Goal: Task Accomplishment & Management: Use online tool/utility

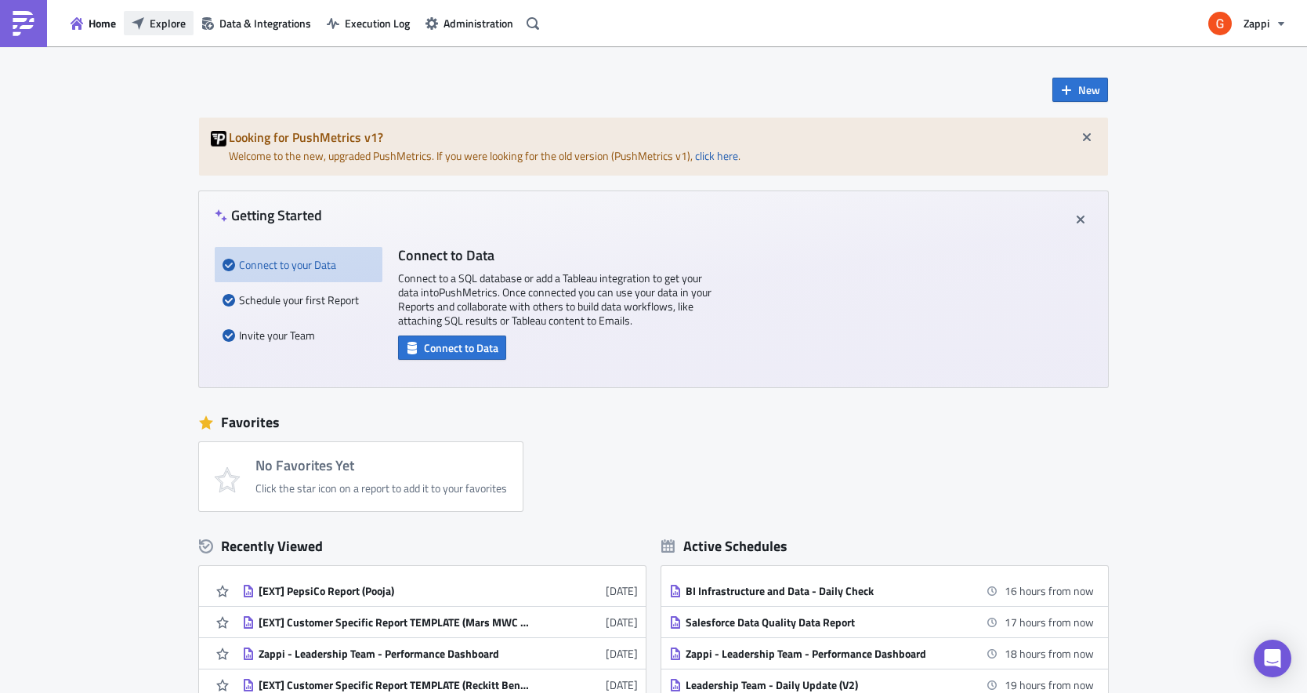
click at [157, 33] on button "Explore" at bounding box center [159, 23] width 70 height 24
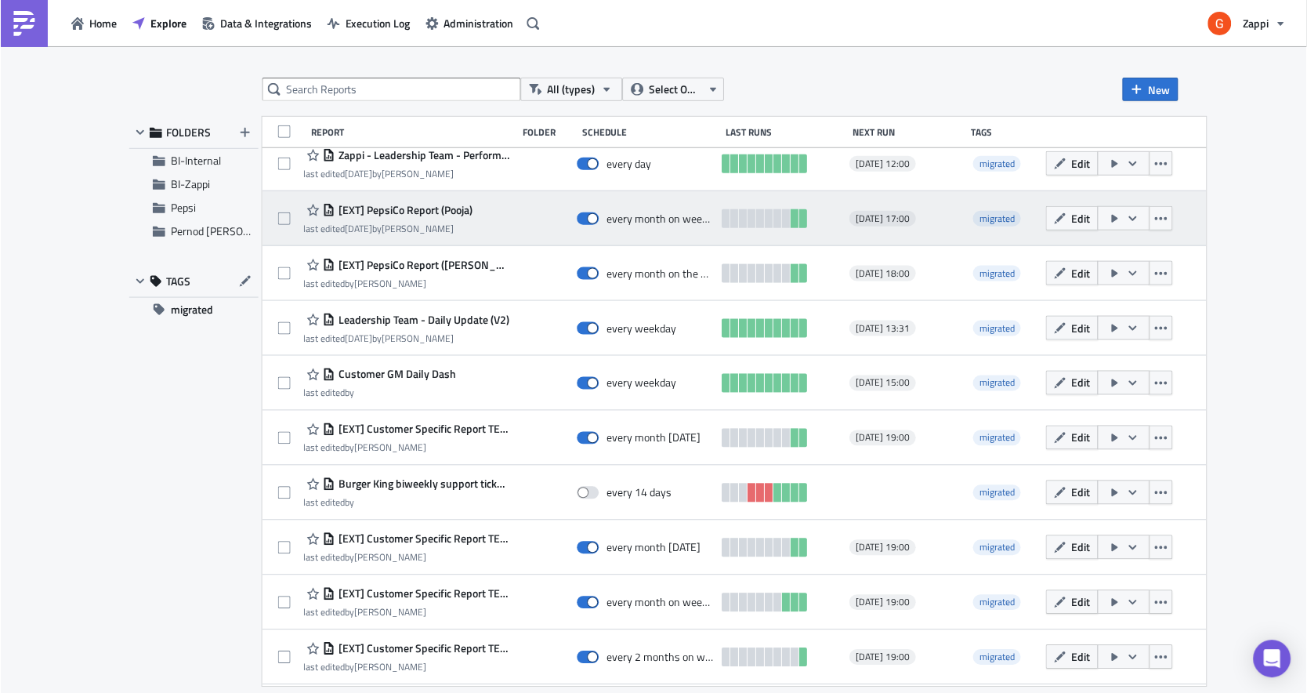
scroll to position [74, 0]
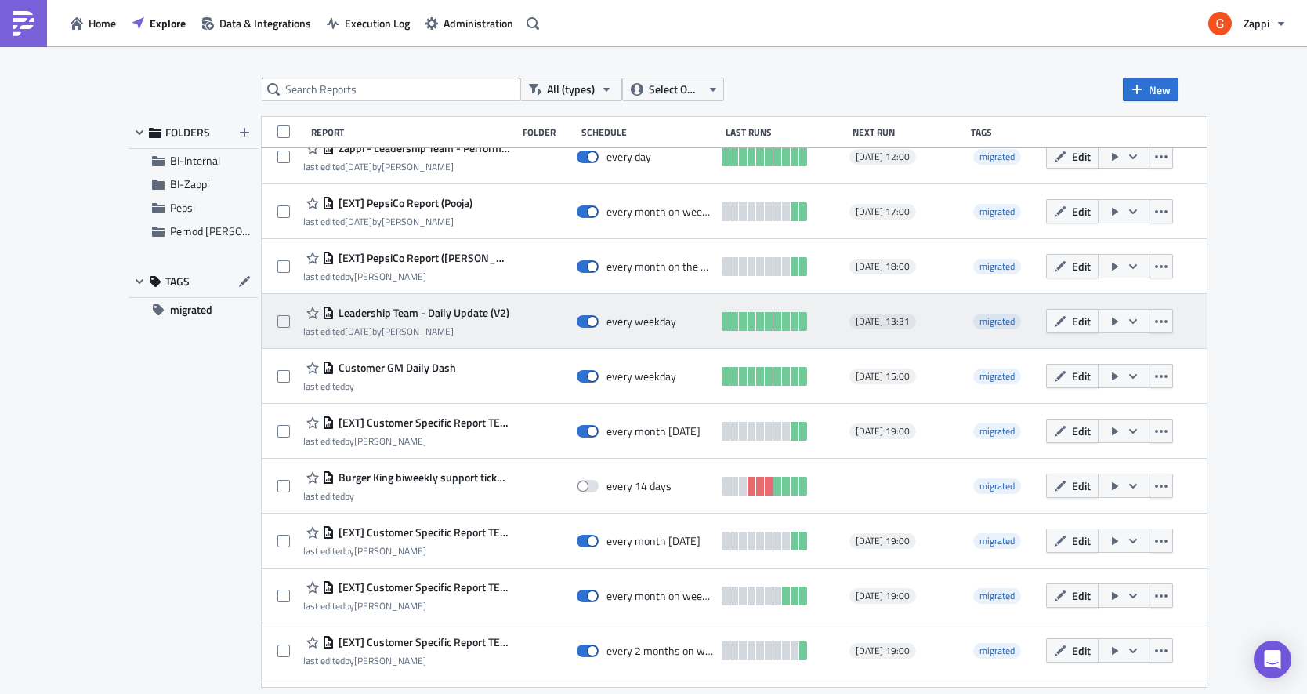
click at [452, 321] on div "Leadership Team - Daily Update (V2)" at bounding box center [406, 312] width 206 height 19
click at [1091, 317] on span "Edit" at bounding box center [1081, 321] width 19 height 16
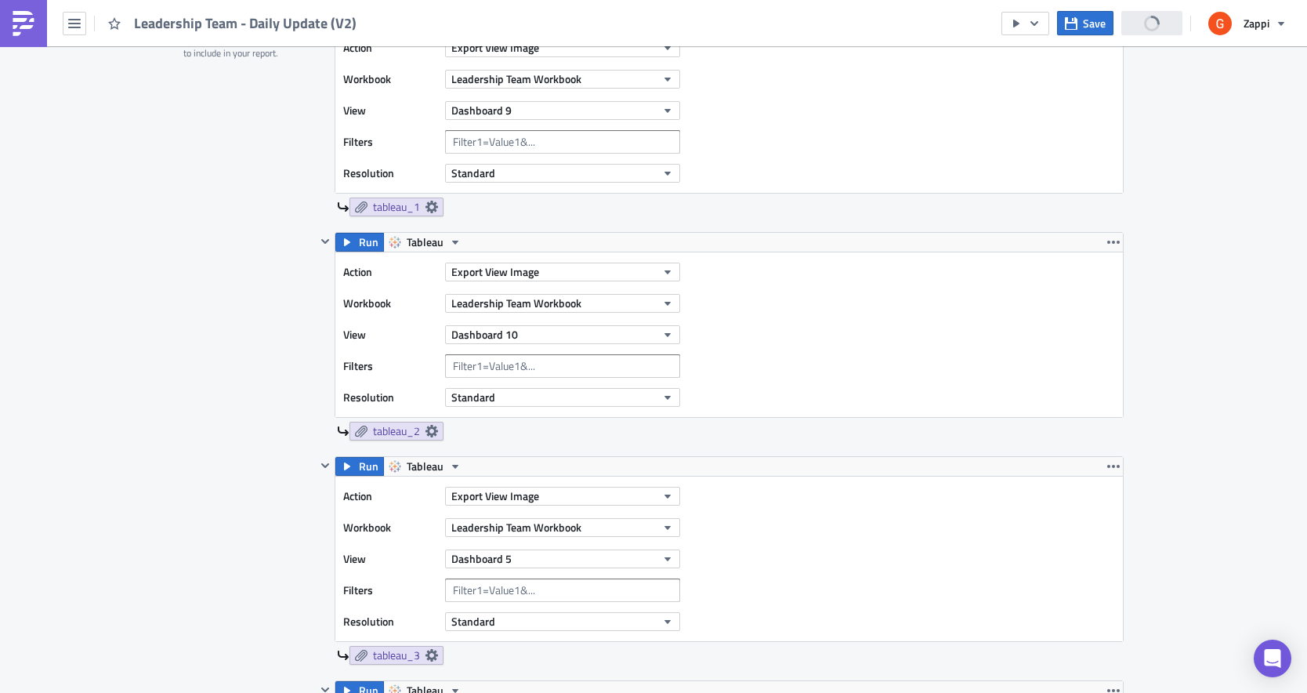
scroll to position [614, 0]
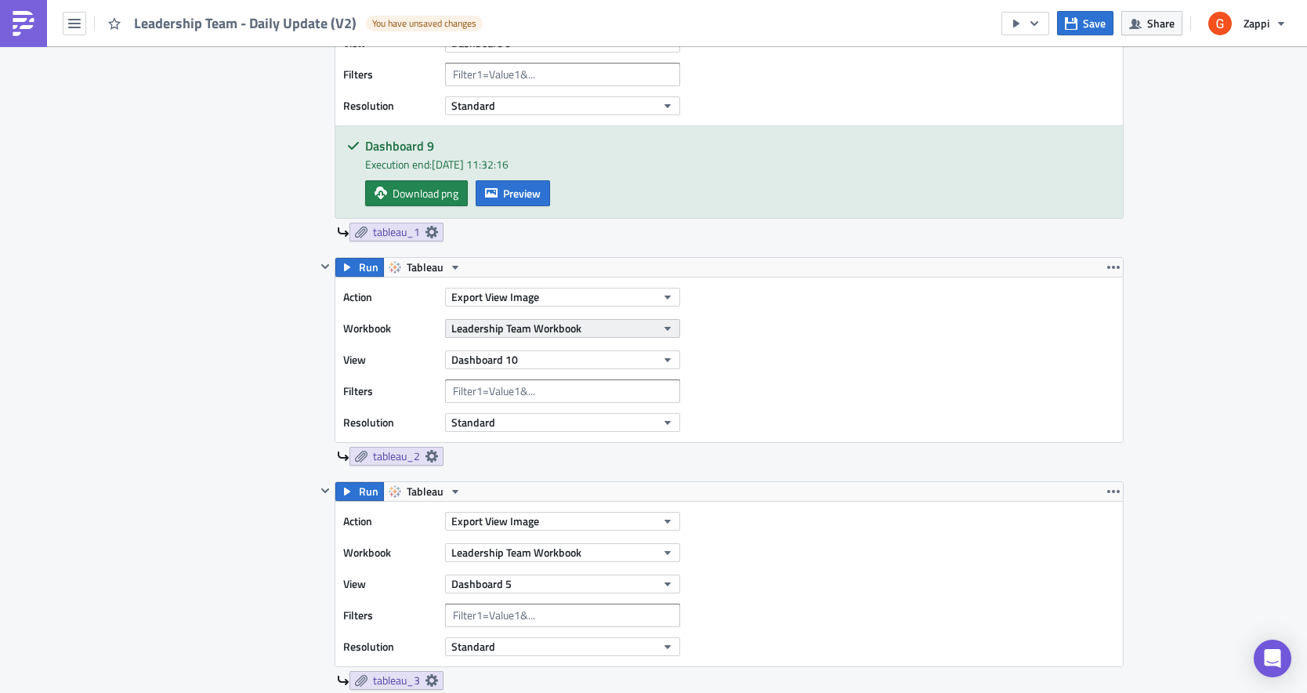
click at [487, 335] on span "Leadership Team Workbook" at bounding box center [516, 328] width 130 height 16
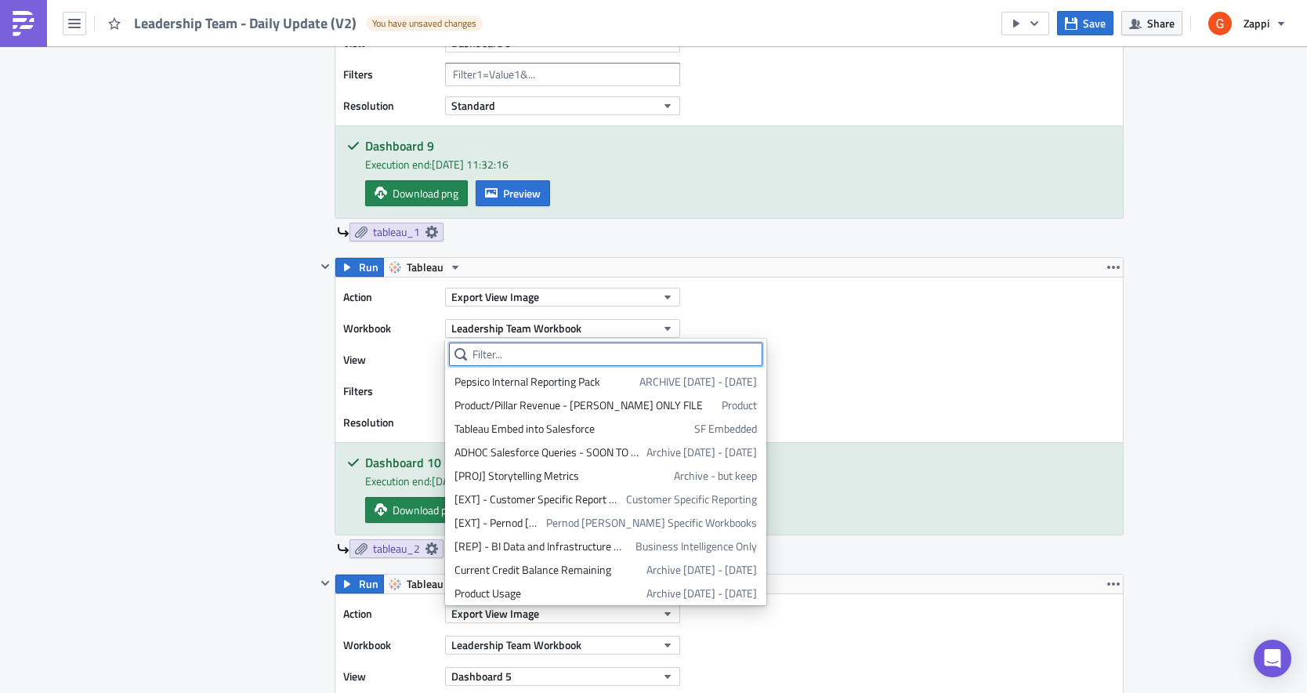
scroll to position [780, 0]
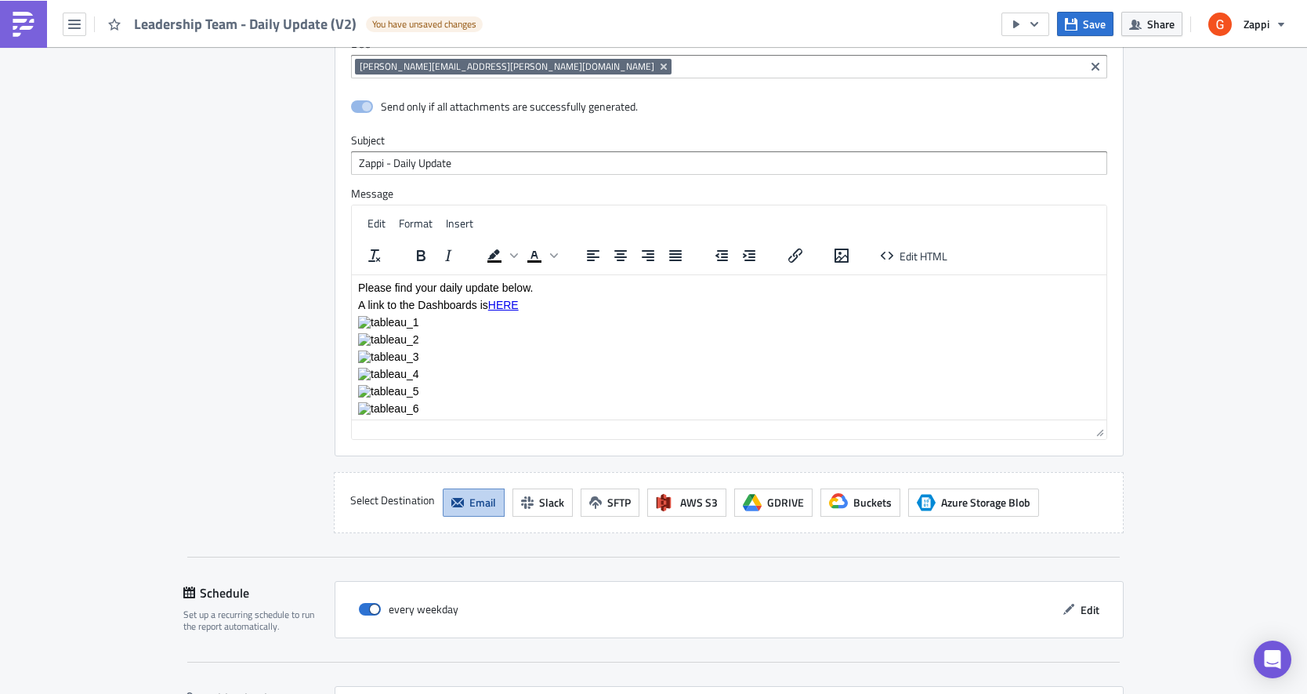
scroll to position [3248, 0]
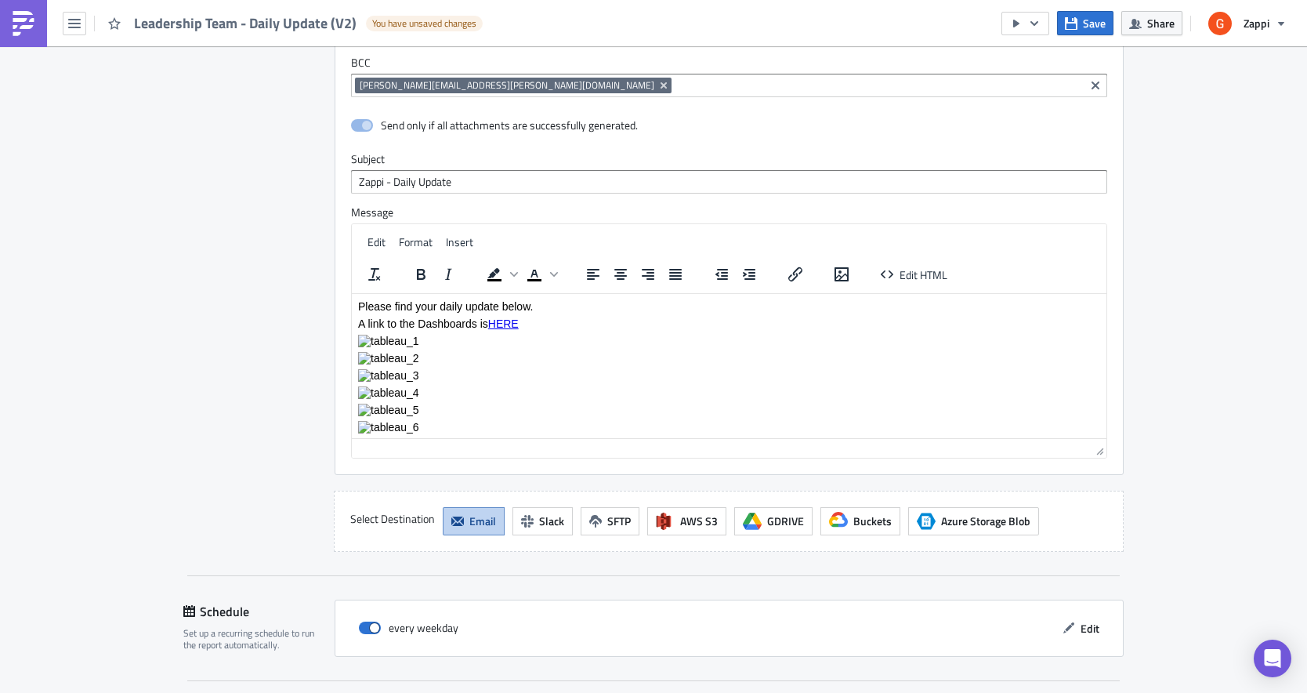
click at [553, 412] on p "Rich Text Area. Press ALT-0 for help." at bounding box center [729, 409] width 742 height 13
click at [503, 317] on link "HERE" at bounding box center [503, 323] width 31 height 13
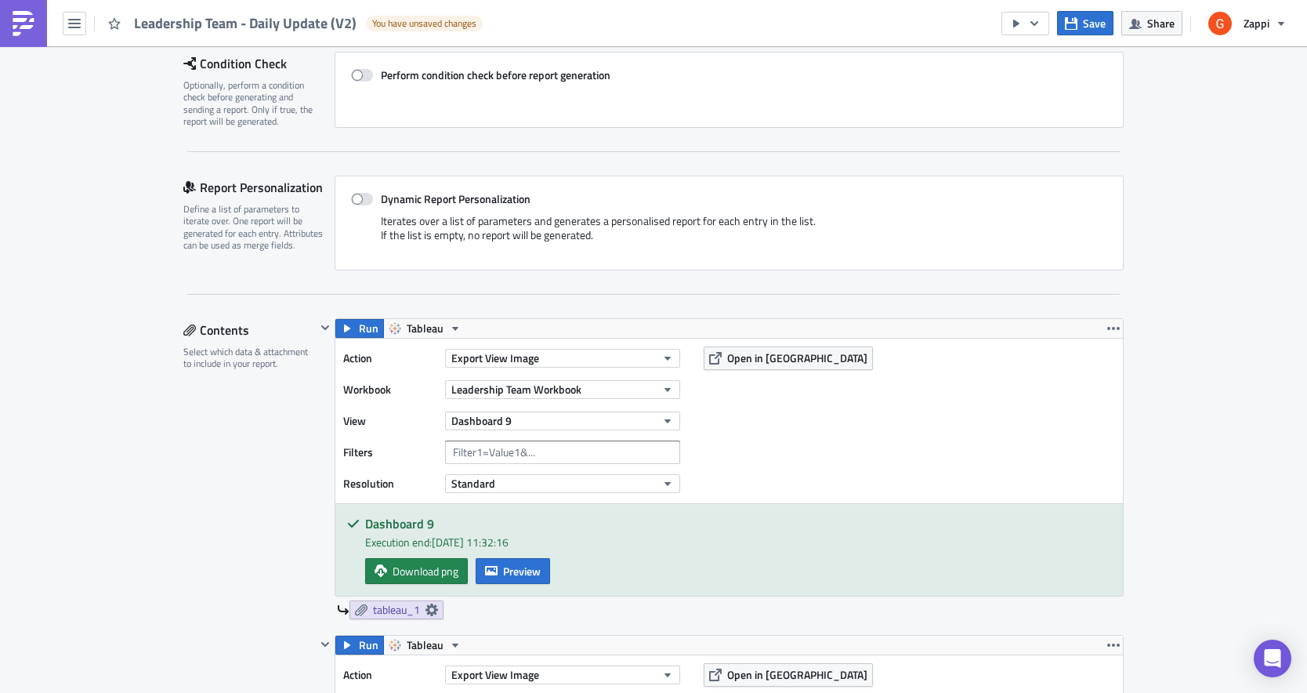
scroll to position [237, 0]
click at [614, 484] on button "Standard" at bounding box center [562, 482] width 235 height 19
click at [433, 611] on icon at bounding box center [432, 609] width 13 height 13
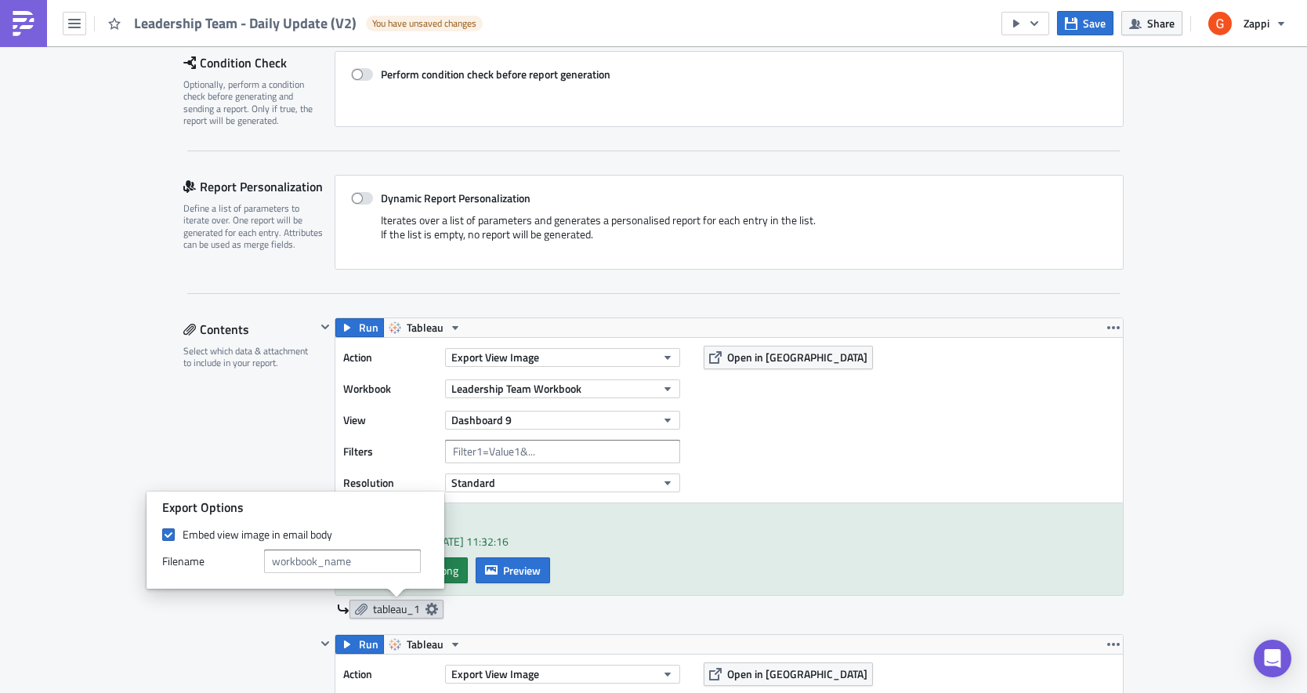
click at [433, 611] on icon at bounding box center [432, 609] width 13 height 13
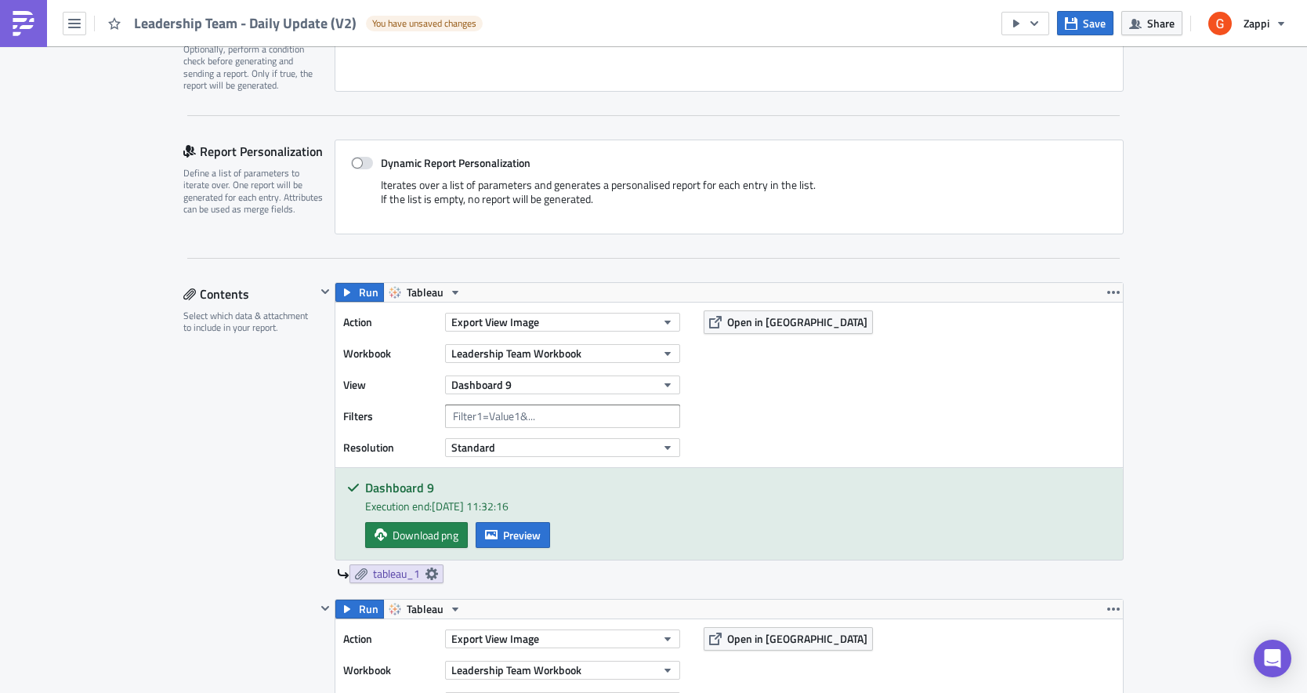
scroll to position [0, 0]
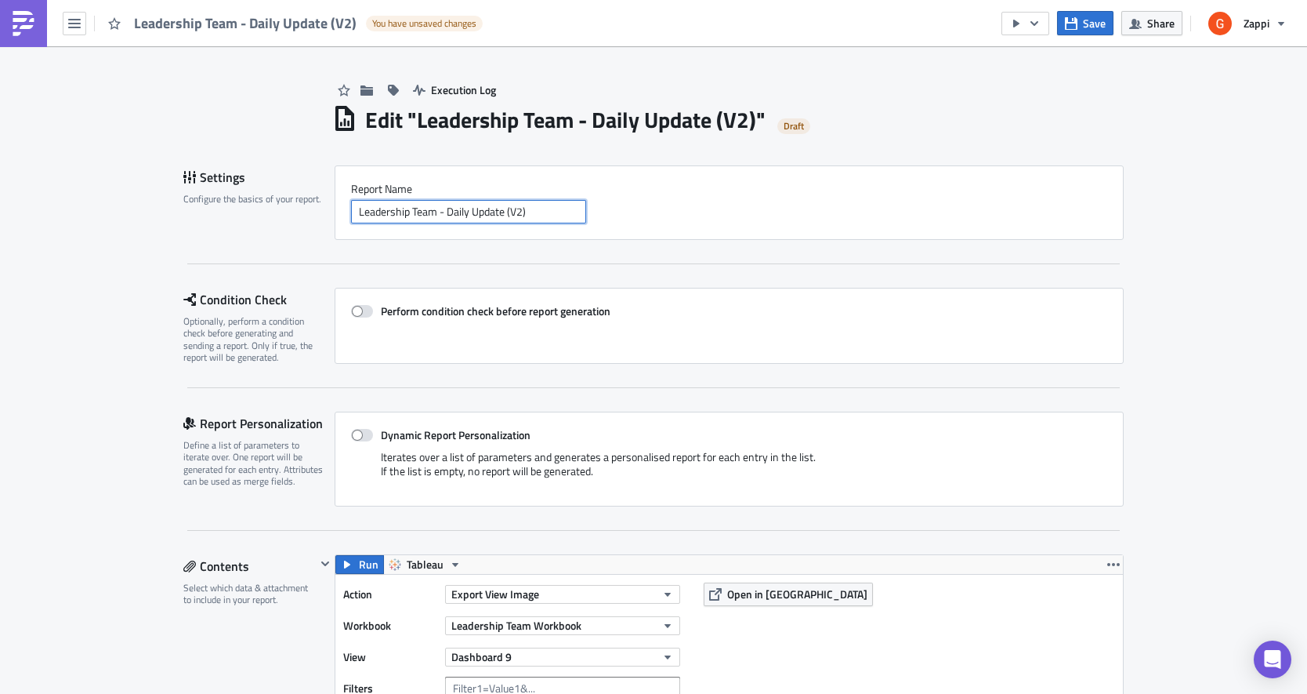
click at [534, 212] on input "Leadership Team - Daily Update (V2)" at bounding box center [468, 212] width 235 height 24
click at [571, 212] on input "Leadership Team - Daily Update (V2)" at bounding box center [468, 212] width 235 height 24
drag, startPoint x: 507, startPoint y: 207, endPoint x: 600, endPoint y: 208, distance: 92.5
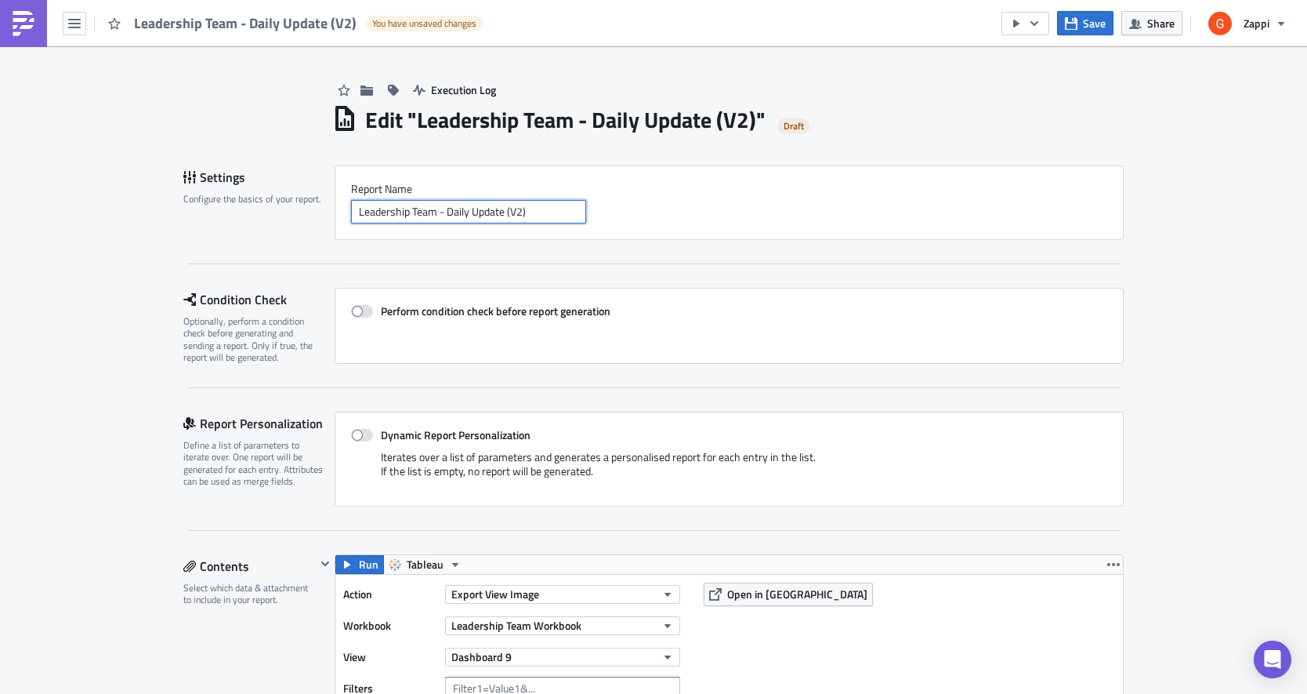
click at [600, 208] on div "Leadership Team - Daily Update (V2)" at bounding box center [729, 212] width 756 height 24
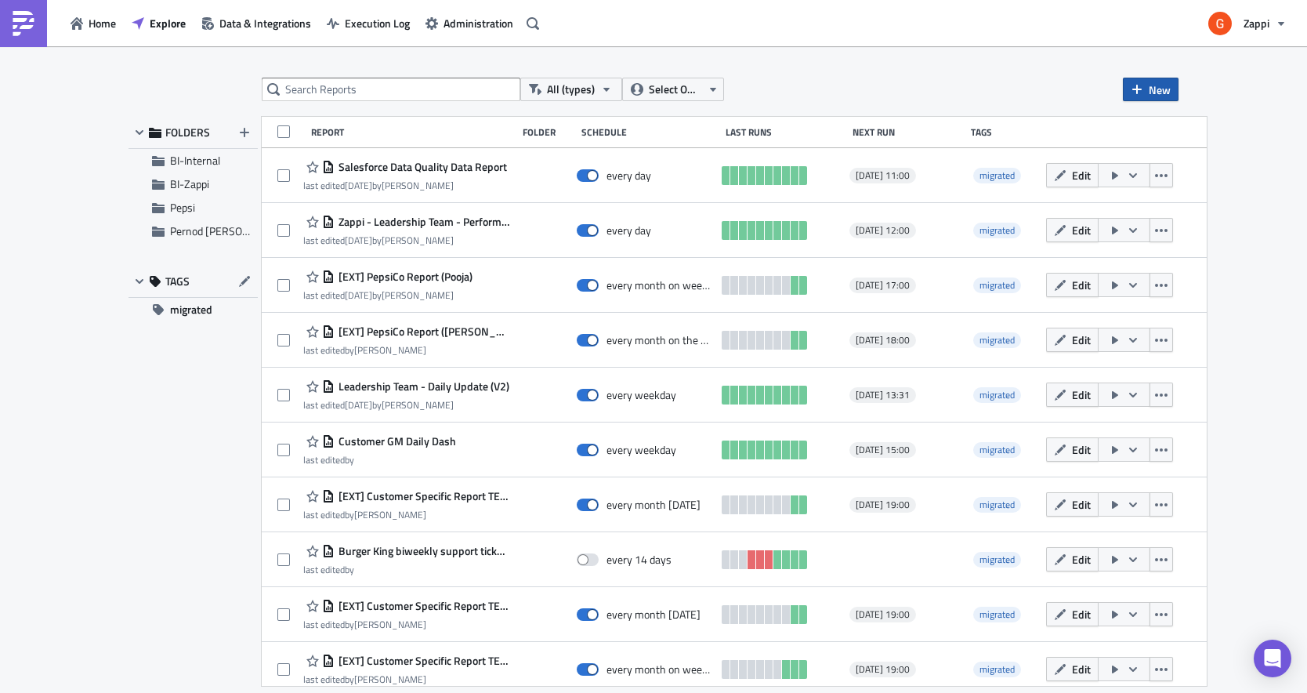
click at [1133, 81] on button "New" at bounding box center [1151, 90] width 56 height 24
click at [1170, 128] on div "Report" at bounding box center [1203, 129] width 104 height 16
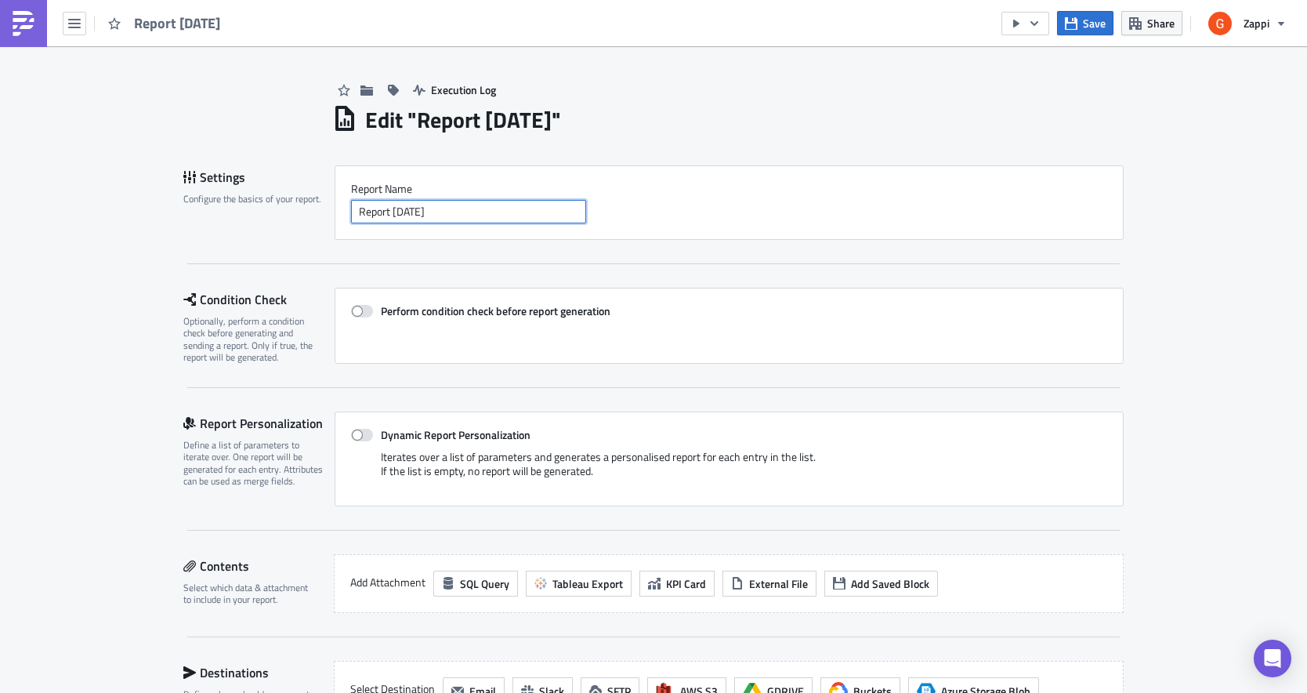
click at [499, 211] on input "Report 2025-09-04" at bounding box center [468, 212] width 235 height 24
type input "[EXT] - Diageo"
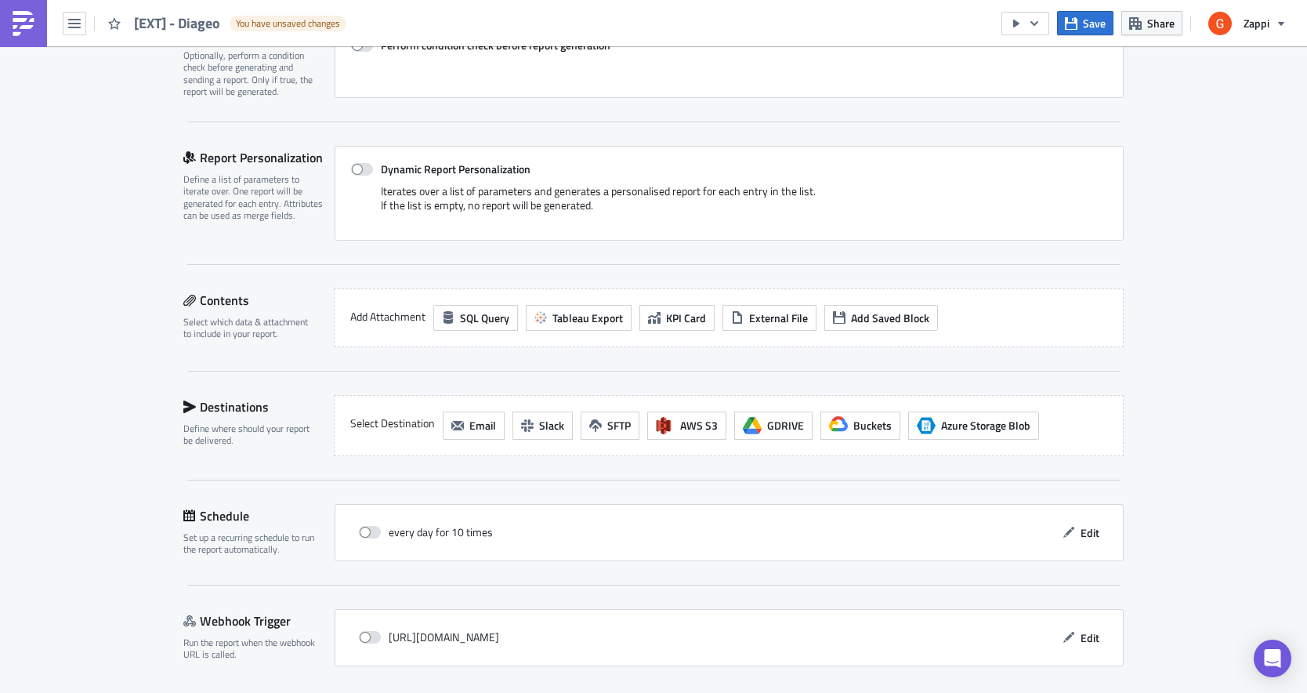
scroll to position [317, 0]
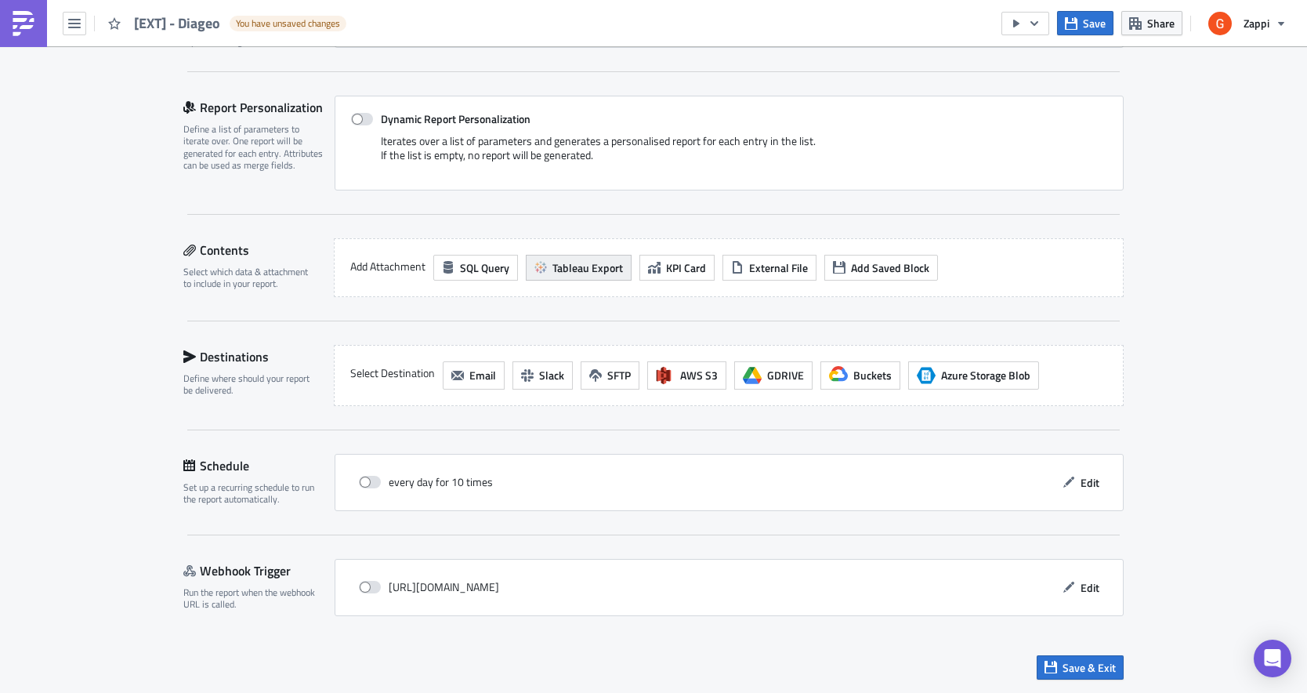
click at [600, 266] on span "Tableau Export" at bounding box center [588, 267] width 71 height 16
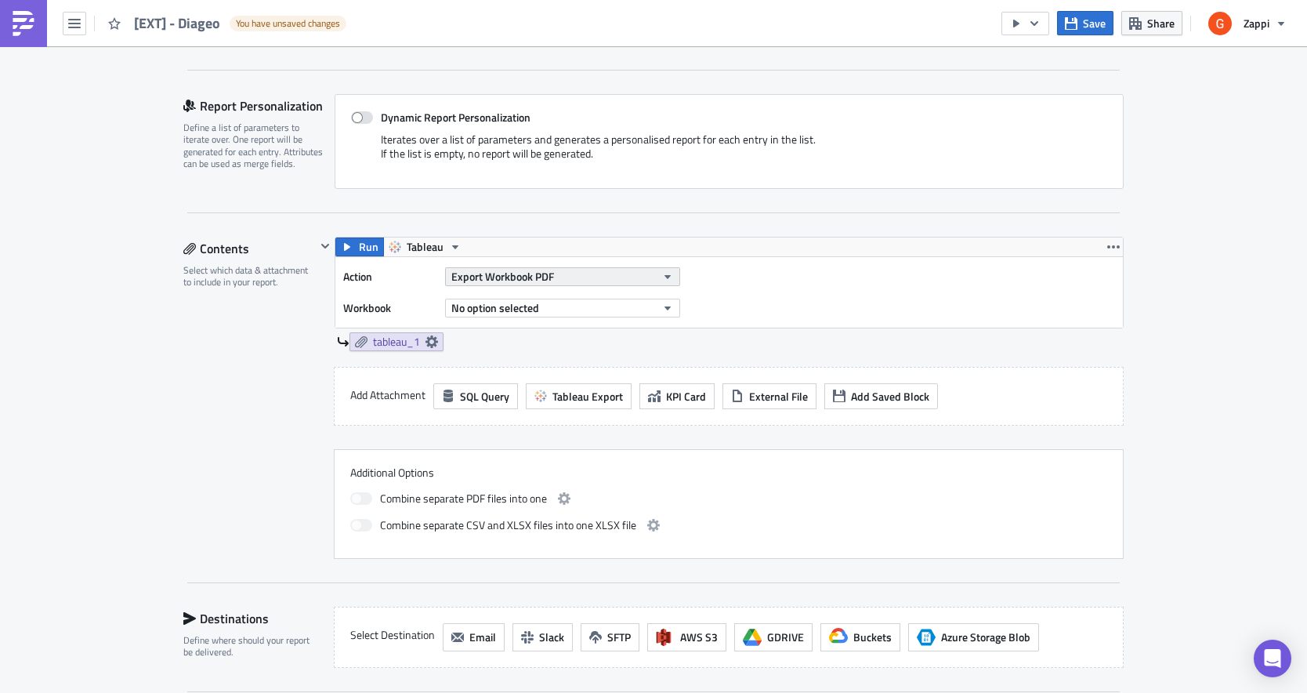
click at [571, 274] on button "Export Workbook PDF" at bounding box center [562, 276] width 235 height 19
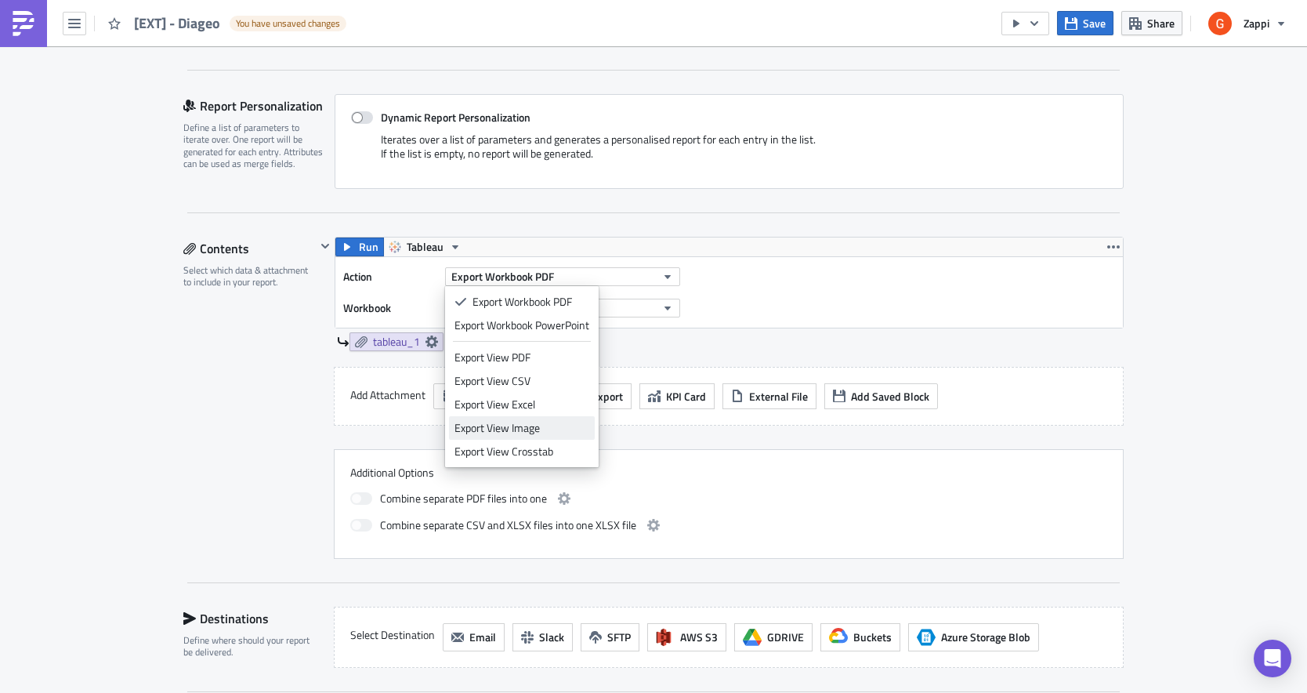
click at [508, 426] on div "Export View Image" at bounding box center [522, 428] width 135 height 16
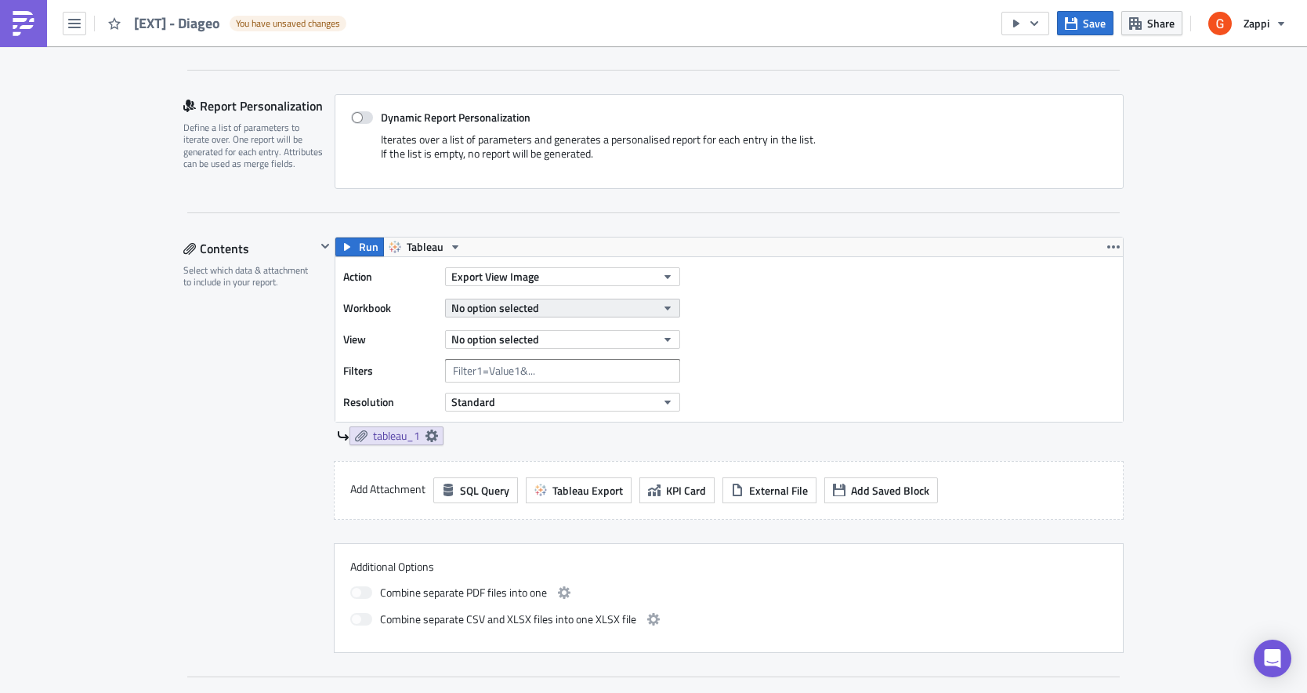
click at [488, 307] on span "No option selected" at bounding box center [495, 307] width 88 height 16
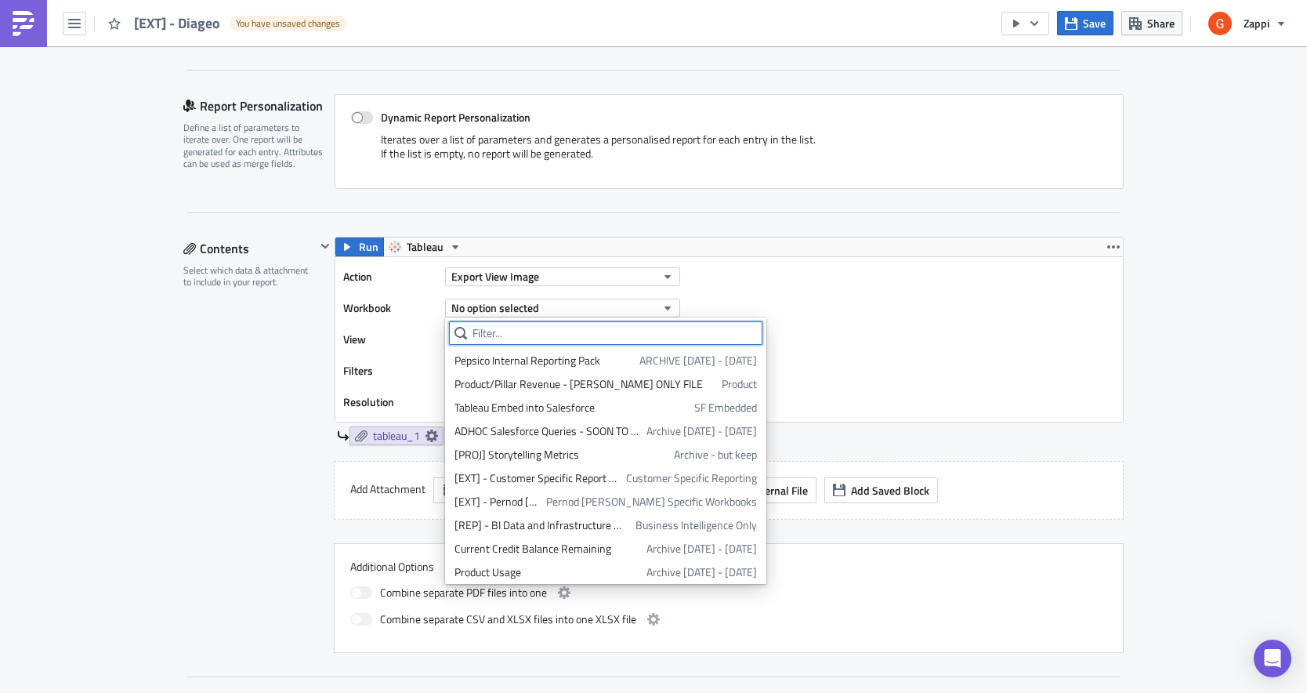
click at [492, 331] on input "text" at bounding box center [606, 333] width 314 height 24
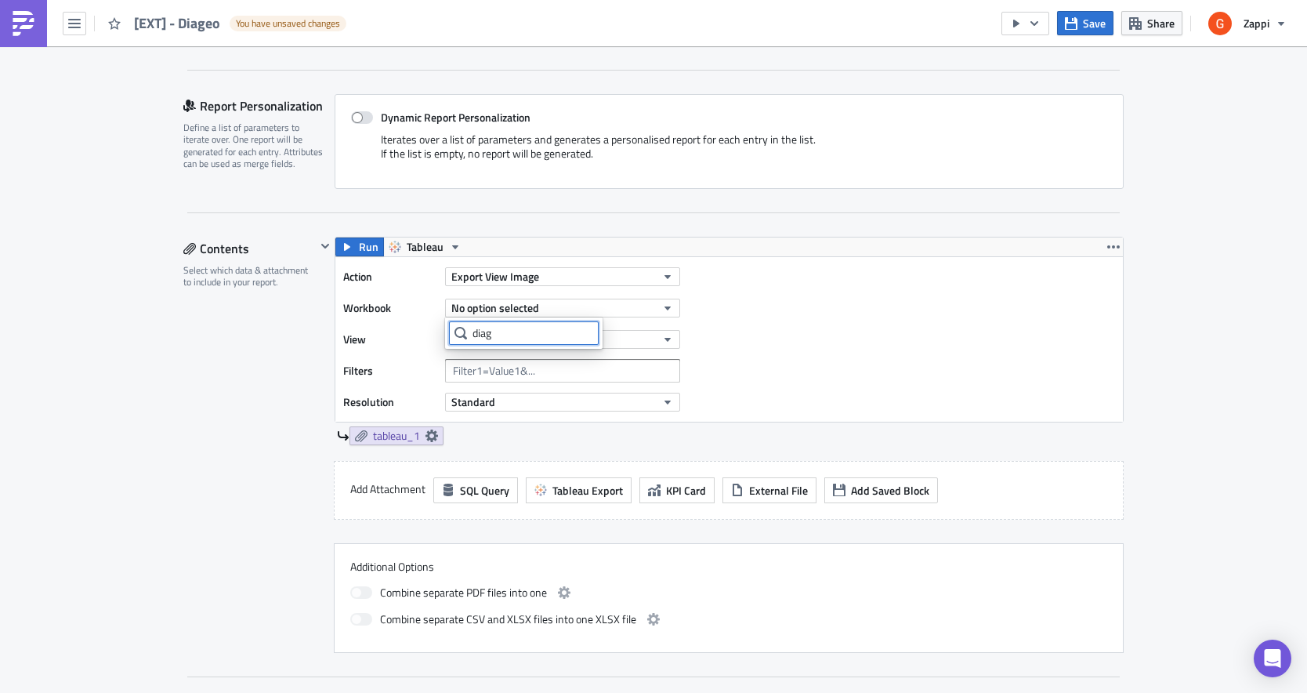
type input "diag"
click at [868, 352] on div "Action Export View Image Workbook No option selected View No option selected Fi…" at bounding box center [729, 339] width 788 height 165
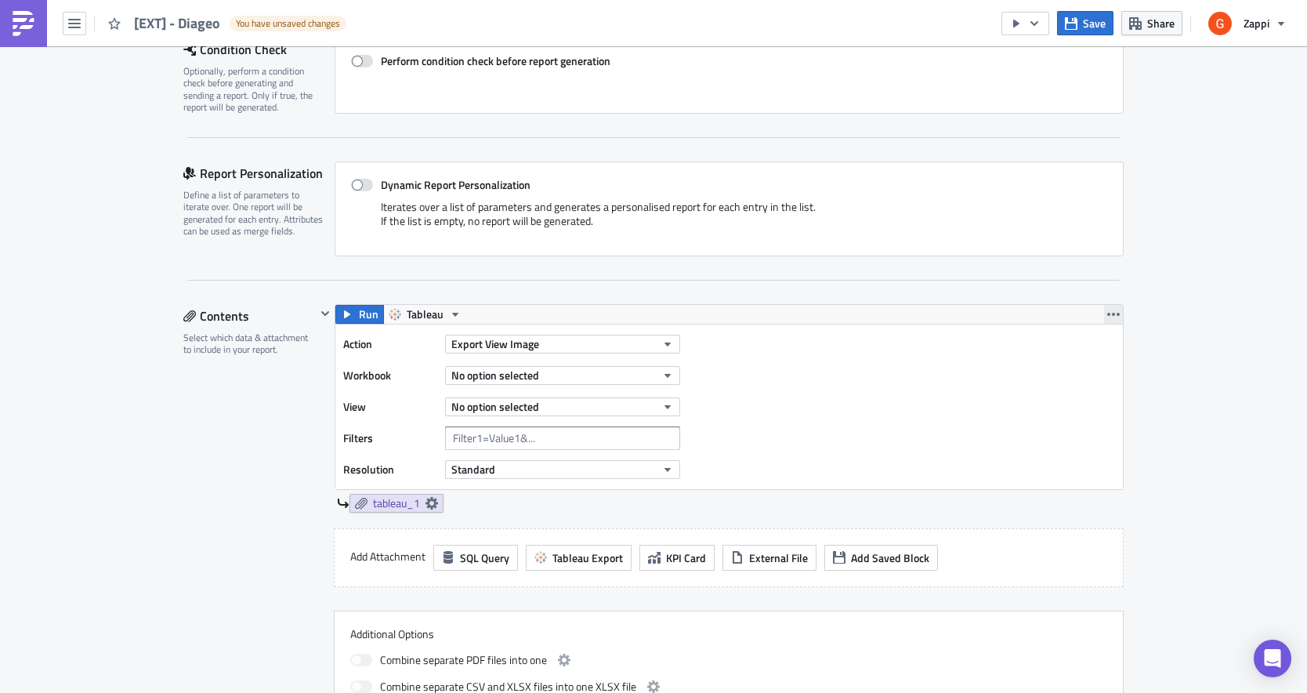
click at [1115, 308] on icon "button" at bounding box center [1114, 314] width 13 height 13
click at [450, 316] on icon "button" at bounding box center [455, 314] width 13 height 13
click at [415, 336] on div "Tableau" at bounding box center [466, 340] width 112 height 16
click at [358, 267] on div "Report Personalization Define a list of parameters to iterate over. One report …" at bounding box center [653, 220] width 941 height 119
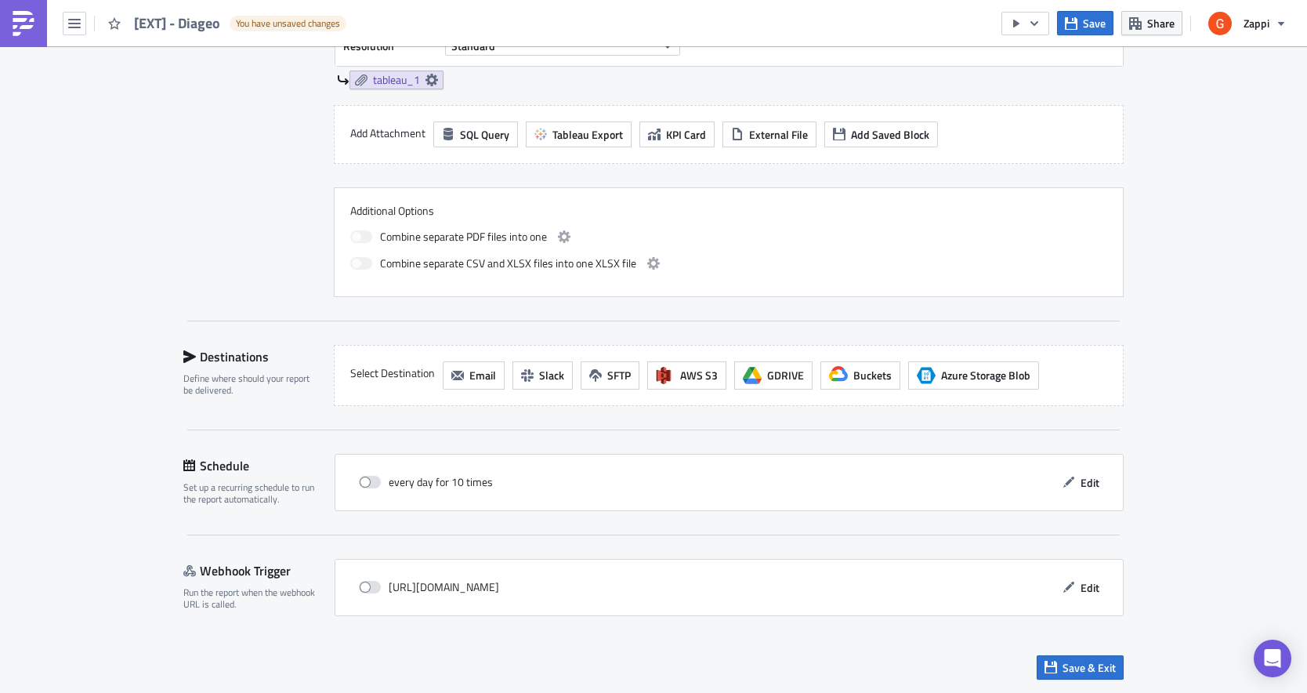
scroll to position [0, 0]
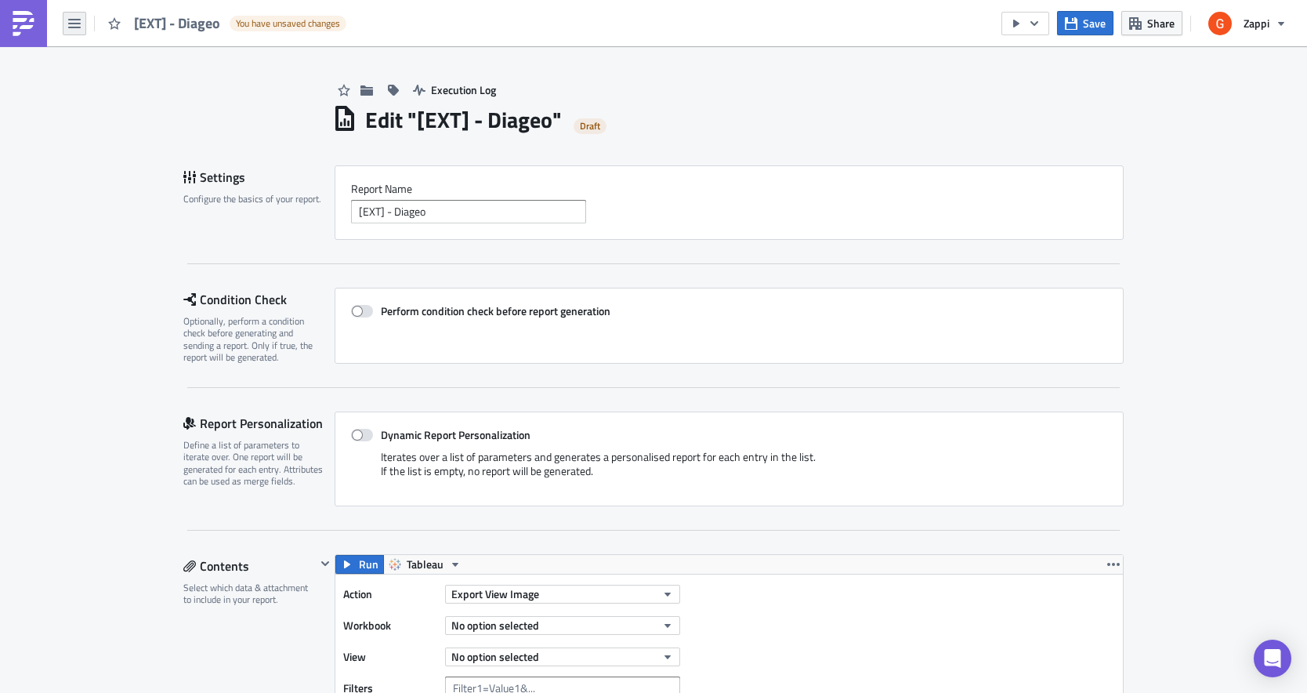
click at [71, 25] on icon "button" at bounding box center [74, 23] width 13 height 13
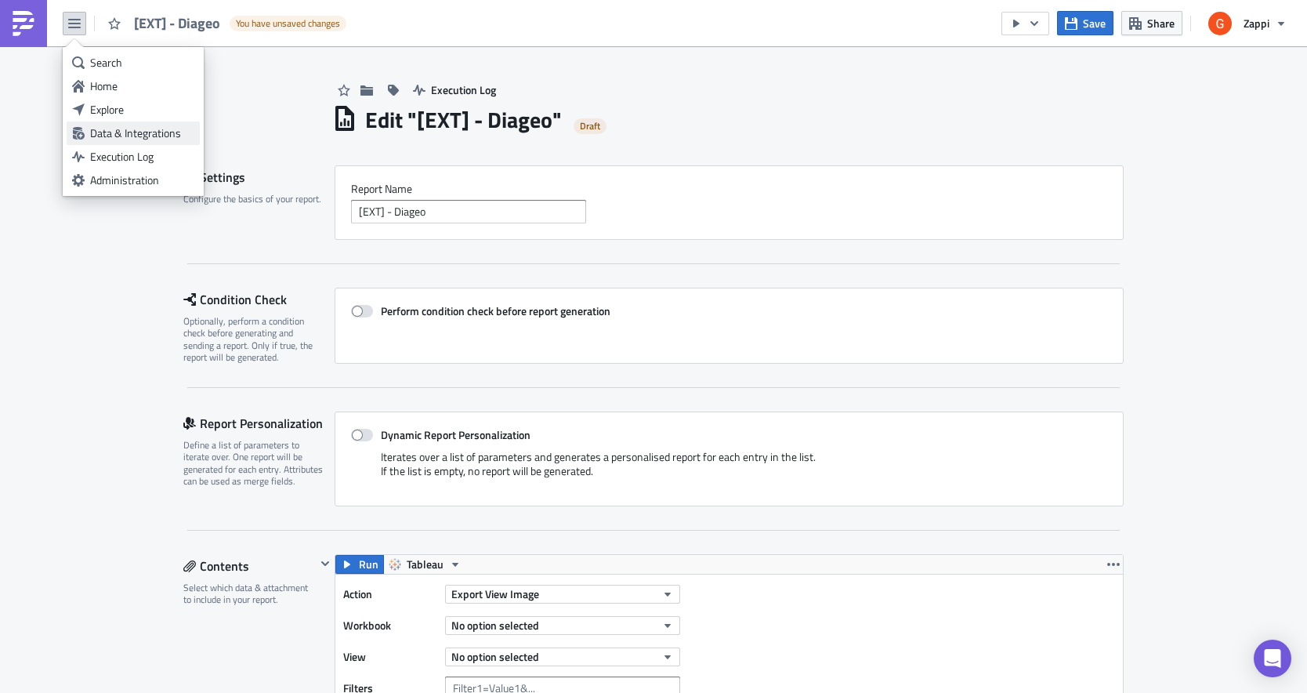
click at [110, 136] on div "Data & Integrations" at bounding box center [142, 133] width 104 height 16
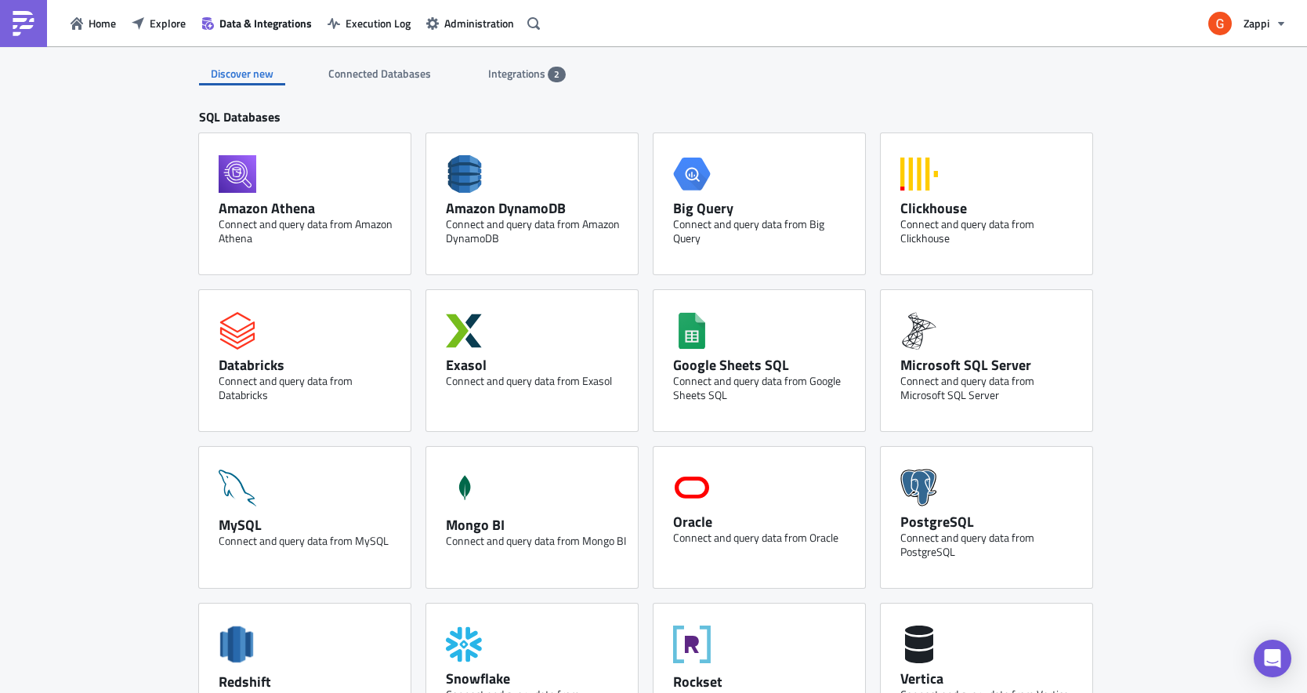
click at [426, 71] on span "Connected Databases" at bounding box center [380, 73] width 105 height 16
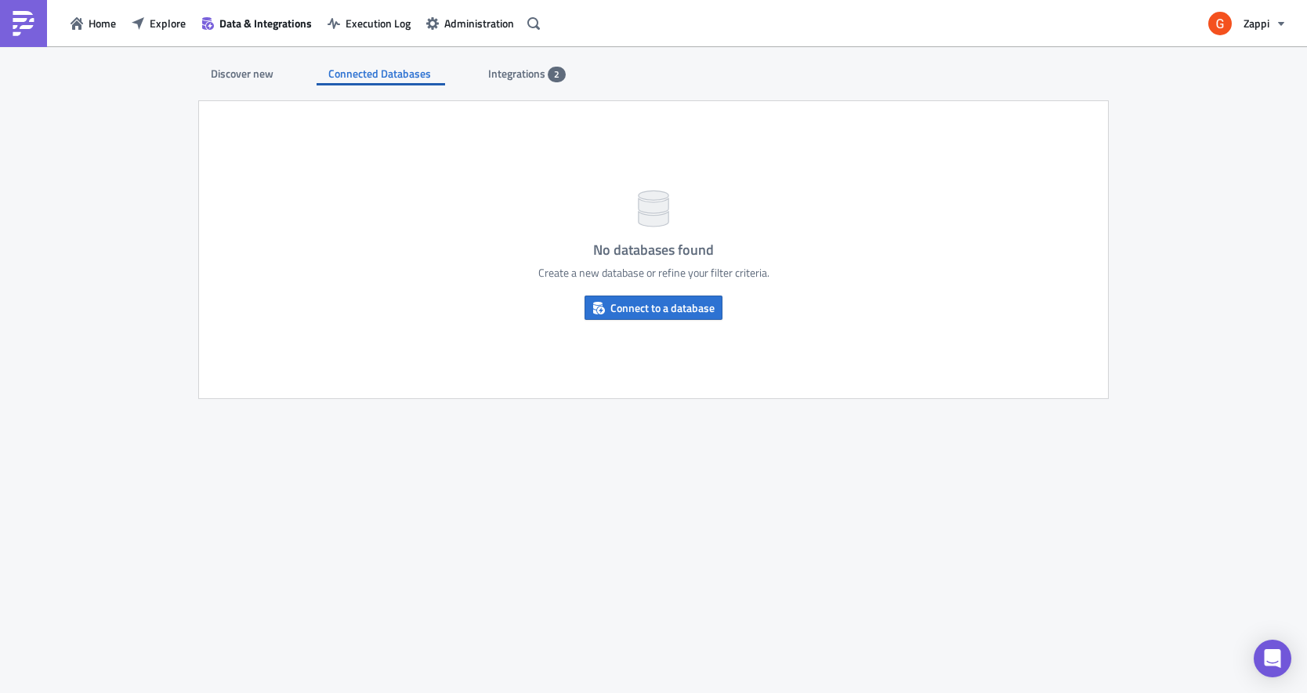
click at [513, 70] on span "Integrations" at bounding box center [518, 73] width 60 height 16
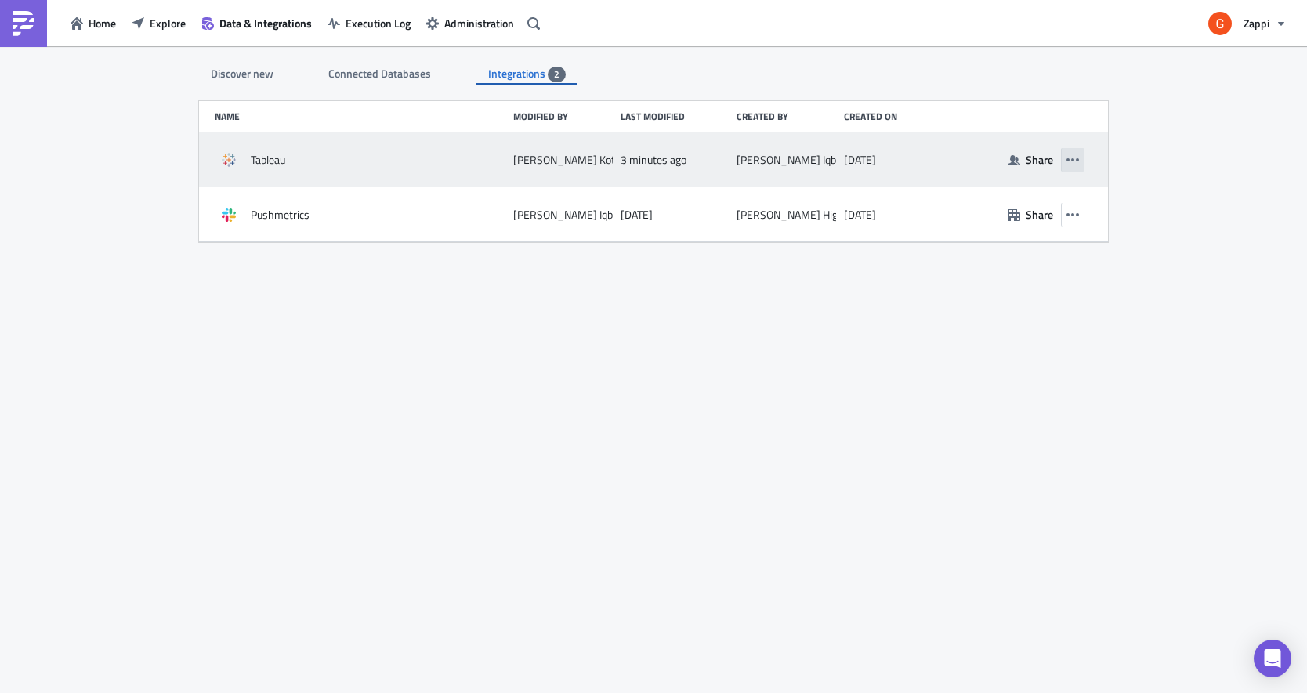
click at [1076, 161] on icon "button" at bounding box center [1073, 160] width 13 height 13
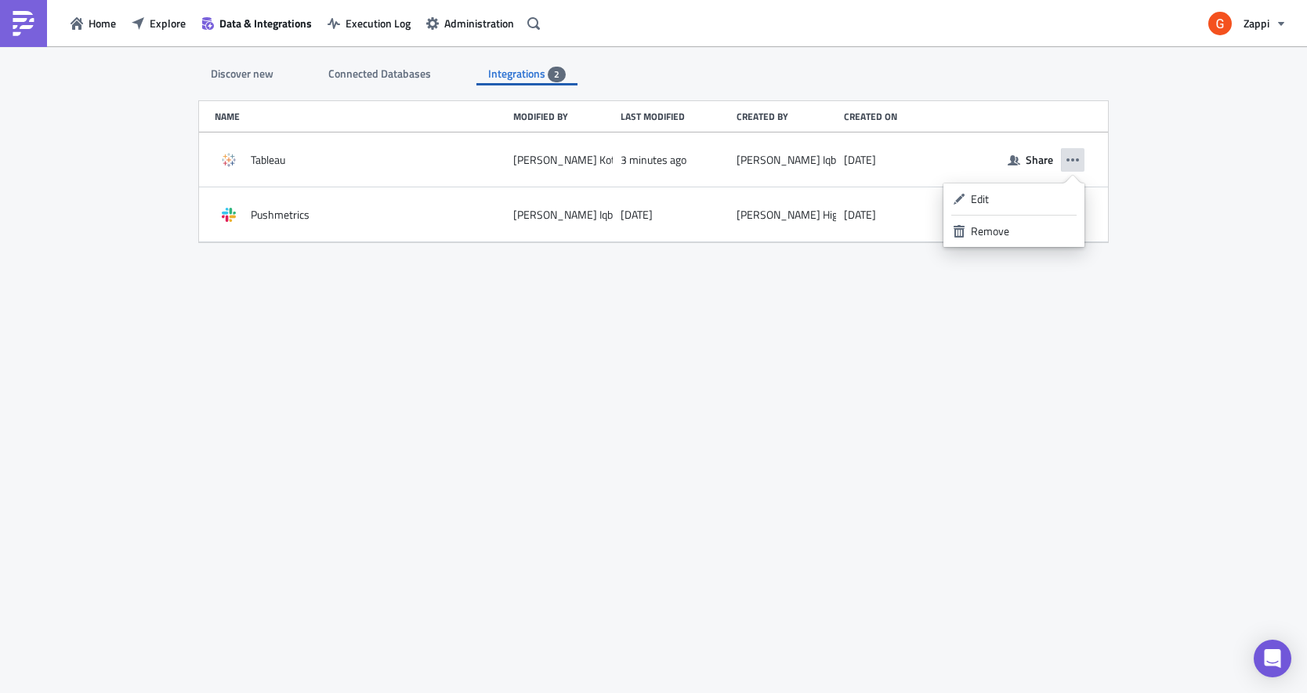
click at [645, 397] on div "Discover new Connected Databases Integrations 2 SQL Databases Amazon Athena Con…" at bounding box center [653, 370] width 941 height 649
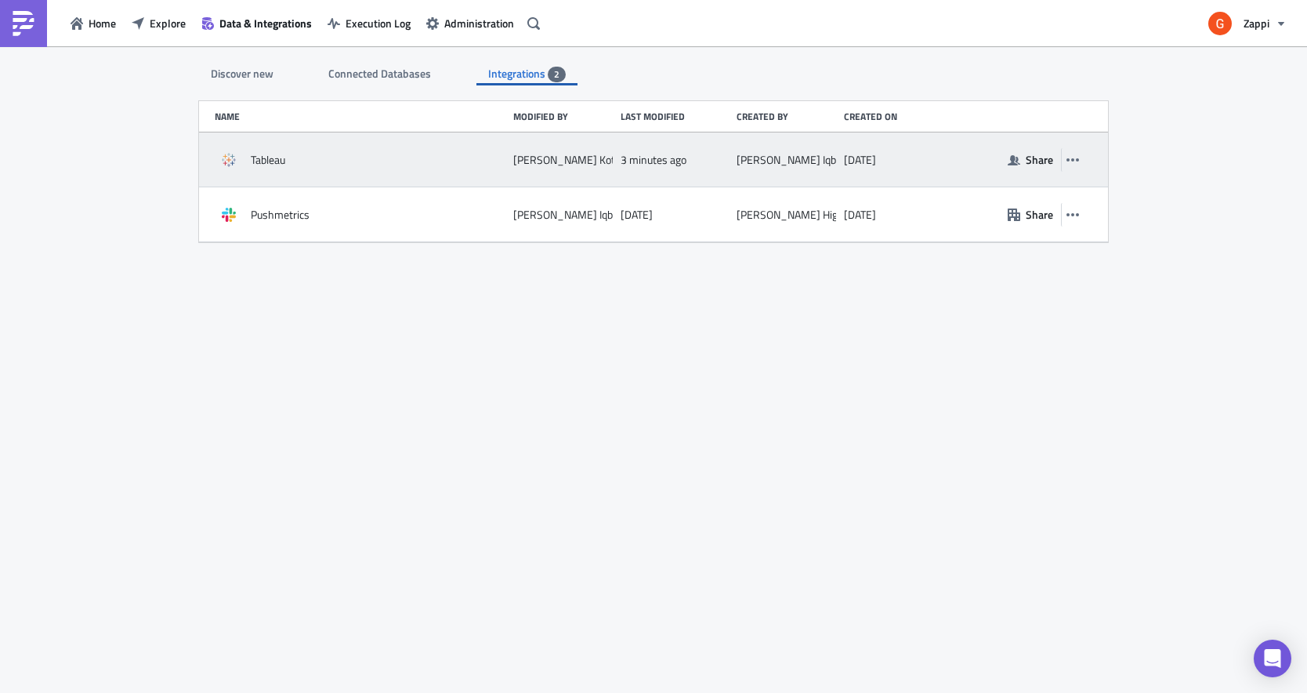
click at [361, 161] on div "Tableau" at bounding box center [360, 160] width 291 height 28
click at [527, 166] on div "Genevieve Kotzen" at bounding box center [572, 160] width 118 height 14
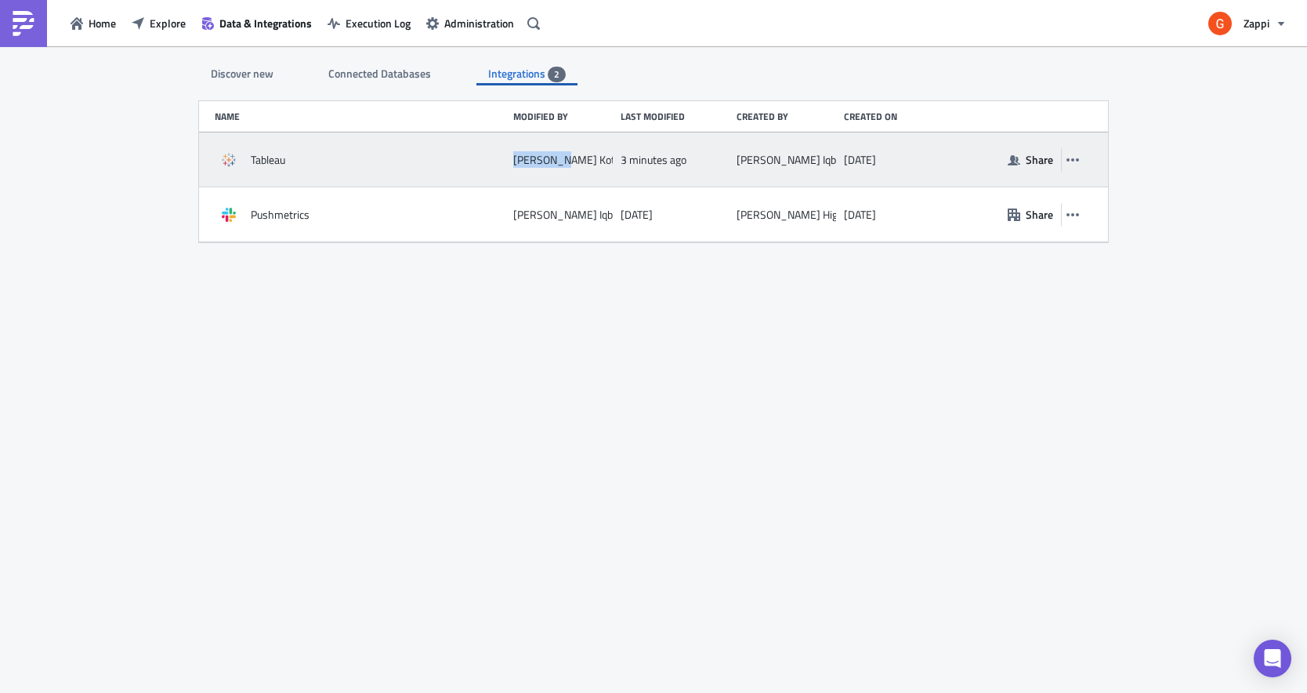
click at [527, 166] on div "Genevieve Kotzen" at bounding box center [572, 160] width 118 height 14
click at [303, 146] on div "Tableau" at bounding box center [360, 160] width 291 height 28
click at [276, 157] on span "Tableau" at bounding box center [268, 160] width 34 height 14
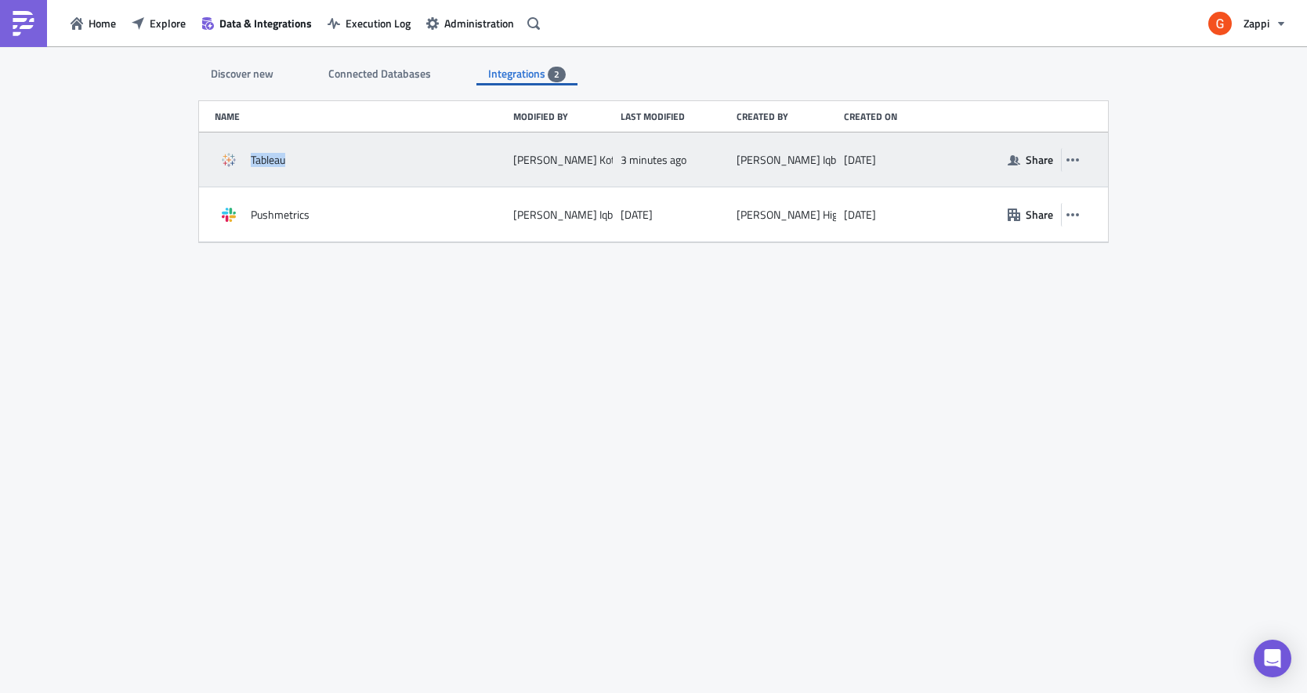
click at [276, 157] on span "Tableau" at bounding box center [268, 160] width 34 height 14
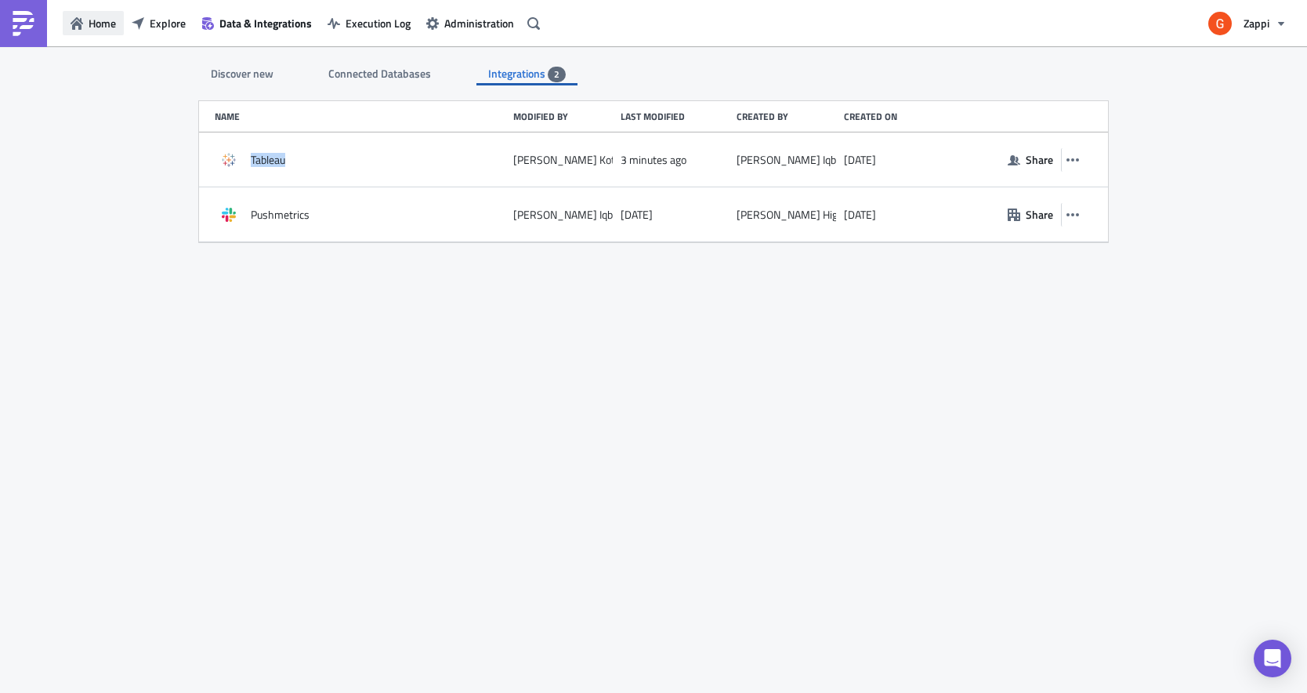
click at [96, 19] on span "Home" at bounding box center [102, 23] width 27 height 16
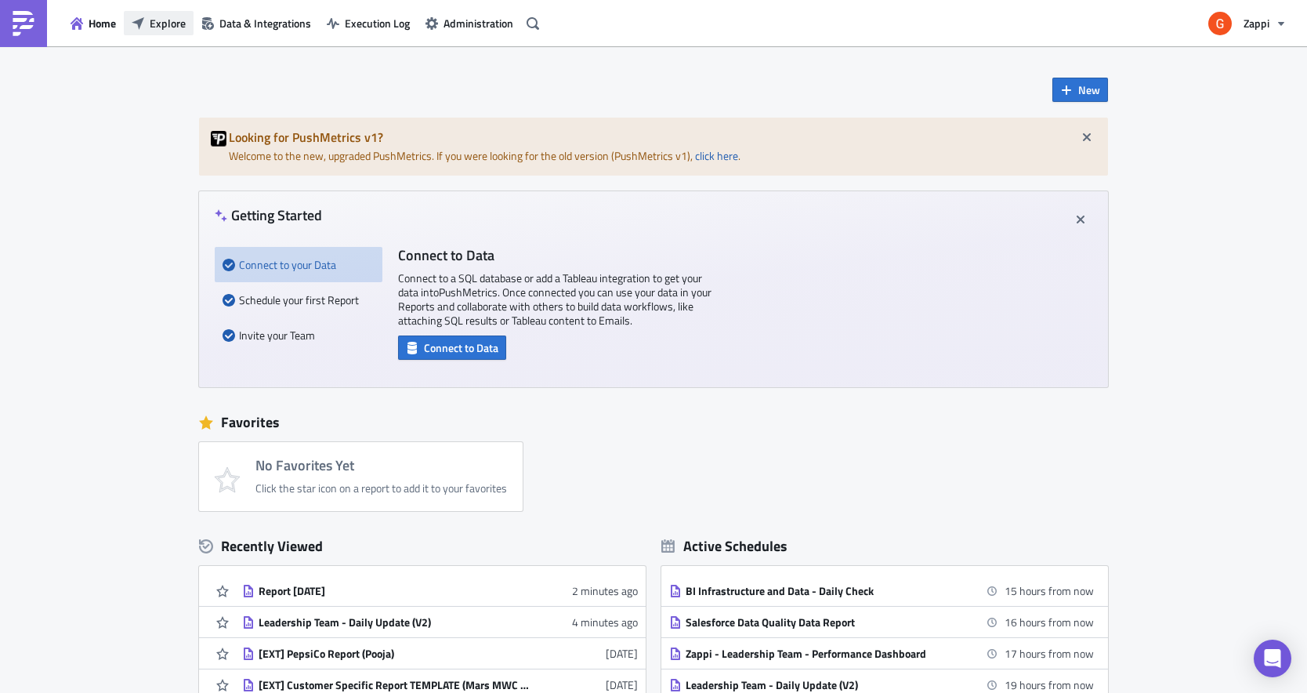
click at [163, 24] on span "Explore" at bounding box center [168, 23] width 36 height 16
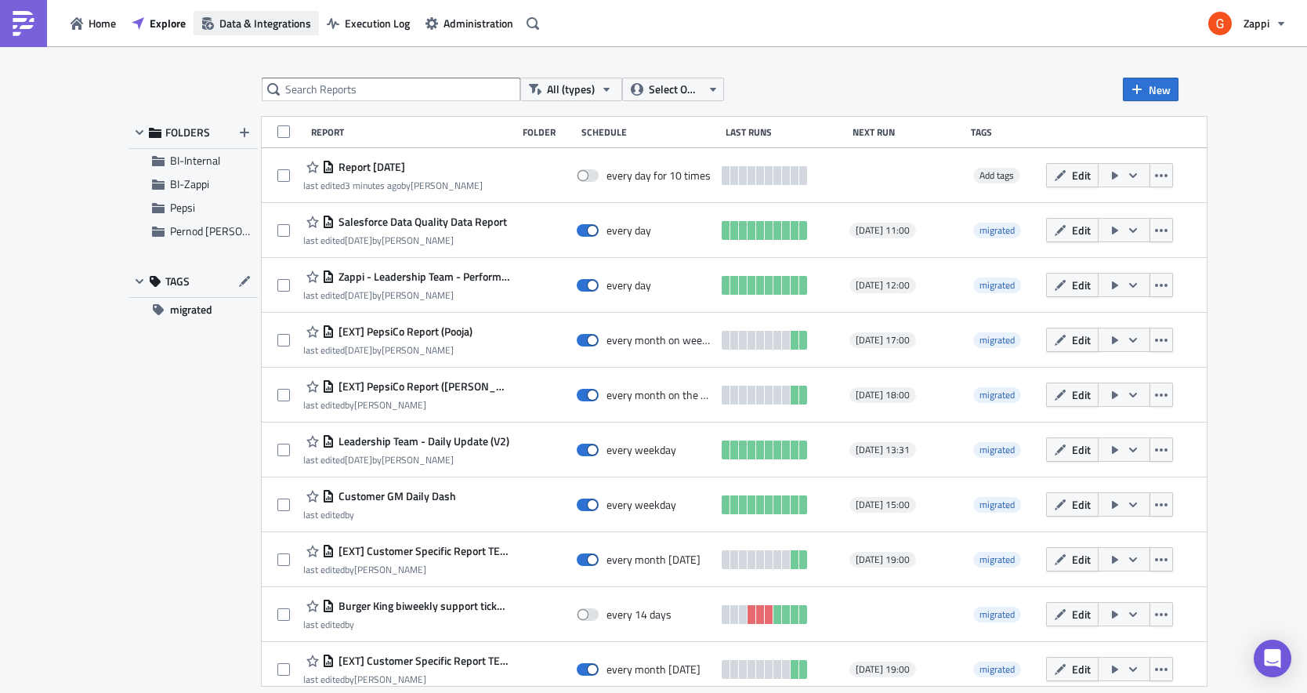
click at [315, 24] on button "Data & Integrations" at bounding box center [256, 23] width 125 height 24
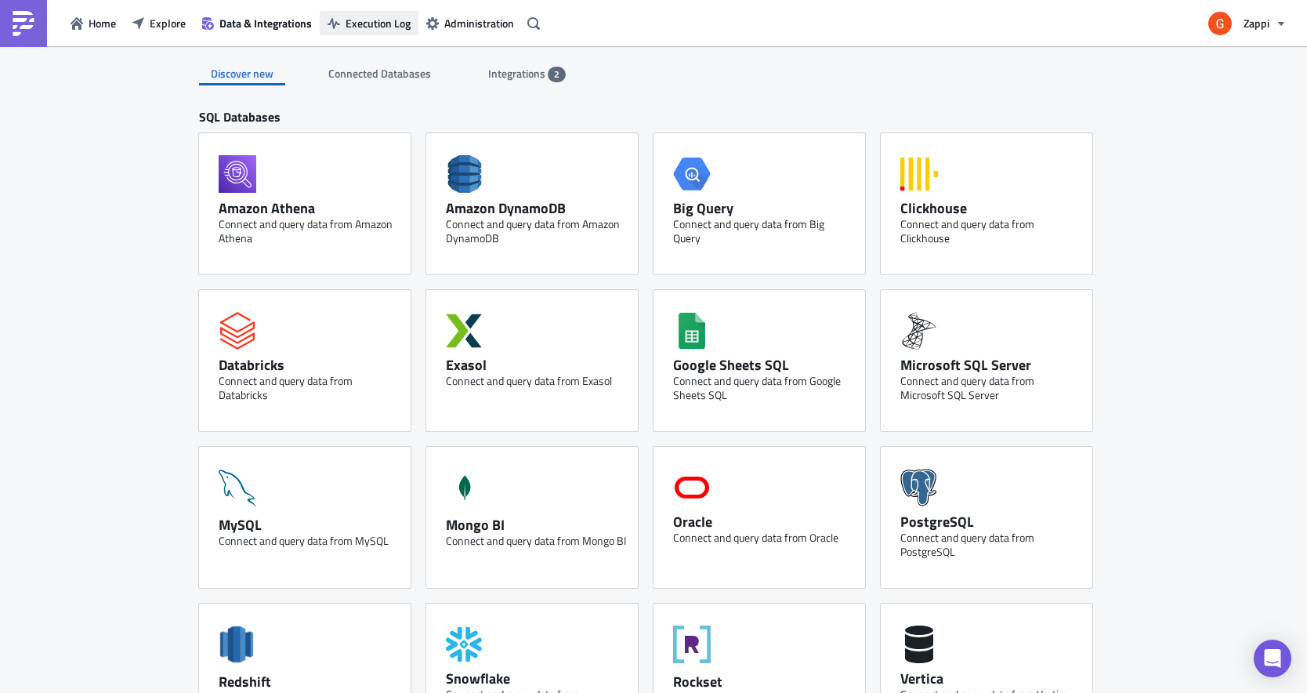
click at [369, 32] on button "Execution Log" at bounding box center [369, 23] width 99 height 24
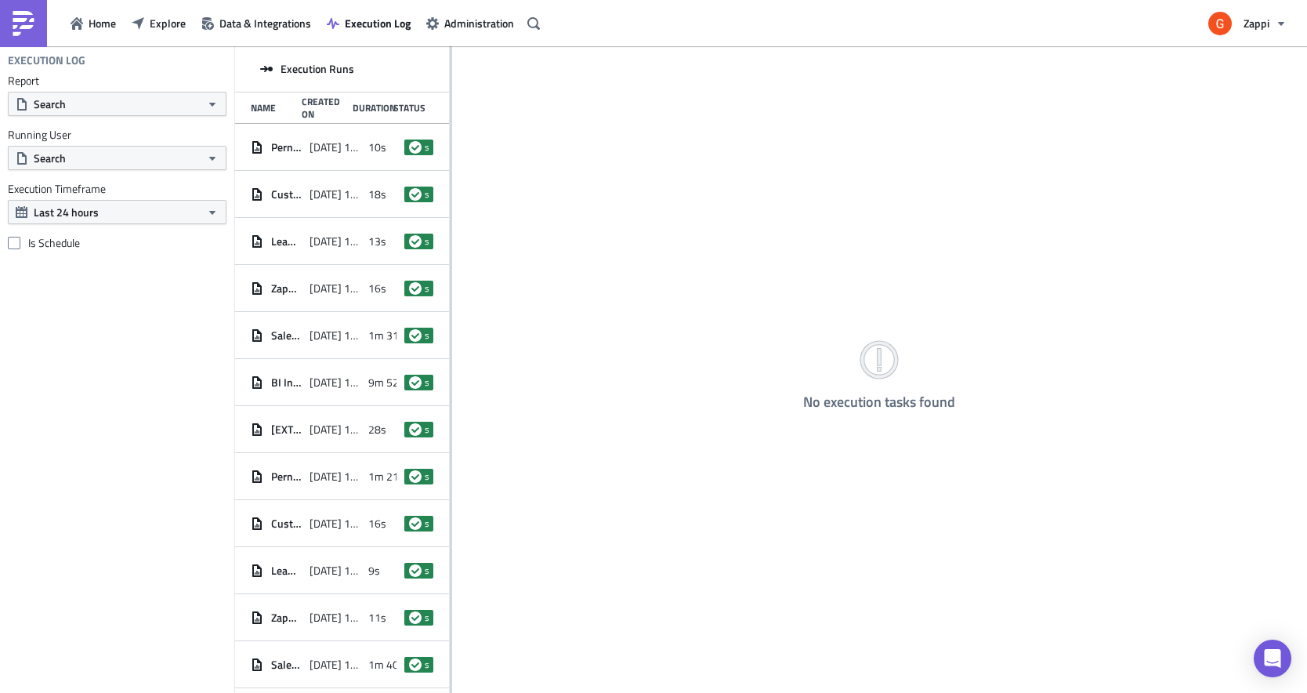
click at [495, 35] on div "Home Explore Data & Integrations Execution Log Administration" at bounding box center [273, 23] width 546 height 46
click at [89, 21] on span "Home" at bounding box center [102, 23] width 27 height 16
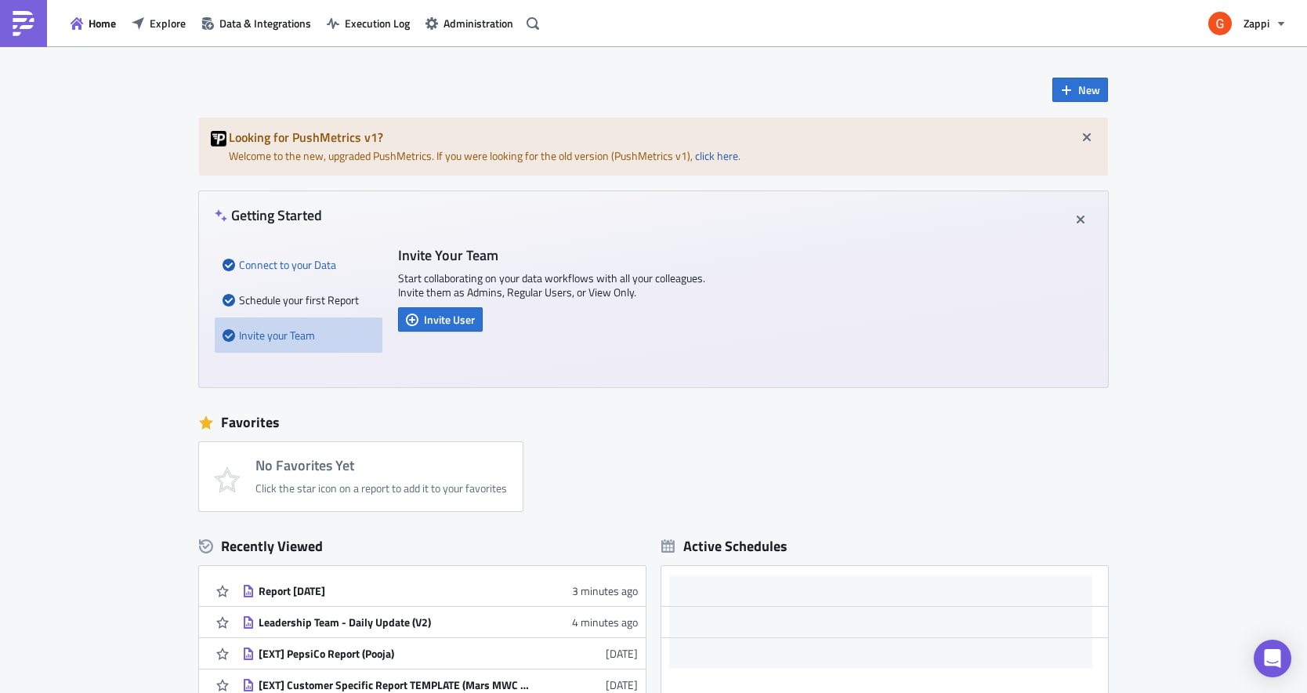
click at [285, 255] on div "Connect to your Data" at bounding box center [299, 264] width 152 height 35
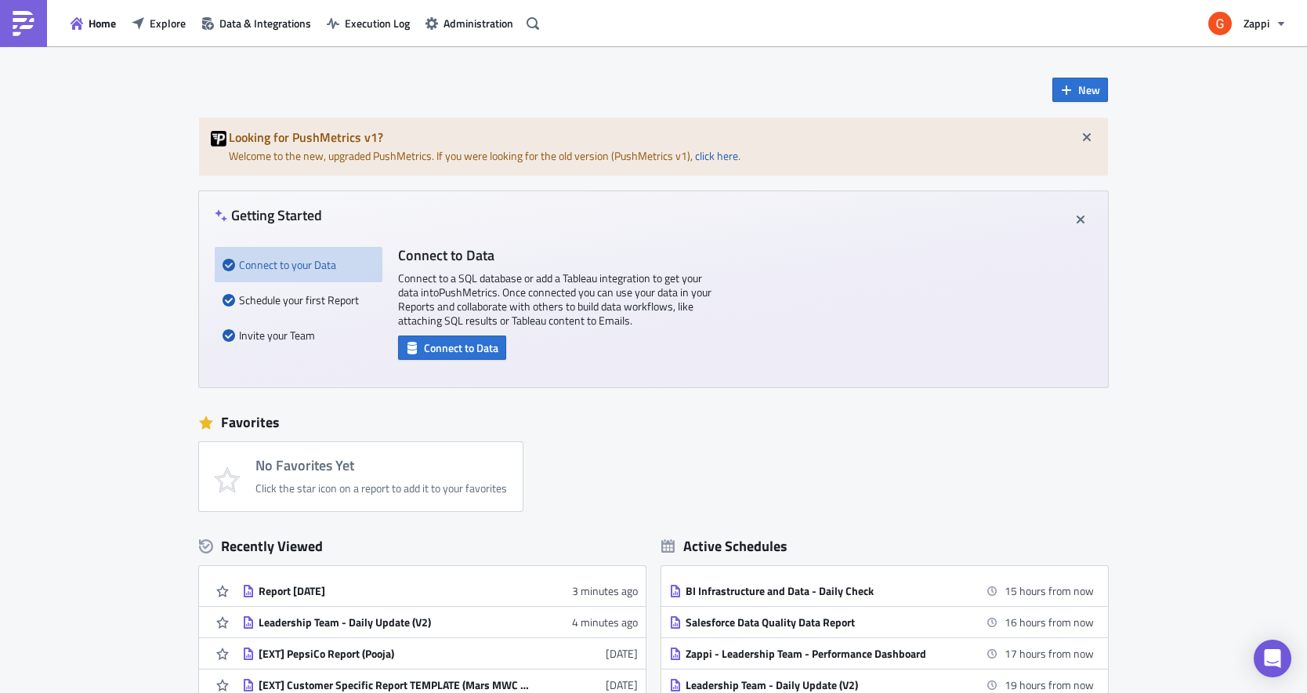
click at [421, 152] on div "Looking for PushMetrics v1? Welcome to the new, upgraded PushMetrics. If you we…" at bounding box center [653, 147] width 909 height 58
click at [1081, 137] on icon "button" at bounding box center [1087, 137] width 13 height 13
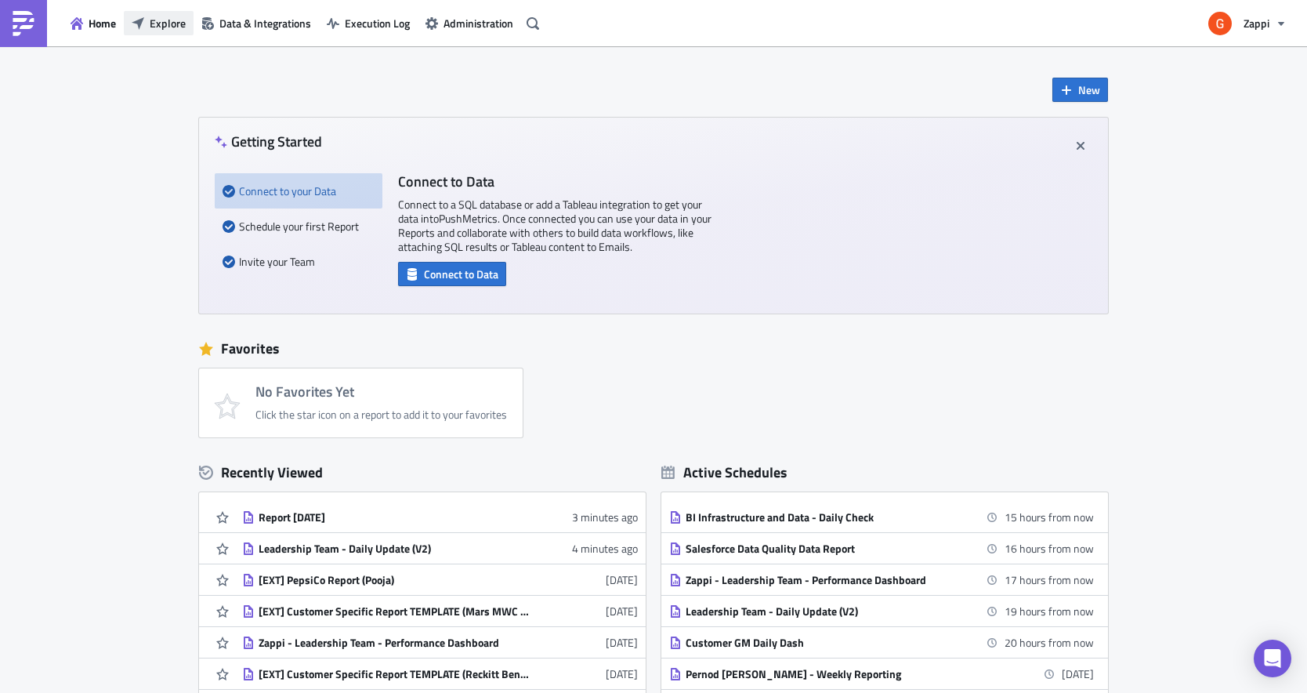
click at [144, 25] on icon "button" at bounding box center [138, 23] width 13 height 13
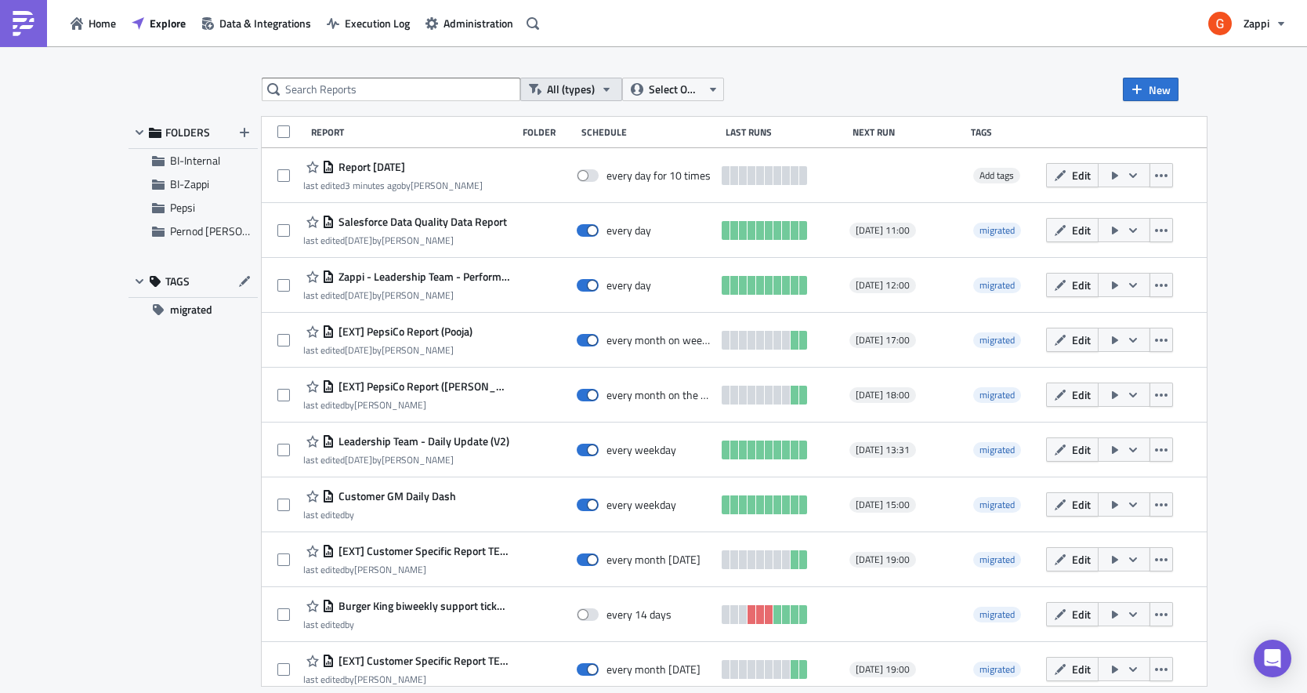
click at [607, 90] on icon "button" at bounding box center [606, 89] width 13 height 13
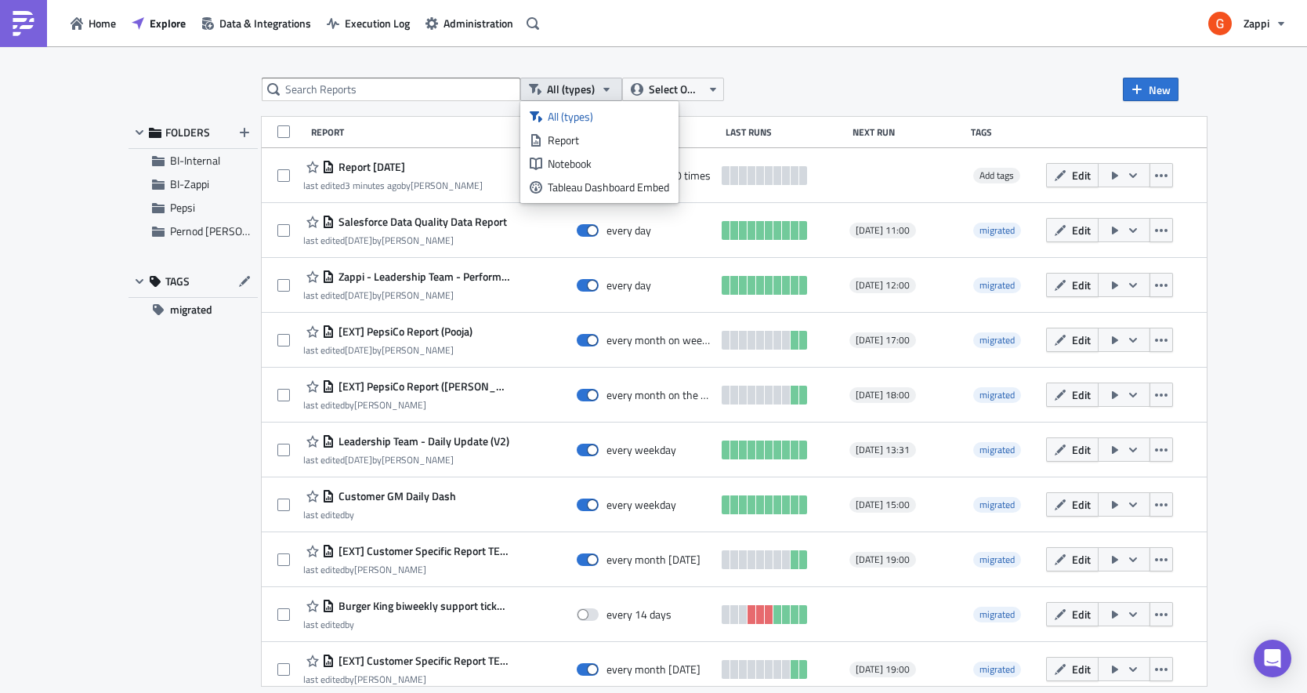
click at [607, 90] on icon "button" at bounding box center [606, 89] width 13 height 13
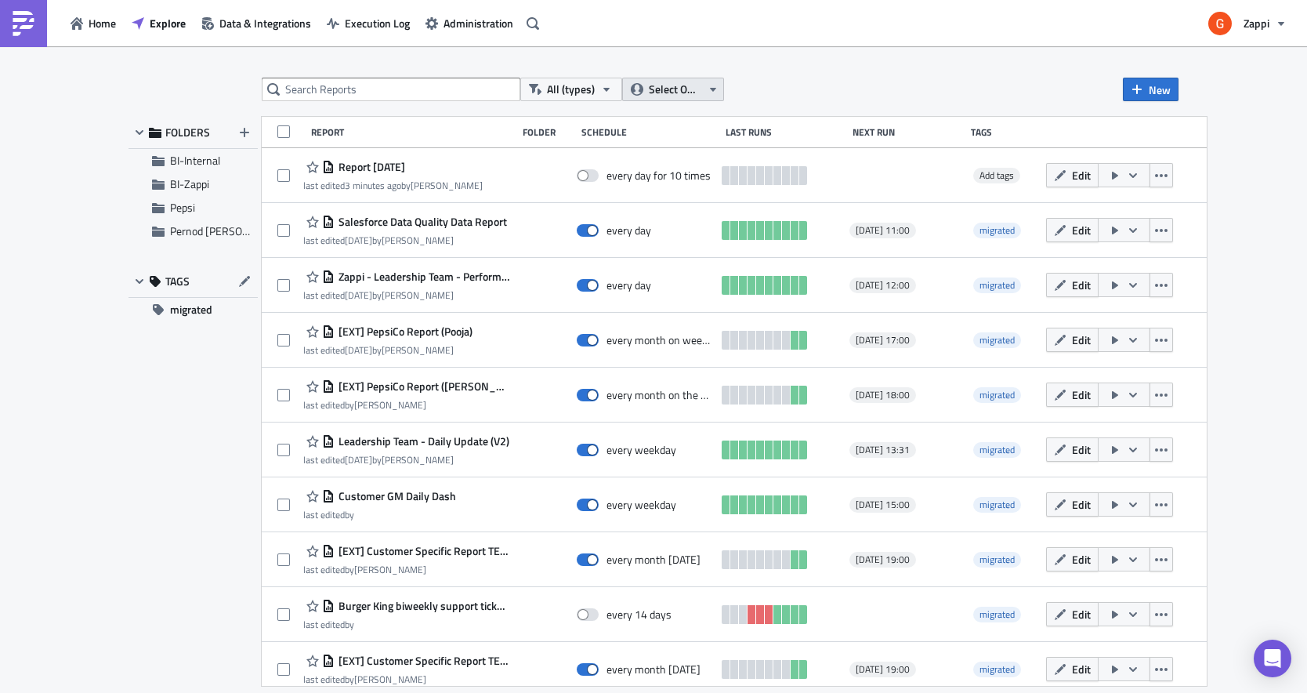
click at [712, 86] on icon "button" at bounding box center [713, 89] width 13 height 13
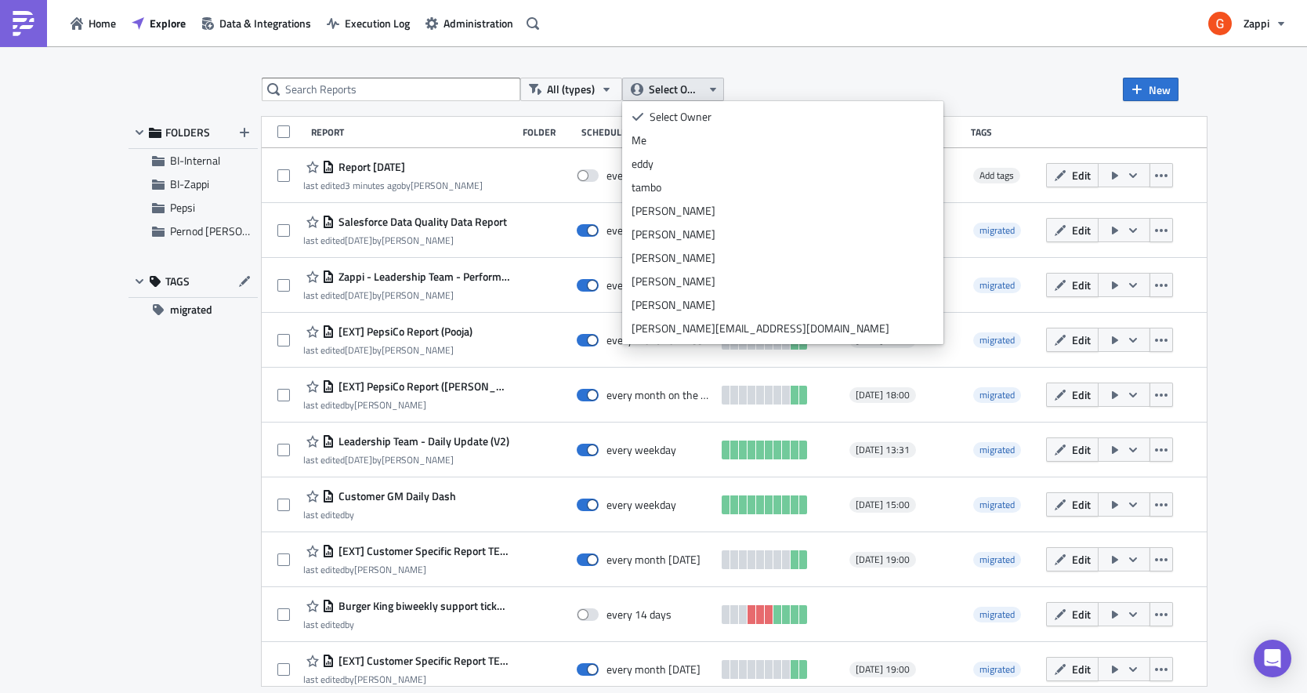
click at [712, 86] on icon "button" at bounding box center [713, 89] width 13 height 13
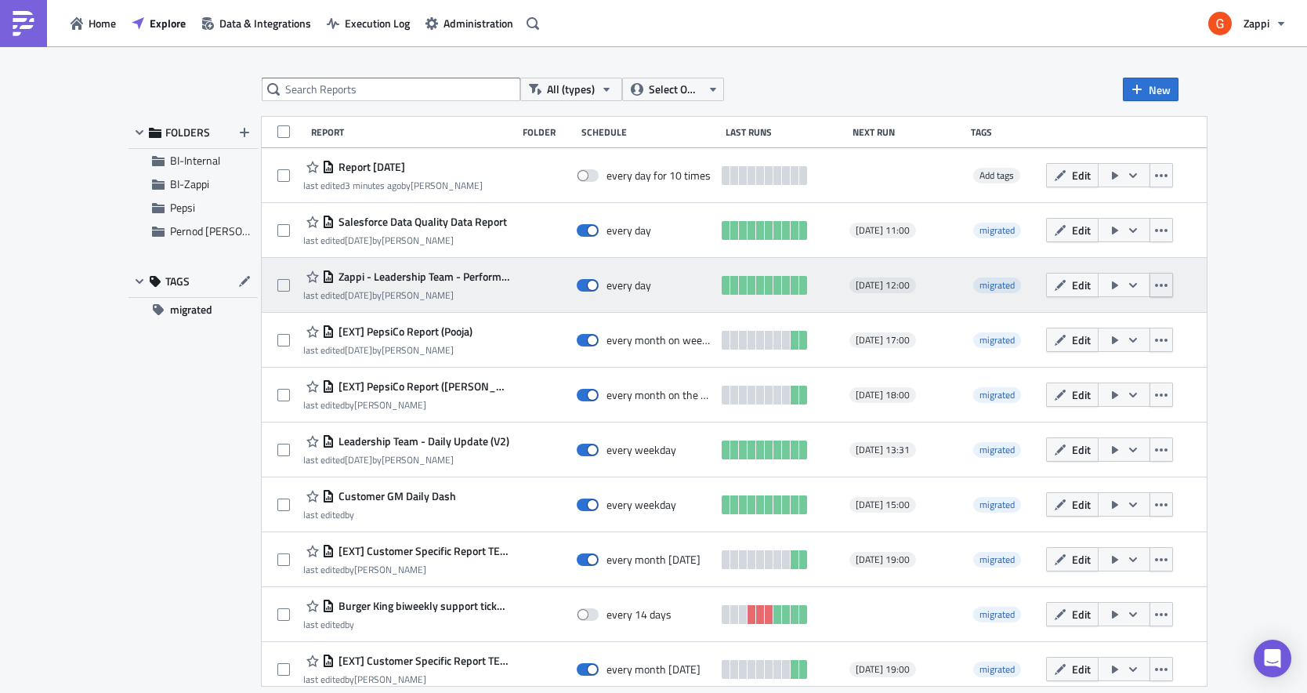
click at [1168, 286] on icon "button" at bounding box center [1161, 285] width 13 height 13
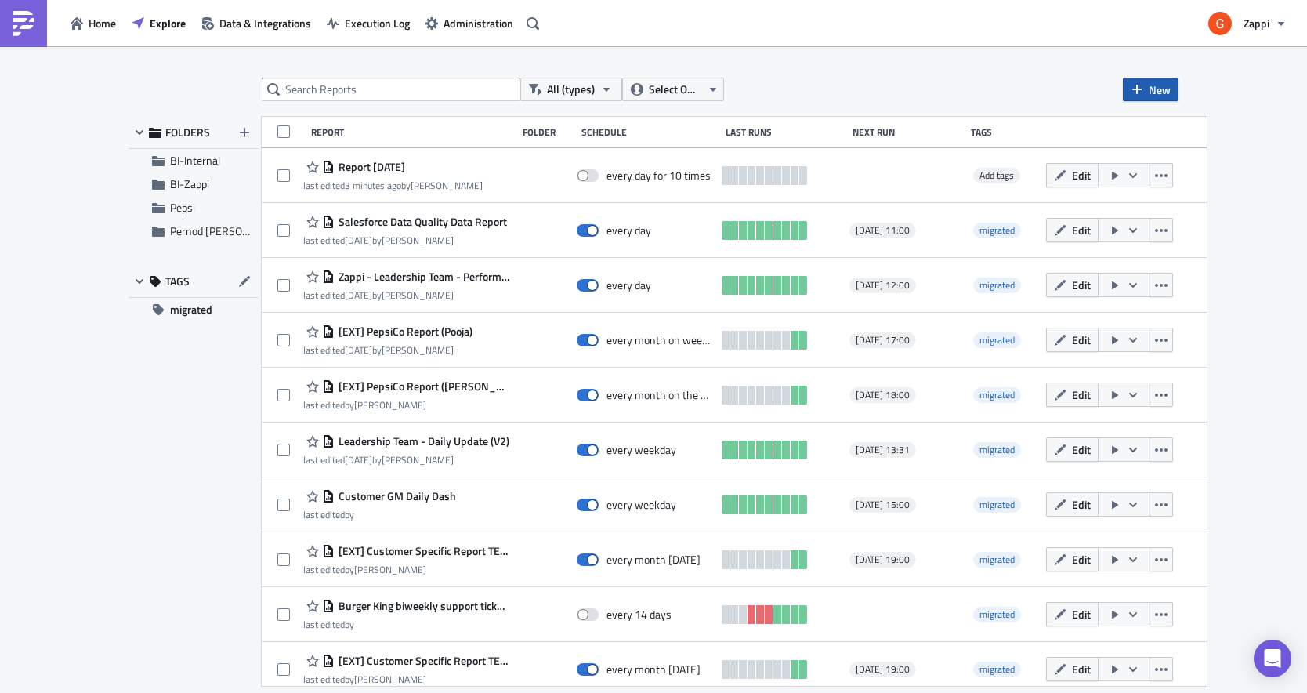
click at [1155, 94] on span "New" at bounding box center [1160, 90] width 22 height 16
click at [785, 68] on div "All (types) Select Owner New FOLDERS BI-Internal BI-Zappi Pepsi Pernod Ricard T…" at bounding box center [653, 370] width 1307 height 649
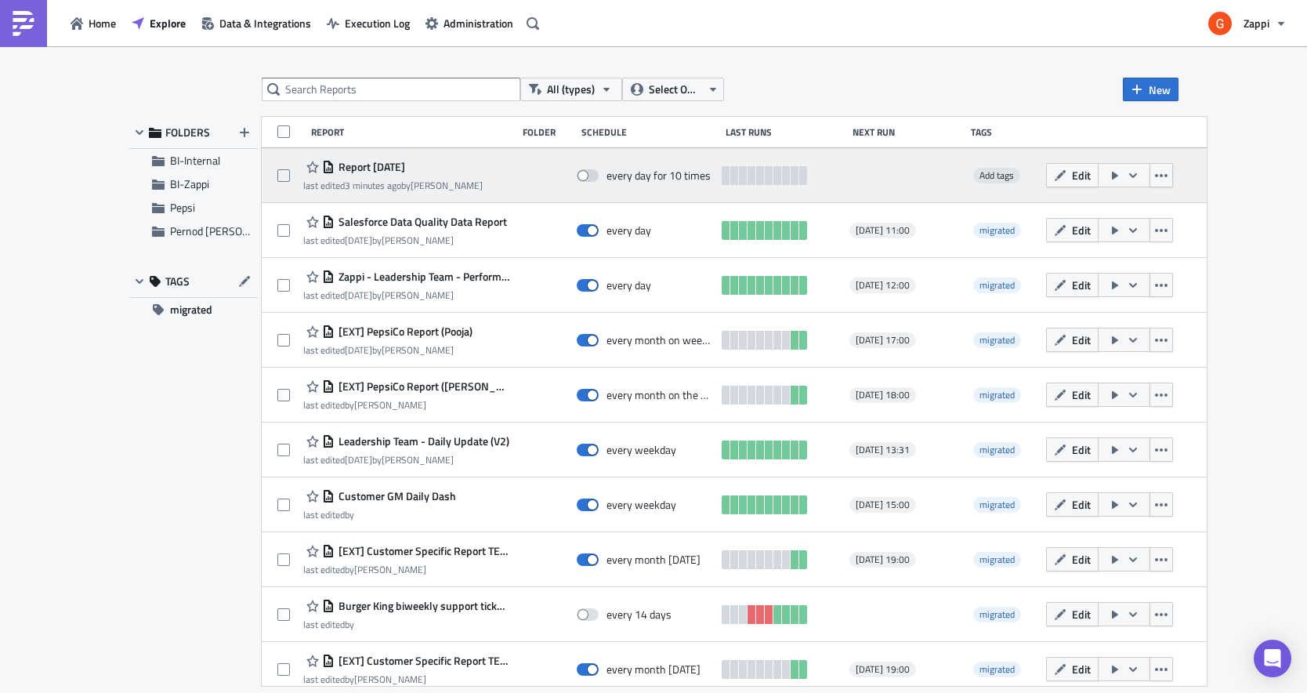
click at [405, 172] on span "Report 2025-09-04" at bounding box center [370, 167] width 71 height 14
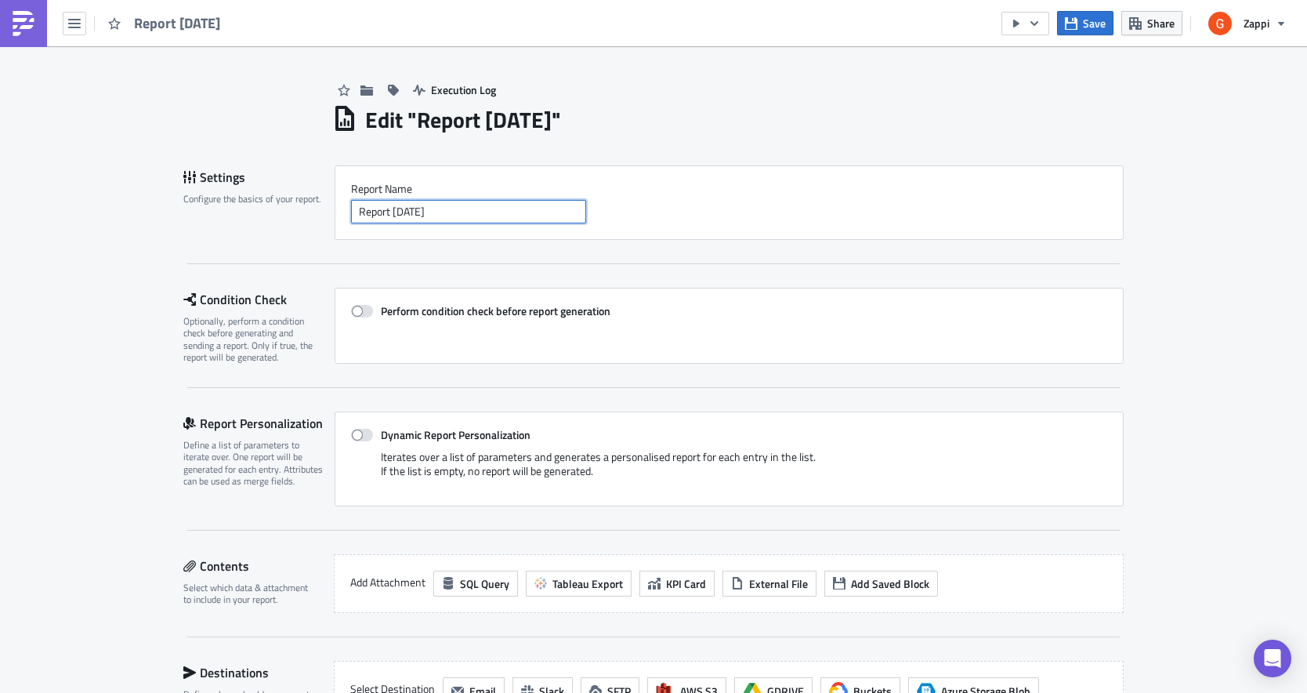
click at [473, 210] on input "Report 2025-09-04" at bounding box center [468, 212] width 235 height 24
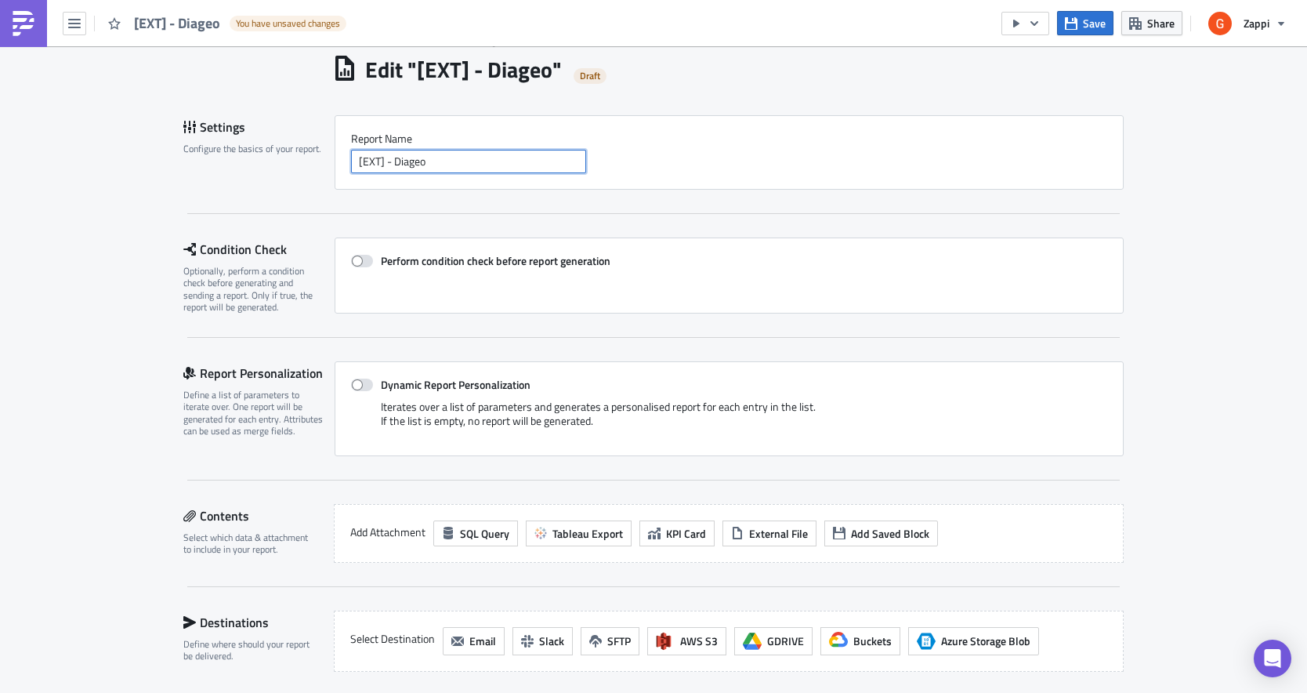
scroll to position [89, 0]
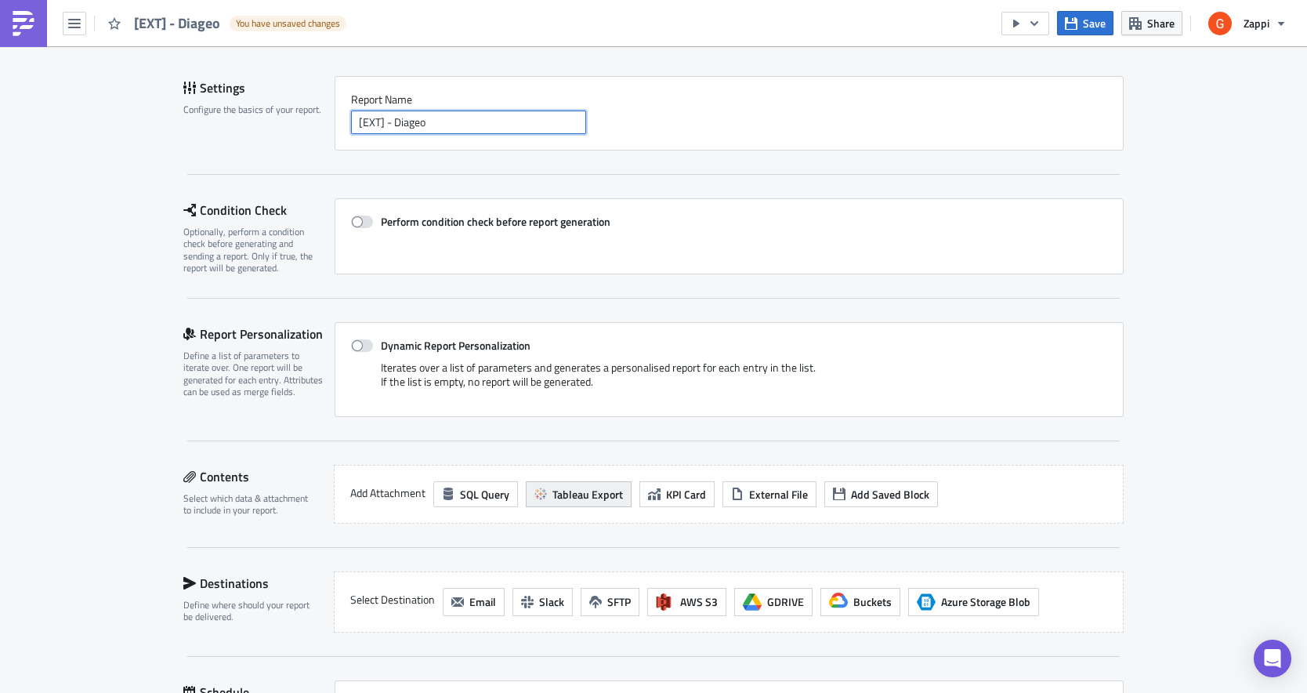
type input "[EXT] - Diageo"
click at [572, 490] on span "Tableau Export" at bounding box center [588, 494] width 71 height 16
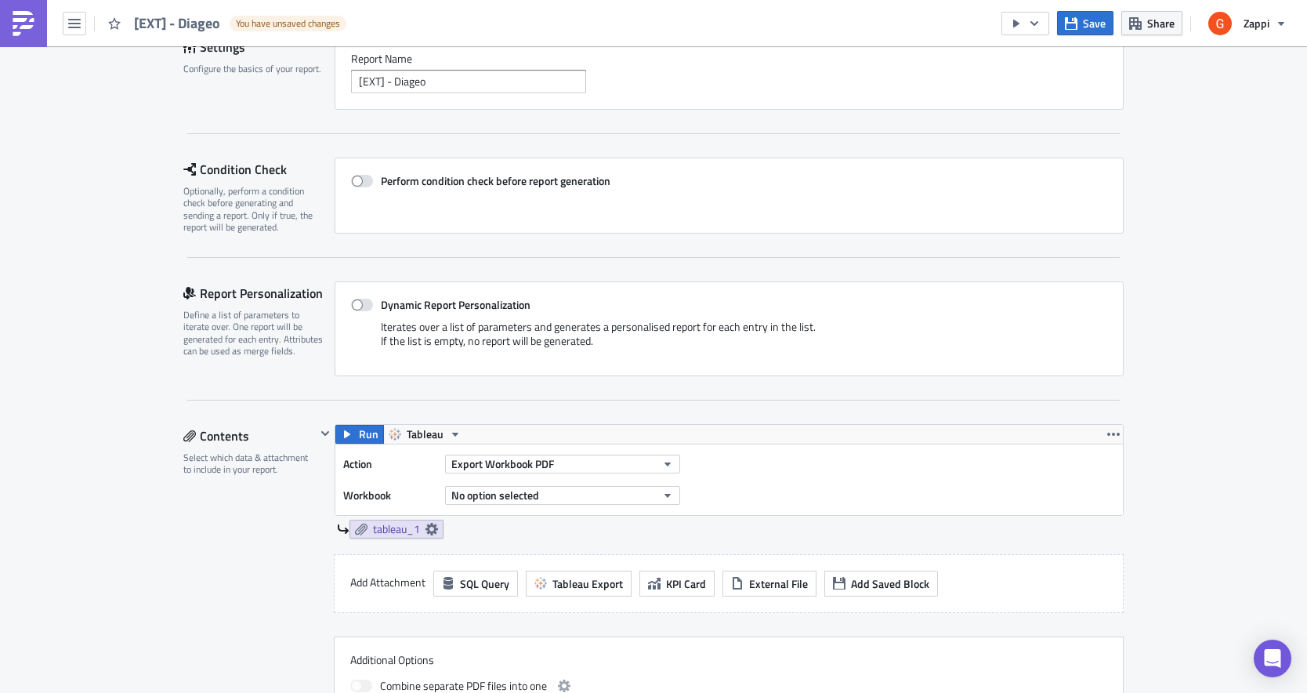
scroll to position [147, 0]
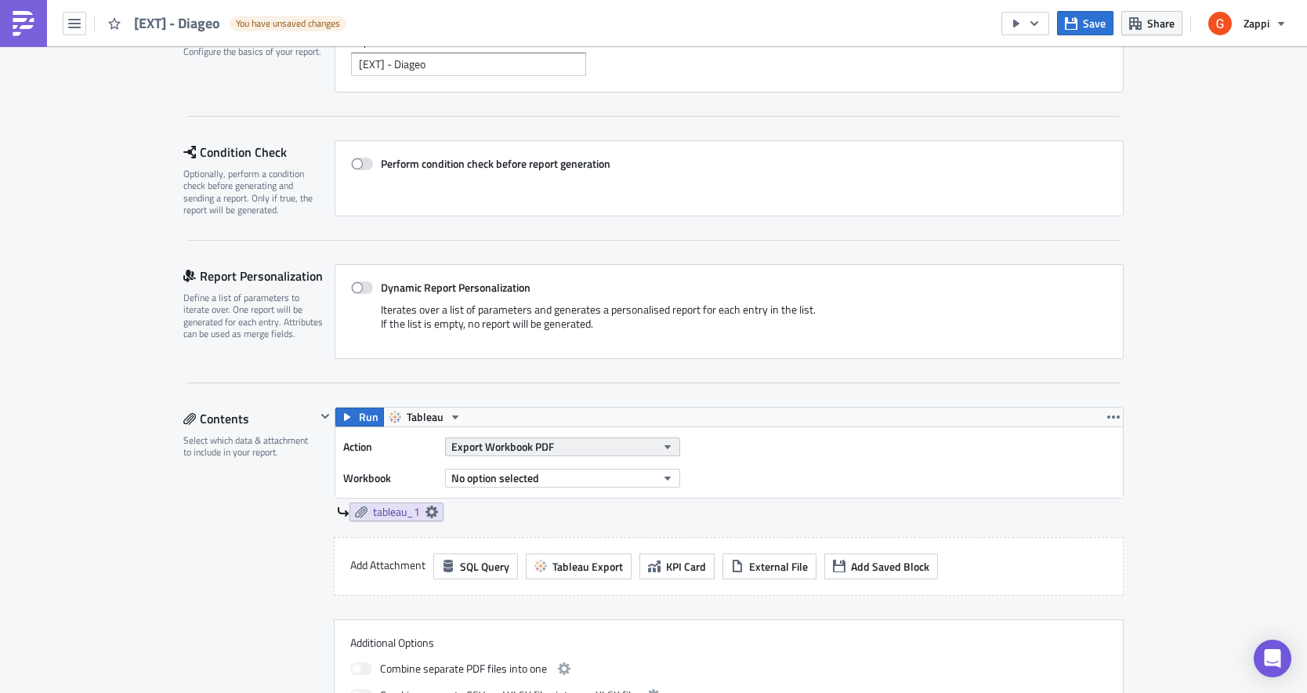
click at [539, 447] on span "Export Workbook PDF" at bounding box center [502, 446] width 103 height 16
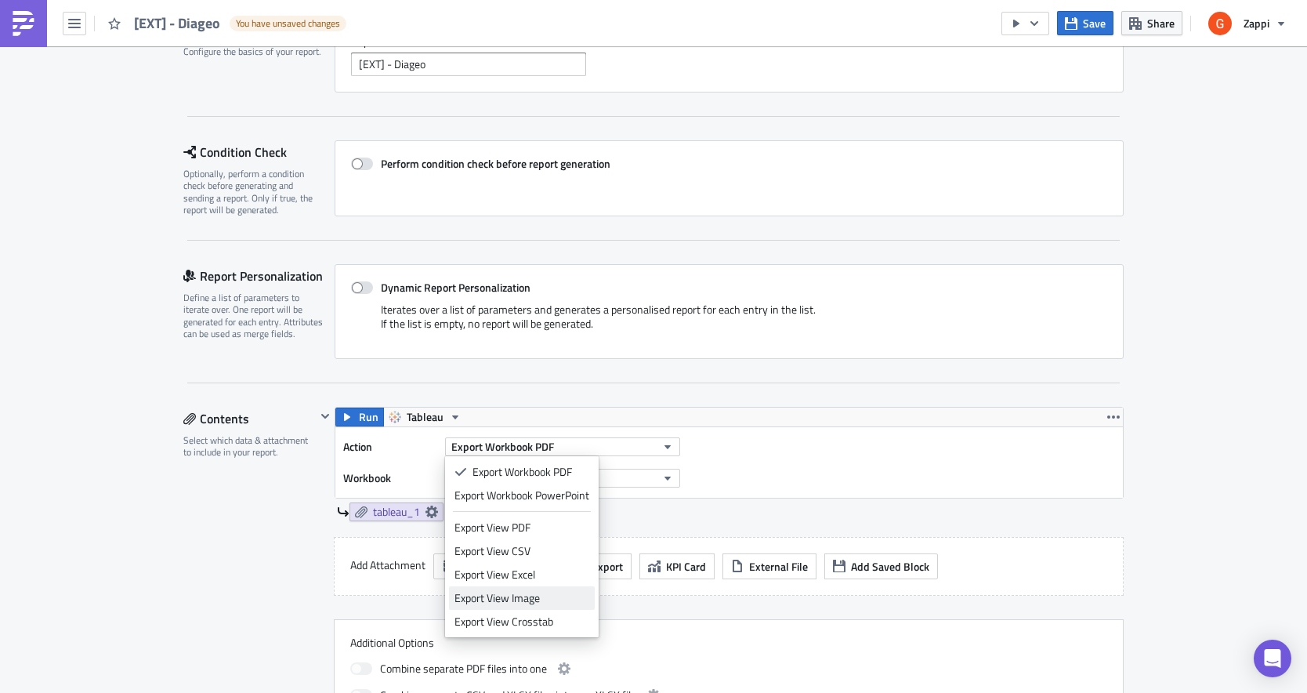
click at [522, 603] on div "Export View Image" at bounding box center [522, 598] width 135 height 16
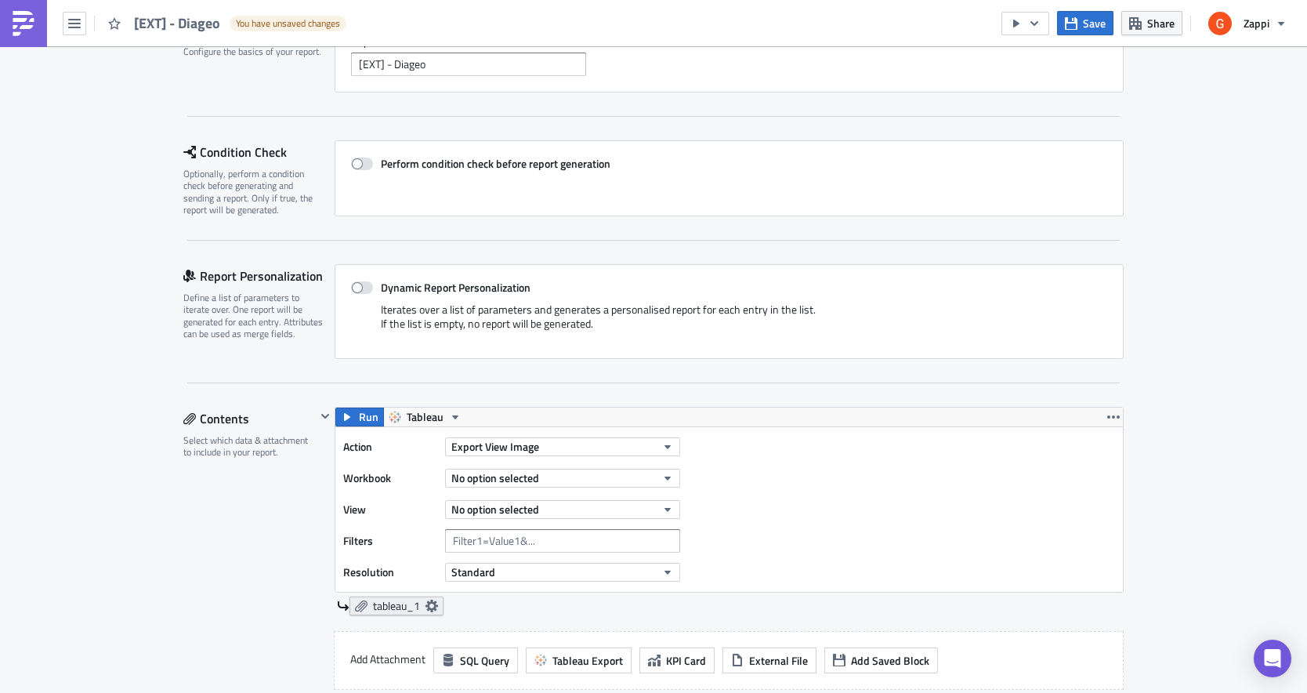
click at [393, 606] on span "tableau_1" at bounding box center [396, 606] width 47 height 14
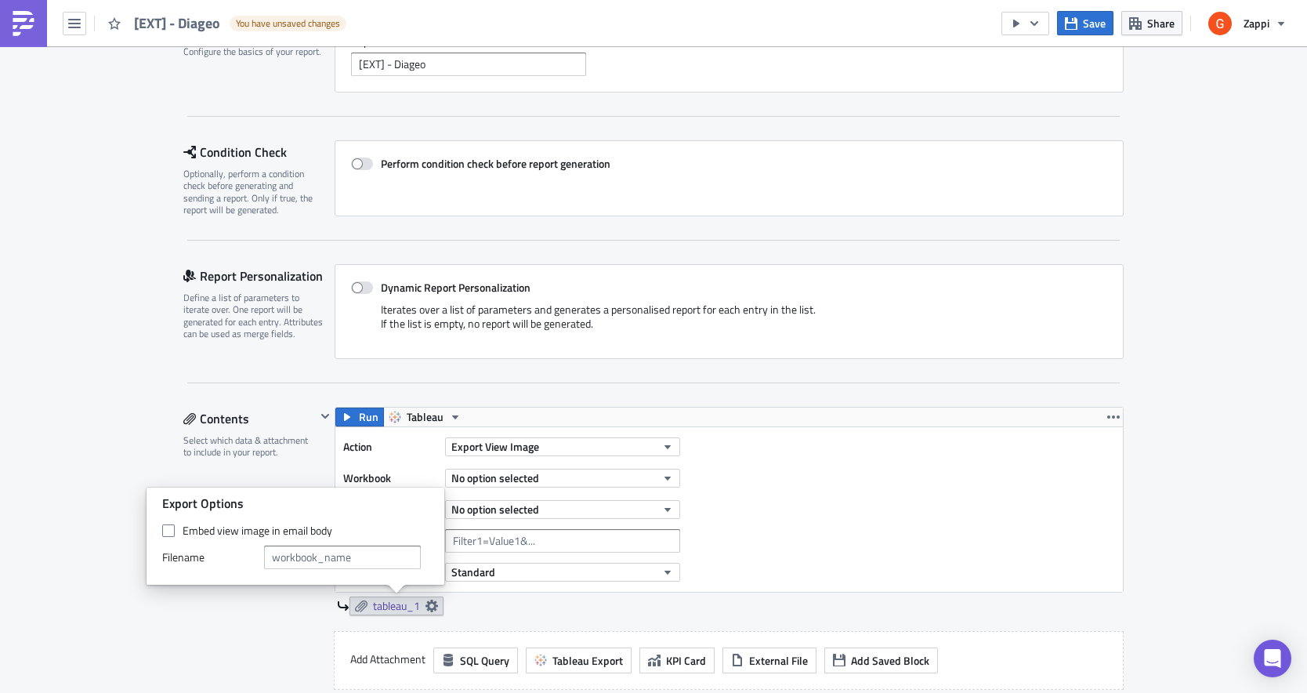
click at [205, 635] on div "Contents Select which data & attachment to include in your report." at bounding box center [249, 615] width 132 height 416
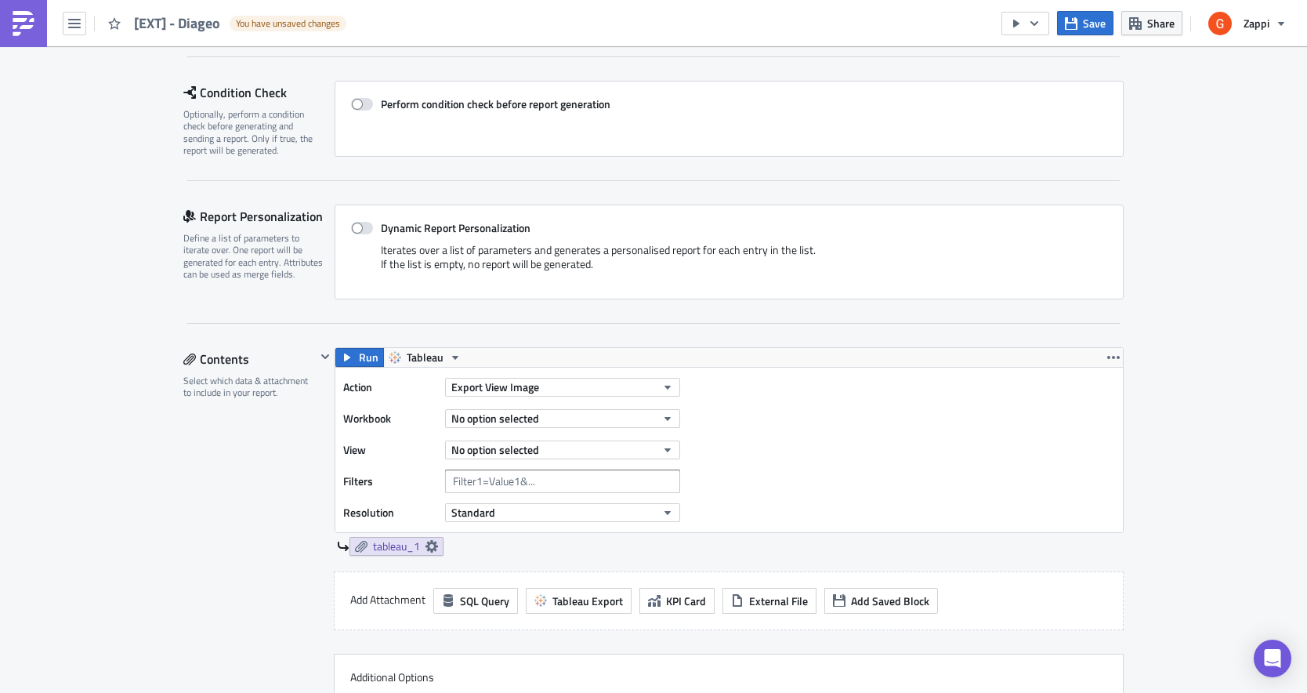
scroll to position [211, 0]
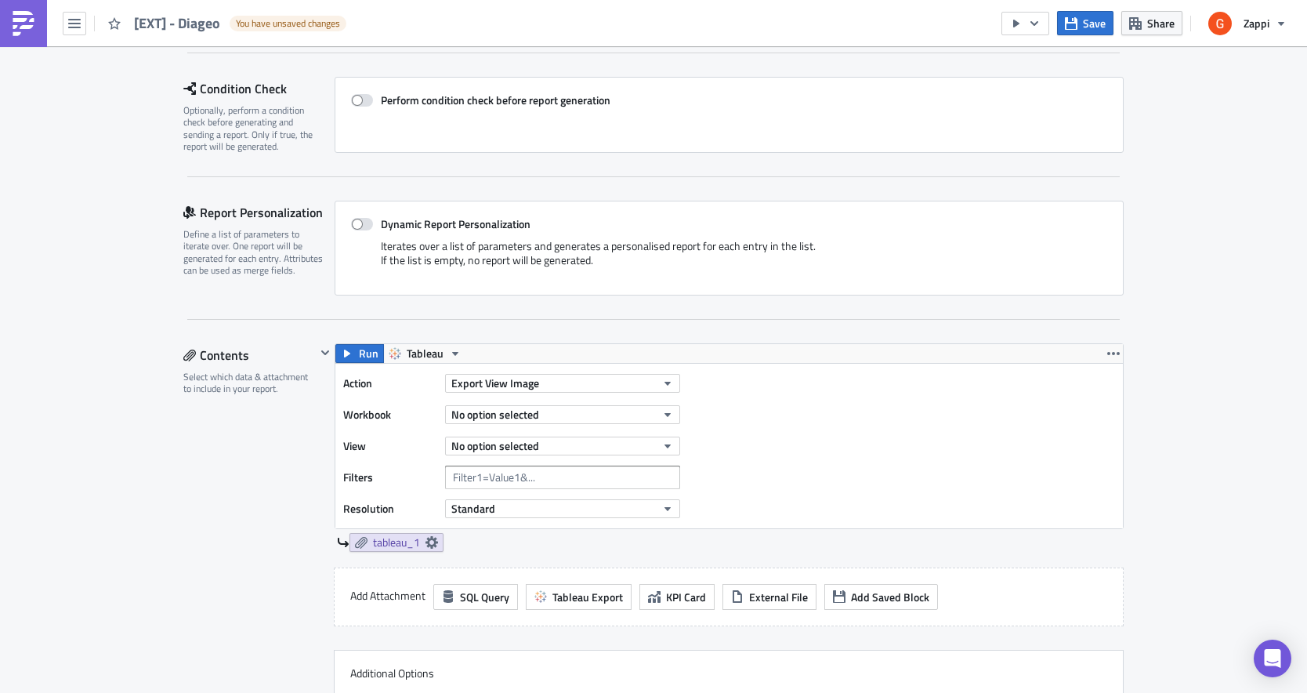
click at [353, 343] on div "Settings Configure the basics of your report. Report Nam﻿e [EXT] - Diageo Condi…" at bounding box center [653, 529] width 941 height 1148
click at [350, 350] on icon "button" at bounding box center [347, 353] width 13 height 13
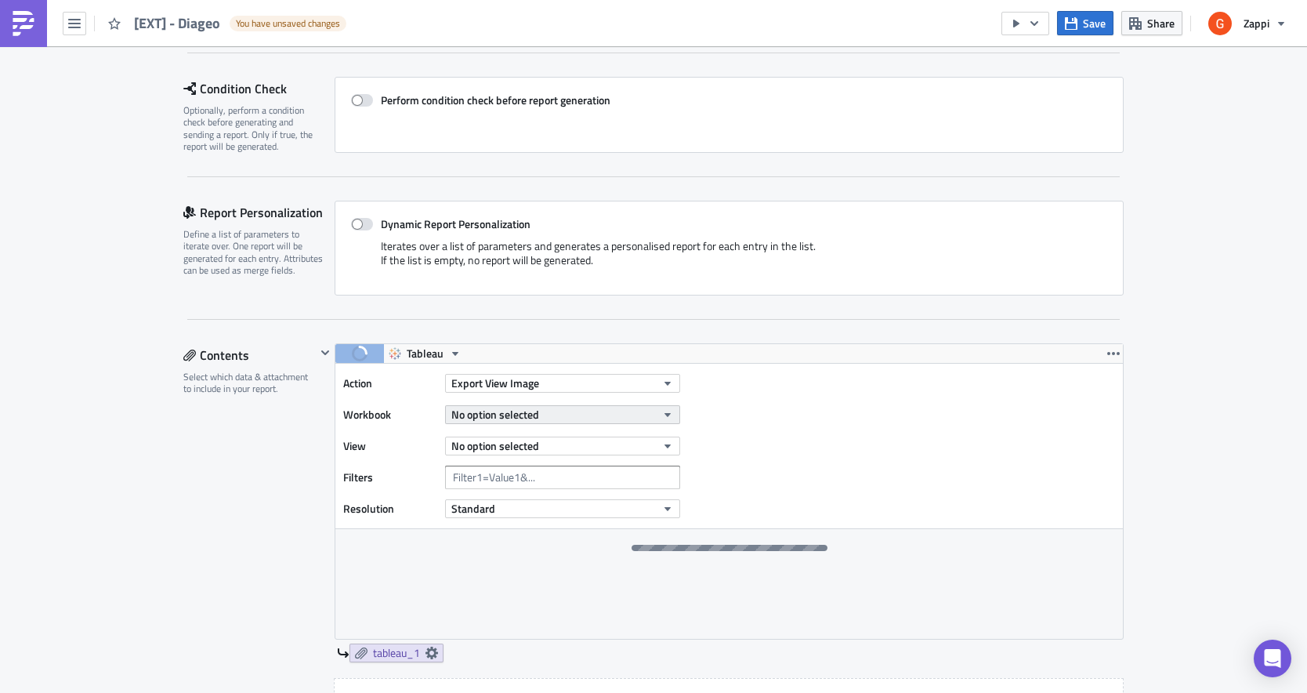
click at [516, 416] on span "No option selected" at bounding box center [495, 414] width 88 height 16
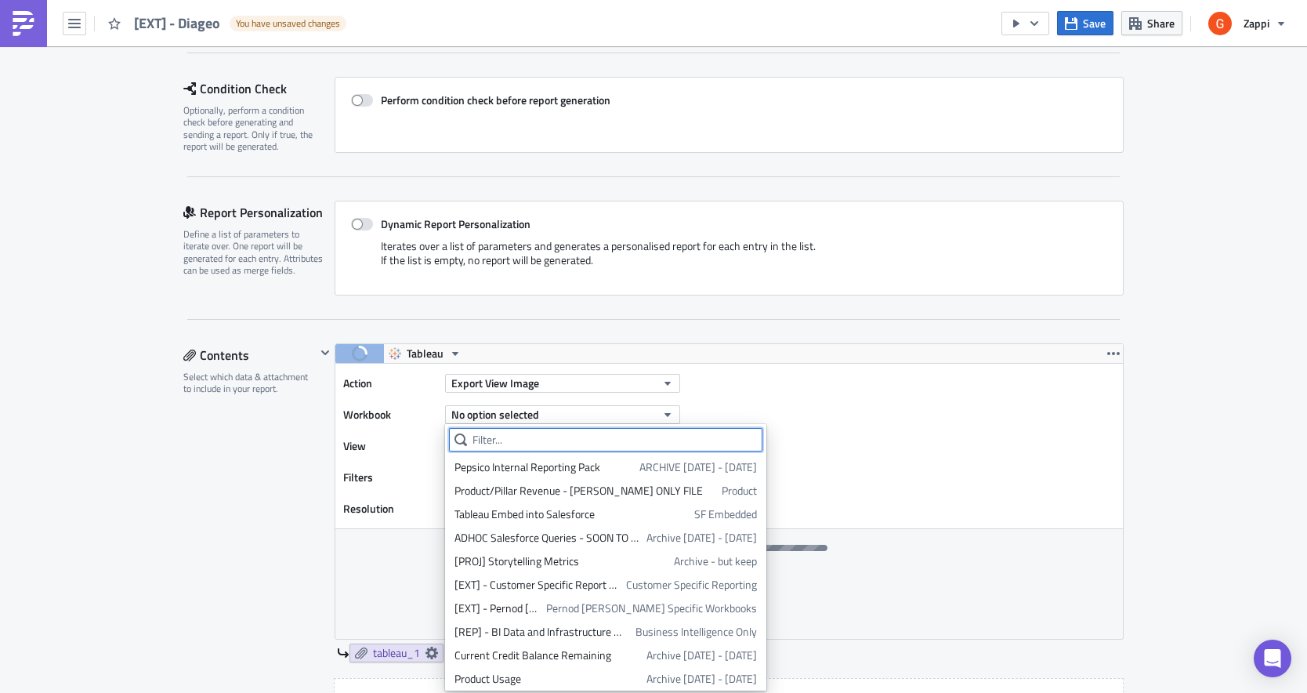
click at [509, 434] on input "text" at bounding box center [606, 440] width 314 height 24
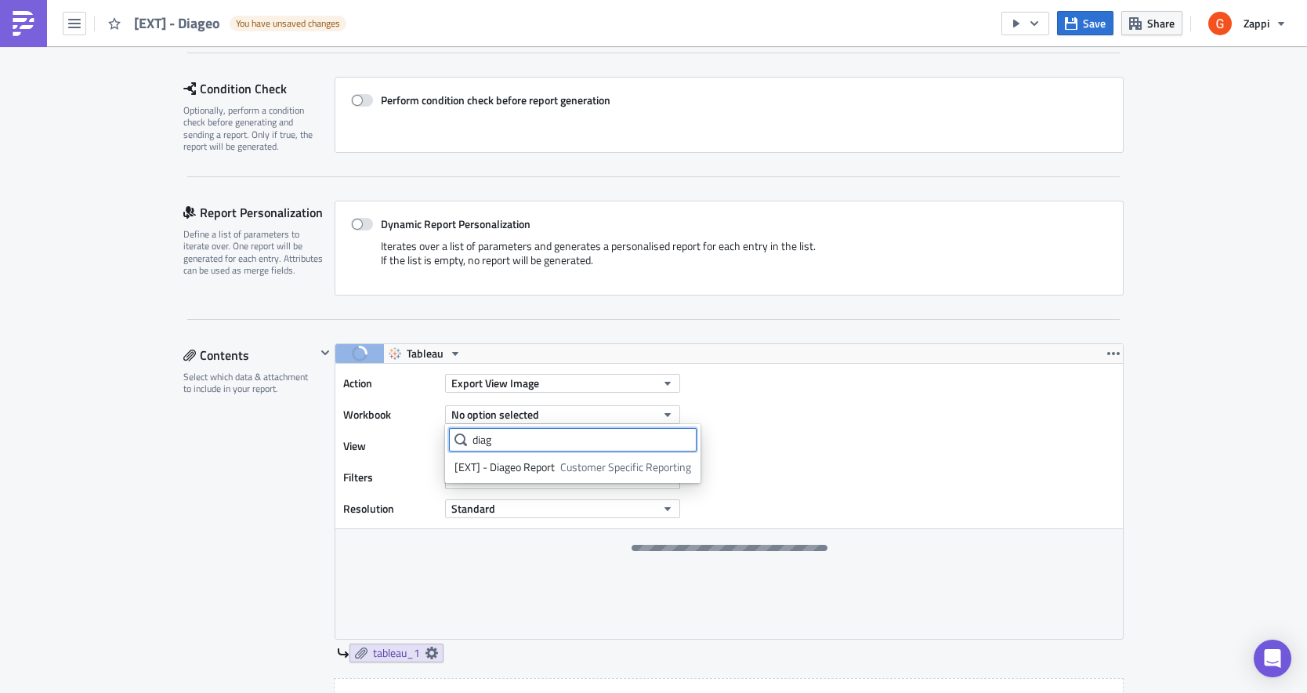
type input "diag"
click at [1072, 445] on div "Action Export View Image Workbook No option selected View No option selected Fi…" at bounding box center [729, 446] width 788 height 165
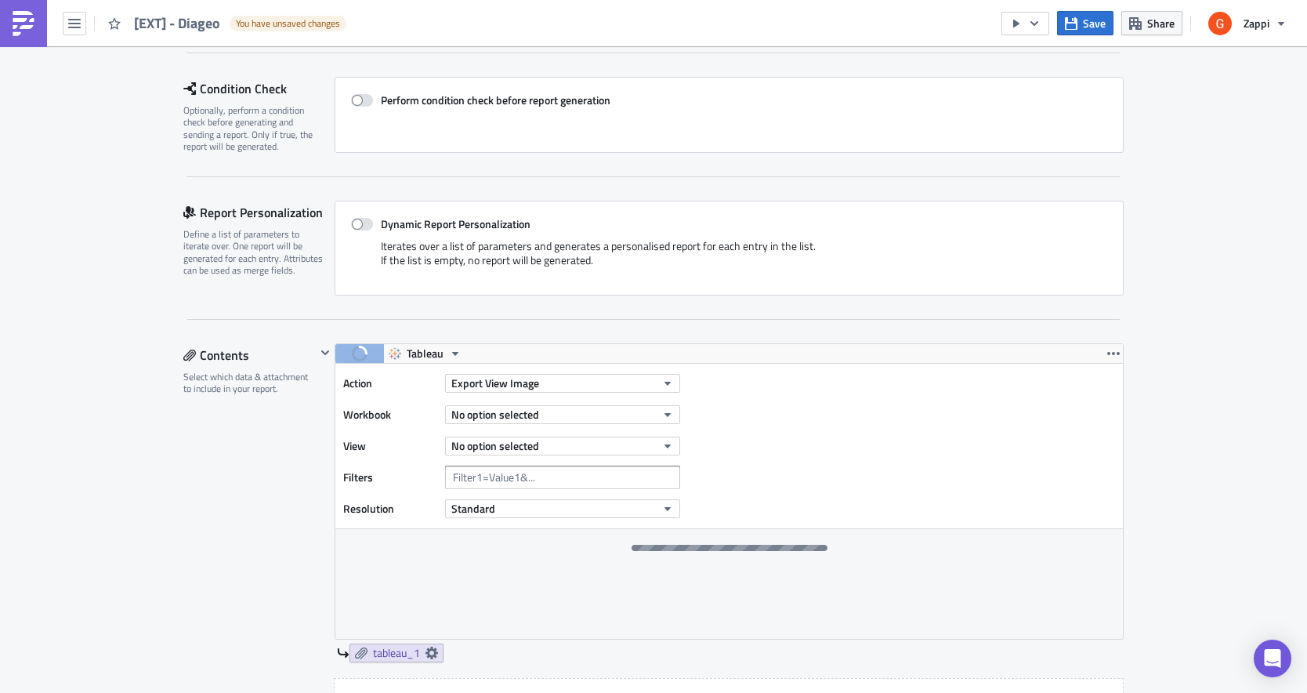
click at [479, 325] on div "Settings Configure the basics of your report. Report Nam﻿e [EXT] - Diageo Condi…" at bounding box center [653, 584] width 941 height 1258
click at [502, 415] on span "No option selected" at bounding box center [495, 414] width 88 height 16
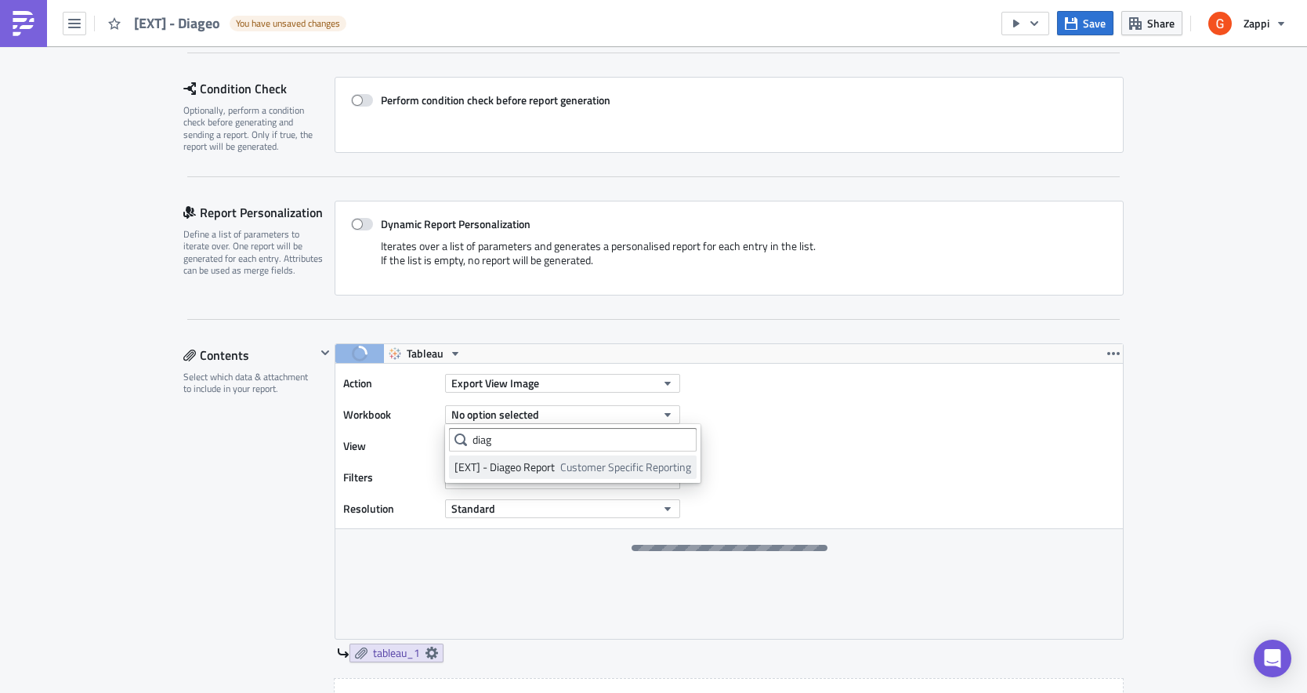
click at [496, 465] on div "[EXT] - Diageo Report" at bounding box center [505, 467] width 100 height 16
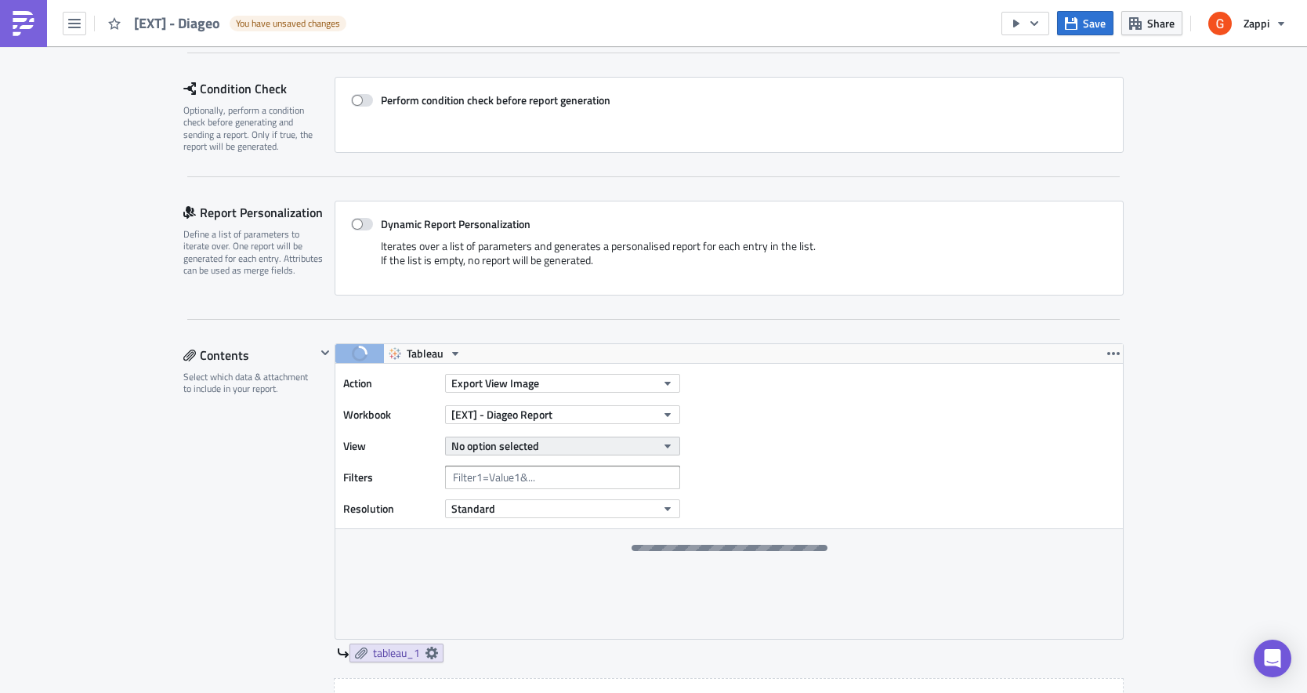
click at [486, 454] on span "No option selected" at bounding box center [495, 445] width 88 height 16
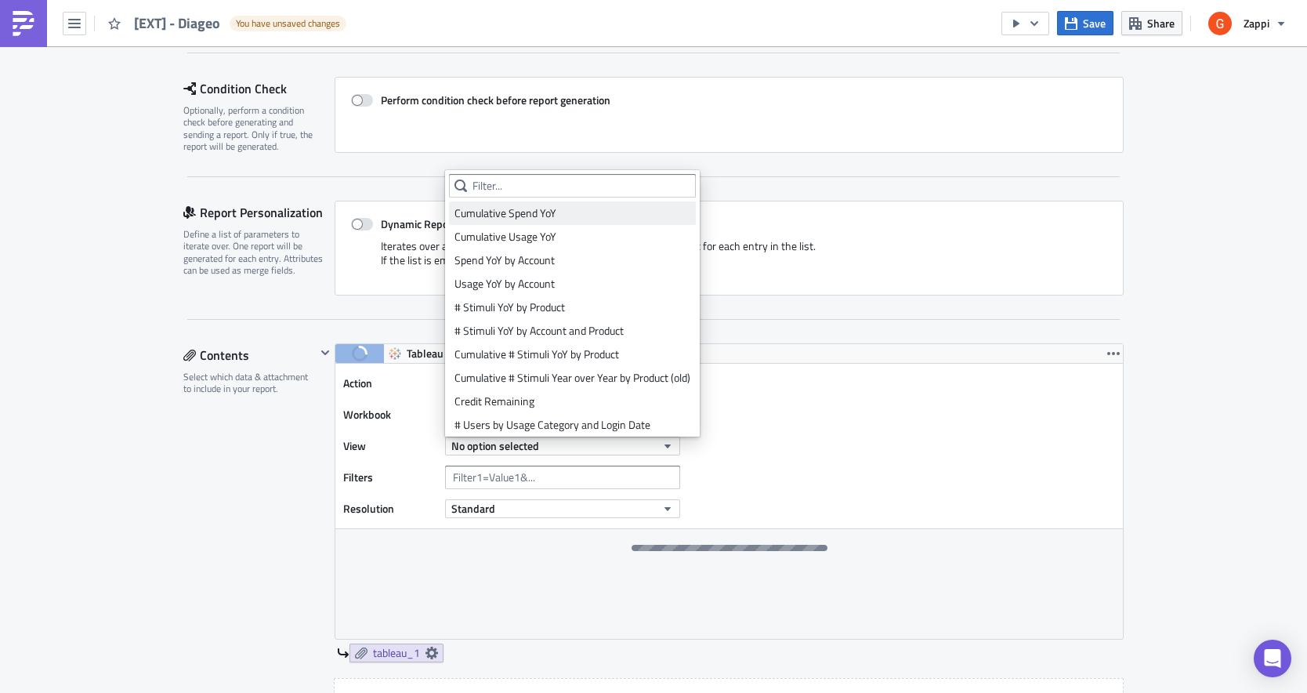
click at [511, 211] on div "Cumulative Spend YoY" at bounding box center [573, 213] width 236 height 16
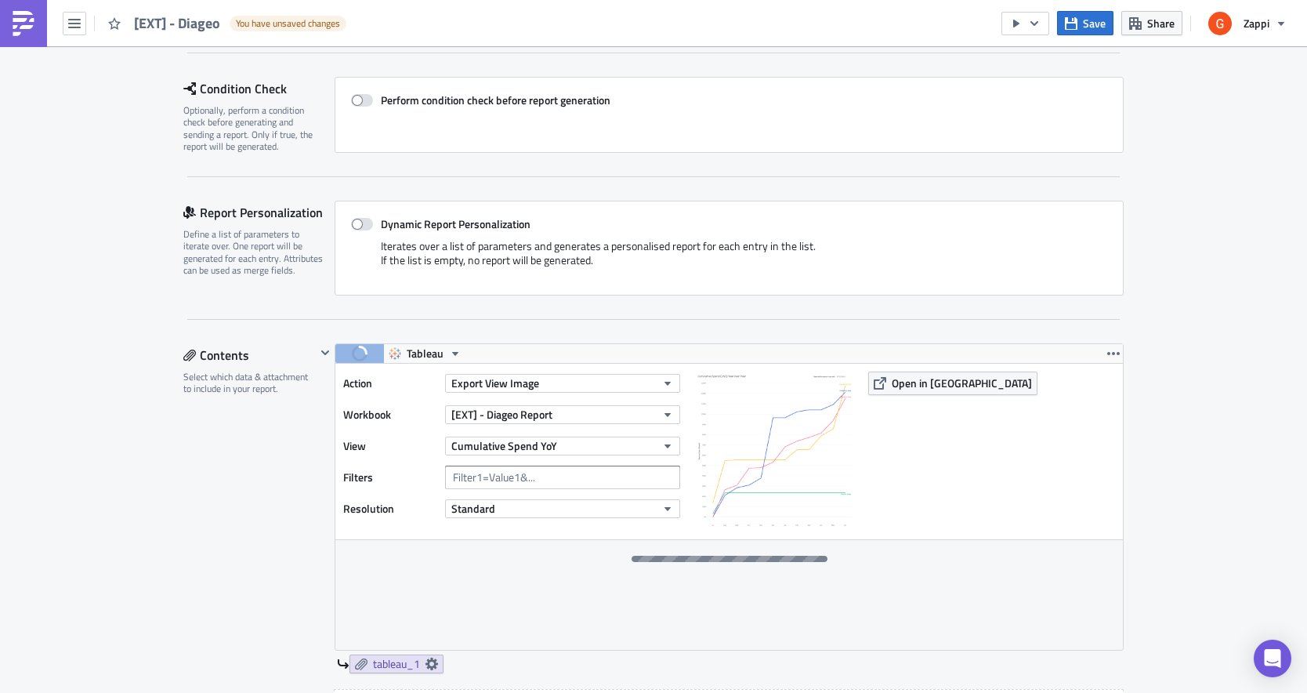
scroll to position [245, 0]
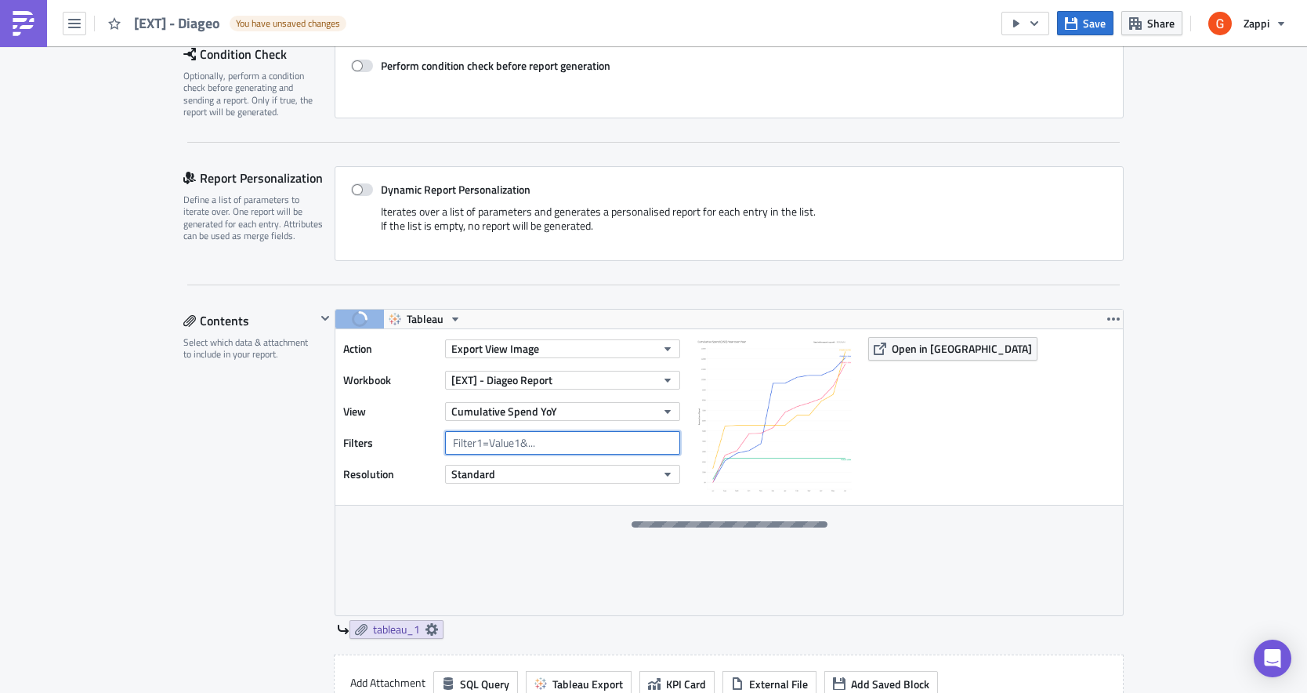
click at [507, 448] on input "text" at bounding box center [562, 443] width 235 height 24
click at [488, 465] on button "Standard" at bounding box center [562, 474] width 235 height 19
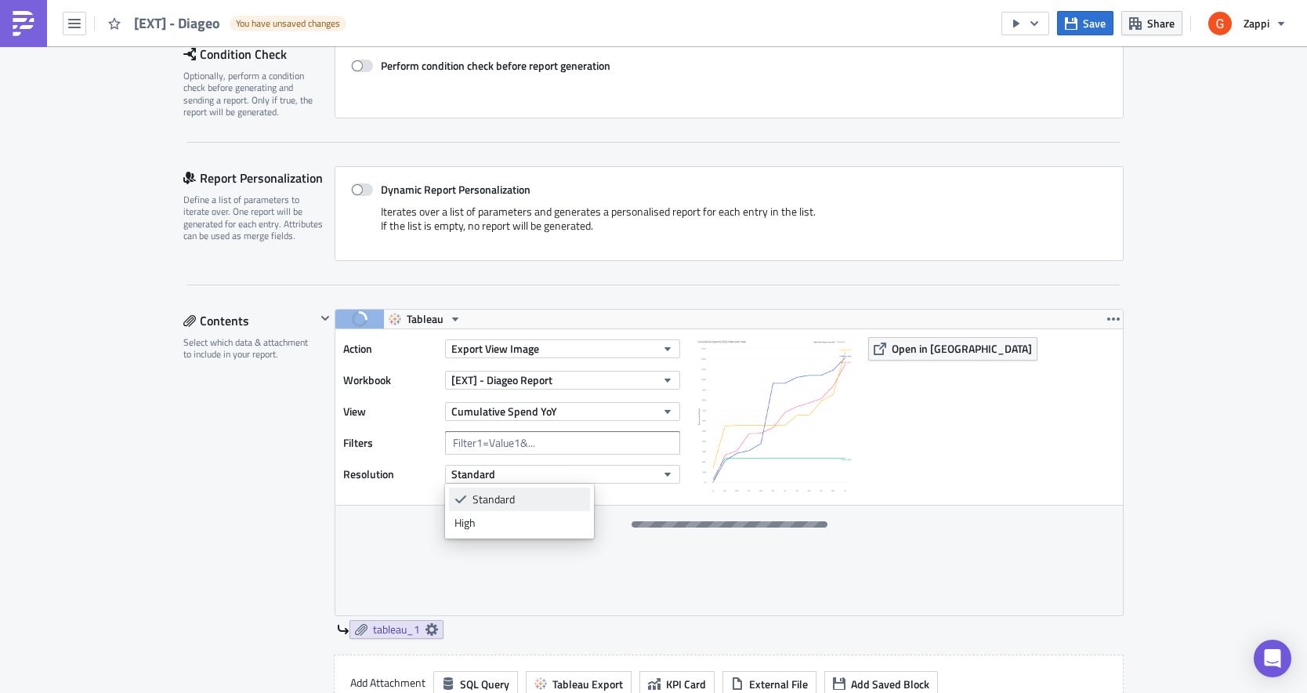
click at [485, 496] on div "Standard" at bounding box center [529, 499] width 112 height 16
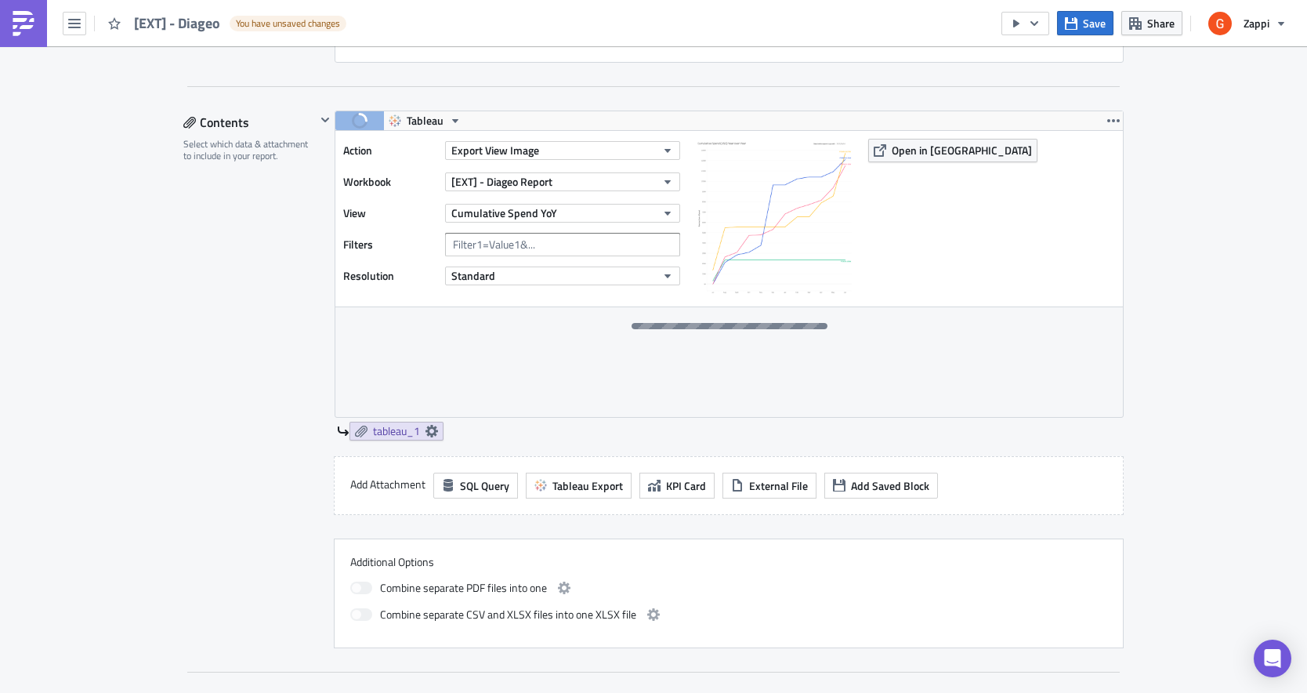
scroll to position [469, 0]
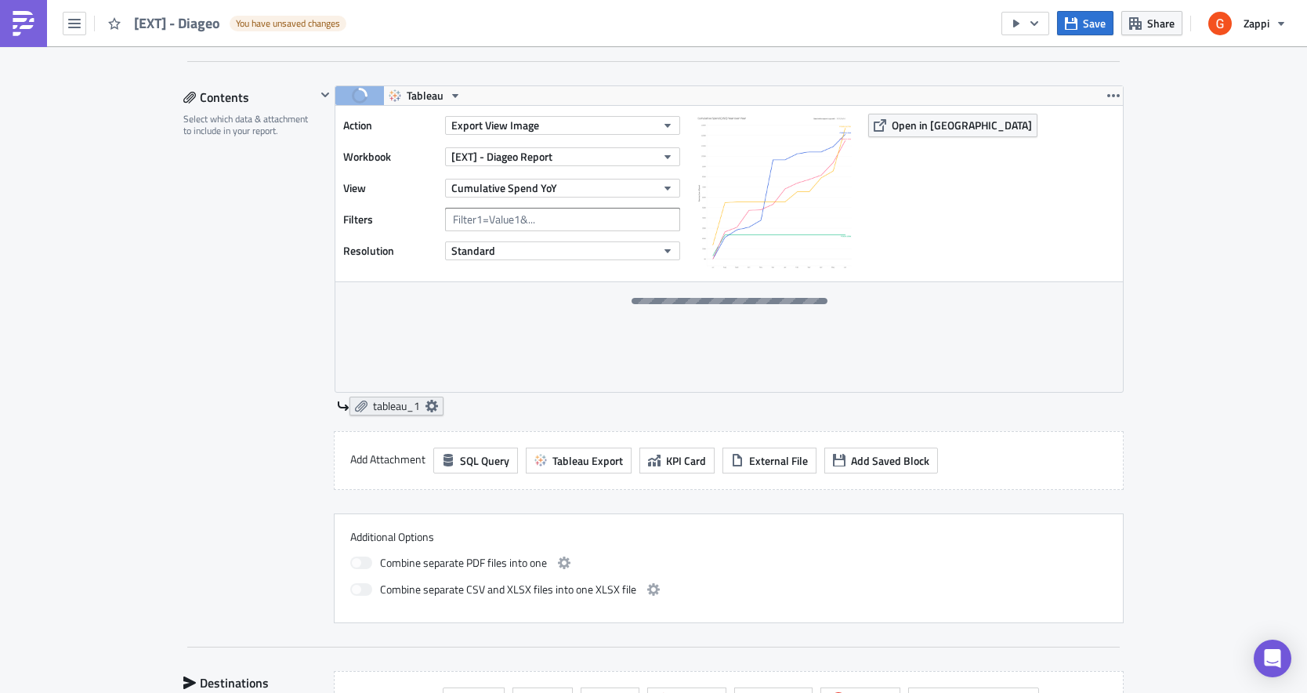
click at [364, 398] on link "tableau_1" at bounding box center [397, 406] width 94 height 19
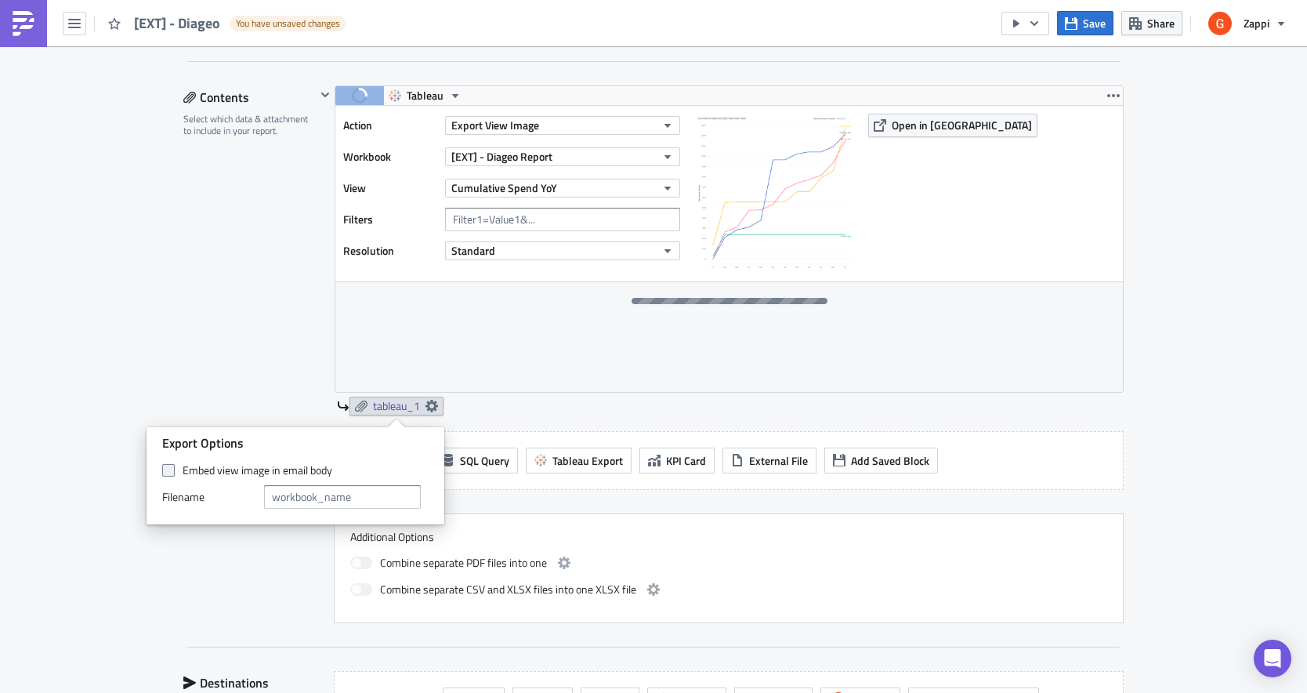
click at [173, 473] on span at bounding box center [168, 470] width 13 height 13
click at [173, 473] on input "Embed view image in email body" at bounding box center [170, 471] width 10 height 10
checkbox input "true"
click at [248, 388] on div "Contents Select which data & attachment to include in your report." at bounding box center [249, 354] width 132 height 538
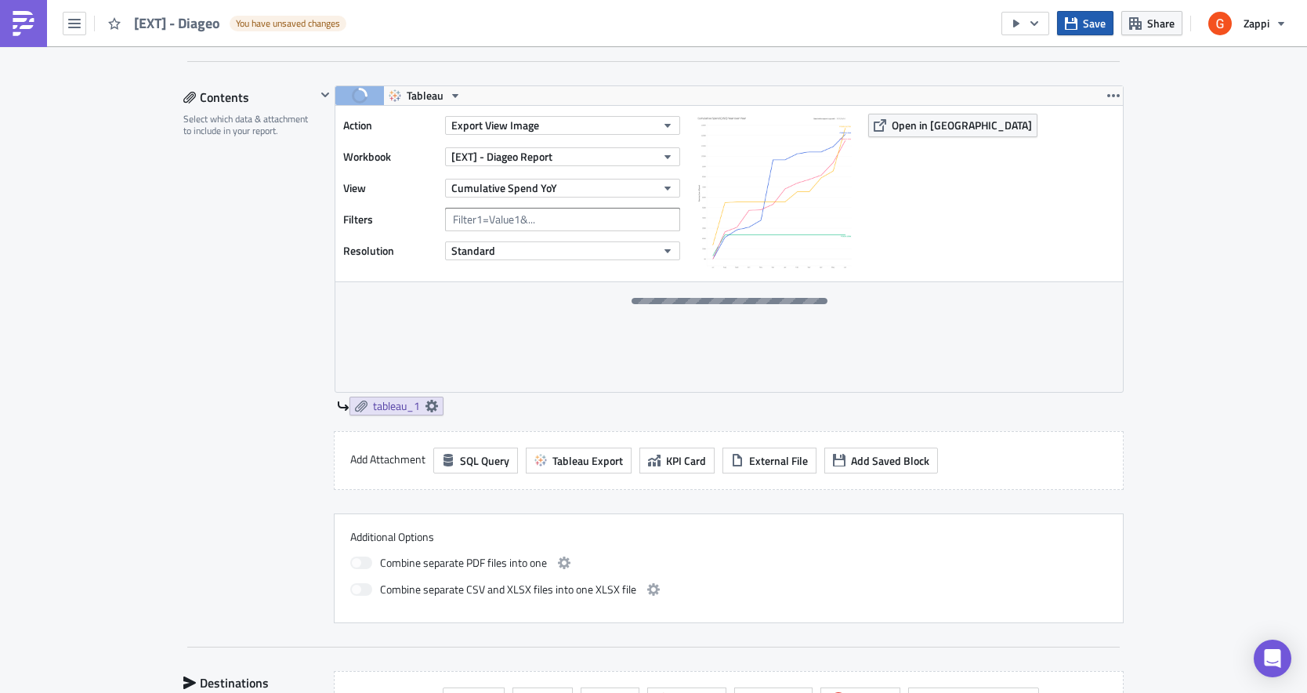
click at [1086, 19] on span "Save" at bounding box center [1094, 23] width 23 height 16
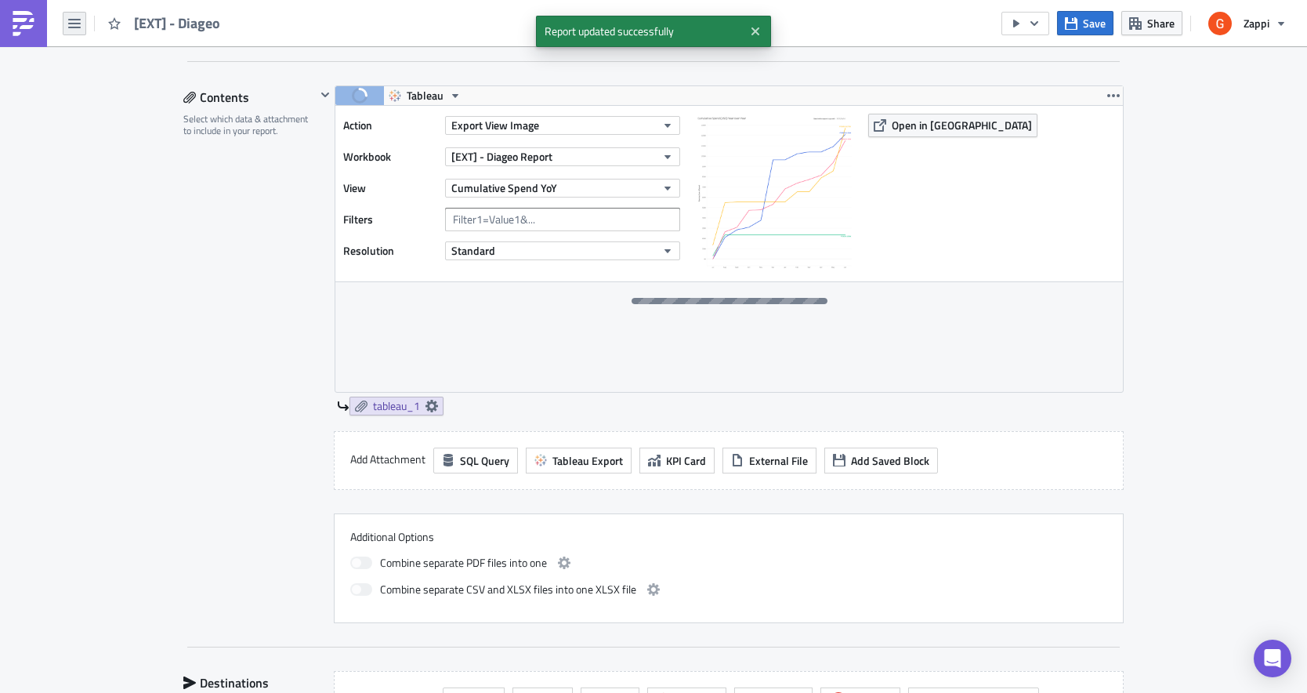
click at [74, 32] on button "button" at bounding box center [75, 24] width 24 height 24
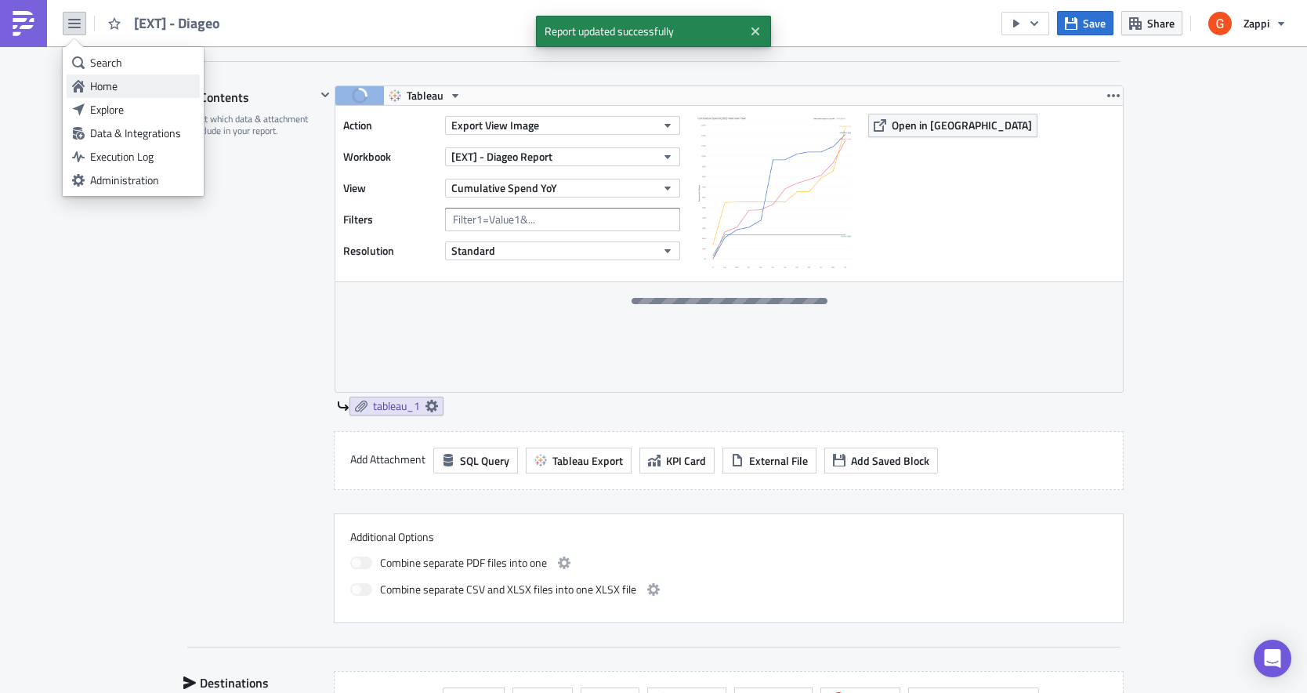
click at [92, 88] on div "Home" at bounding box center [142, 86] width 104 height 16
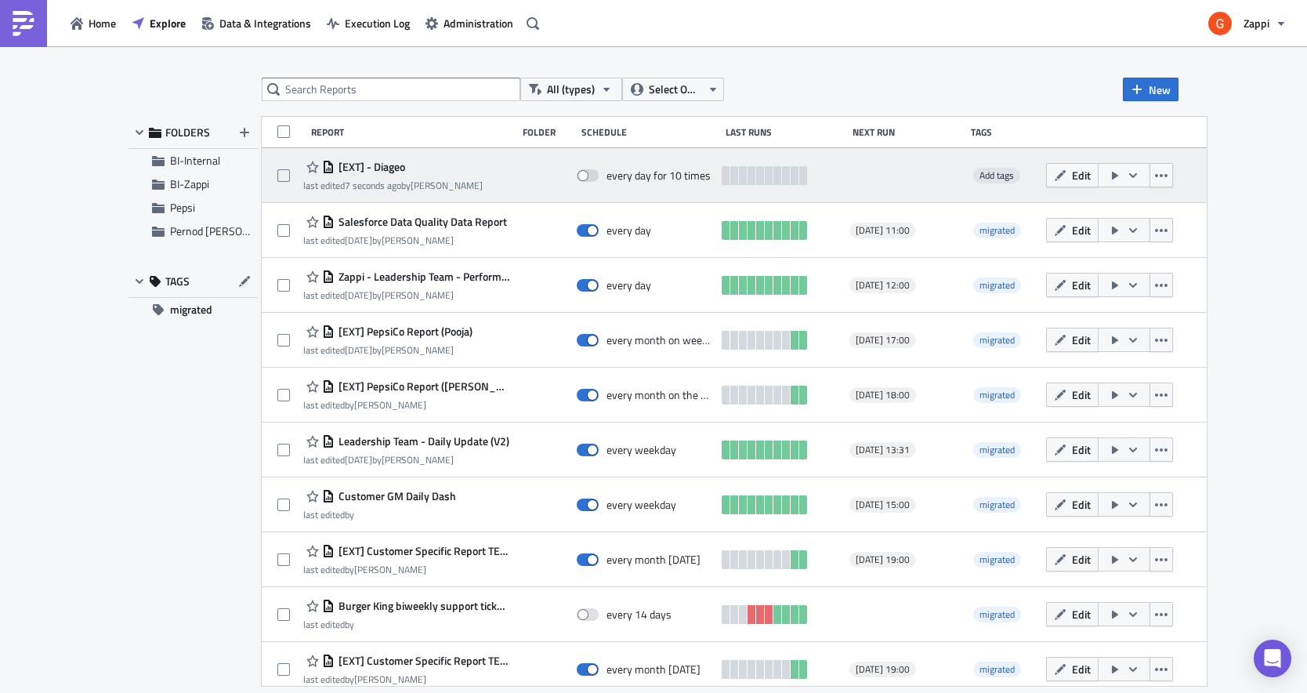
click at [383, 165] on span "[EXT] - Diageo" at bounding box center [370, 167] width 71 height 14
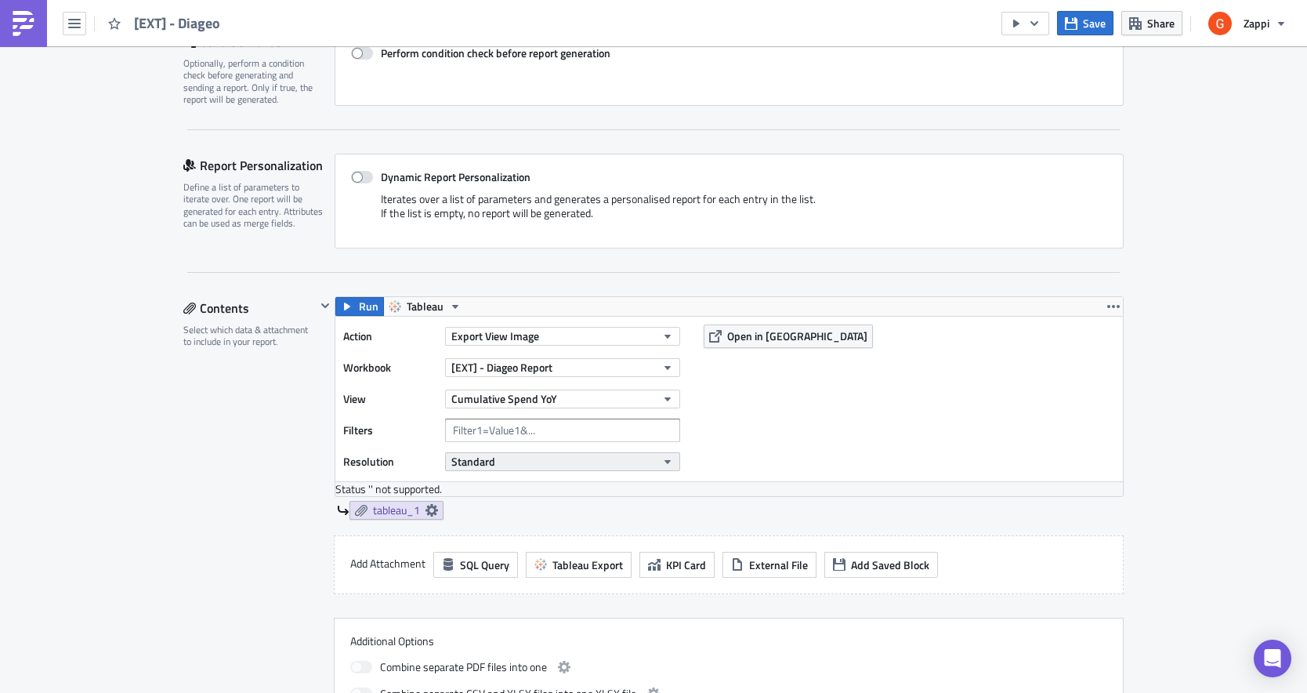
scroll to position [266, 0]
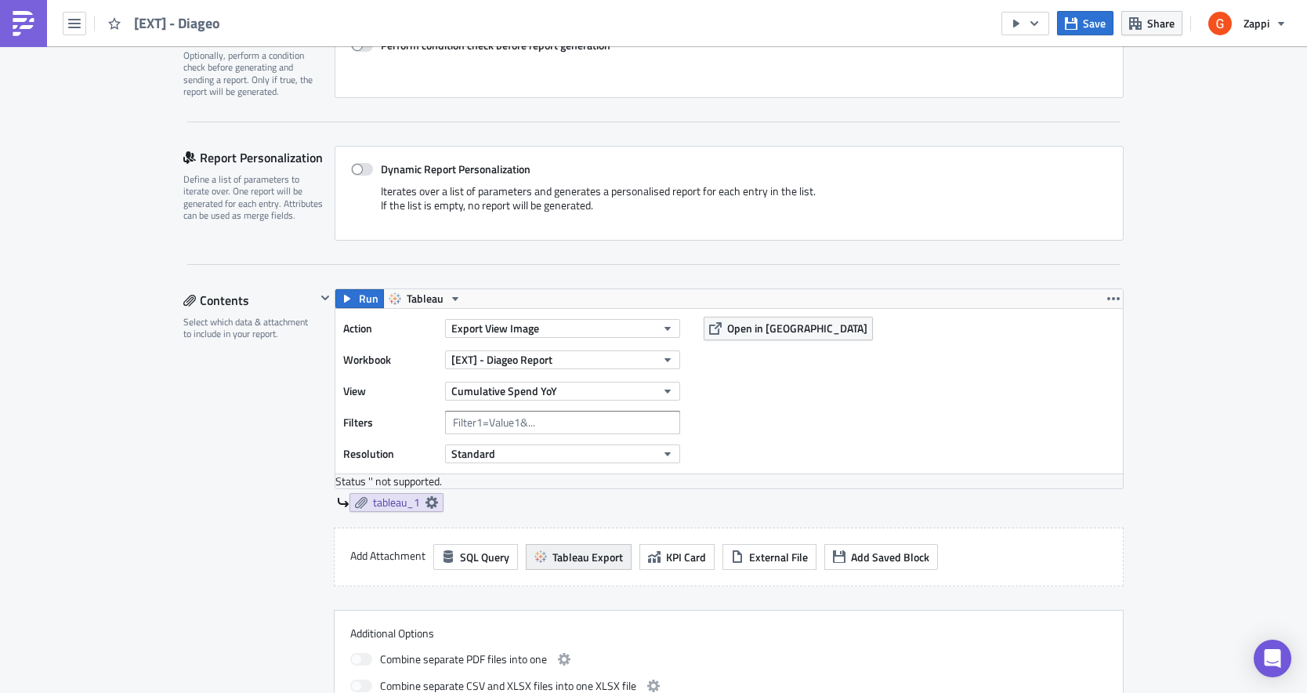
click at [571, 553] on span "Tableau Export" at bounding box center [588, 557] width 71 height 16
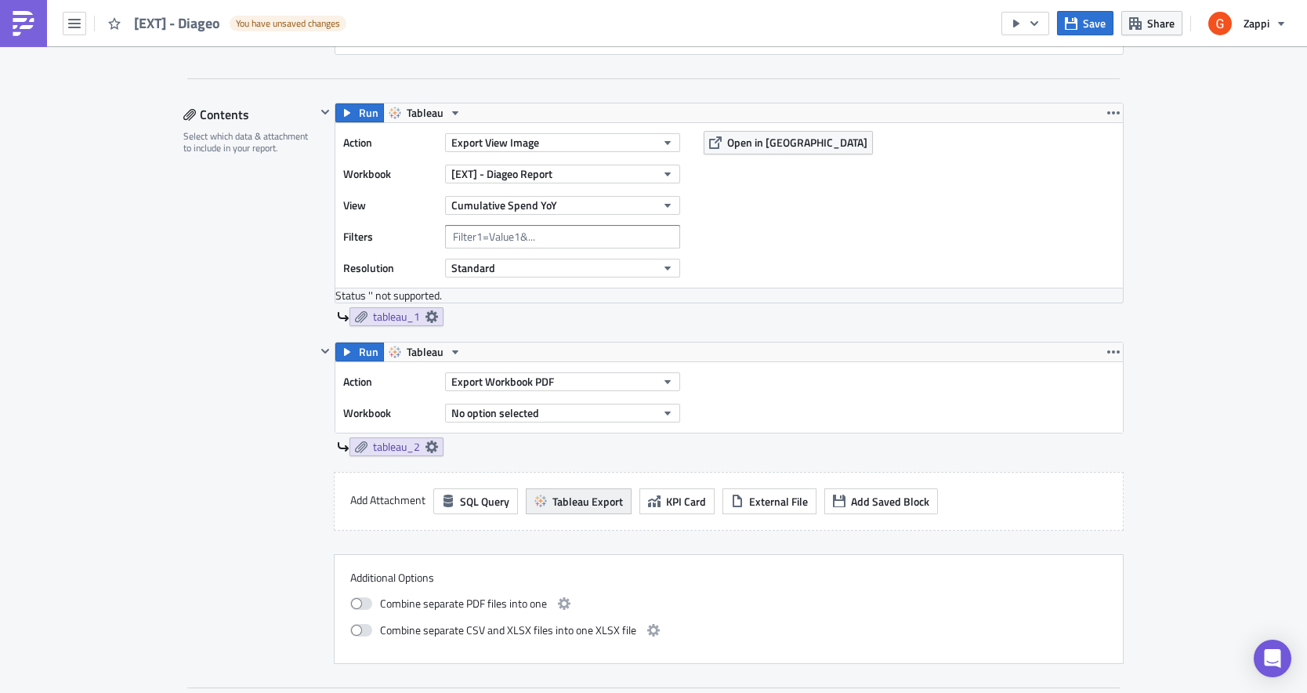
scroll to position [468, 0]
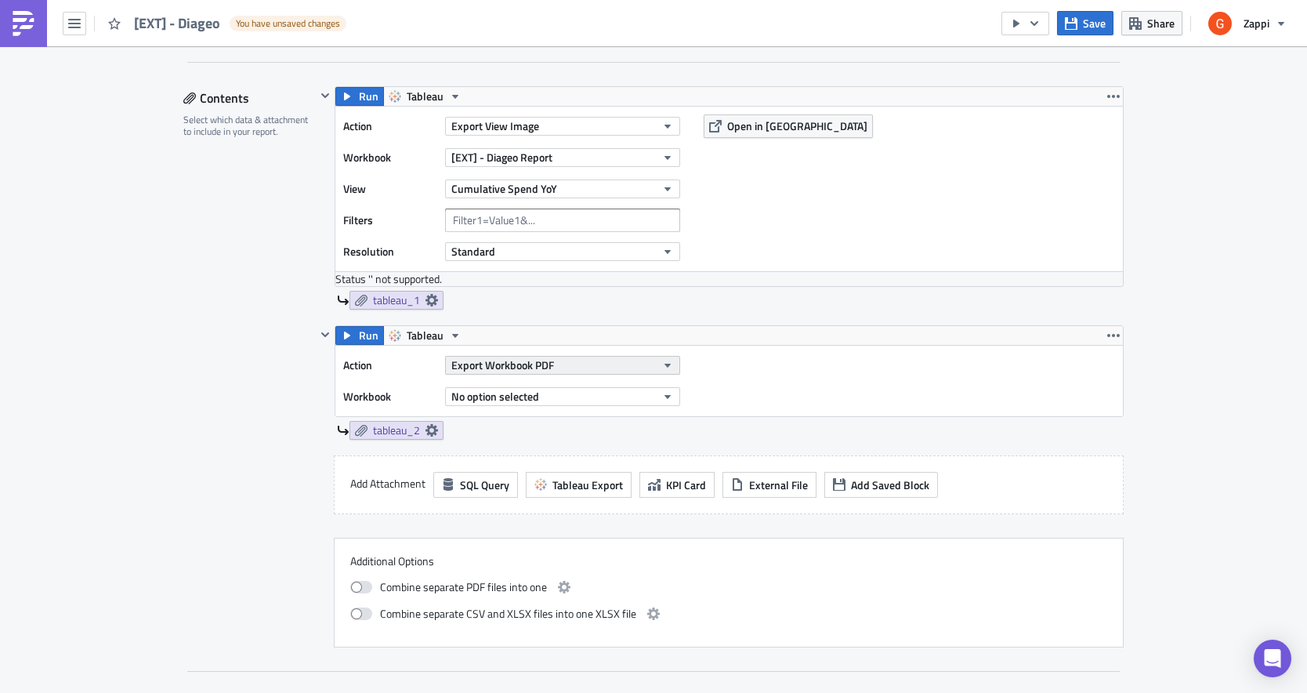
click at [561, 367] on button "Export Workbook PDF" at bounding box center [562, 365] width 235 height 19
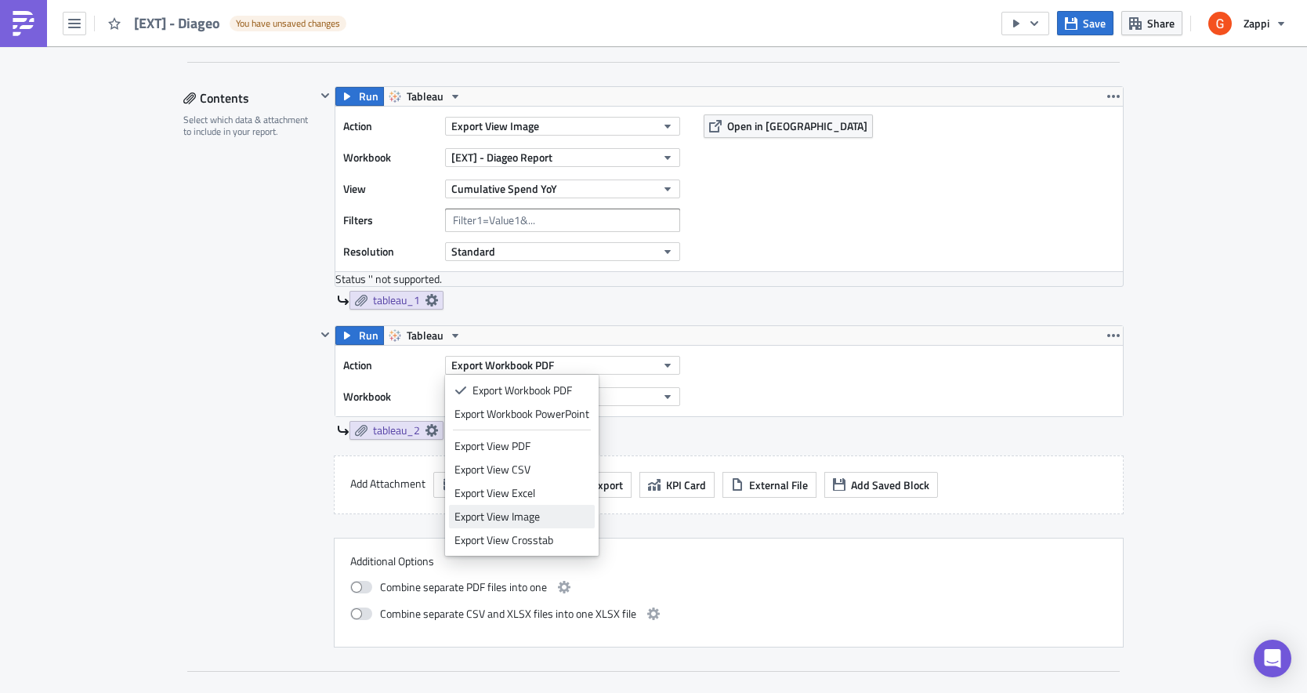
click at [511, 519] on div "Export View Image" at bounding box center [522, 517] width 135 height 16
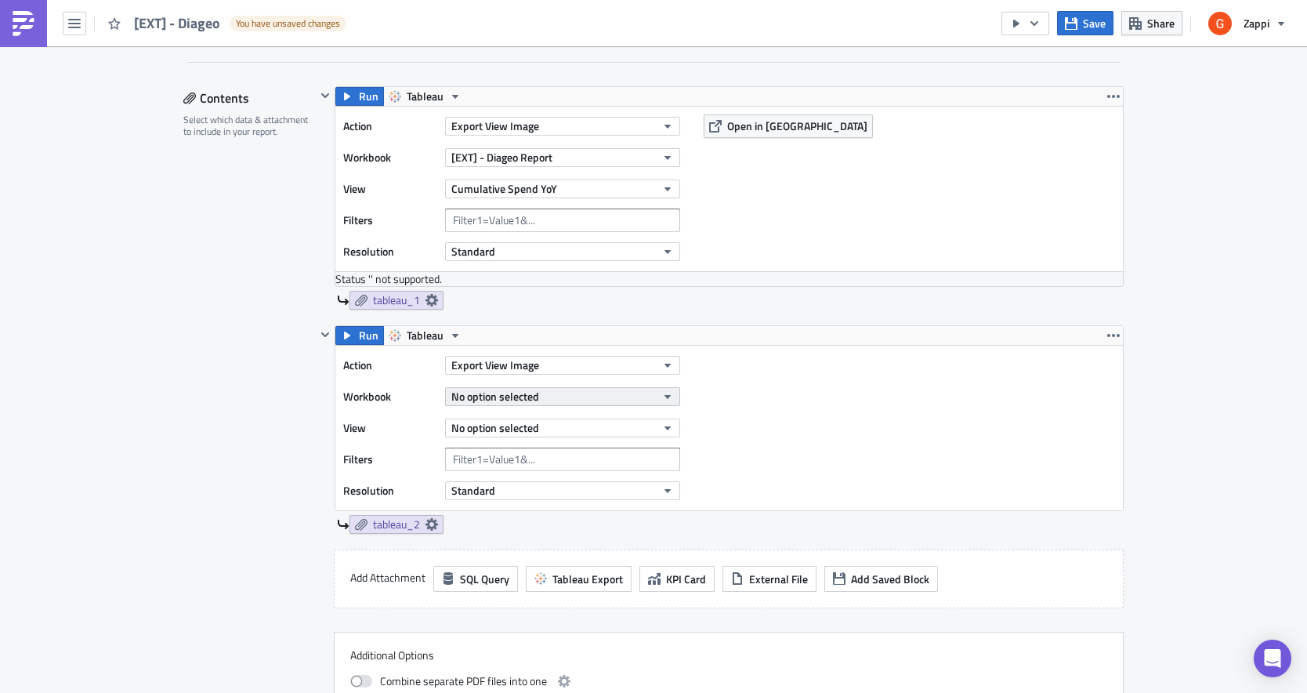
click at [479, 402] on span "No option selected" at bounding box center [495, 396] width 88 height 16
type input "diageo"
click at [731, 383] on div "Action Export View Image Workbook No option selected View No option selected Fi…" at bounding box center [729, 428] width 788 height 165
click at [571, 386] on div "No option selected" at bounding box center [562, 397] width 235 height 24
click at [534, 400] on span "No option selected" at bounding box center [495, 396] width 88 height 16
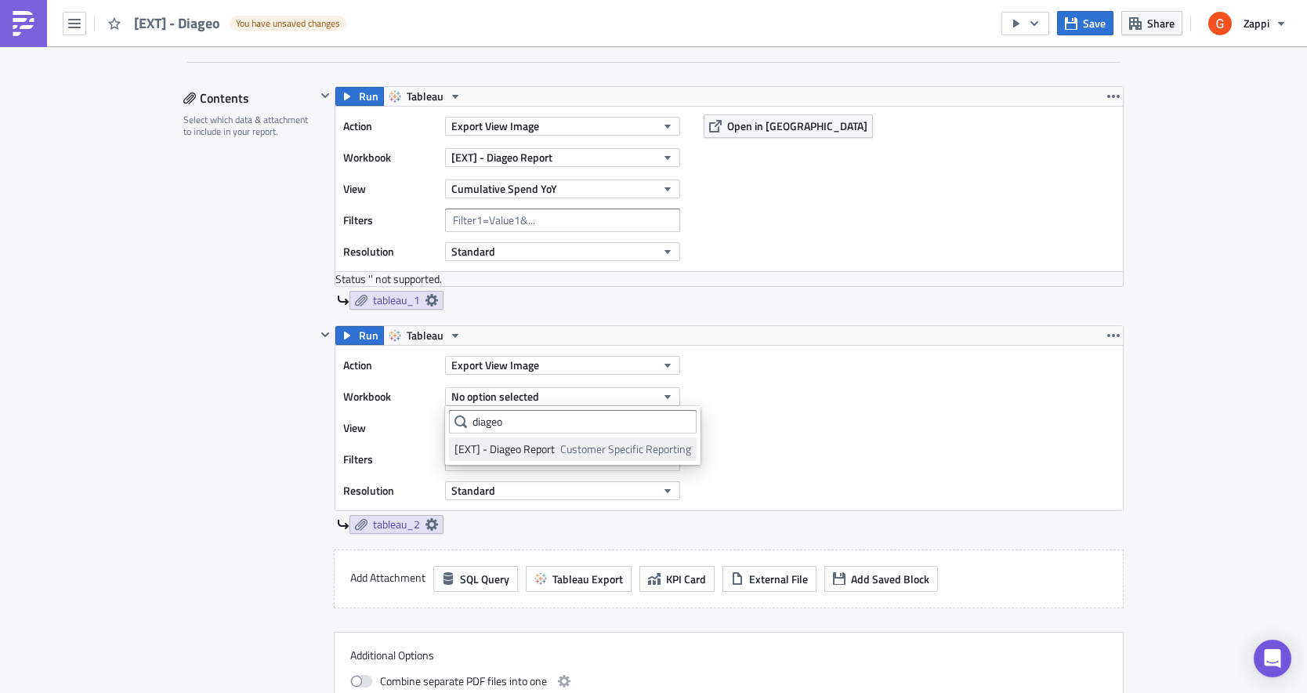
click at [509, 448] on div "[EXT] - Diageo Report" at bounding box center [505, 449] width 100 height 16
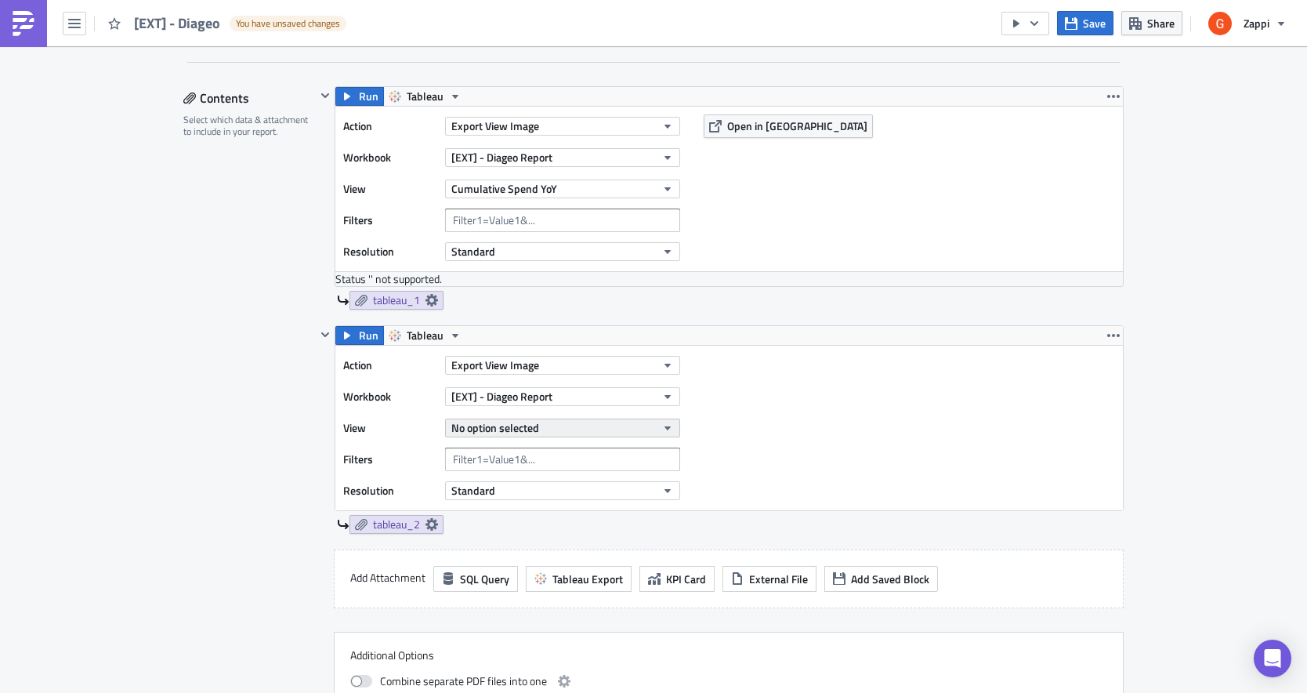
click at [488, 431] on span "No option selected" at bounding box center [495, 427] width 88 height 16
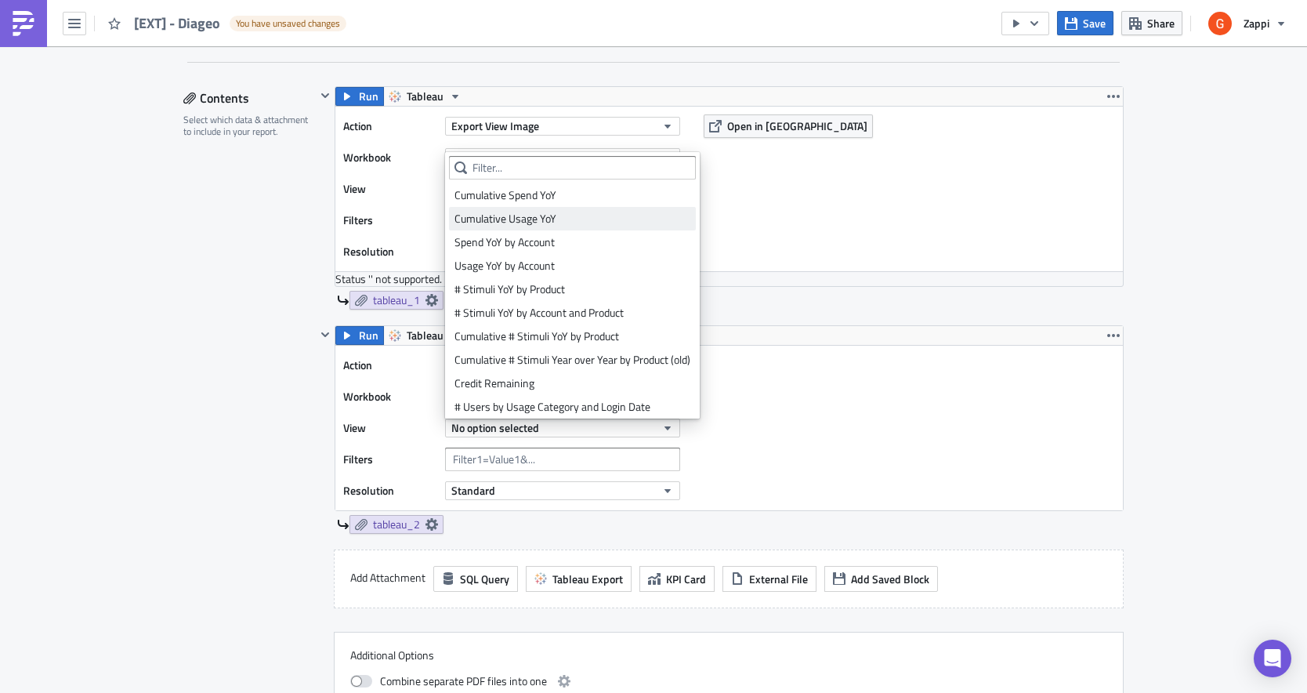
click at [517, 219] on div "Cumulative Usage YoY" at bounding box center [573, 219] width 236 height 16
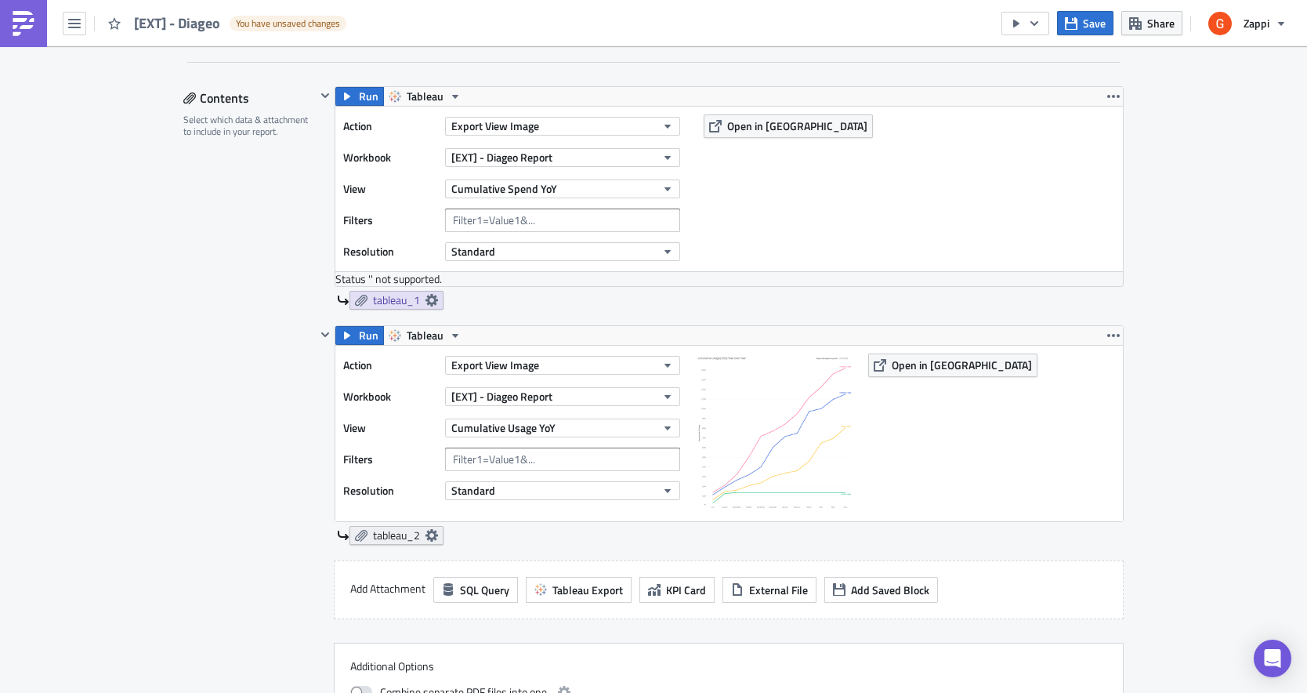
click at [391, 531] on span "tableau_2" at bounding box center [396, 535] width 47 height 14
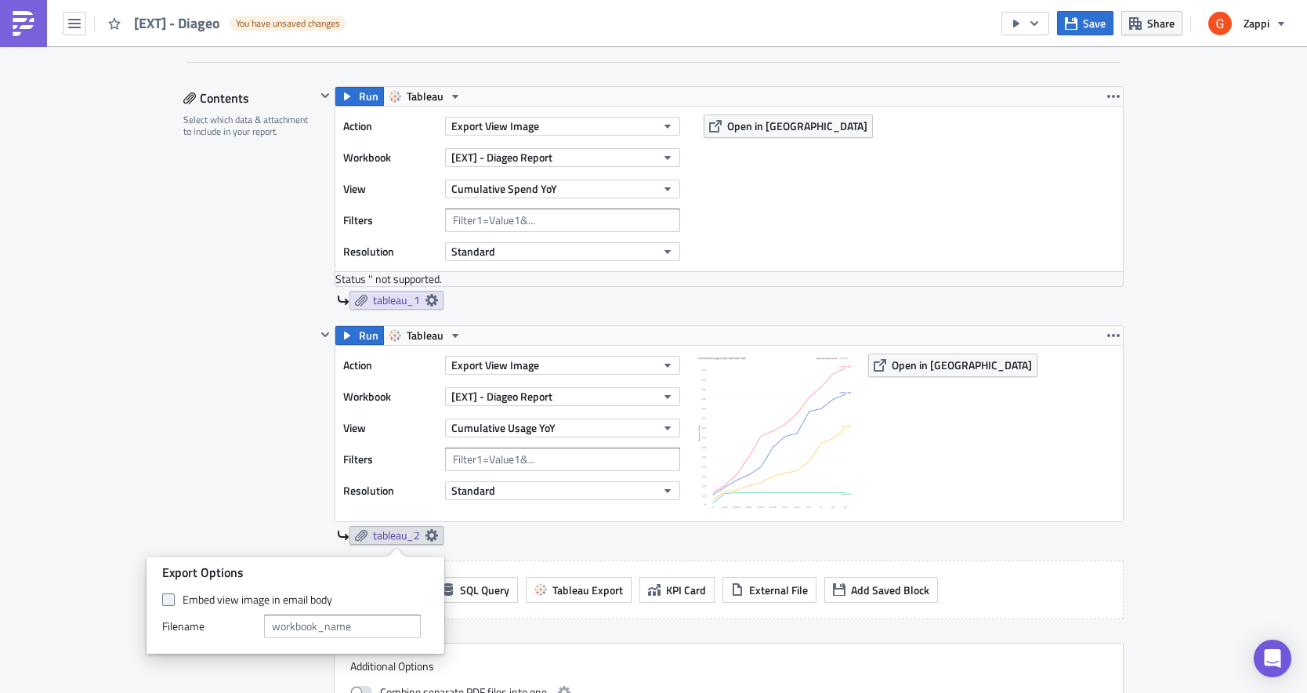
click at [172, 593] on span at bounding box center [168, 599] width 13 height 13
click at [172, 595] on input "Embed view image in email body" at bounding box center [170, 600] width 10 height 10
checkbox input "true"
click at [239, 477] on div "Contents Select which data & attachment to include in your report." at bounding box center [249, 419] width 132 height 666
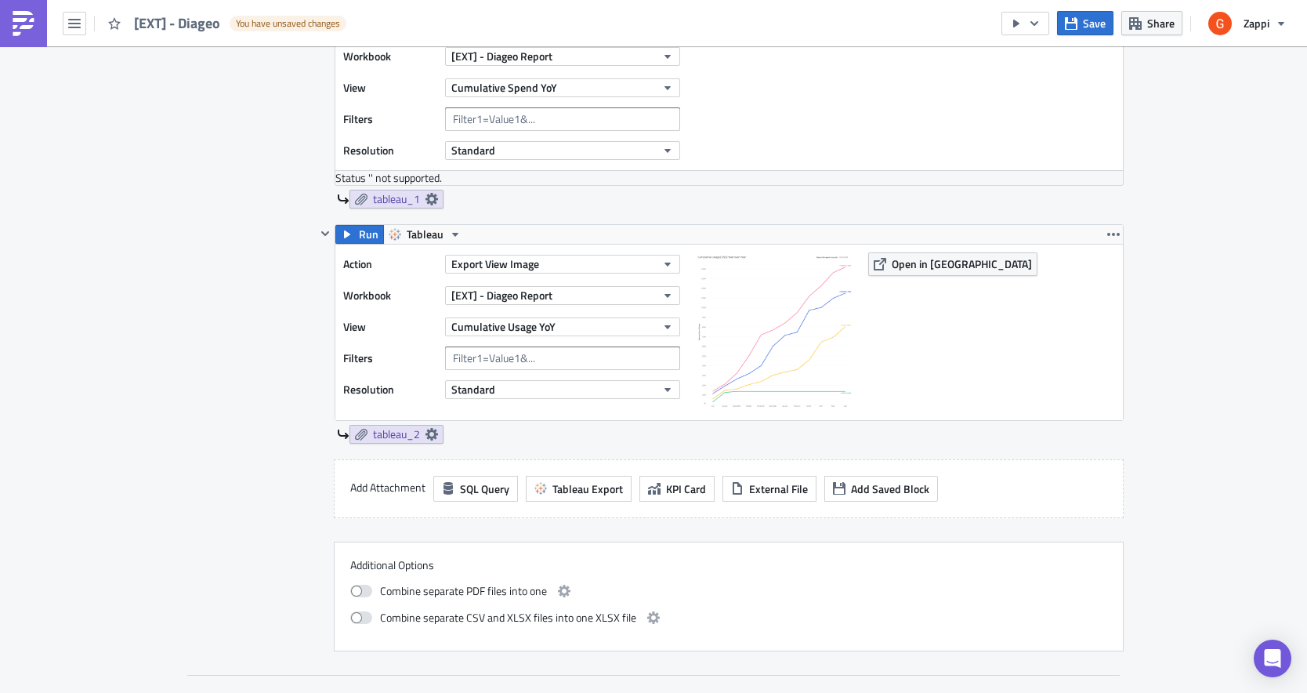
scroll to position [598, 0]
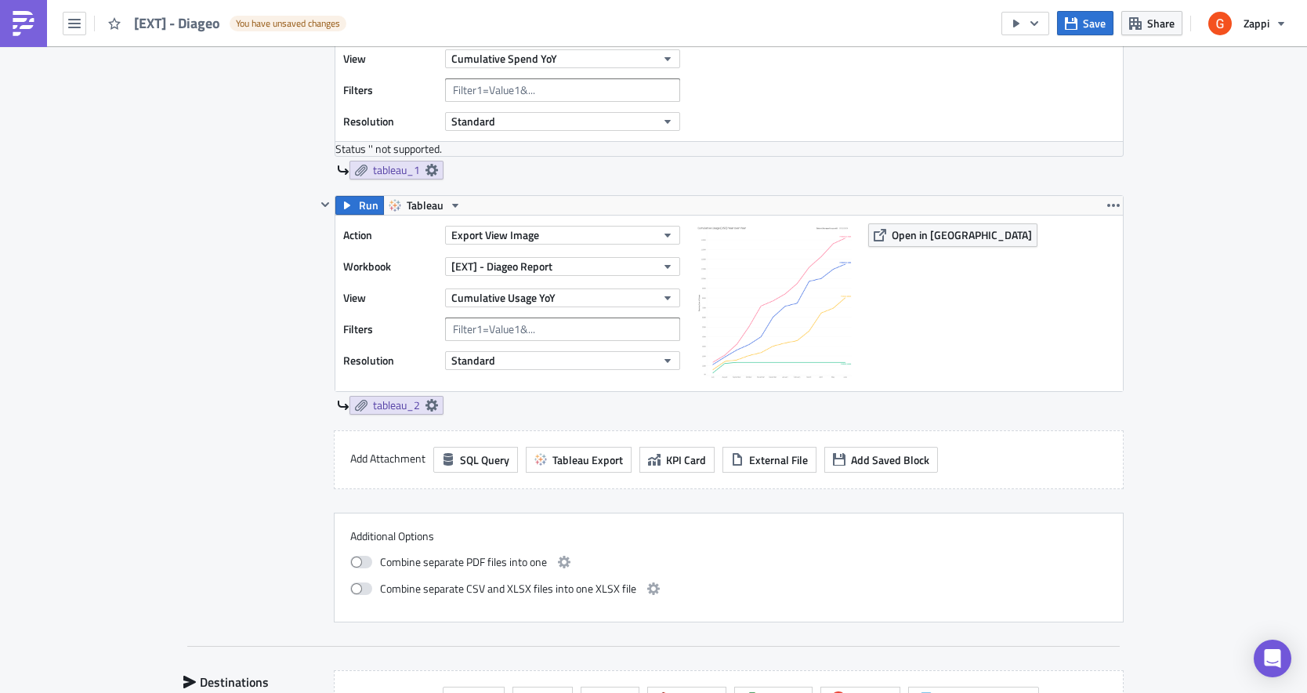
click at [401, 465] on label "Add Attachment" at bounding box center [387, 459] width 75 height 24
click at [583, 452] on span "Tableau Export" at bounding box center [588, 459] width 71 height 16
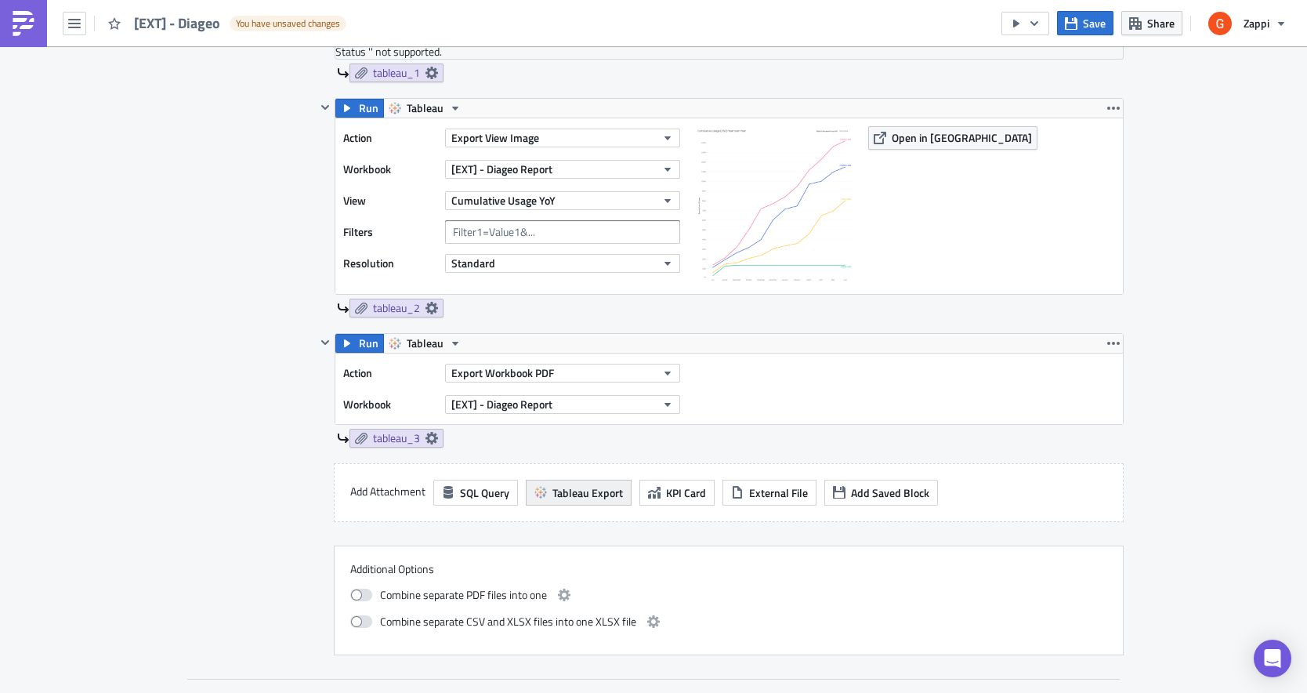
scroll to position [715, 0]
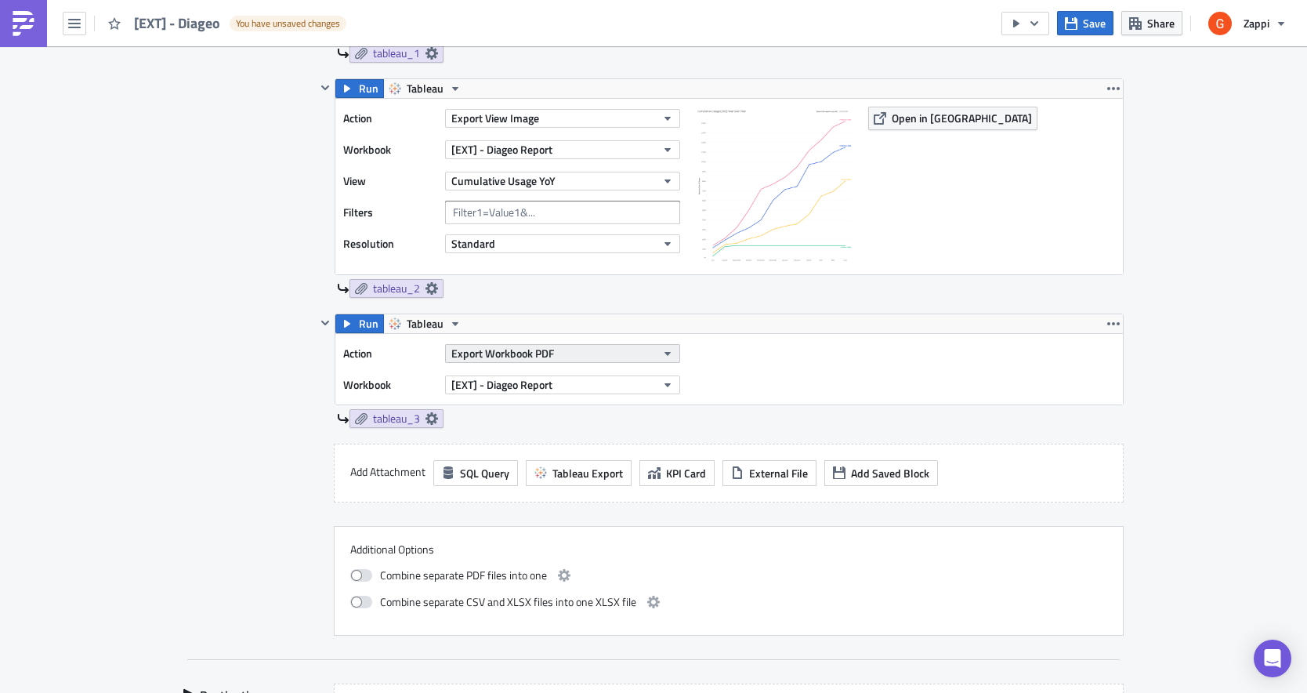
click at [509, 361] on span "Export Workbook PDF" at bounding box center [502, 353] width 103 height 16
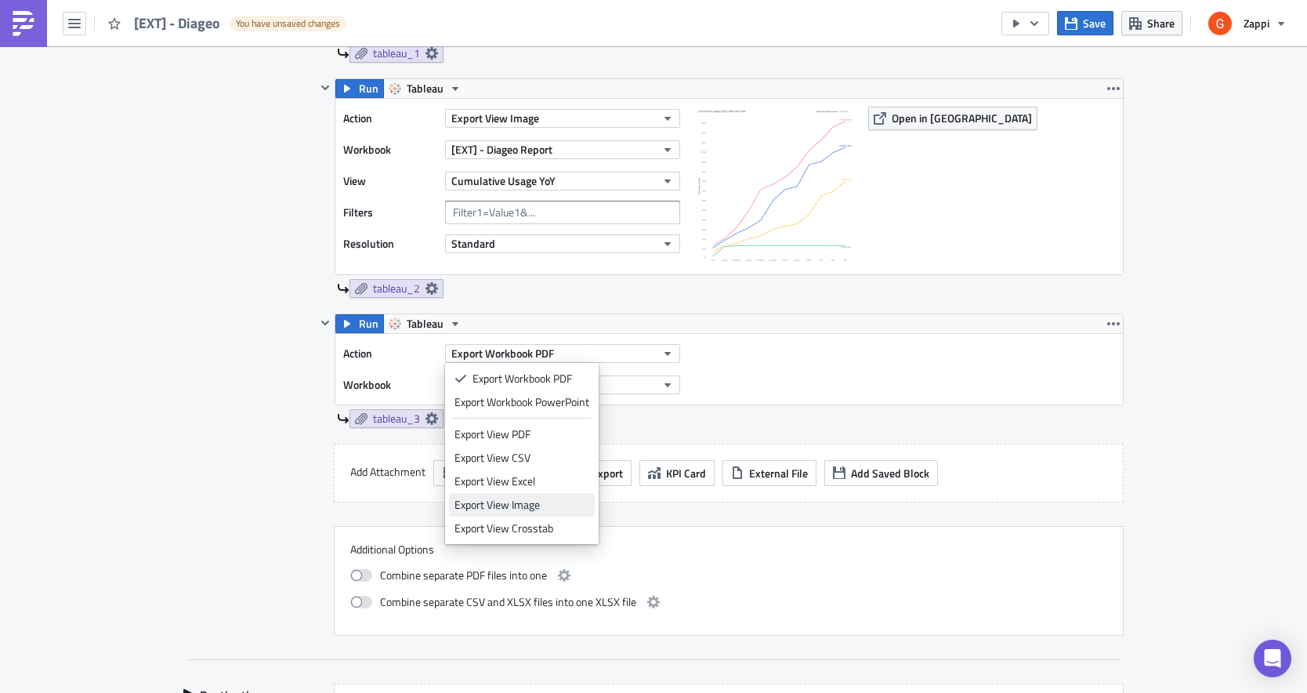
click at [510, 506] on div "Export View Image" at bounding box center [522, 505] width 135 height 16
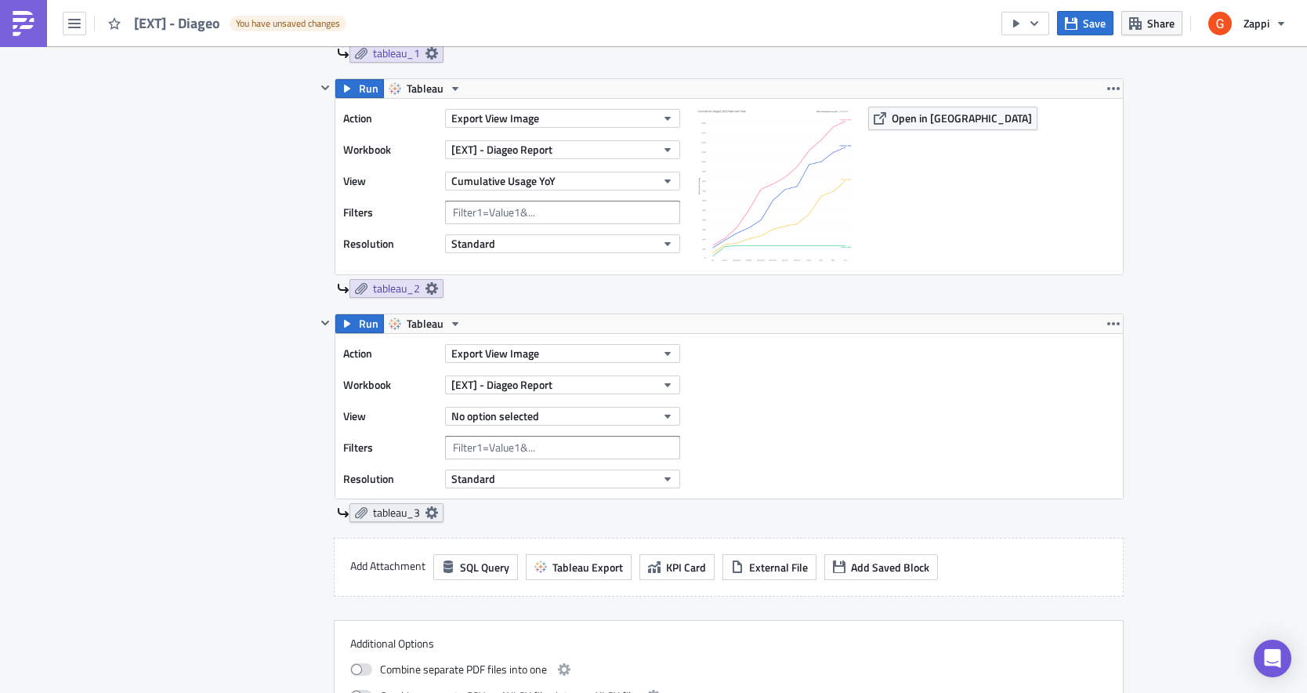
click at [386, 510] on span "tableau_3" at bounding box center [396, 513] width 47 height 14
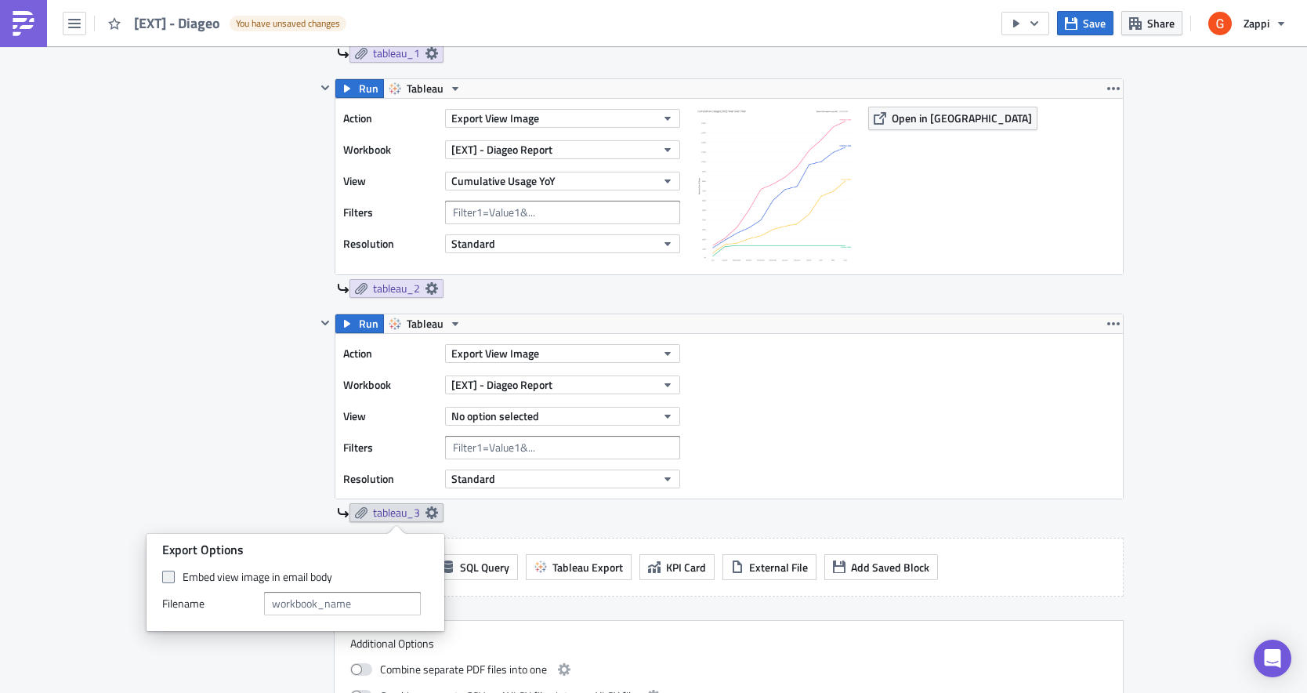
click at [215, 573] on label "Embed view image in email body" at bounding box center [295, 577] width 267 height 14
click at [176, 573] on input "Embed view image in email body" at bounding box center [170, 577] width 10 height 10
checkbox input "true"
click at [577, 525] on div "Run Tableau Action Export View Image Workbook [EXT] - Diageo Report View No opt…" at bounding box center [720, 426] width 808 height 224
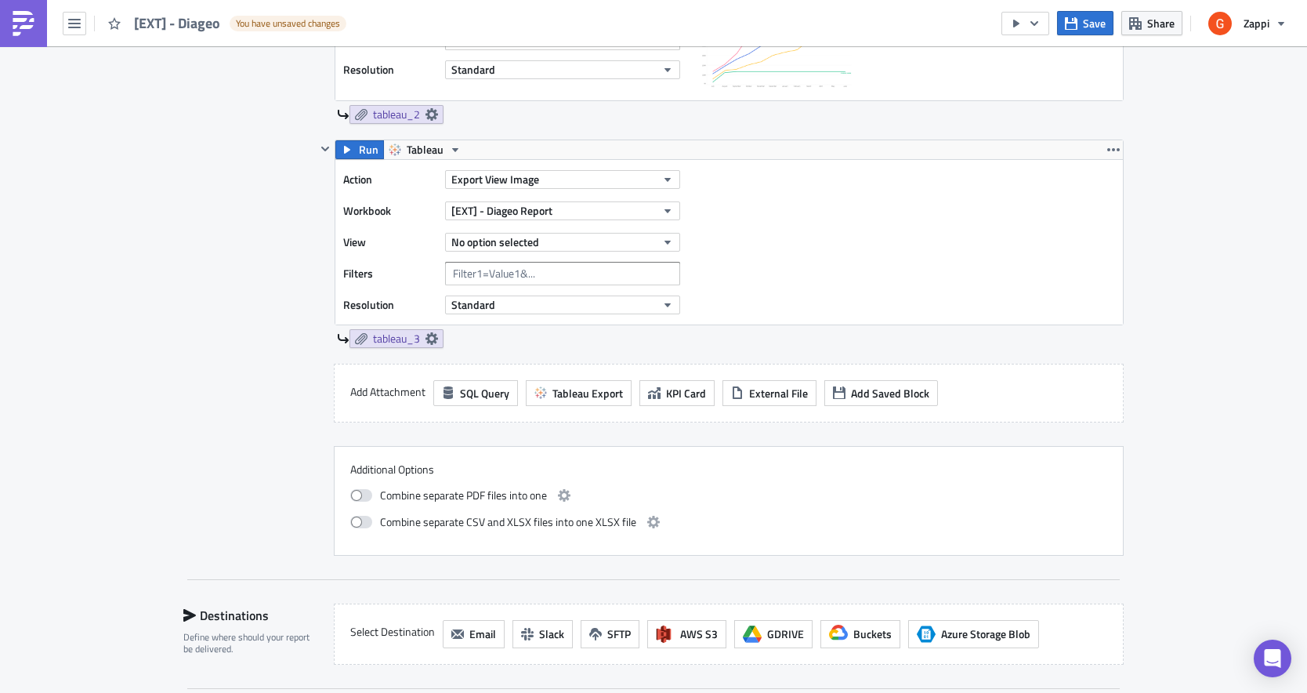
scroll to position [891, 0]
click at [588, 399] on span "Tableau Export" at bounding box center [588, 391] width 71 height 16
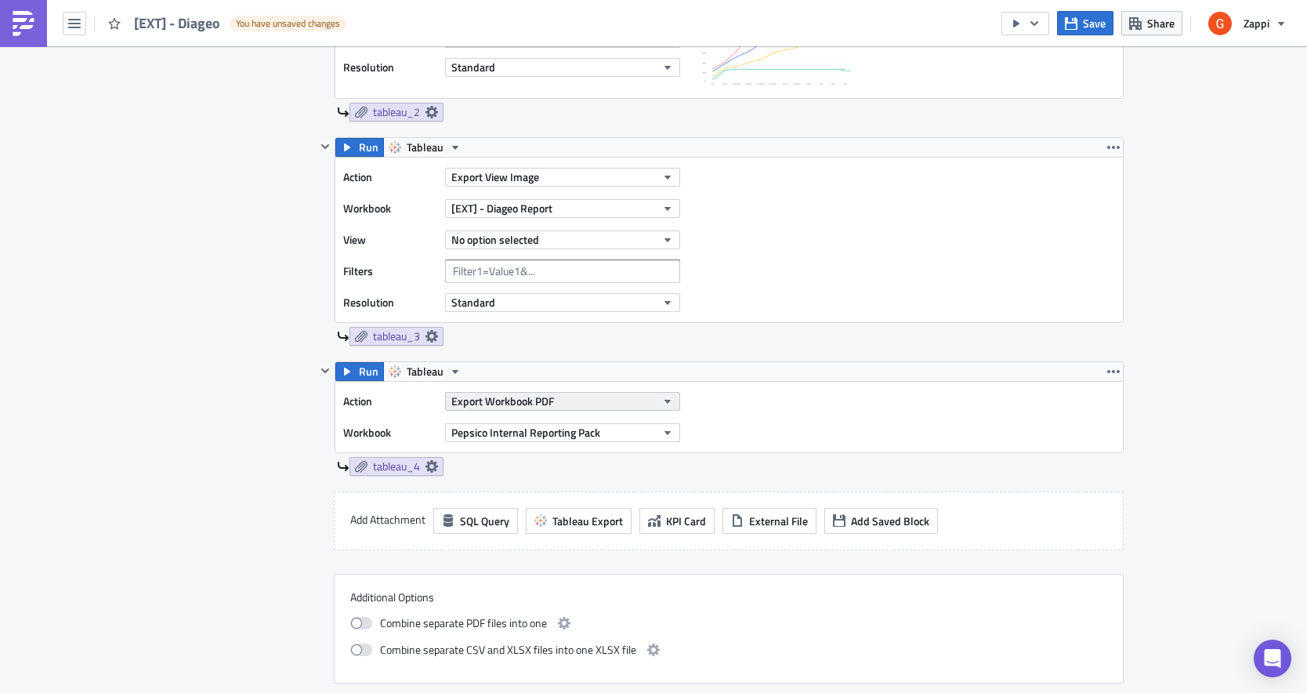
click at [520, 392] on button "Export Workbook PDF" at bounding box center [562, 401] width 235 height 19
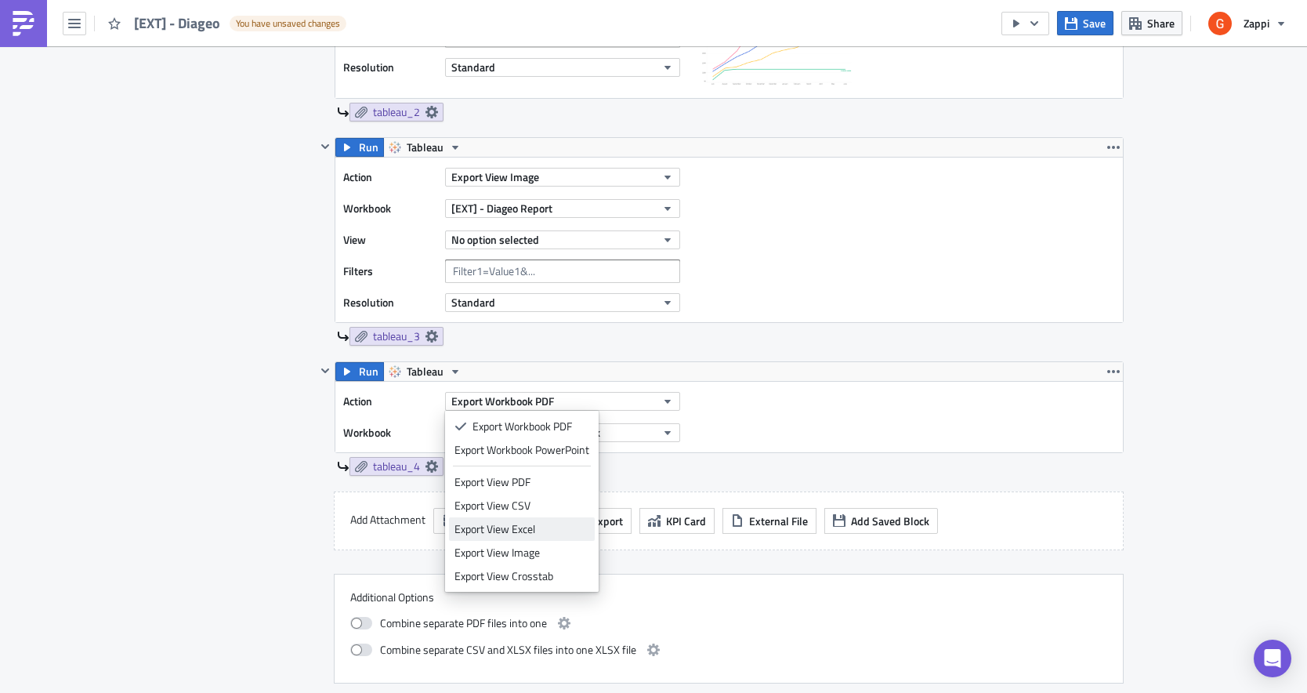
click at [529, 534] on div "Export View Excel" at bounding box center [522, 529] width 135 height 16
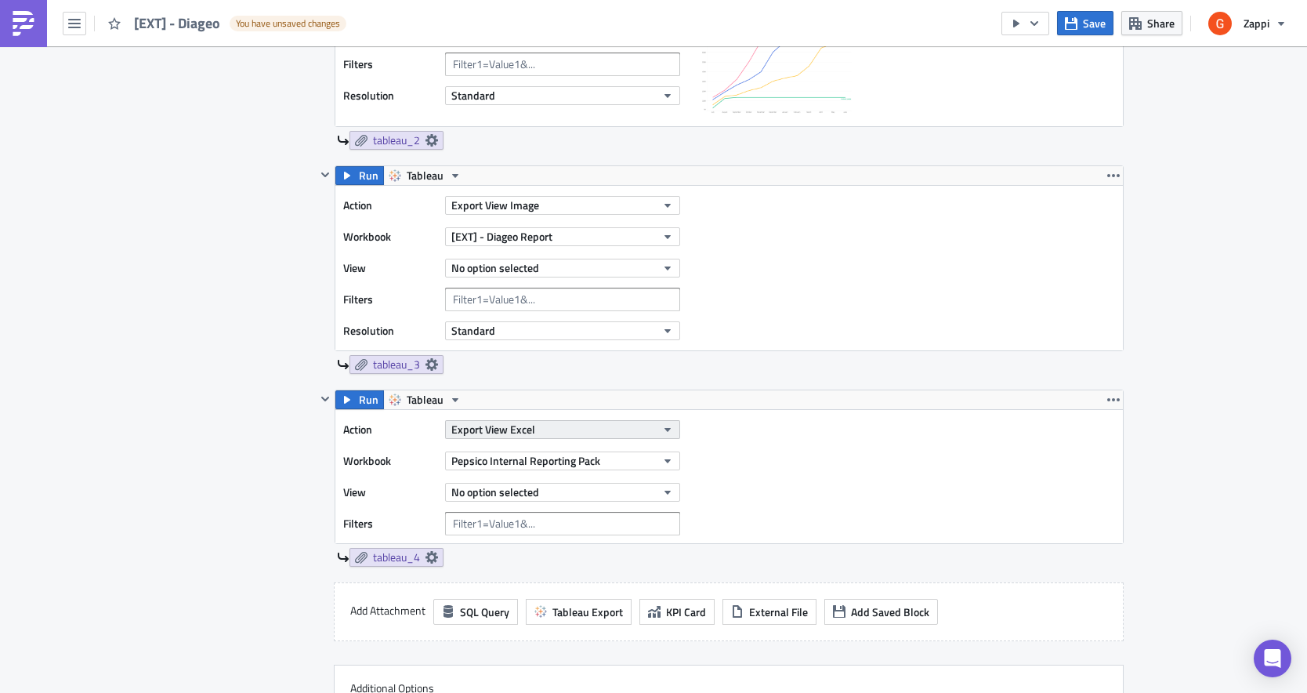
scroll to position [836, 0]
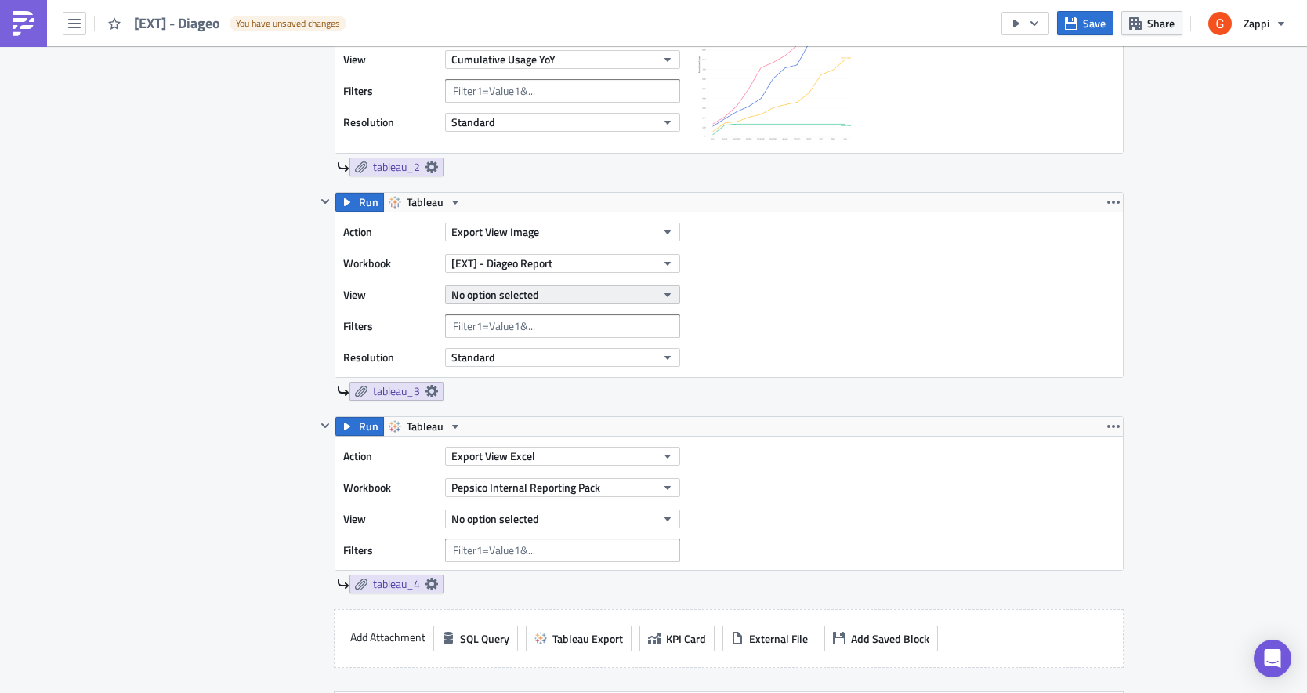
click at [508, 287] on span "No option selected" at bounding box center [495, 294] width 88 height 16
click at [542, 292] on button "No option selected" at bounding box center [562, 294] width 235 height 19
click at [495, 329] on input "text" at bounding box center [524, 320] width 150 height 24
click at [756, 329] on div "Action Export View Image Workbook [EXT] - Diageo Report View No option selected…" at bounding box center [729, 294] width 788 height 165
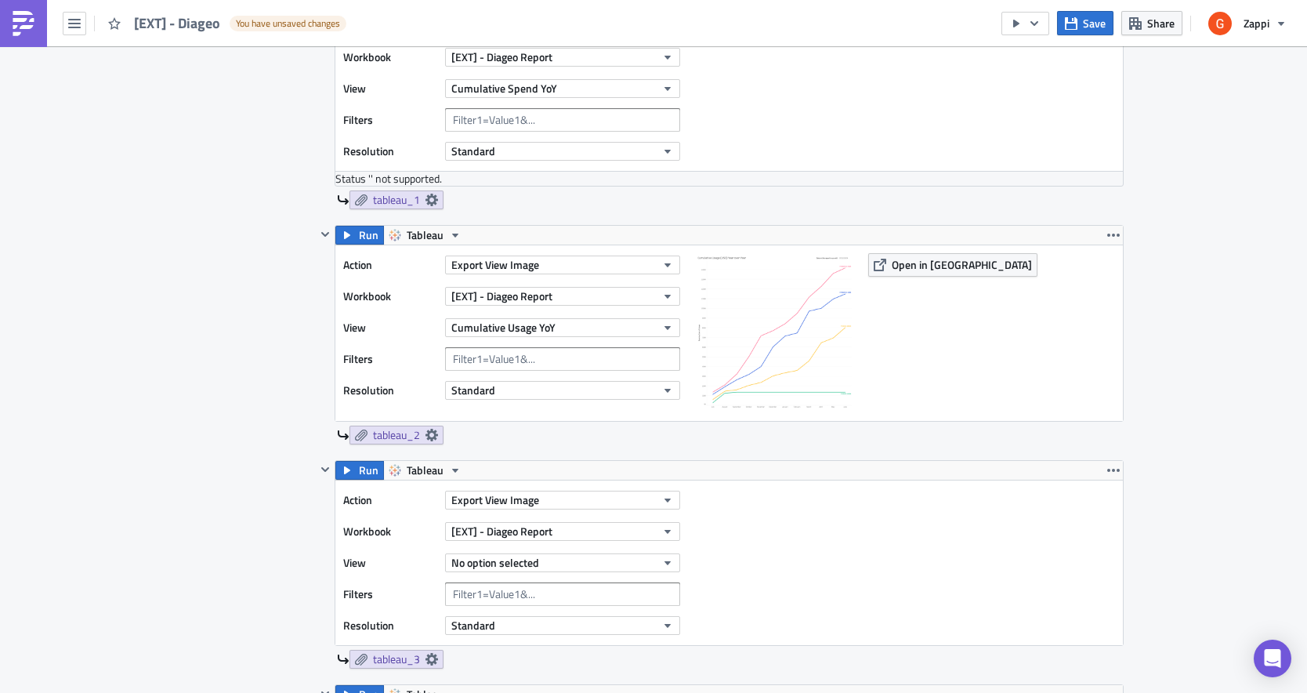
scroll to position [739, 0]
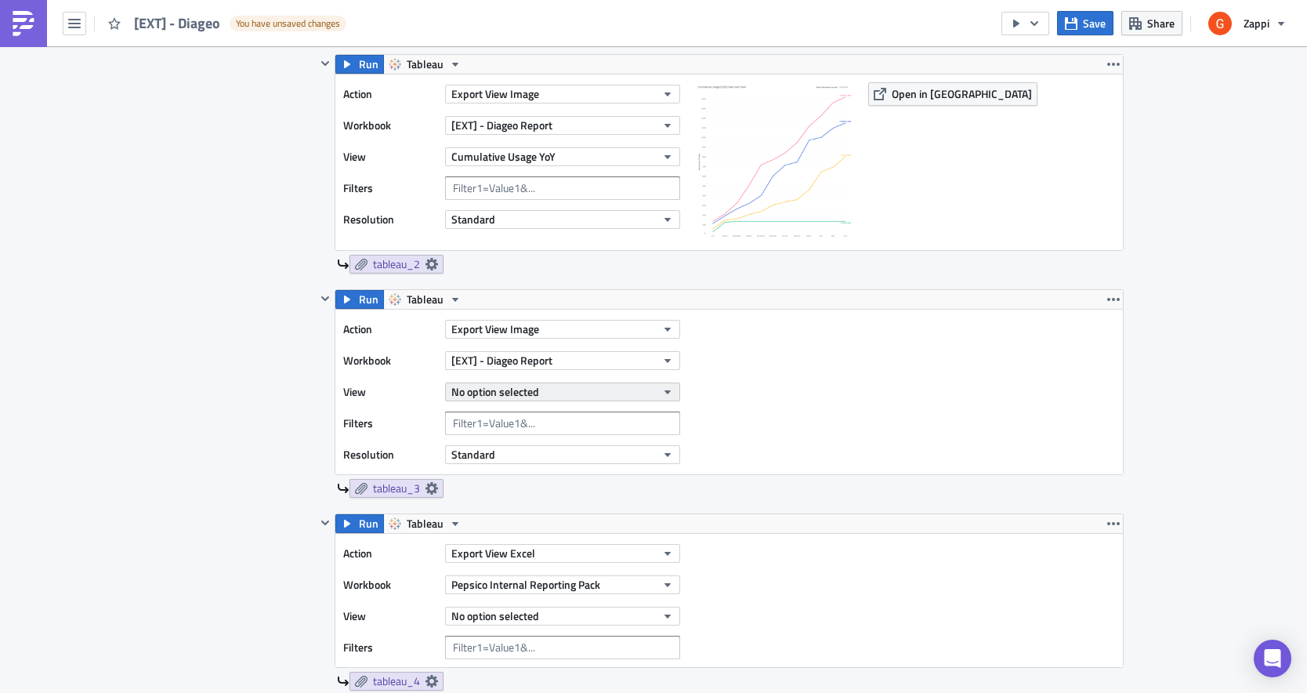
click at [669, 390] on icon "button" at bounding box center [668, 392] width 13 height 13
click at [485, 414] on input "text" at bounding box center [524, 417] width 150 height 24
click at [505, 357] on span "[EXT] - Diageo Report" at bounding box center [501, 360] width 101 height 16
type input "diageo"
click at [503, 360] on span "[EXT] - Diageo Report" at bounding box center [501, 360] width 101 height 16
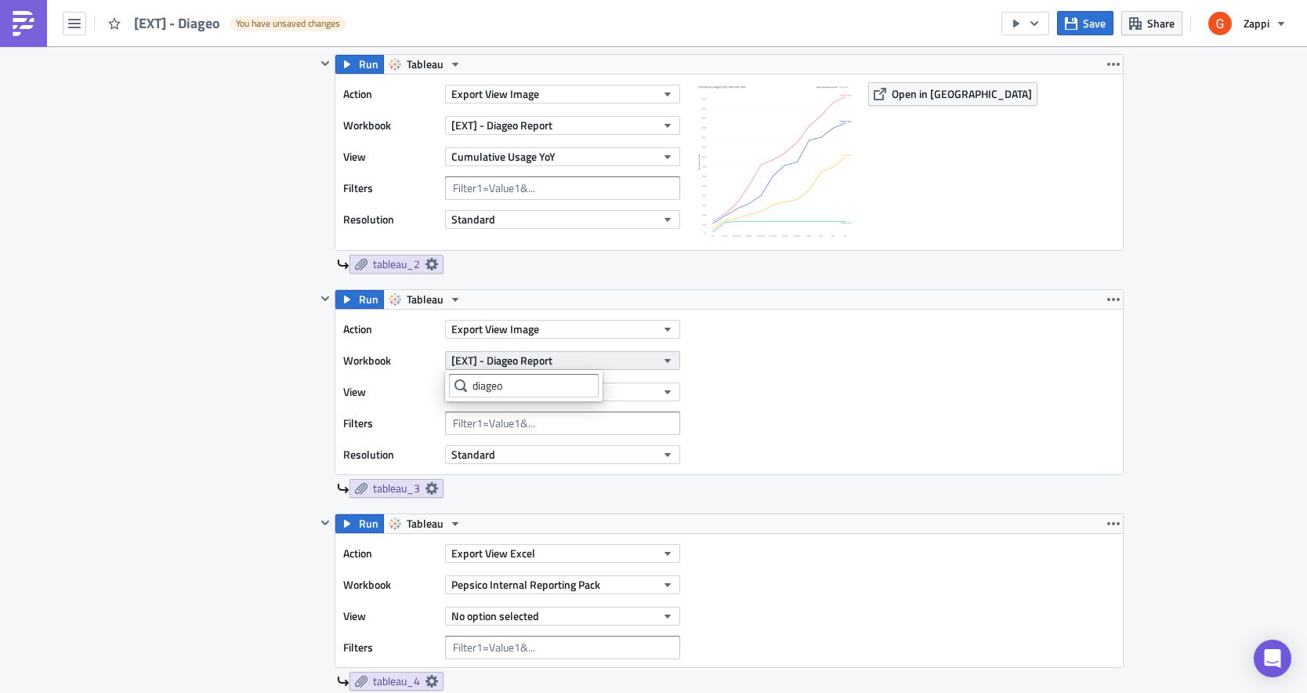
click at [541, 361] on span "[EXT] - Diageo Report" at bounding box center [501, 360] width 101 height 16
click at [517, 391] on span "No option selected" at bounding box center [495, 391] width 88 height 16
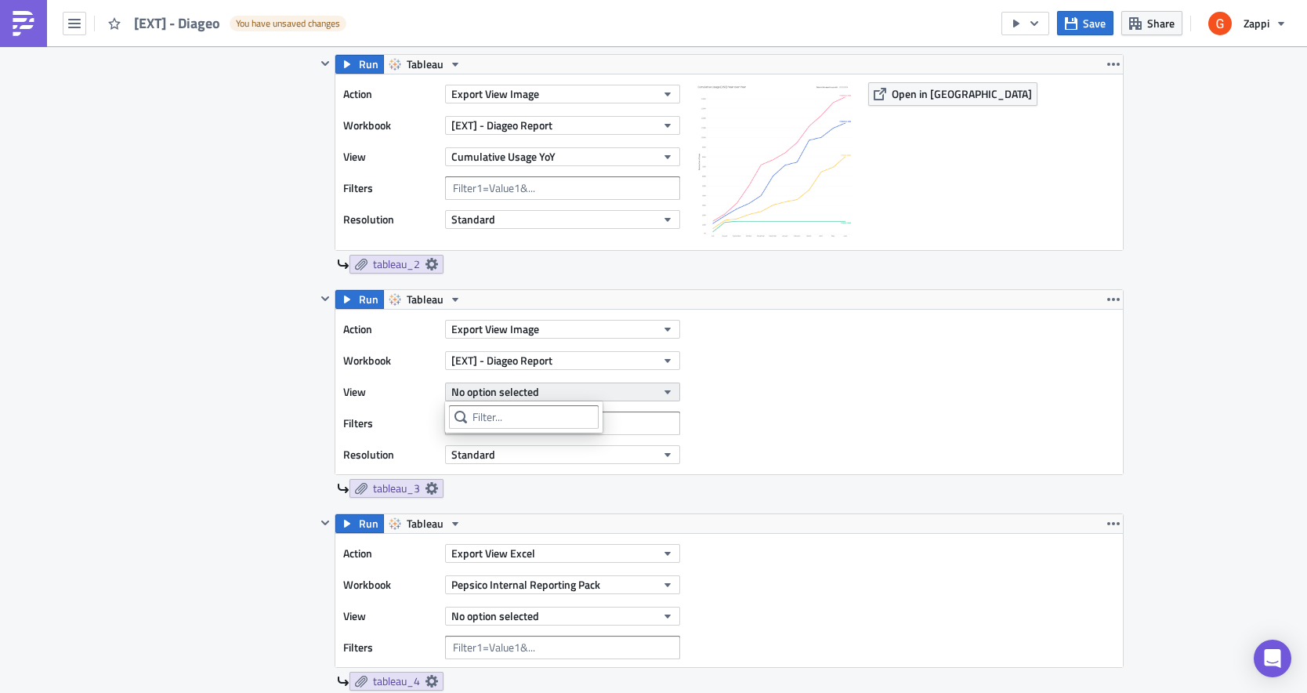
click at [651, 392] on button "No option selected" at bounding box center [562, 392] width 235 height 19
click at [1113, 301] on icon "button" at bounding box center [1114, 299] width 13 height 13
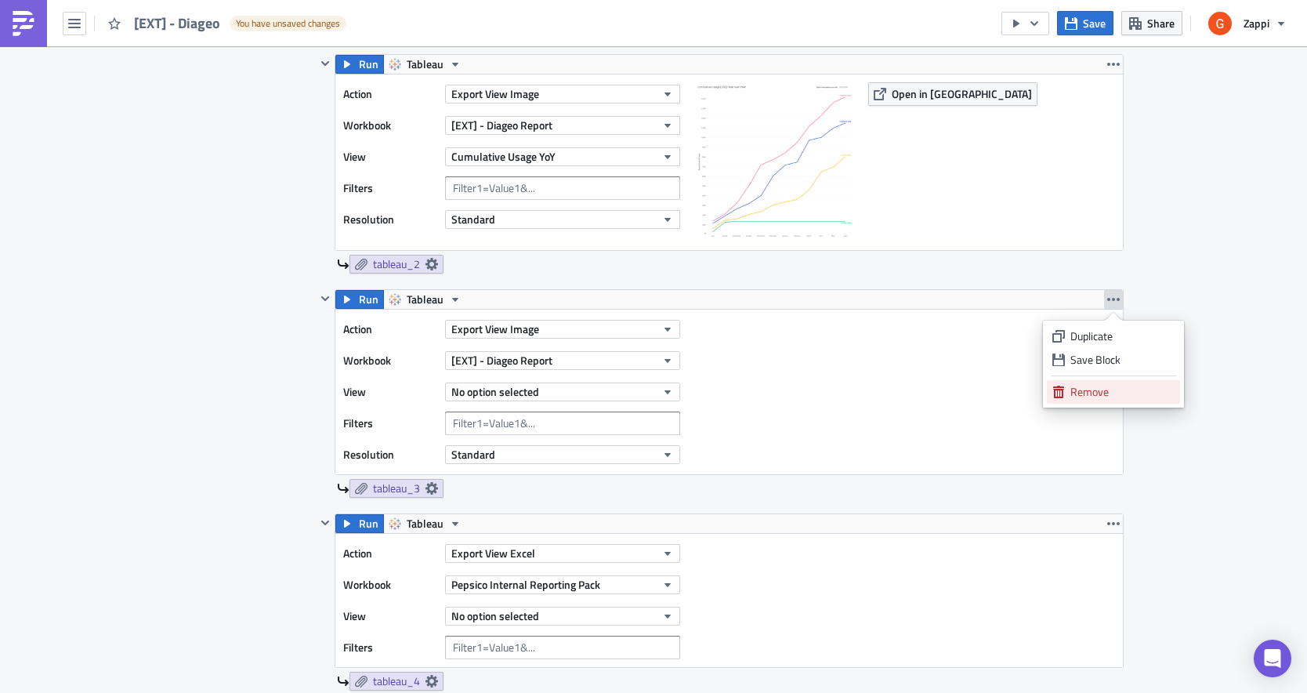
click at [1084, 391] on div "Remove" at bounding box center [1123, 392] width 104 height 16
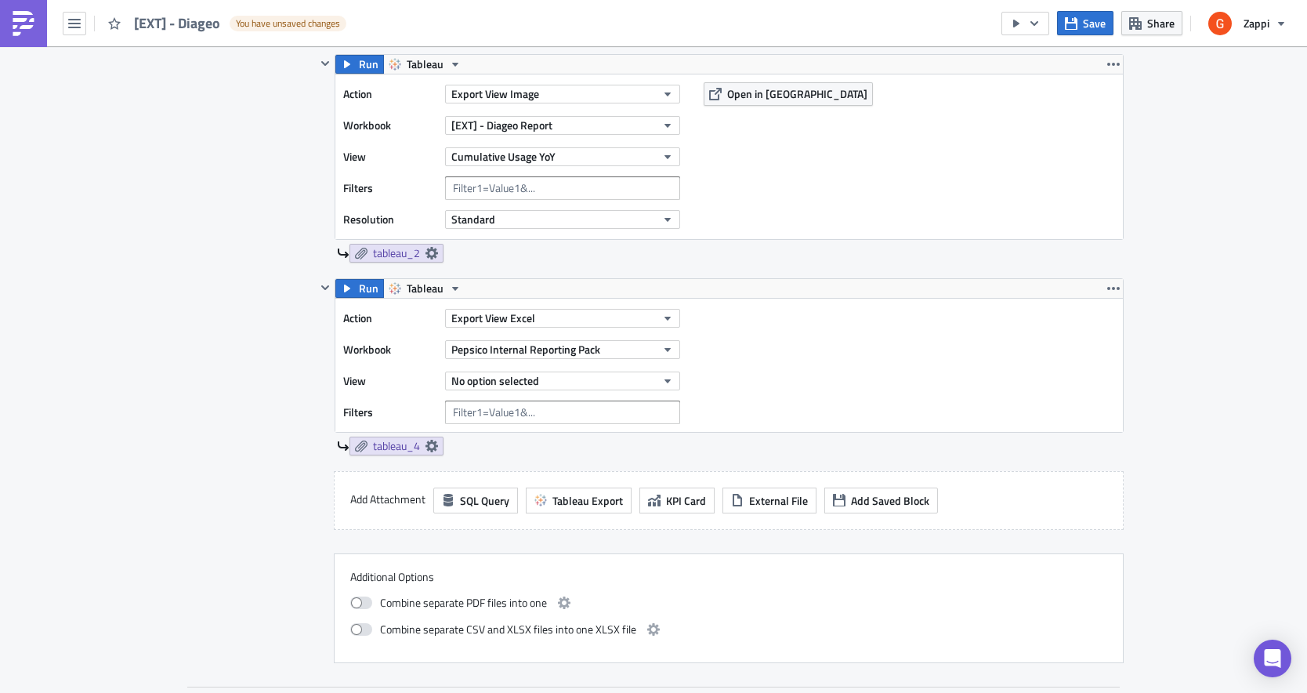
scroll to position [768, 0]
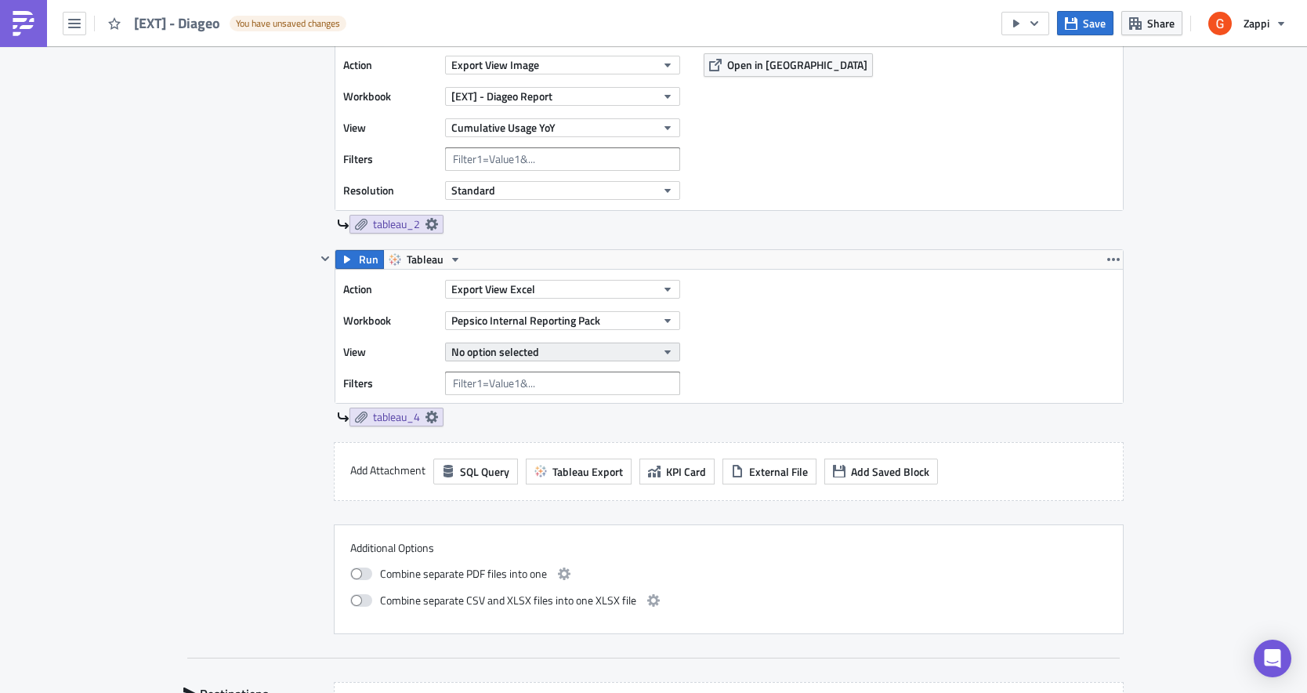
click at [495, 345] on span "No option selected" at bounding box center [495, 351] width 88 height 16
click at [495, 330] on div "Pepsico Internal Reporting Pack" at bounding box center [562, 321] width 235 height 24
click at [484, 321] on span "Pepsico Internal Reporting Pack" at bounding box center [525, 320] width 149 height 16
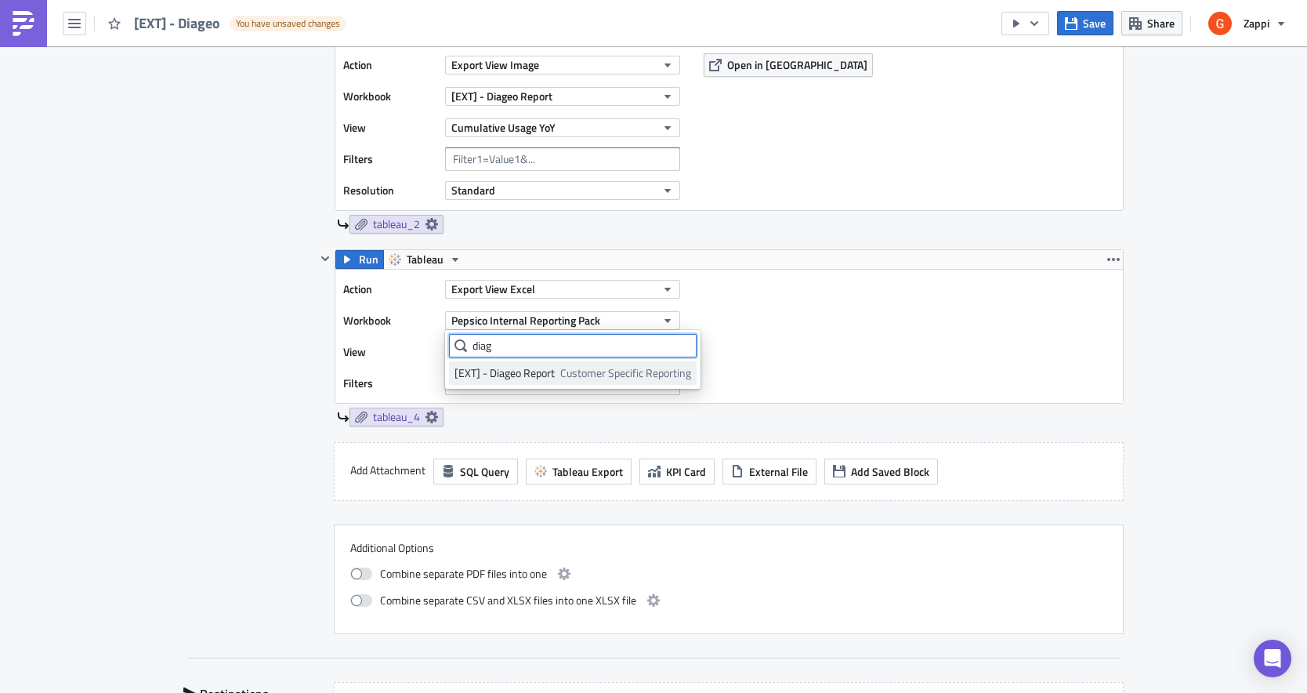
type input "diag"
click at [527, 375] on div "[EXT] - Diageo Report" at bounding box center [505, 373] width 100 height 16
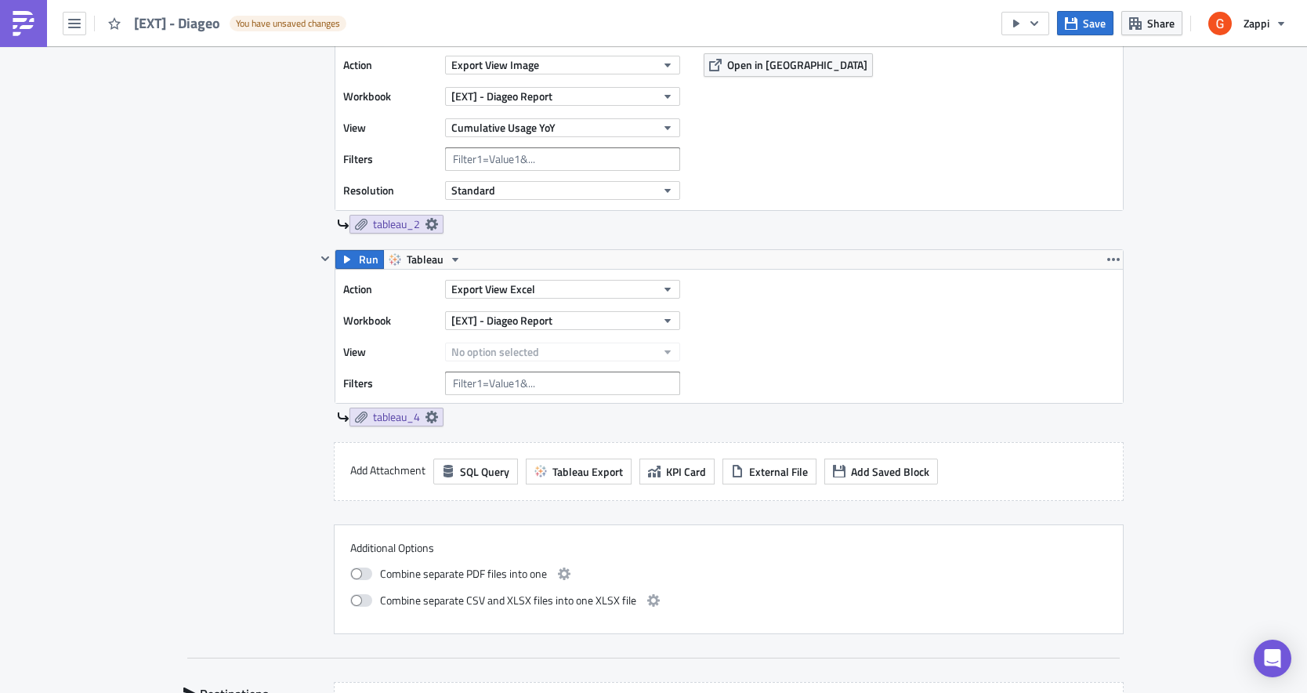
click at [505, 350] on span "No option selected" at bounding box center [495, 351] width 88 height 16
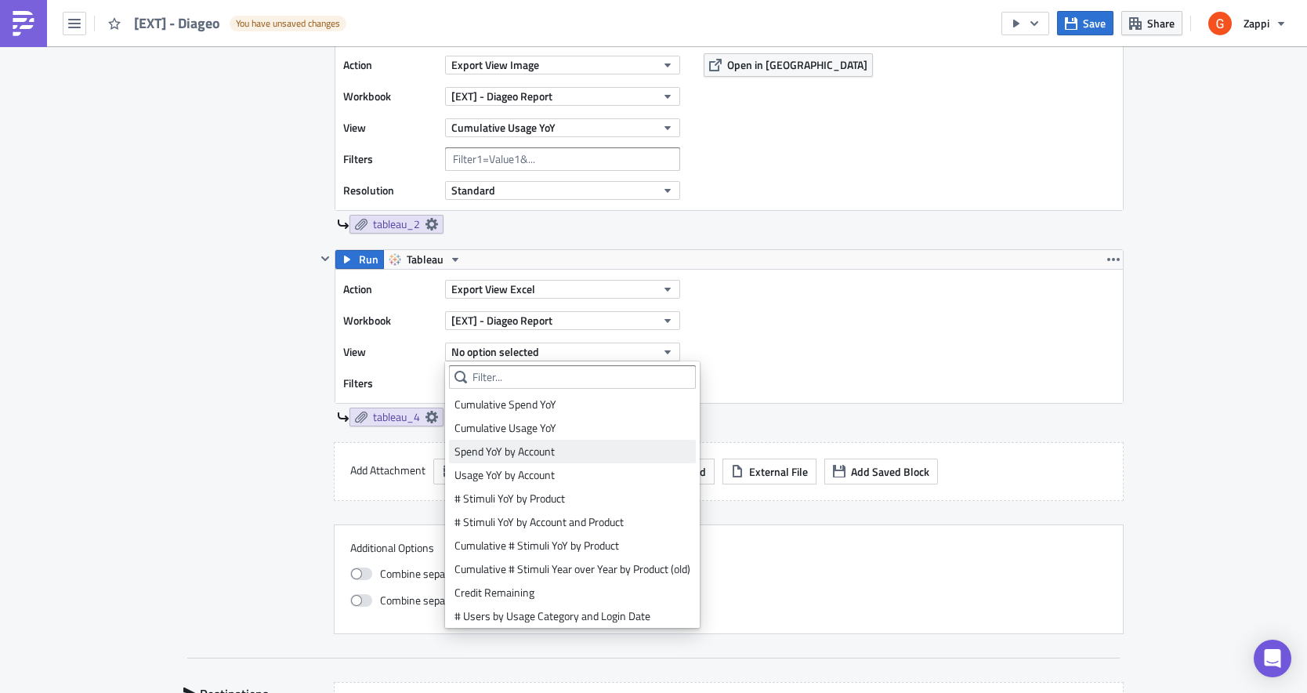
click at [502, 453] on div "Spend YoY by Account" at bounding box center [573, 452] width 236 height 16
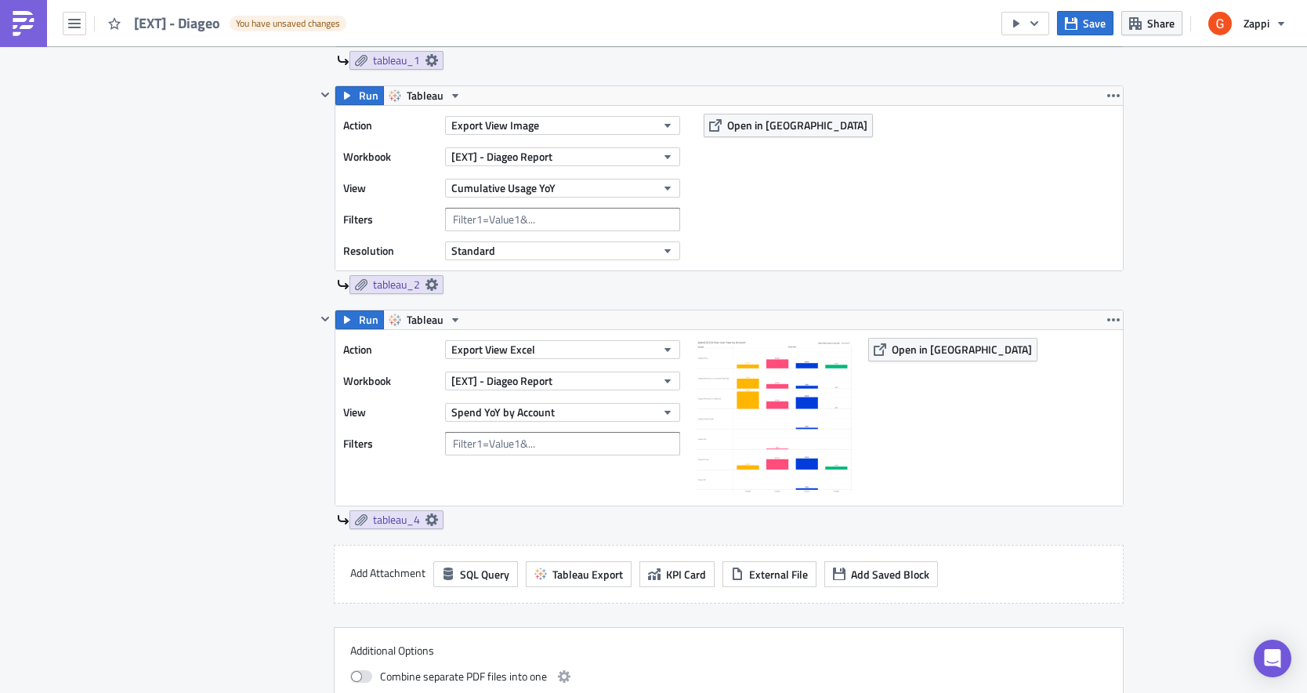
scroll to position [767, 0]
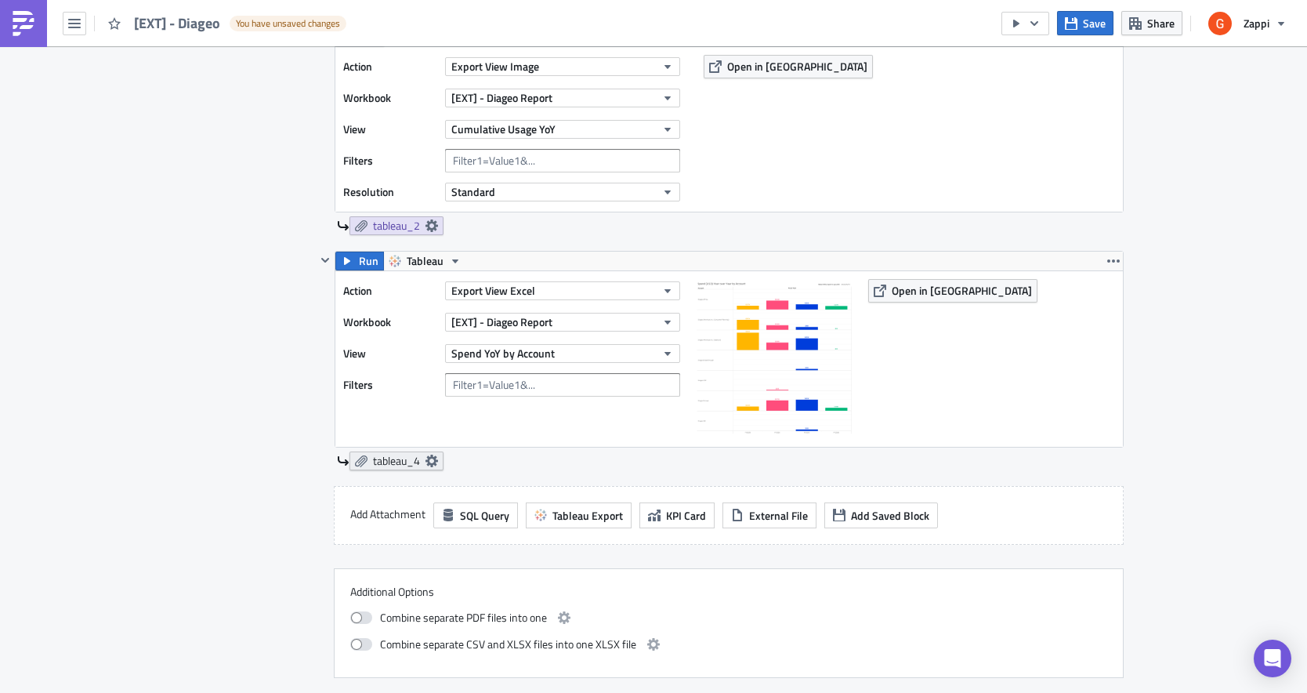
click at [426, 455] on icon at bounding box center [432, 461] width 13 height 13
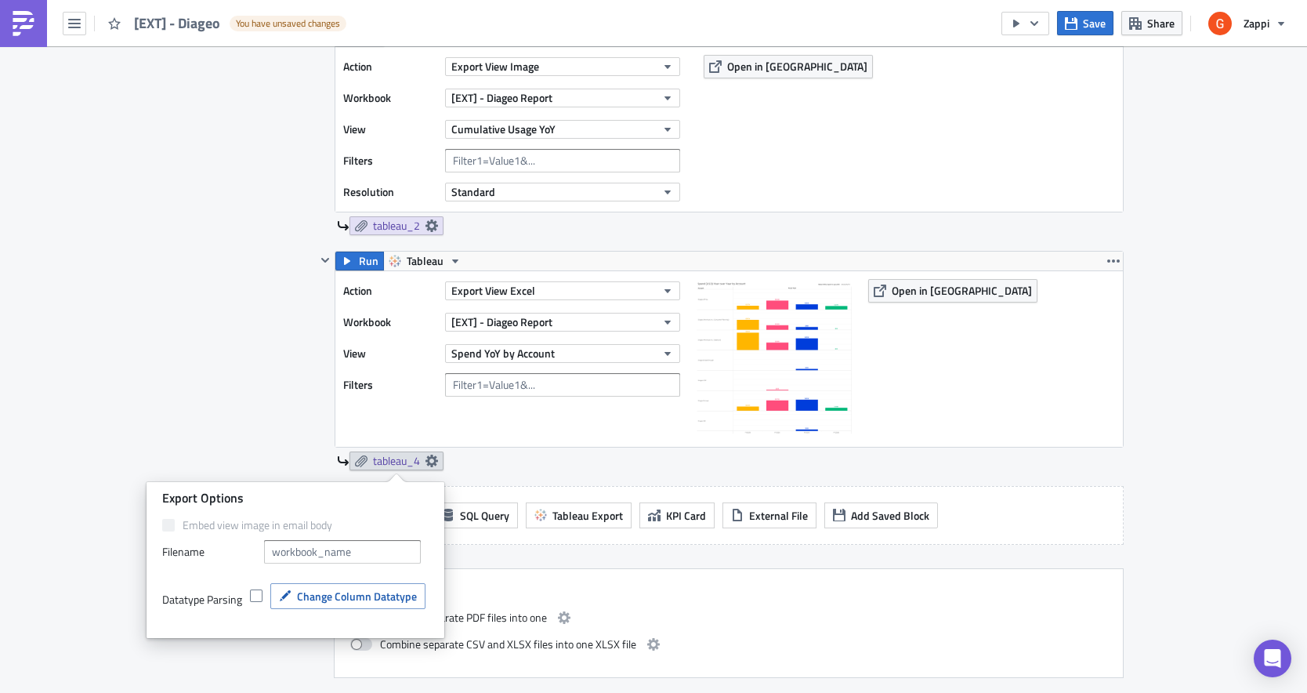
click at [483, 446] on div "Action Export View Excel Workbook [EXT] - Diageo Report View Spend YoY by Accou…" at bounding box center [729, 359] width 788 height 176
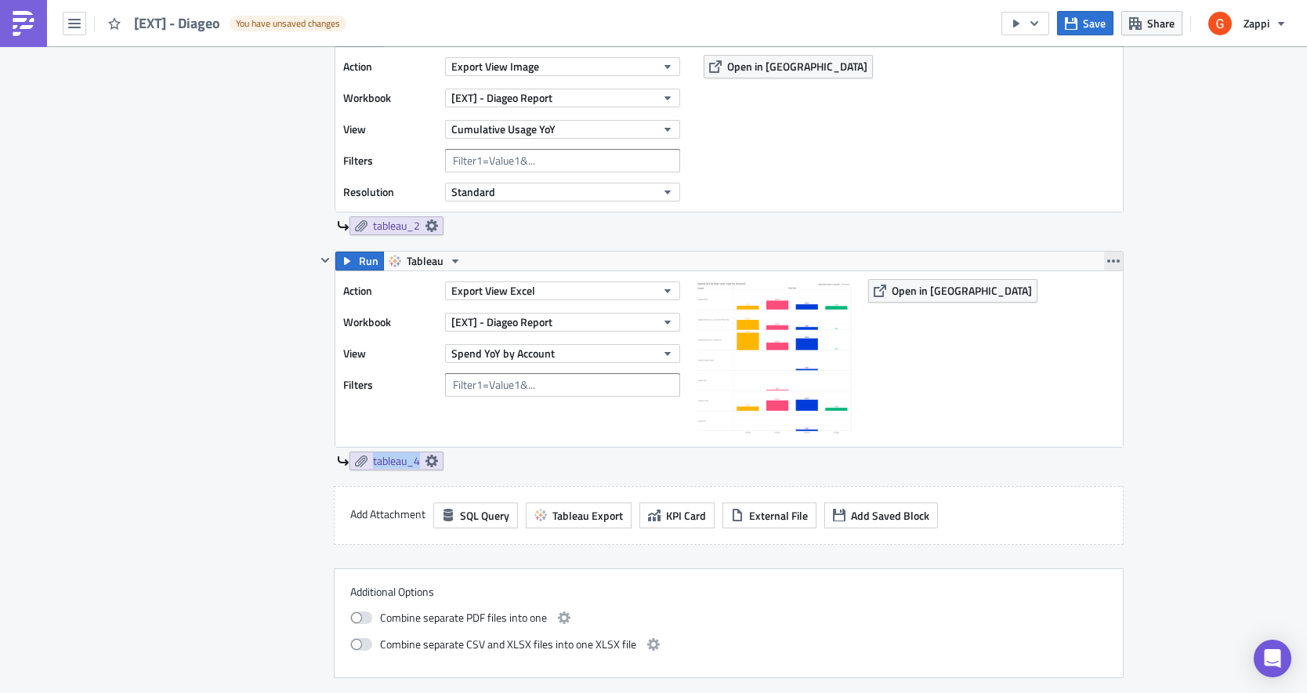
click at [1111, 263] on icon "button" at bounding box center [1114, 261] width 13 height 13
click at [1083, 354] on div "Remove" at bounding box center [1123, 354] width 104 height 16
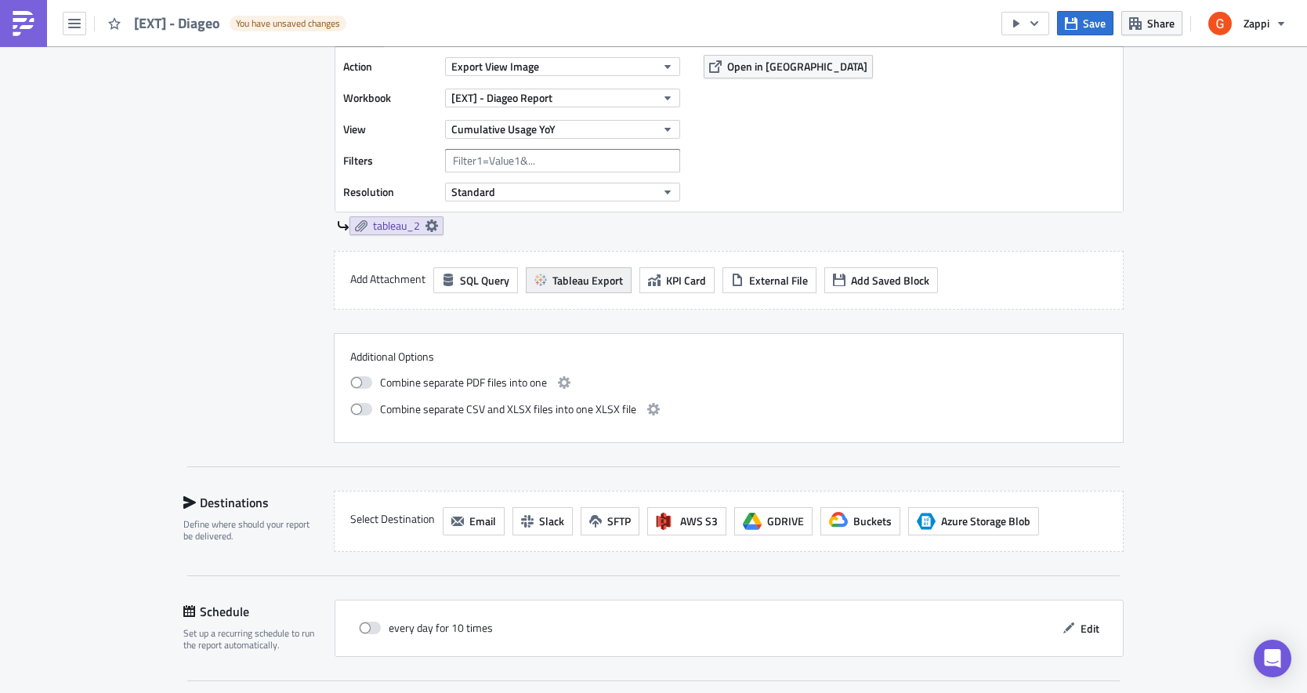
click at [605, 277] on span "Tableau Export" at bounding box center [588, 280] width 71 height 16
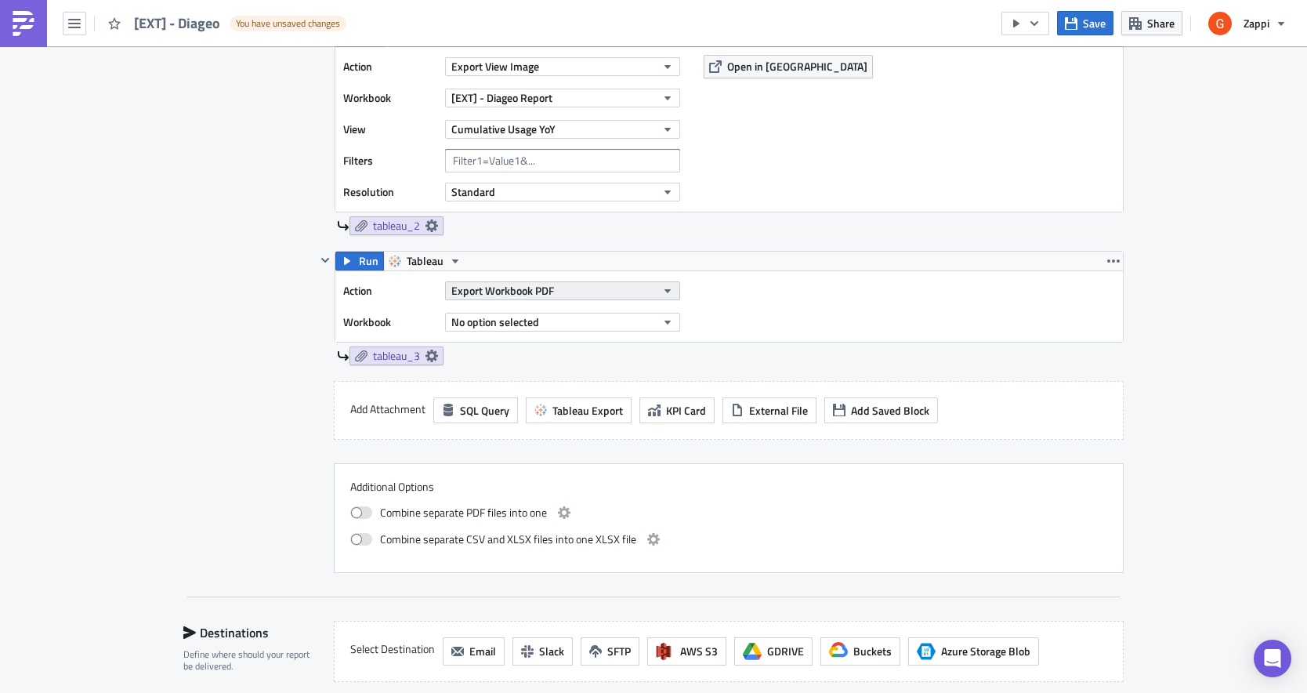
click at [512, 295] on span "Export Workbook PDF" at bounding box center [502, 290] width 103 height 16
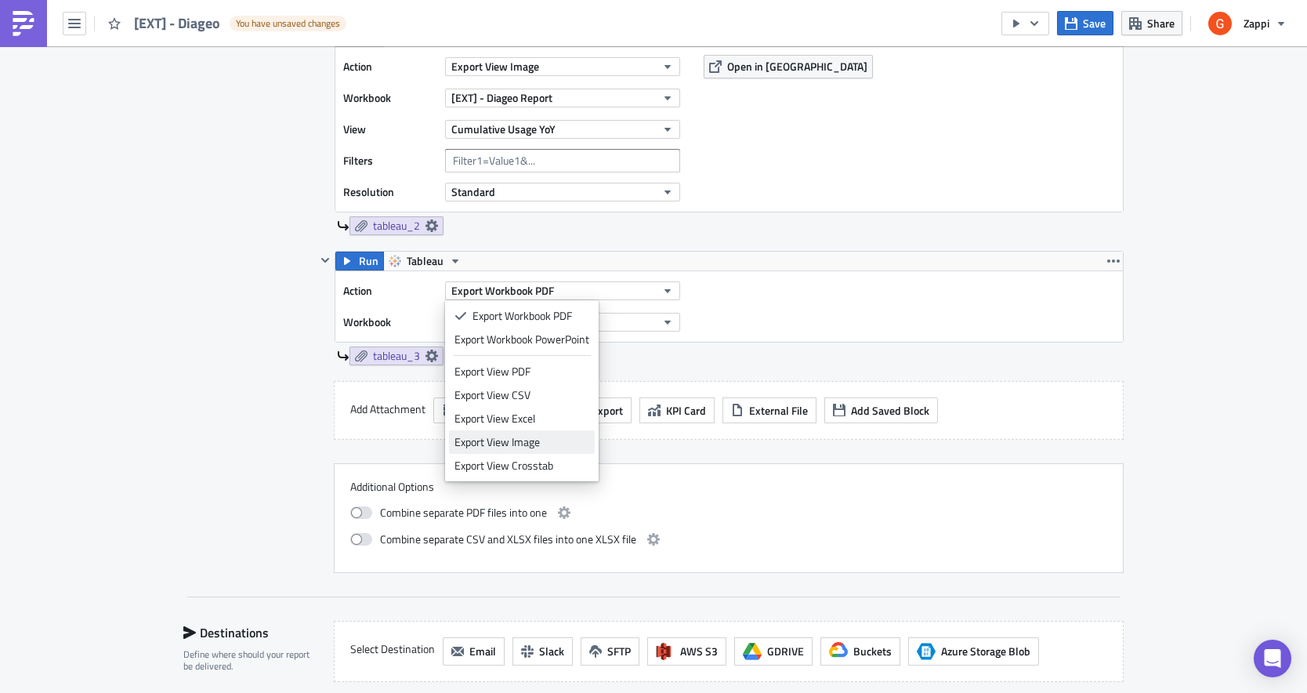
click at [504, 439] on div "Export View Image" at bounding box center [522, 442] width 135 height 16
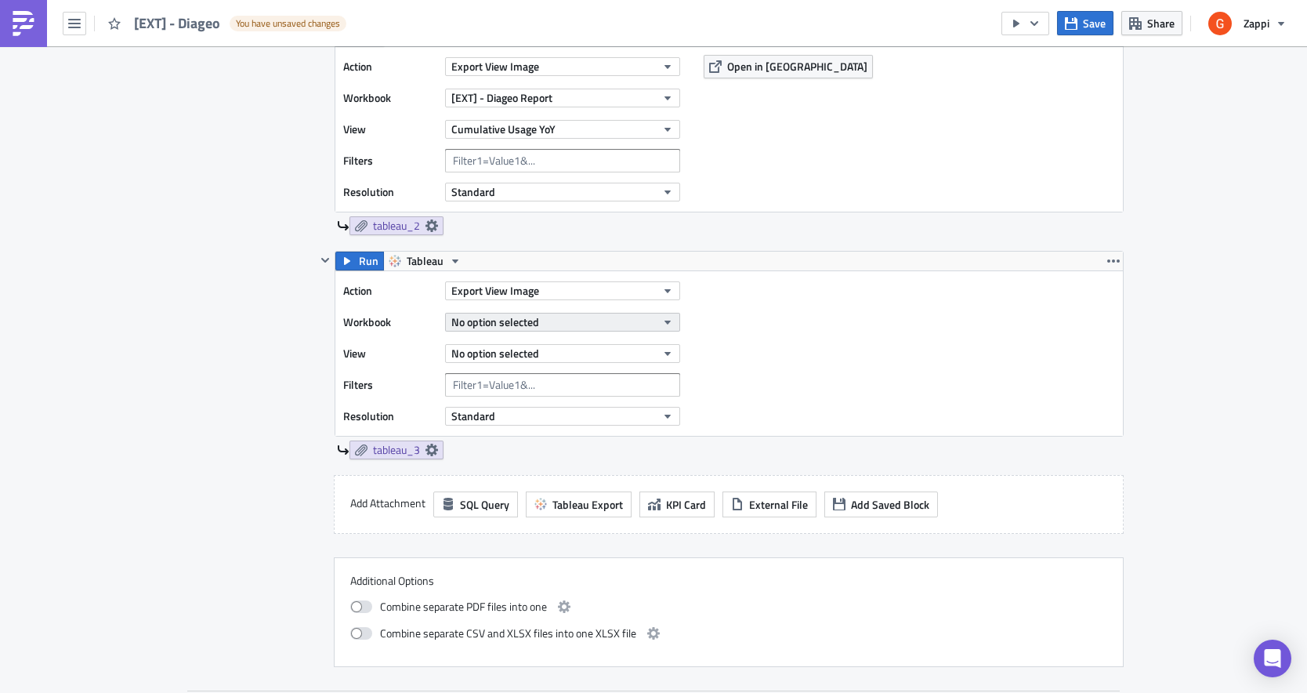
click at [484, 326] on span "No option selected" at bounding box center [495, 322] width 88 height 16
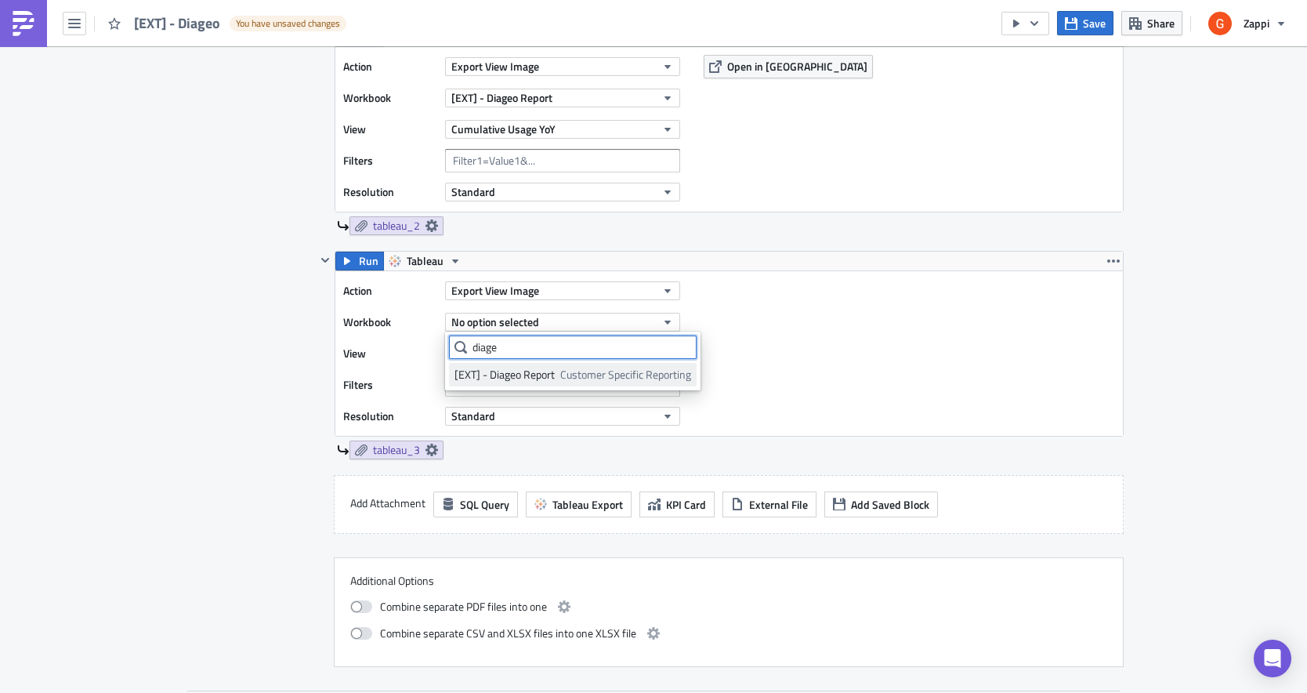
type input "diage"
click at [519, 382] on div "[EXT] - Diageo Report" at bounding box center [505, 375] width 100 height 16
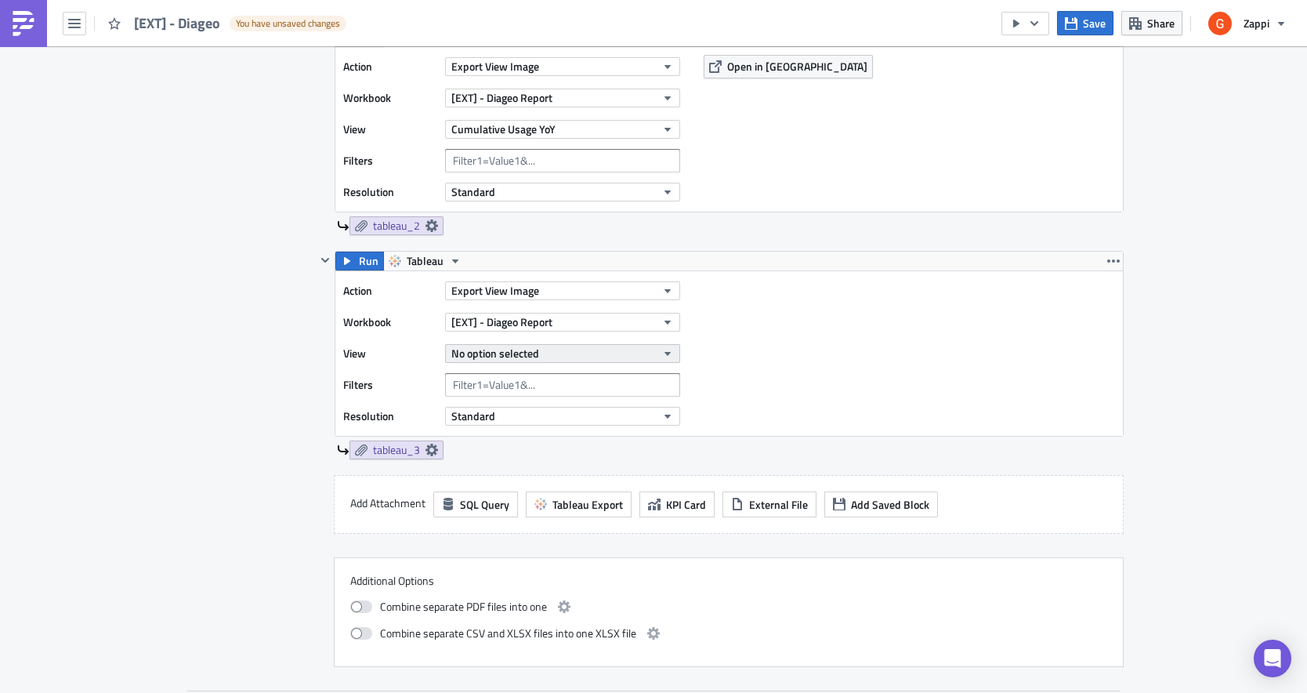
click at [484, 356] on span "No option selected" at bounding box center [495, 353] width 88 height 16
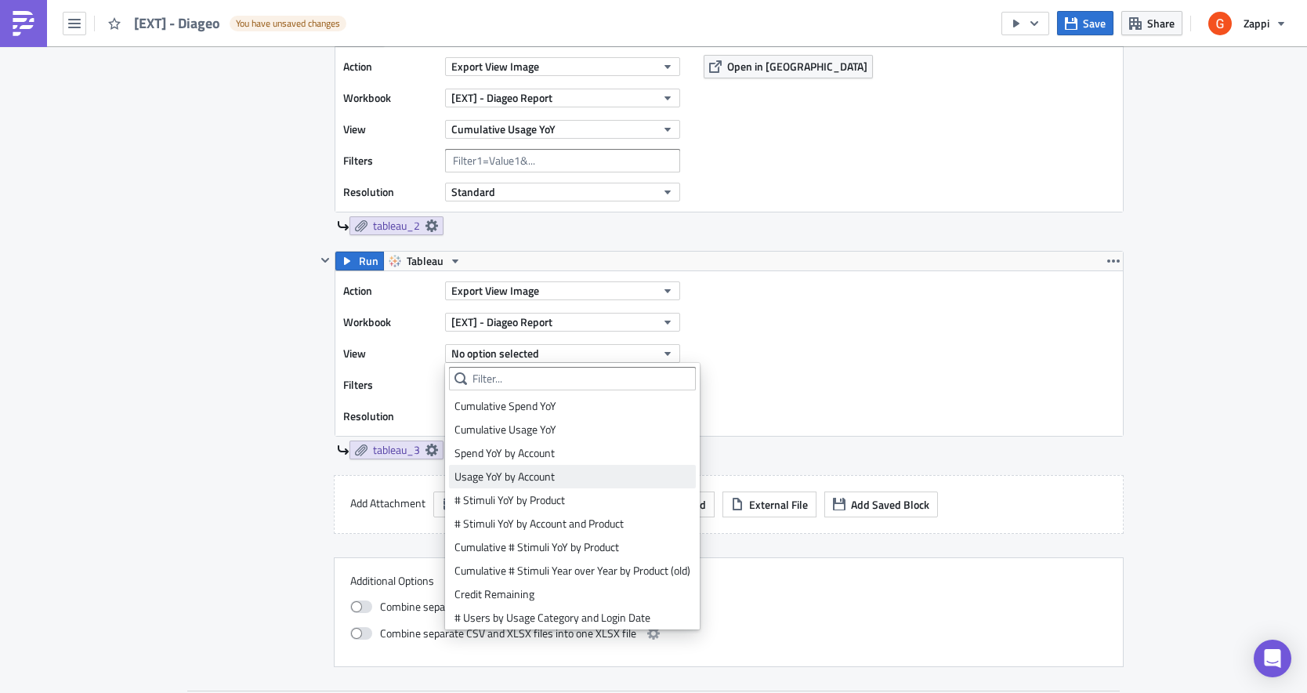
click at [503, 484] on div "Usage YoY by Account" at bounding box center [573, 477] width 236 height 16
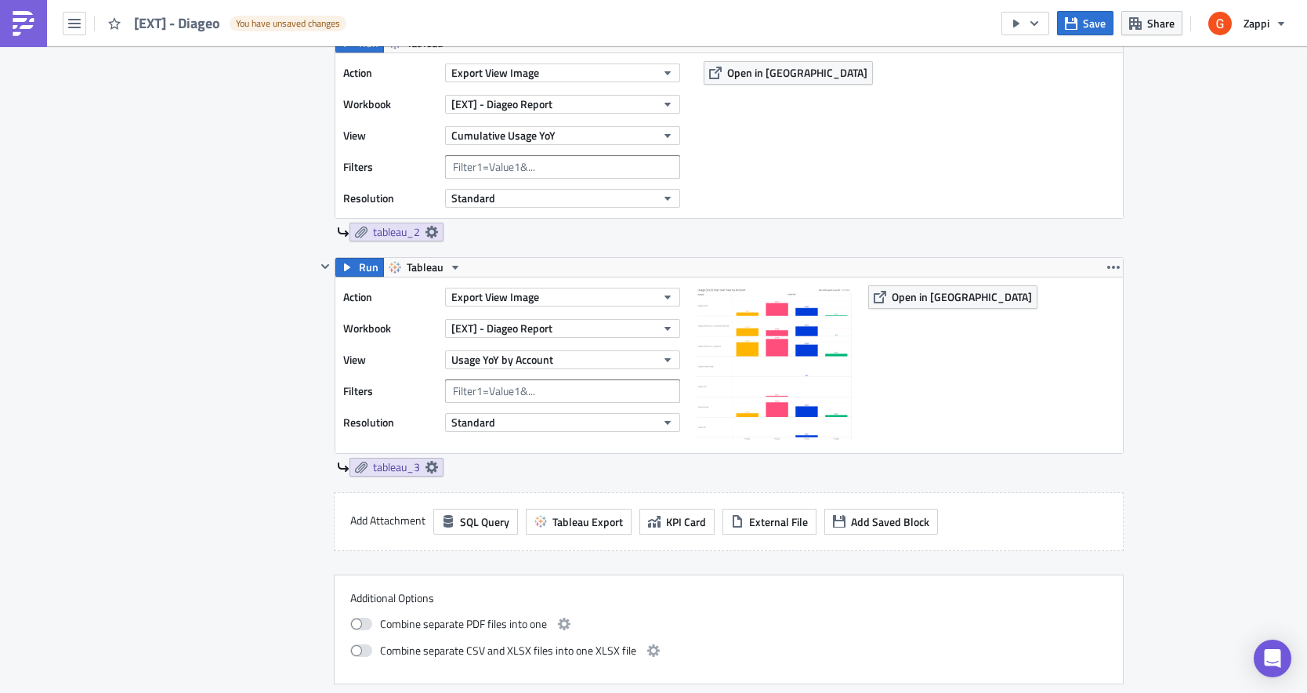
scroll to position [762, 0]
click at [433, 230] on icon at bounding box center [432, 230] width 13 height 13
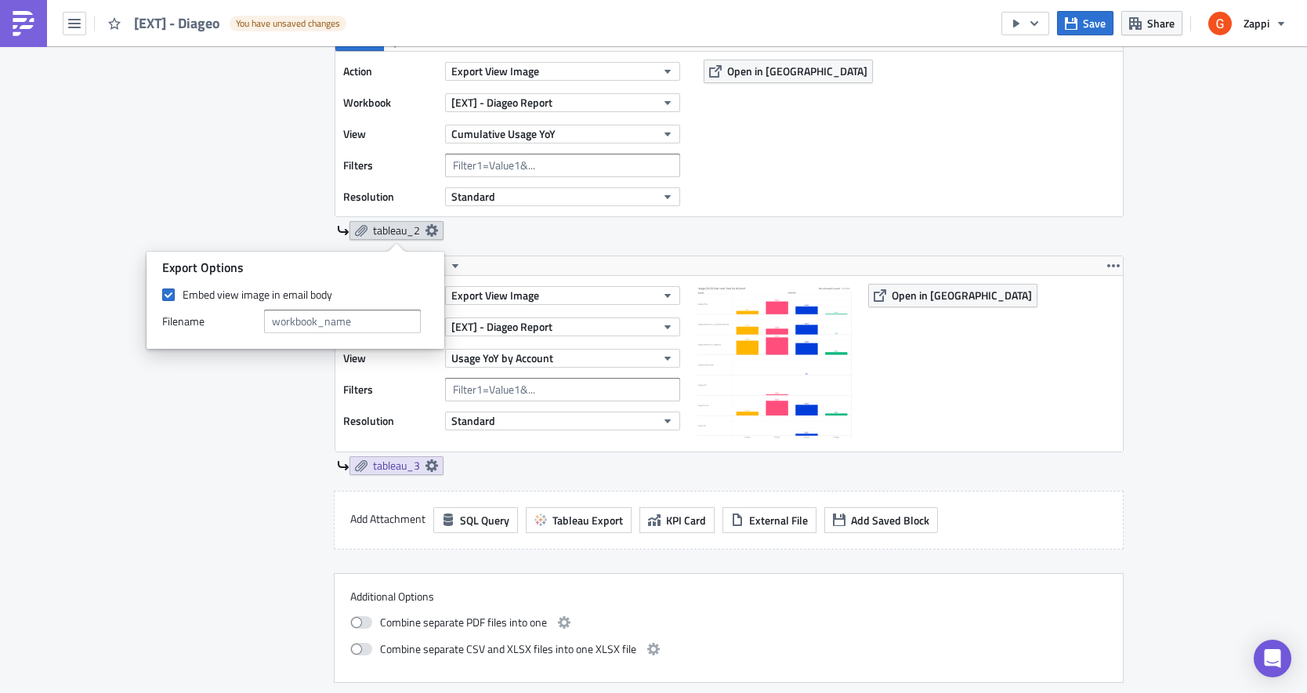
click at [433, 230] on icon at bounding box center [432, 230] width 13 height 13
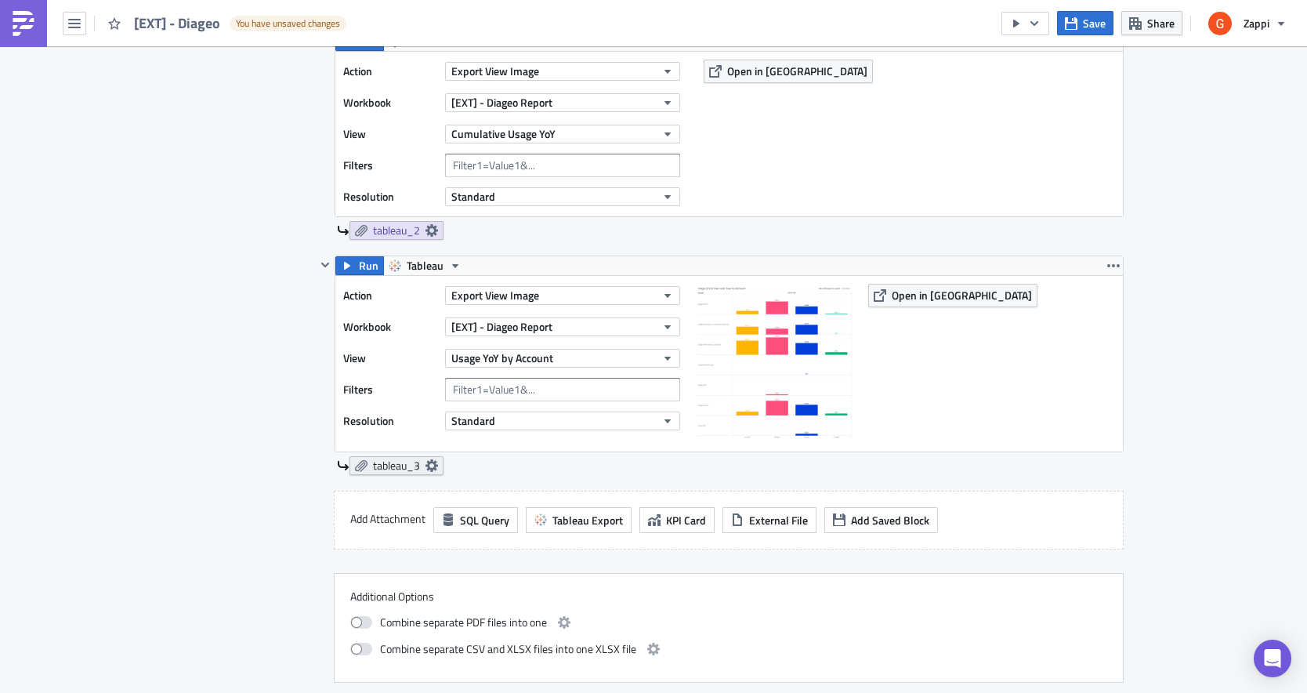
click at [431, 459] on icon at bounding box center [432, 465] width 13 height 13
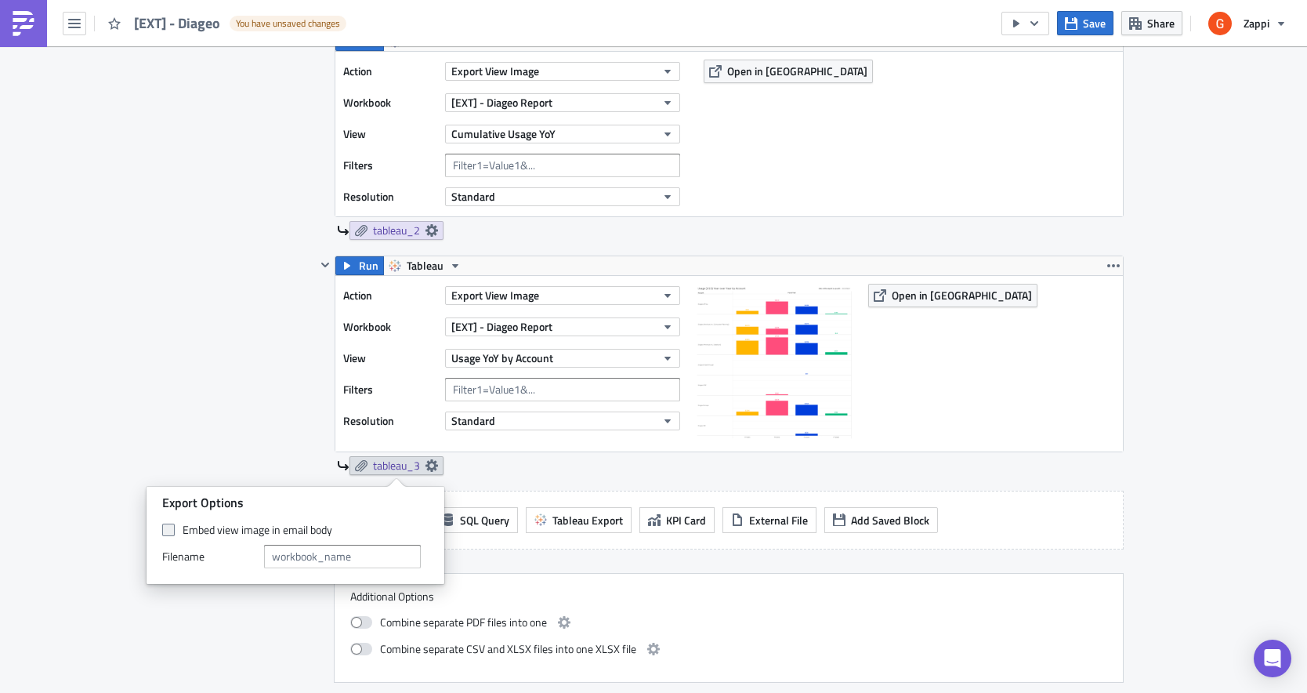
click at [167, 527] on span at bounding box center [168, 530] width 13 height 13
click at [167, 527] on input "Embed view image in email body" at bounding box center [170, 530] width 10 height 10
checkbox input "true"
click at [191, 403] on div "Contents Select which data & attachment to include in your report." at bounding box center [249, 237] width 132 height 890
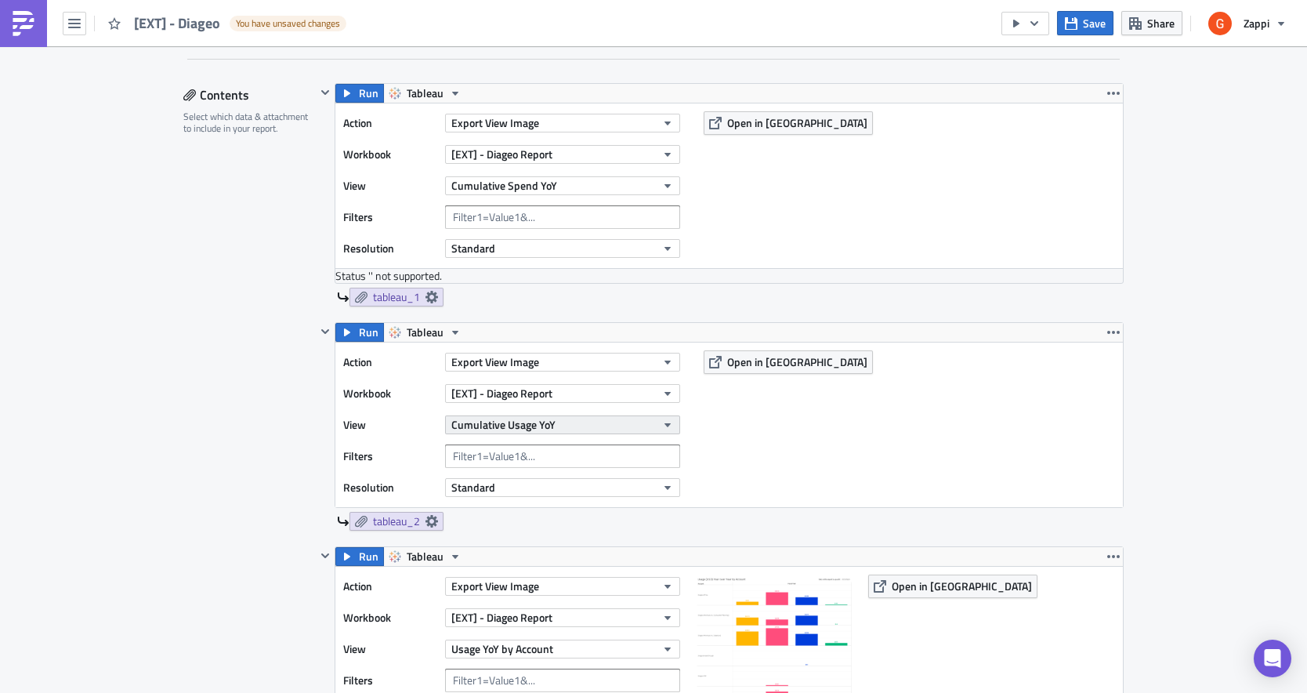
scroll to position [755, 0]
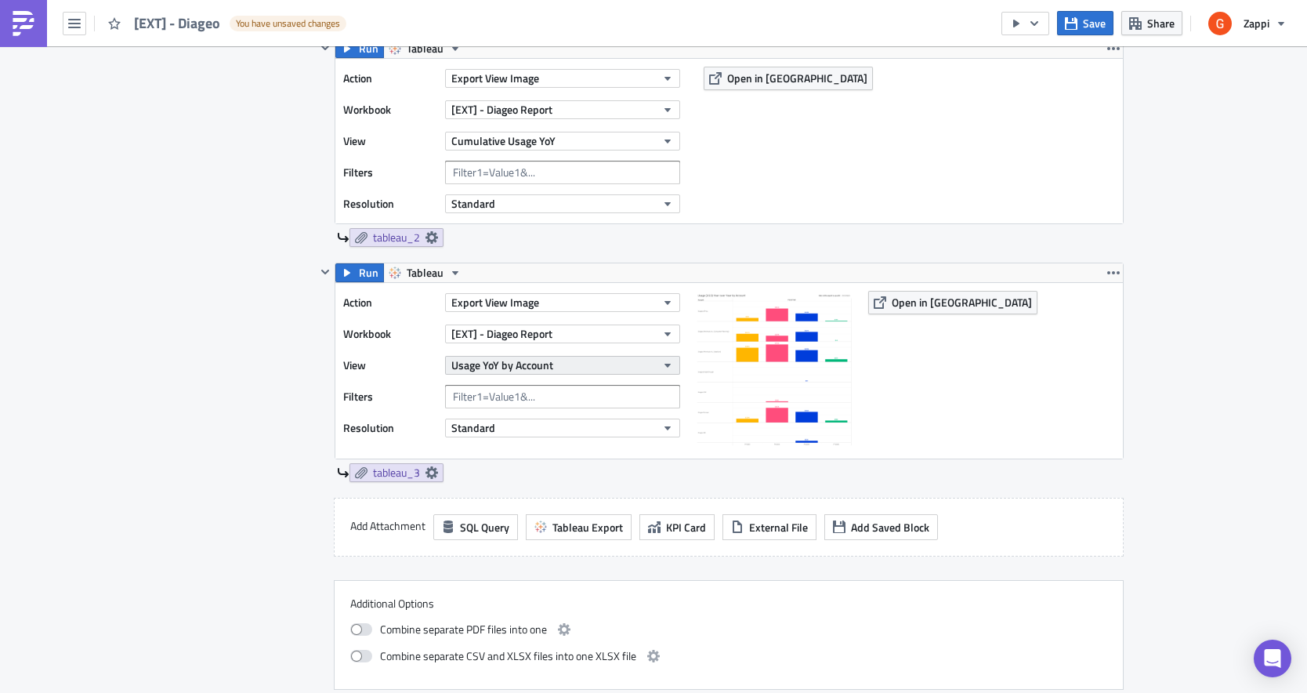
click at [485, 369] on span "Usage YoY by Account" at bounding box center [502, 365] width 102 height 16
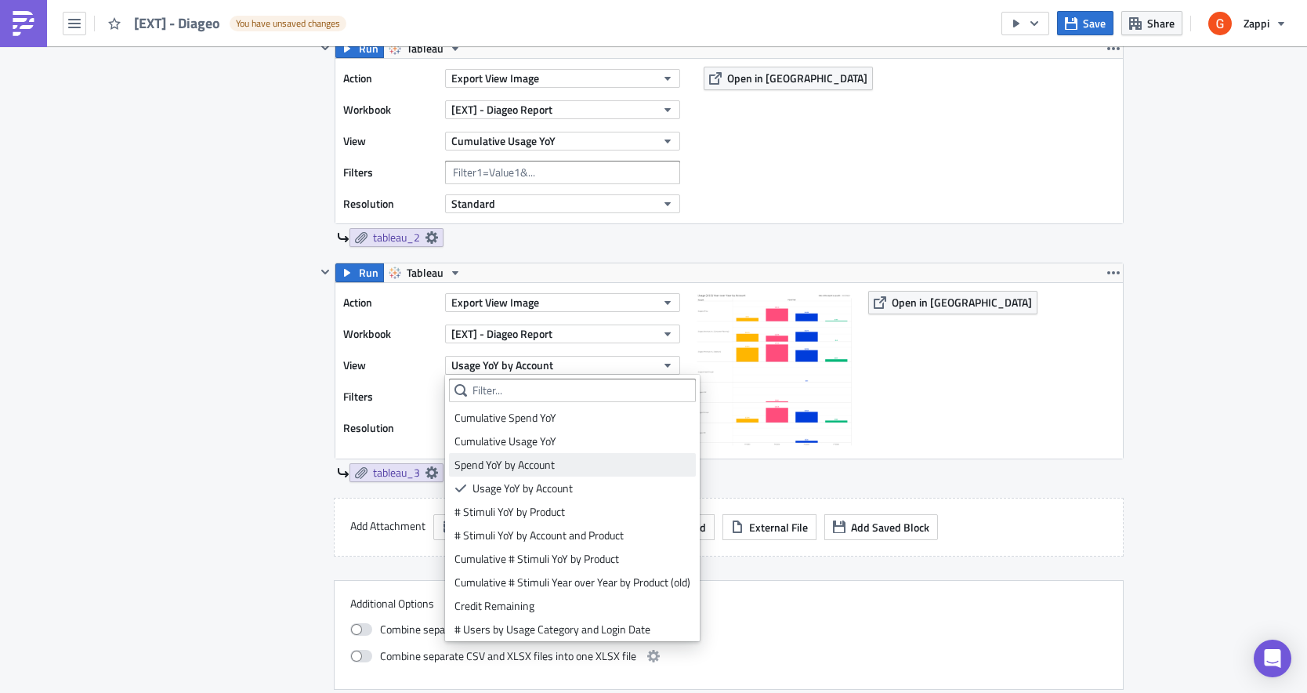
click at [512, 464] on div "Spend YoY by Account" at bounding box center [573, 465] width 236 height 16
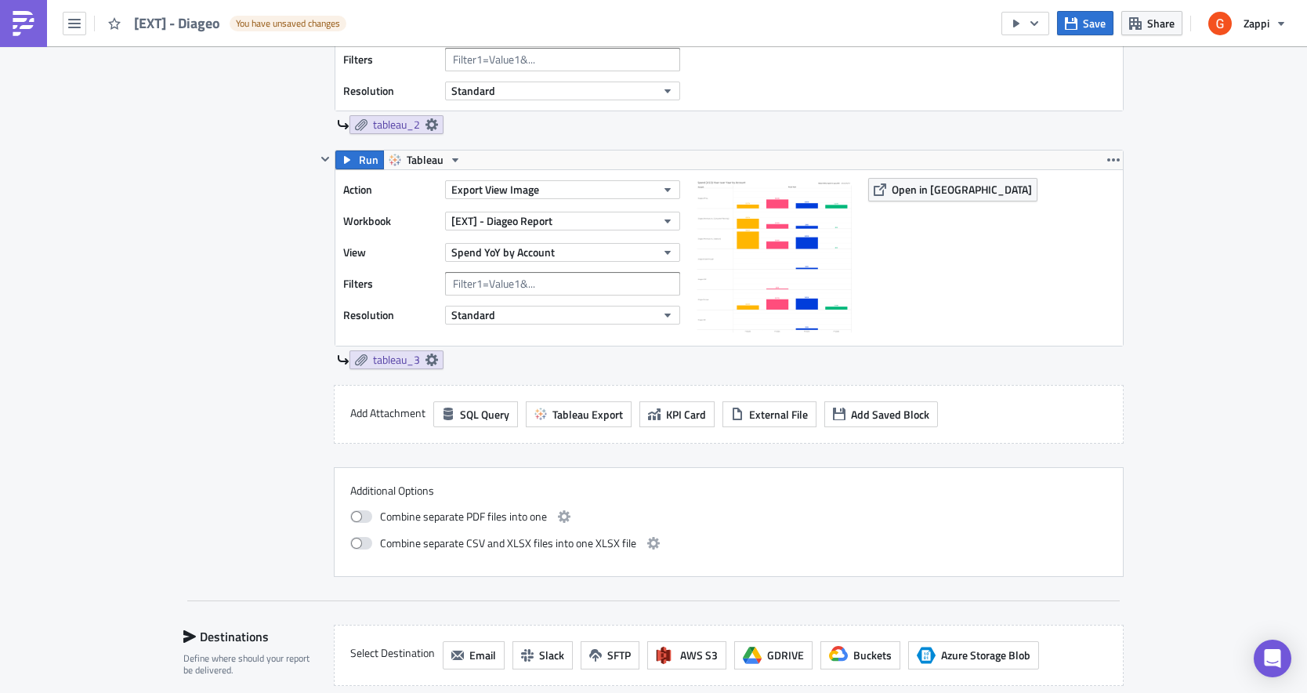
scroll to position [887, 0]
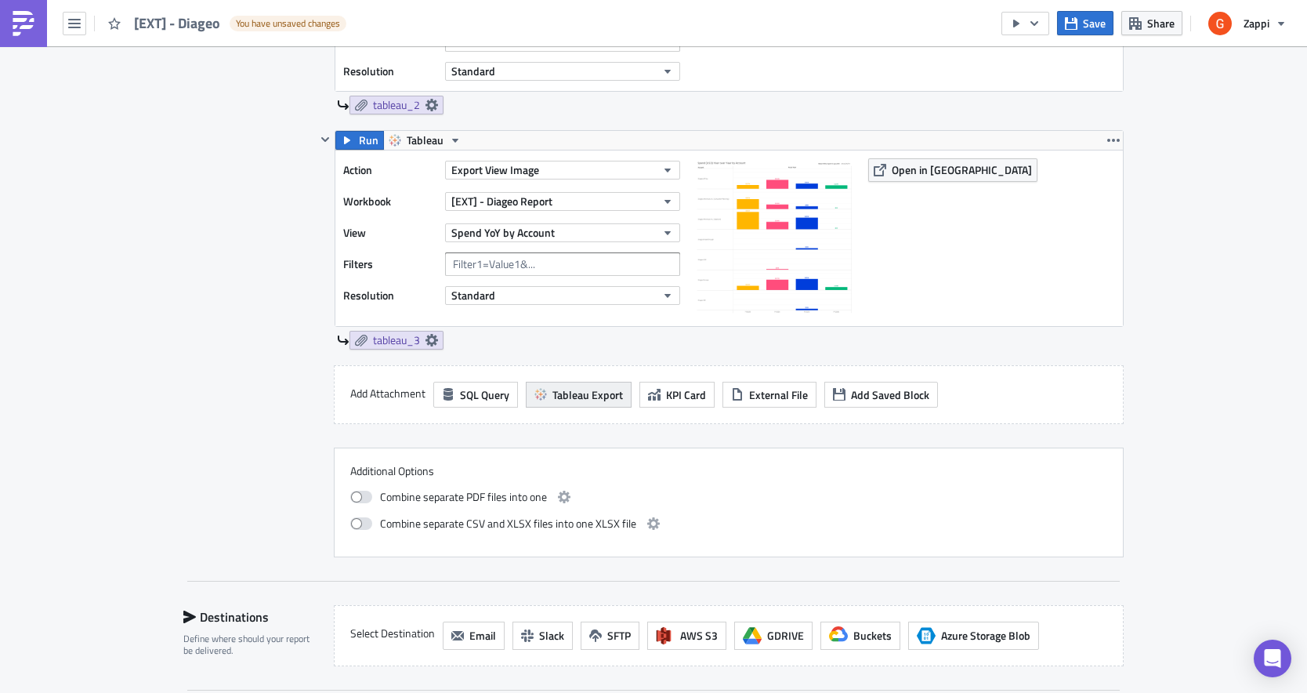
click at [575, 397] on span "Tableau Export" at bounding box center [588, 394] width 71 height 16
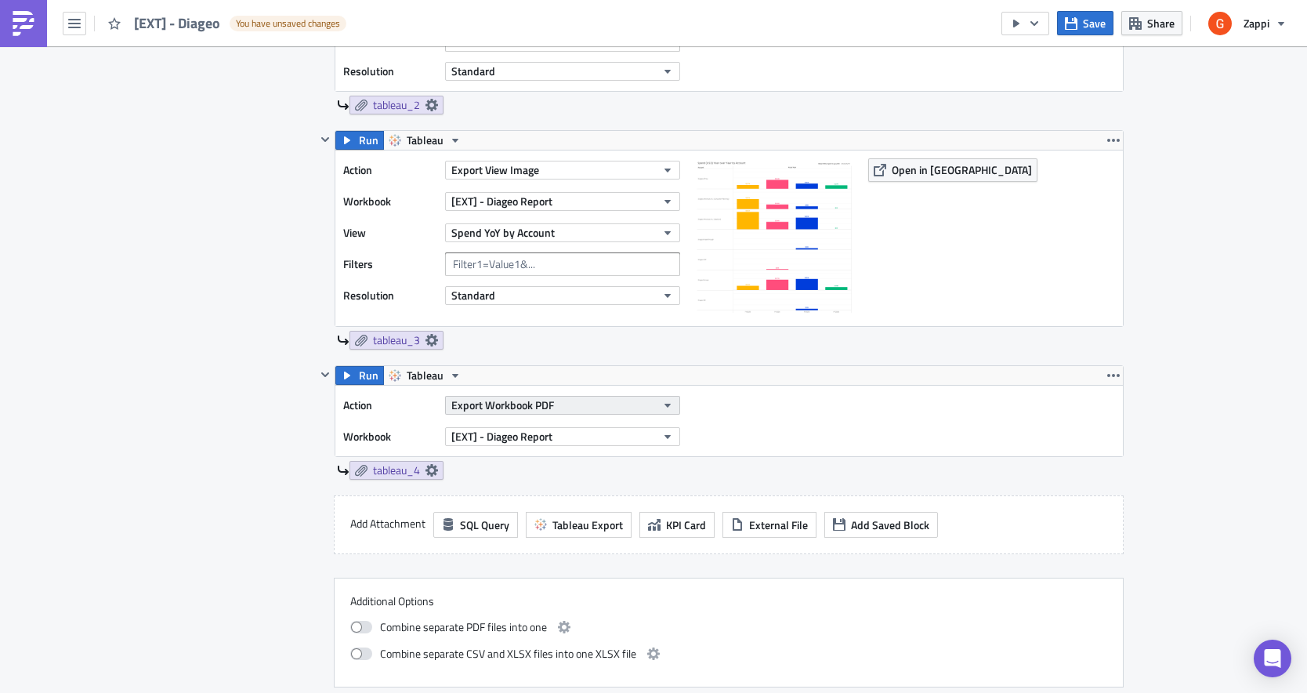
click at [527, 403] on span "Export Workbook PDF" at bounding box center [502, 405] width 103 height 16
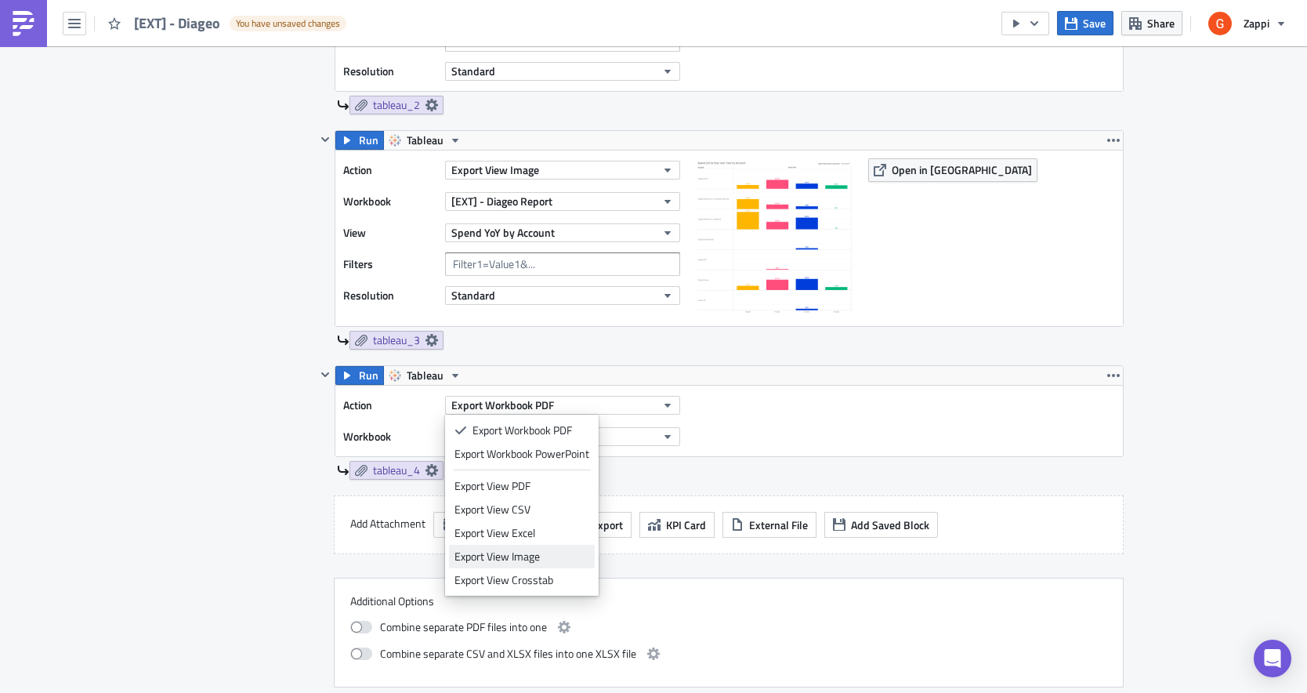
click at [502, 554] on div "Export View Image" at bounding box center [522, 557] width 135 height 16
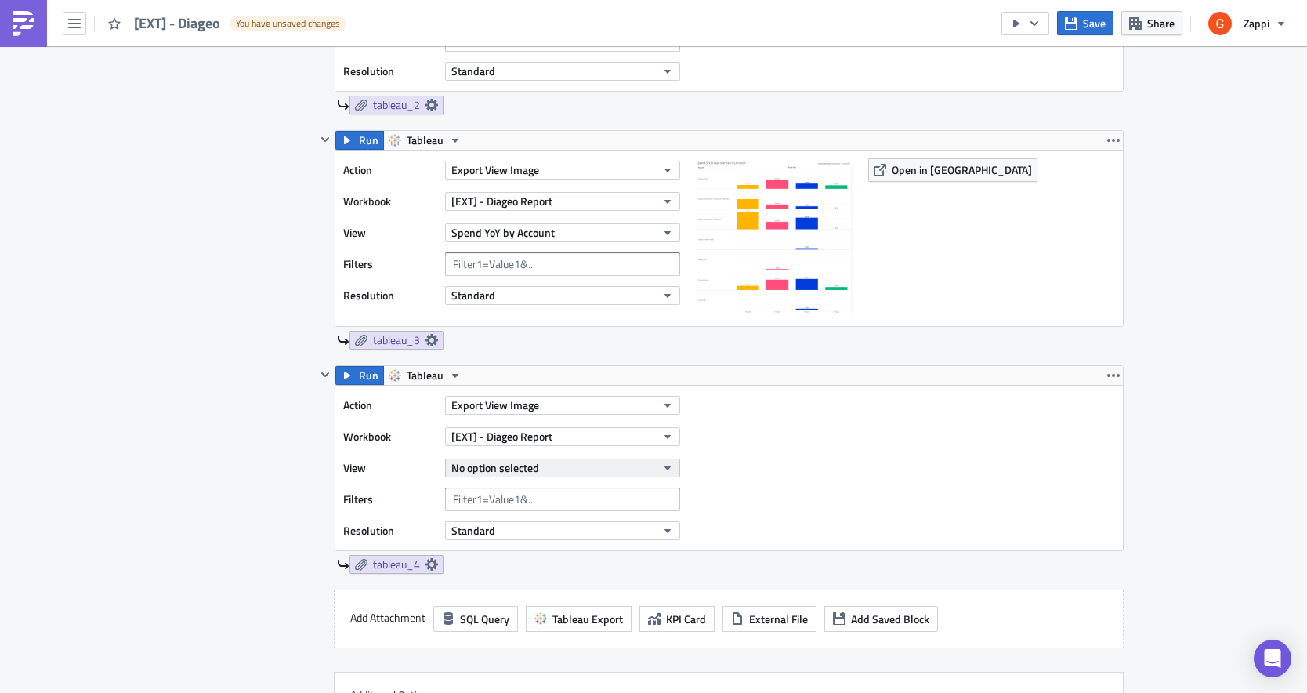
click at [488, 472] on span "No option selected" at bounding box center [495, 467] width 88 height 16
click at [250, 488] on div "Contents Select which data & attachment to include in your report." at bounding box center [249, 224] width 132 height 1115
click at [526, 459] on button "No option selected" at bounding box center [562, 468] width 235 height 19
click at [863, 495] on div "Action Export View Image Workbook [EXT] - Diageo Report View No option selected…" at bounding box center [729, 468] width 788 height 165
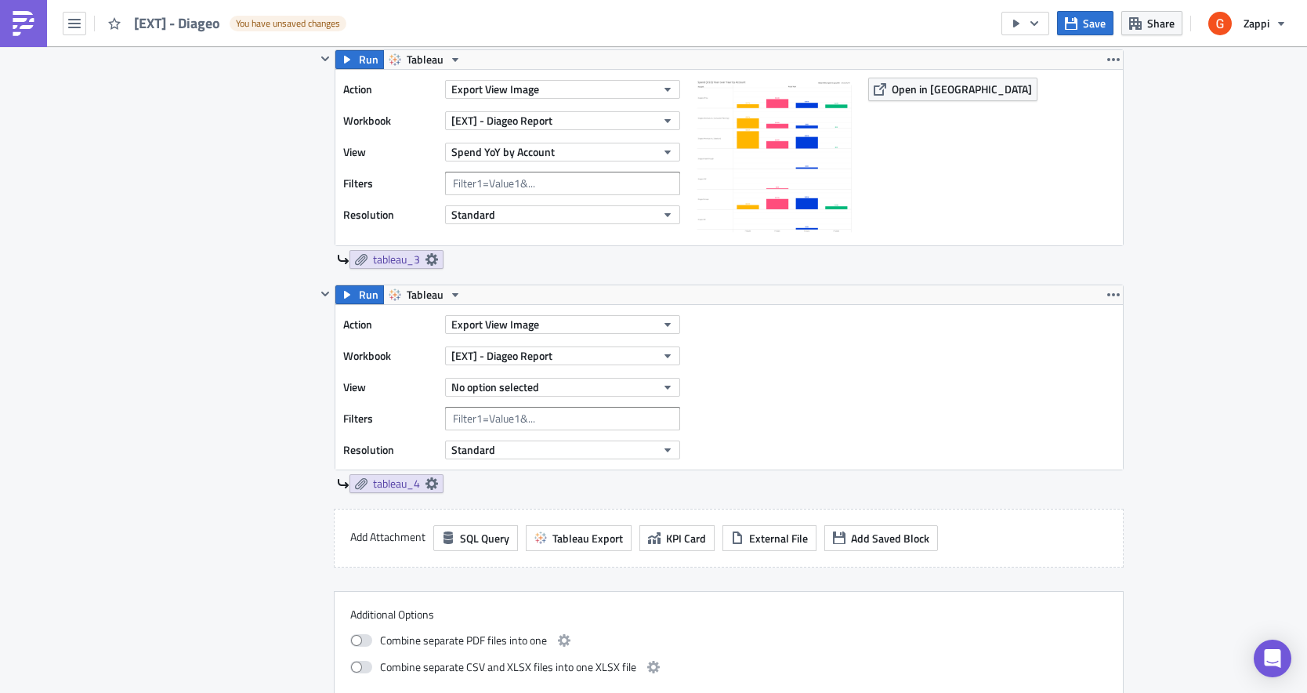
scroll to position [1024, 0]
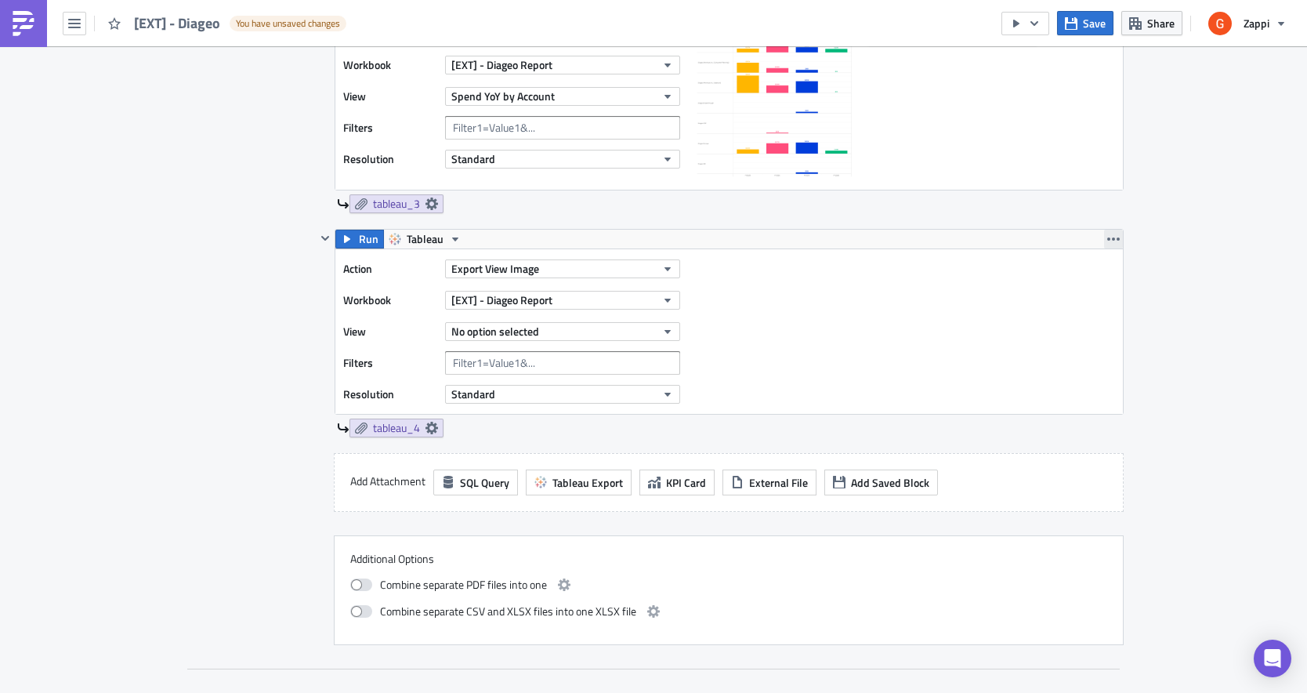
click at [1115, 244] on icon "button" at bounding box center [1114, 239] width 13 height 13
click at [1075, 327] on div "Remove" at bounding box center [1123, 332] width 104 height 16
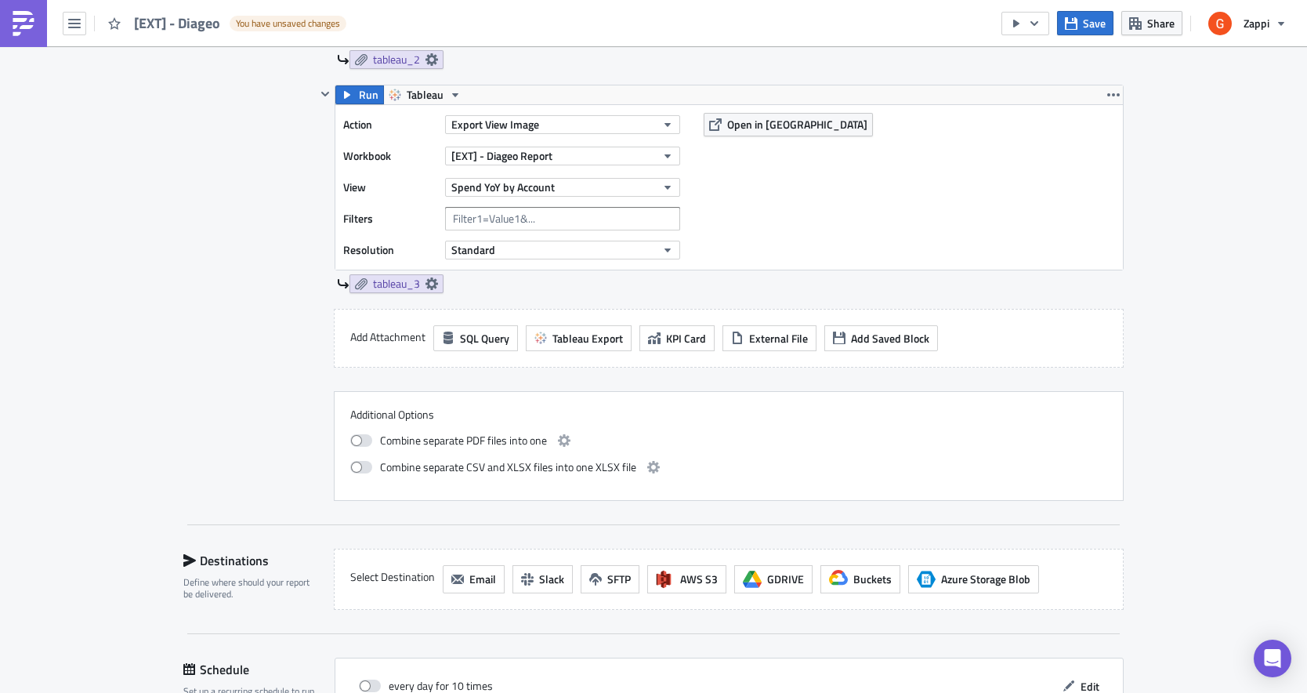
scroll to position [929, 0]
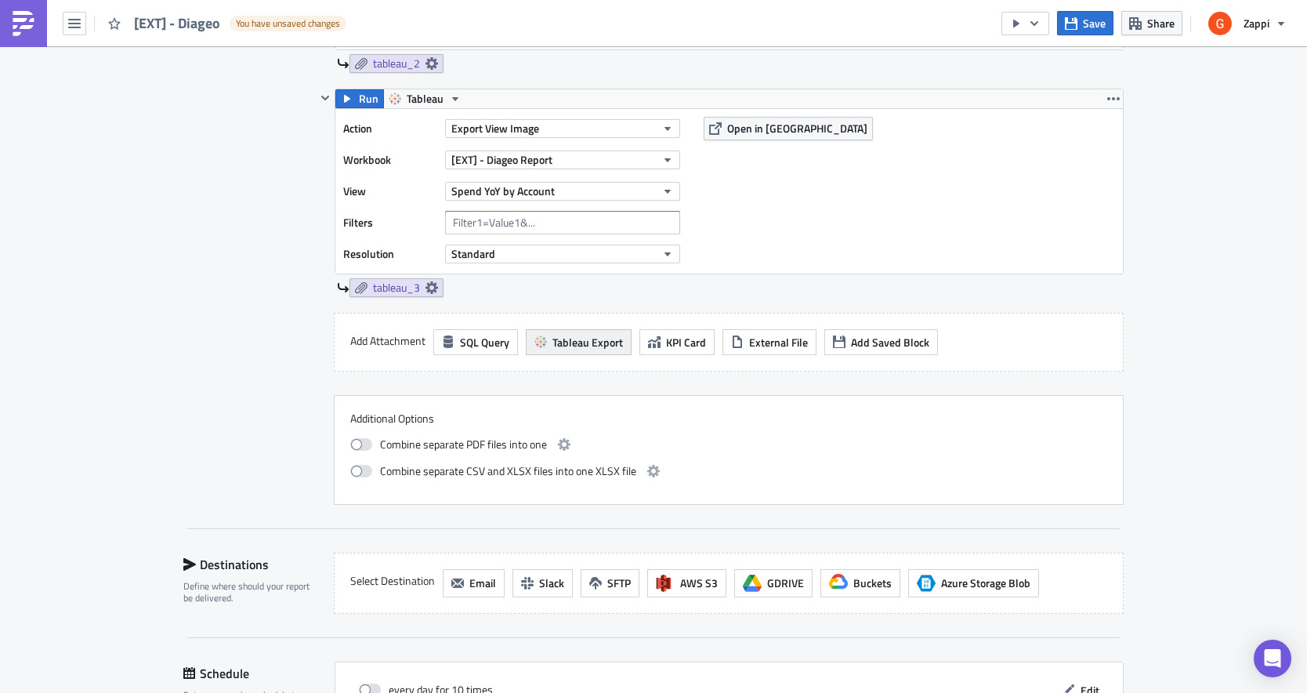
click at [573, 345] on span "Tableau Export" at bounding box center [588, 342] width 71 height 16
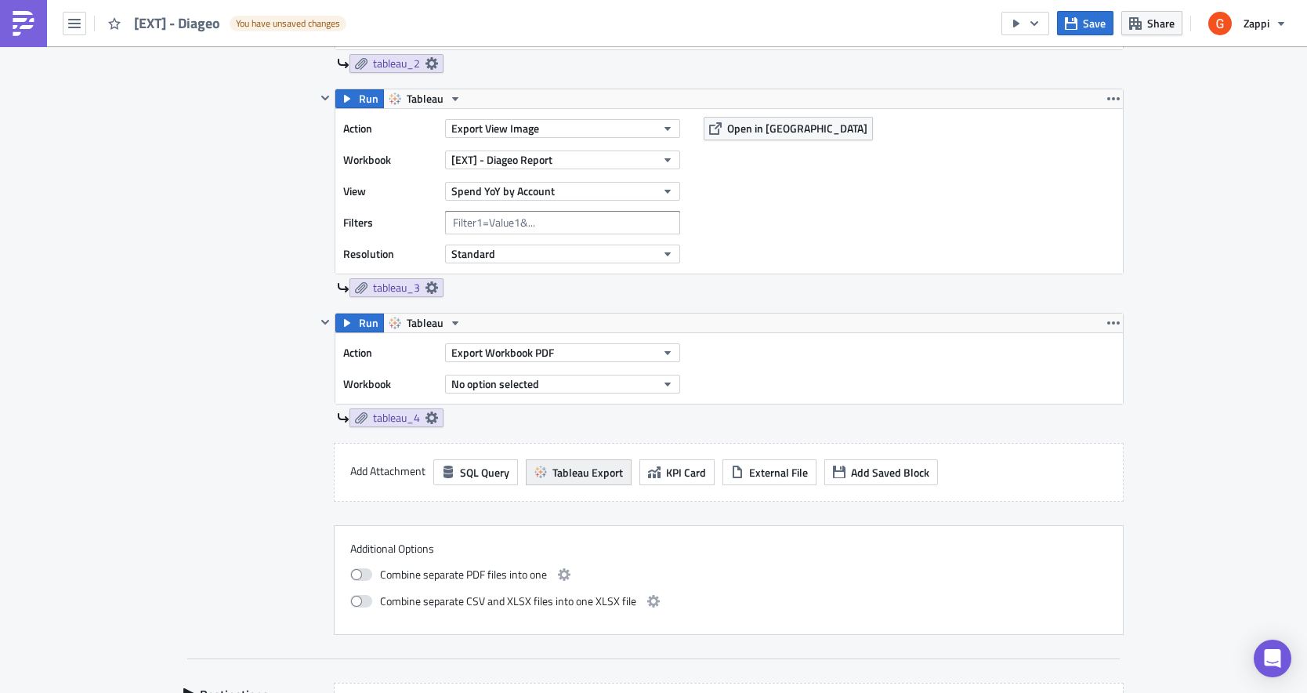
click at [573, 345] on button "Export Workbook PDF" at bounding box center [562, 352] width 235 height 19
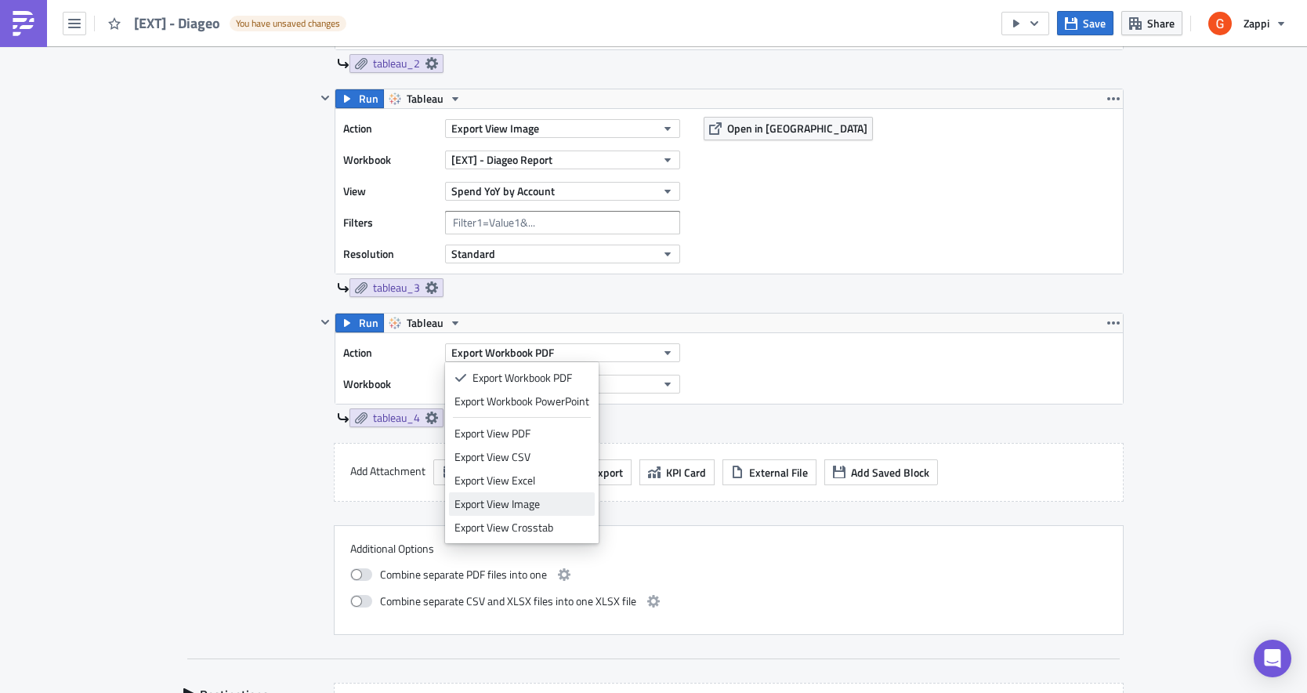
click at [532, 499] on div "Export View Image" at bounding box center [522, 504] width 135 height 16
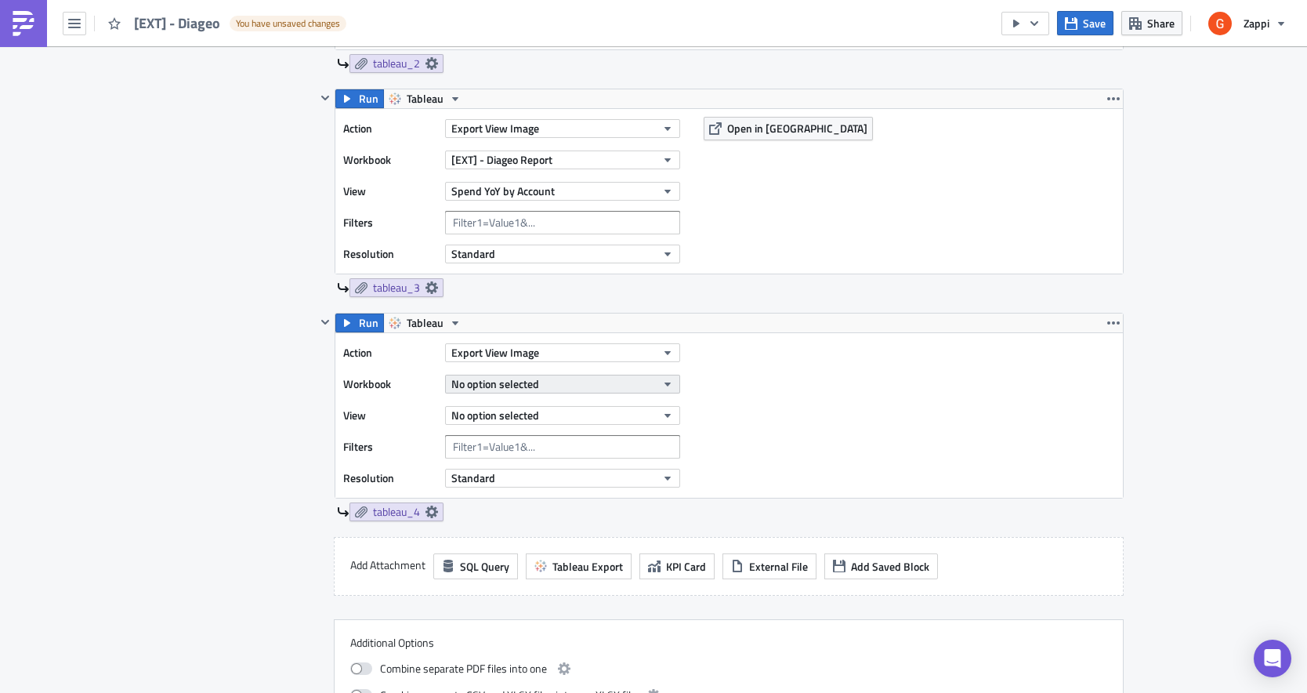
click at [502, 378] on span "No option selected" at bounding box center [495, 383] width 88 height 16
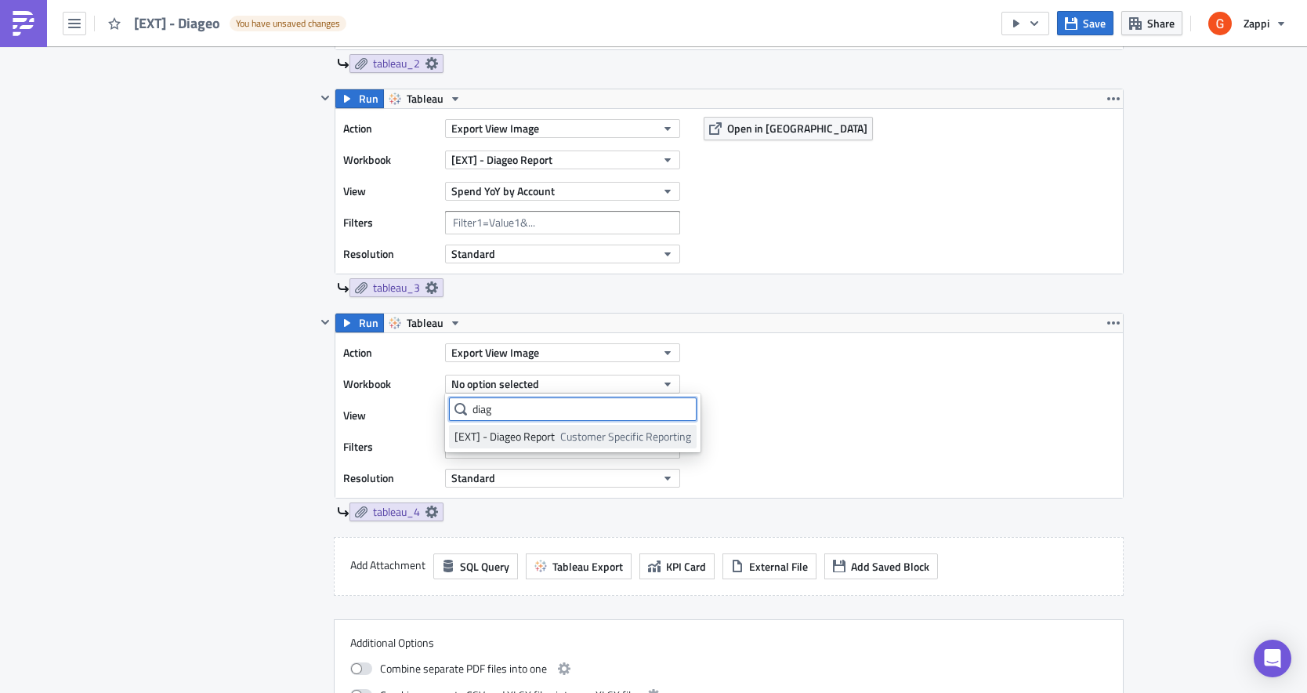
type input "diag"
click at [520, 433] on div "[EXT] - Diageo Report" at bounding box center [505, 437] width 100 height 16
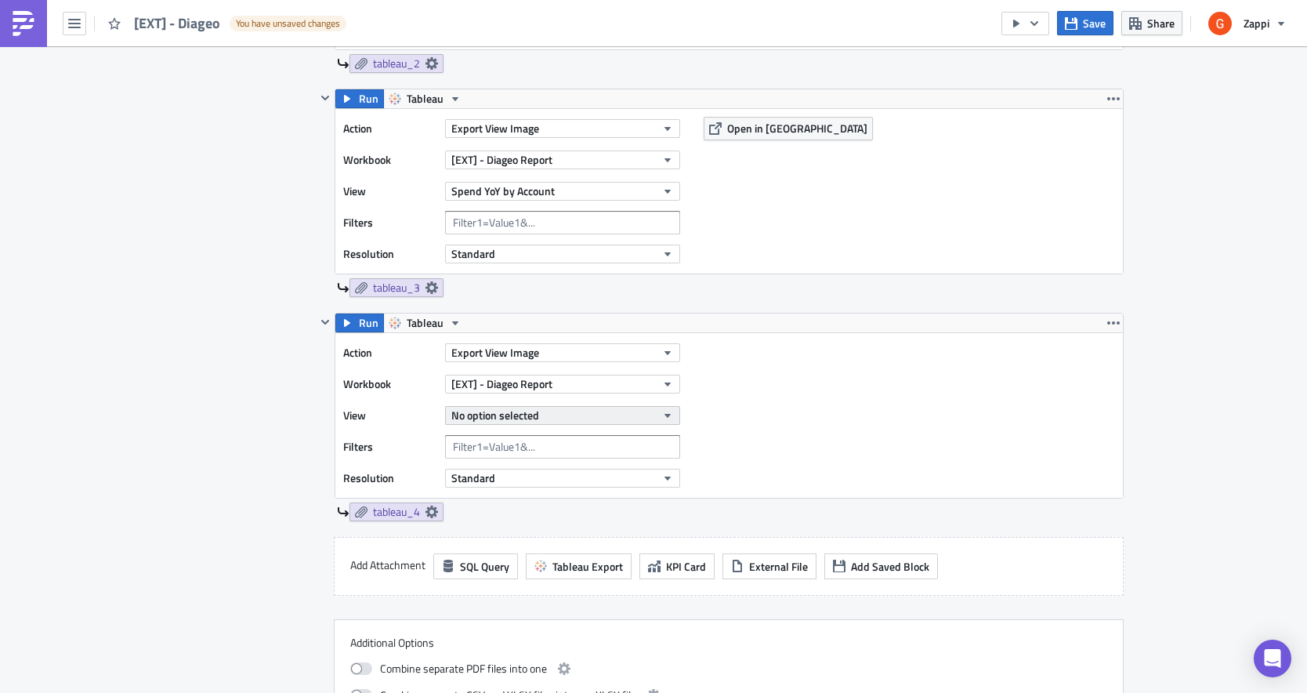
click at [498, 409] on span "No option selected" at bounding box center [495, 415] width 88 height 16
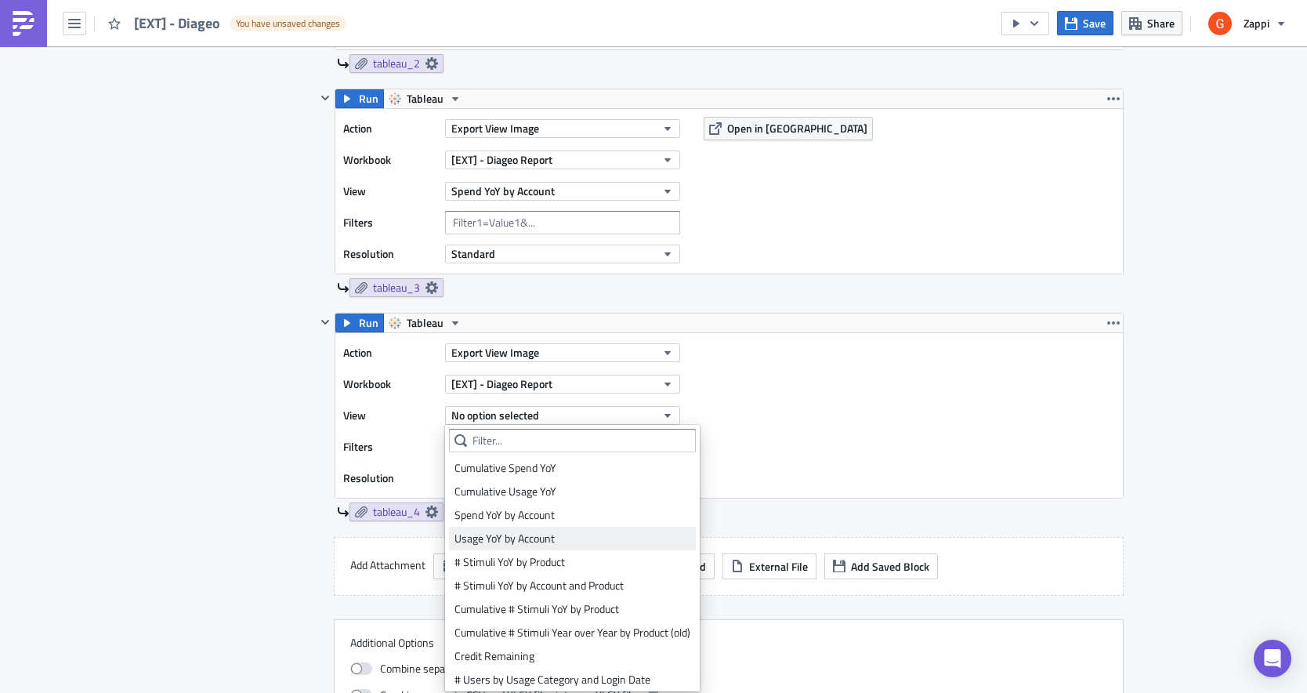
click at [491, 536] on div "Usage YoY by Account" at bounding box center [573, 539] width 236 height 16
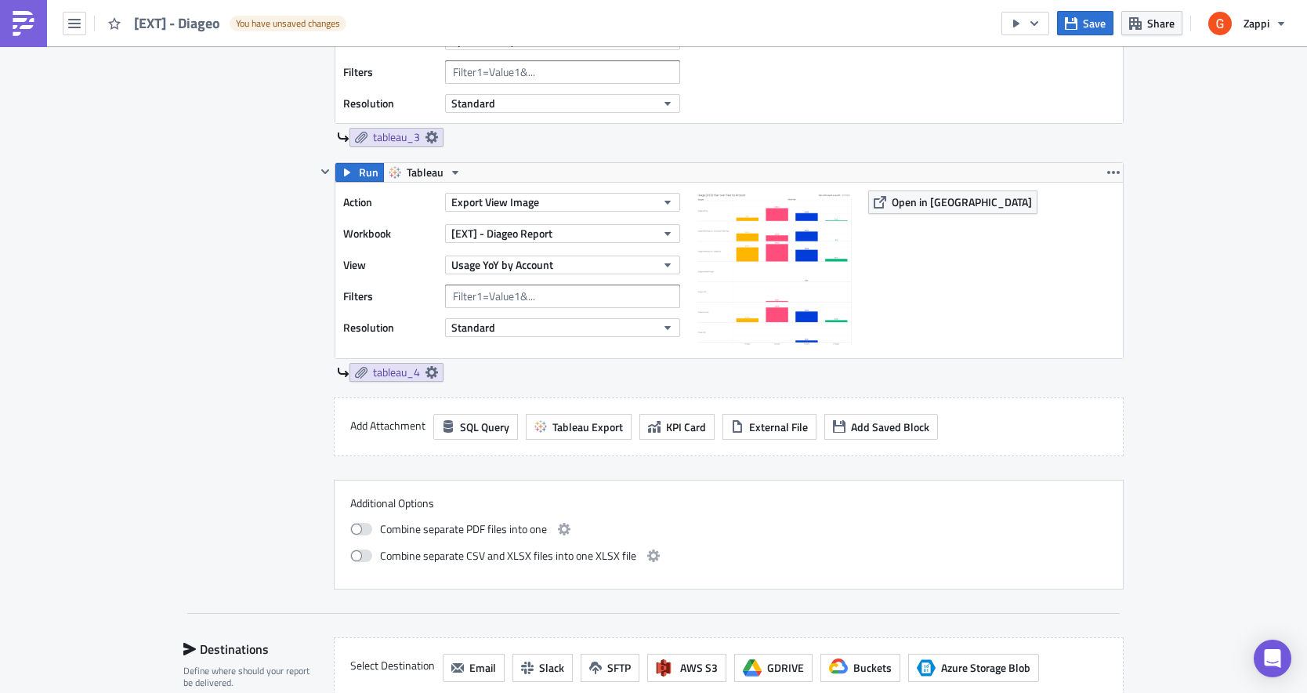
scroll to position [1078, 0]
click at [375, 375] on span "tableau_4" at bounding box center [396, 374] width 47 height 14
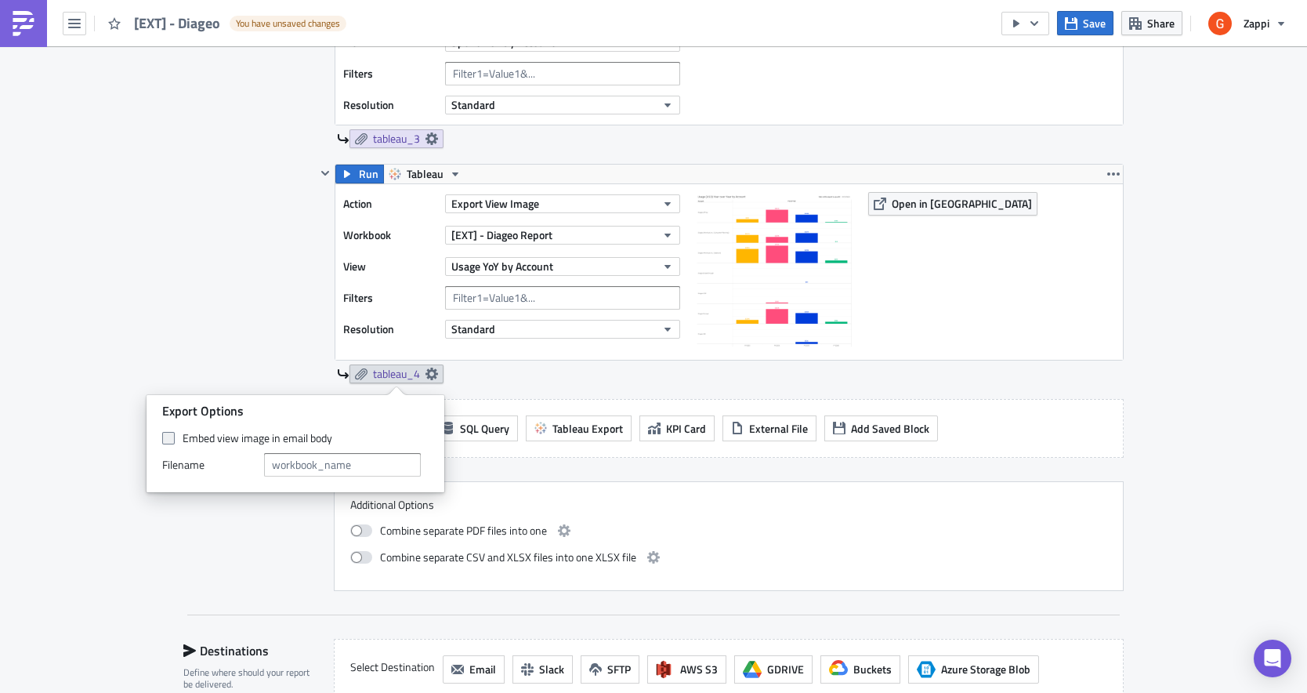
click at [179, 432] on label "Embed view image in email body" at bounding box center [295, 438] width 267 height 14
click at [176, 433] on input "Embed view image in email body" at bounding box center [170, 438] width 10 height 10
checkbox input "true"
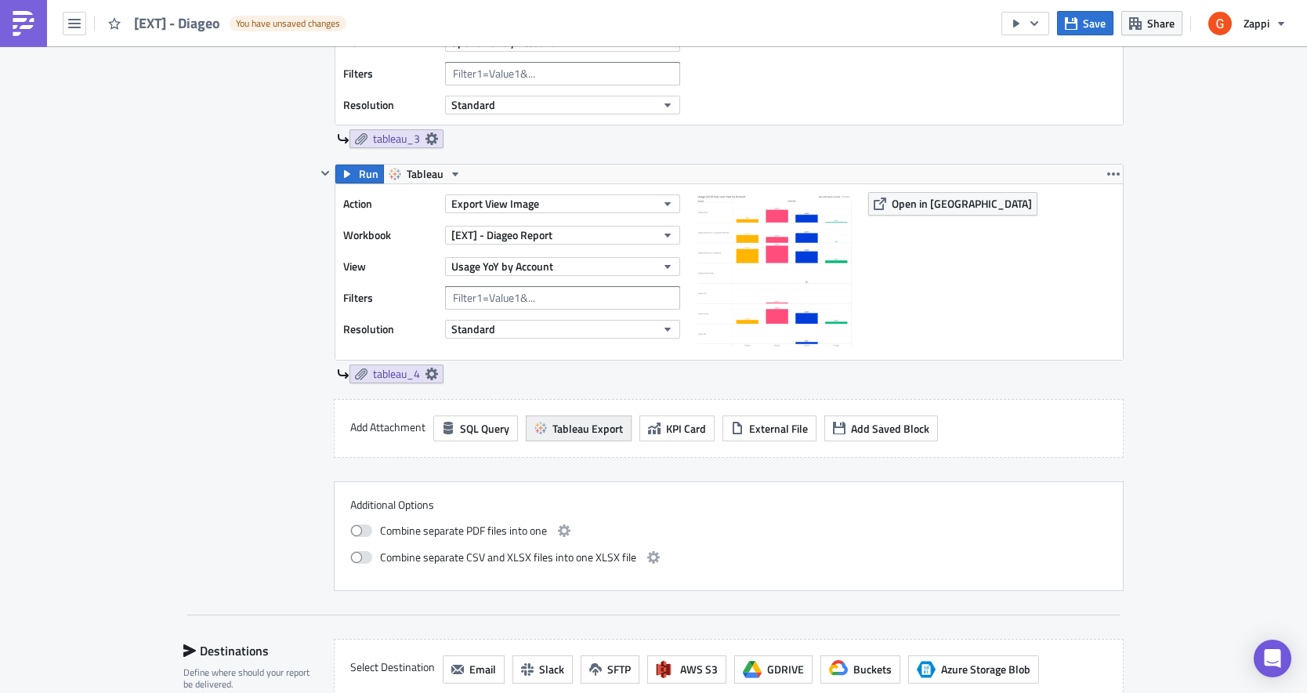
click at [583, 424] on span "Tableau Export" at bounding box center [588, 428] width 71 height 16
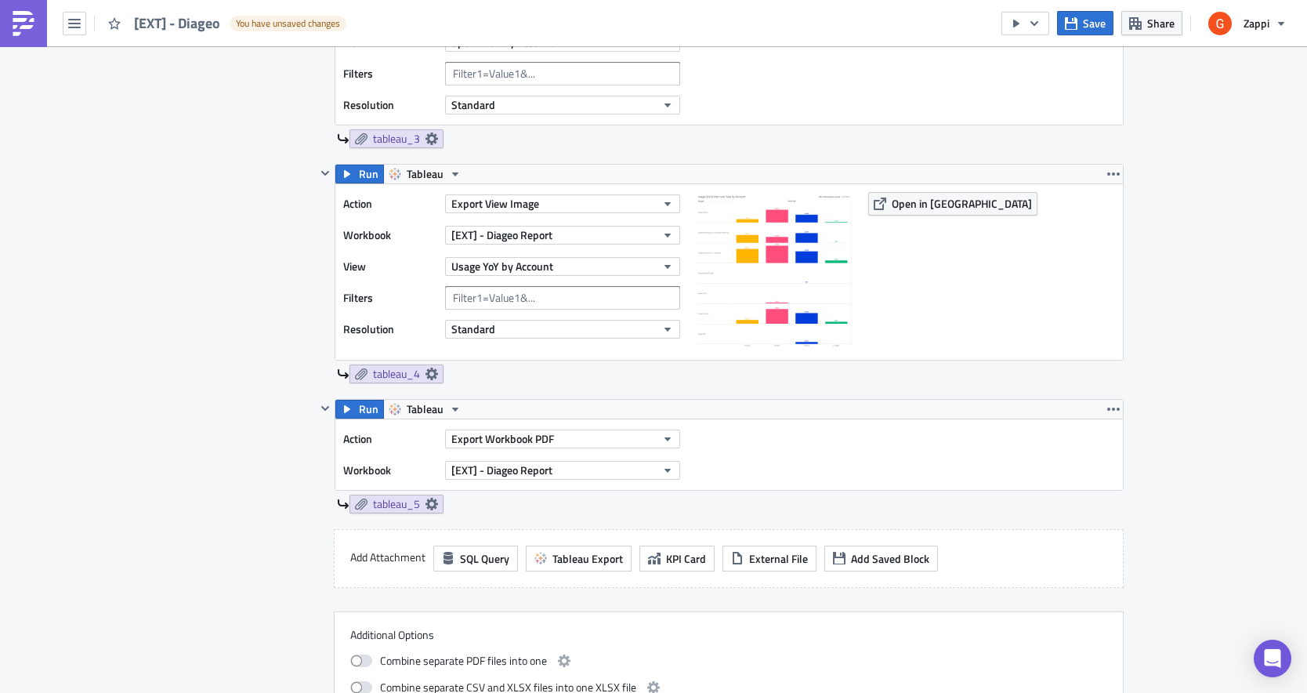
scroll to position [1129, 0]
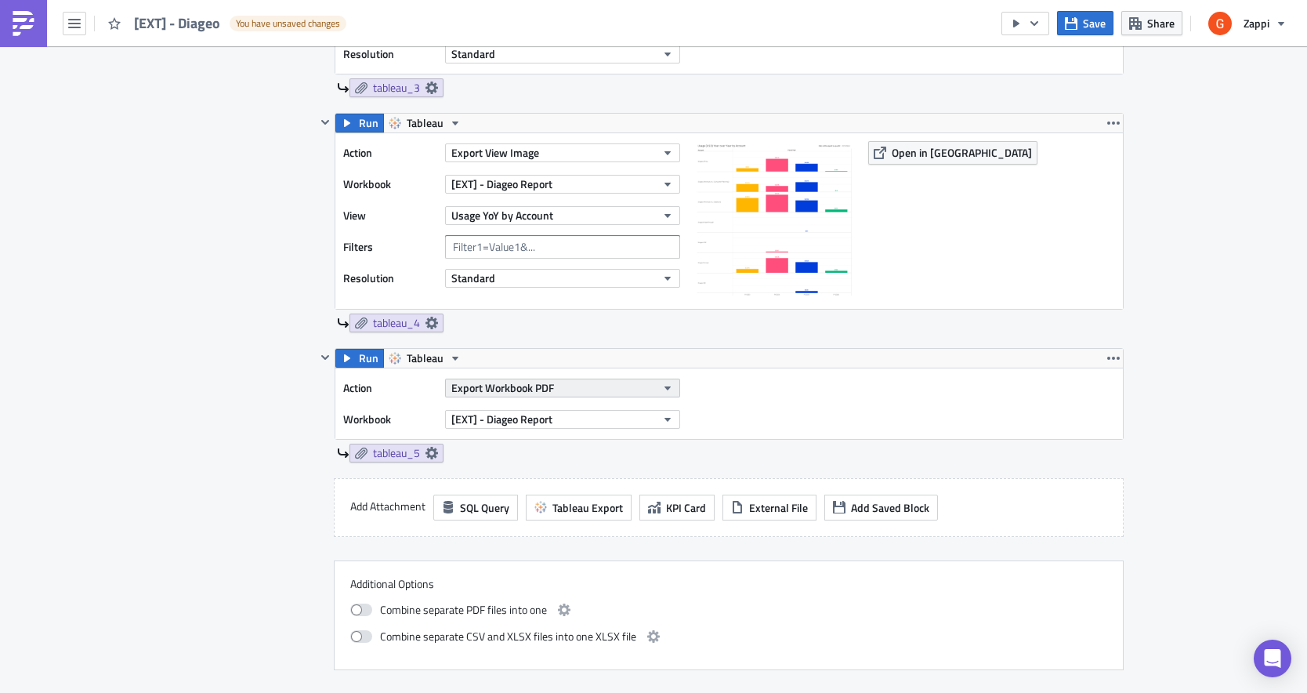
click at [485, 386] on span "Export Workbook PDF" at bounding box center [502, 387] width 103 height 16
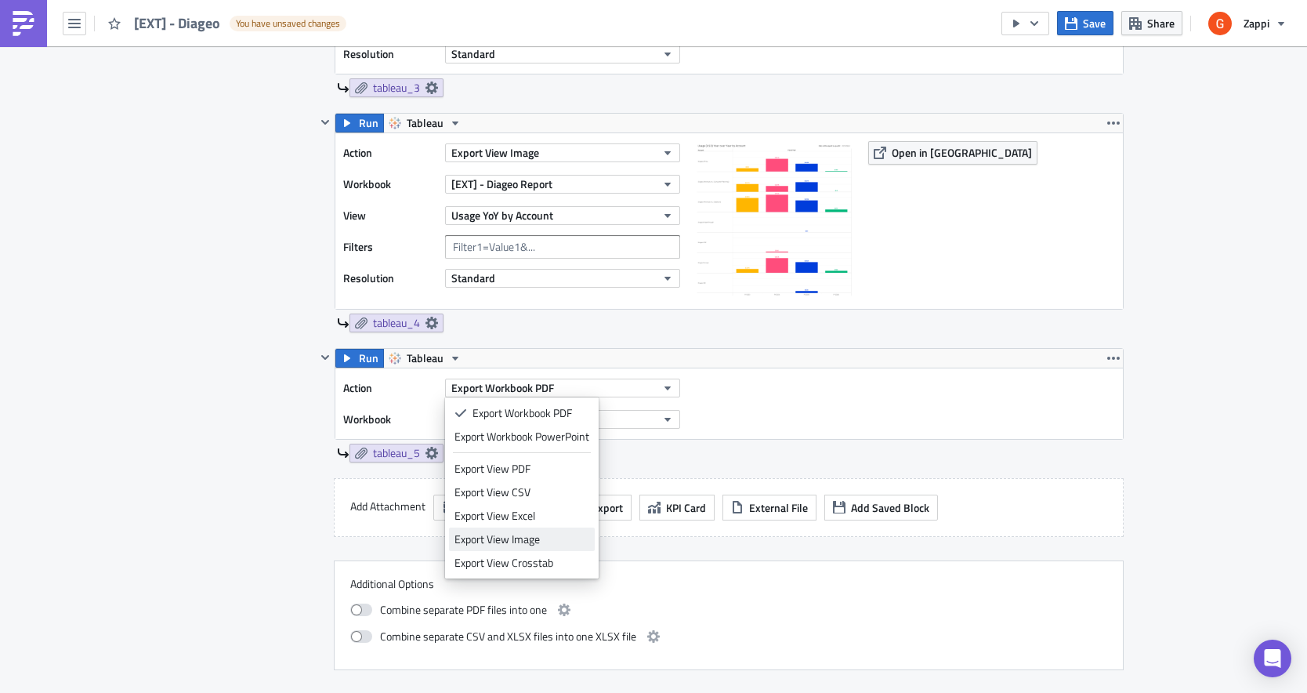
click at [495, 536] on div "Export View Image" at bounding box center [522, 539] width 135 height 16
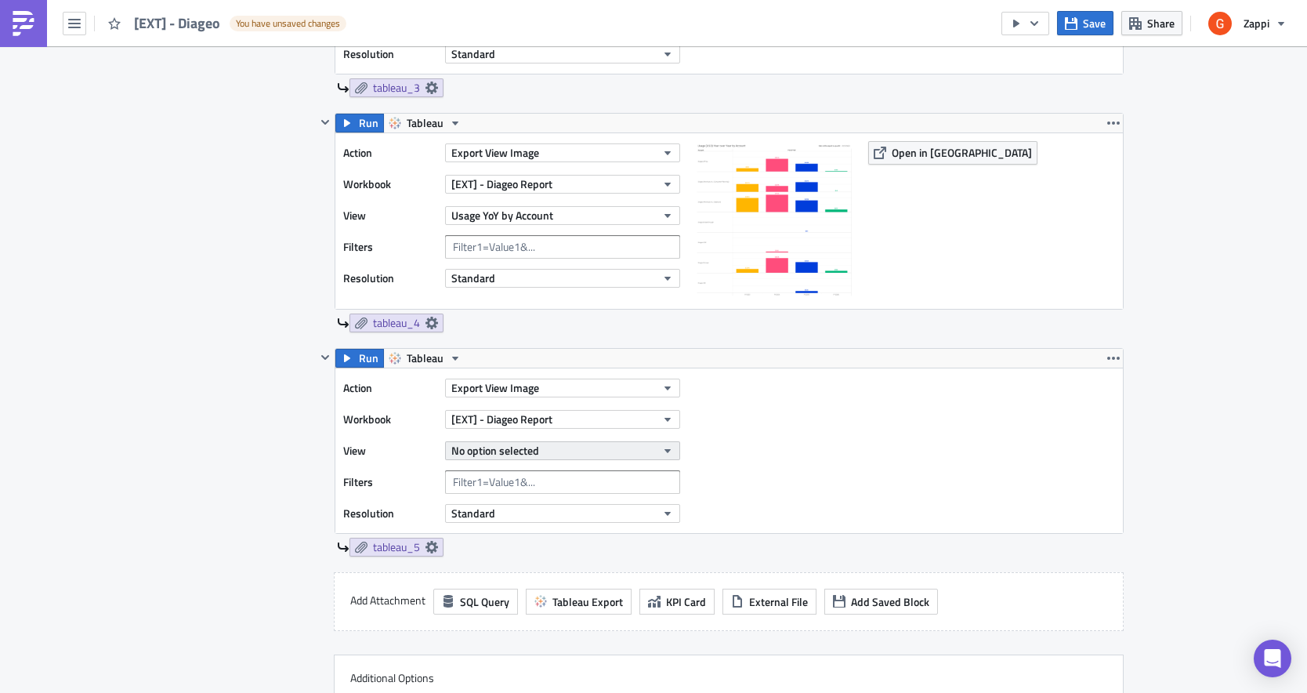
click at [493, 443] on span "No option selected" at bounding box center [495, 450] width 88 height 16
click at [865, 444] on div "Action Export View Image Workbook [EXT] - Diageo Report View No option selected…" at bounding box center [729, 450] width 788 height 165
click at [1110, 352] on icon "button" at bounding box center [1114, 358] width 13 height 13
click at [887, 384] on div "Action Export View Image Workbook [EXT] - Diageo Report View No option selected…" at bounding box center [729, 450] width 788 height 165
click at [502, 452] on span "No option selected" at bounding box center [495, 450] width 88 height 16
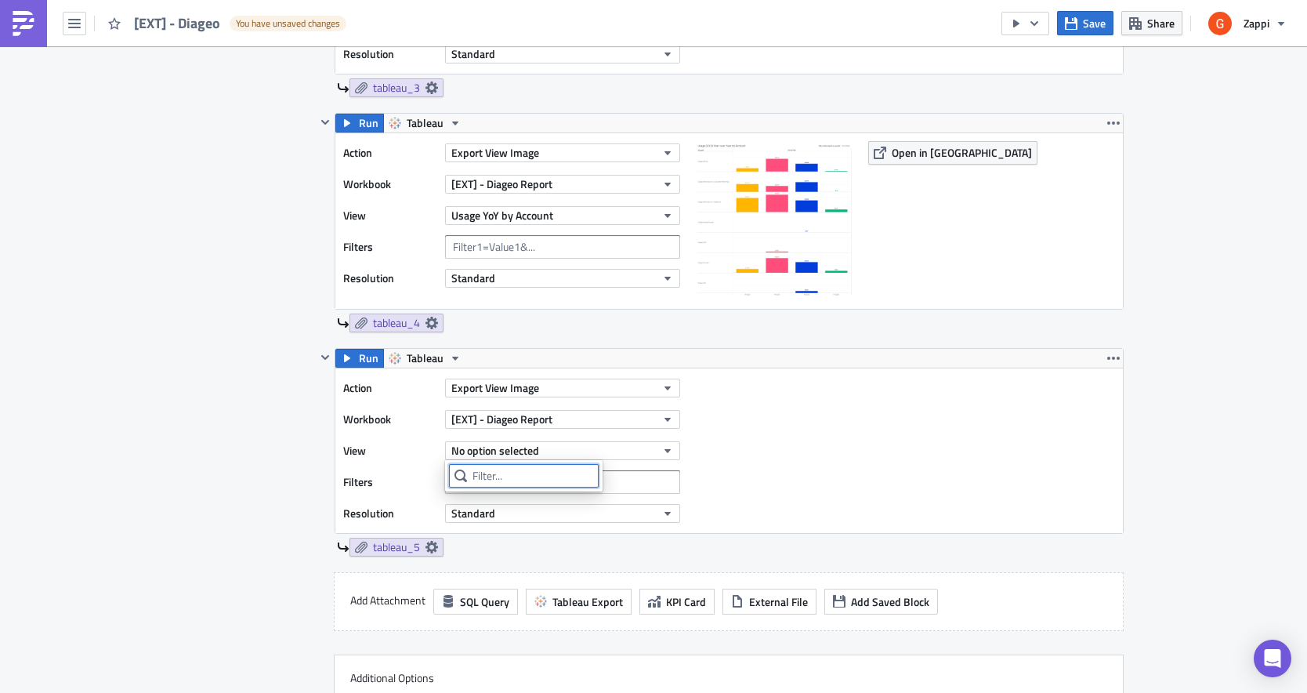
click at [490, 476] on input "text" at bounding box center [524, 476] width 150 height 24
type input "j"
type input "u"
click at [921, 378] on div "Action Export View Image Workbook [EXT] - Diageo Report View No option selected…" at bounding box center [729, 450] width 788 height 165
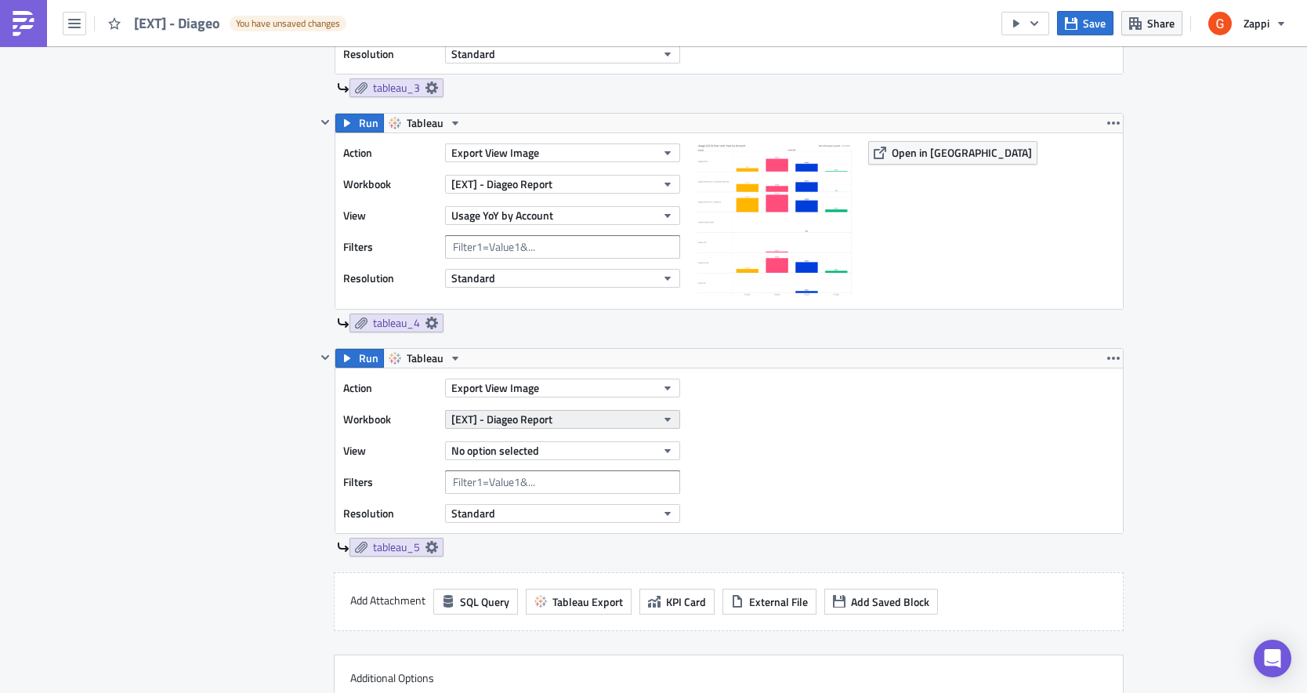
click at [538, 421] on span "[EXT] - Diageo Report" at bounding box center [501, 419] width 101 height 16
type input "dia"
click at [499, 398] on div "Export View Image" at bounding box center [562, 388] width 235 height 24
click at [495, 415] on span "[EXT] - Diageo Report" at bounding box center [501, 419] width 101 height 16
click at [528, 422] on span "[EXT] - Diageo Report" at bounding box center [501, 419] width 101 height 16
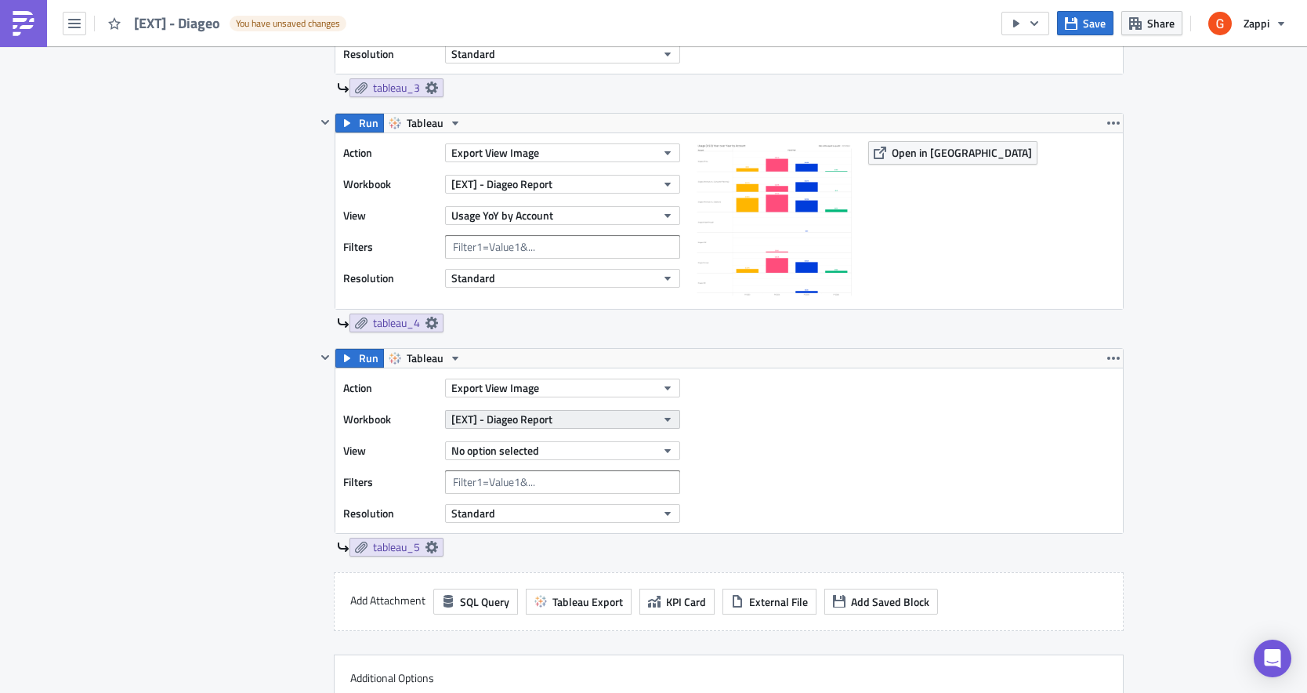
click at [528, 422] on span "[EXT] - Diageo Report" at bounding box center [501, 419] width 101 height 16
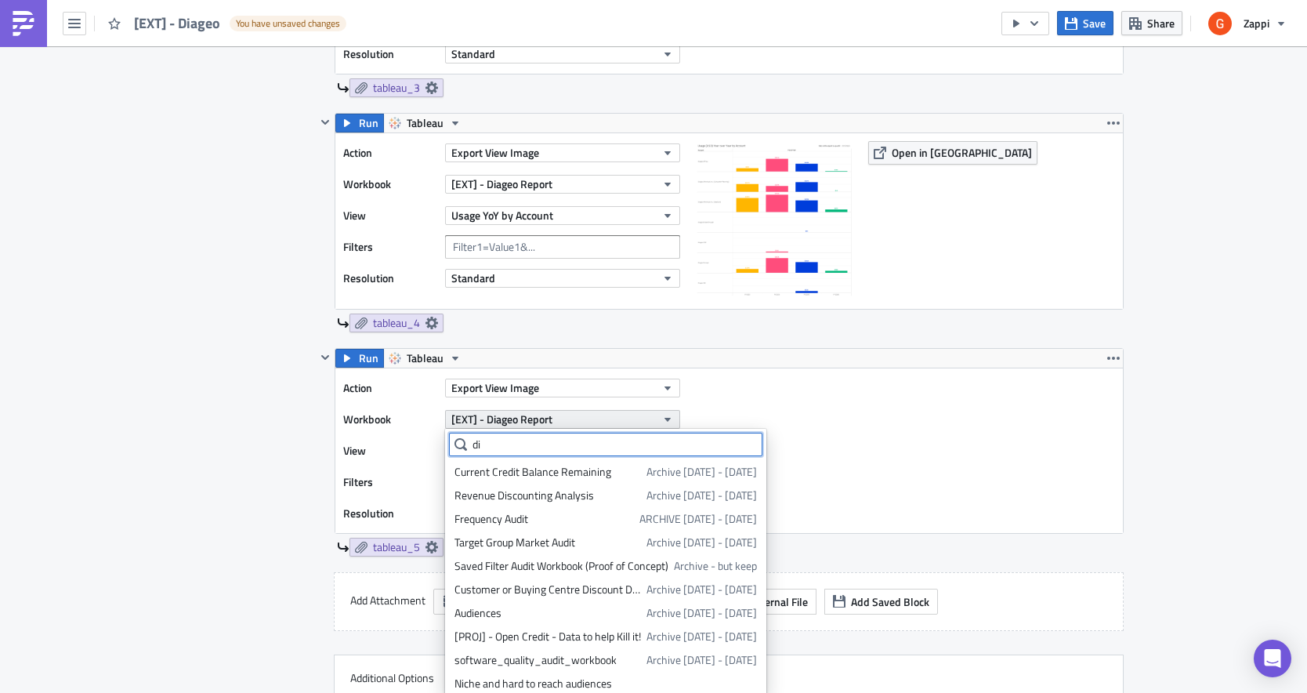
type input "d"
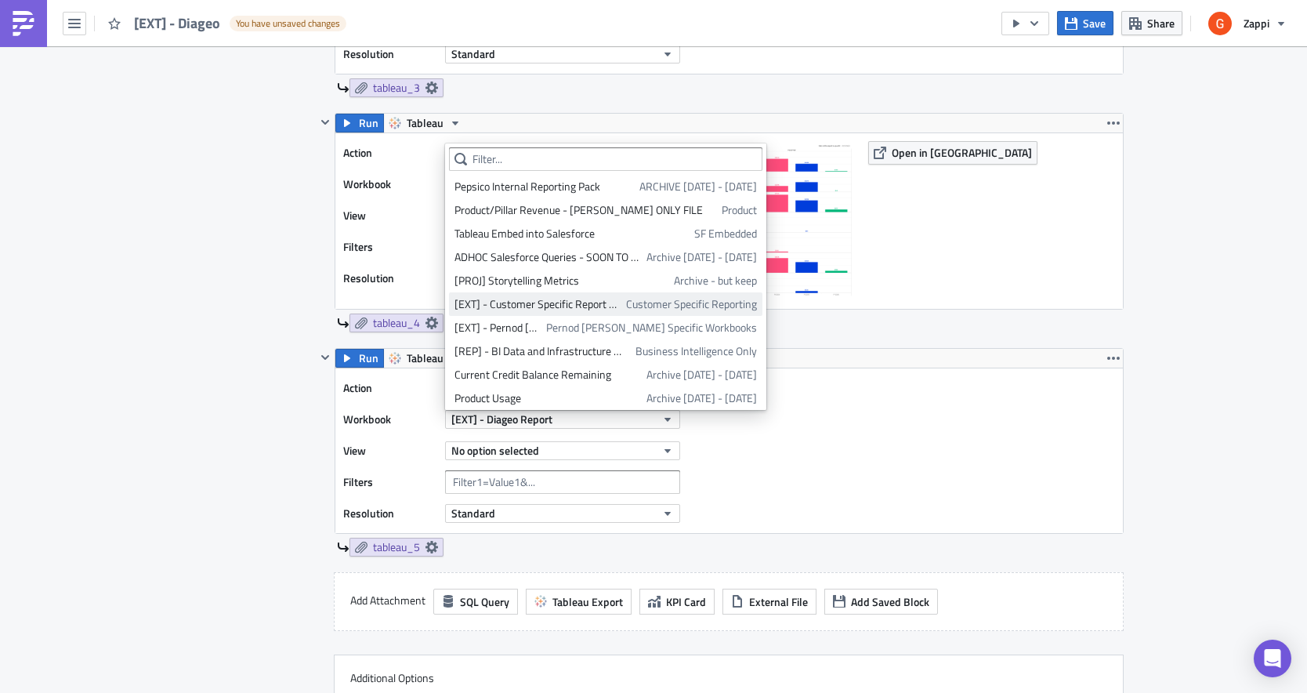
click at [538, 310] on div "[EXT] - Customer Specific Report TEMPLATE" at bounding box center [538, 304] width 166 height 16
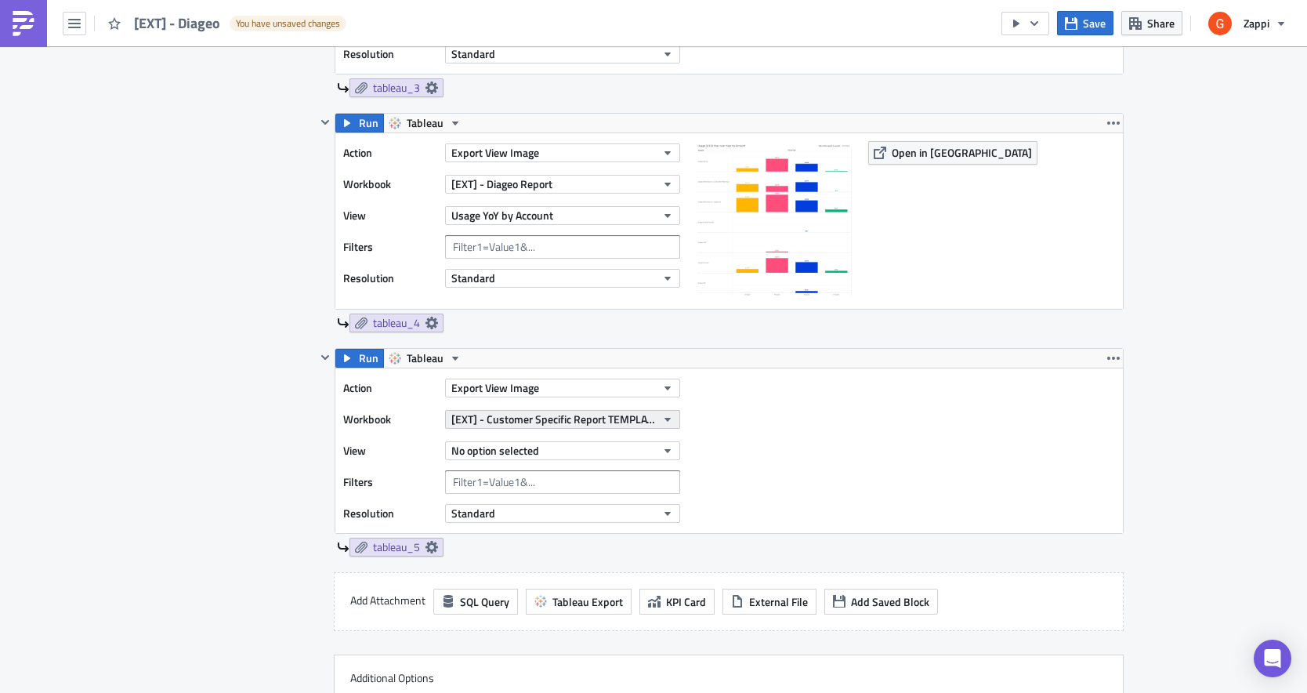
click at [482, 415] on span "[EXT] - Customer Specific Report TEMPLATE" at bounding box center [553, 419] width 205 height 16
type input "diag"
click at [855, 524] on div "Action Export View Image Workbook [EXT] - Customer Specific Report TEMPLATE Vie…" at bounding box center [729, 450] width 788 height 165
click at [1111, 352] on icon "button" at bounding box center [1114, 358] width 13 height 13
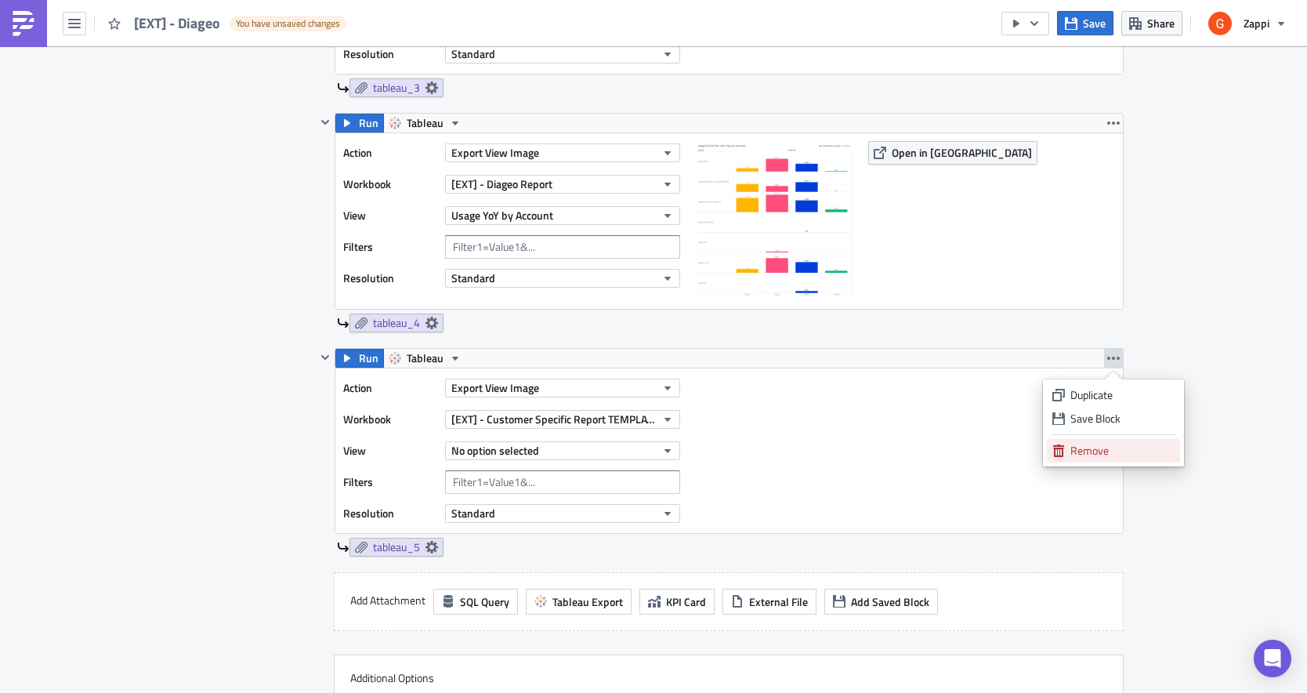
click at [1084, 455] on div "Remove" at bounding box center [1123, 451] width 104 height 16
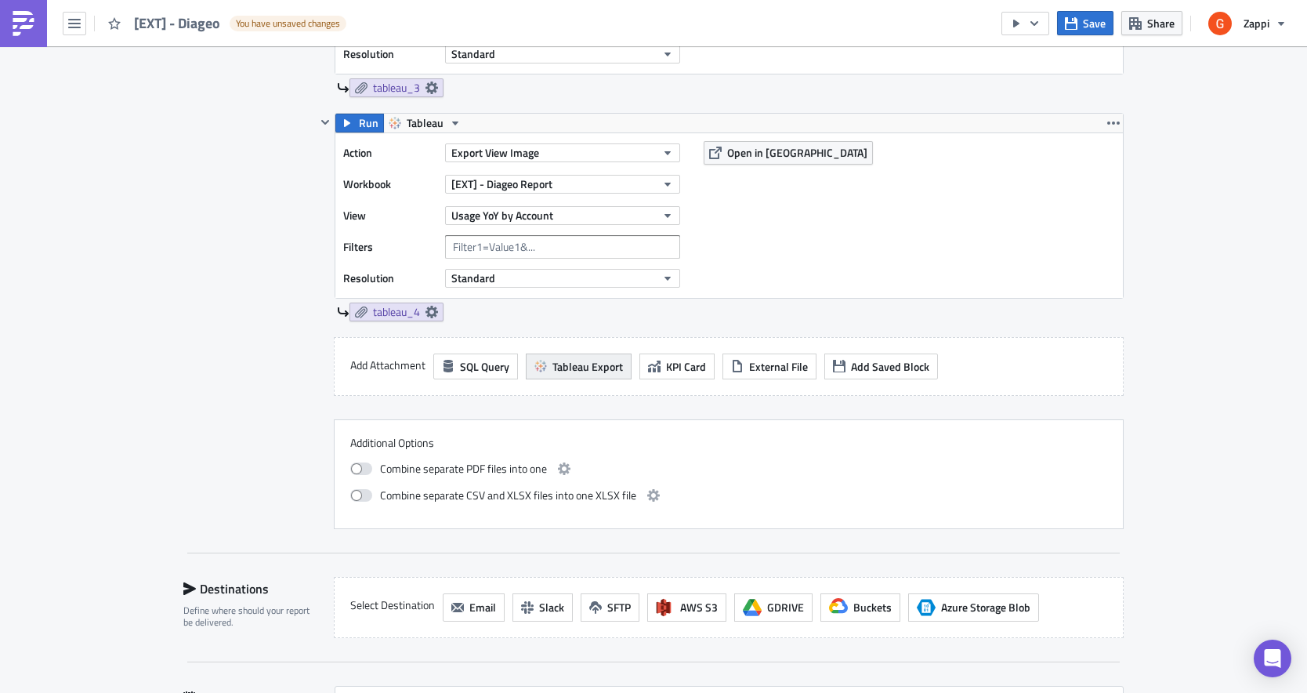
click at [573, 354] on button "Tableau Export" at bounding box center [579, 367] width 106 height 26
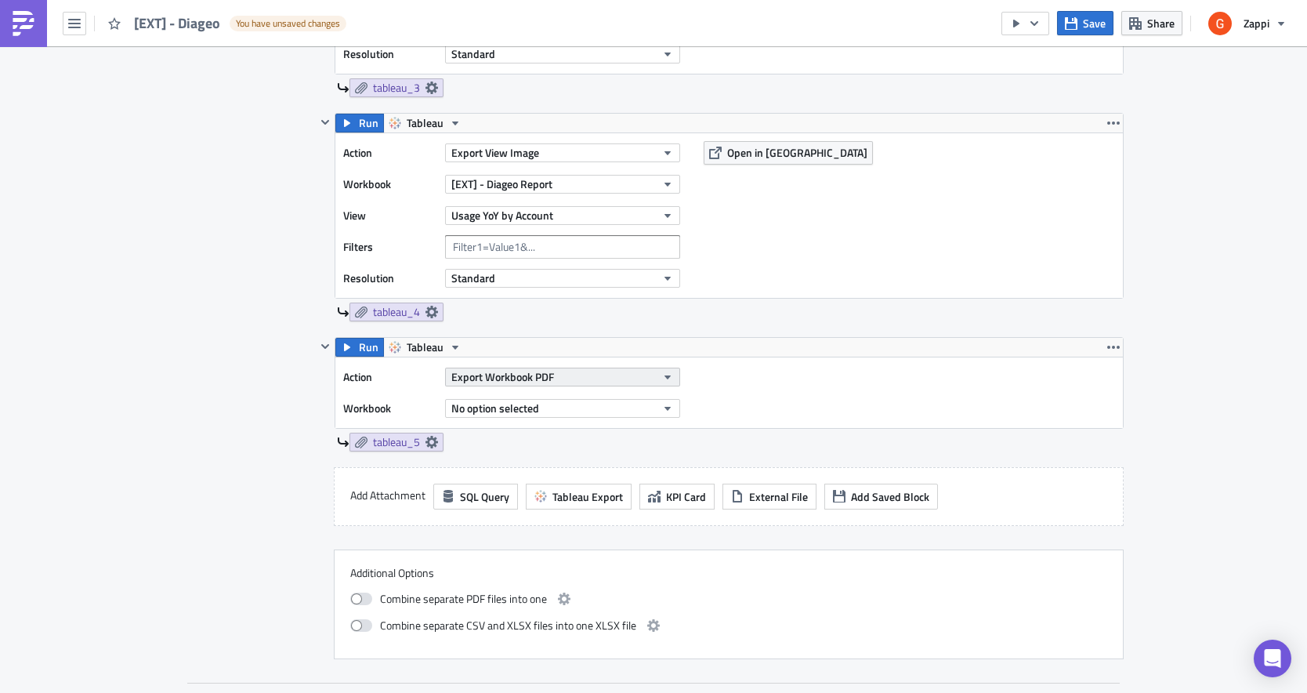
click at [512, 379] on span "Export Workbook PDF" at bounding box center [502, 376] width 103 height 16
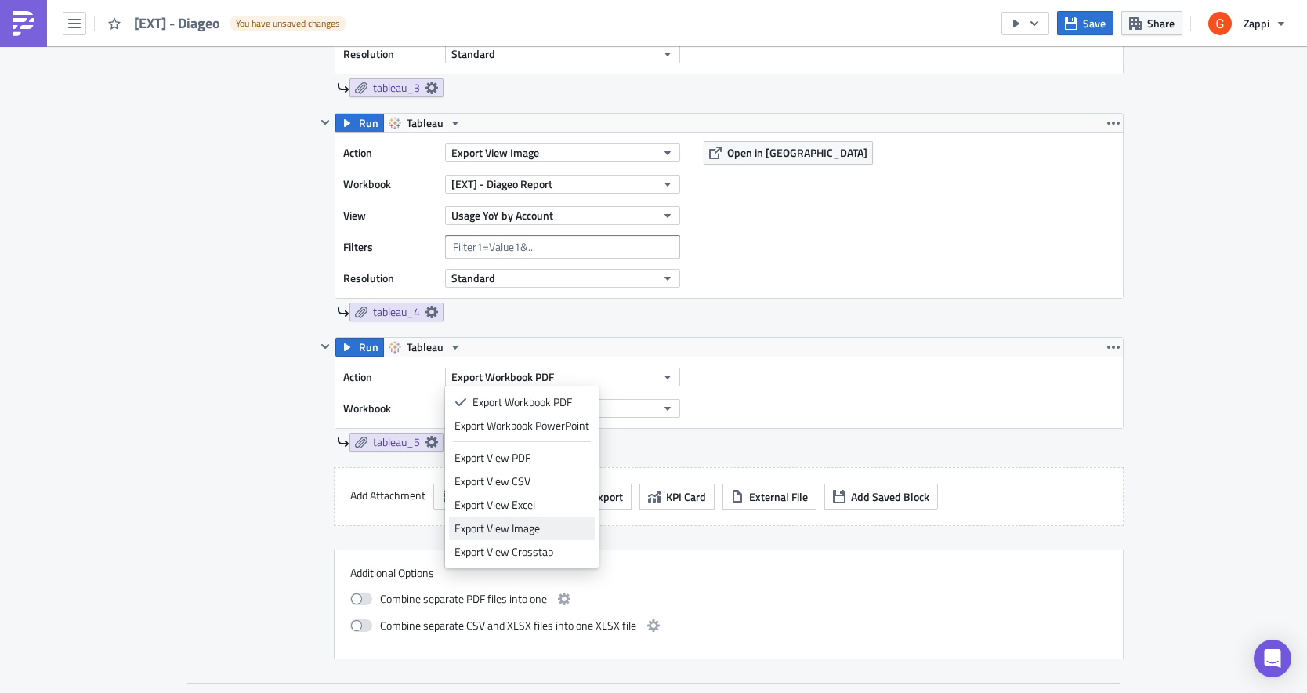
click at [503, 529] on div "Export View Image" at bounding box center [522, 528] width 135 height 16
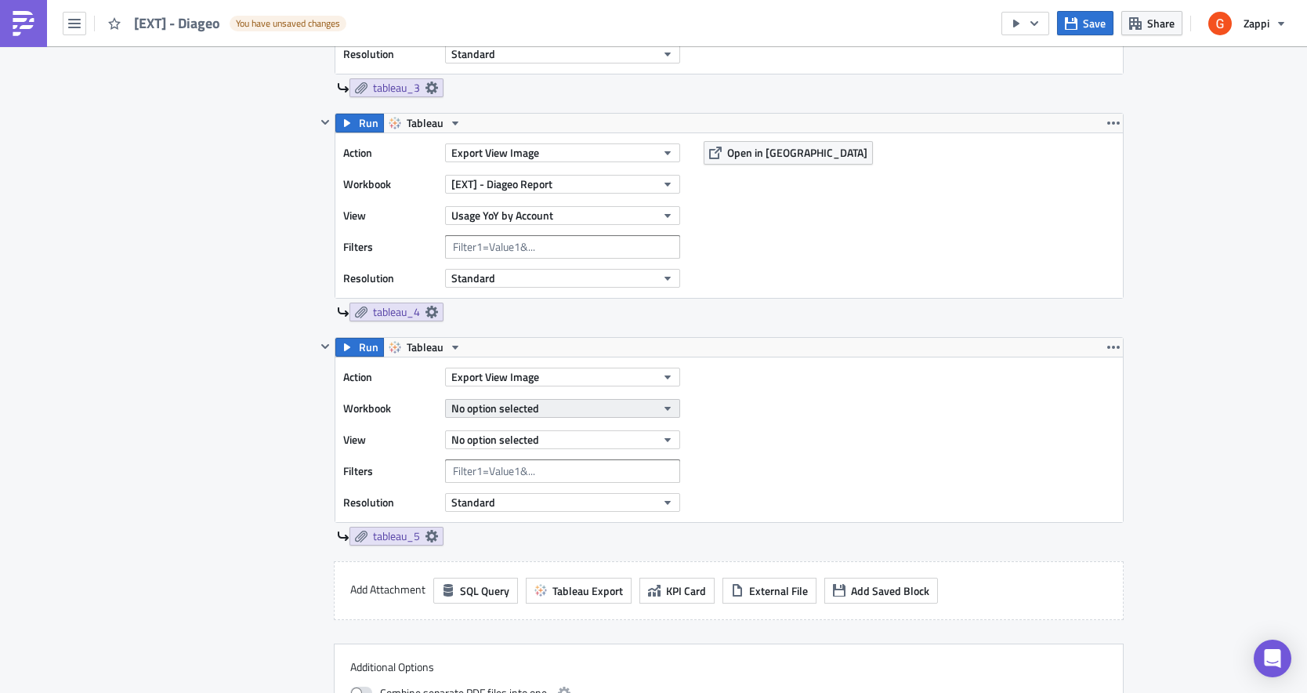
click at [497, 406] on span "No option selected" at bounding box center [495, 408] width 88 height 16
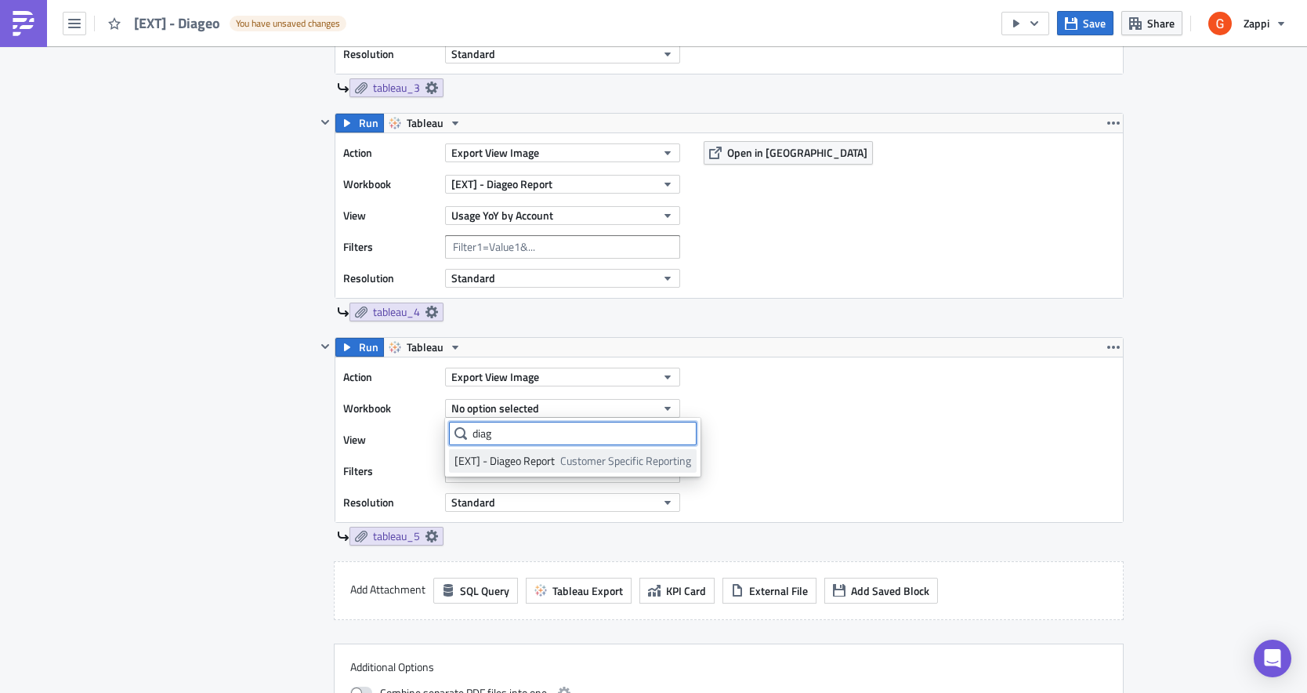
type input "diag"
click at [512, 467] on div "[EXT] - Diageo Report" at bounding box center [505, 461] width 100 height 16
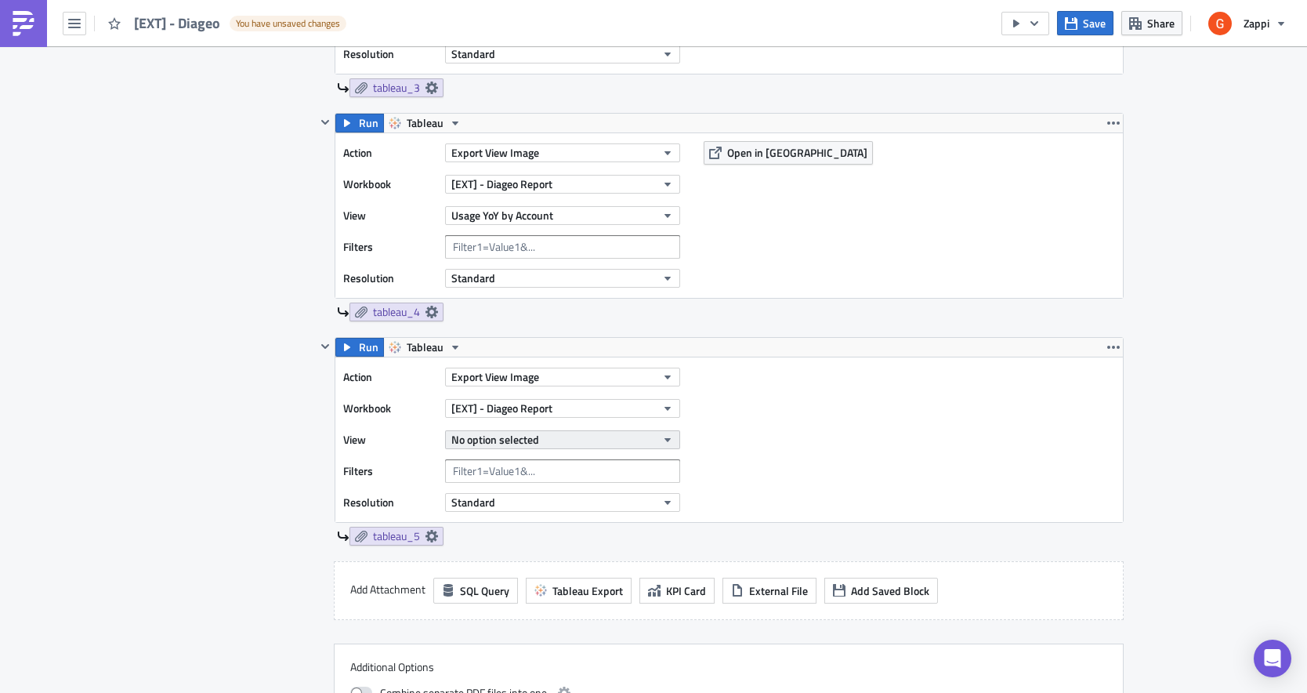
click at [499, 437] on span "No option selected" at bounding box center [495, 439] width 88 height 16
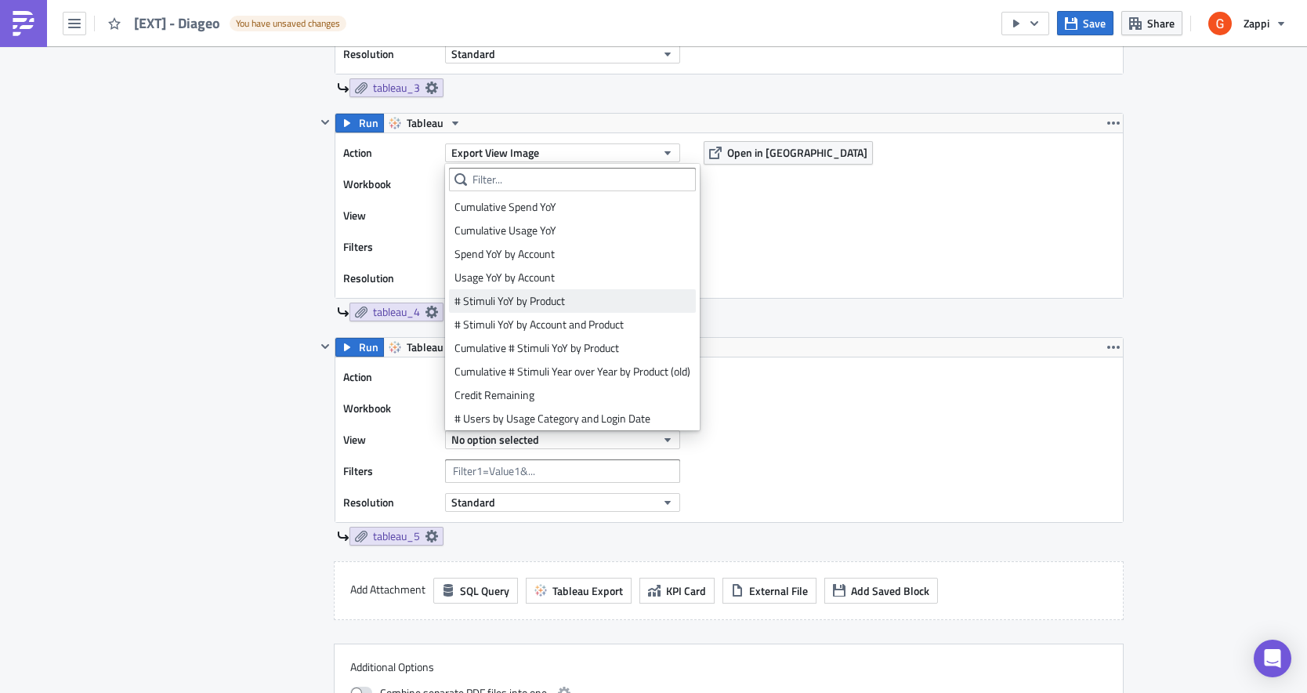
click at [553, 303] on div "# Stimuli YoY by Product" at bounding box center [573, 301] width 236 height 16
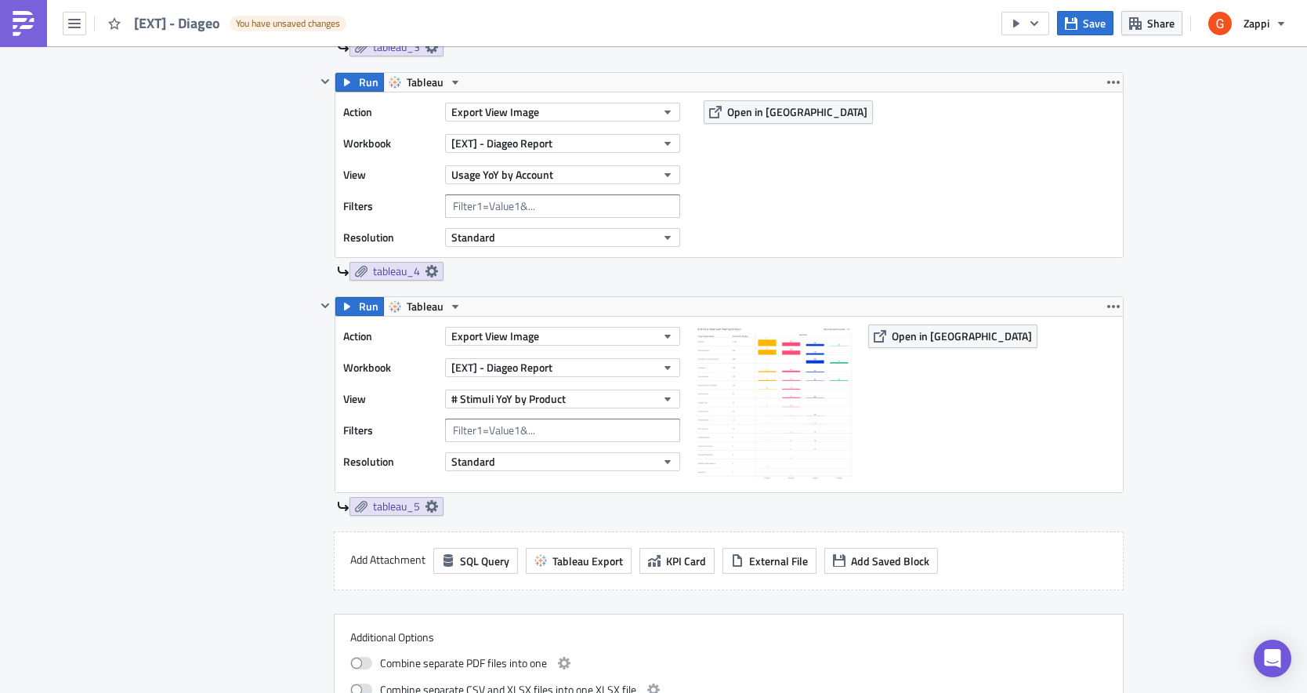
scroll to position [1171, 0]
click at [404, 515] on div "Run Tableau Action Export View Image Workbook [EXT] - Diageo Report View # Stim…" at bounding box center [720, 412] width 808 height 235
click at [402, 511] on span "tableau_5" at bounding box center [396, 505] width 47 height 14
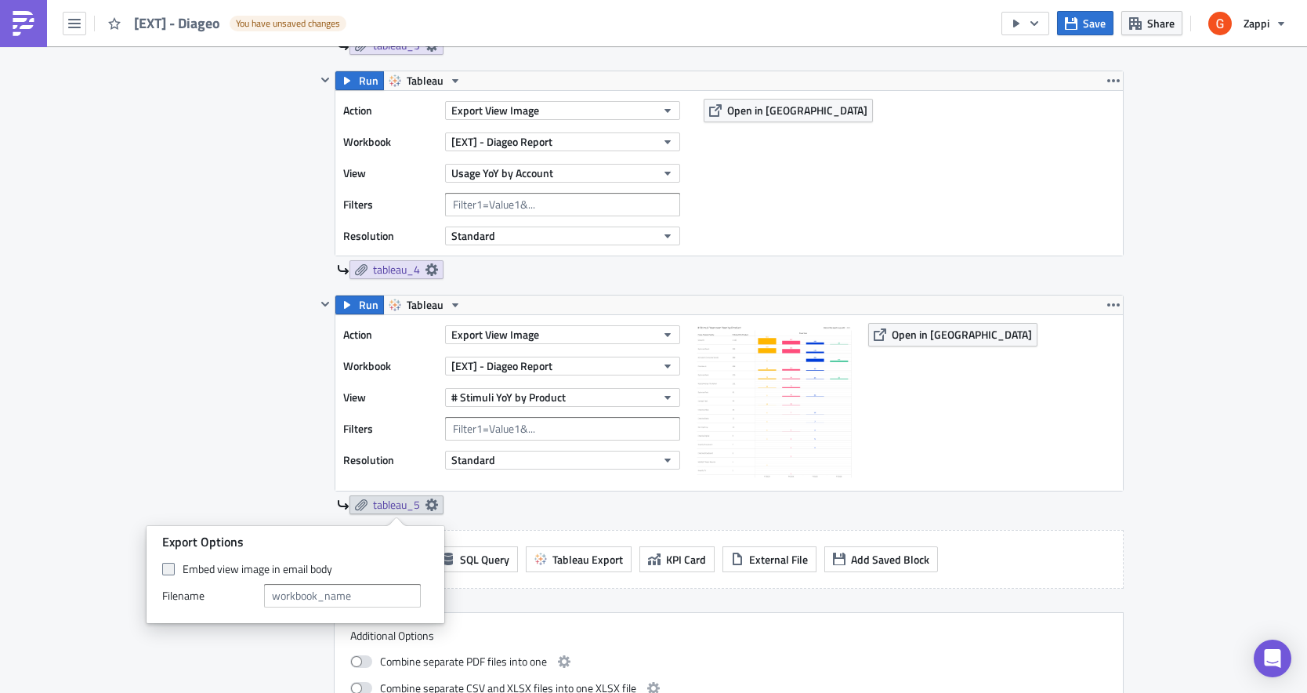
click at [203, 573] on label "Embed view image in email body" at bounding box center [295, 569] width 267 height 14
click at [176, 573] on input "Embed view image in email body" at bounding box center [170, 569] width 10 height 10
checkbox input "true"
click at [208, 471] on div "Contents Select which data & attachment to include in your report." at bounding box center [249, 52] width 132 height 1339
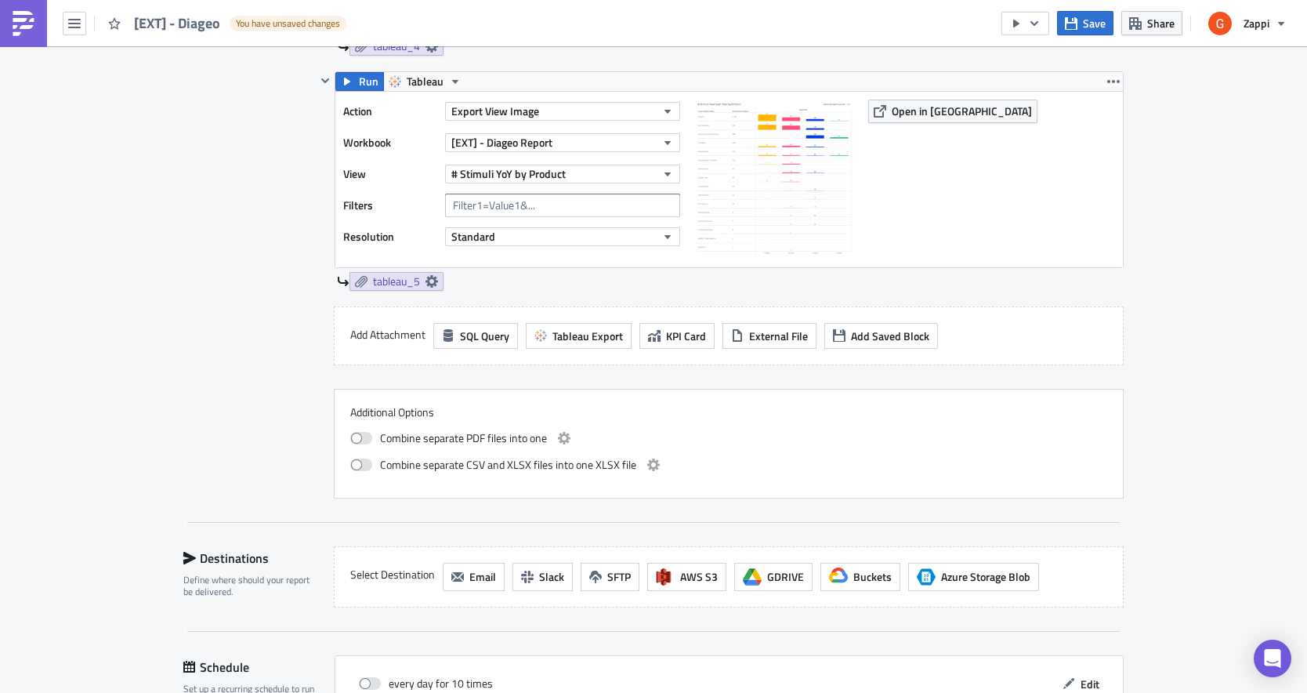
scroll to position [1412, 0]
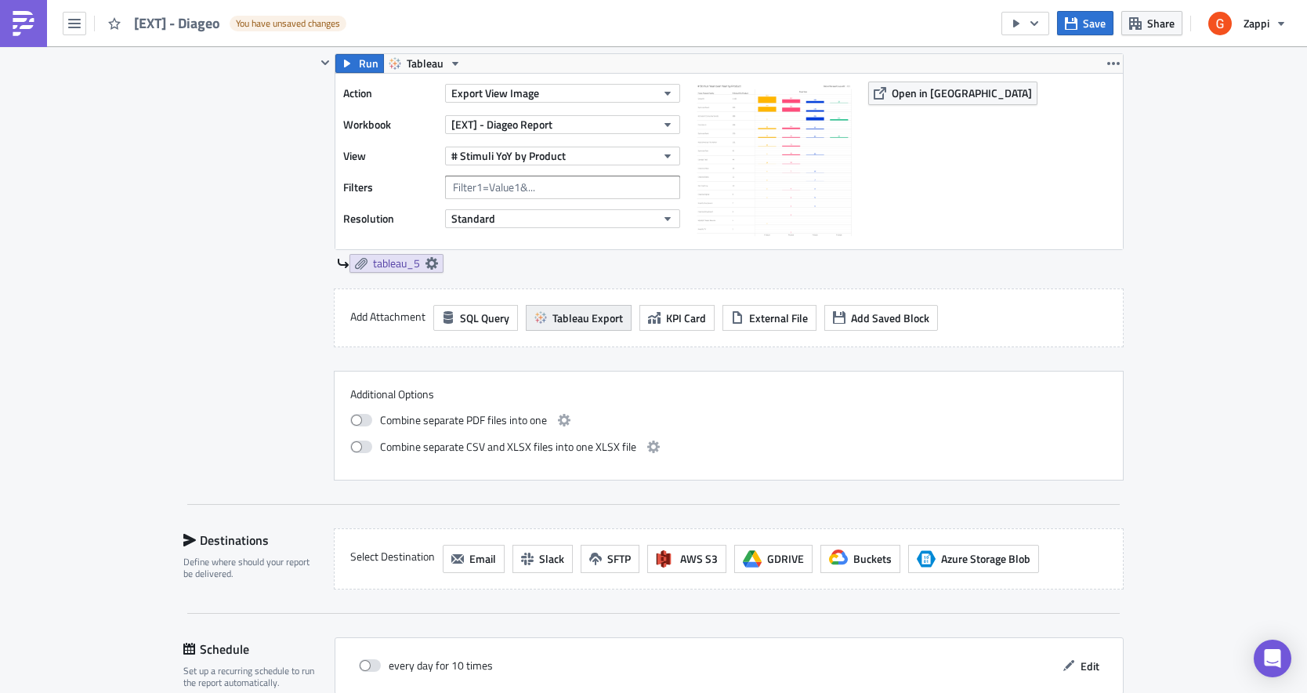
click at [575, 317] on span "Tableau Export" at bounding box center [588, 318] width 71 height 16
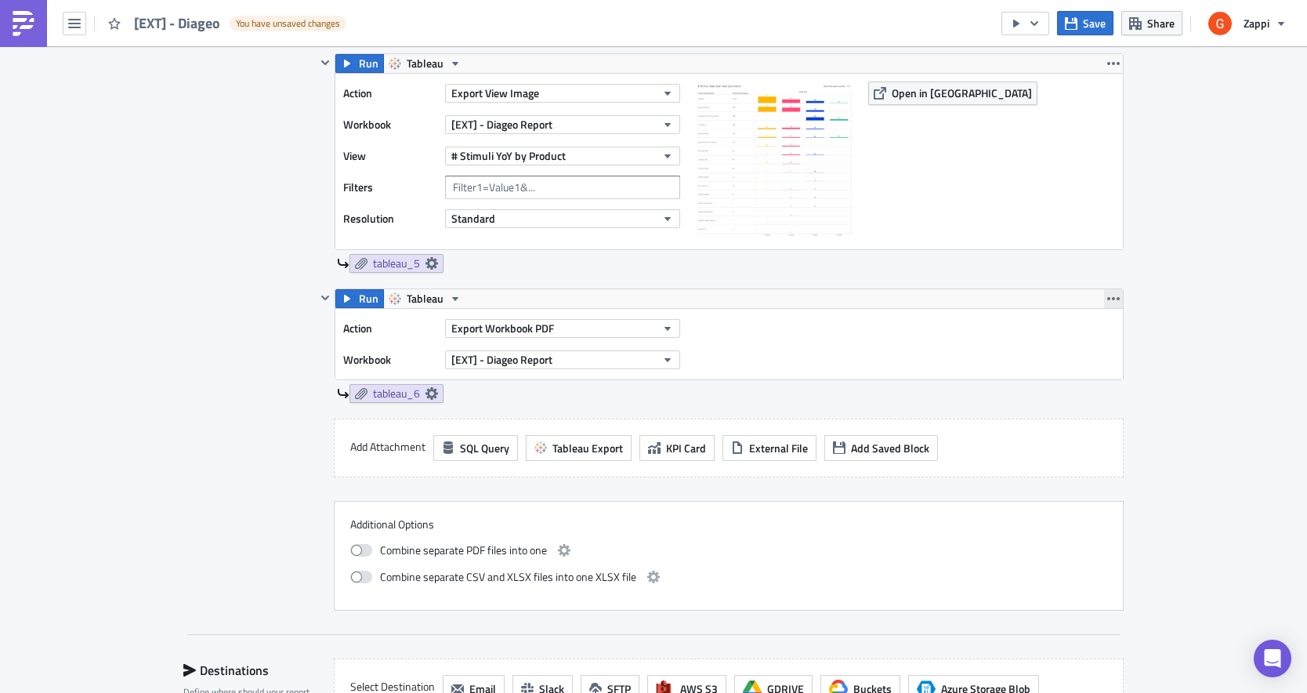
click at [1114, 295] on icon "button" at bounding box center [1114, 298] width 13 height 13
click at [1093, 391] on div "Remove" at bounding box center [1123, 391] width 104 height 16
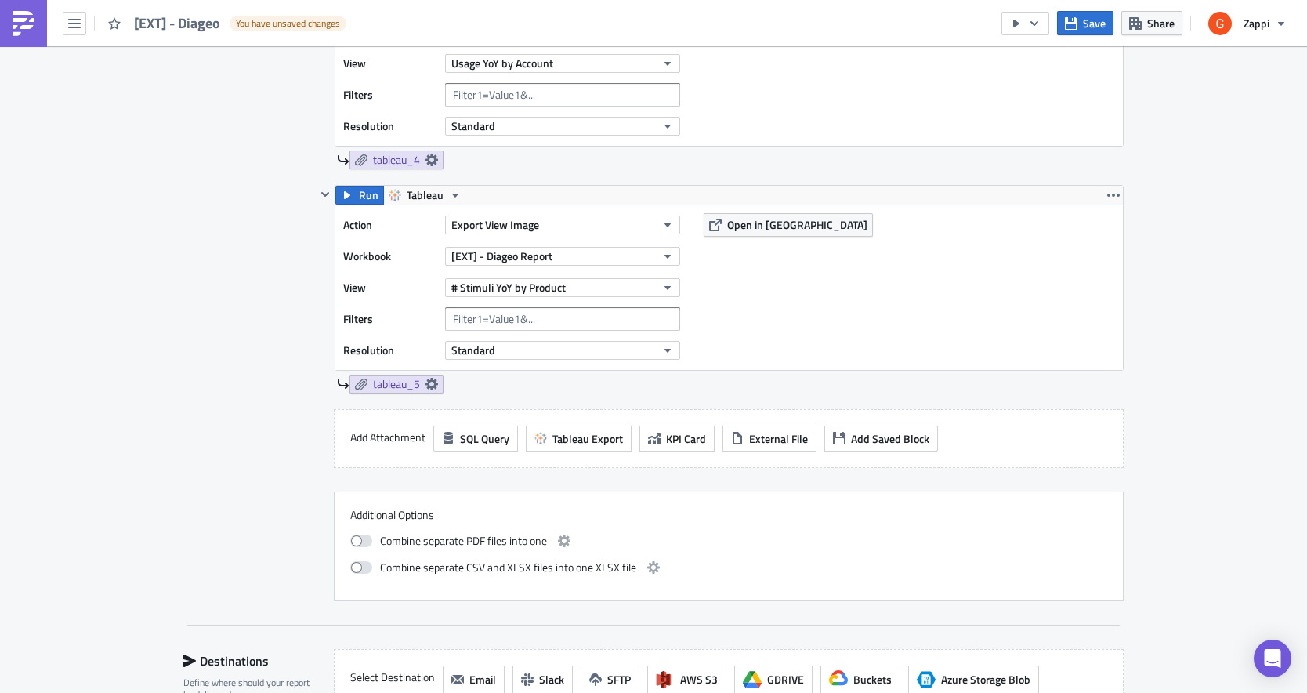
scroll to position [1358, 0]
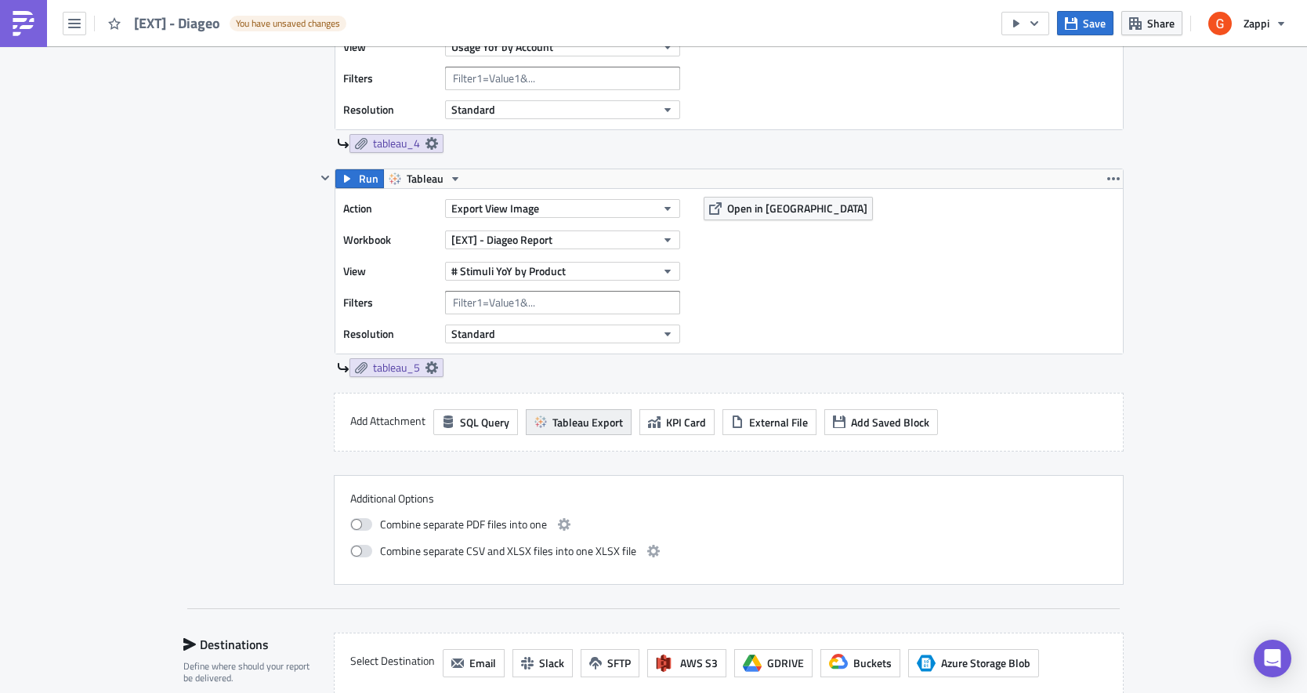
click at [563, 429] on span "Tableau Export" at bounding box center [588, 422] width 71 height 16
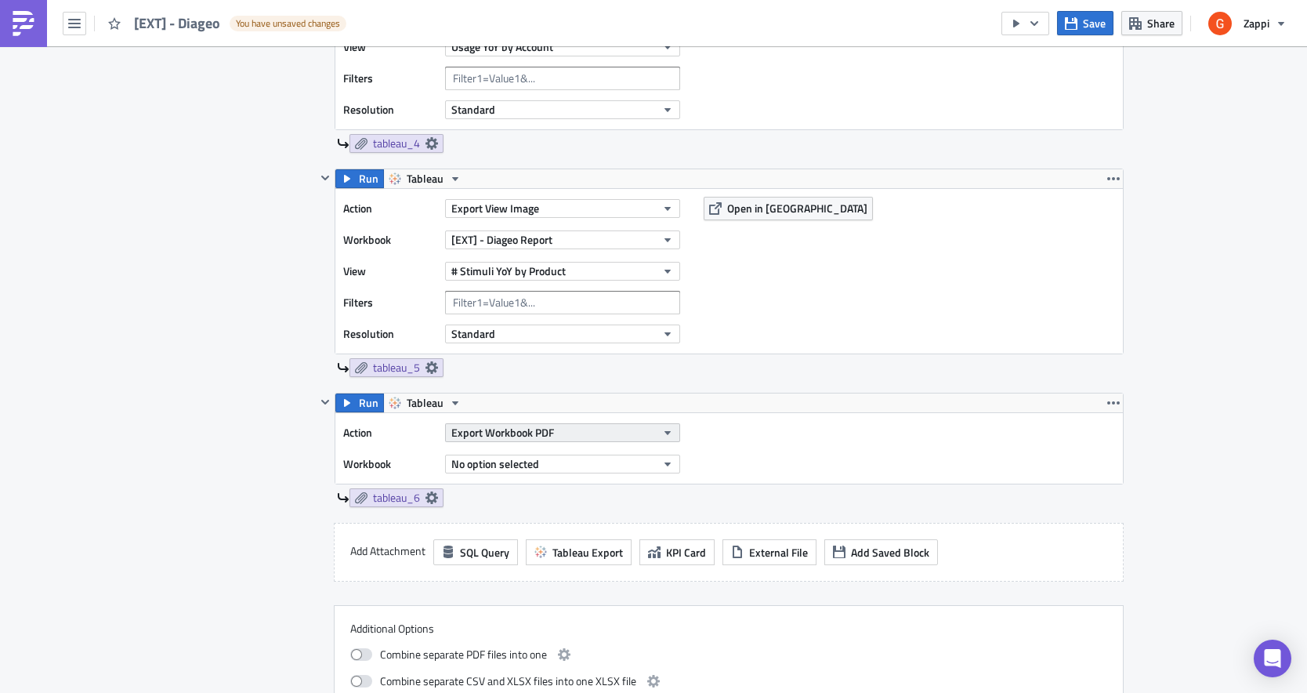
click at [572, 433] on button "Export Workbook PDF" at bounding box center [562, 432] width 235 height 19
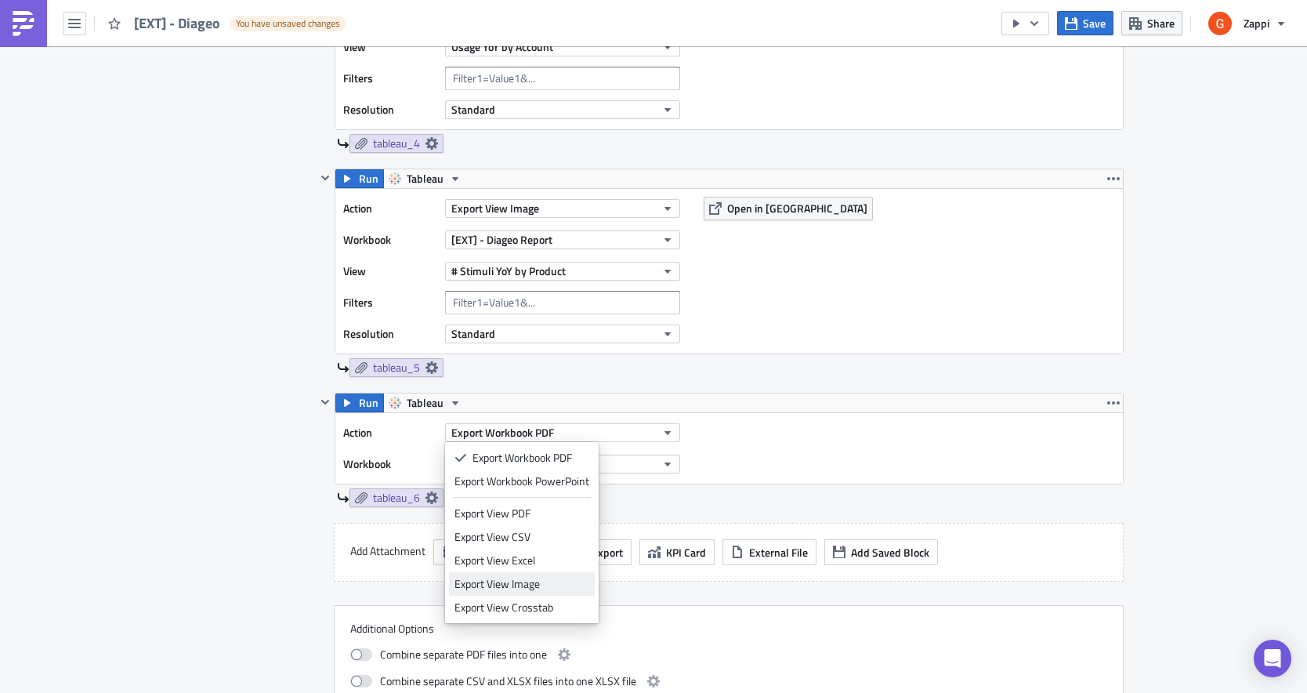
click at [528, 580] on div "Export View Image" at bounding box center [522, 584] width 135 height 16
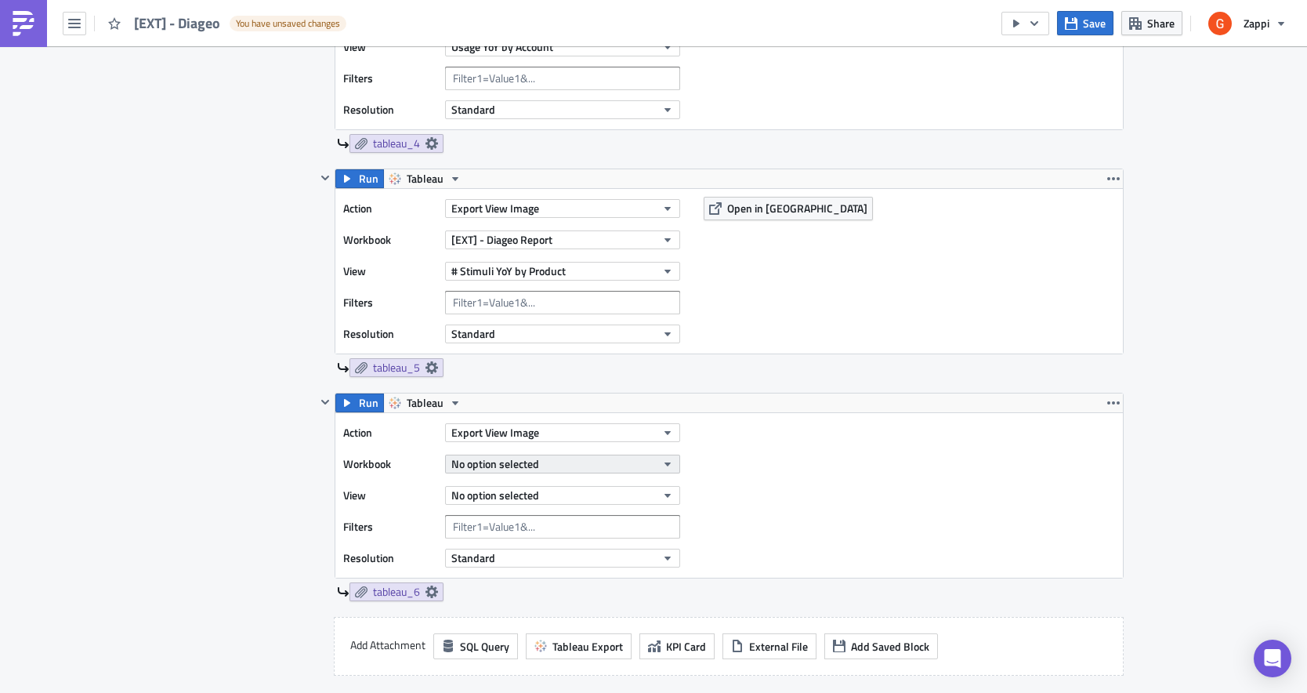
click at [478, 463] on span "No option selected" at bounding box center [495, 463] width 88 height 16
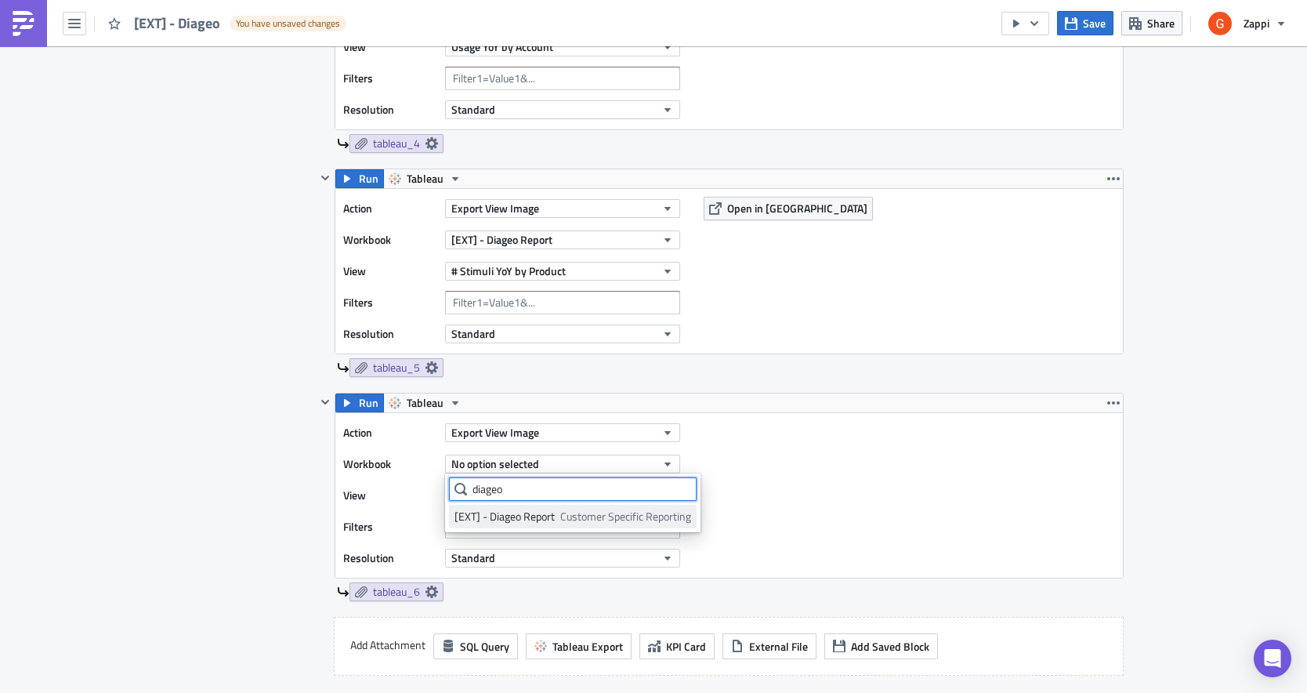
type input "diageo"
click at [489, 520] on div "[EXT] - Diageo Report" at bounding box center [505, 517] width 100 height 16
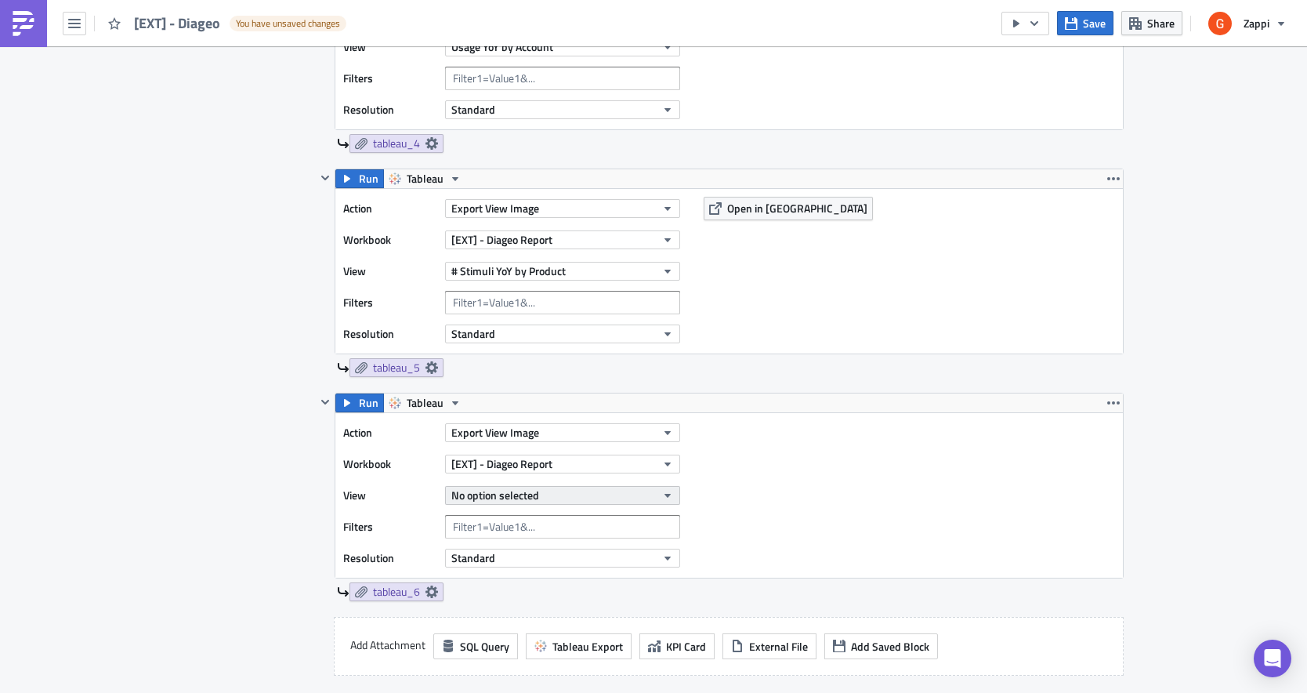
click at [629, 491] on button "No option selected" at bounding box center [562, 495] width 235 height 19
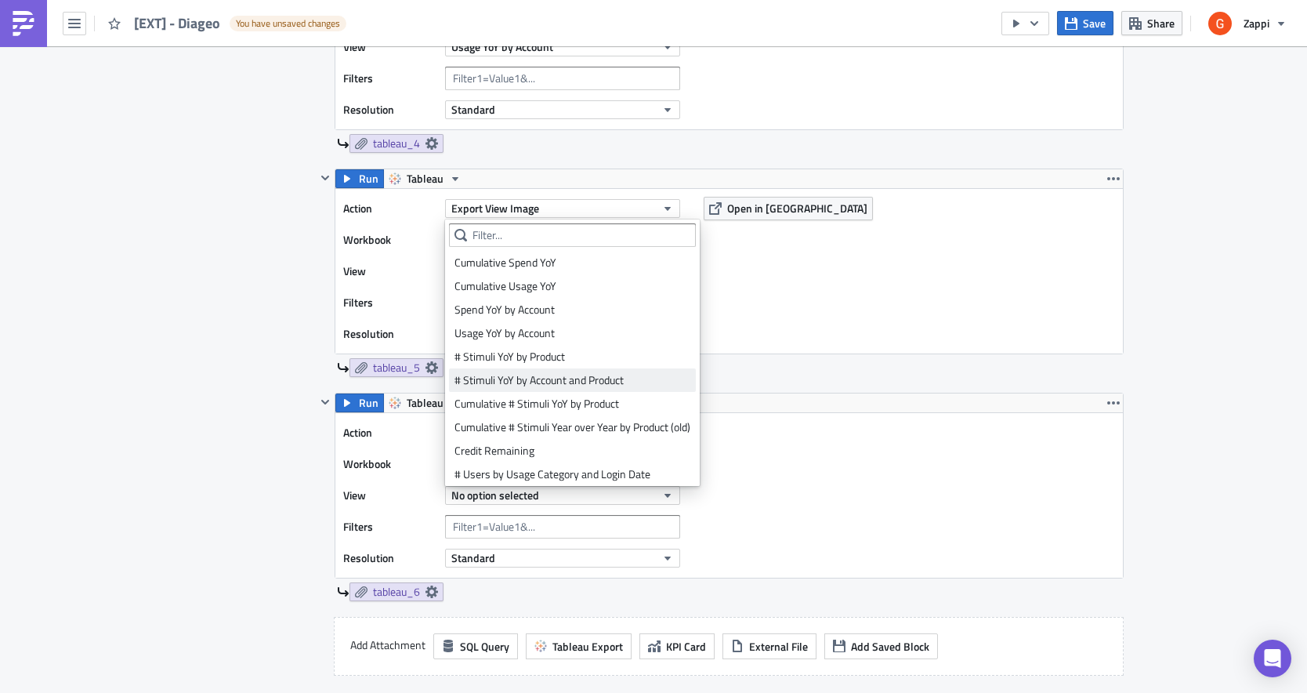
click at [567, 375] on div "# Stimuli YoY by Account and Product" at bounding box center [573, 380] width 236 height 16
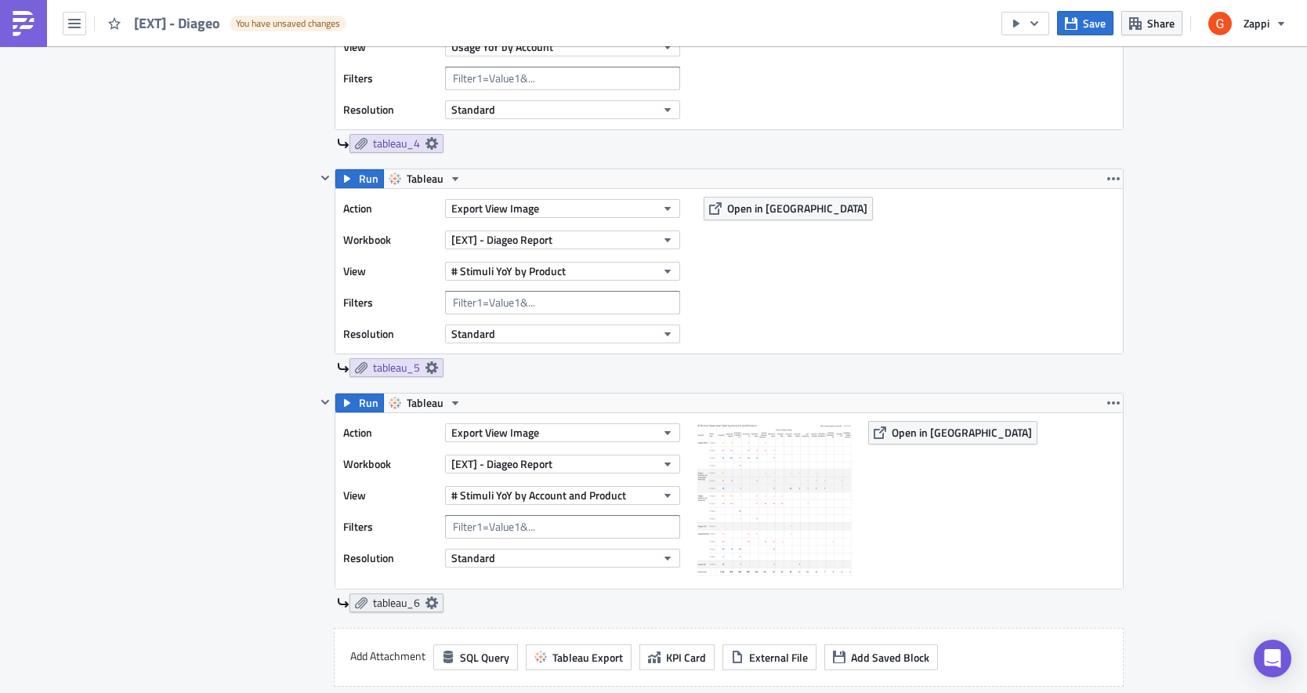
click at [405, 602] on span "tableau_6" at bounding box center [396, 603] width 47 height 14
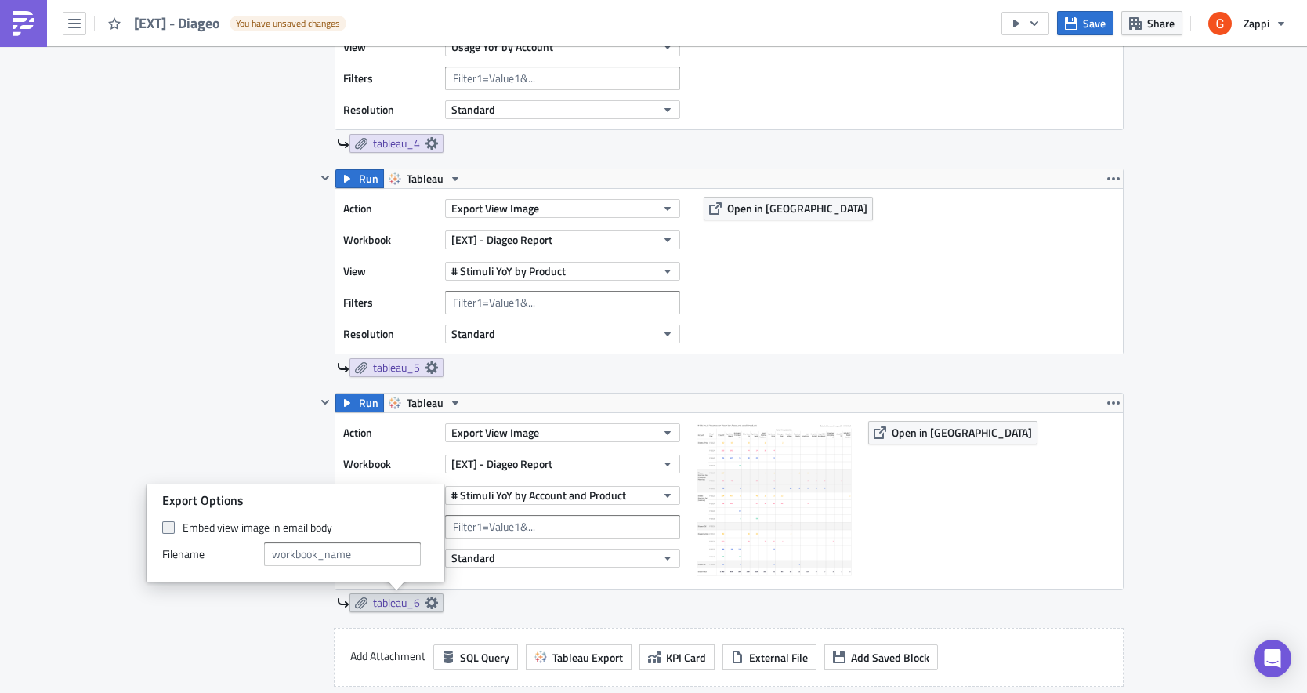
click at [167, 524] on span at bounding box center [168, 527] width 13 height 13
click at [167, 524] on input "Embed view image in email body" at bounding box center [170, 528] width 10 height 10
checkbox input "true"
click at [252, 381] on div "Contents Select which data & attachment to include in your report." at bounding box center [249, 8] width 132 height 1623
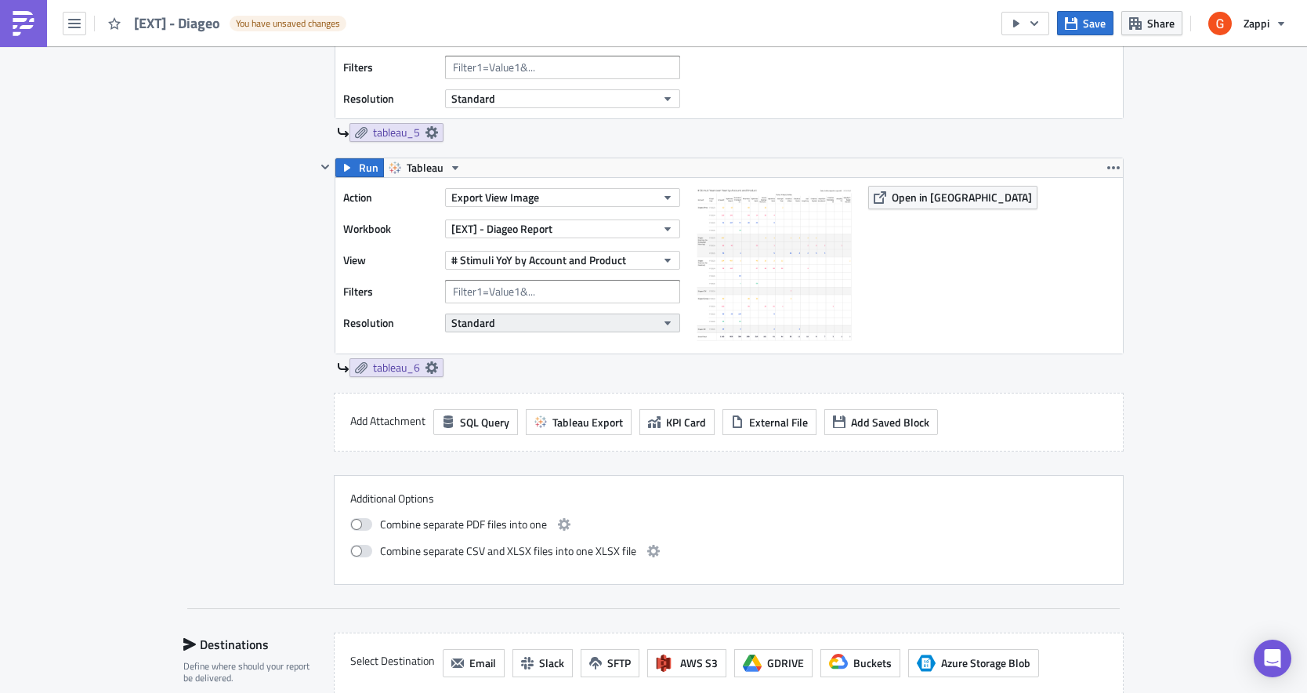
scroll to position [1628, 0]
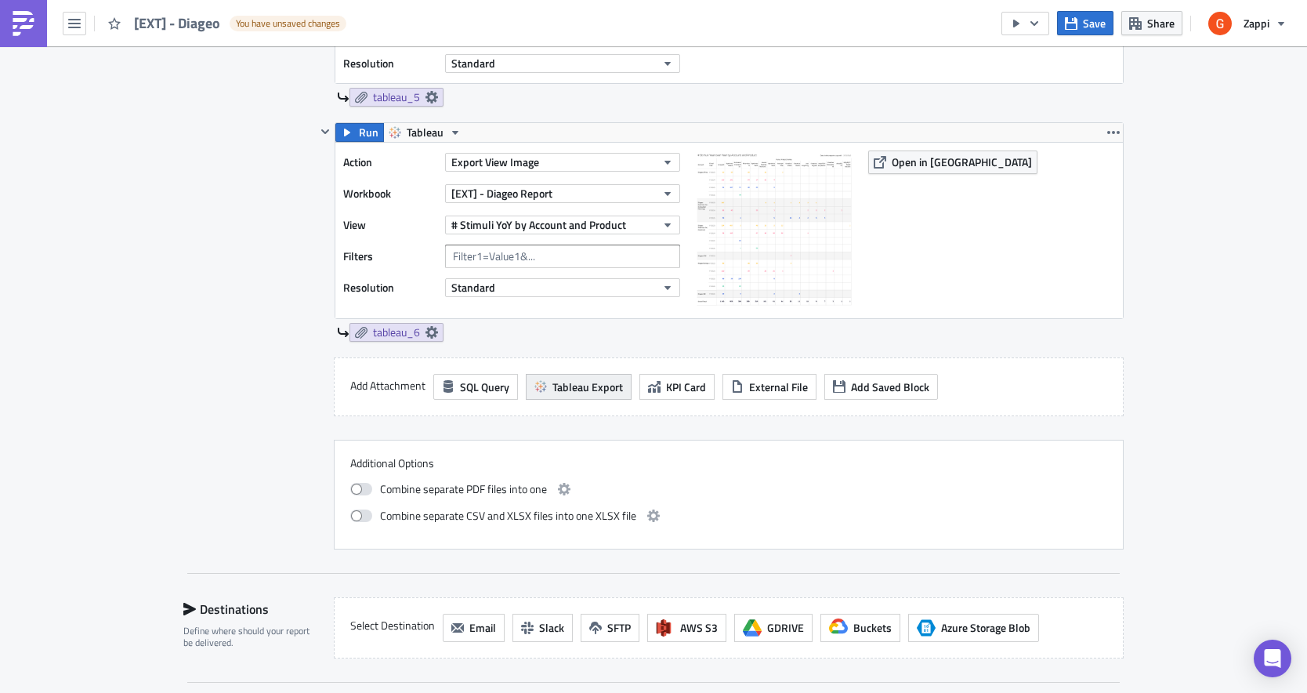
click at [610, 390] on span "Tableau Export" at bounding box center [588, 387] width 71 height 16
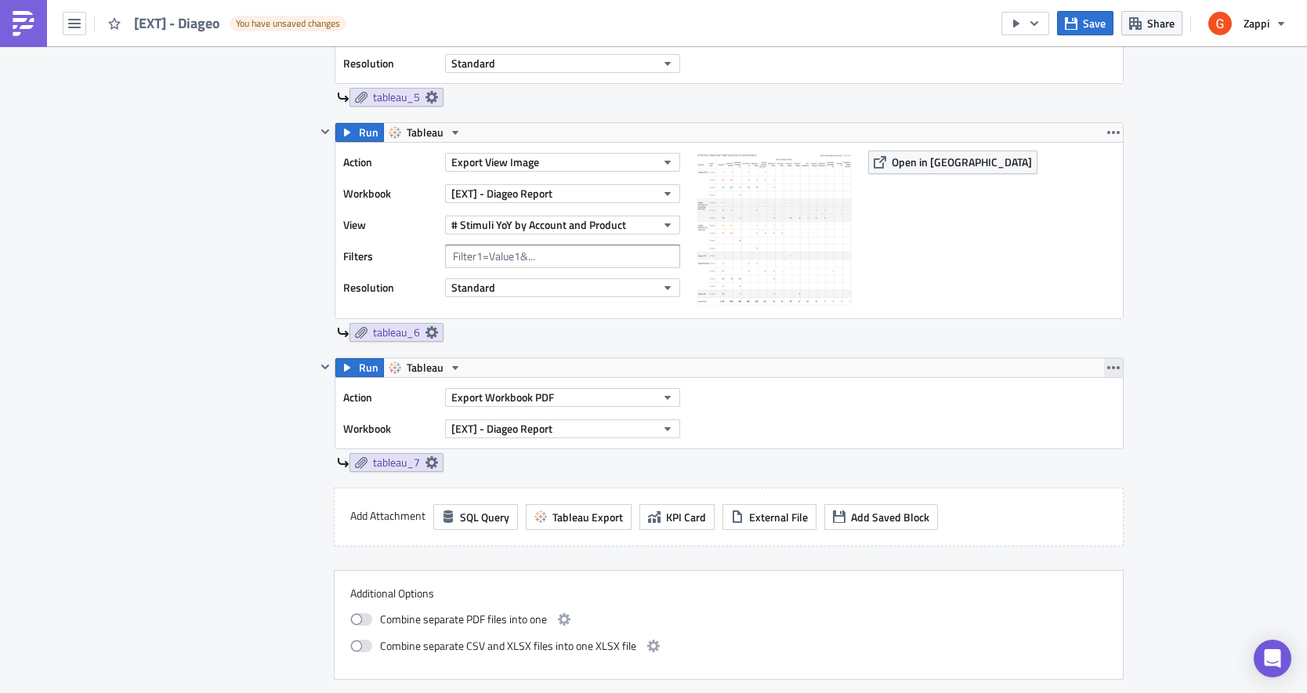
click at [1117, 364] on icon "button" at bounding box center [1114, 367] width 13 height 13
click at [1097, 456] on div "Remove" at bounding box center [1123, 460] width 104 height 16
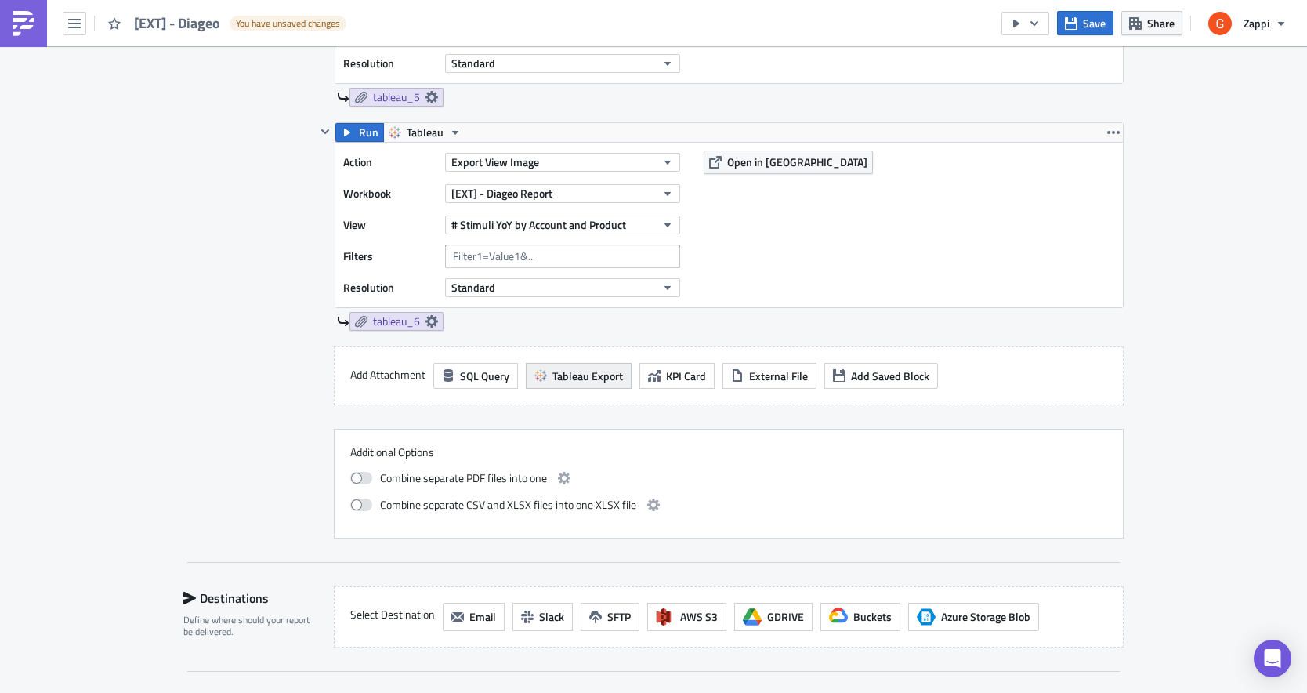
click at [567, 375] on span "Tableau Export" at bounding box center [588, 376] width 71 height 16
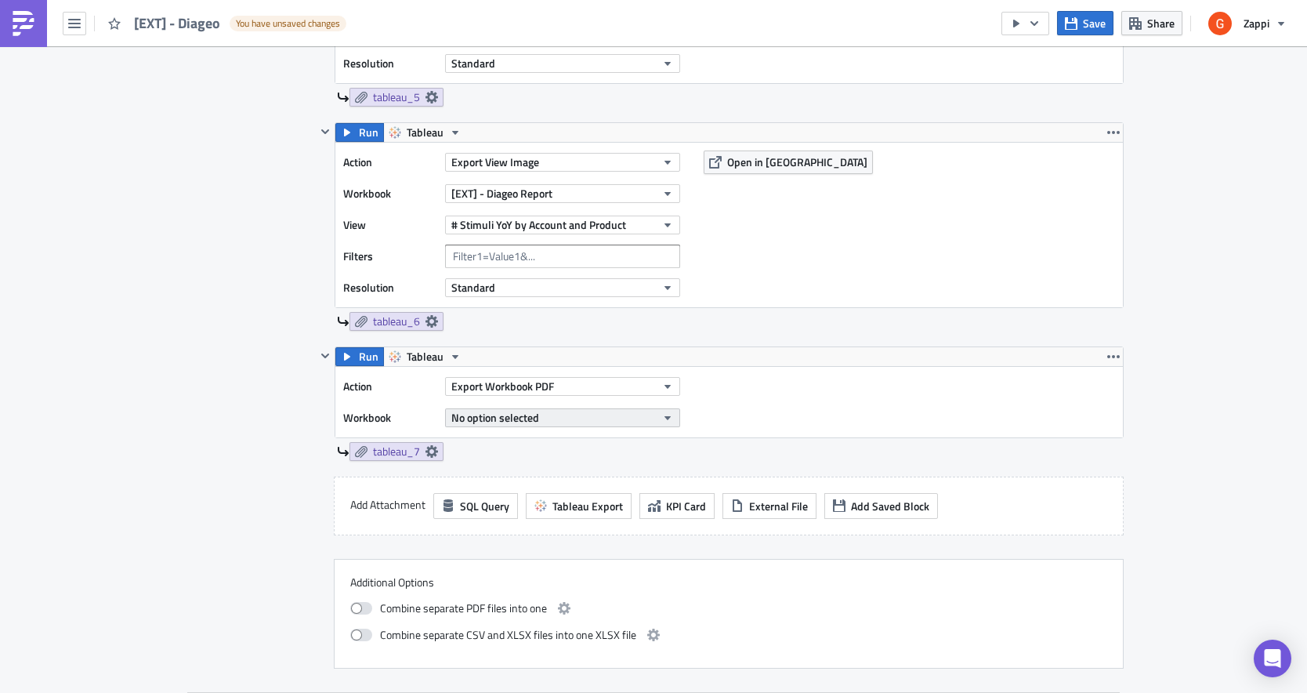
click at [508, 415] on span "No option selected" at bounding box center [495, 417] width 88 height 16
click at [515, 384] on span "Export Workbook PDF" at bounding box center [502, 386] width 103 height 16
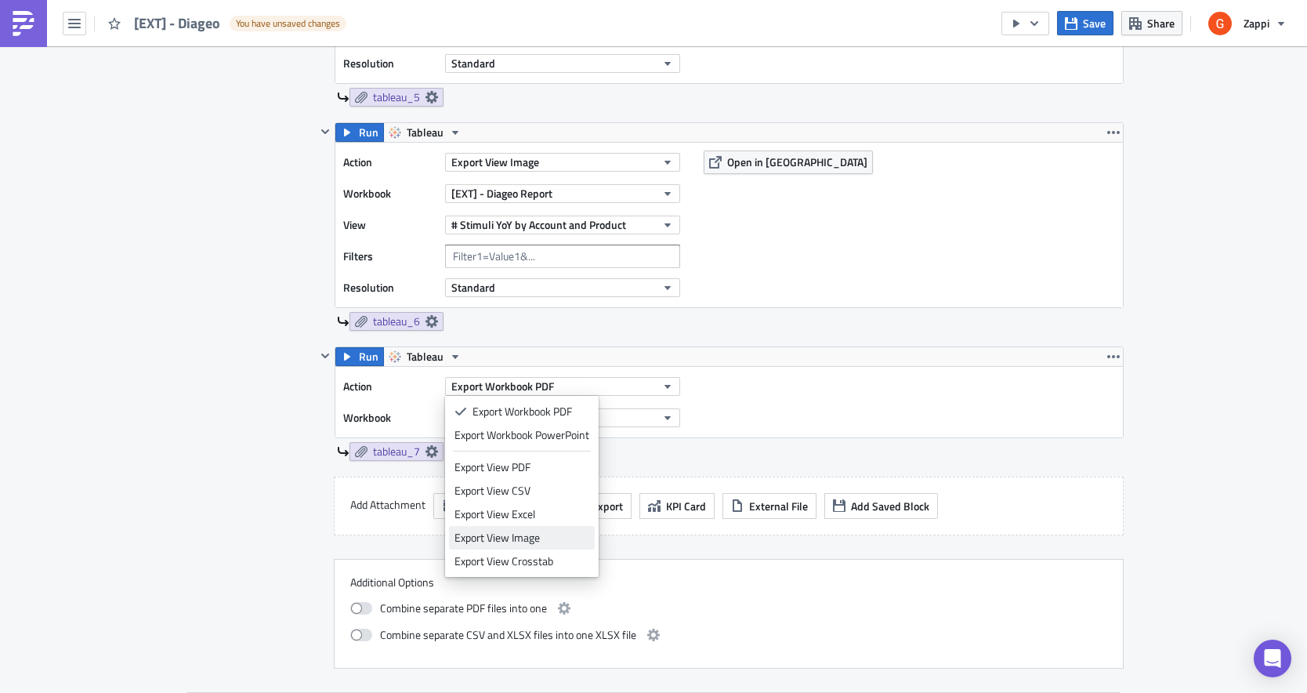
click at [497, 536] on div "Export View Image" at bounding box center [522, 538] width 135 height 16
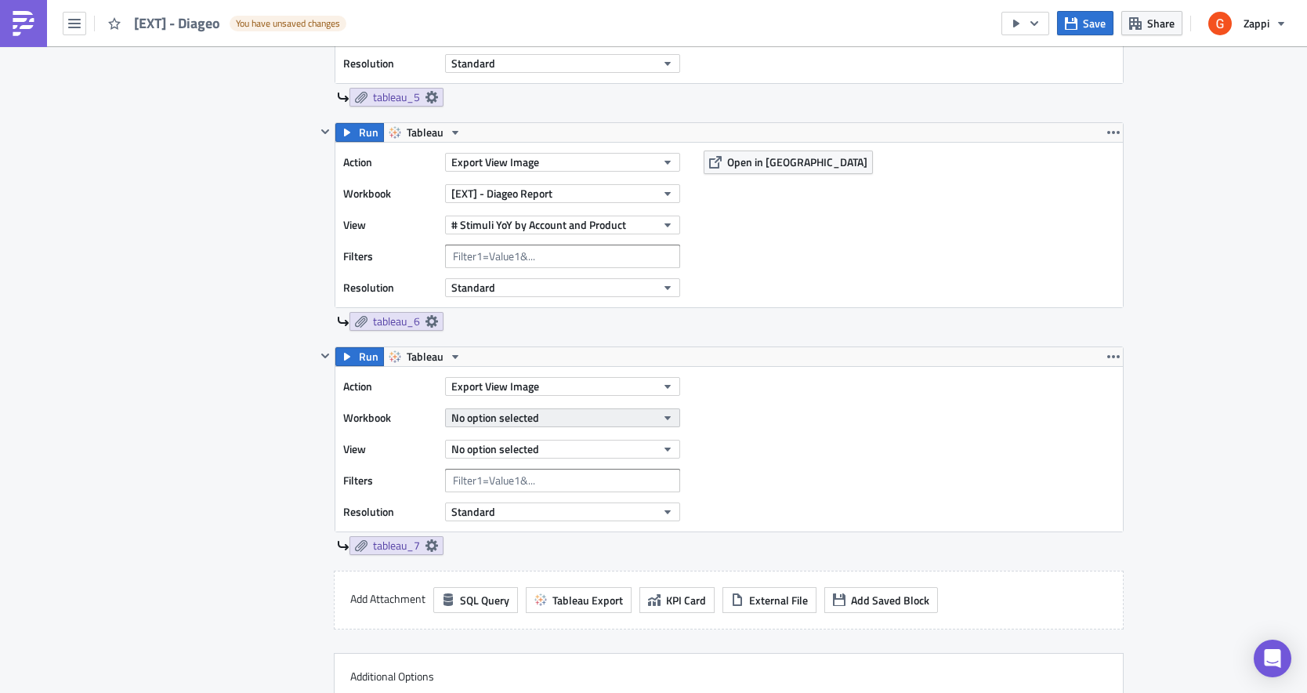
click at [489, 416] on span "No option selected" at bounding box center [495, 417] width 88 height 16
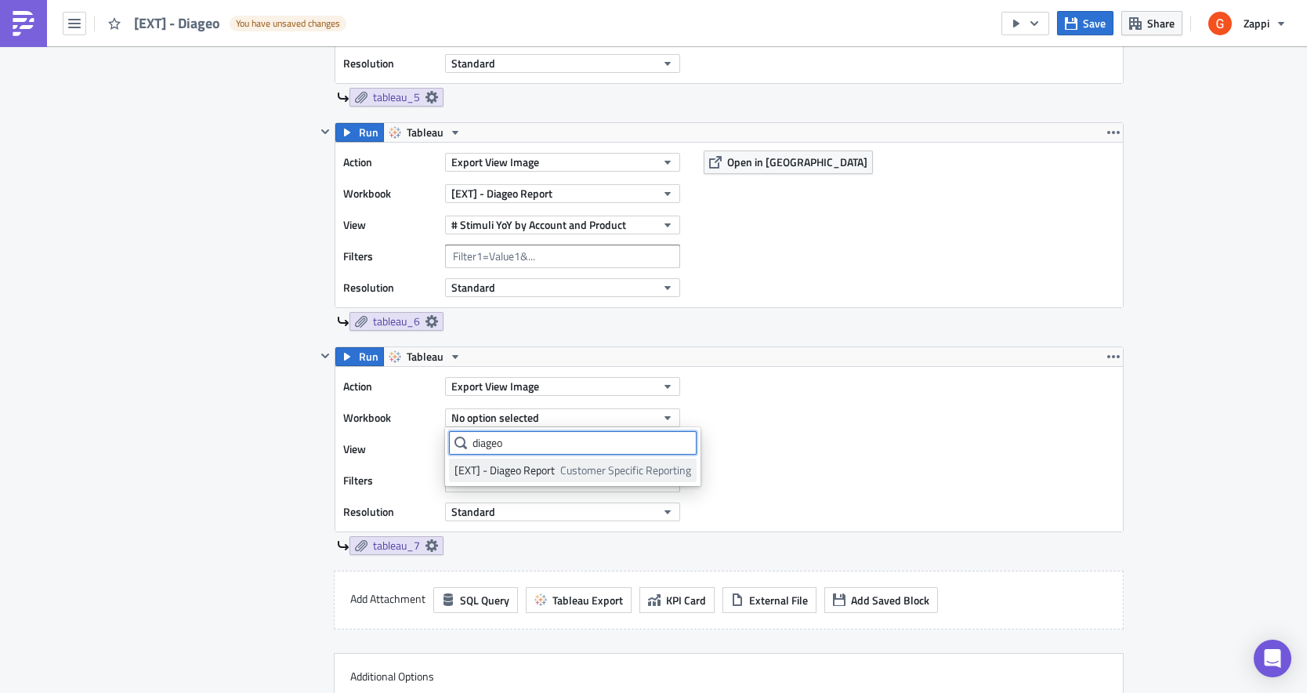
type input "diageo"
click at [506, 470] on div "[EXT] - Diageo Report" at bounding box center [505, 470] width 100 height 16
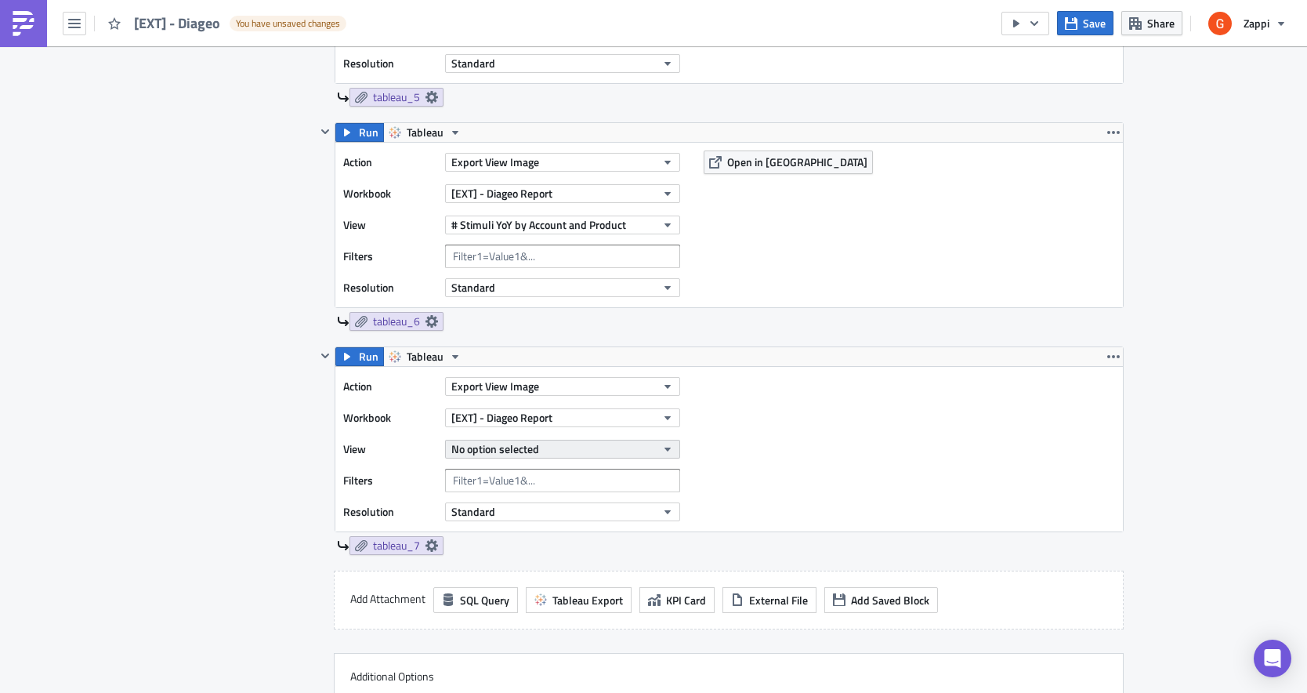
click at [488, 451] on span "No option selected" at bounding box center [495, 449] width 88 height 16
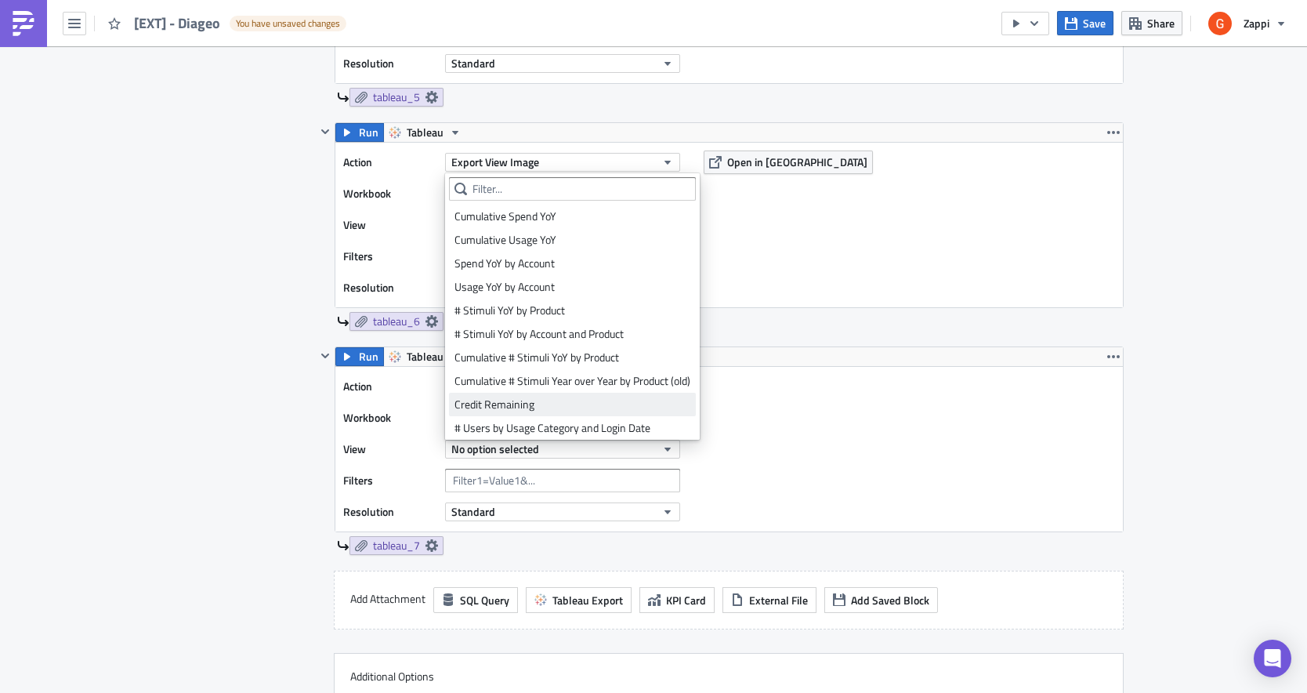
click at [541, 401] on div "Credit Remaining" at bounding box center [573, 405] width 236 height 16
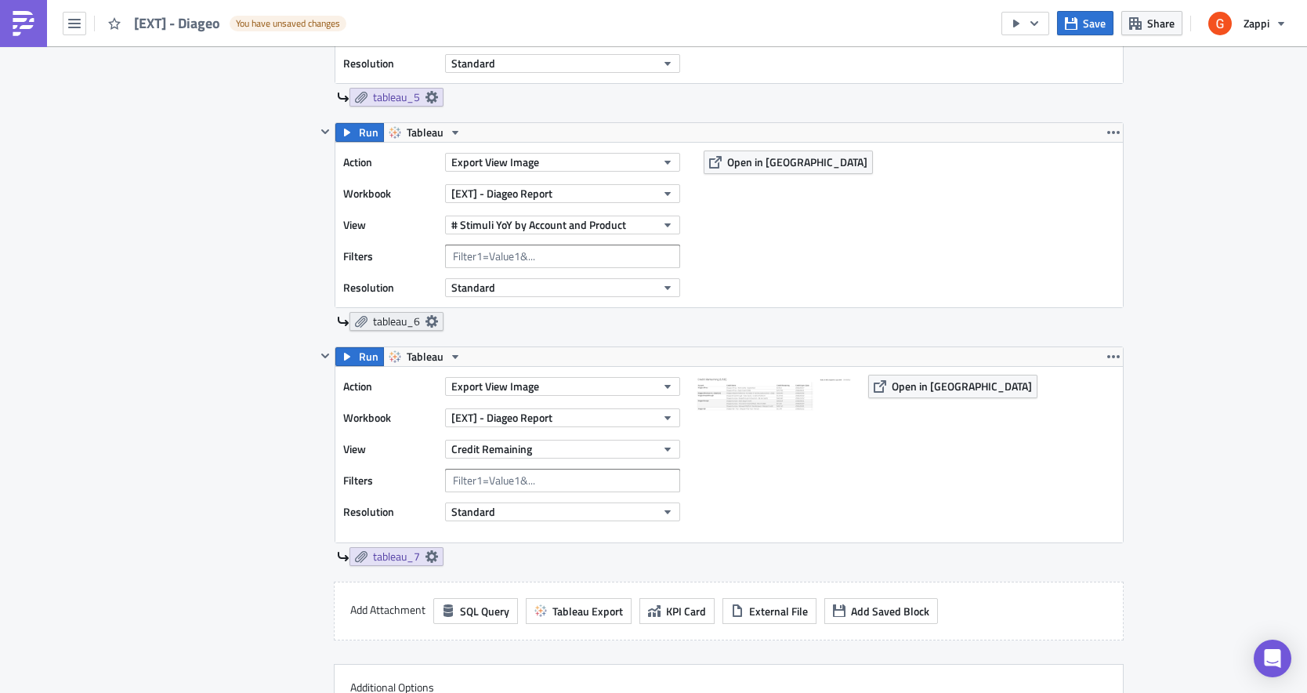
click at [430, 321] on icon at bounding box center [432, 321] width 13 height 13
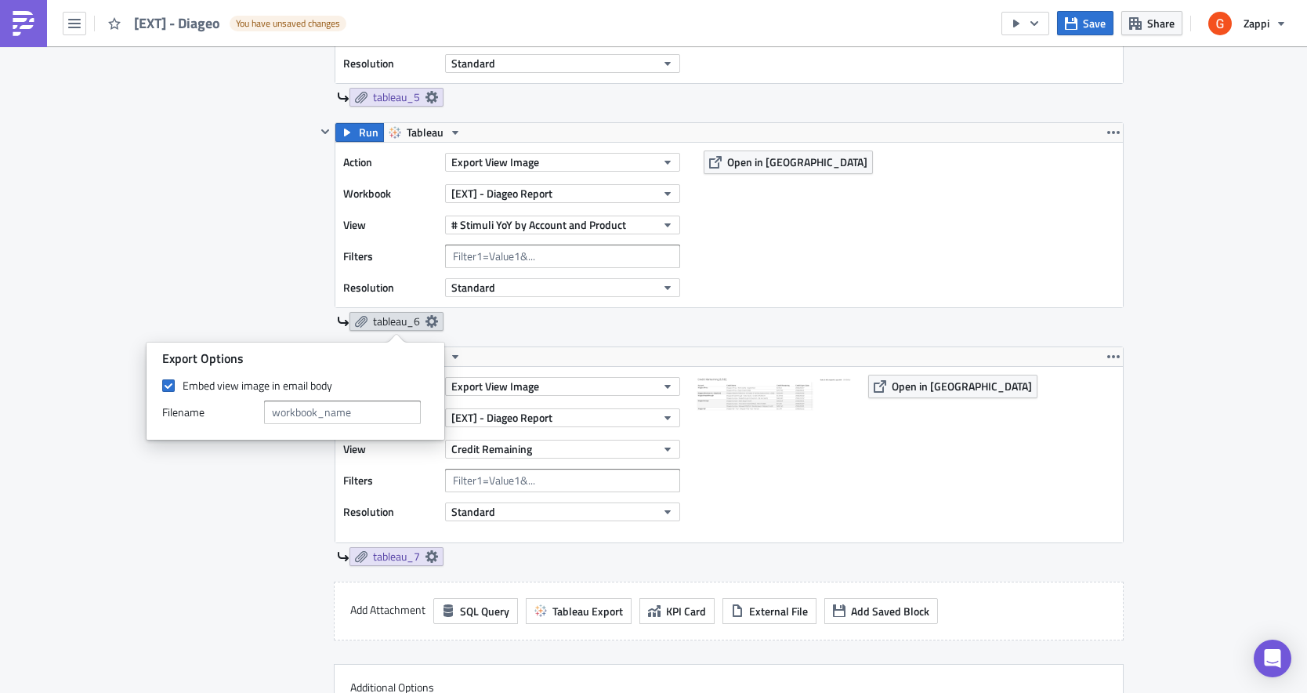
click at [430, 321] on icon at bounding box center [432, 321] width 13 height 13
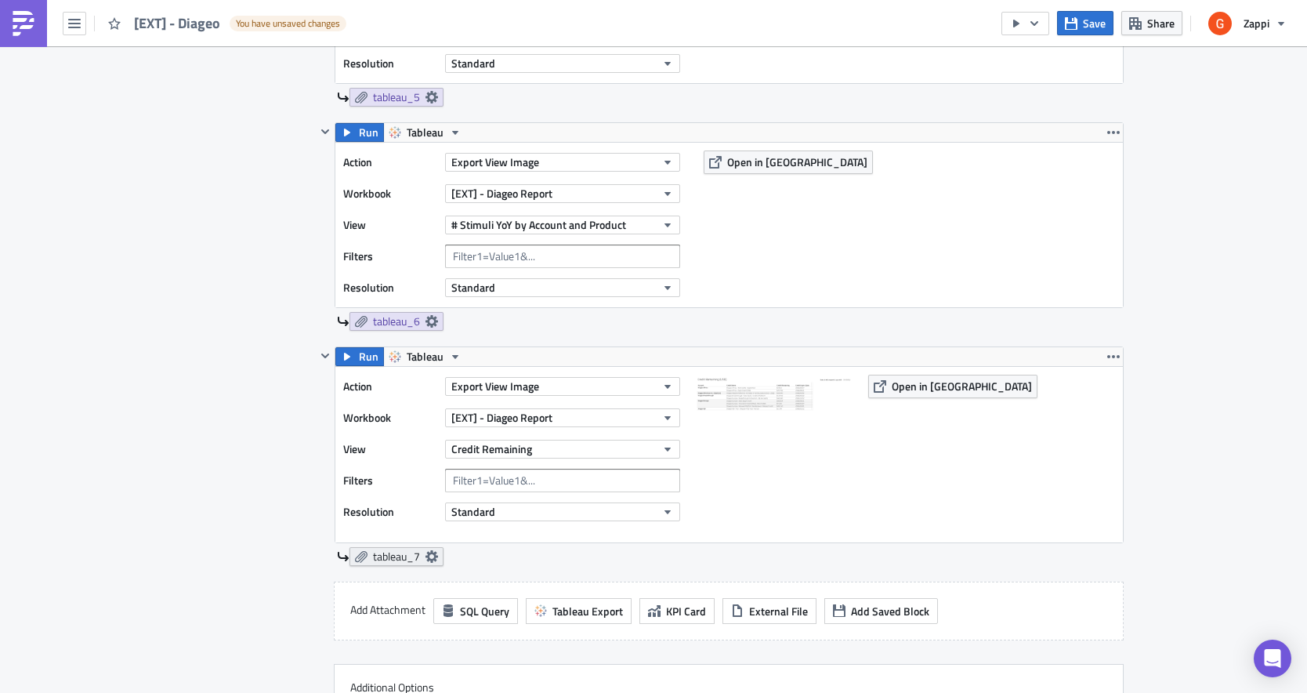
click at [427, 553] on icon at bounding box center [432, 556] width 13 height 13
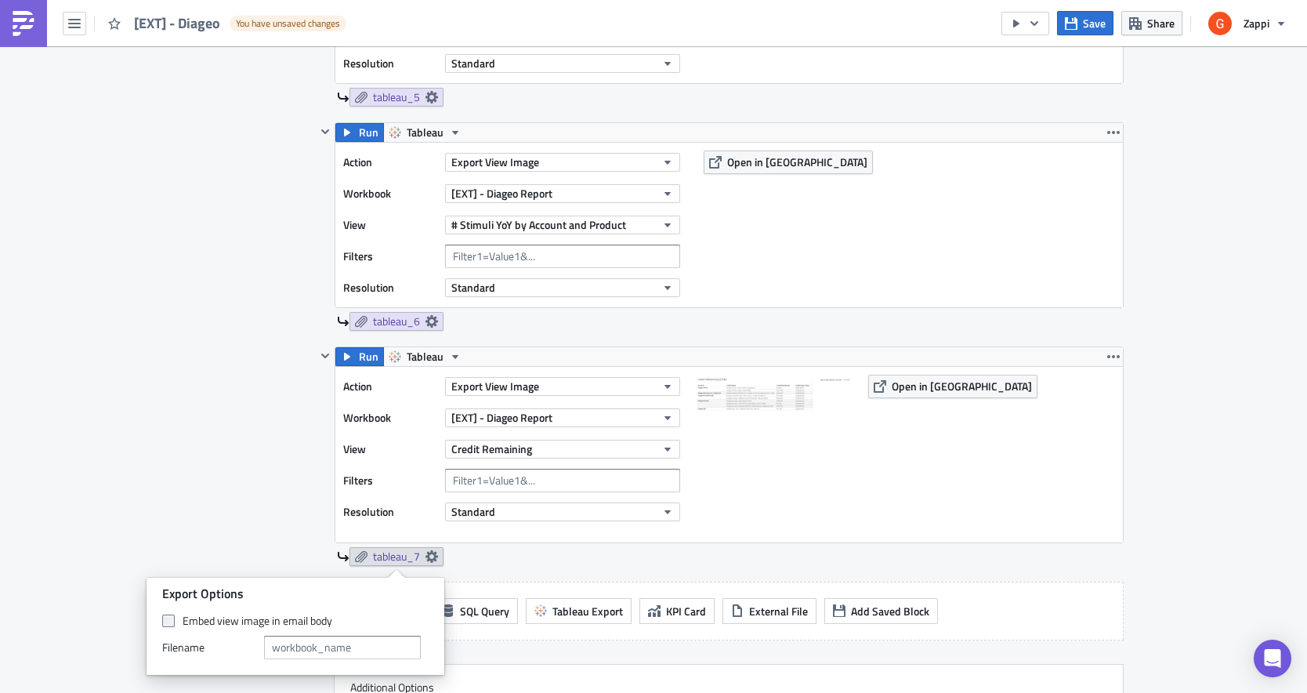
click at [172, 617] on span at bounding box center [168, 621] width 13 height 13
click at [172, 617] on input "Embed view image in email body" at bounding box center [170, 621] width 10 height 10
checkbox input "true"
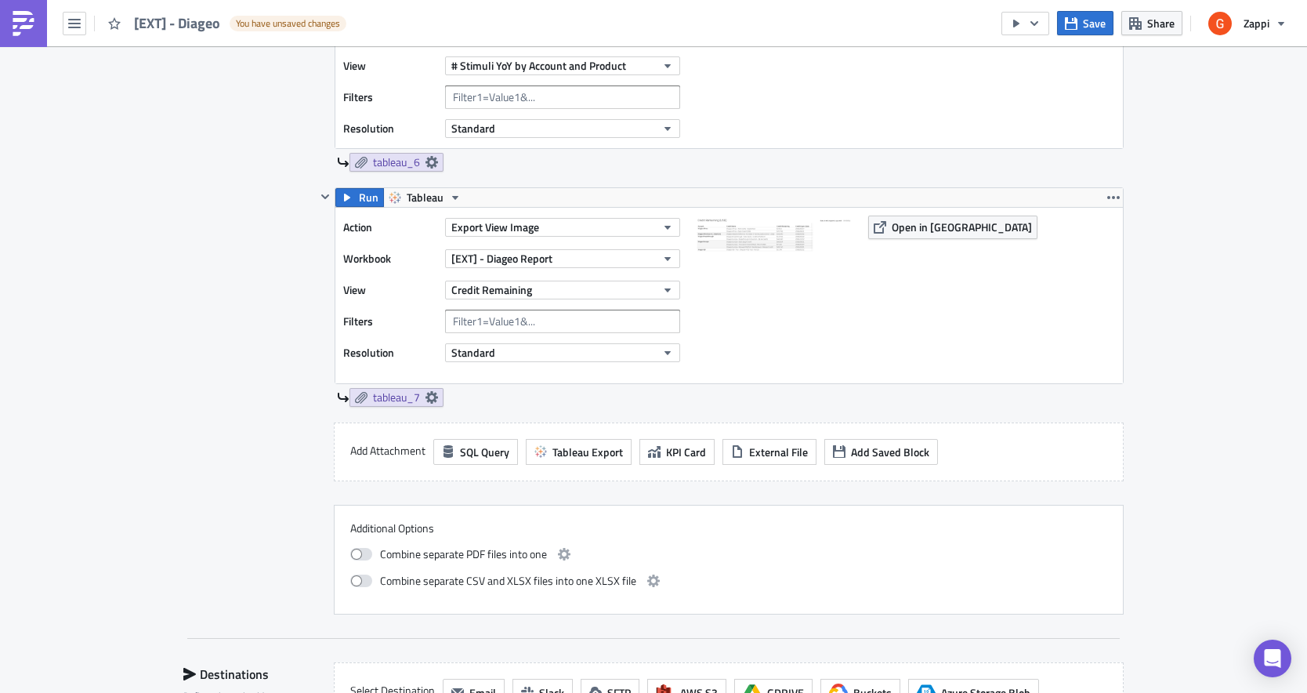
scroll to position [1859, 0]
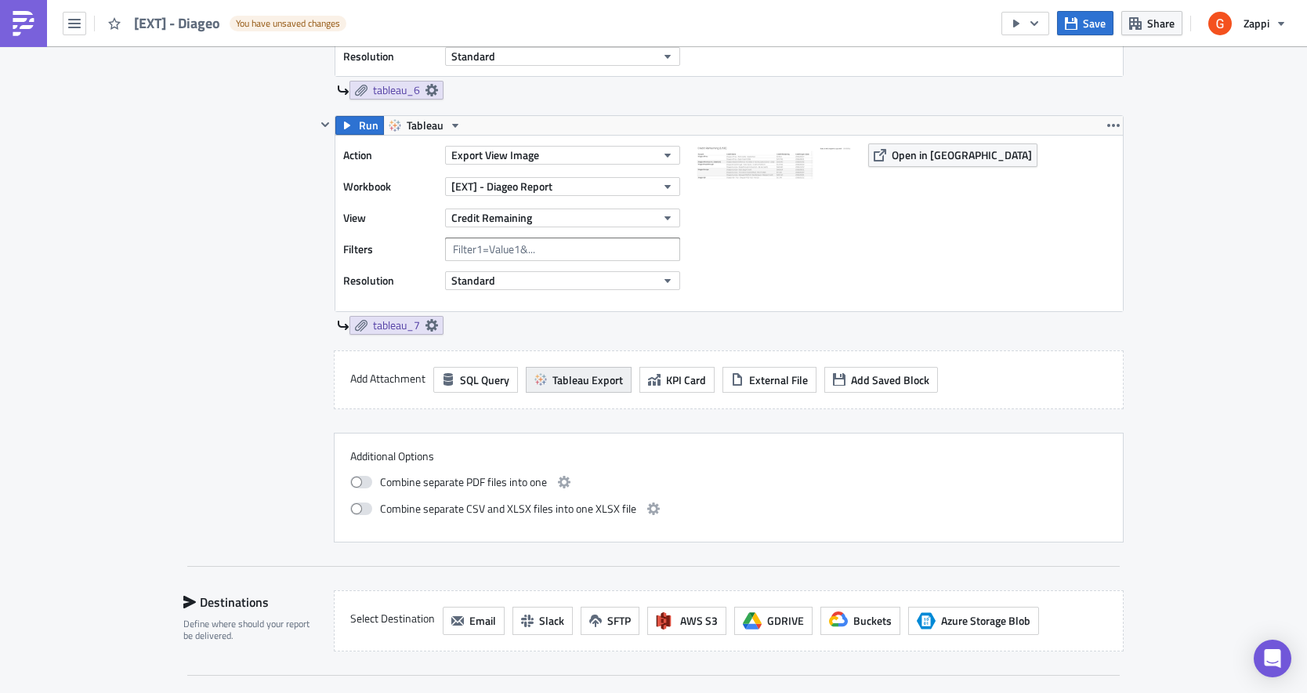
click at [565, 381] on span "Tableau Export" at bounding box center [588, 380] width 71 height 16
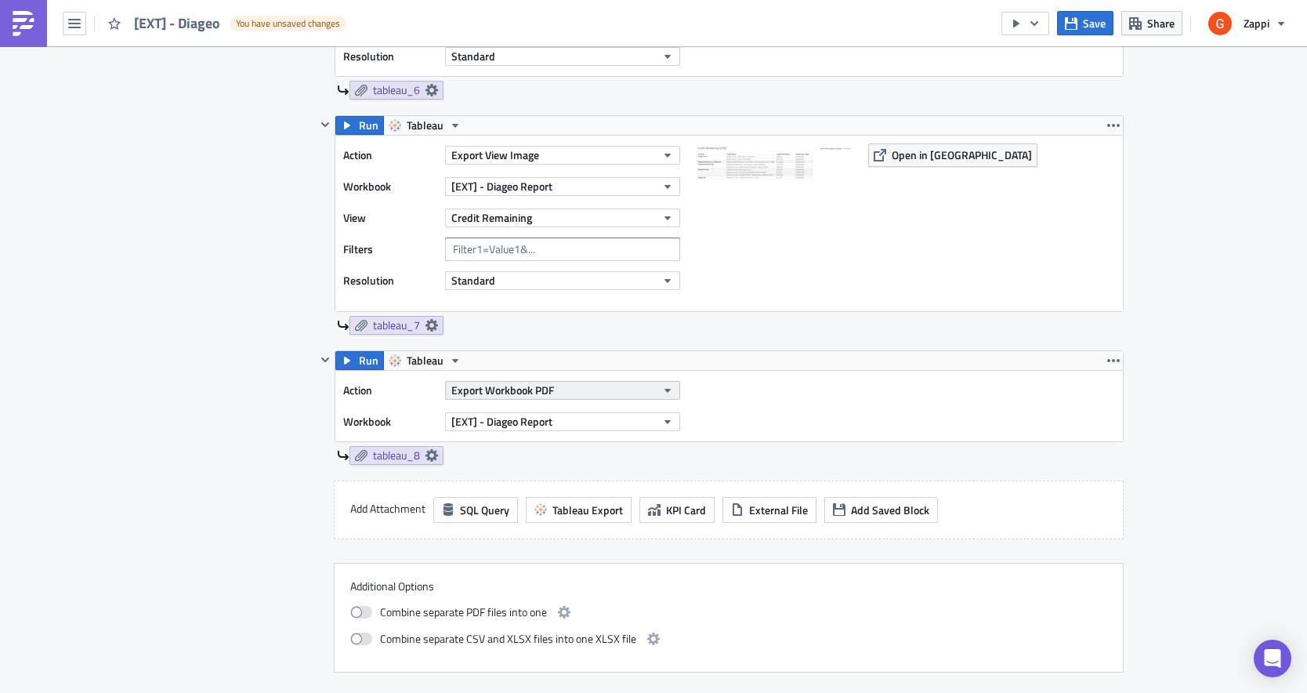
click at [617, 384] on button "Export Workbook PDF" at bounding box center [562, 390] width 235 height 19
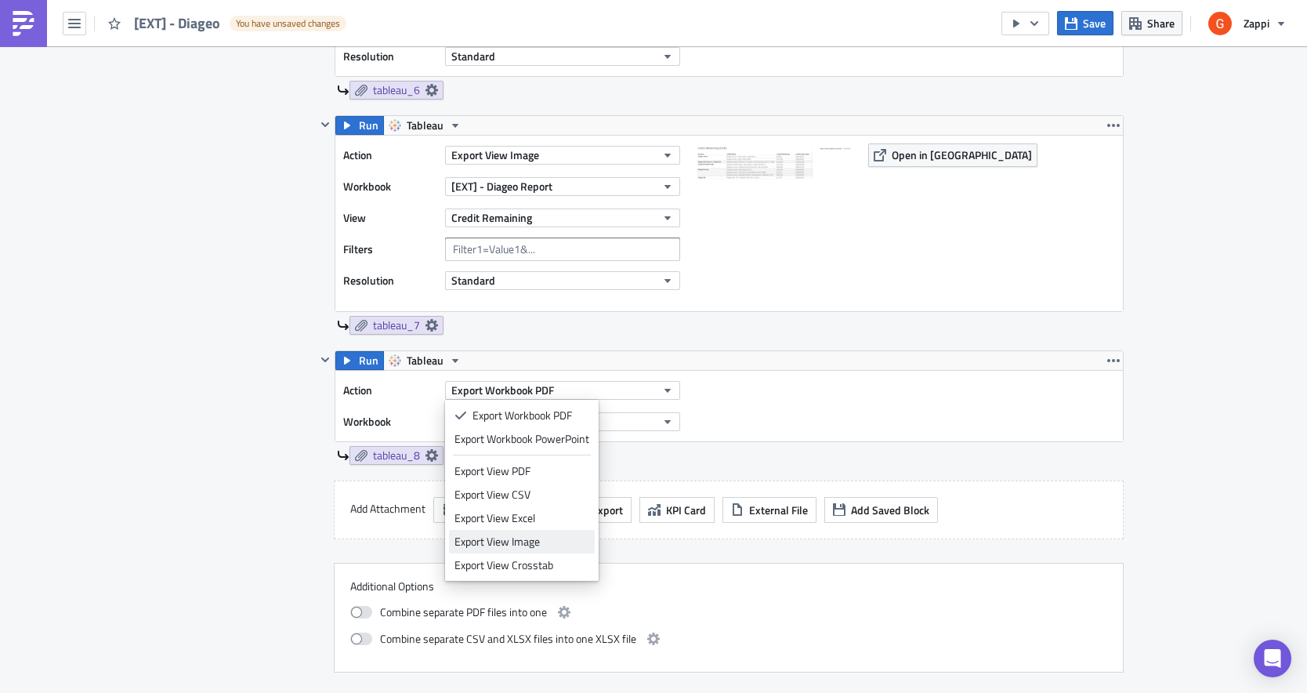
click at [536, 546] on div "Export View Image" at bounding box center [522, 542] width 135 height 16
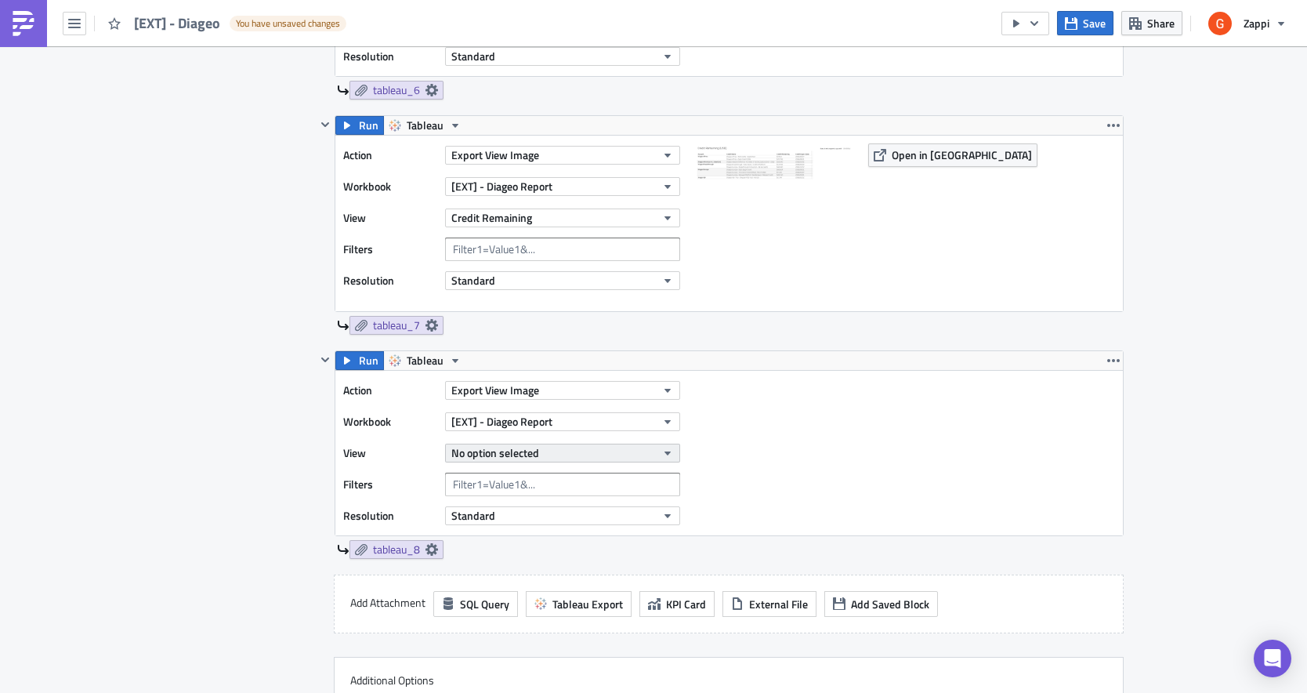
click at [504, 455] on span "No option selected" at bounding box center [495, 452] width 88 height 16
click at [1108, 364] on icon "button" at bounding box center [1114, 360] width 13 height 13
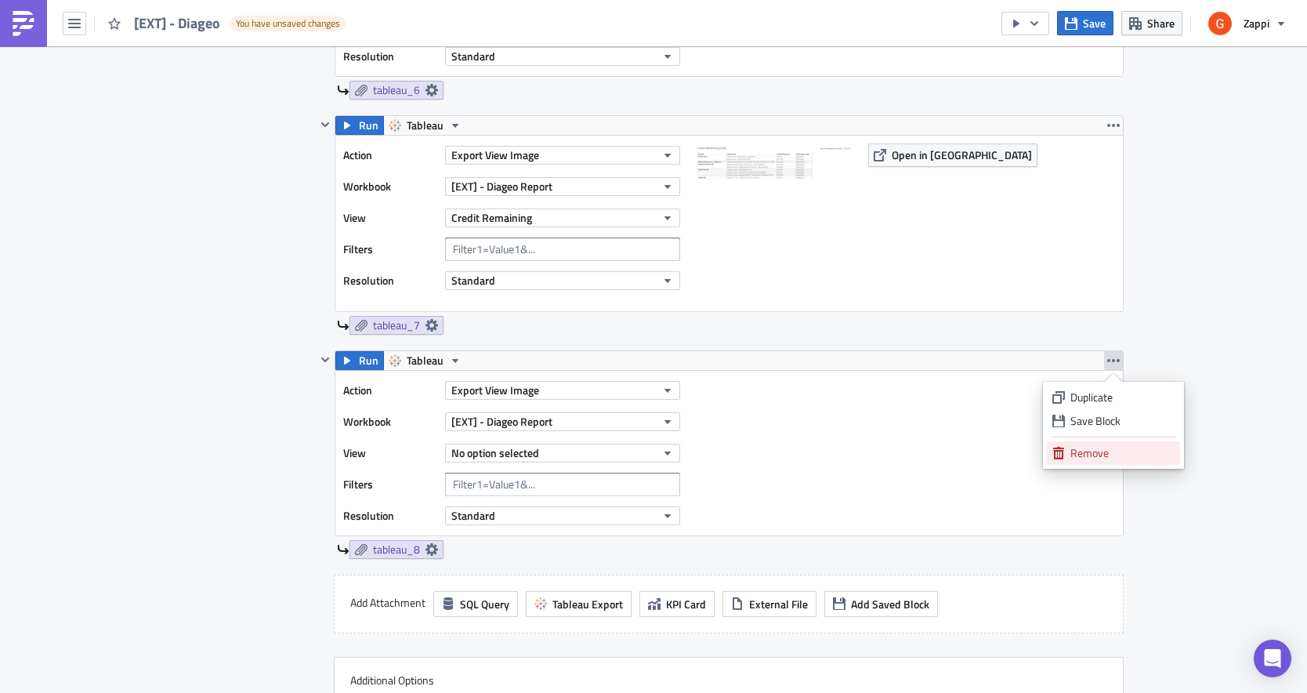
click at [1101, 453] on div "Remove" at bounding box center [1123, 453] width 104 height 16
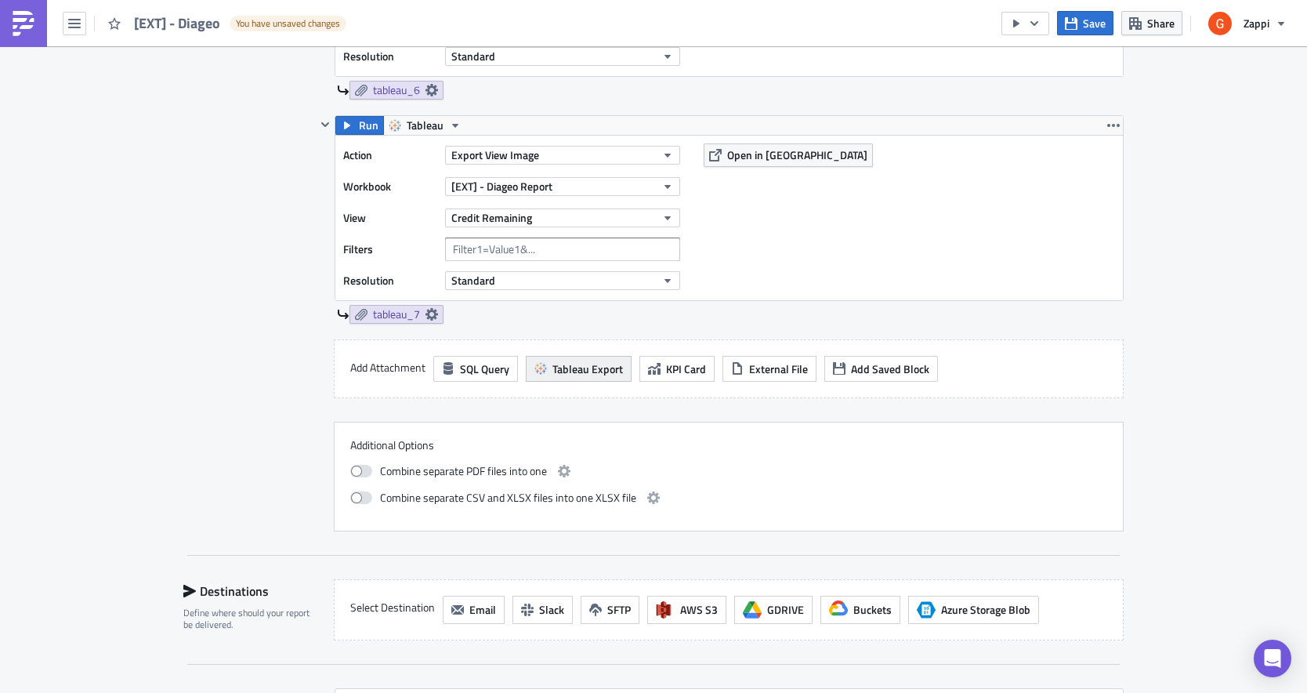
click at [557, 364] on span "Tableau Export" at bounding box center [588, 369] width 71 height 16
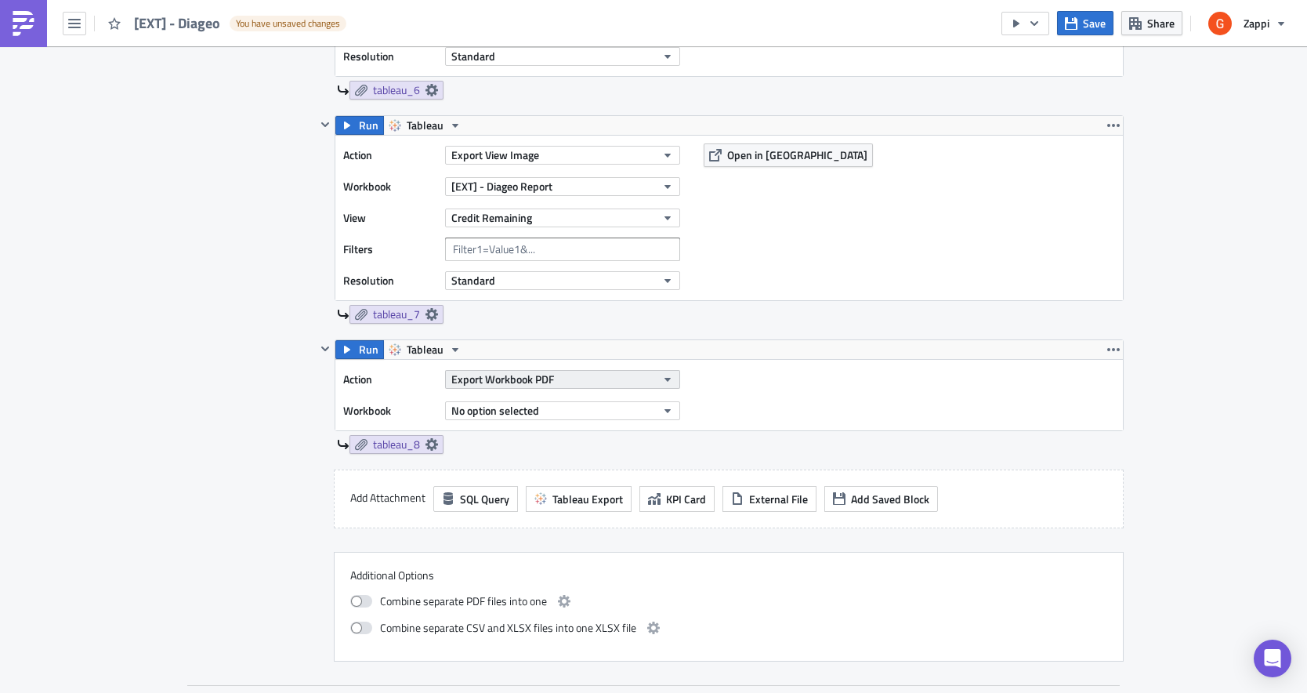
click at [488, 376] on span "Export Workbook PDF" at bounding box center [502, 379] width 103 height 16
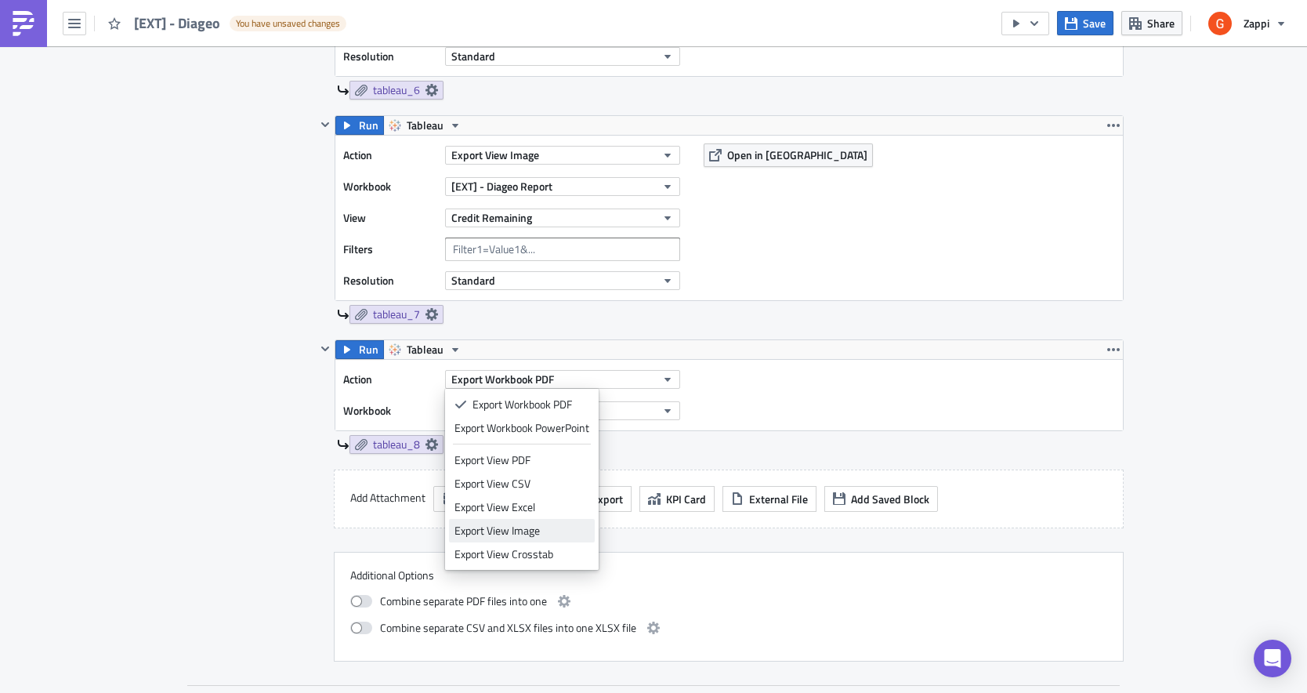
click at [525, 536] on div "Export View Image" at bounding box center [522, 531] width 135 height 16
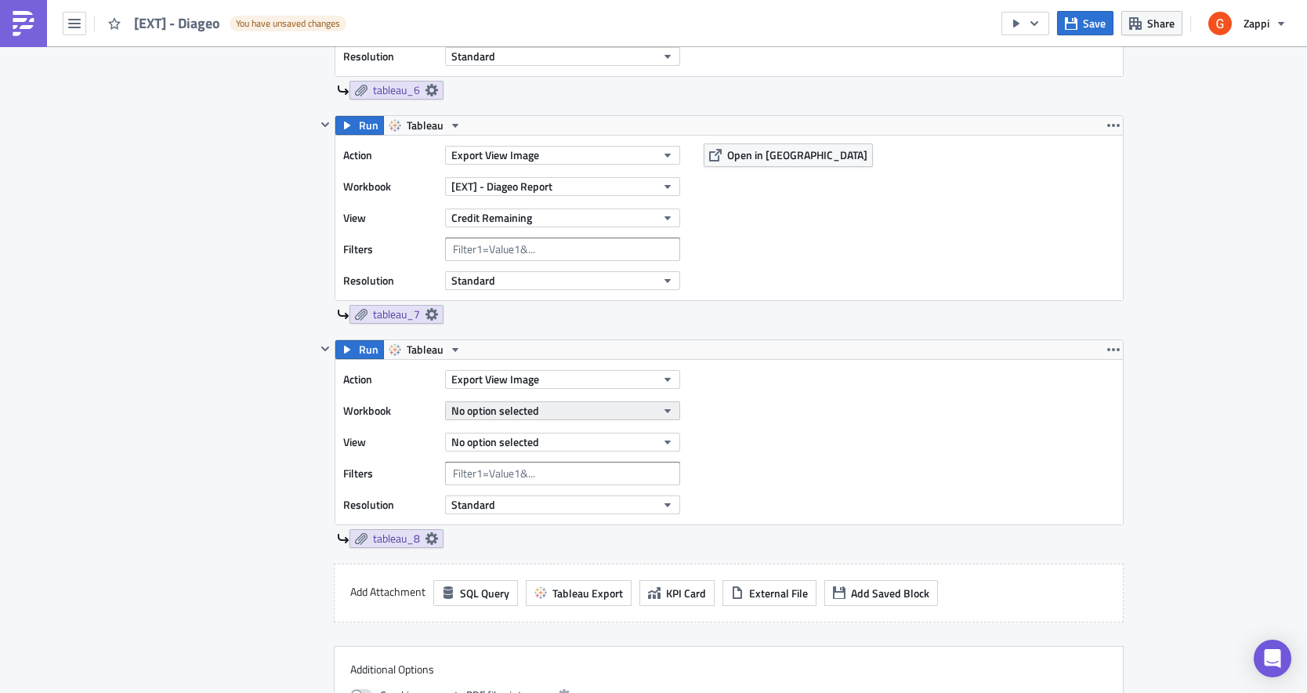
click at [495, 412] on span "No option selected" at bounding box center [495, 410] width 88 height 16
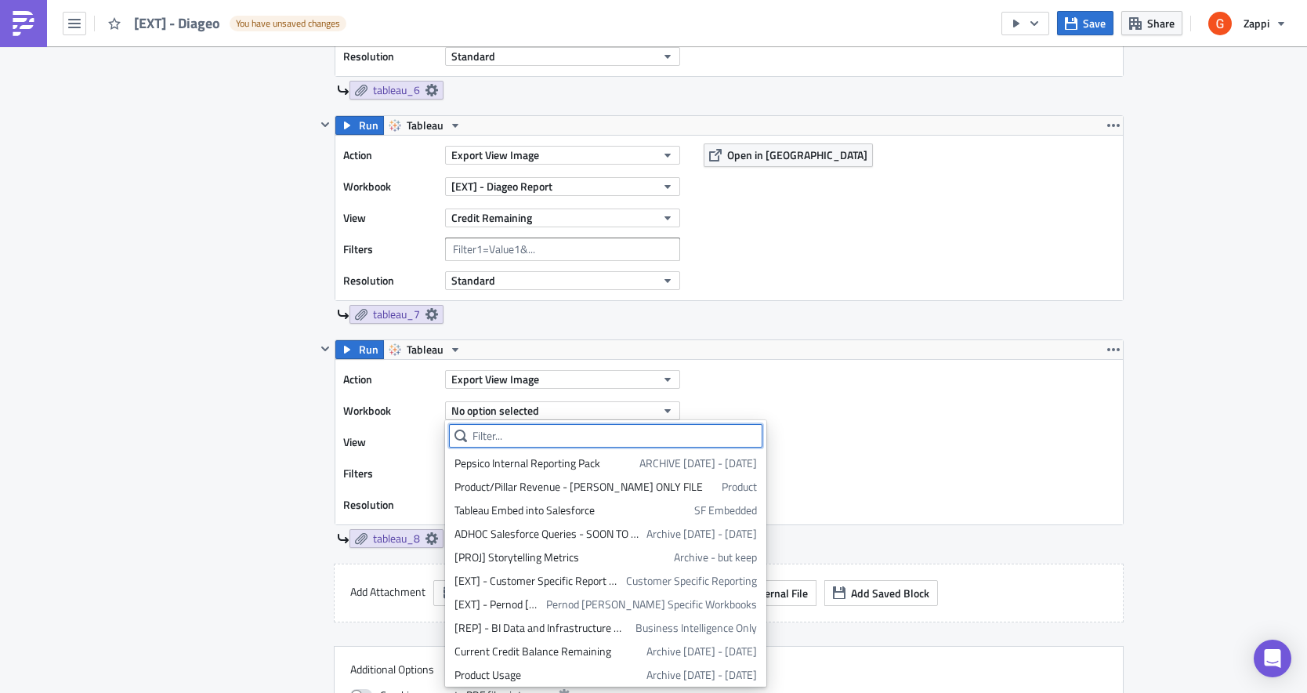
click at [482, 430] on input "text" at bounding box center [606, 436] width 314 height 24
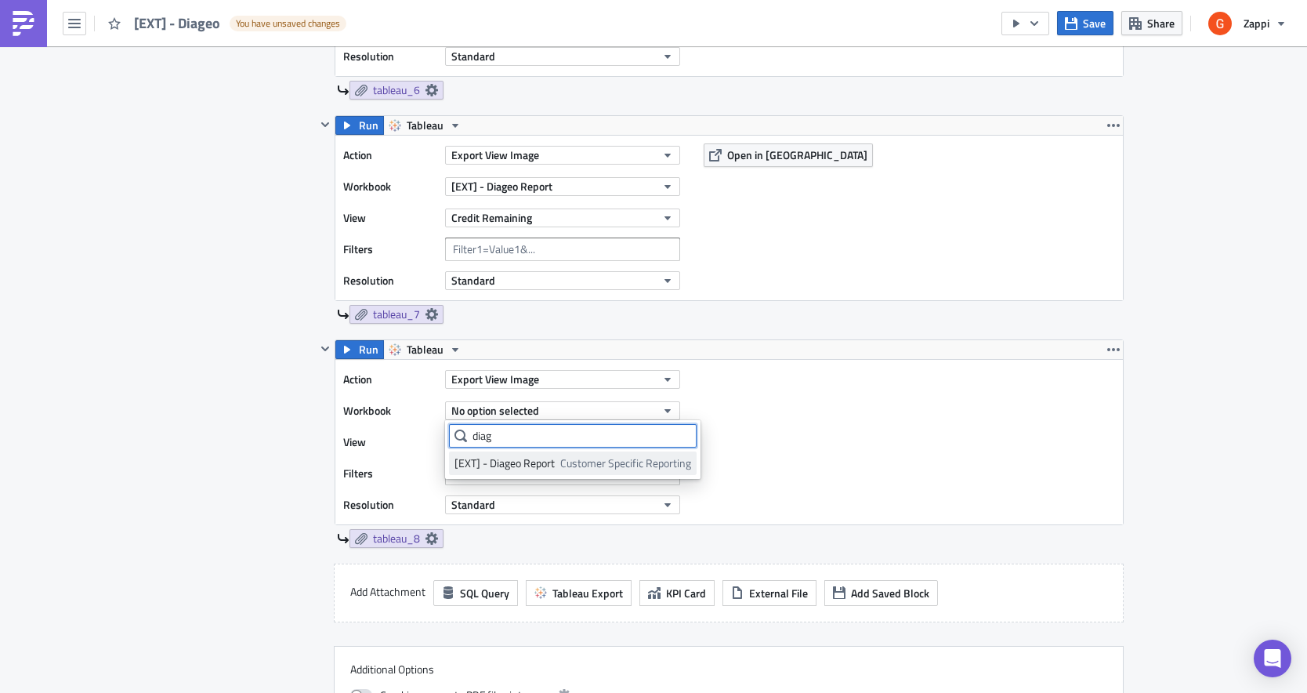
type input "diag"
click at [509, 460] on div "[EXT] - Diageo Report" at bounding box center [505, 463] width 100 height 16
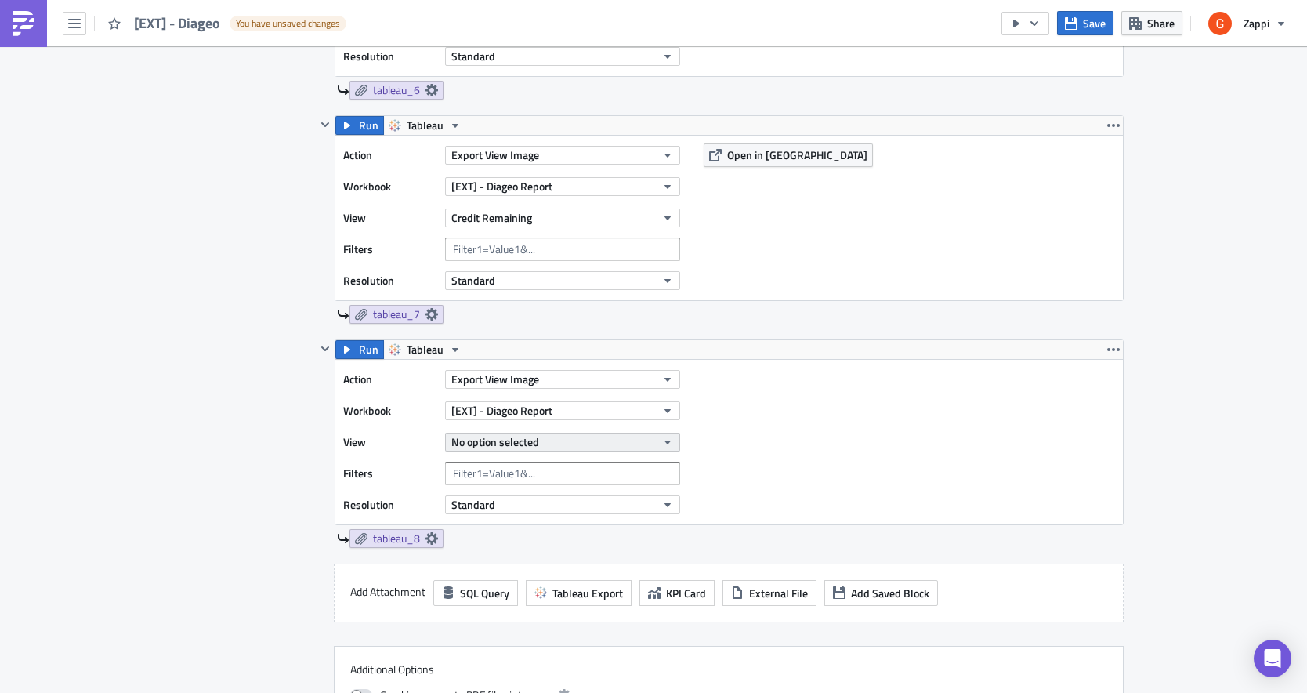
click at [501, 441] on span "No option selected" at bounding box center [495, 441] width 88 height 16
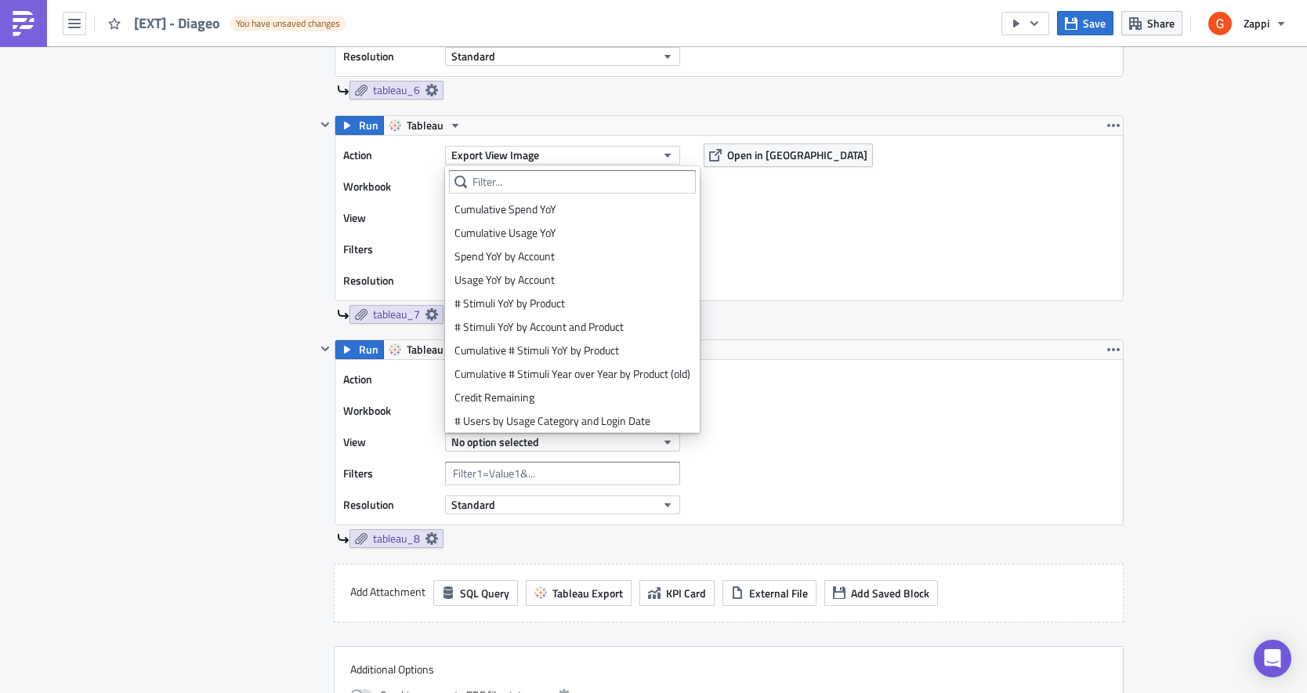
click at [908, 342] on div "Run Tableau" at bounding box center [729, 349] width 788 height 19
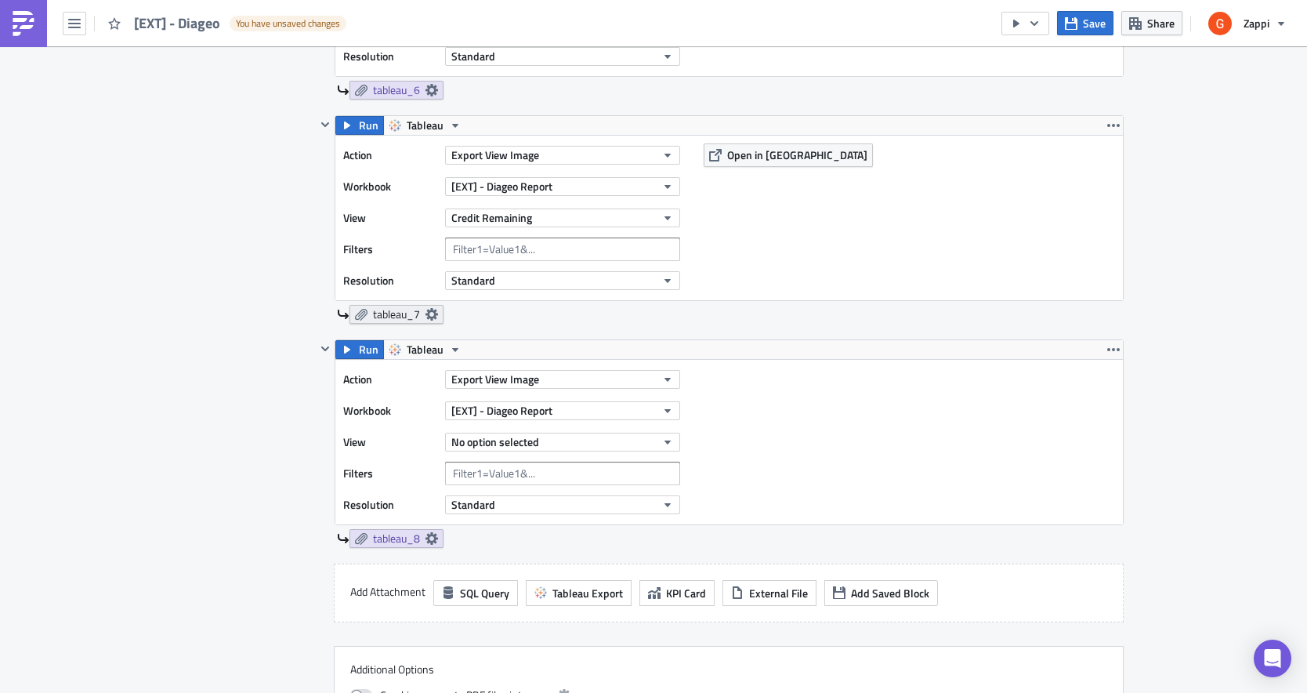
click at [414, 310] on span "tableau_7" at bounding box center [396, 314] width 47 height 14
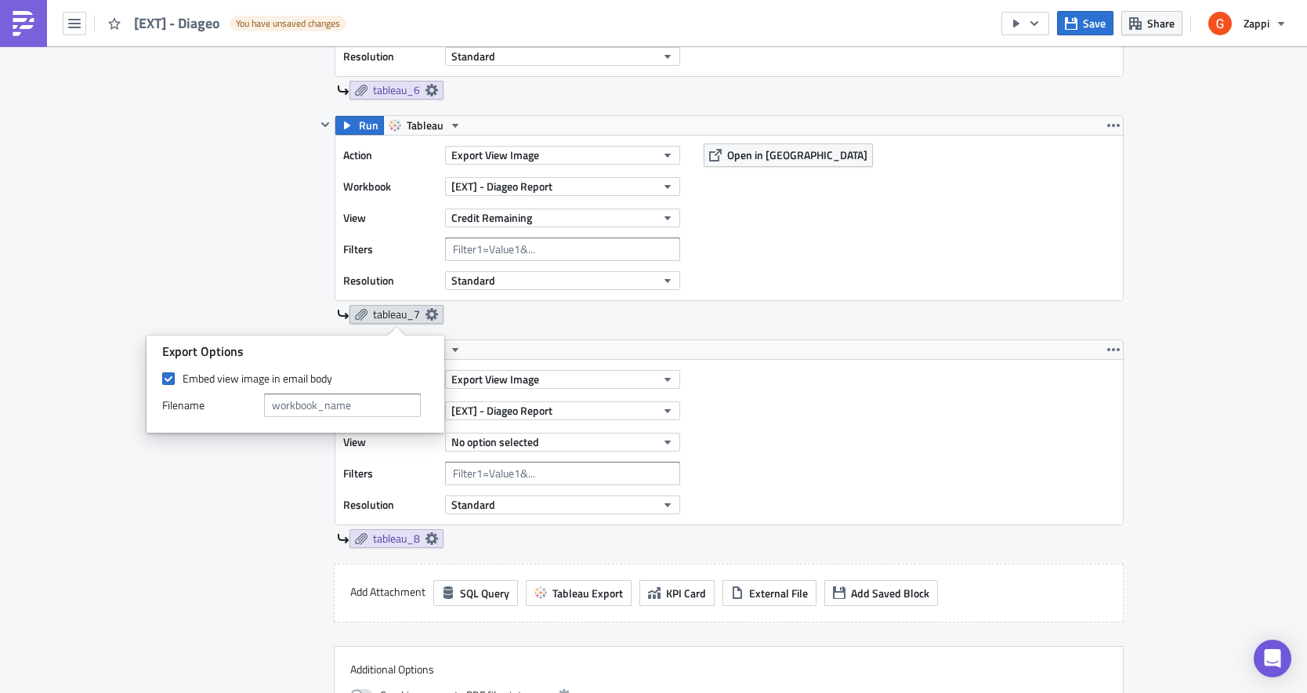
click at [414, 310] on span "tableau_7" at bounding box center [396, 314] width 47 height 14
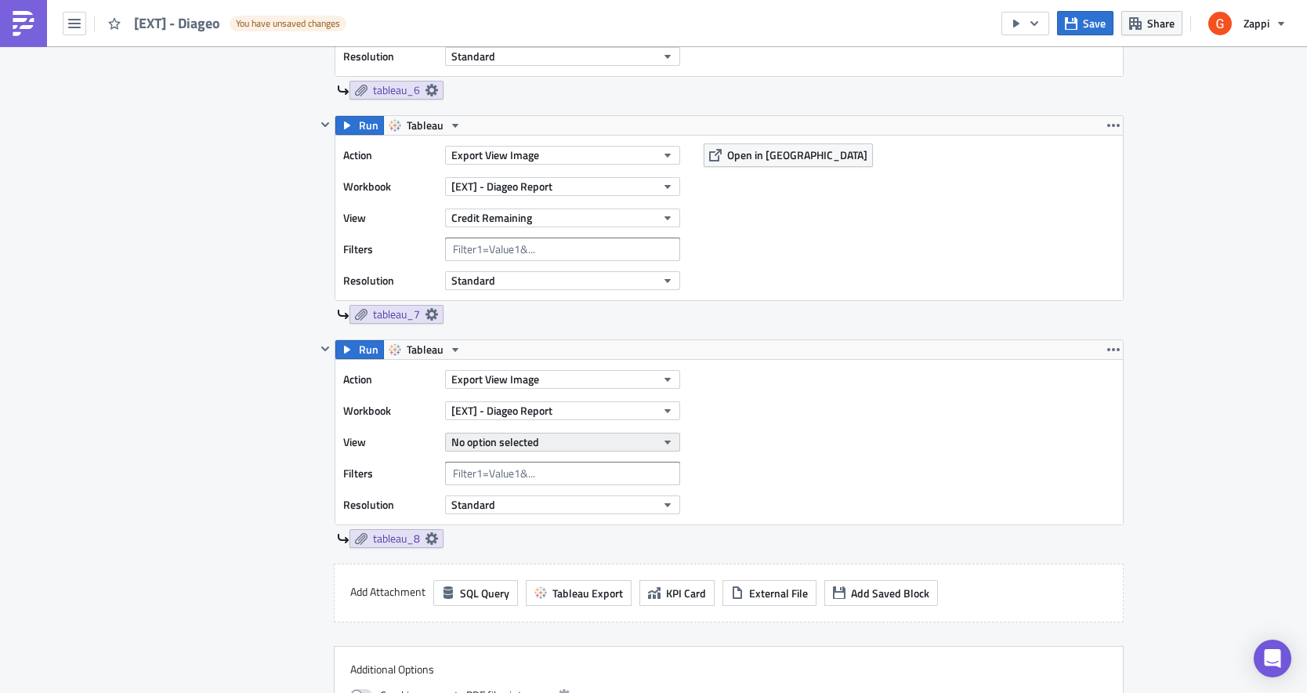
click at [500, 446] on span "No option selected" at bounding box center [495, 441] width 88 height 16
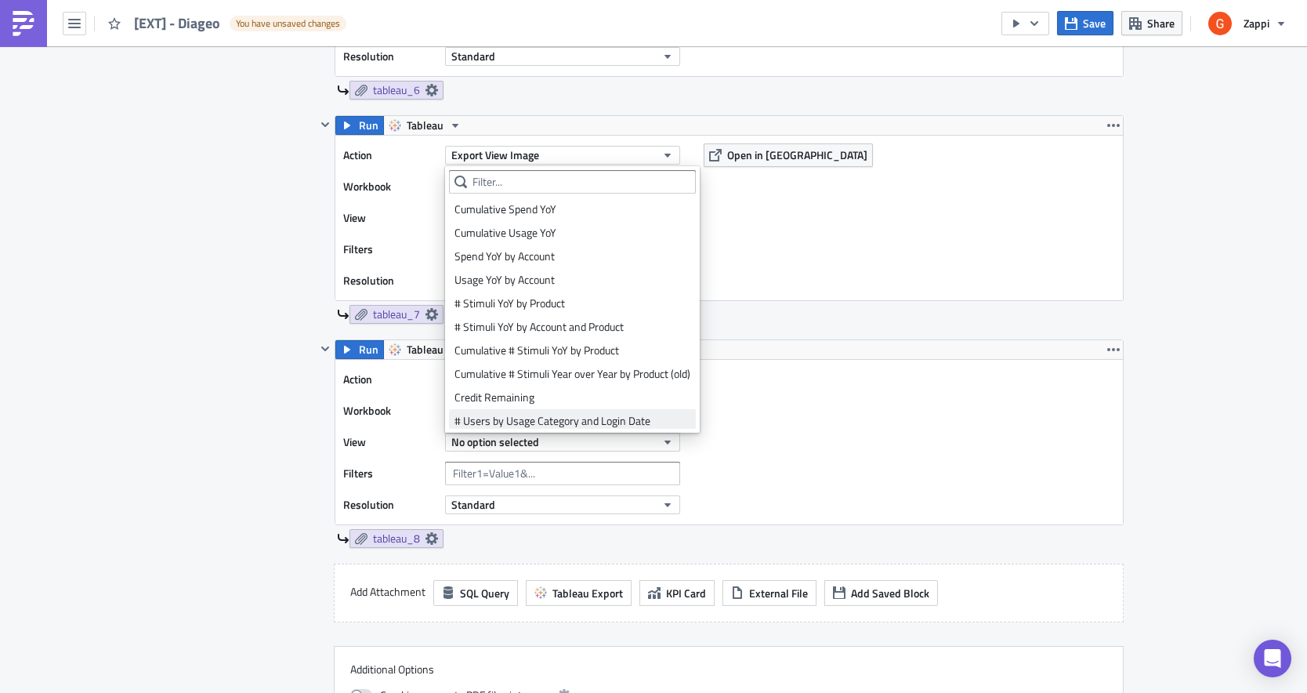
click at [530, 422] on div "# Users by Usage Category and Login Date" at bounding box center [573, 421] width 236 height 16
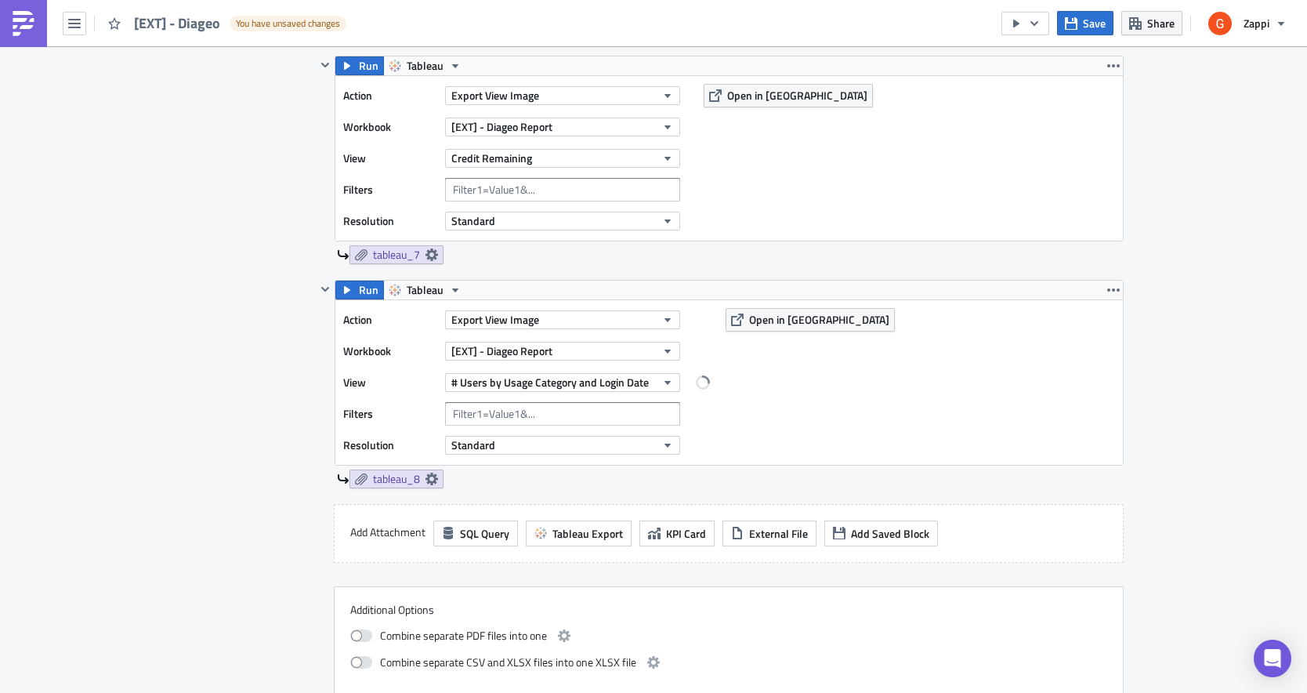
scroll to position [1989, 0]
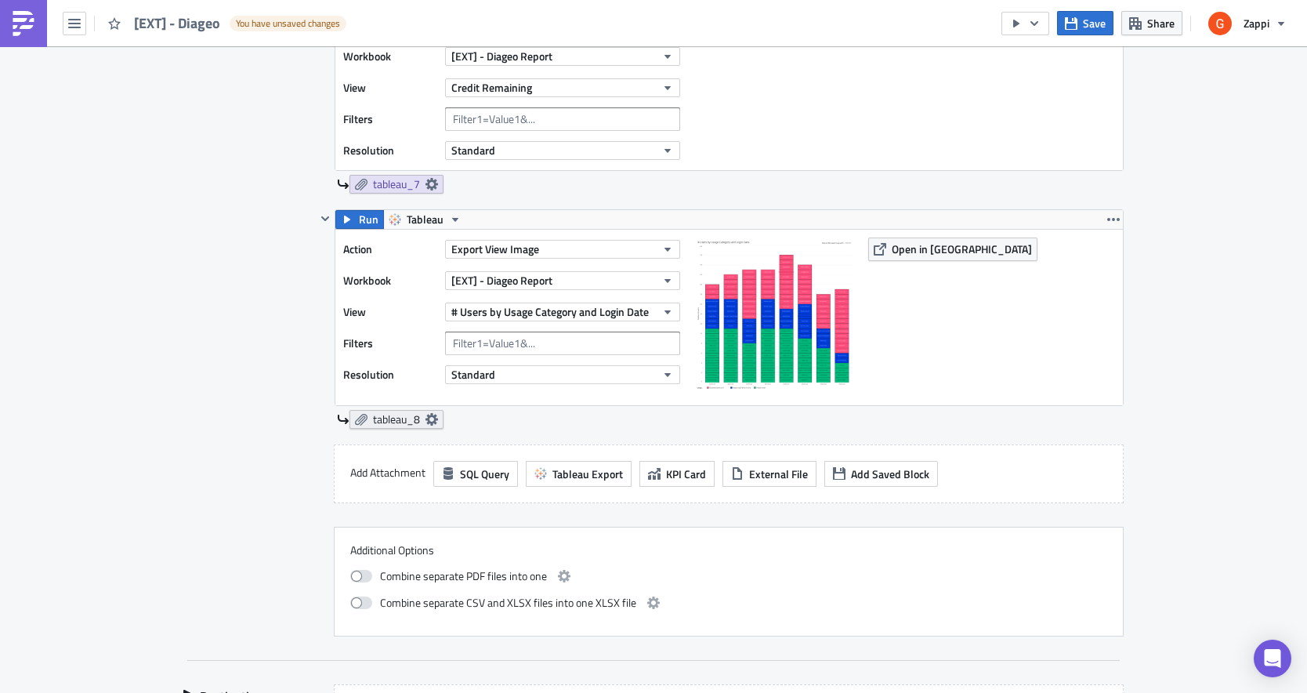
click at [409, 419] on span "tableau_8" at bounding box center [396, 419] width 47 height 14
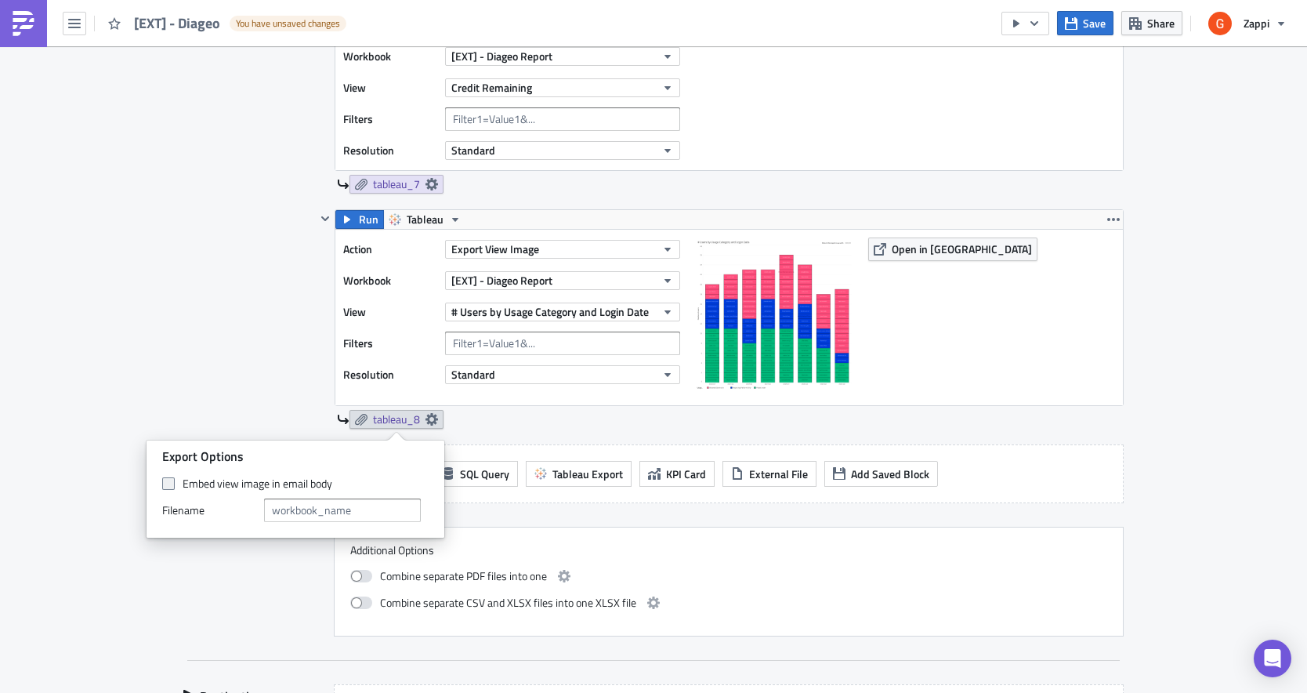
click at [174, 478] on label "Embed view image in email body" at bounding box center [295, 484] width 267 height 14
click at [174, 479] on input "Embed view image in email body" at bounding box center [170, 484] width 10 height 10
checkbox input "true"
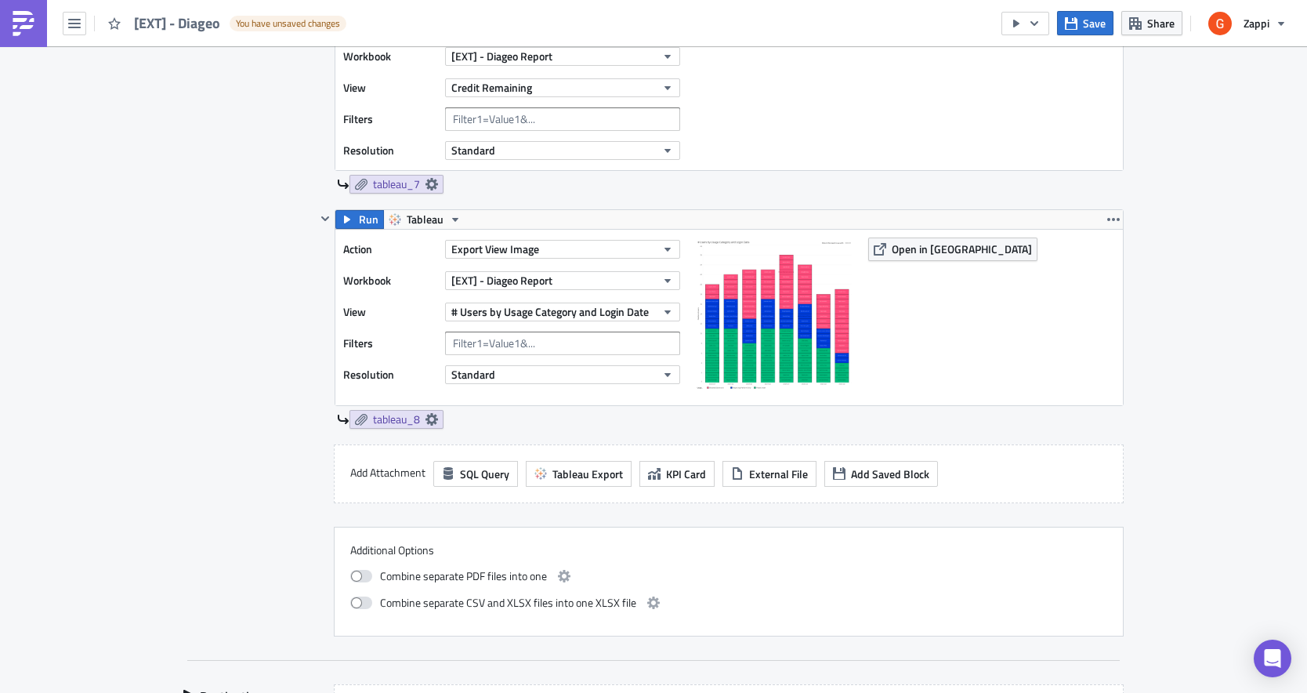
scroll to position [2330, 0]
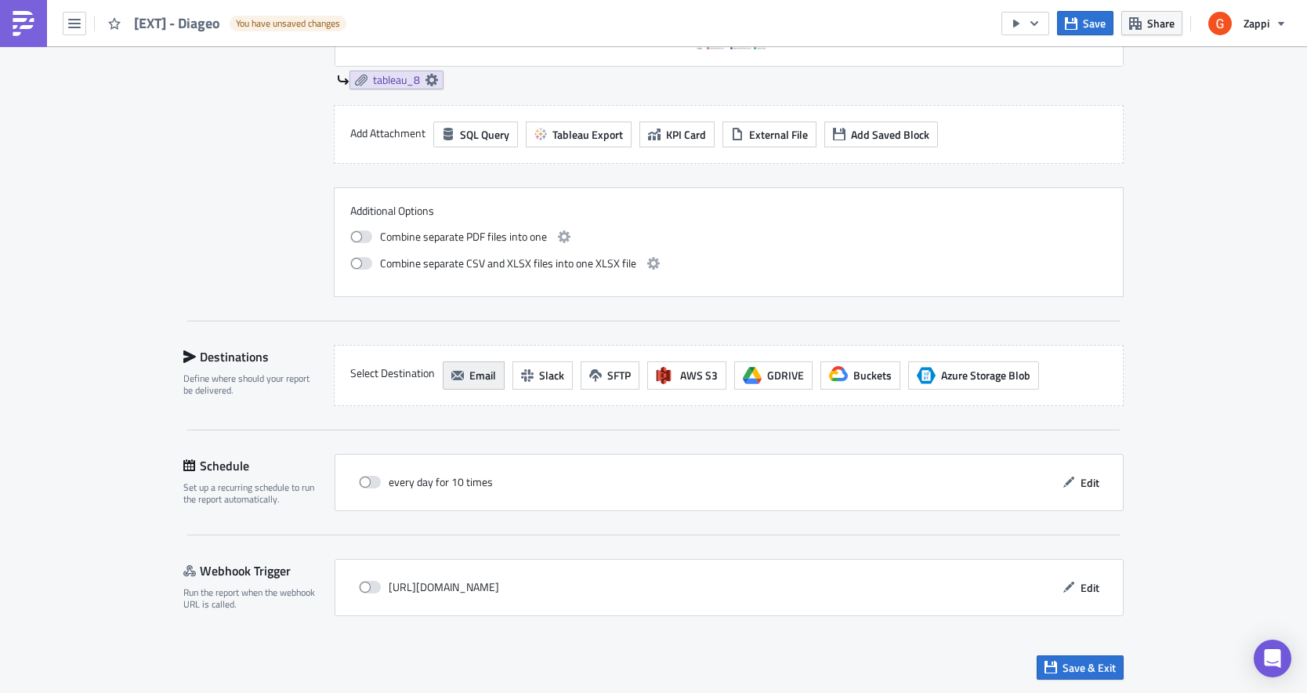
click at [477, 385] on button "Email" at bounding box center [474, 375] width 62 height 28
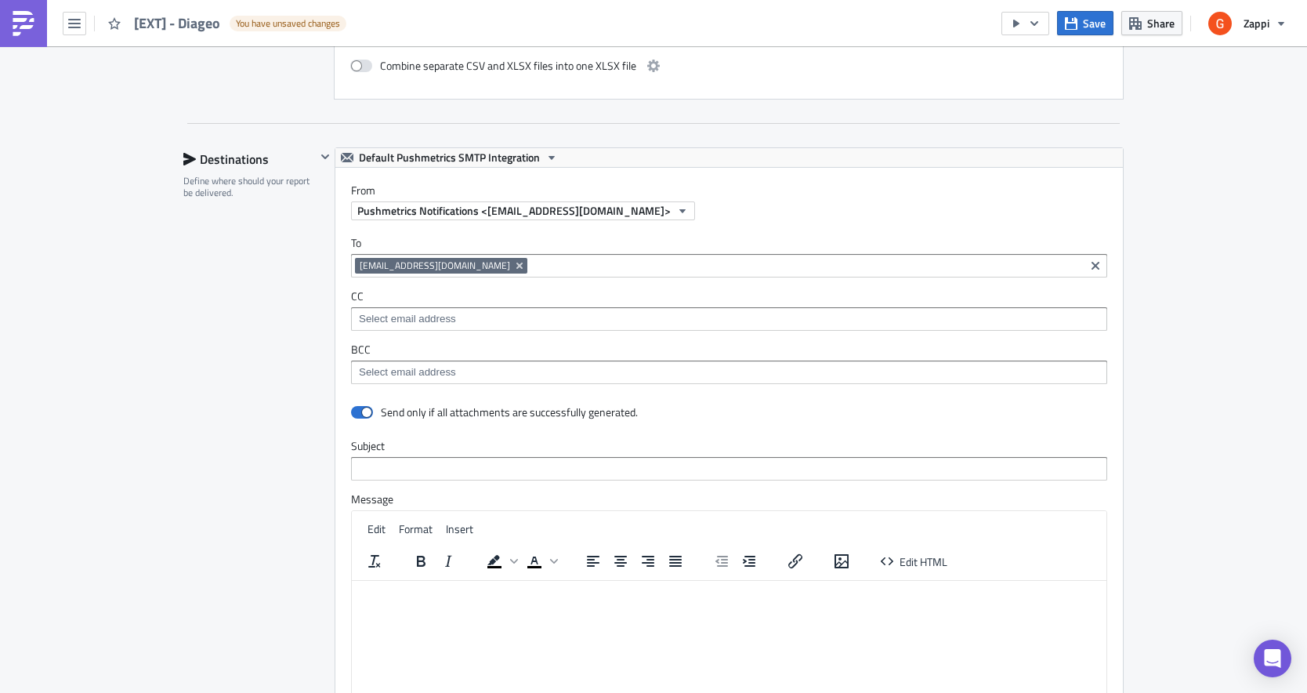
scroll to position [2569, 0]
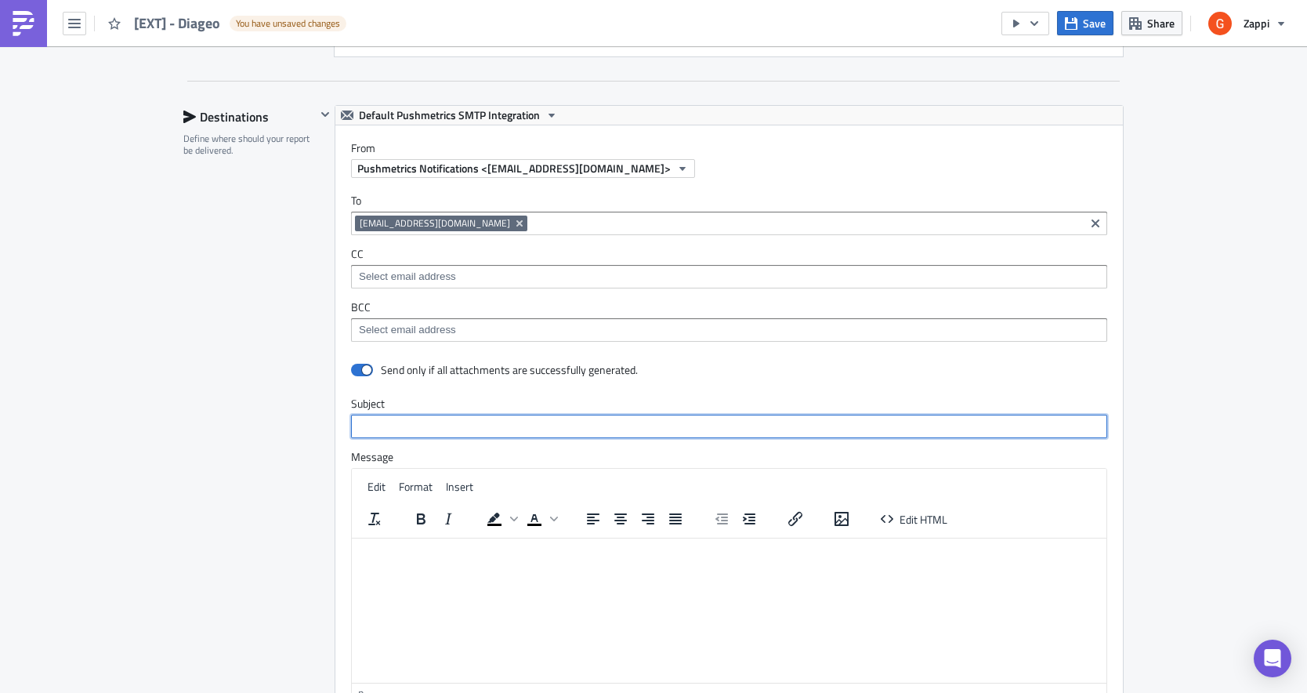
click at [431, 426] on input "text" at bounding box center [729, 427] width 756 height 24
type input "D"
type input "z"
type input "Zappi X Diageo Report"
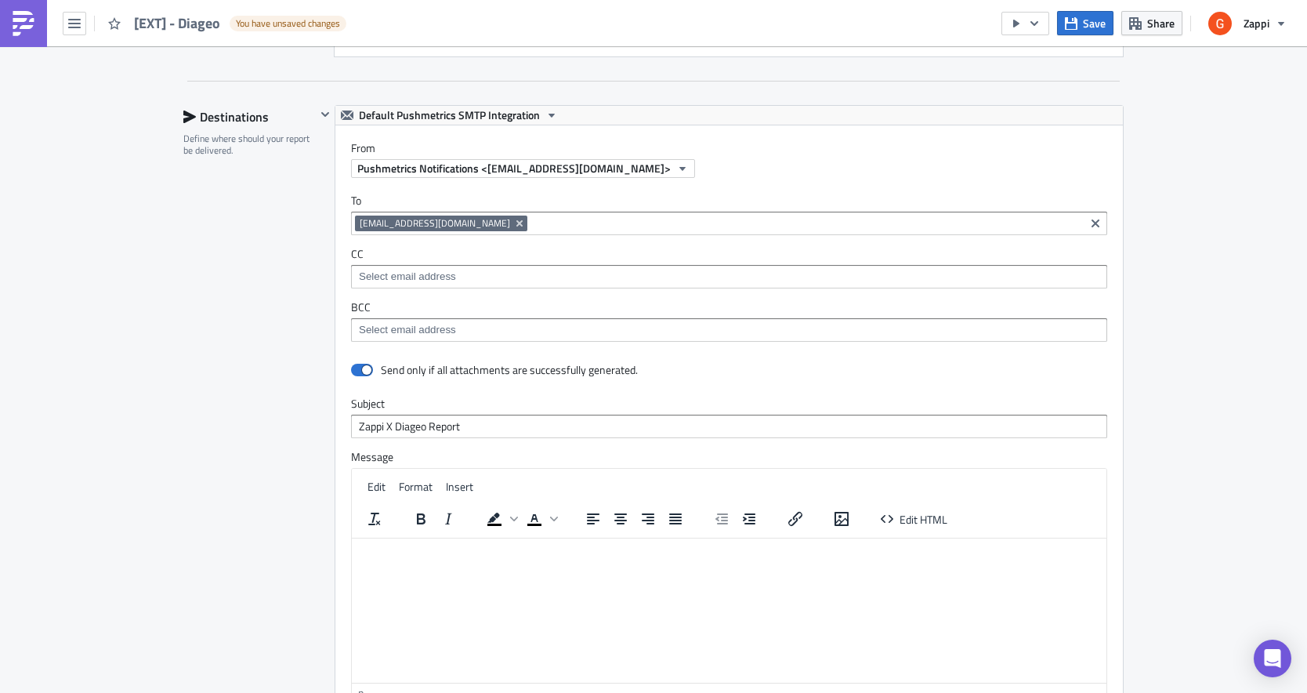
click at [274, 510] on div "Destinations Define where should your report be delivered." at bounding box center [249, 450] width 132 height 691
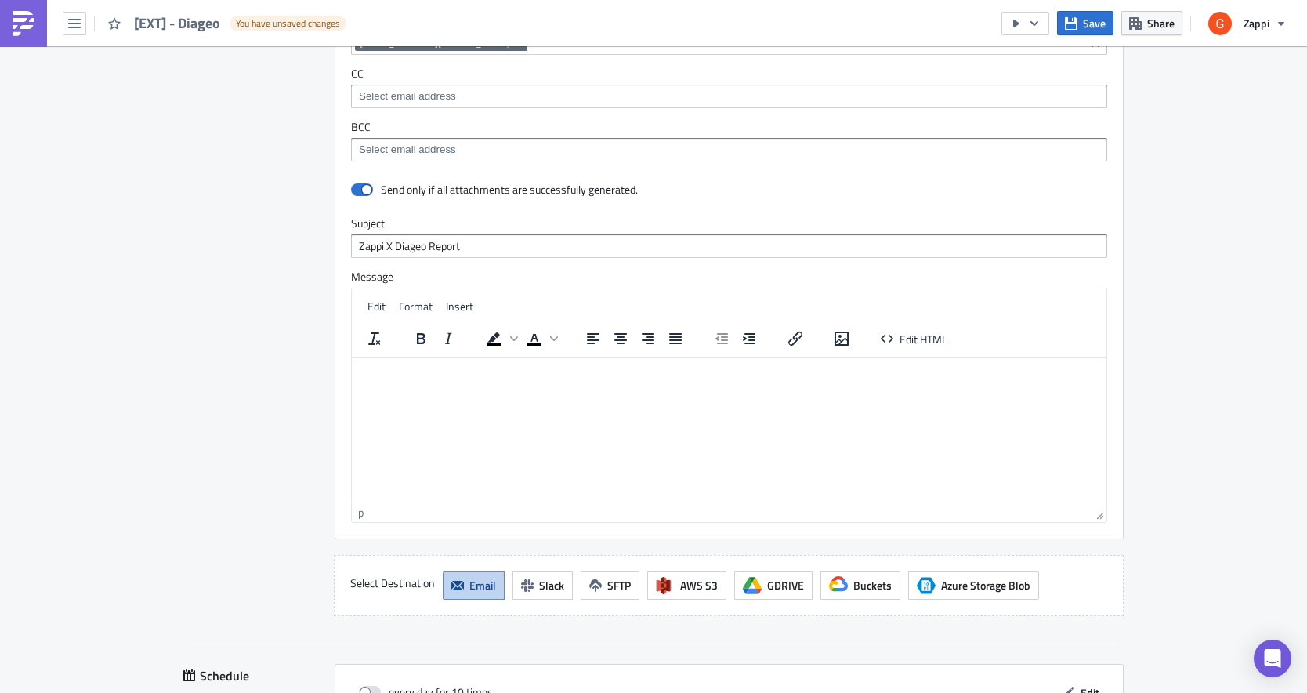
scroll to position [2751, 0]
click at [468, 380] on html at bounding box center [729, 367] width 755 height 25
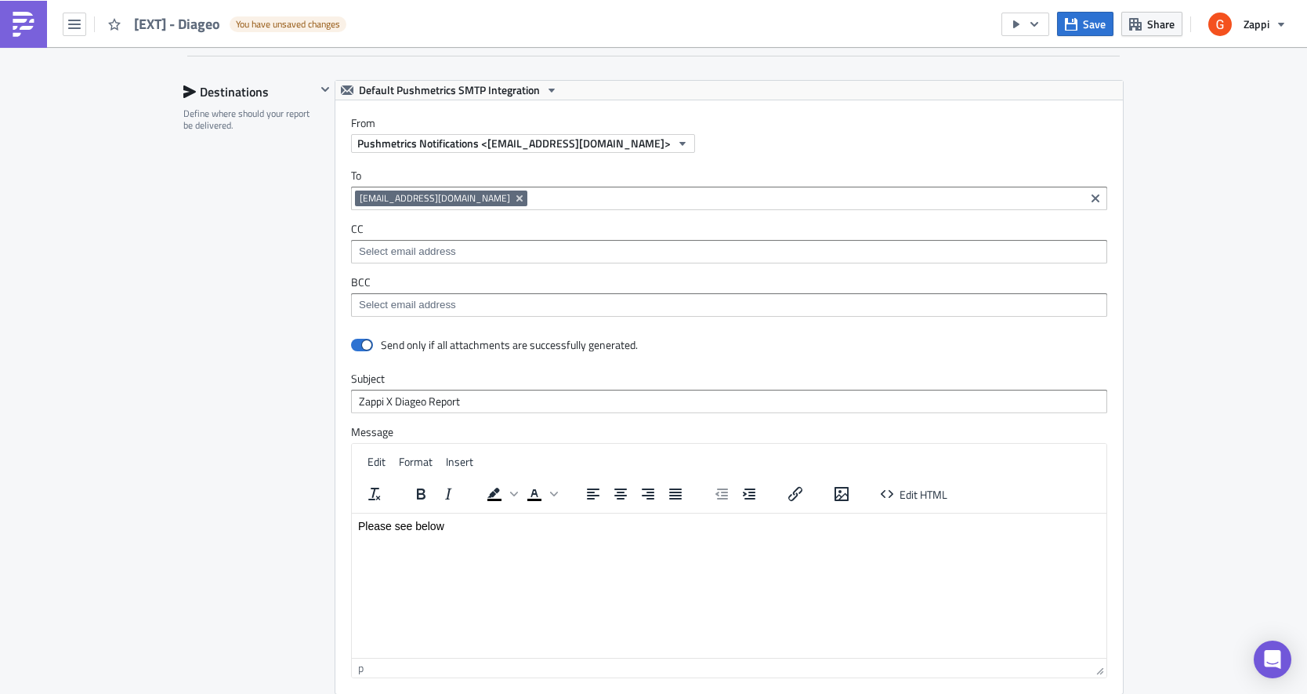
scroll to position [2595, 0]
drag, startPoint x: 416, startPoint y: 522, endPoint x: 557, endPoint y: 522, distance: 140.3
click at [557, 522] on p "Please see below" at bounding box center [729, 523] width 742 height 13
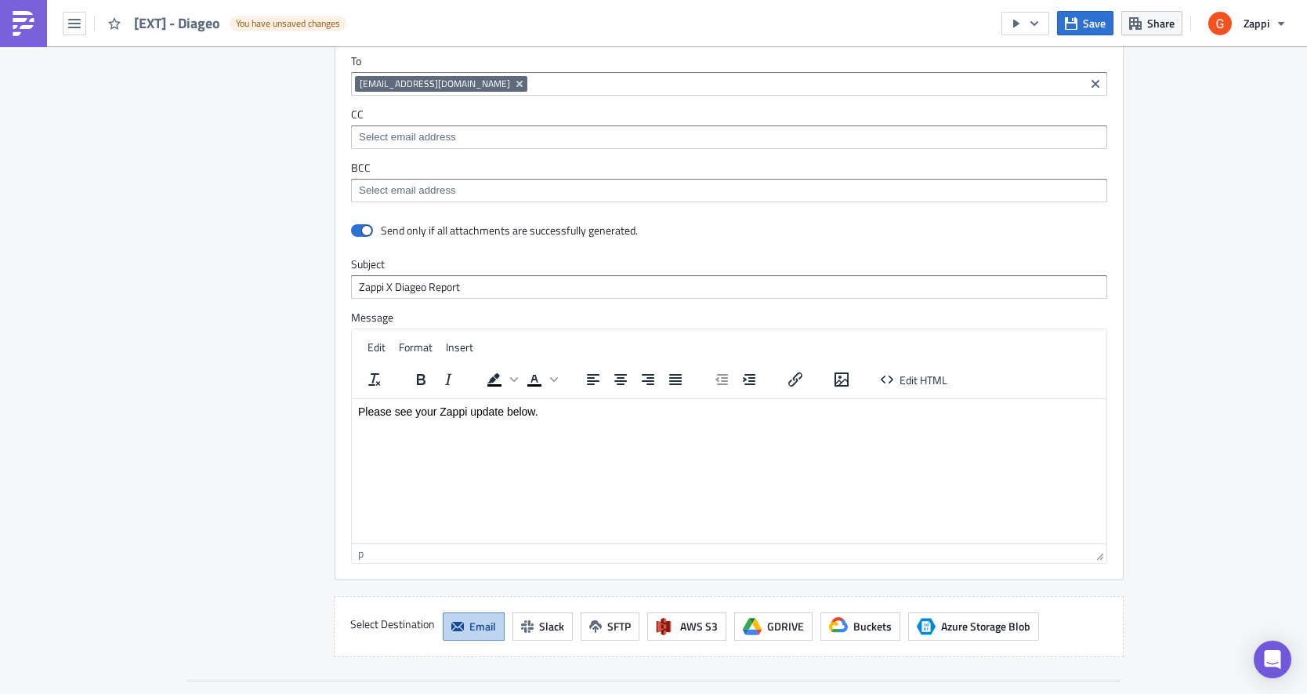
scroll to position [2714, 0]
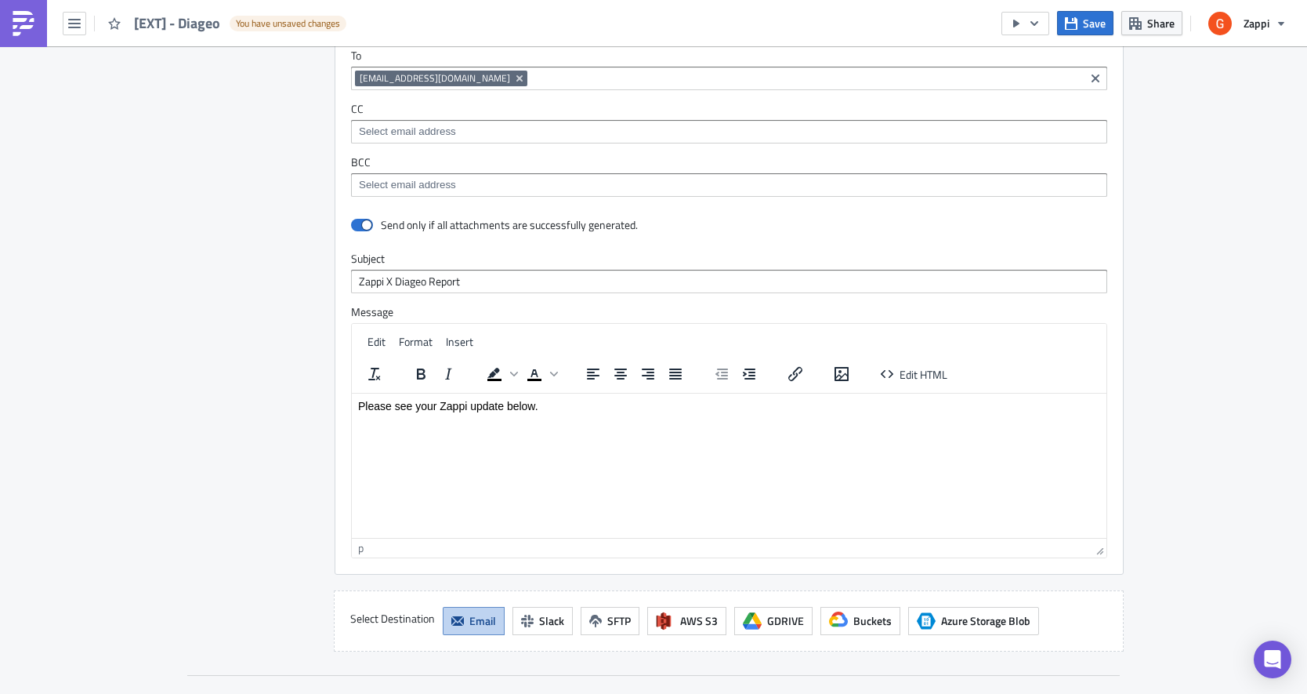
click at [314, 523] on div "Destinations Define where should your report be delivered." at bounding box center [249, 305] width 132 height 691
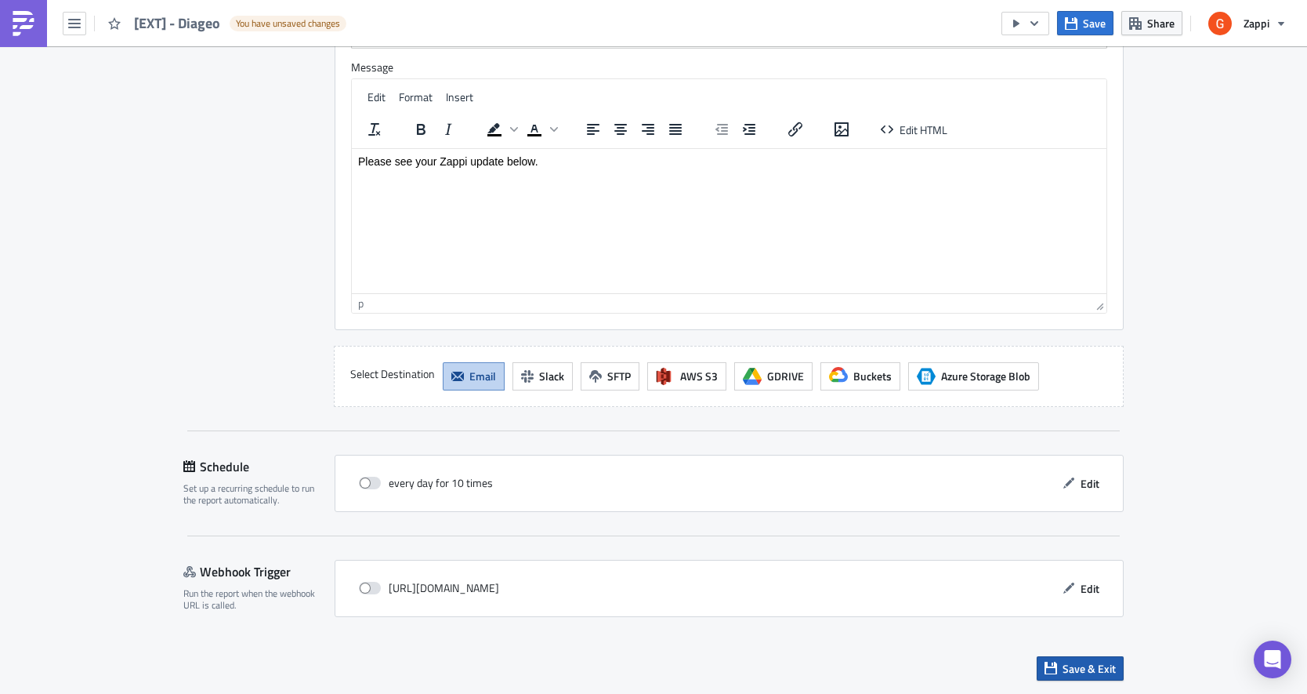
click at [1083, 664] on span "Save & Exit" at bounding box center [1089, 668] width 53 height 16
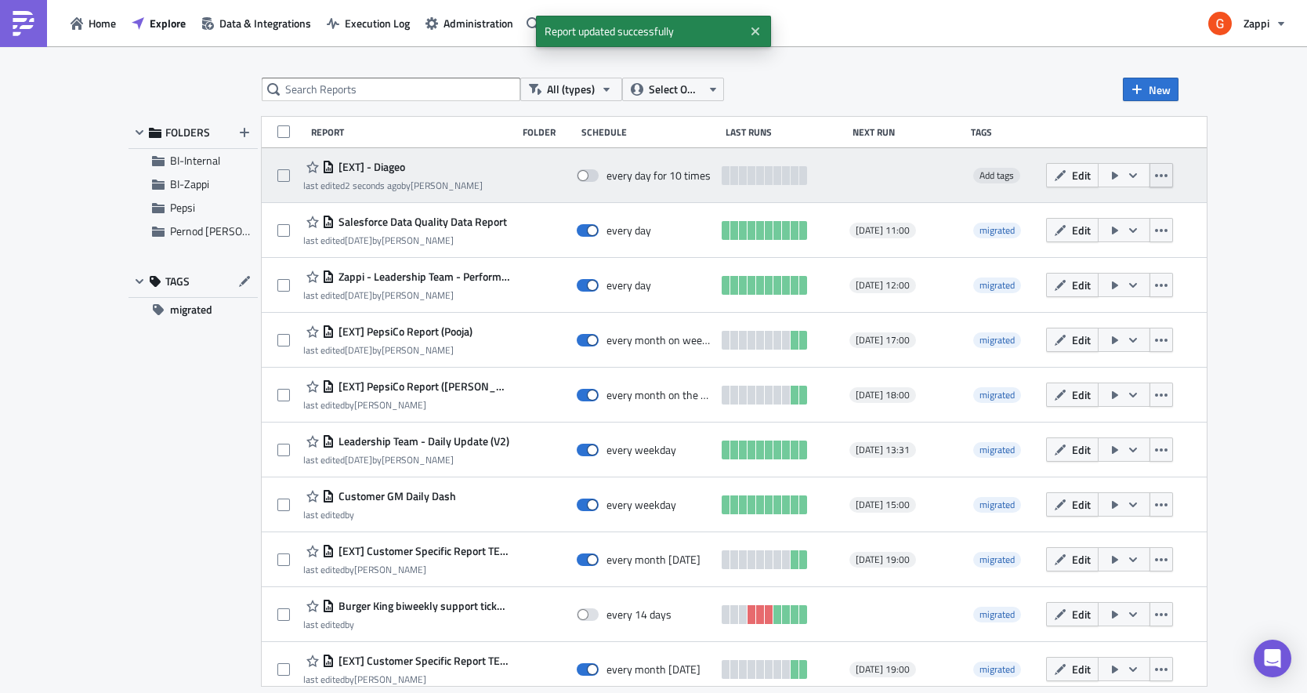
click at [1173, 171] on button "button" at bounding box center [1162, 175] width 24 height 24
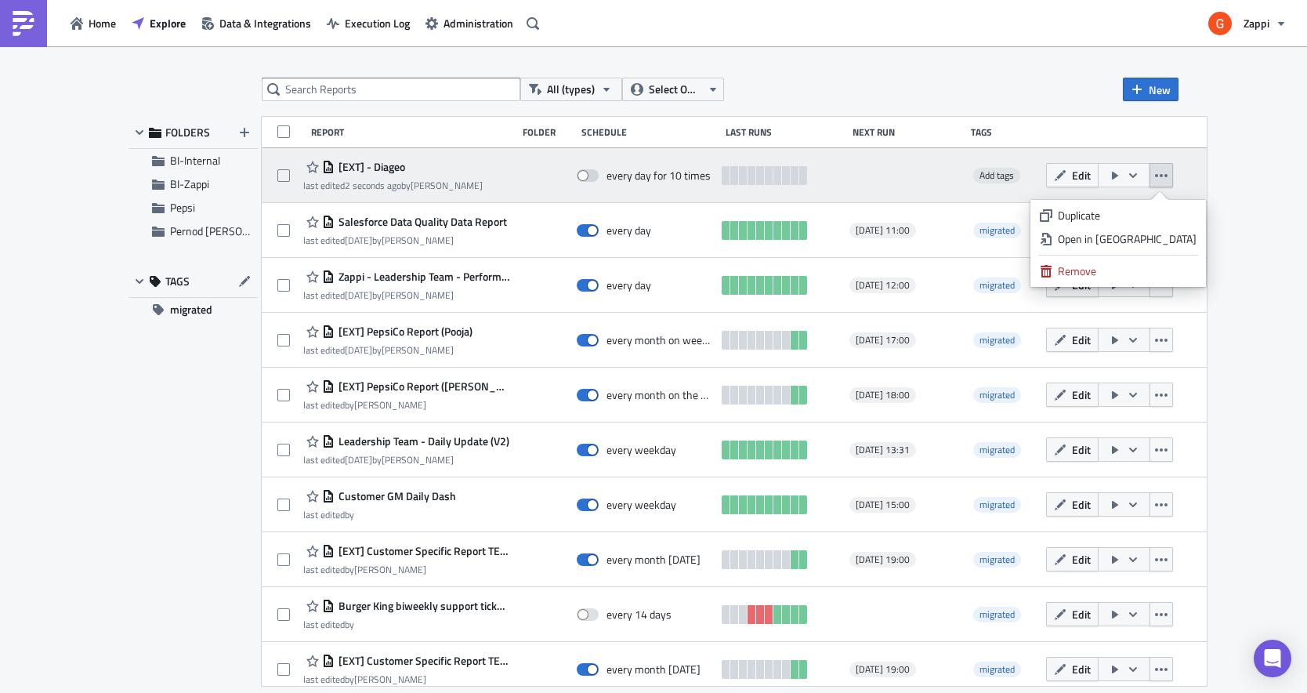
click at [1173, 171] on button "button" at bounding box center [1162, 175] width 24 height 24
click at [1140, 171] on icon "button" at bounding box center [1133, 175] width 13 height 13
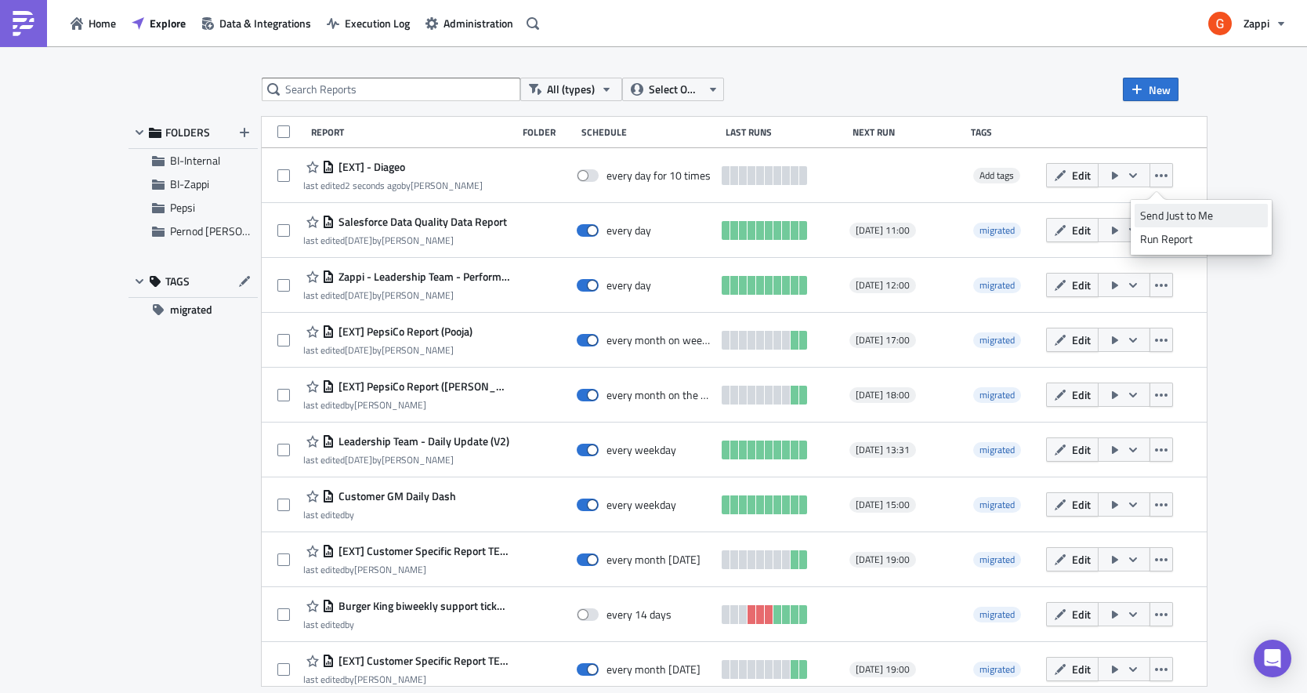
click at [1163, 225] on link "Send Just to Me" at bounding box center [1201, 216] width 133 height 24
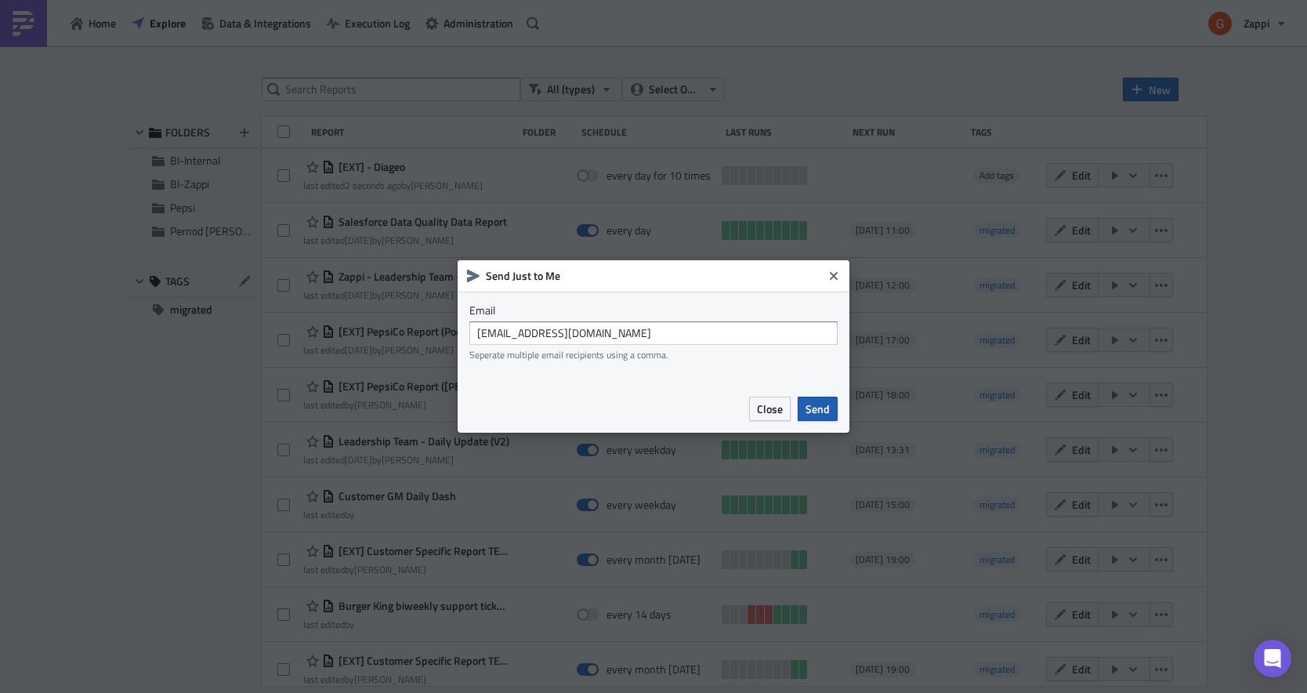
click at [826, 405] on span "Send" at bounding box center [818, 409] width 24 height 16
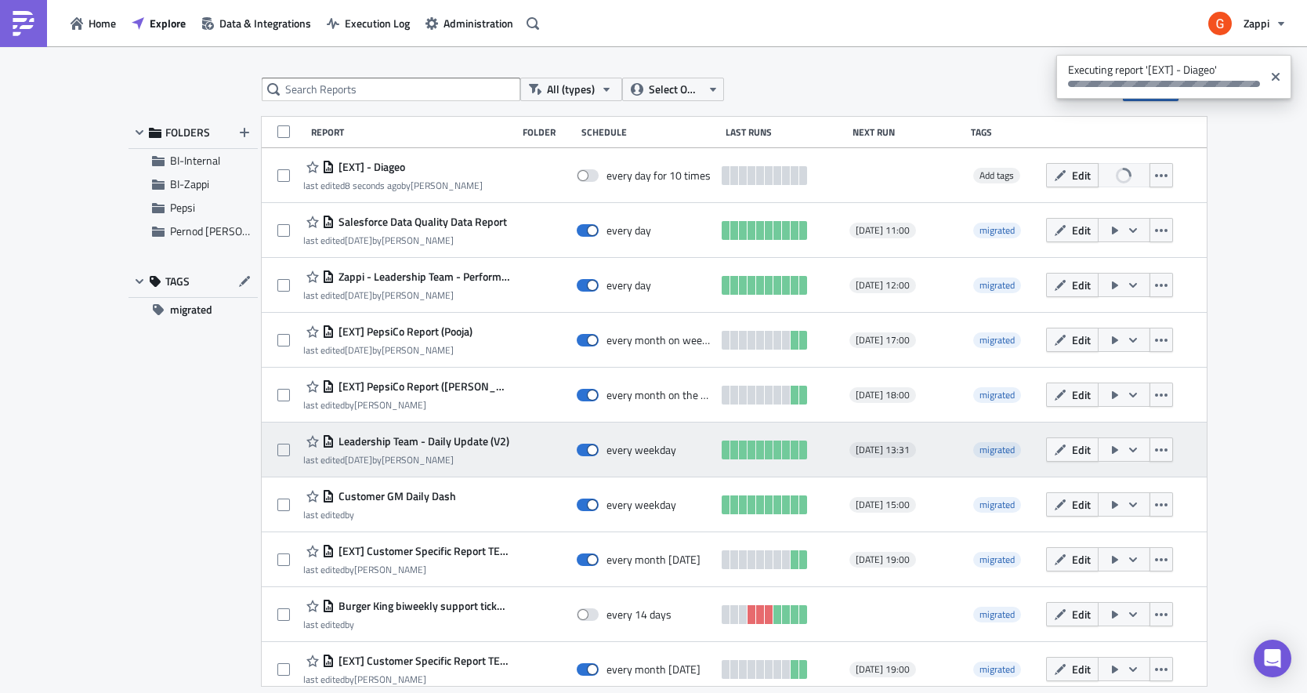
click at [456, 439] on span "Leadership Team - Daily Update (V2)" at bounding box center [422, 441] width 175 height 14
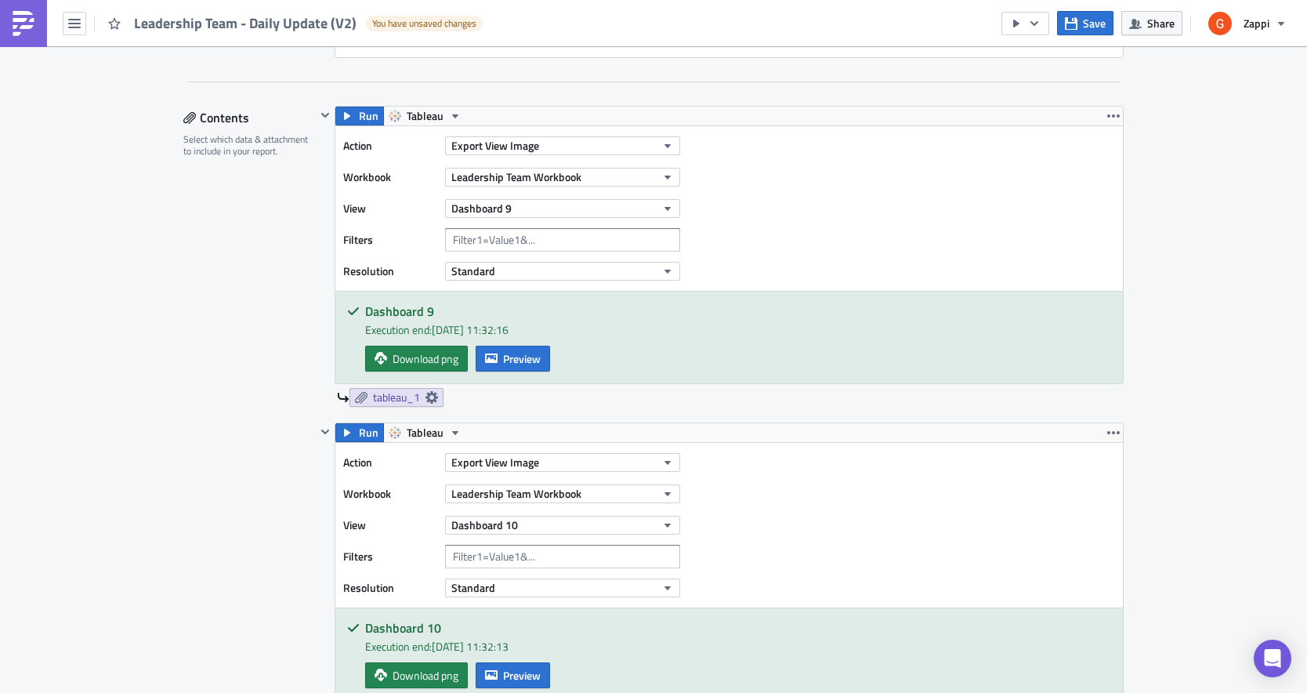
scroll to position [439, 0]
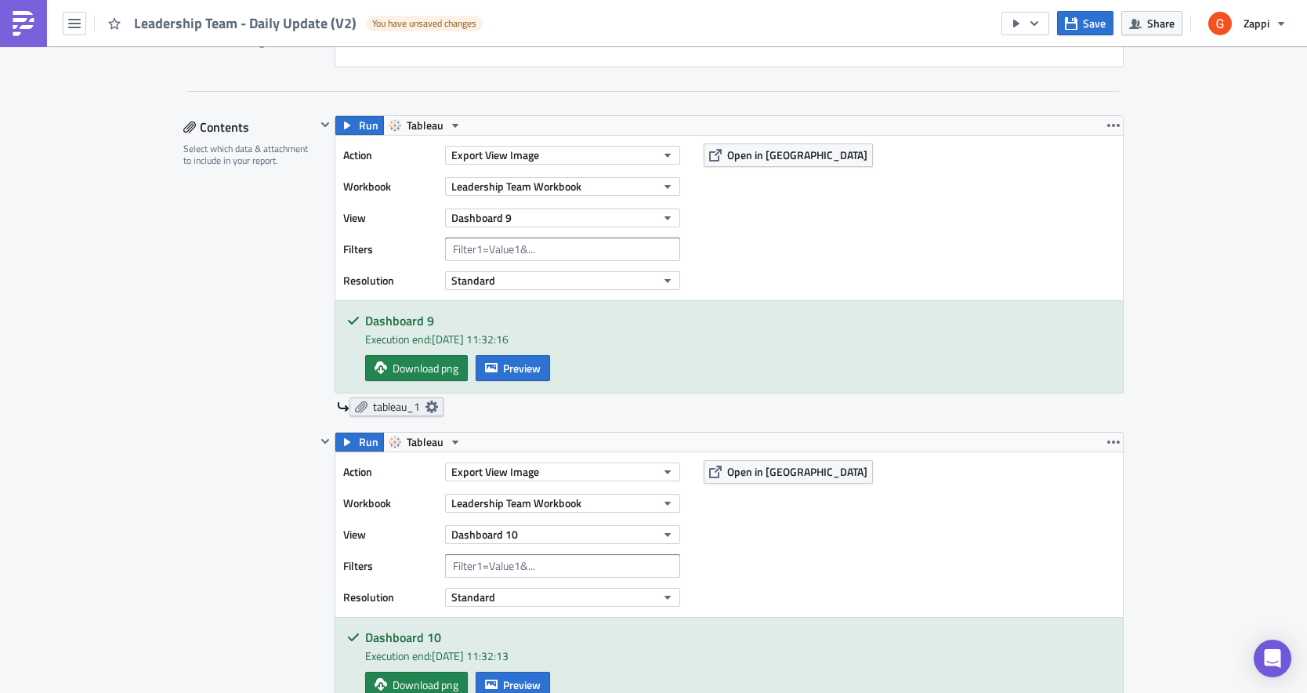
click at [390, 403] on span "tableau_1" at bounding box center [396, 407] width 47 height 14
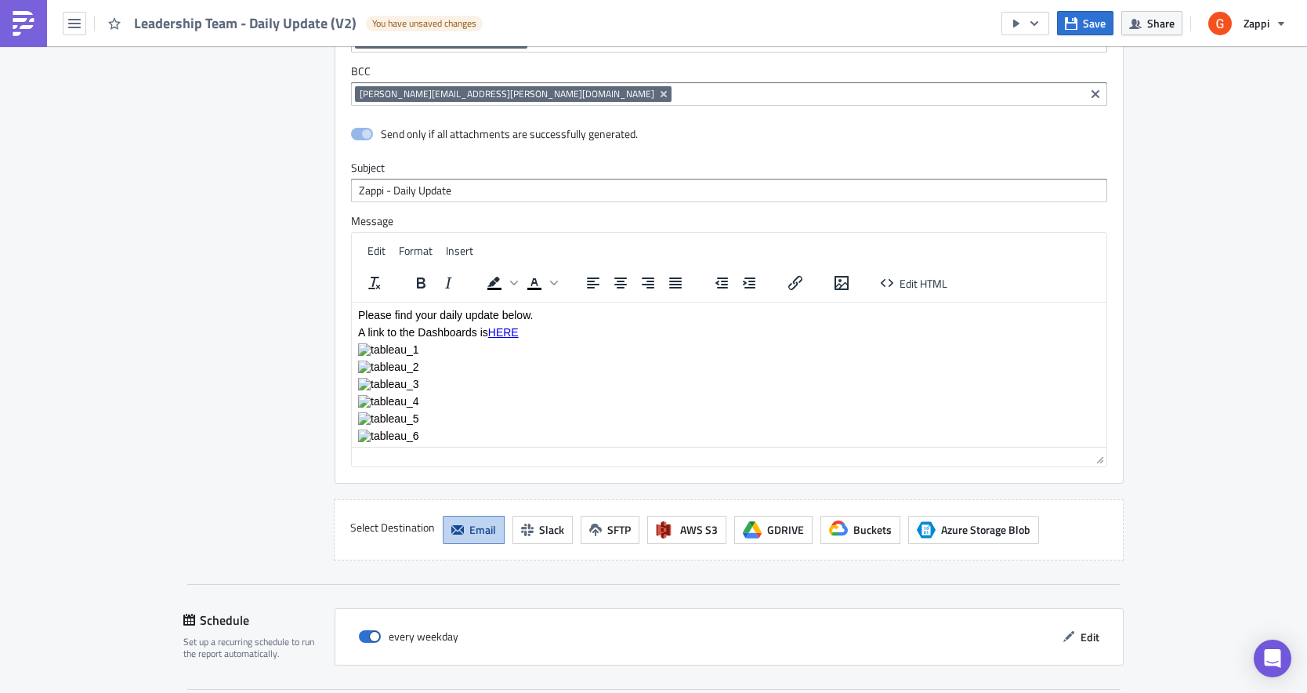
scroll to position [3359, 0]
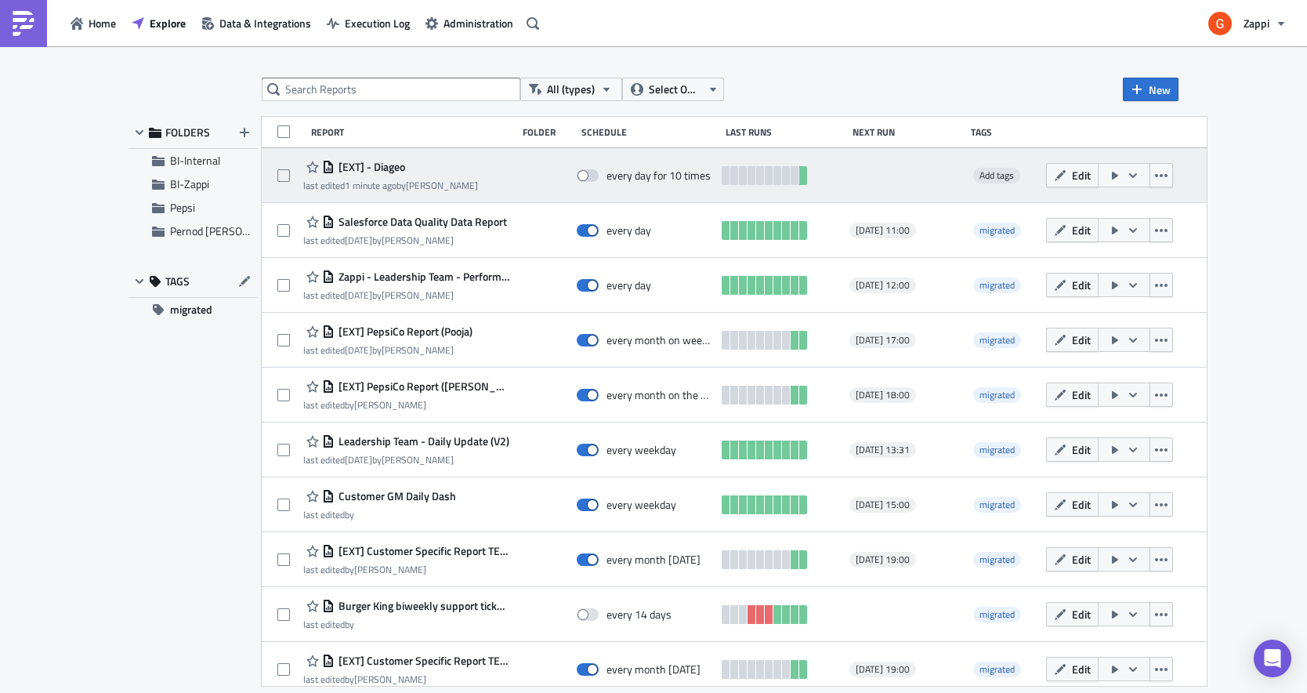
click at [413, 175] on div "[EXT] - Diageo" at bounding box center [390, 167] width 175 height 19
click at [1091, 174] on span "Edit" at bounding box center [1081, 175] width 19 height 16
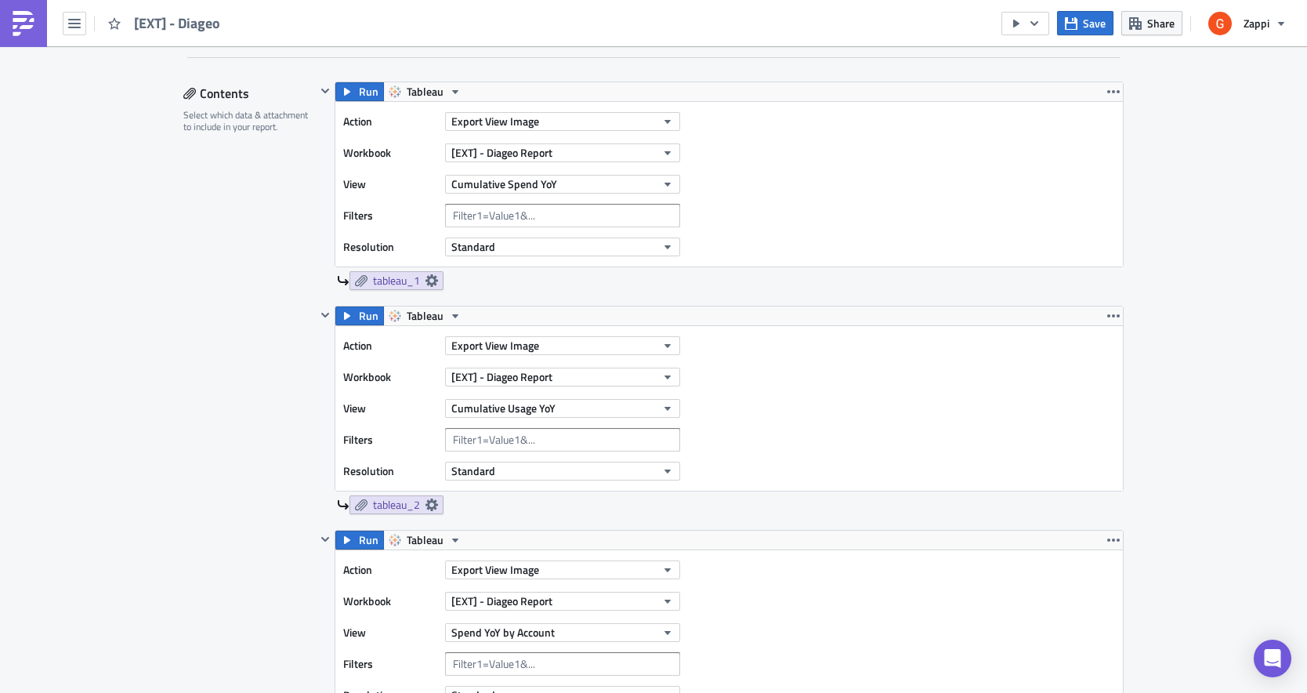
scroll to position [460, 0]
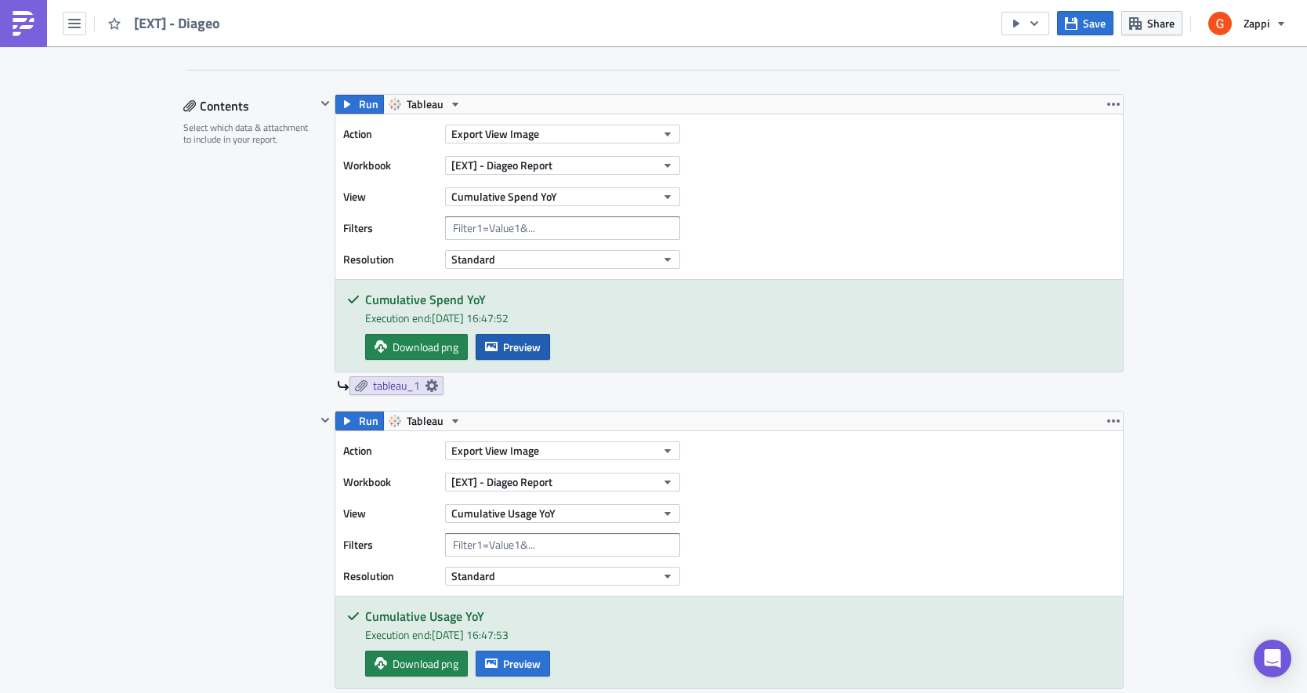
click at [528, 337] on button "Preview" at bounding box center [513, 347] width 74 height 26
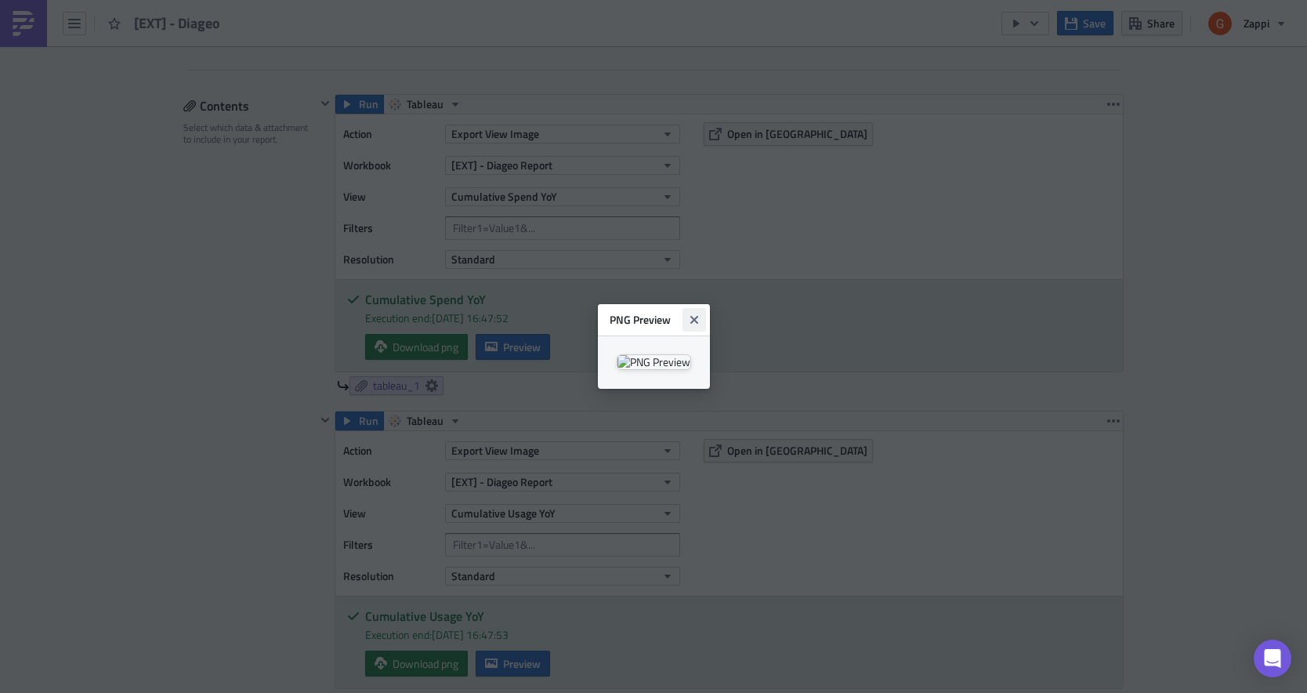
click at [701, 314] on icon "Close" at bounding box center [694, 320] width 13 height 13
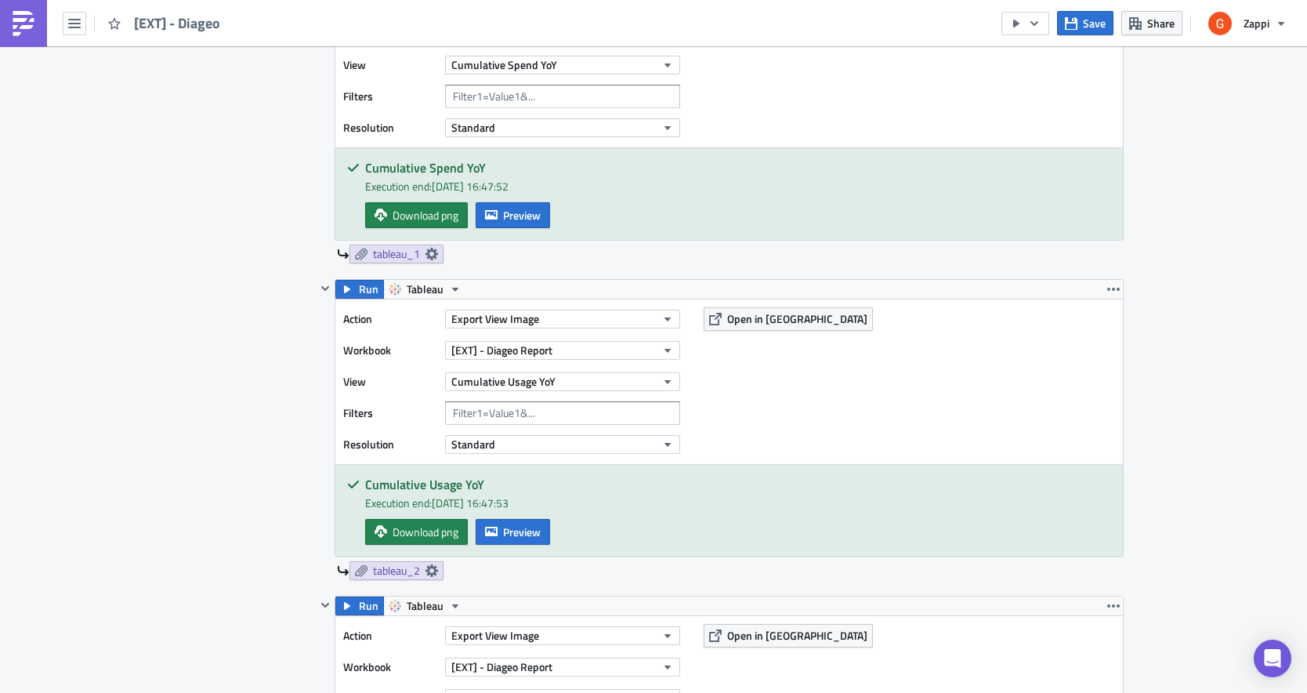
scroll to position [685, 0]
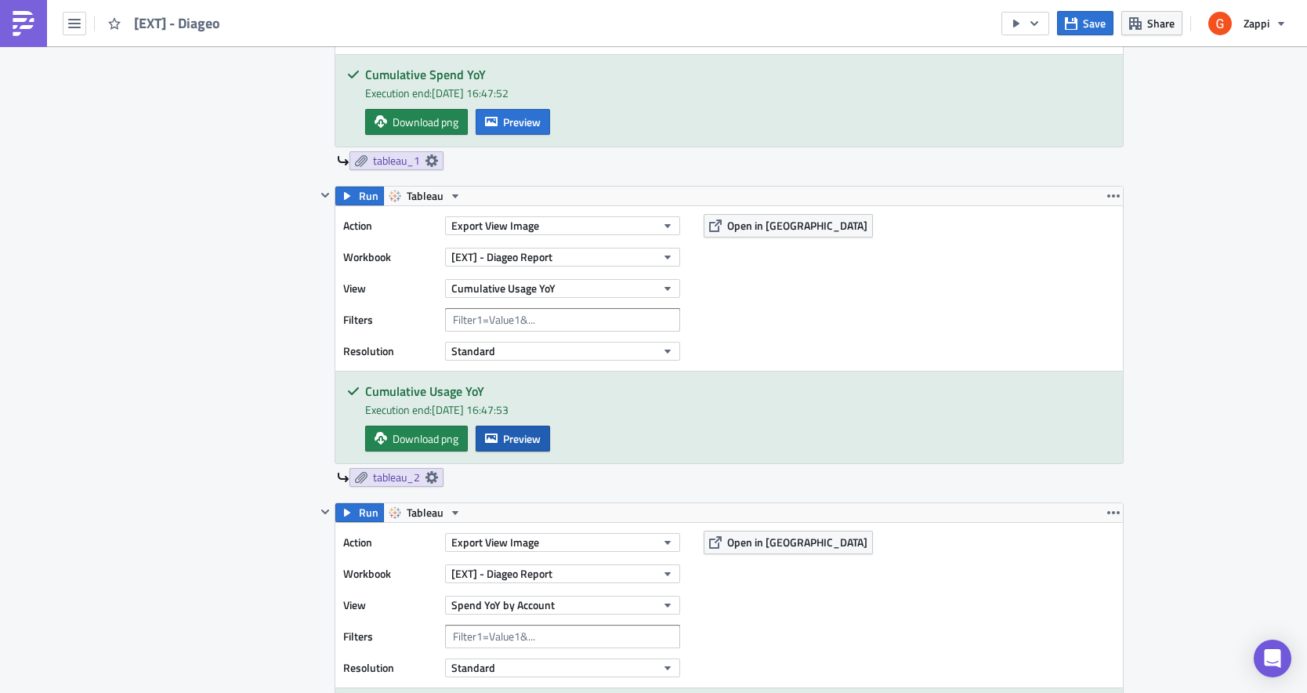
click at [521, 440] on span "Preview" at bounding box center [522, 438] width 38 height 16
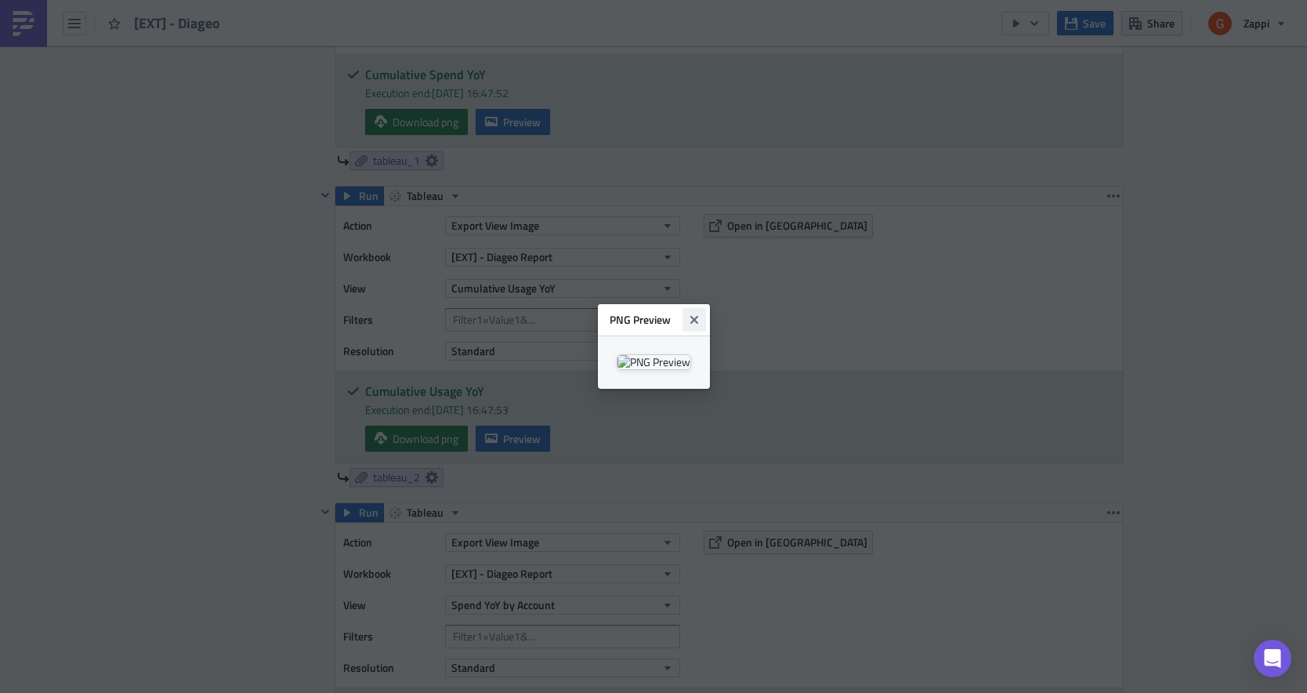
click at [698, 316] on icon "Close" at bounding box center [694, 320] width 8 height 8
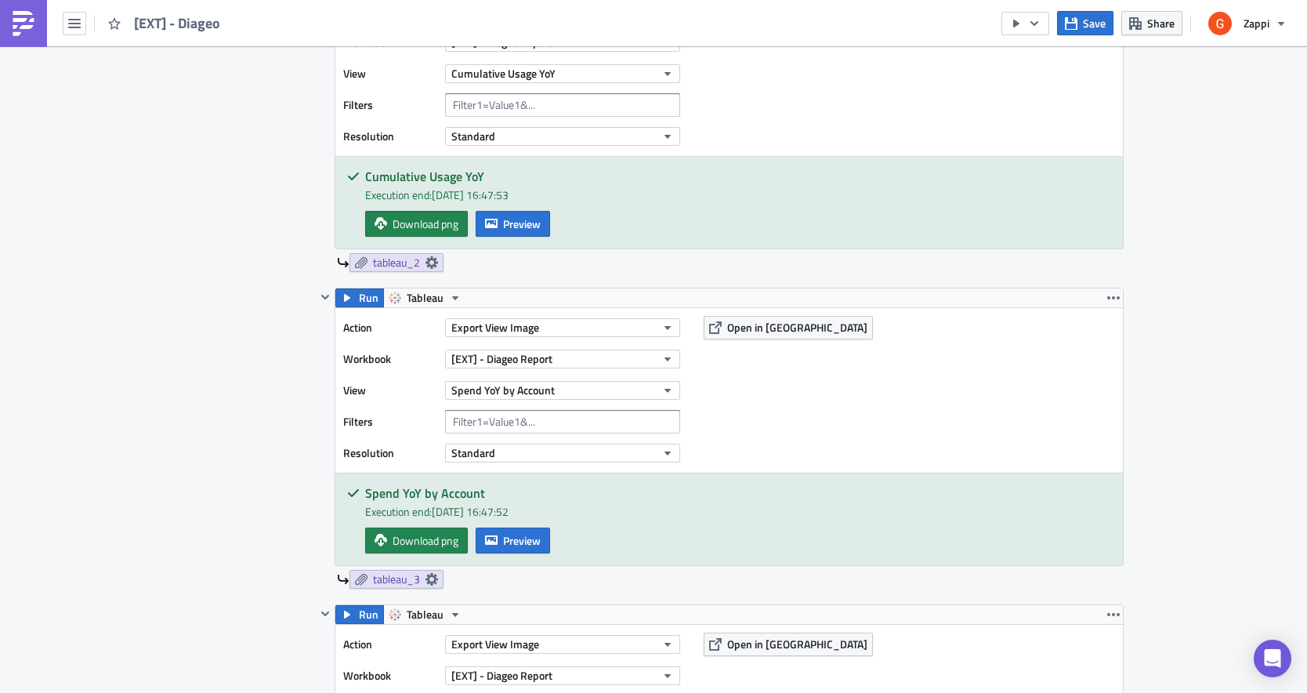
scroll to position [1013, 0]
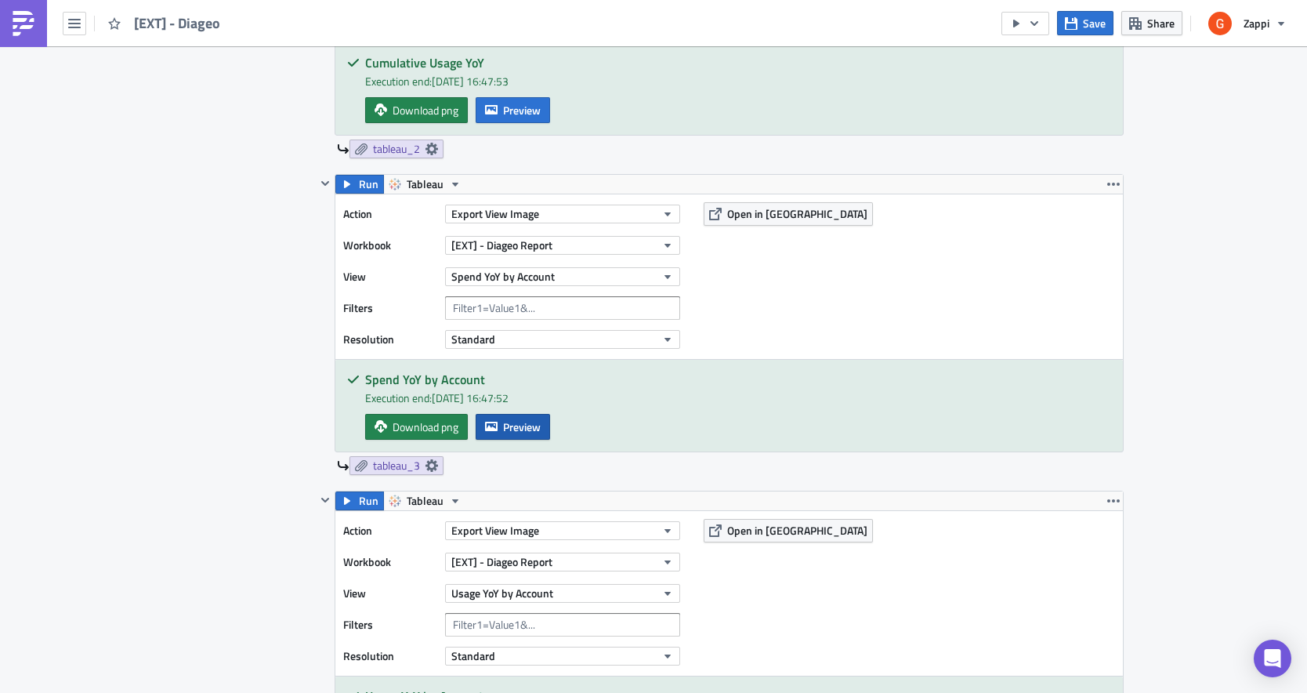
click at [518, 430] on span "Preview" at bounding box center [522, 427] width 38 height 16
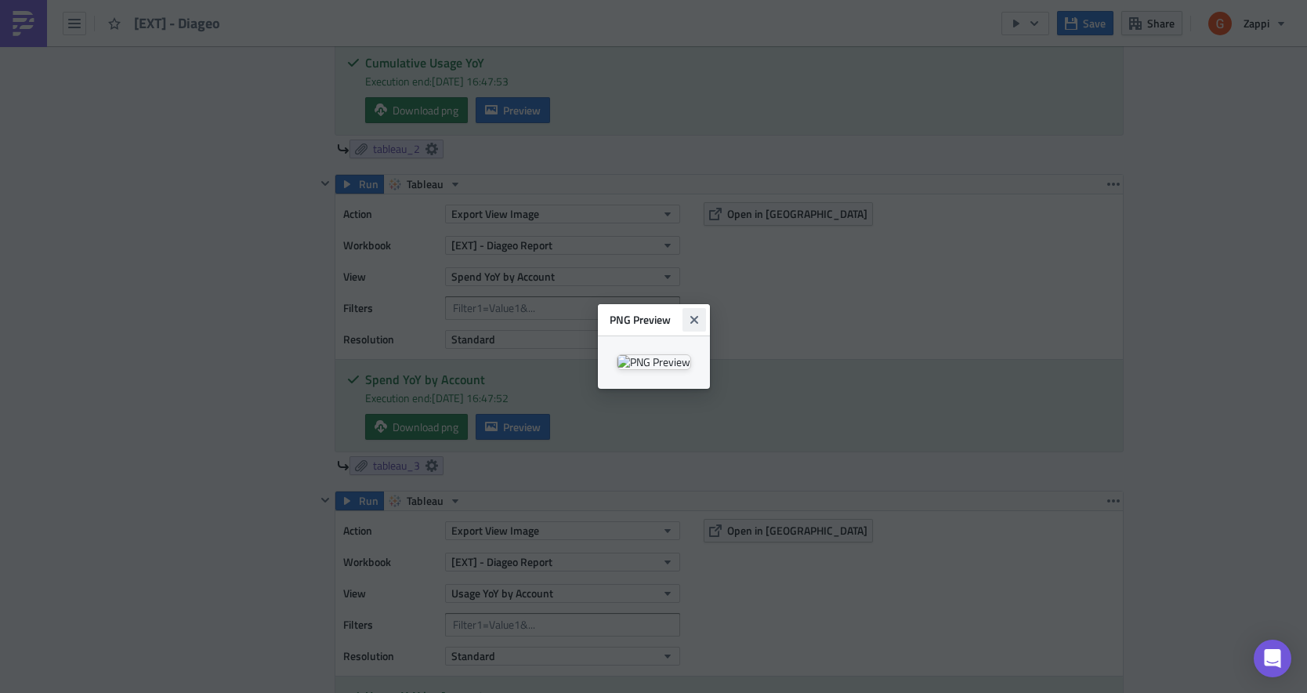
click at [698, 316] on icon "Close" at bounding box center [694, 320] width 8 height 8
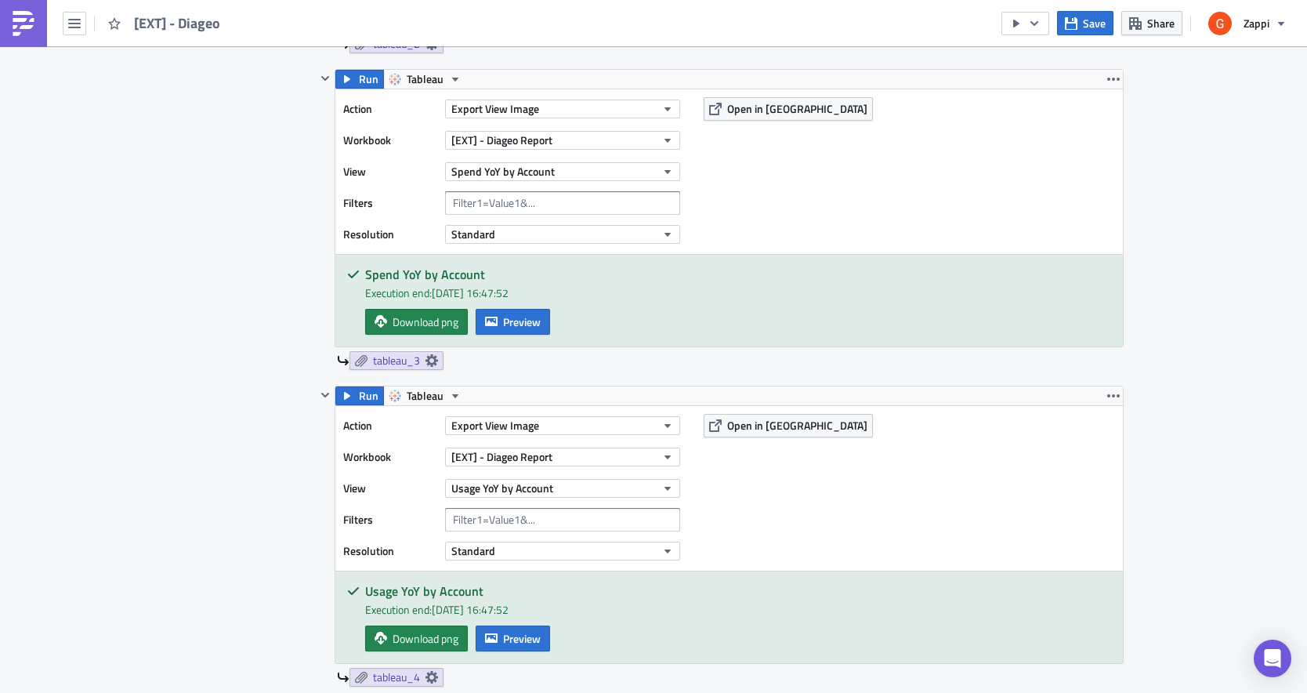
scroll to position [1285, 0]
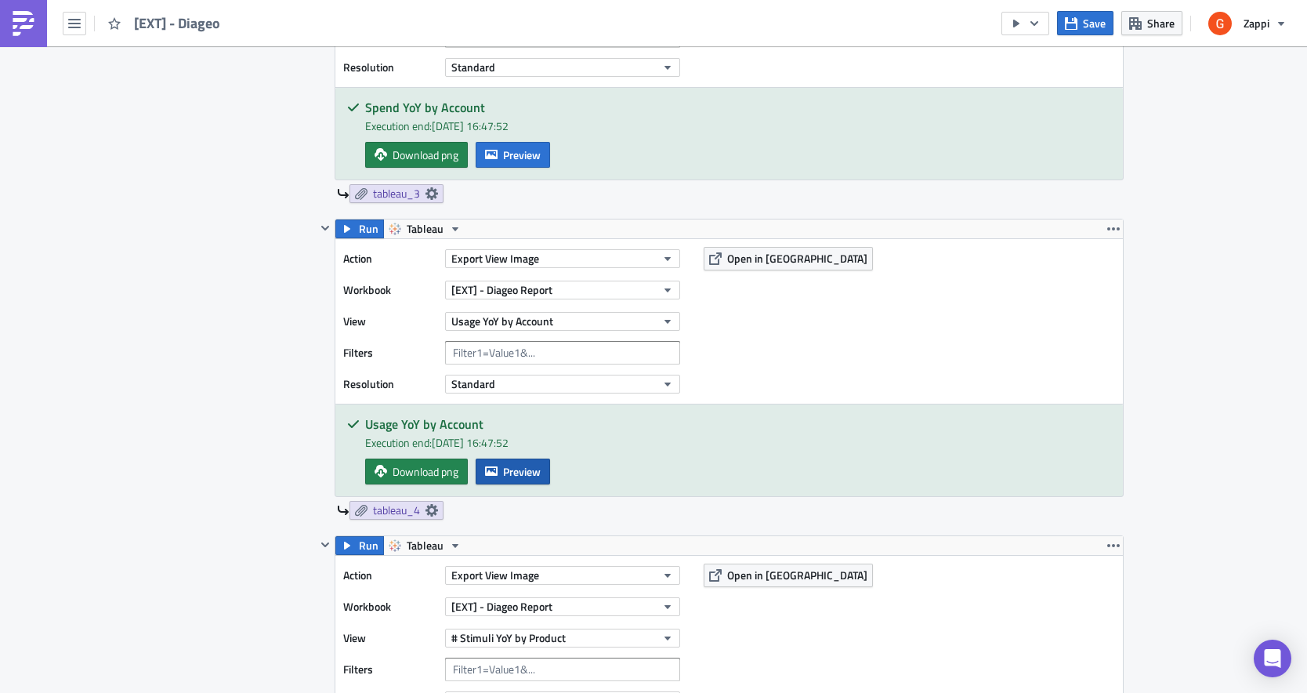
click at [523, 470] on span "Preview" at bounding box center [522, 471] width 38 height 16
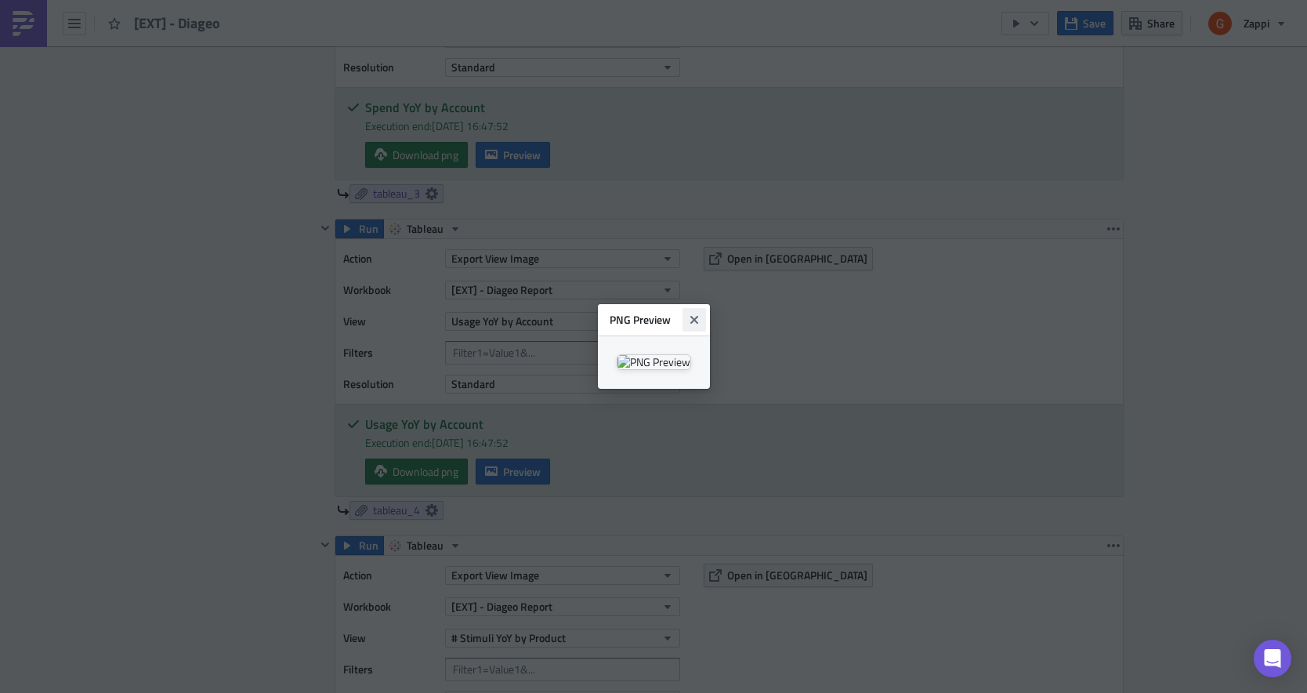
click at [701, 314] on icon "Close" at bounding box center [694, 320] width 13 height 13
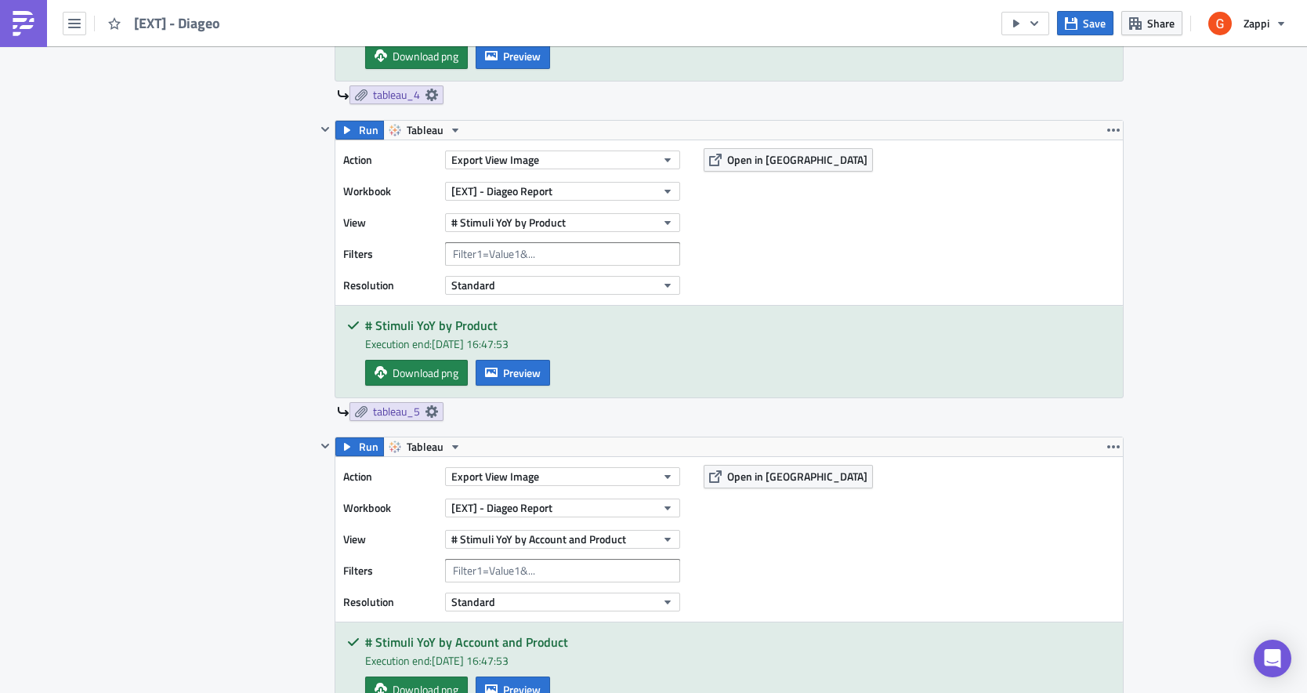
scroll to position [1728, 0]
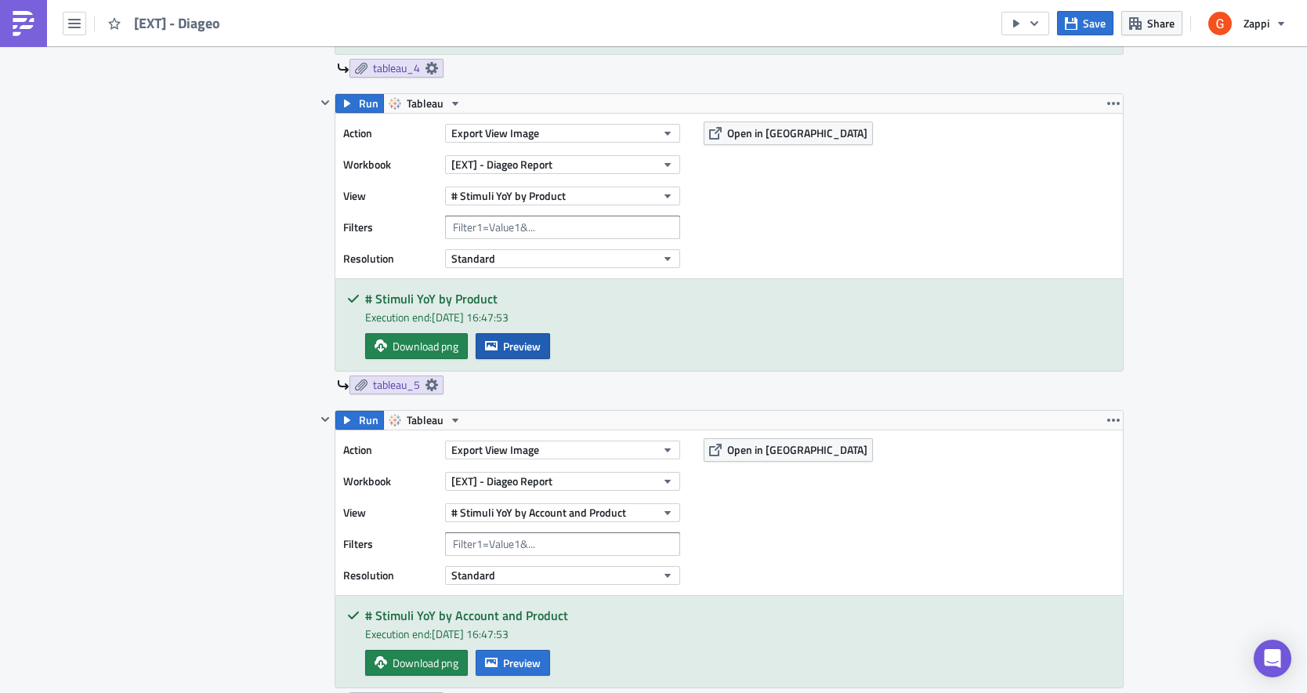
click at [527, 346] on span "Preview" at bounding box center [522, 346] width 38 height 16
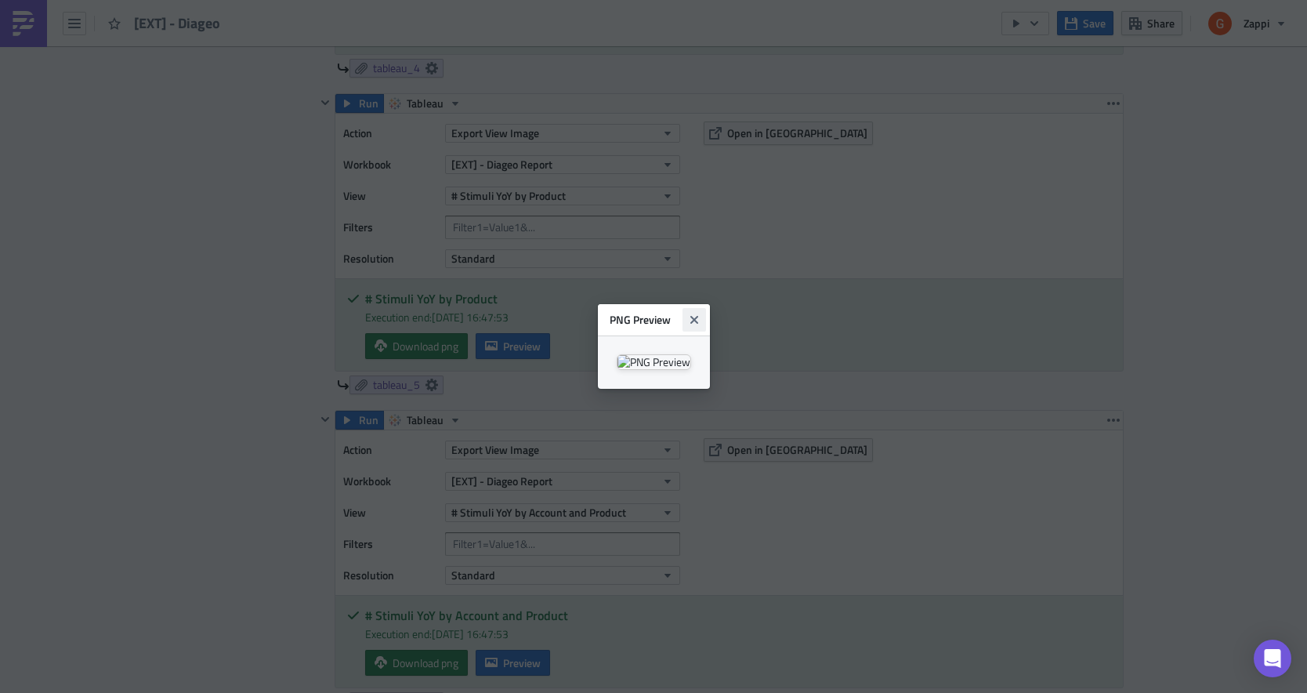
click at [698, 316] on icon "Close" at bounding box center [694, 320] width 8 height 8
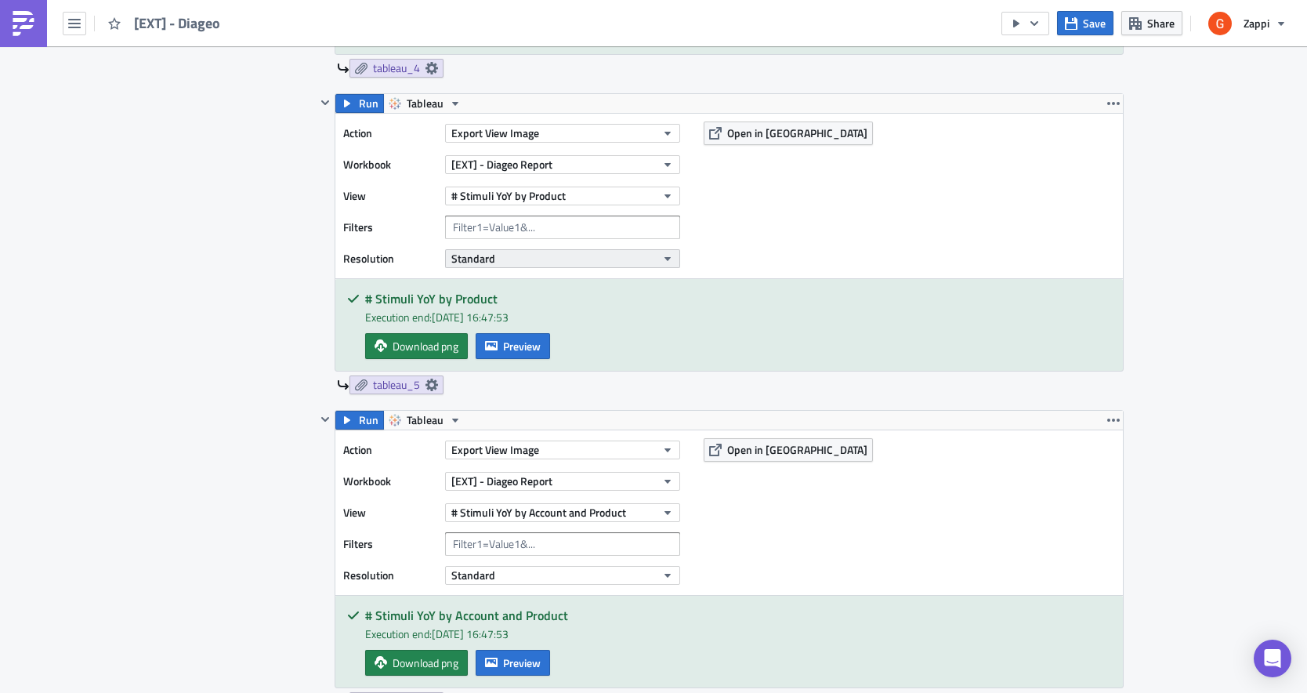
click at [465, 261] on span "Standard" at bounding box center [473, 258] width 44 height 16
click at [662, 253] on icon "button" at bounding box center [668, 258] width 13 height 13
click at [376, 383] on span "tableau_5" at bounding box center [396, 385] width 47 height 14
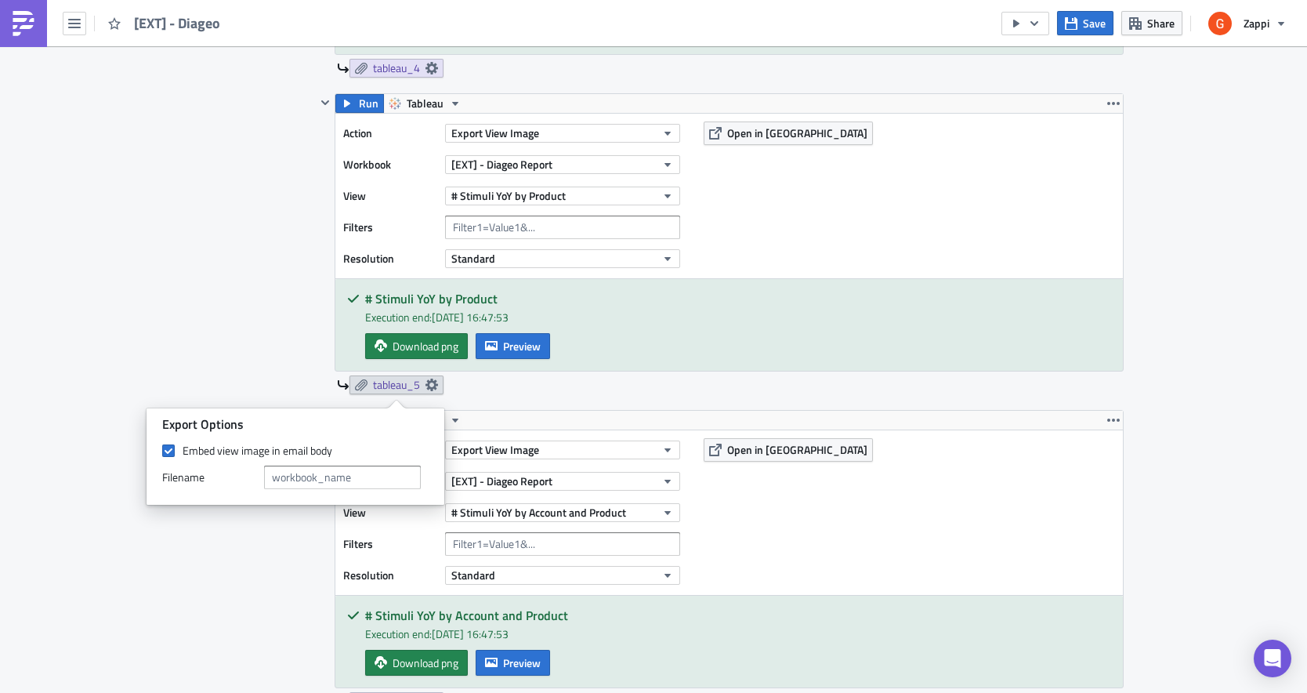
click at [231, 328] on div "Contents Select which data & attachment to include in your report." at bounding box center [249, 189] width 132 height 2725
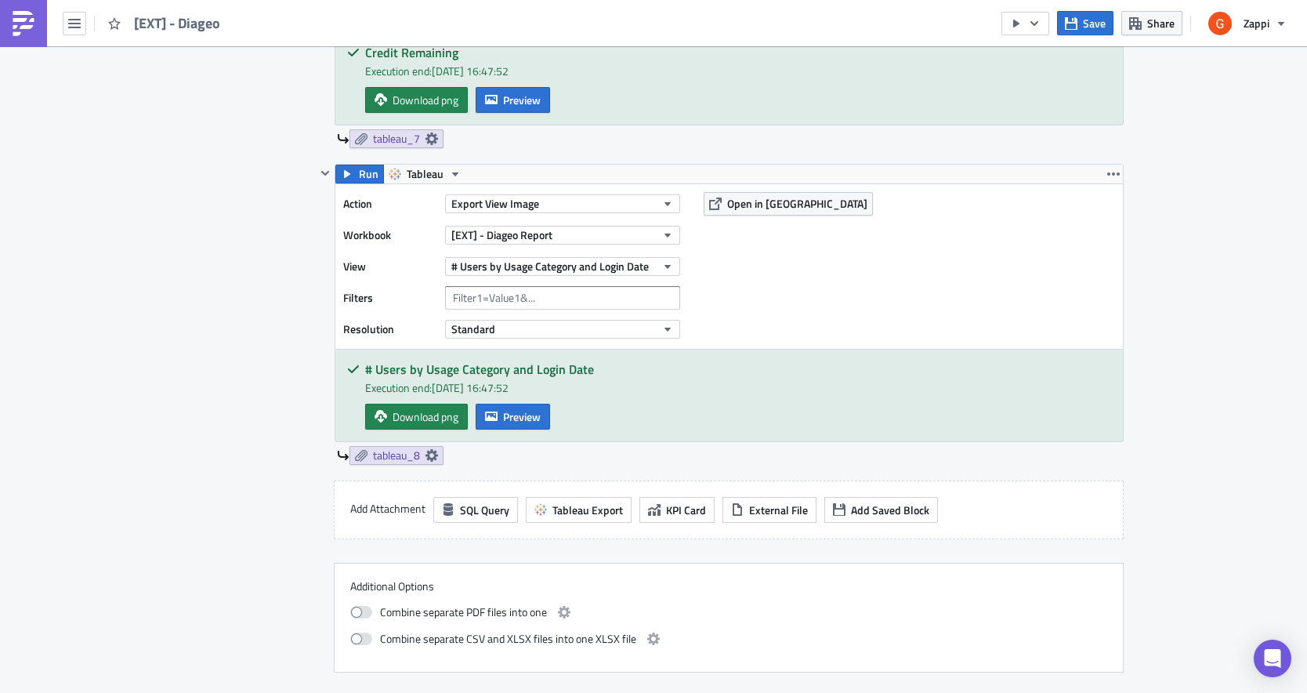
scroll to position [2741, 0]
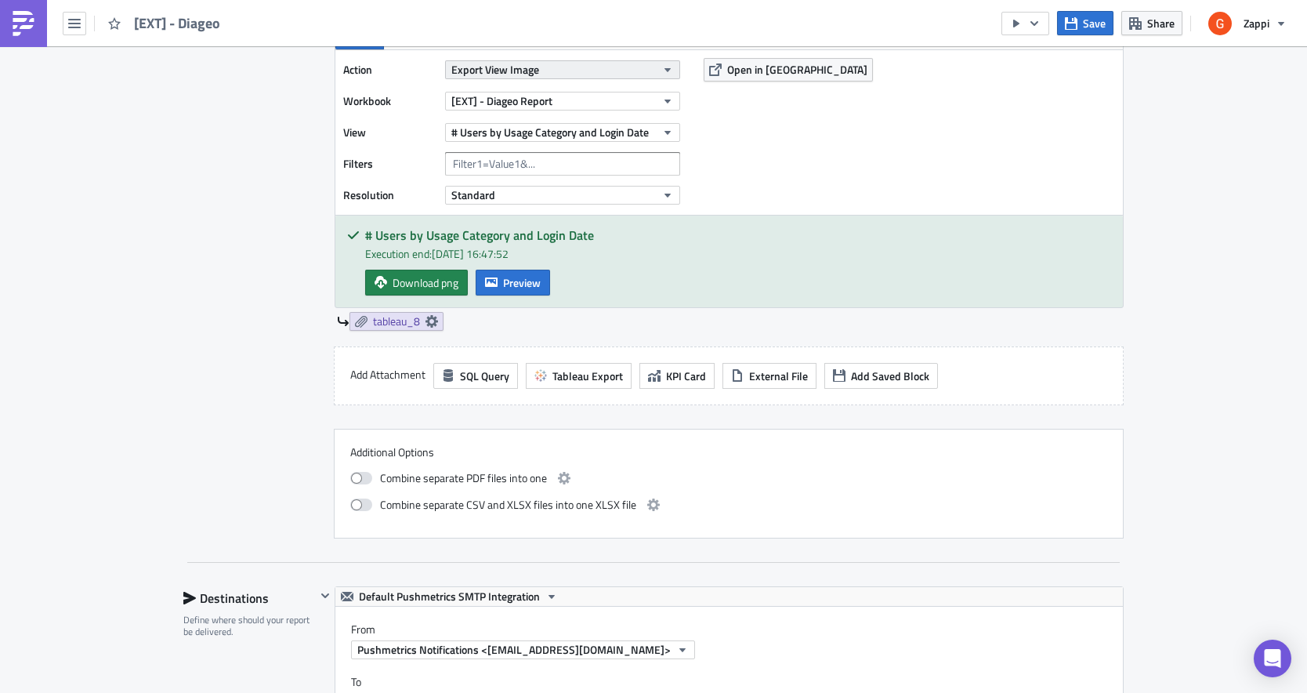
click at [512, 67] on span "Export View Image" at bounding box center [495, 69] width 88 height 16
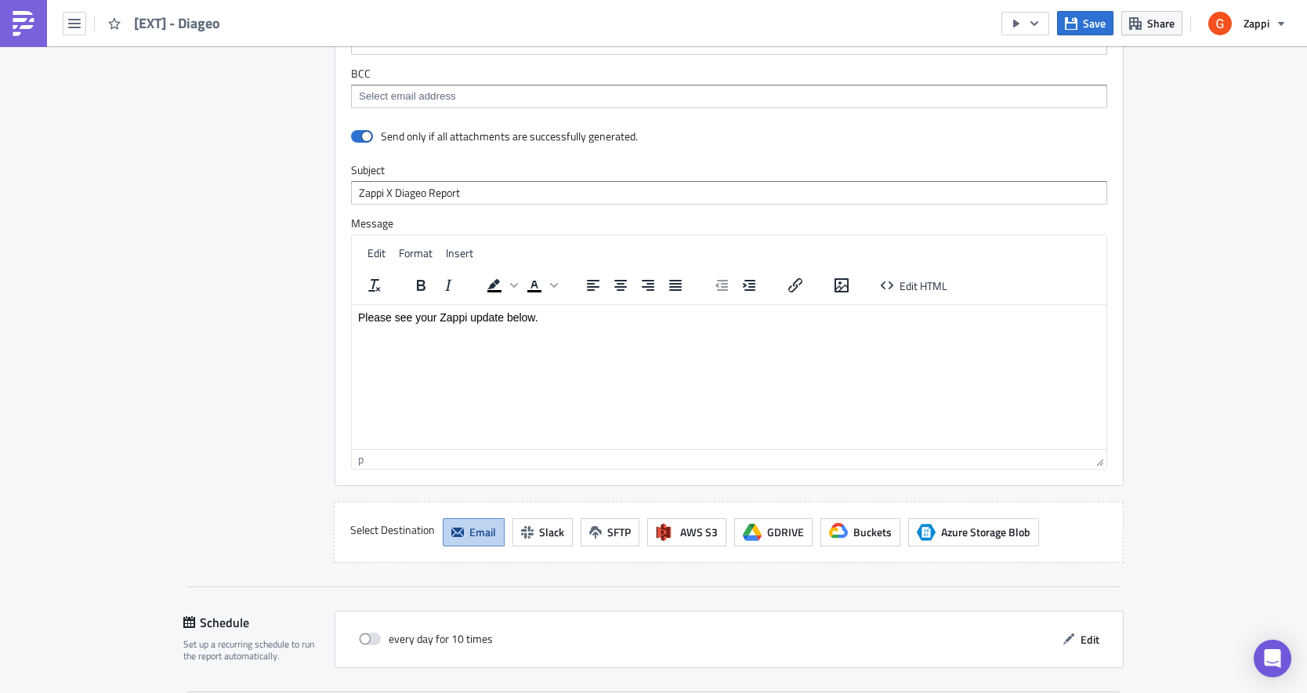
scroll to position [3617, 0]
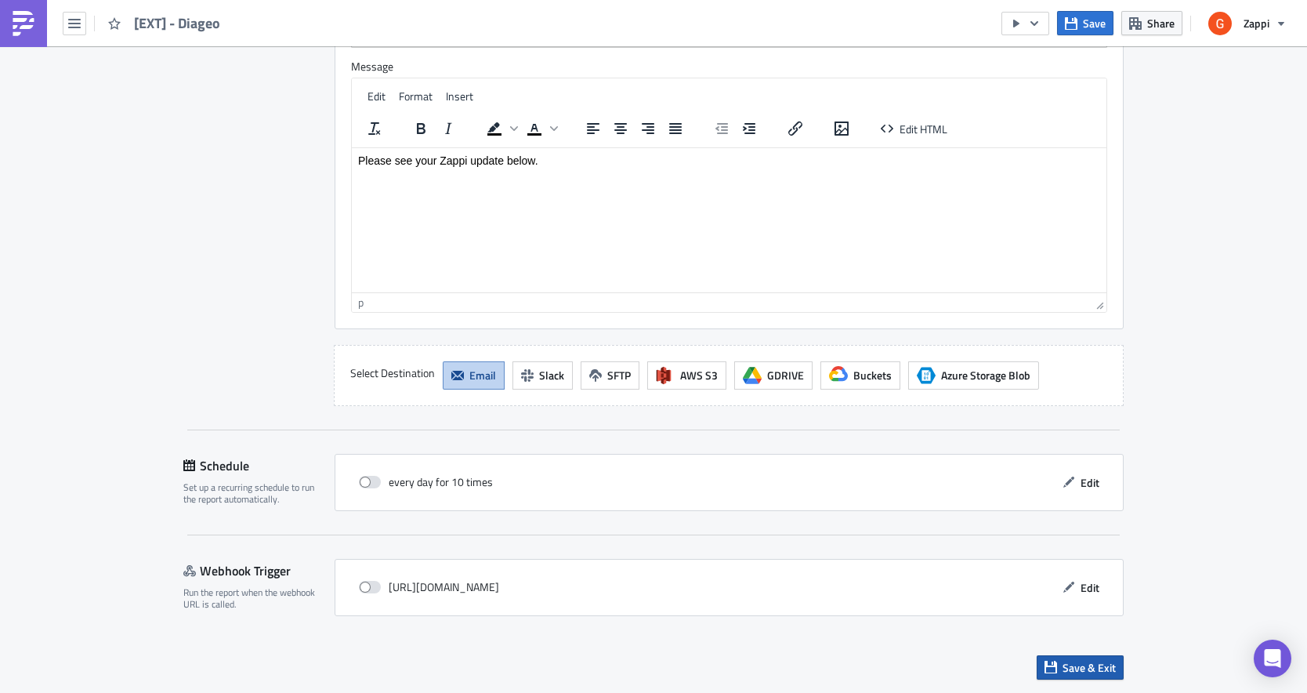
click at [1075, 669] on span "Save & Exit" at bounding box center [1089, 667] width 53 height 16
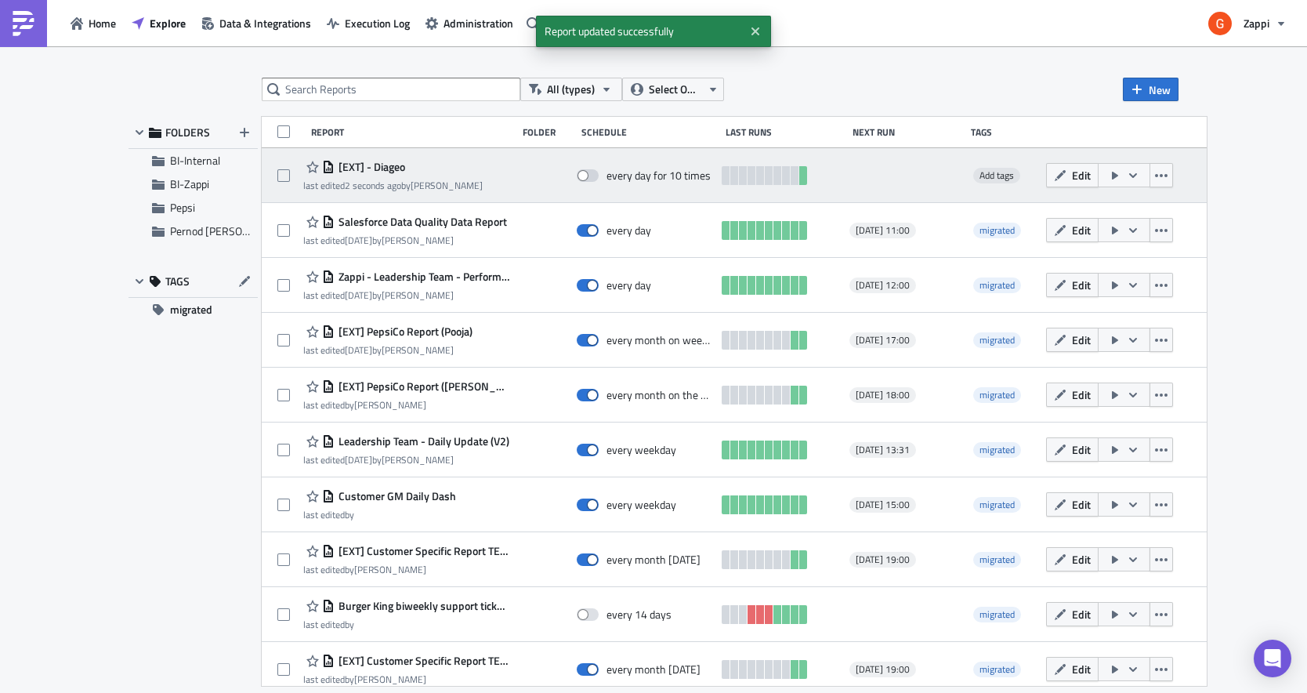
click at [1122, 176] on icon "button" at bounding box center [1115, 175] width 13 height 13
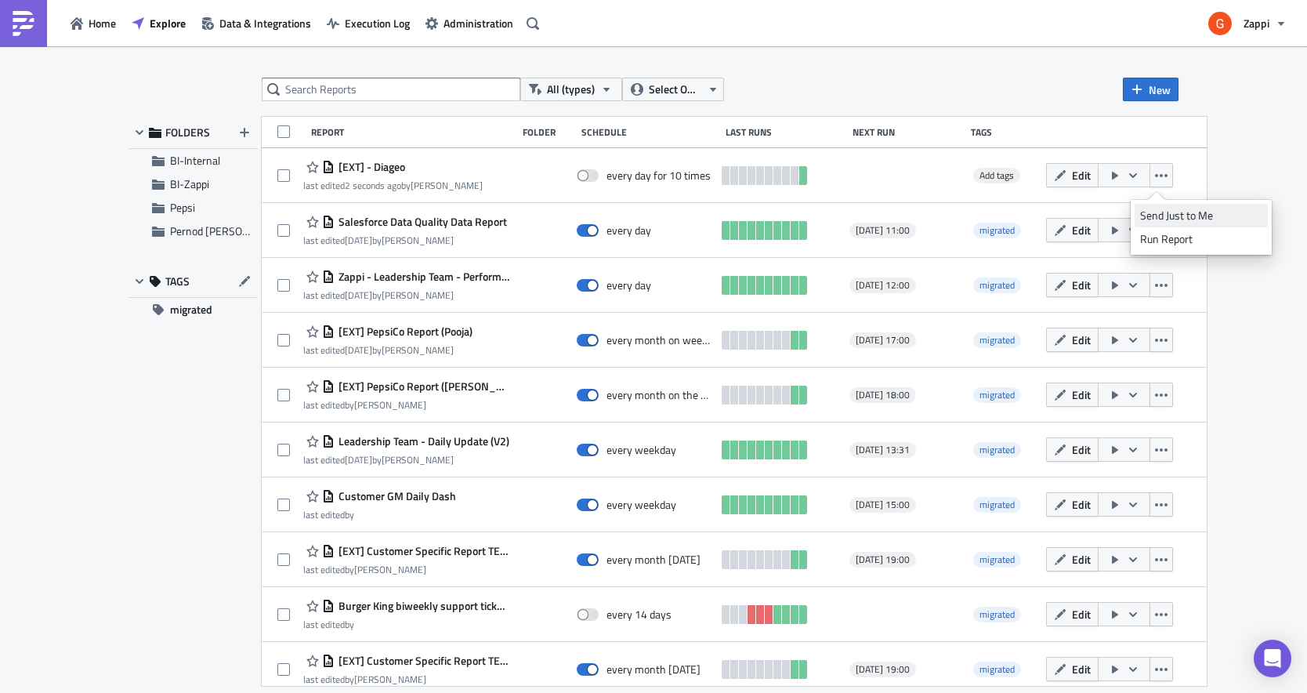
click at [1188, 208] on div "Send Just to Me" at bounding box center [1201, 216] width 122 height 16
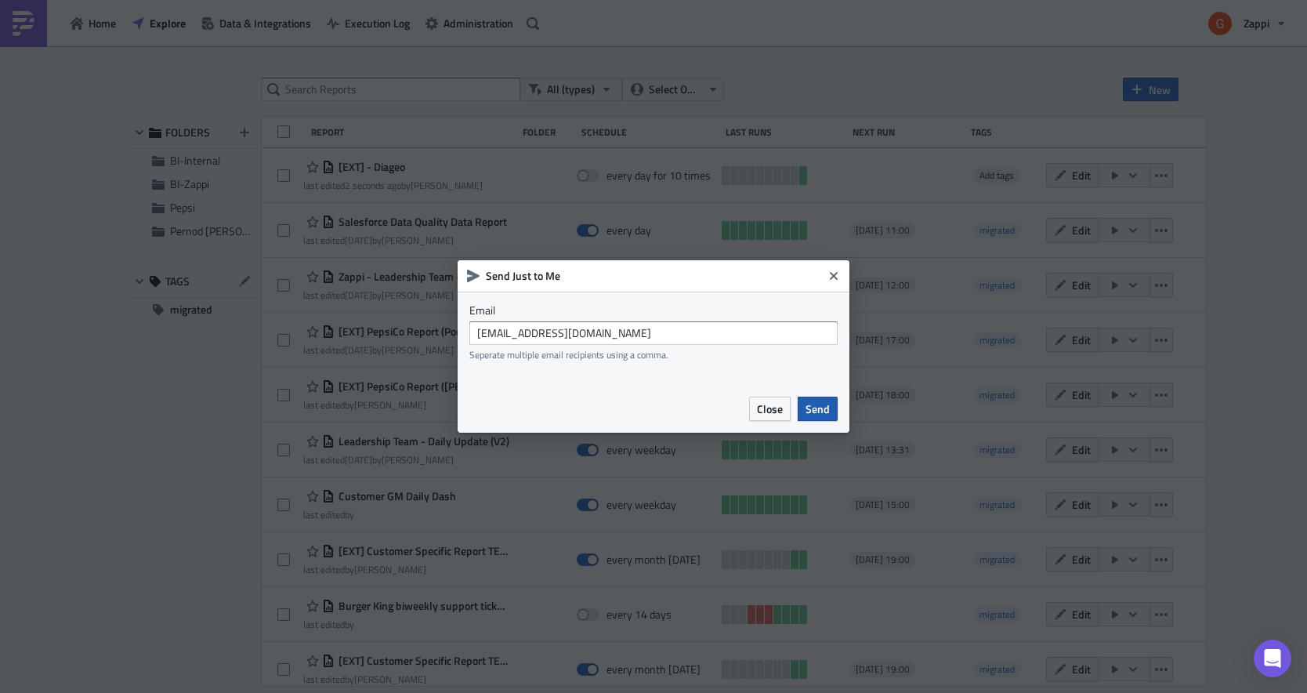
click at [818, 410] on span "Send" at bounding box center [818, 409] width 24 height 16
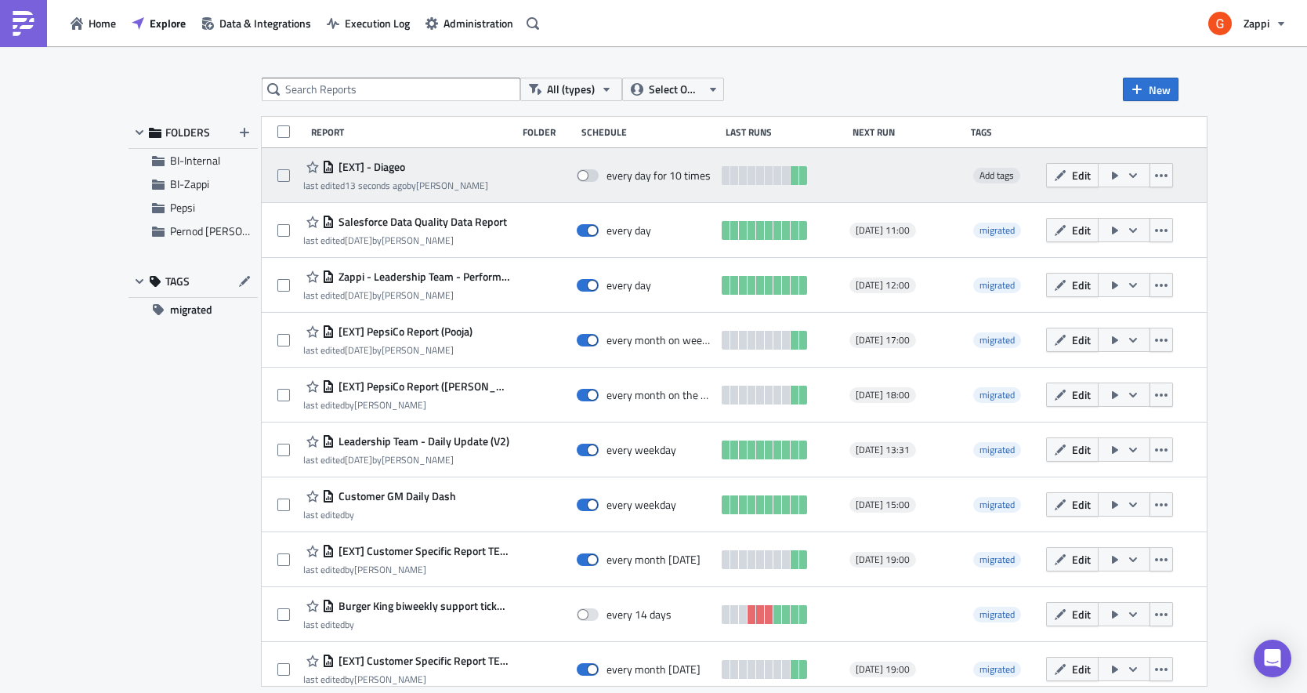
click at [424, 198] on div "[EXT] - Diageo last edited 13 seconds ago by Genevieve Kotzen every day for 10 …" at bounding box center [734, 175] width 945 height 55
click at [921, 168] on div at bounding box center [905, 175] width 111 height 31
click at [489, 154] on div "[EXT] - Diageo last edited 13 seconds ago by Genevieve Kotzen every day for 10 …" at bounding box center [734, 175] width 945 height 55
click at [457, 169] on div "[EXT] - Diageo" at bounding box center [395, 167] width 185 height 19
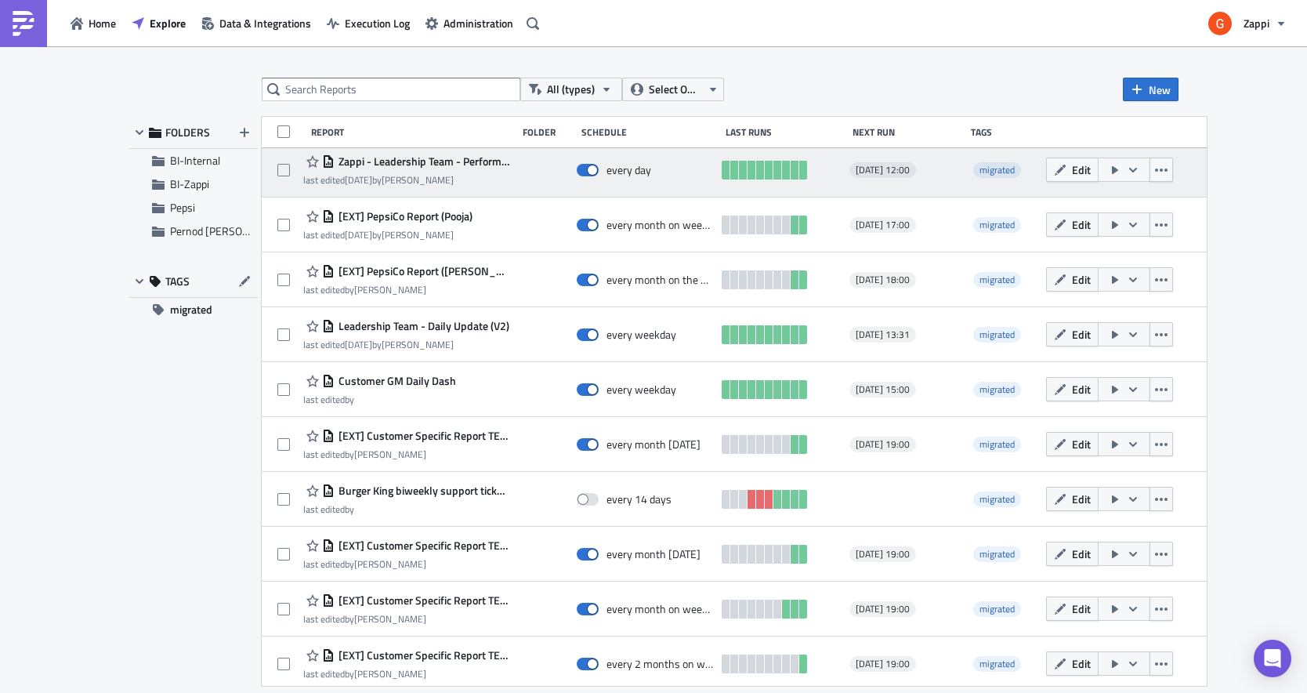
scroll to position [124, 0]
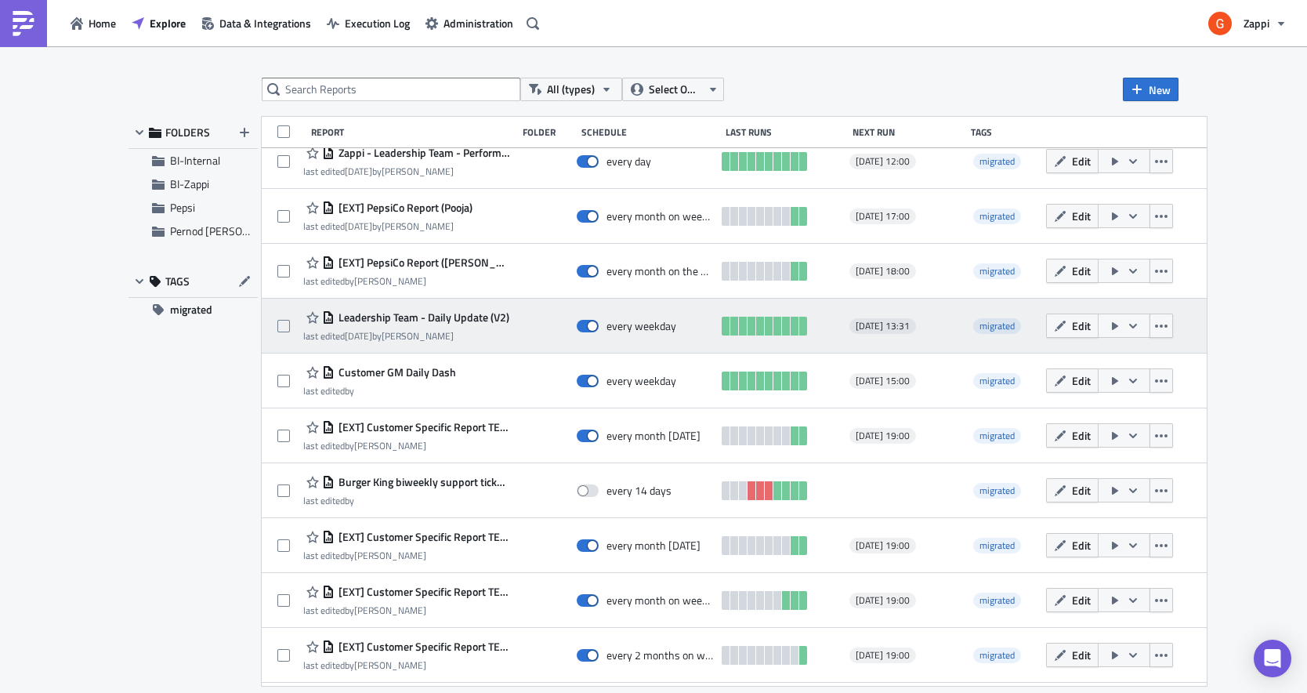
click at [455, 330] on div "last edited 4 weeks ago by Bob Higson" at bounding box center [406, 336] width 206 height 12
click at [424, 318] on span "Leadership Team - Daily Update (V2)" at bounding box center [422, 317] width 175 height 14
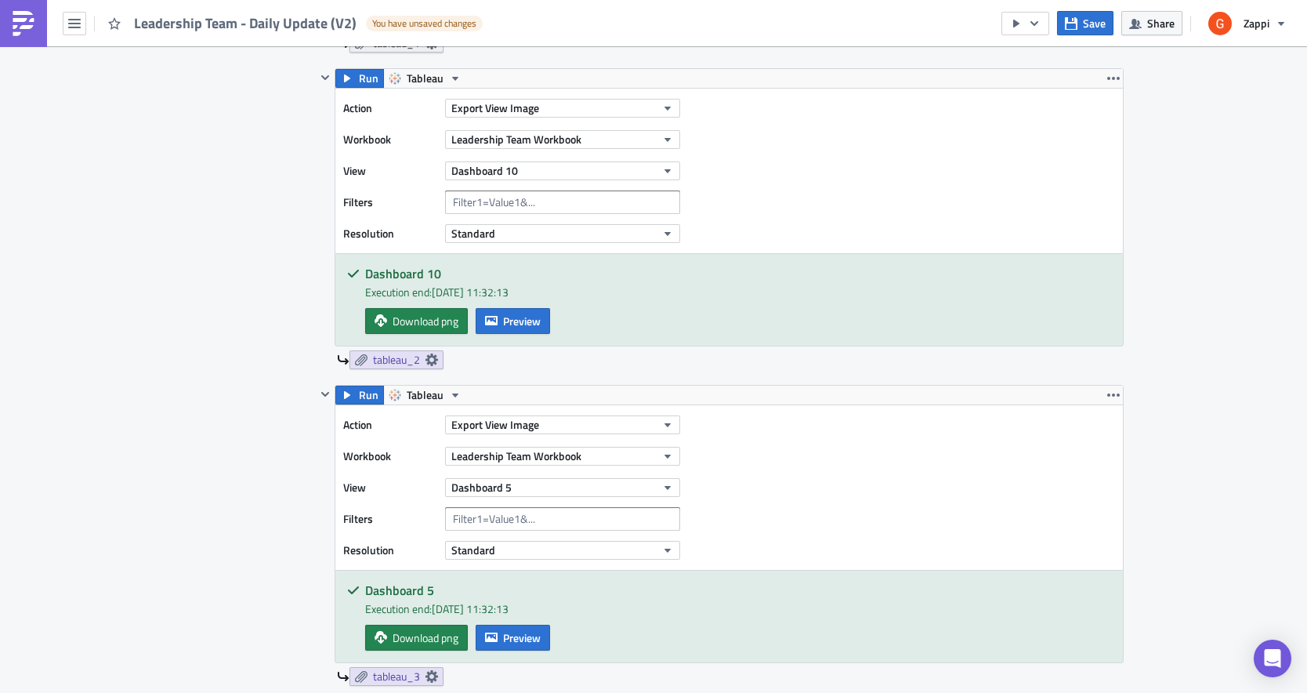
scroll to position [908, 0]
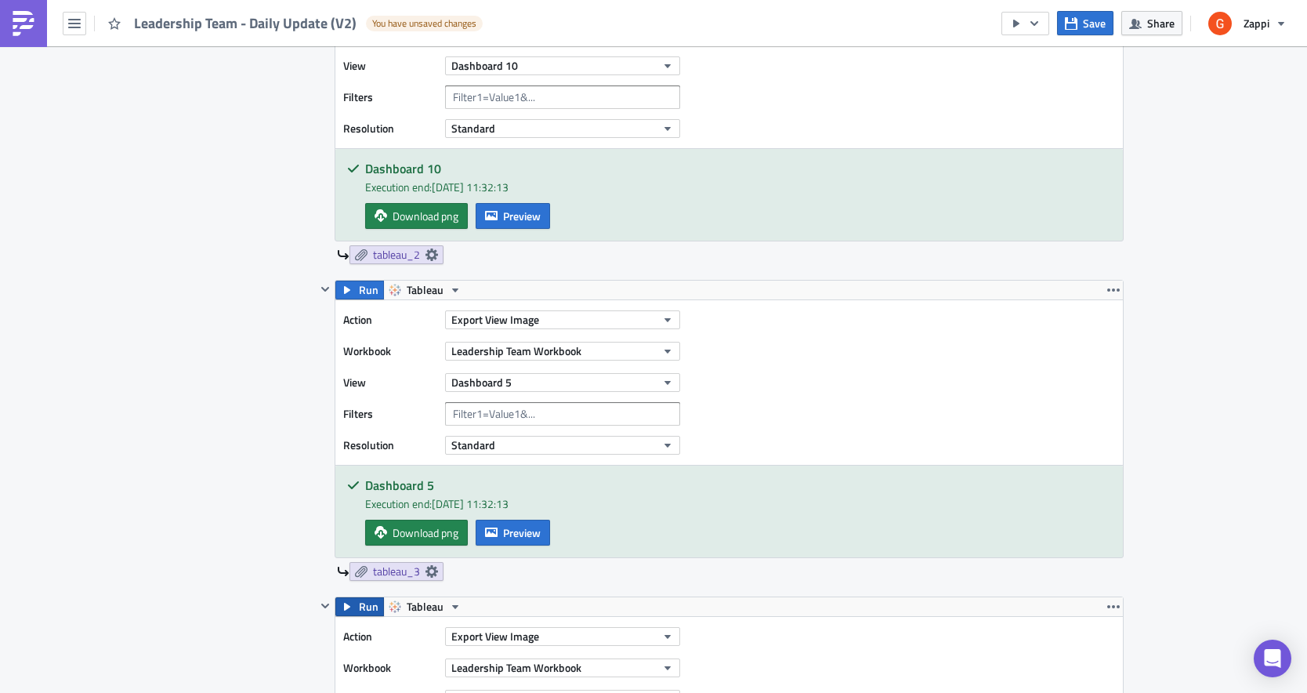
click at [357, 603] on button "Run" at bounding box center [359, 606] width 49 height 19
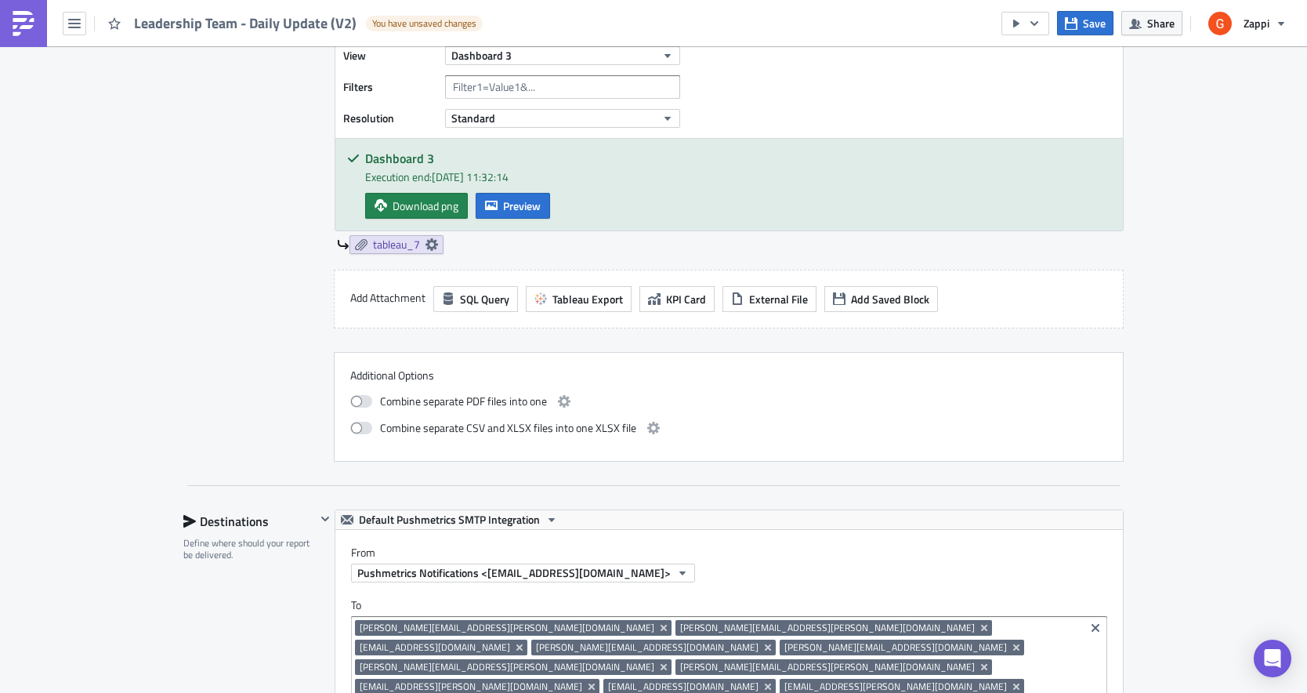
scroll to position [2432, 0]
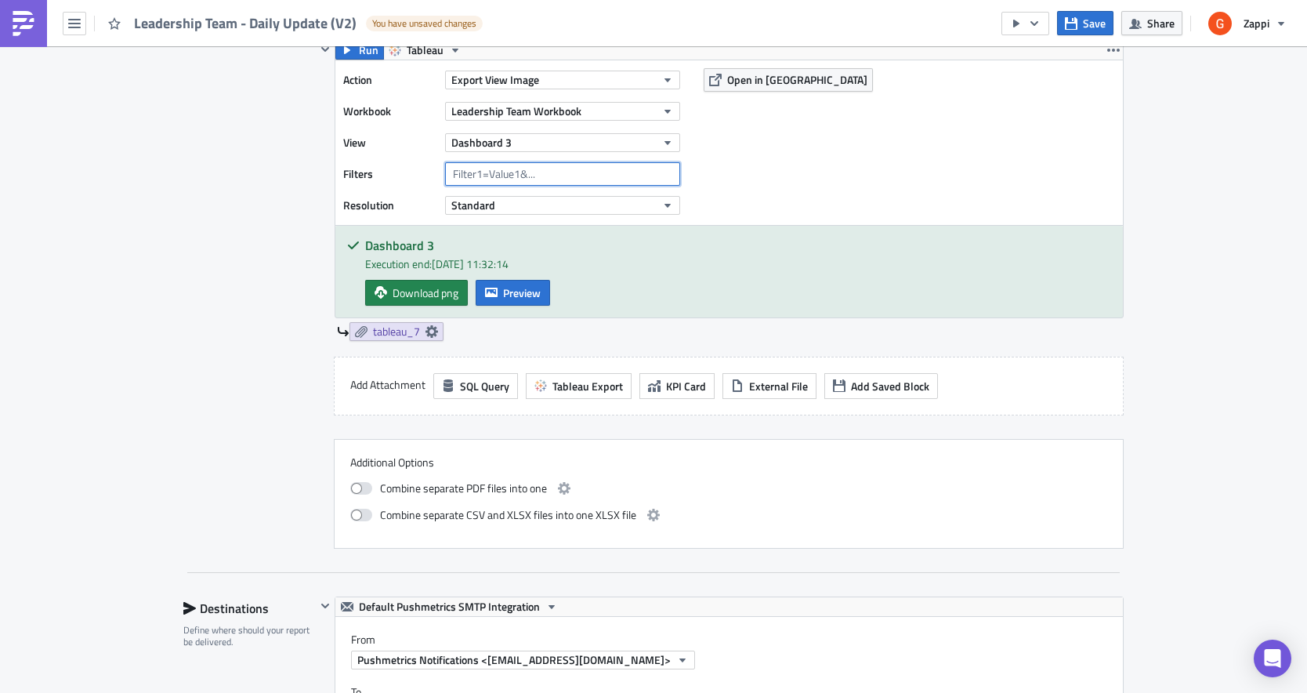
click at [484, 181] on input "text" at bounding box center [562, 174] width 235 height 24
click at [530, 148] on button "Dashboard 3" at bounding box center [562, 142] width 235 height 19
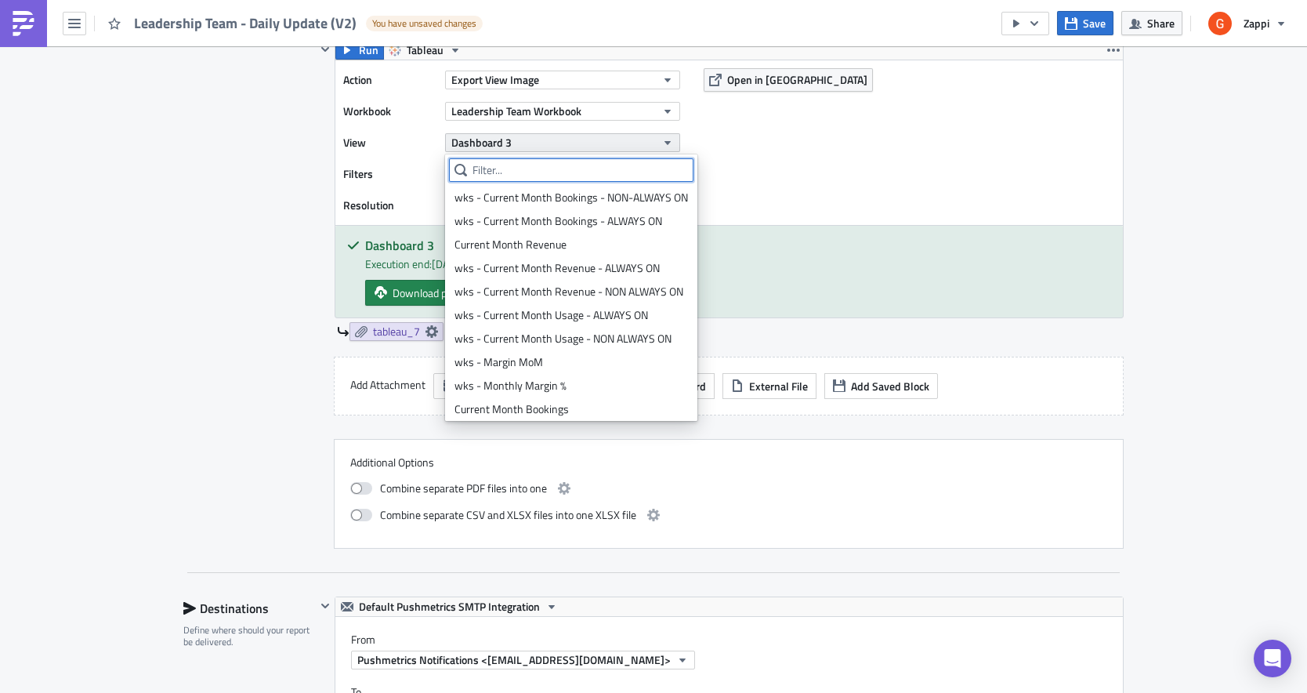
scroll to position [169, 0]
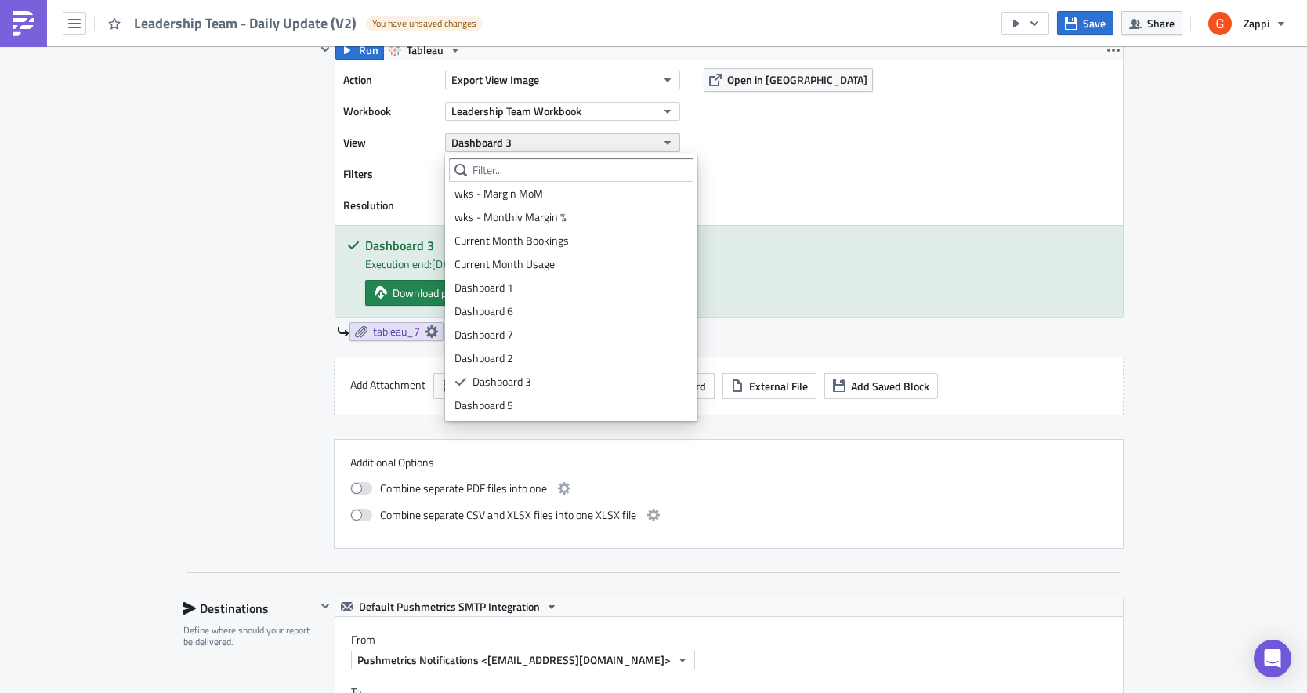
click at [530, 148] on button "Dashboard 3" at bounding box center [562, 142] width 235 height 19
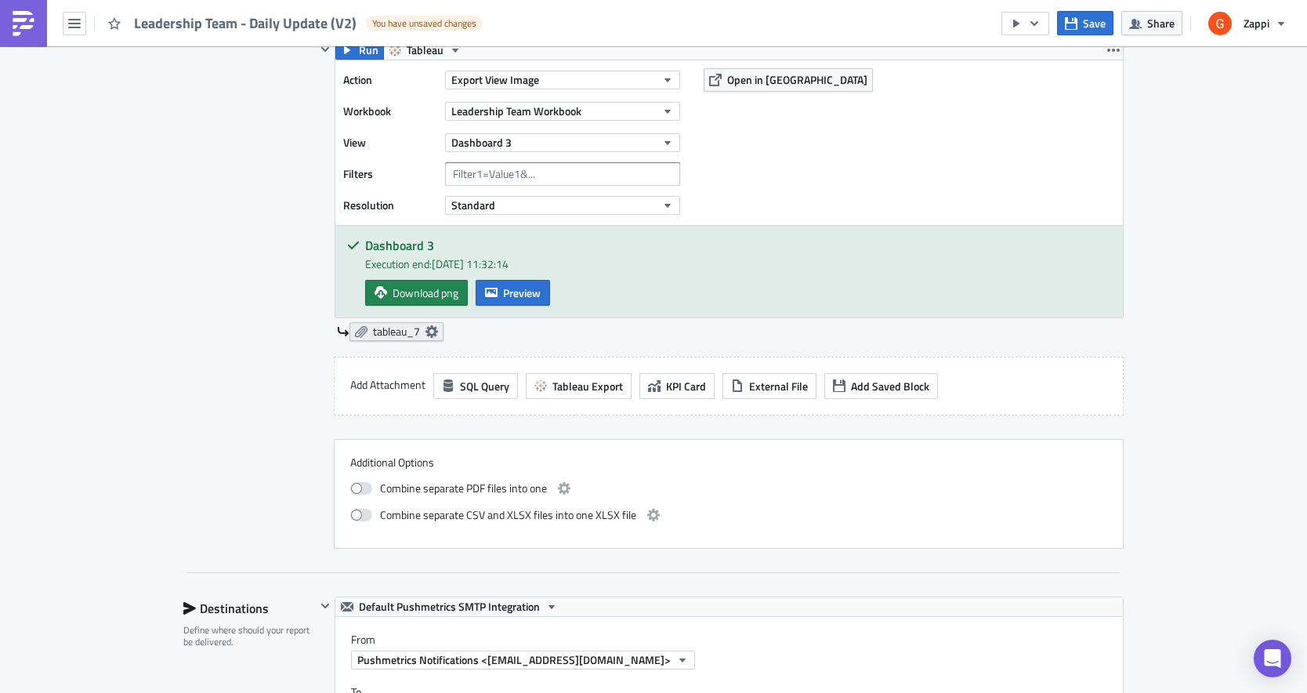
click at [386, 337] on span "tableau_7" at bounding box center [396, 332] width 47 height 14
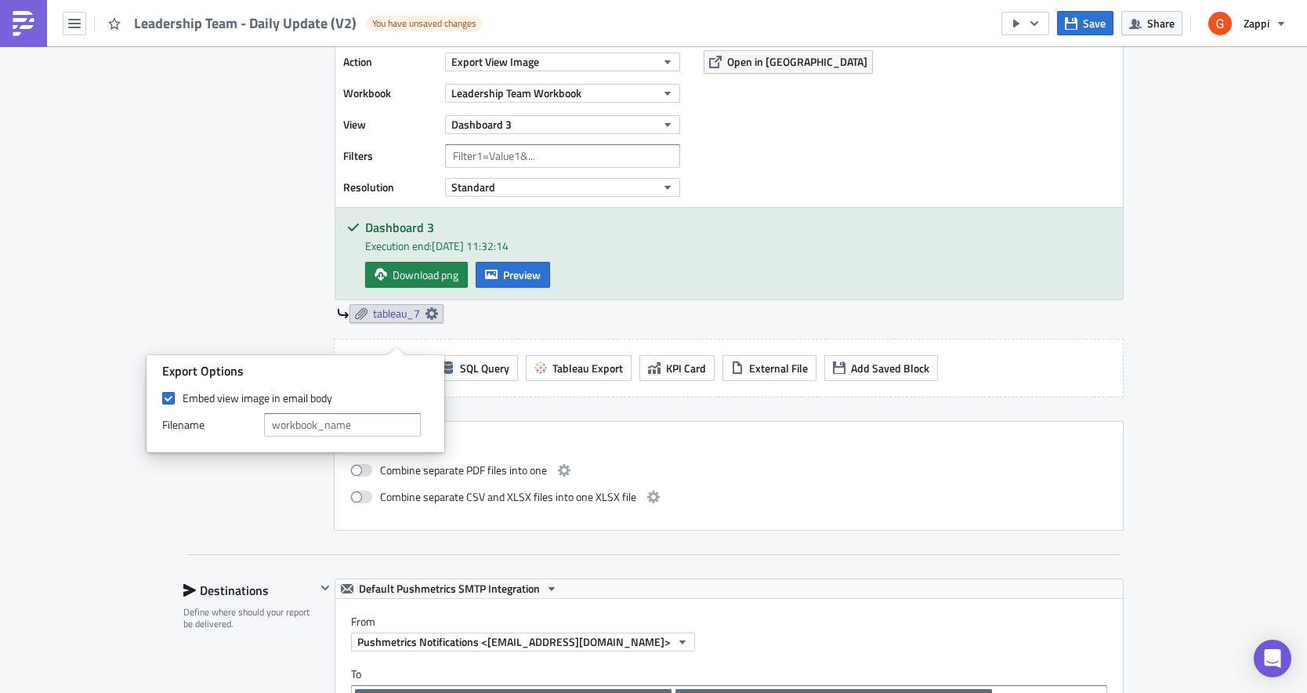
click at [223, 433] on label "Filenam﻿e" at bounding box center [209, 425] width 94 height 24
click at [311, 433] on input "text" at bounding box center [342, 425] width 157 height 24
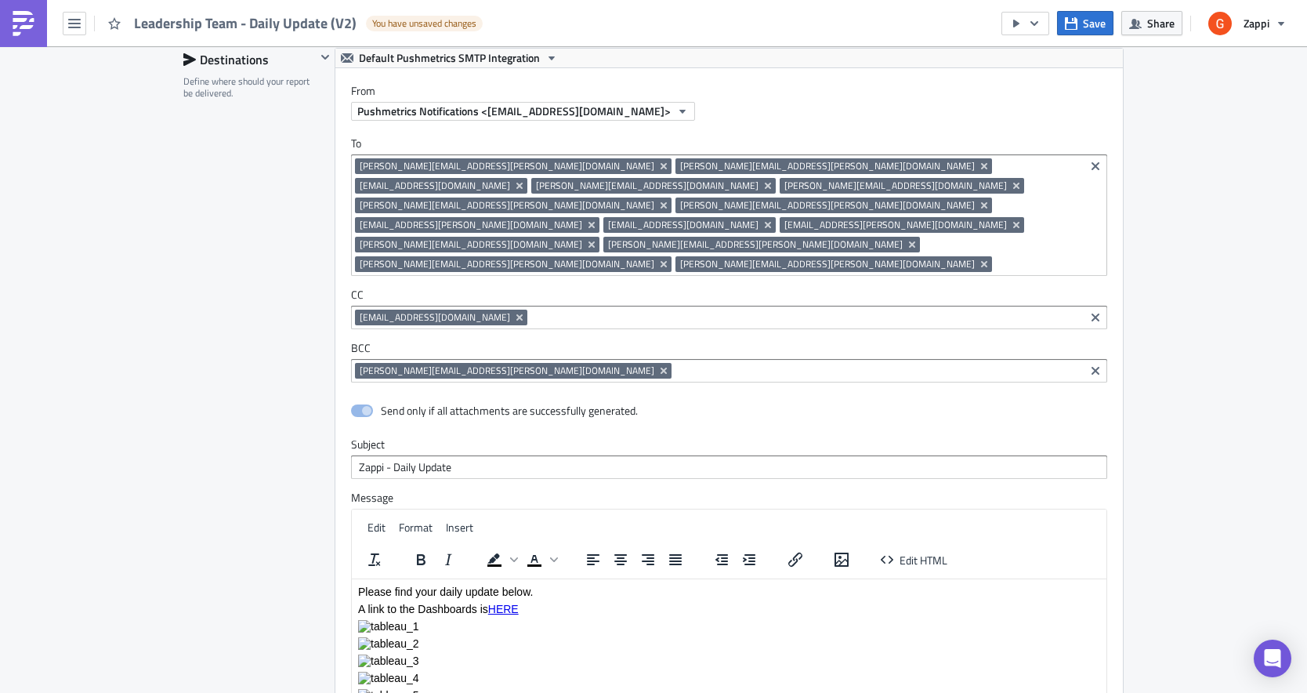
scroll to position [2978, 0]
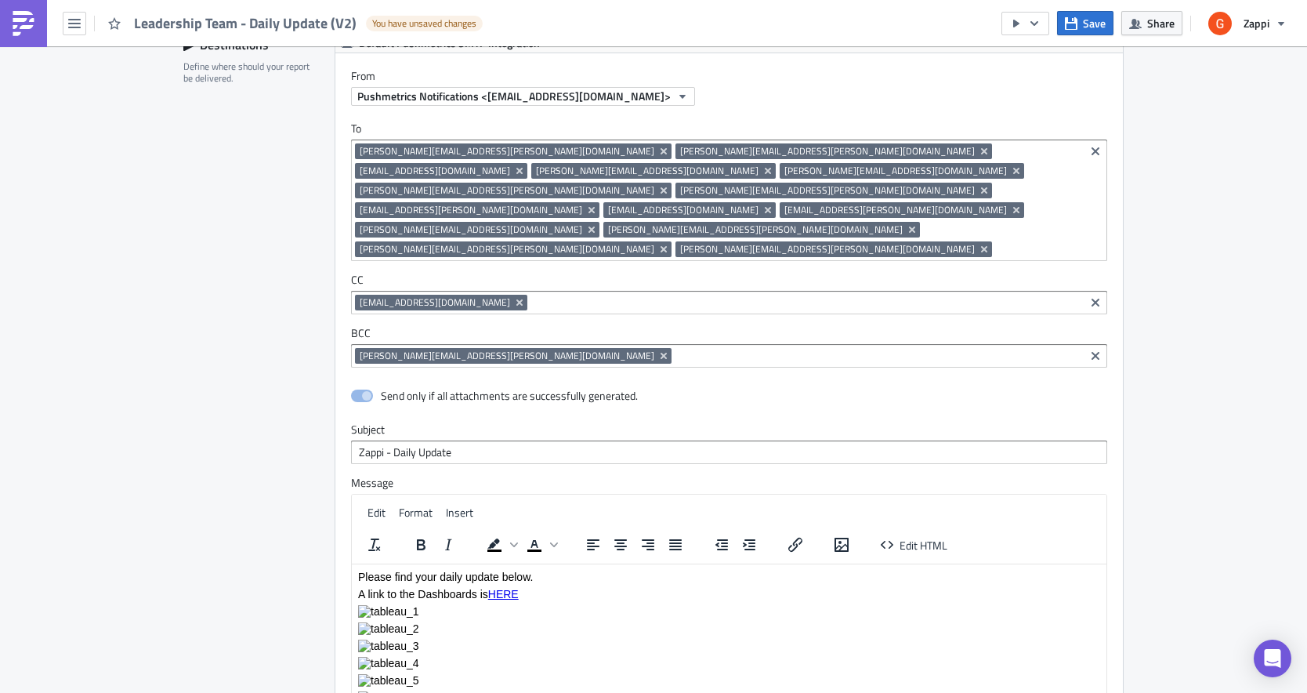
click at [423, 635] on body "Please find your daily update below. A link to the Dashboards is HERE" at bounding box center [729, 645] width 742 height 150
click at [499, 659] on p "Rich Text Area. Press ALT-0 for help." at bounding box center [729, 662] width 742 height 13
click at [845, 535] on icon "Insert/edit image" at bounding box center [841, 544] width 19 height 19
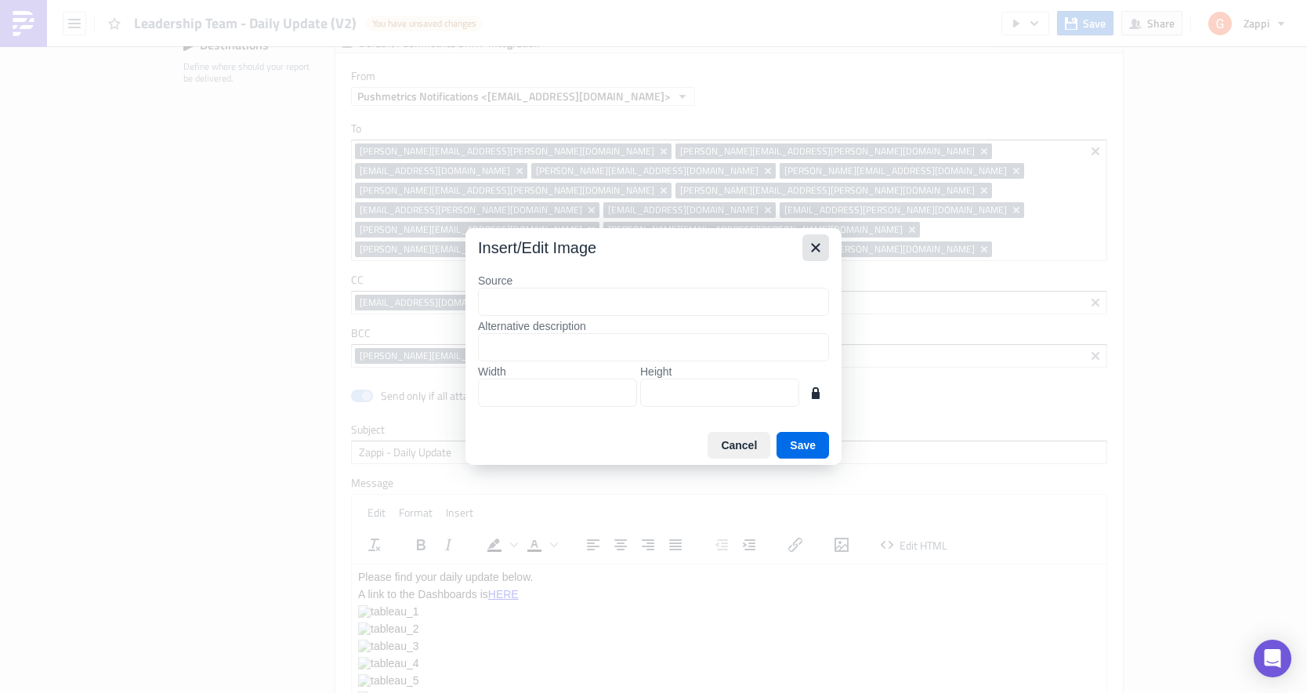
click at [816, 246] on icon "Close" at bounding box center [815, 247] width 9 height 9
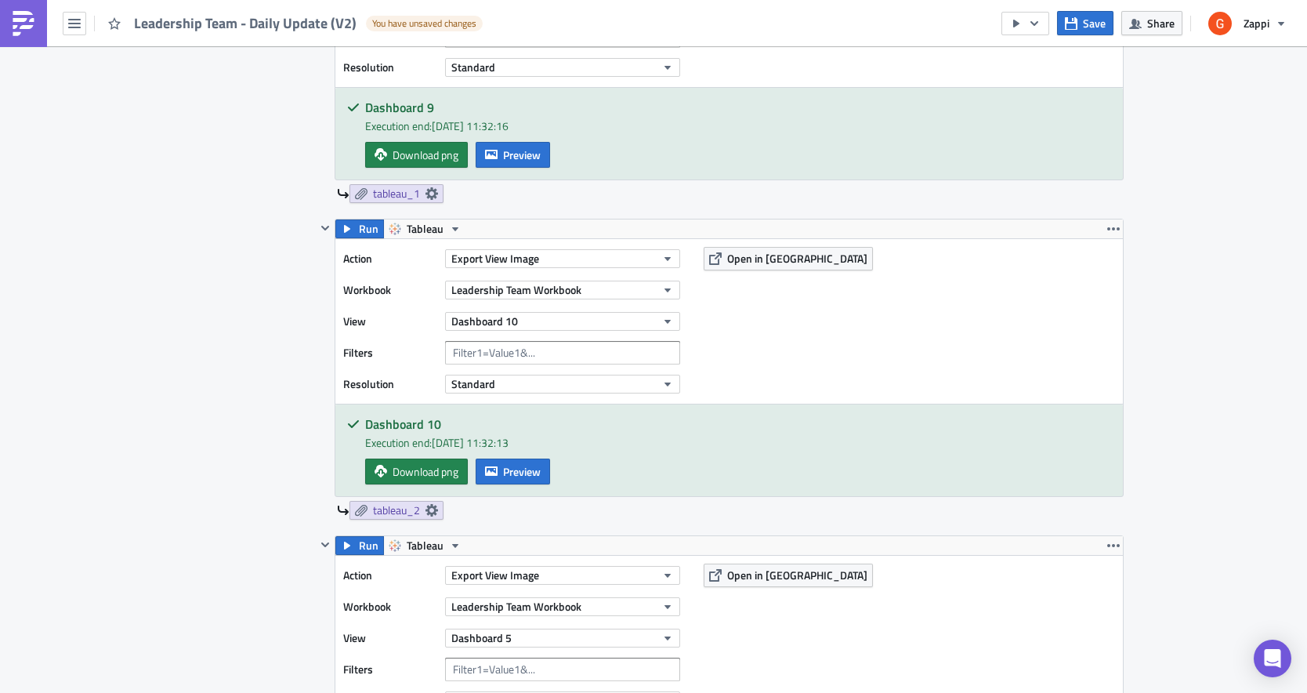
scroll to position [379, 0]
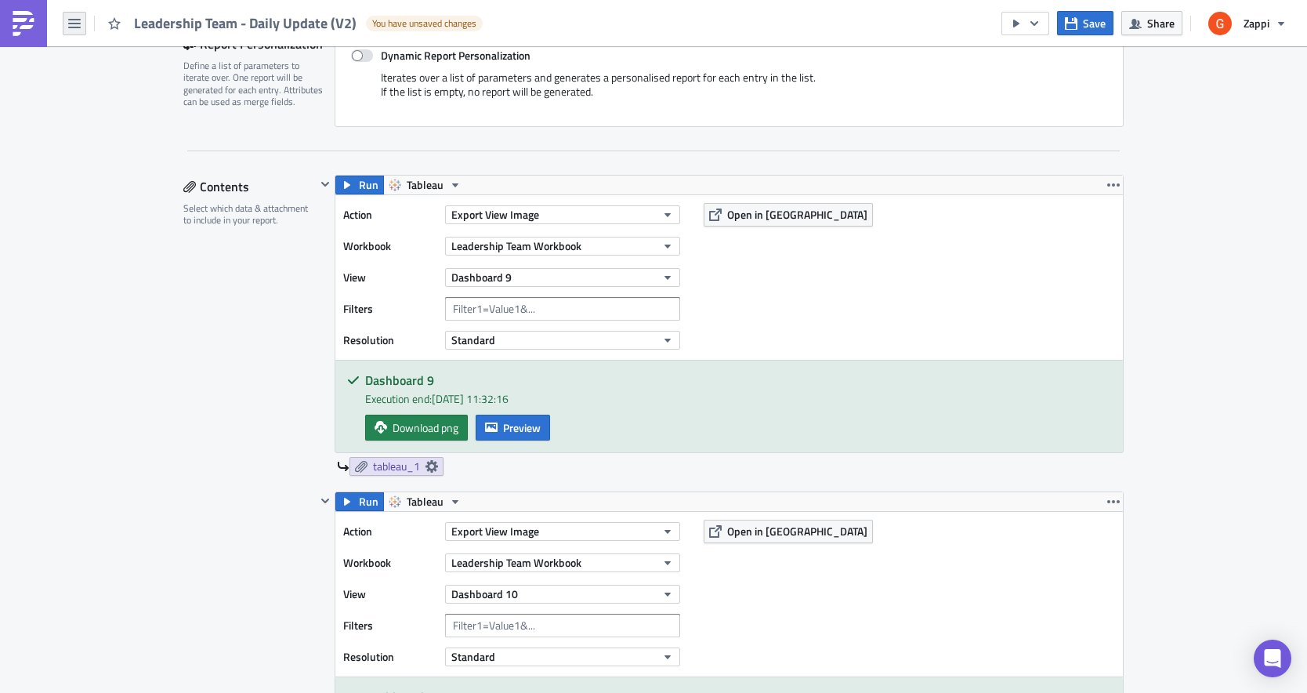
click at [76, 28] on icon "button" at bounding box center [74, 23] width 13 height 13
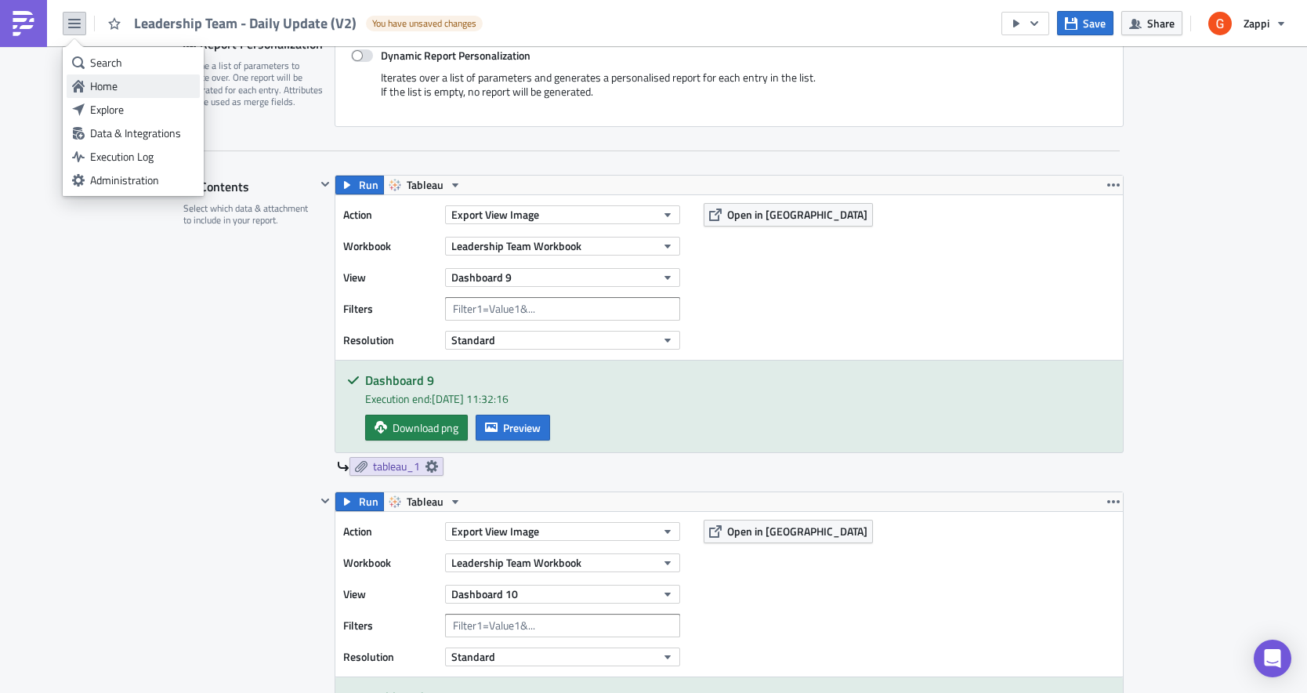
click at [128, 86] on div "Home" at bounding box center [142, 86] width 104 height 16
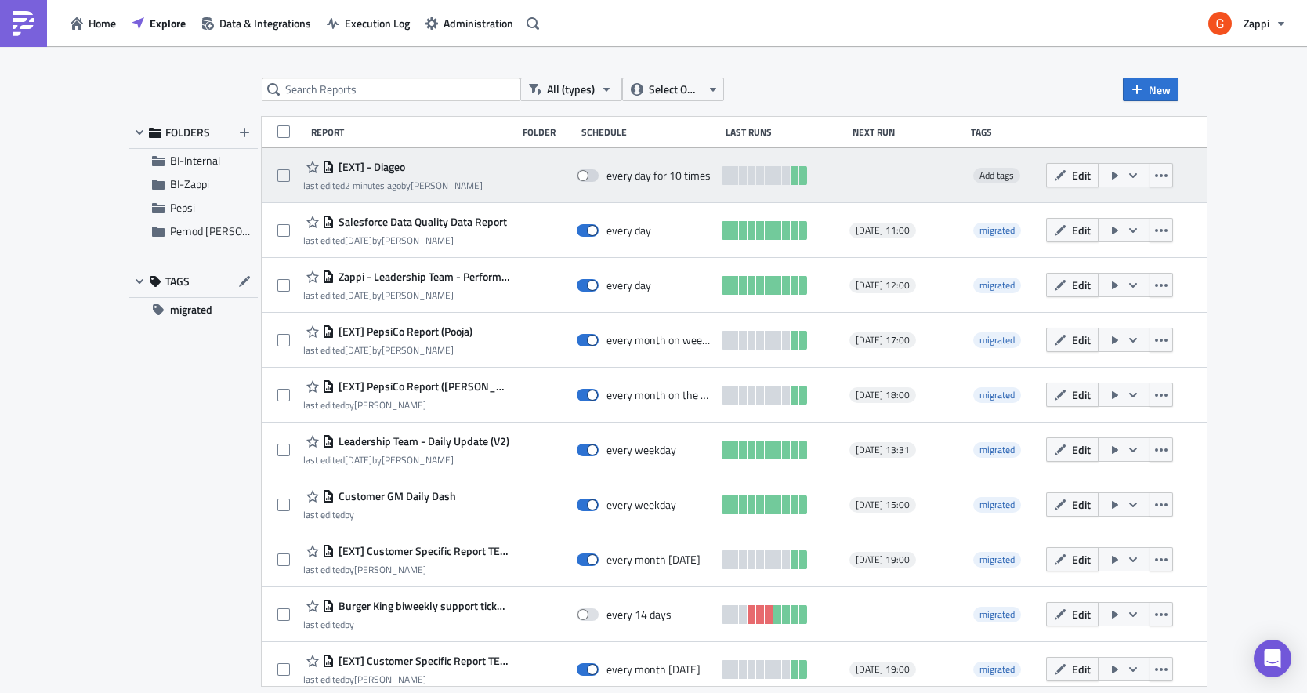
click at [468, 192] on div "[EXT] - Diageo last edited 2 minutes ago by [PERSON_NAME] every day for 10 time…" at bounding box center [734, 175] width 945 height 55
click at [428, 170] on div "[EXT] - Diageo" at bounding box center [392, 167] width 179 height 19
click at [1091, 180] on span "Edit" at bounding box center [1081, 175] width 19 height 16
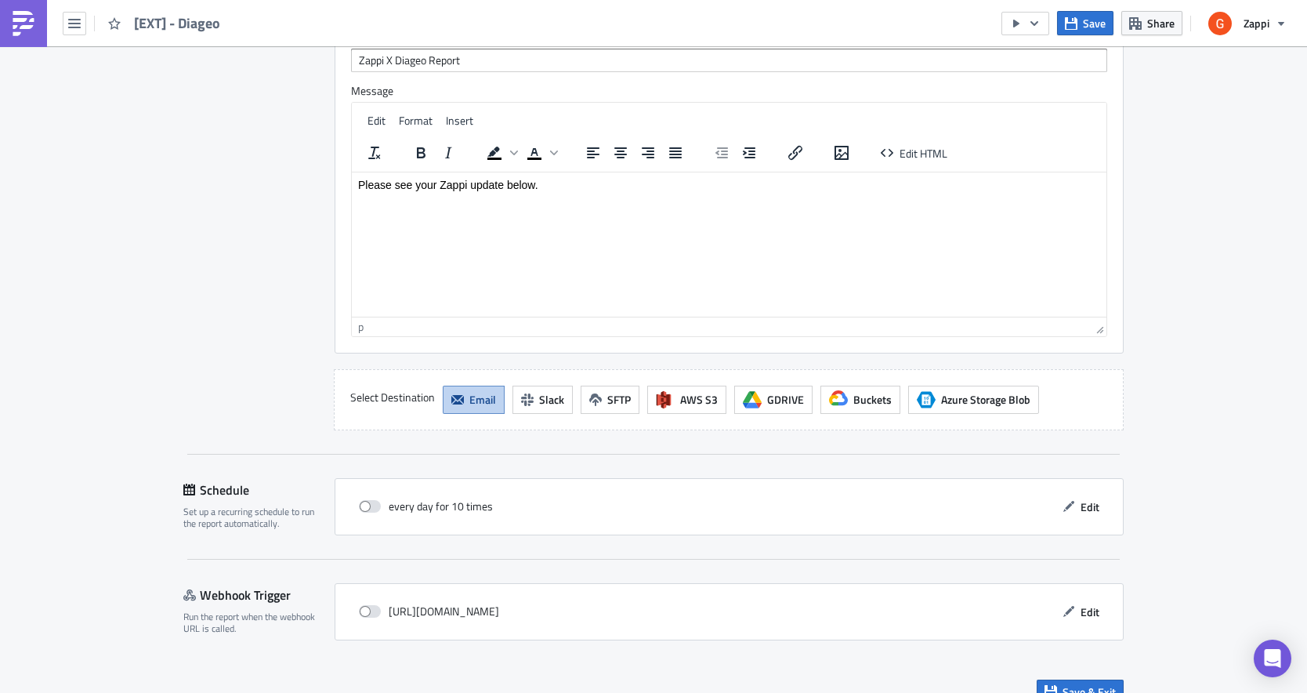
scroll to position [3570, 0]
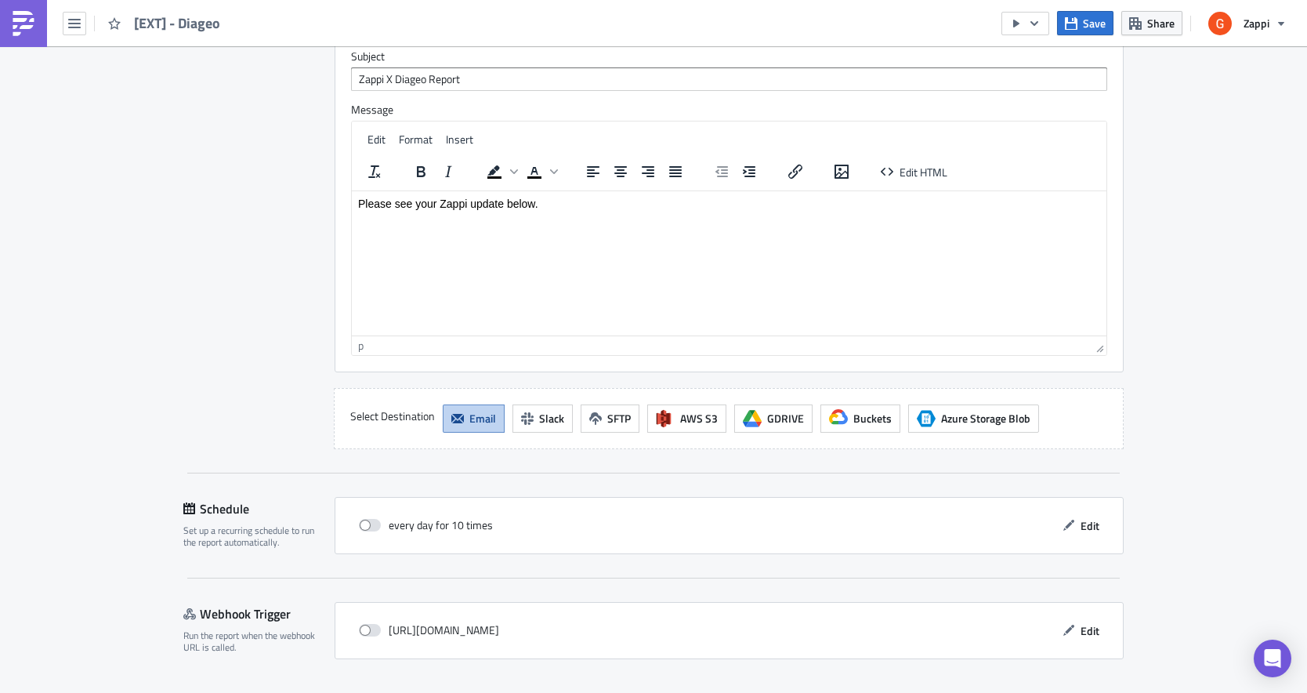
click at [533, 216] on html "Please see your Zappi update below." at bounding box center [729, 202] width 755 height 25
click at [841, 172] on icon "Insert/edit image" at bounding box center [842, 172] width 14 height 14
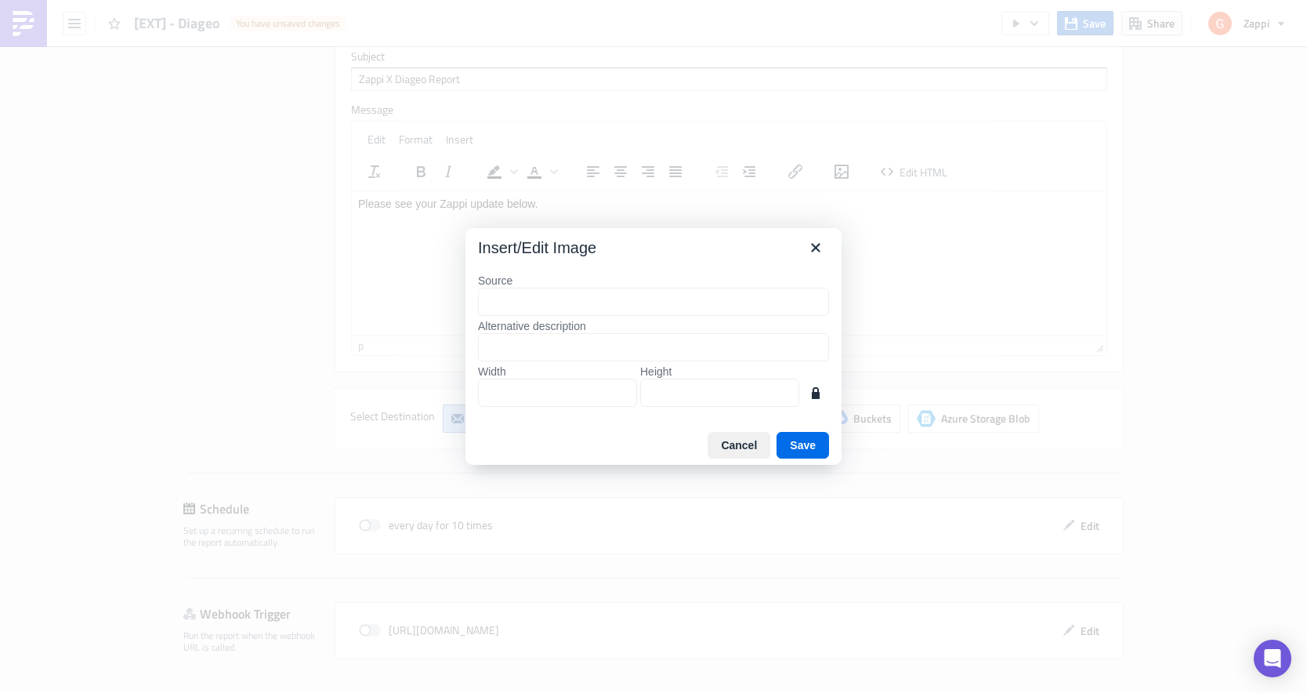
click at [561, 299] on input "Source" at bounding box center [653, 302] width 351 height 28
type input "z"
click at [808, 246] on icon "Close" at bounding box center [816, 247] width 19 height 19
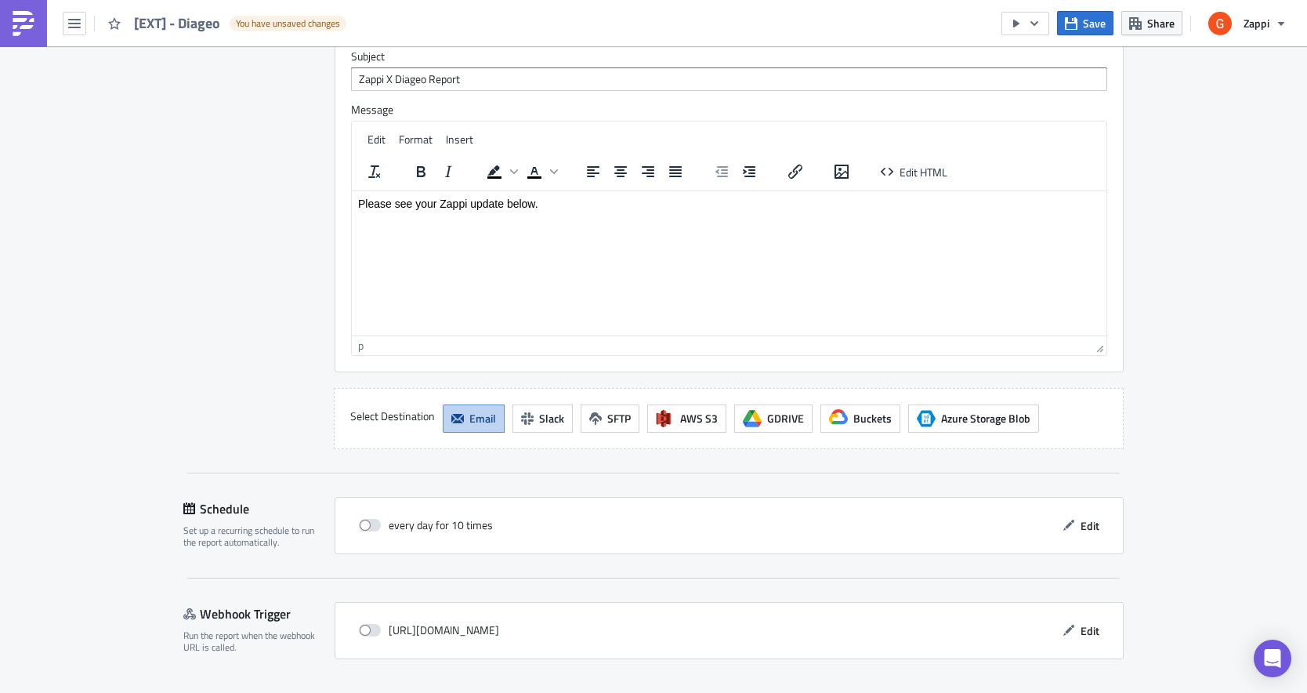
click at [705, 233] on html "Please see your Zappi update below." at bounding box center [729, 211] width 755 height 42
click at [800, 181] on icon "Insert/edit link" at bounding box center [795, 171] width 19 height 19
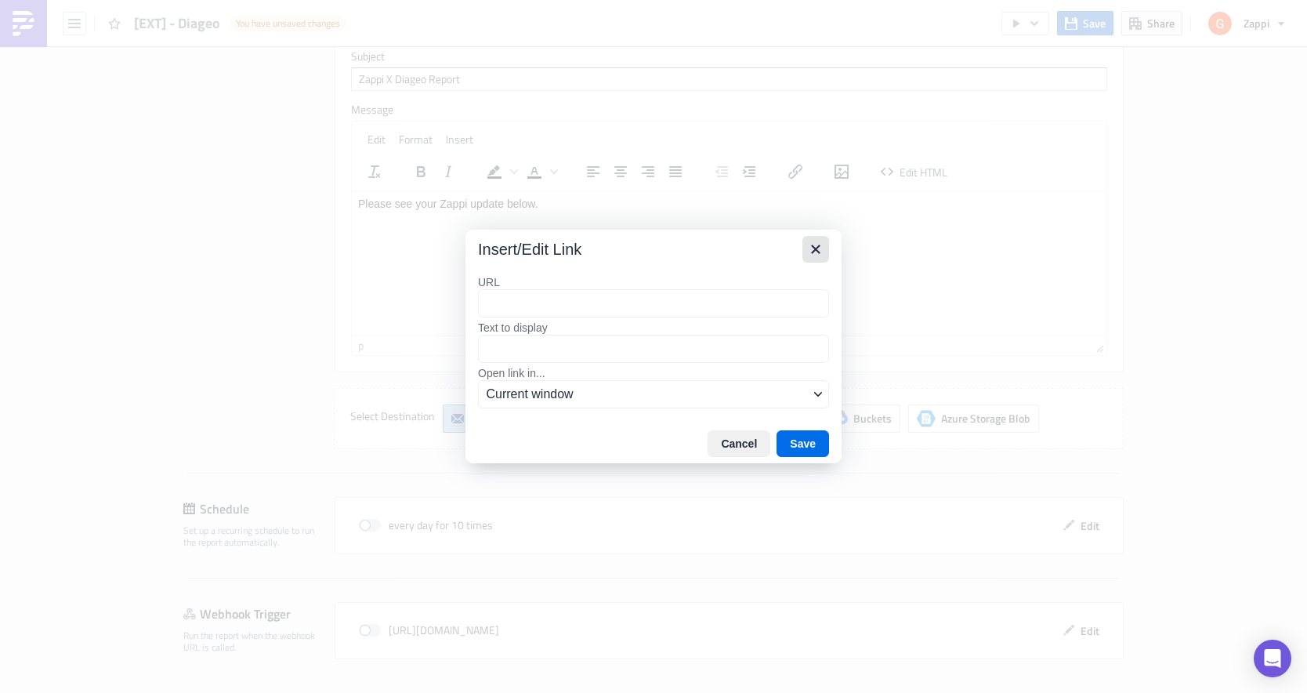
click at [814, 251] on icon "Close" at bounding box center [815, 249] width 9 height 9
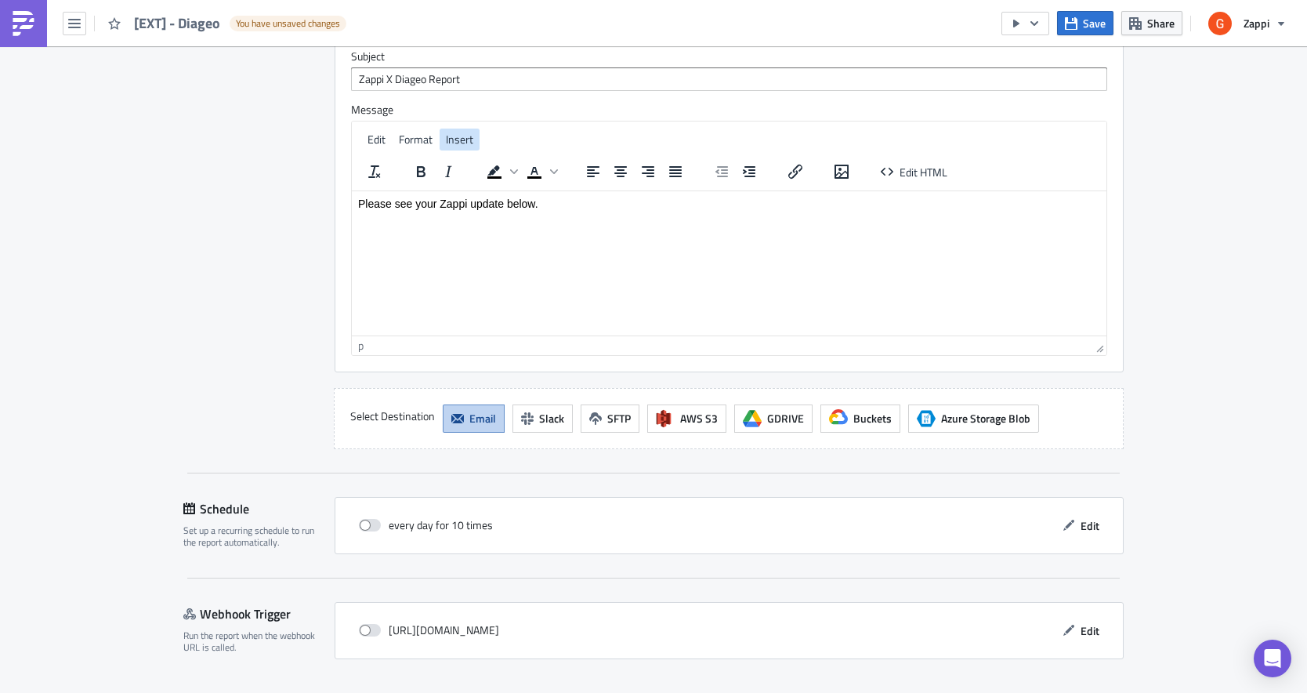
click at [465, 146] on span "Insert" at bounding box center [459, 139] width 27 height 16
click at [509, 170] on div "Image..." at bounding box center [508, 170] width 66 height 19
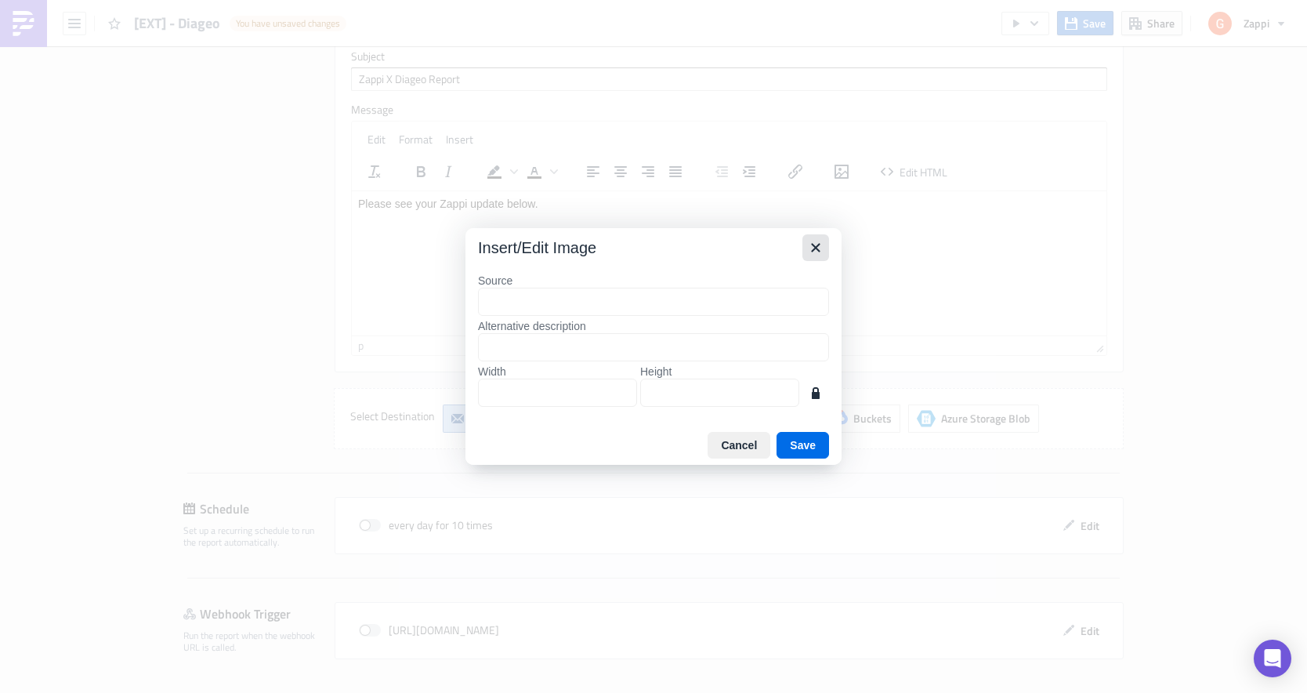
click at [815, 245] on icon "Close" at bounding box center [816, 247] width 19 height 19
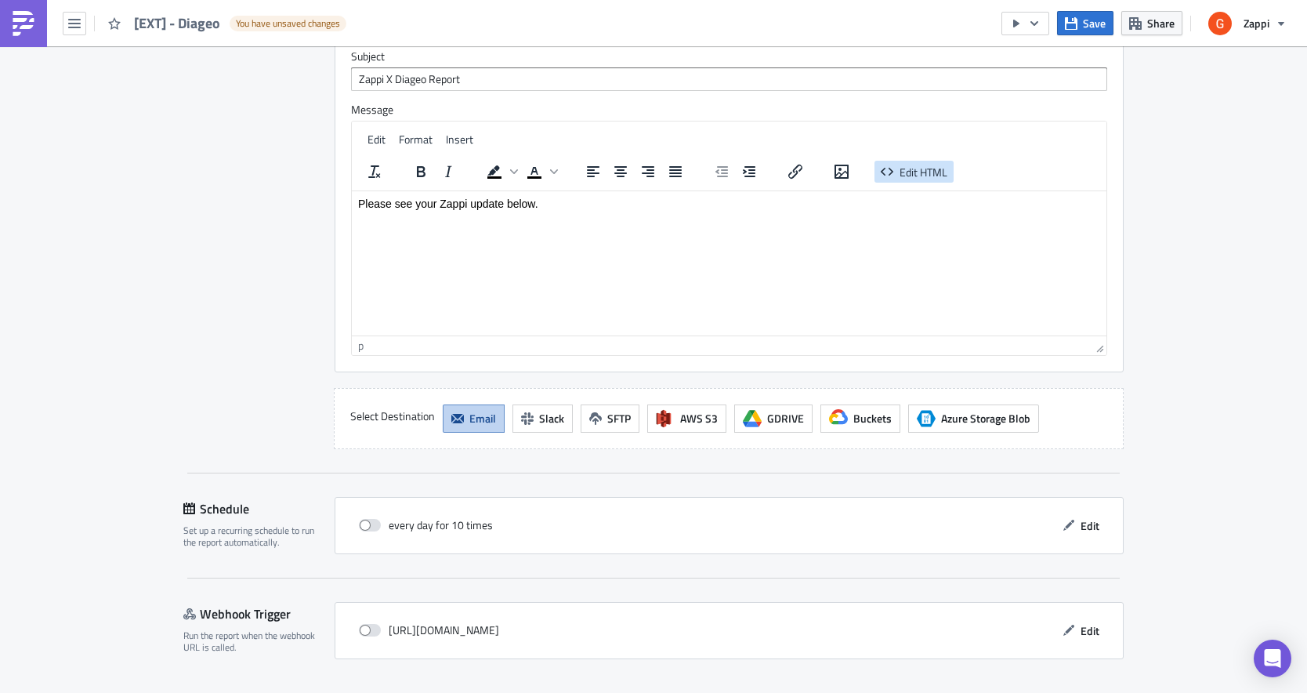
click at [931, 176] on span "Edit HTML" at bounding box center [924, 171] width 48 height 16
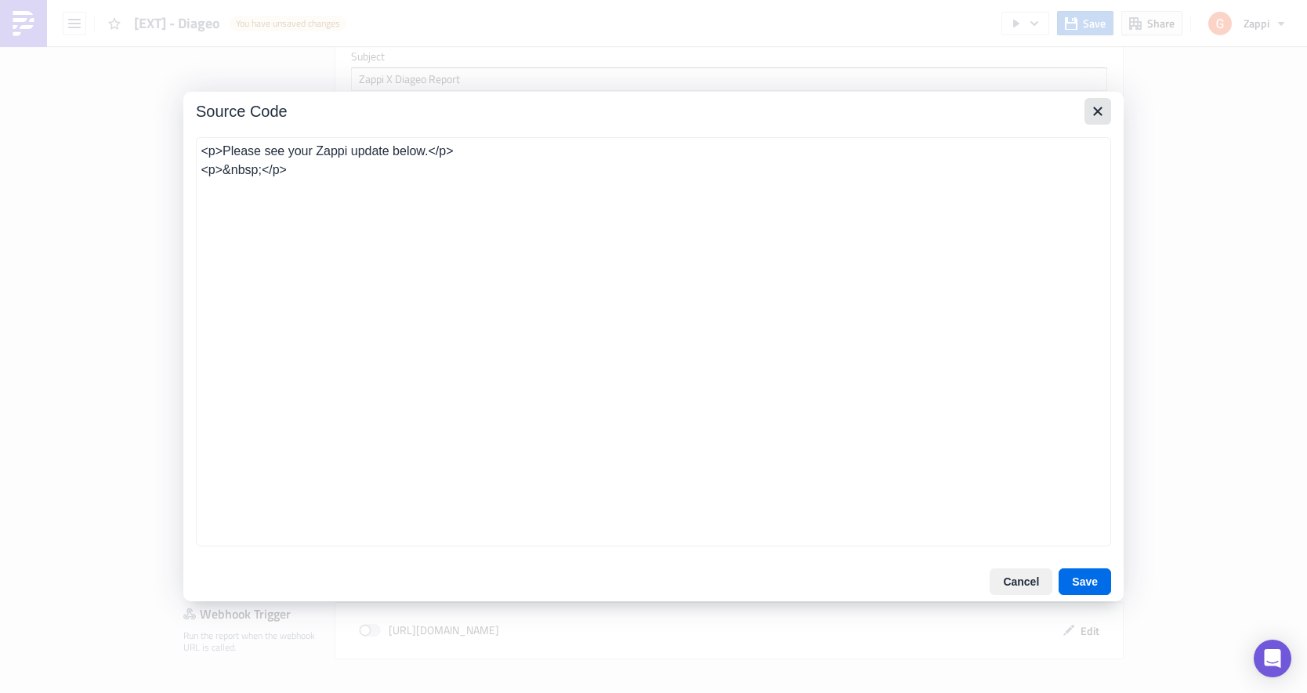
click at [1101, 107] on icon "Close" at bounding box center [1098, 111] width 19 height 19
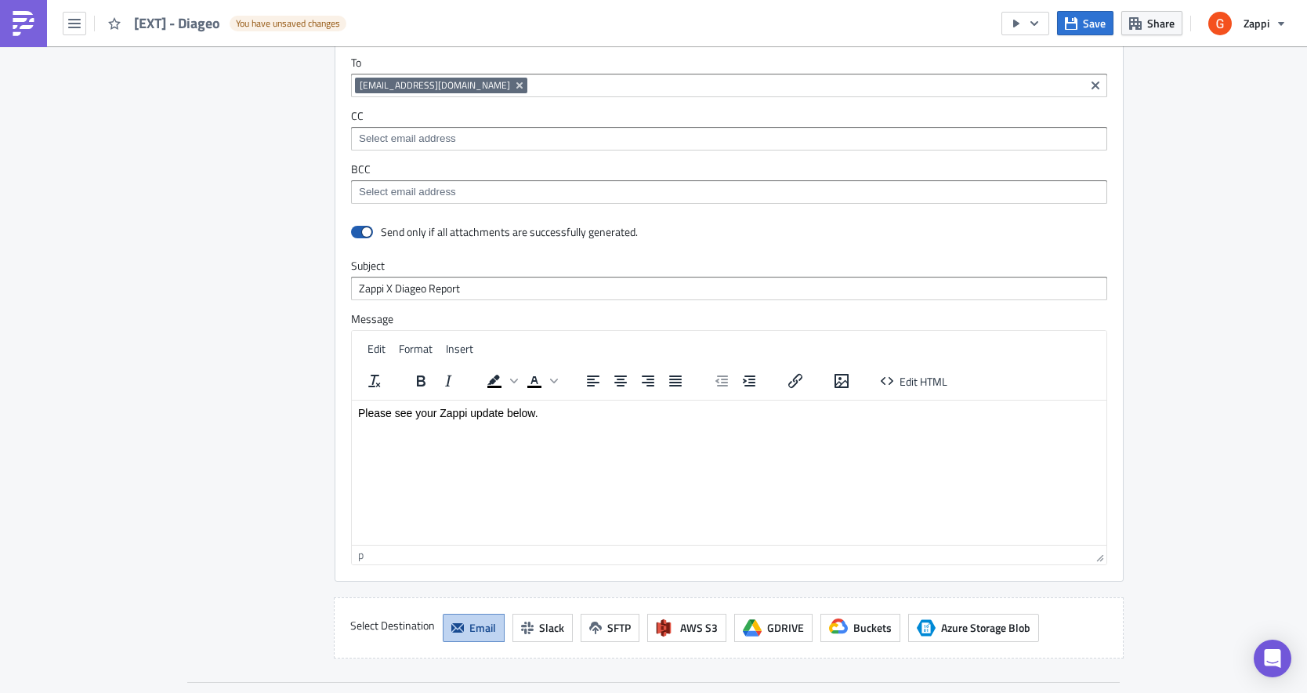
scroll to position [3360, 0]
click at [370, 356] on span "Edit" at bounding box center [377, 349] width 18 height 16
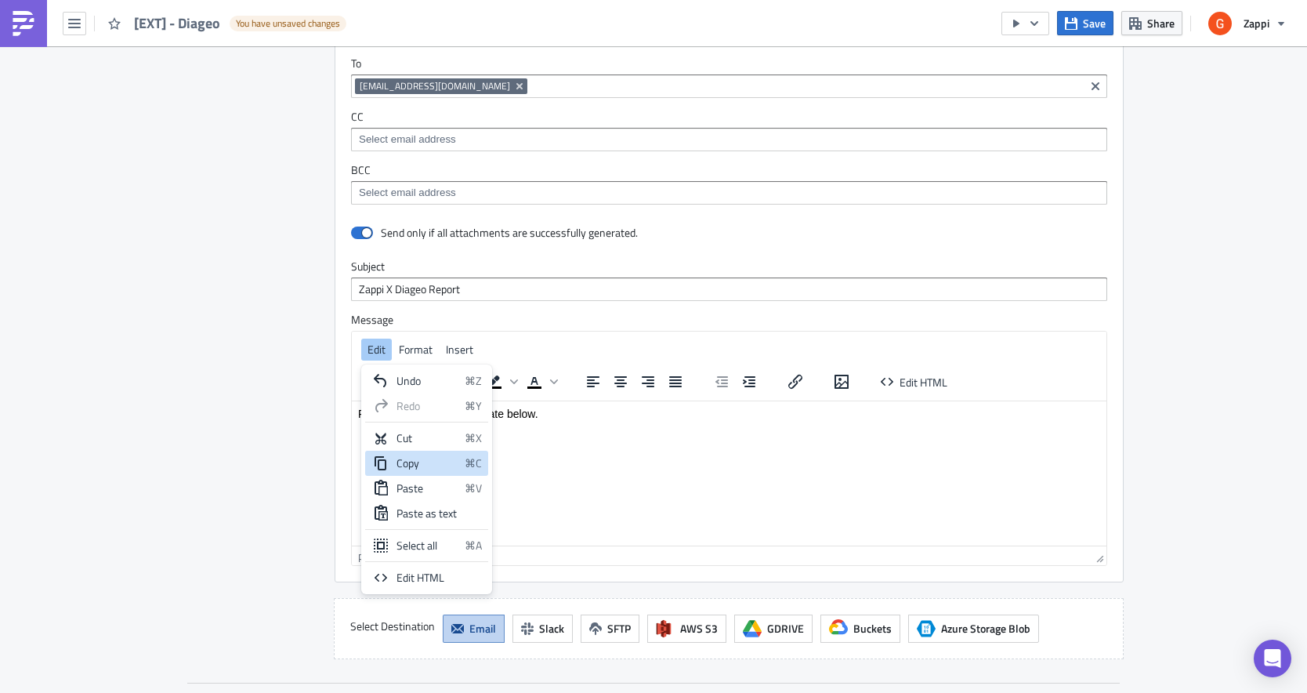
click at [613, 443] on html "Please see your Zappi update below." at bounding box center [729, 422] width 755 height 42
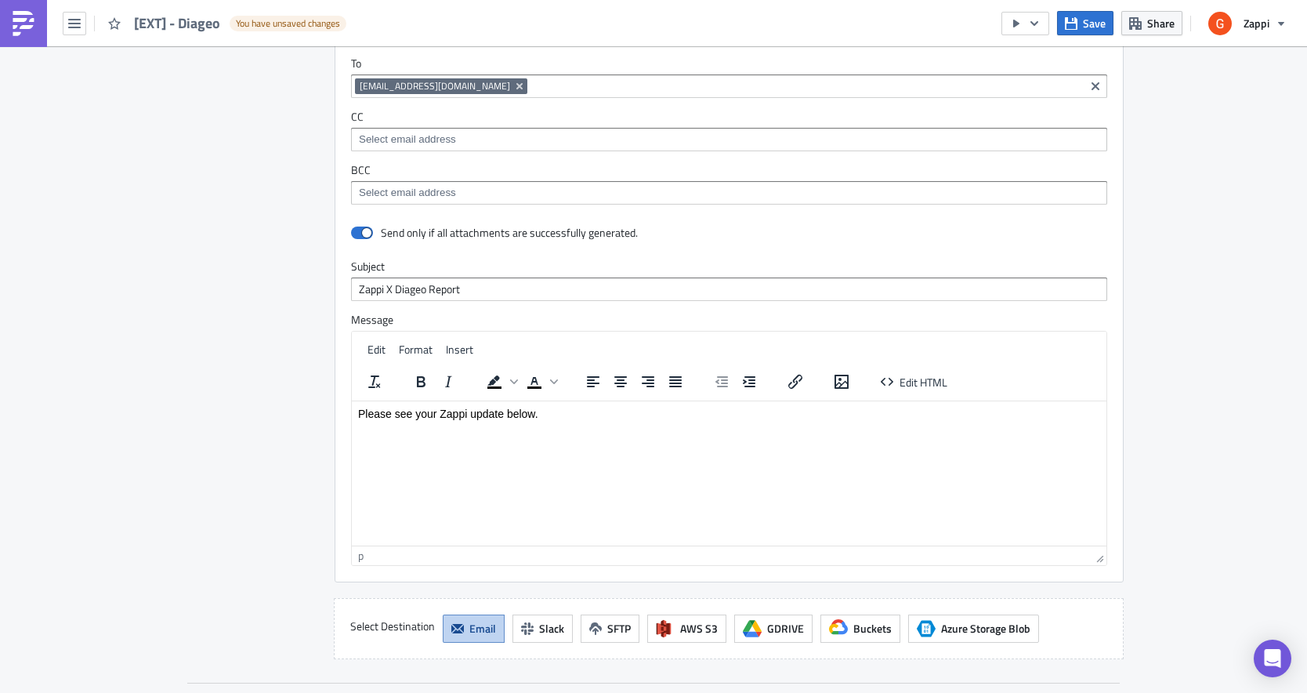
click at [375, 368] on div "Edit Format Insert To open the popup, press Shift+Enter To open the popup, pres…" at bounding box center [729, 367] width 755 height 70
click at [401, 440] on html "Please see your Zappi update below." at bounding box center [729, 422] width 755 height 42
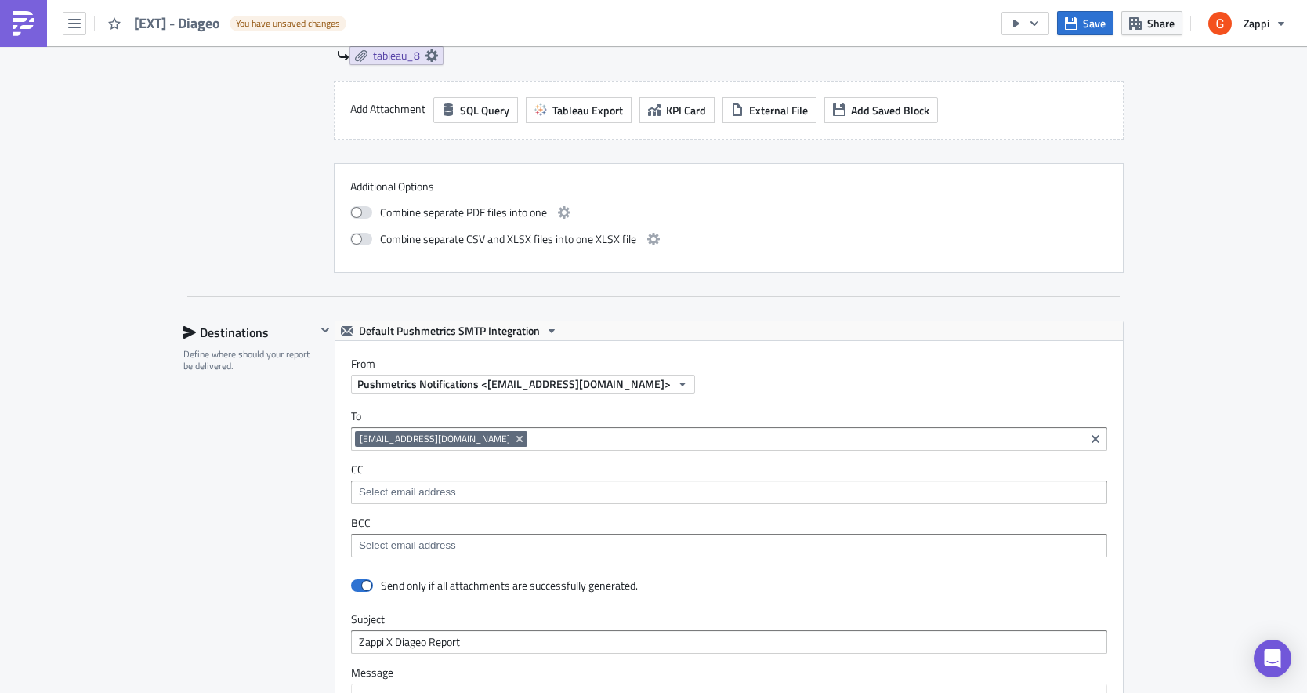
scroll to position [2846, 0]
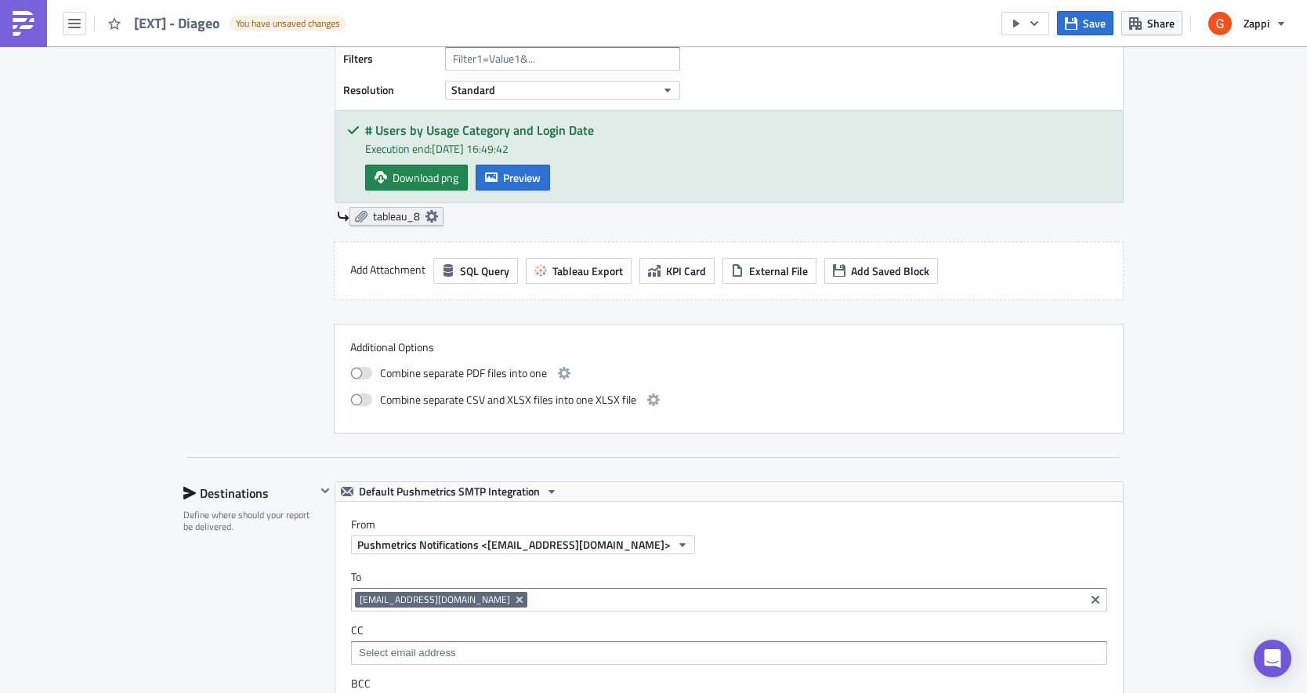
click at [420, 219] on span "tableau_8" at bounding box center [396, 216] width 47 height 14
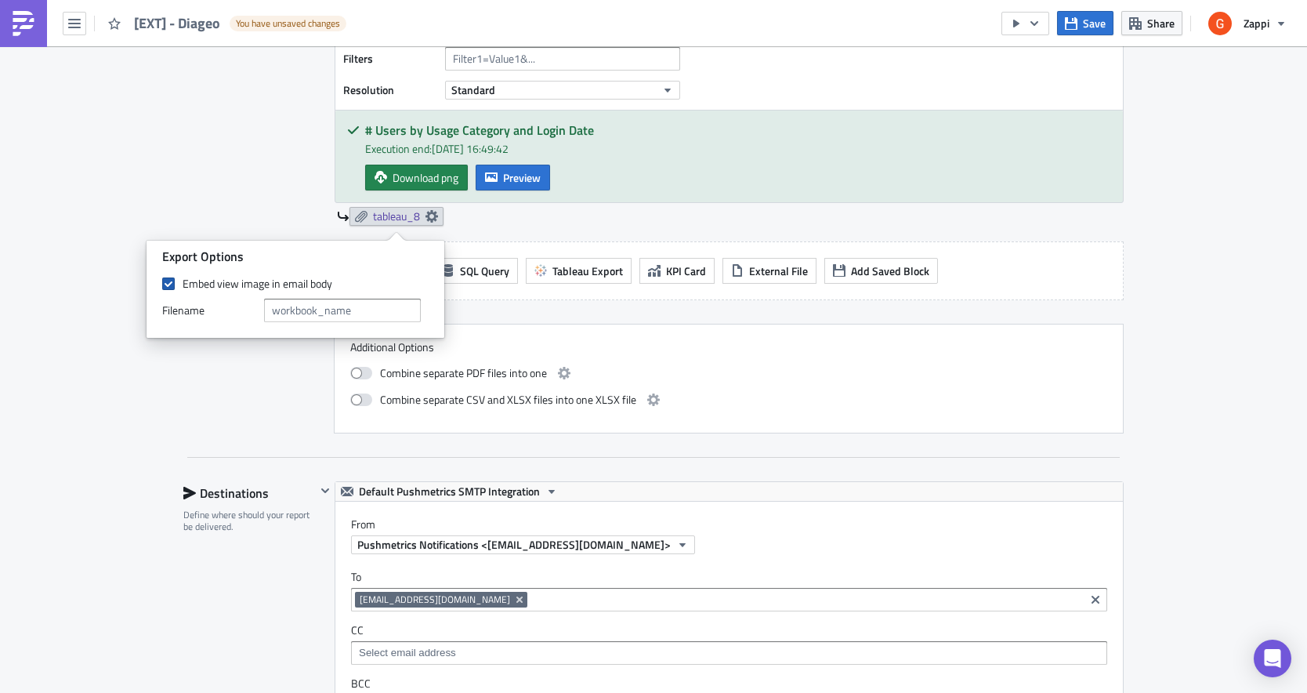
click at [176, 281] on label "Embed view image in email body" at bounding box center [295, 284] width 267 height 14
click at [176, 281] on input "Embed view image in email body" at bounding box center [170, 284] width 10 height 10
click at [176, 281] on label "Embed view image in email body" at bounding box center [295, 284] width 267 height 14
click at [176, 281] on input "Embed view image in email body" at bounding box center [170, 284] width 10 height 10
checkbox input "true"
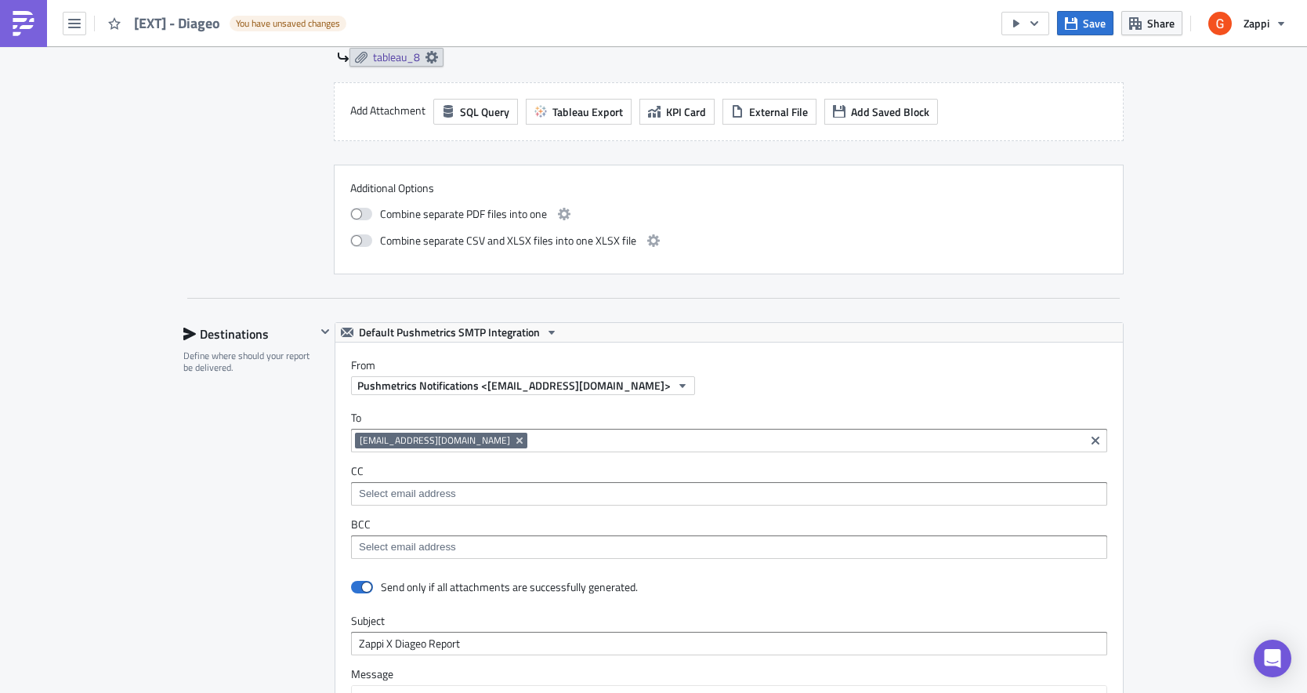
scroll to position [3440, 0]
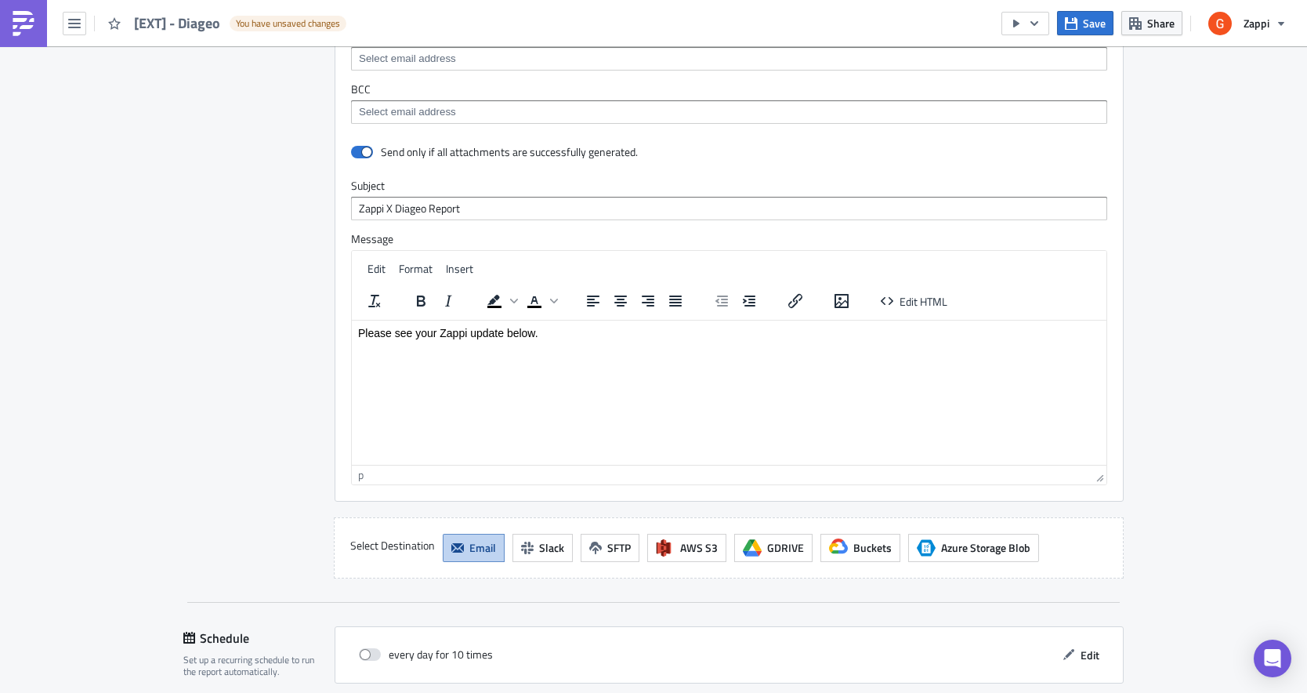
click at [187, 382] on div "Destinations Define where should your report be delivered." at bounding box center [249, 232] width 132 height 691
click at [480, 362] on html "Please see your Zappi update below." at bounding box center [729, 341] width 755 height 42
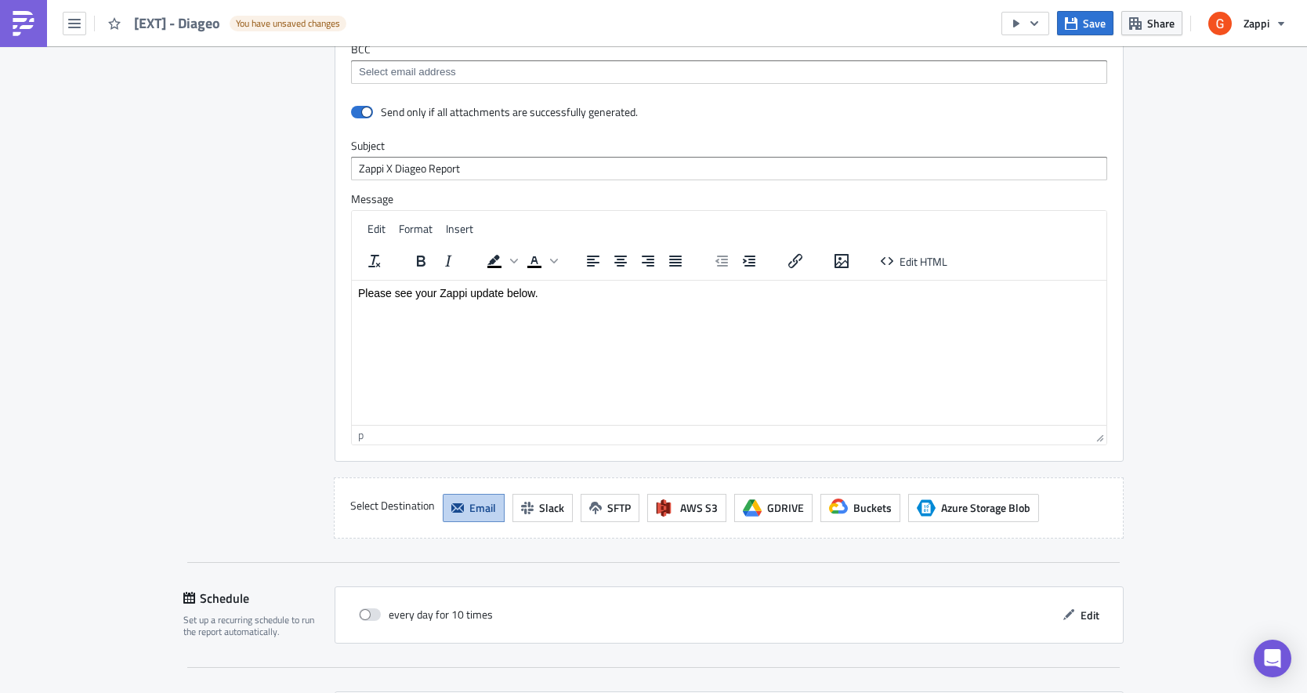
scroll to position [3494, 0]
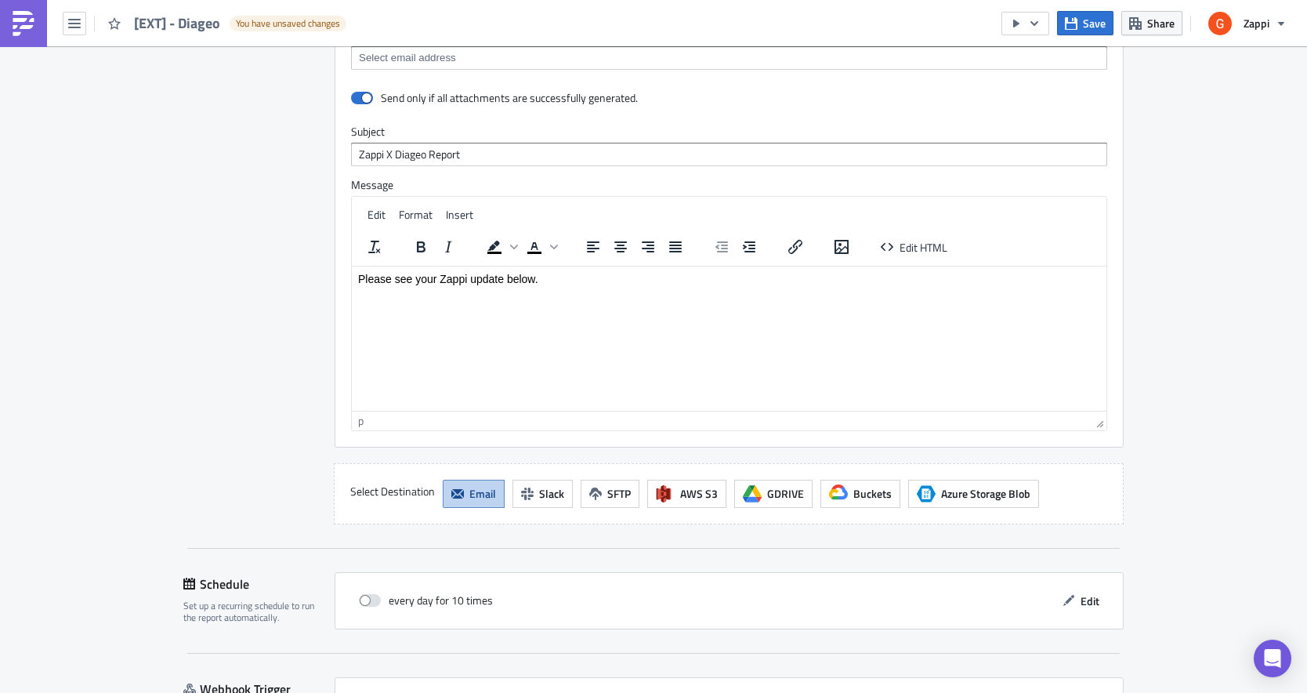
click at [385, 429] on div "p" at bounding box center [724, 420] width 732 height 16
click at [520, 308] on html "Please see your Zappi update below." at bounding box center [729, 287] width 755 height 42
click at [470, 308] on html "Please see your Zappi update below." at bounding box center [729, 287] width 755 height 42
click at [911, 255] on span "Edit HTML" at bounding box center [924, 246] width 48 height 16
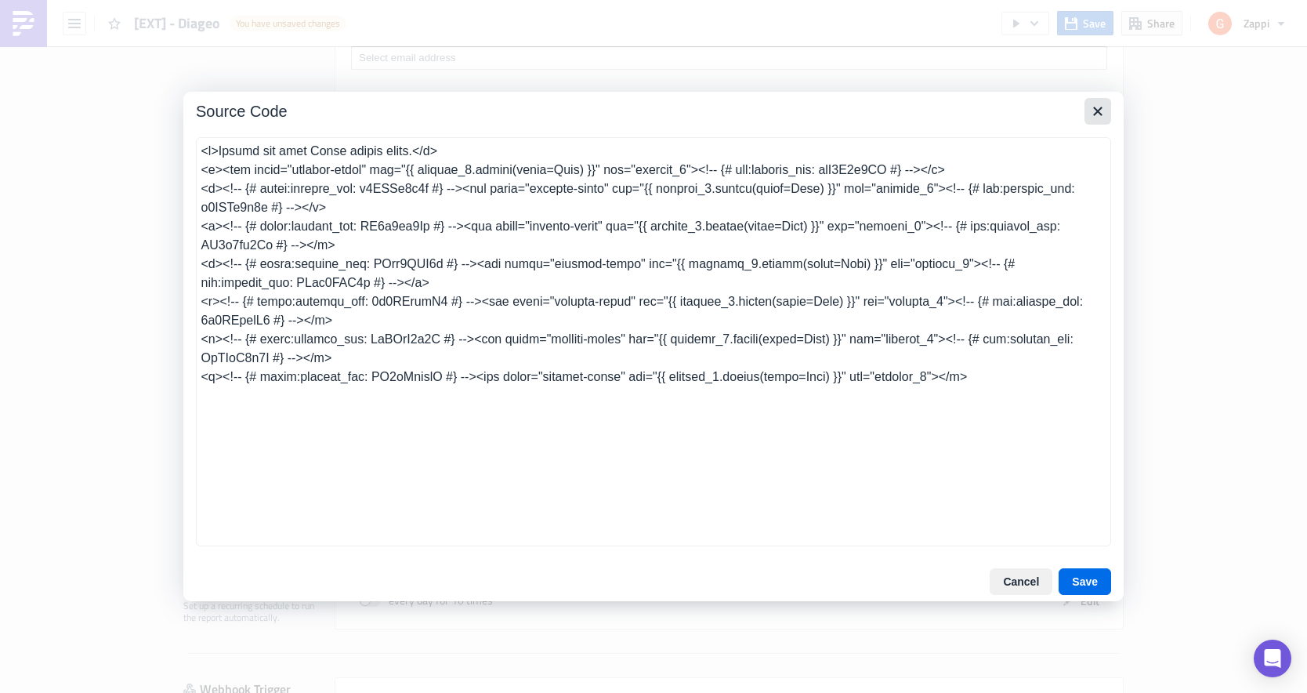
click at [1098, 114] on icon "Close" at bounding box center [1098, 111] width 19 height 19
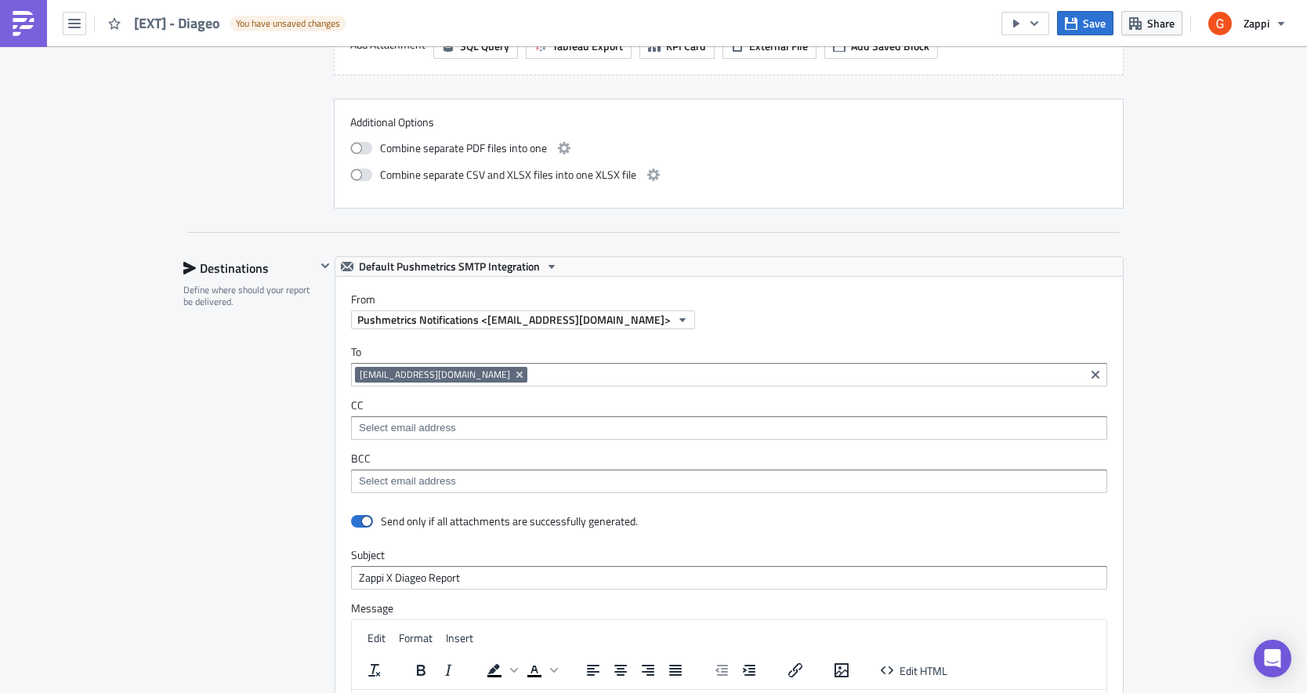
scroll to position [3617, 0]
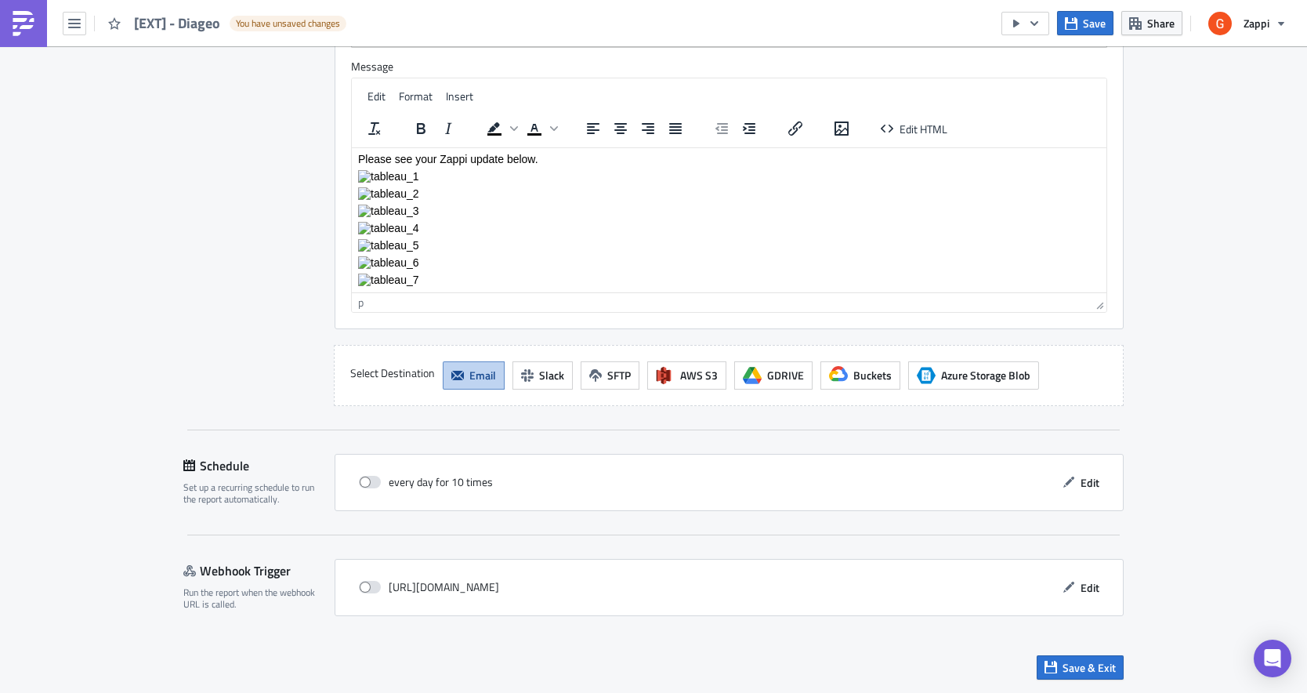
drag, startPoint x: 466, startPoint y: 276, endPoint x: 265, endPoint y: 276, distance: 201.4
click at [352, 276] on html "Please see your Zappi update below." at bounding box center [729, 219] width 755 height 146
paste body "Rich Text Area. Press ALT-0 for help."
drag, startPoint x: 415, startPoint y: 281, endPoint x: 439, endPoint y: 281, distance: 24.3
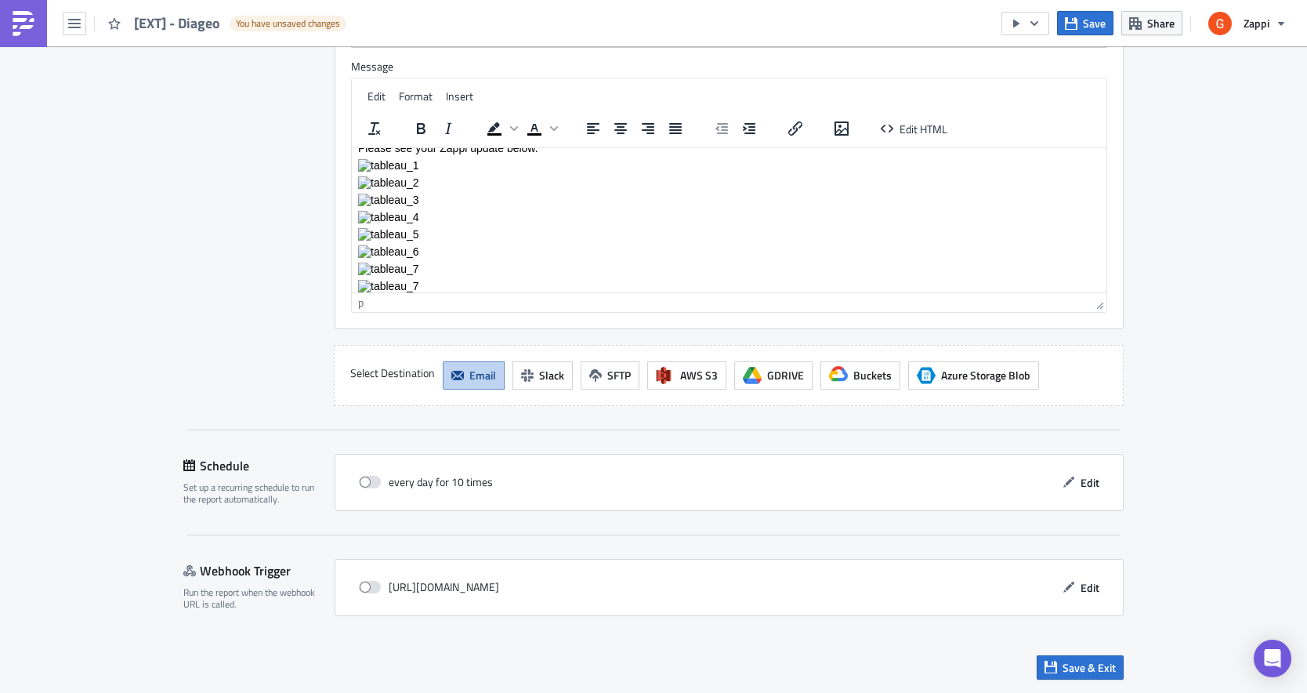
click at [439, 281] on p "Rich Text Area. Press ALT-0 for help." at bounding box center [729, 285] width 742 height 13
click at [915, 134] on span "Edit HTML" at bounding box center [924, 128] width 48 height 16
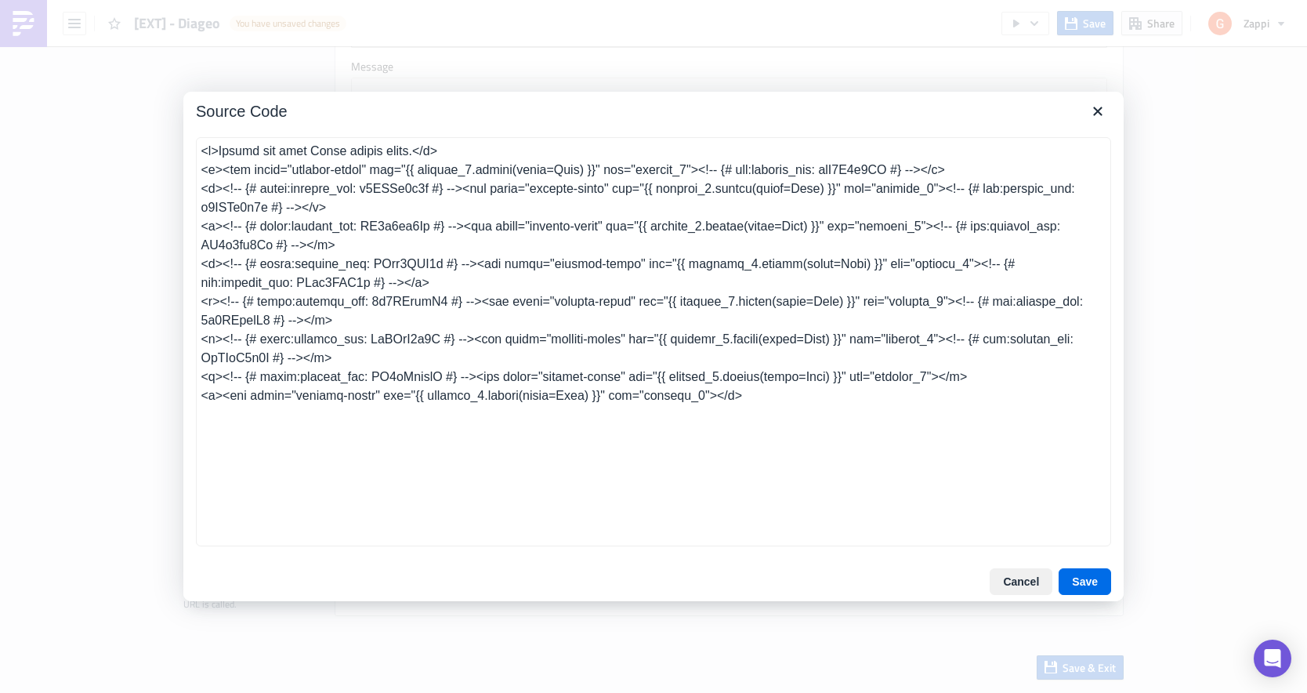
click at [713, 393] on textarea at bounding box center [654, 341] width 916 height 409
type textarea "<p>Please see your Zappi update below.</p> <p><img class="content-image" src="{…"
click at [1083, 589] on button "Save" at bounding box center [1085, 581] width 53 height 27
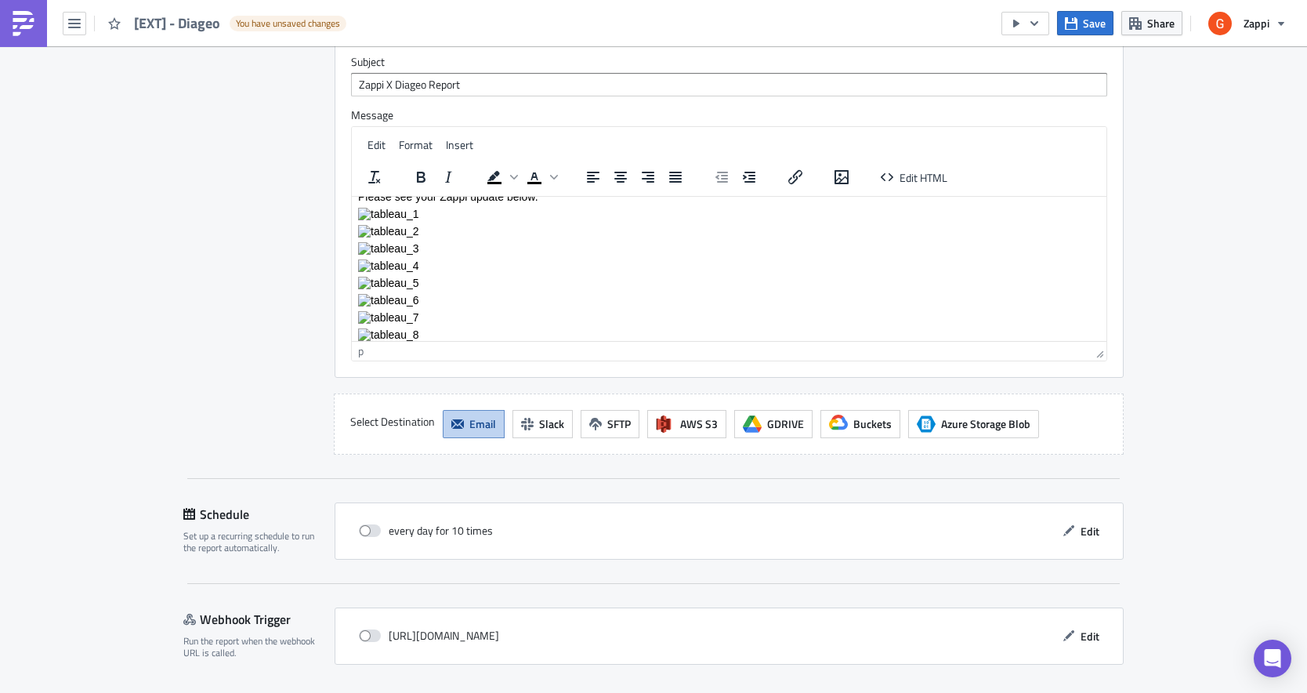
scroll to position [19, 0]
click at [906, 184] on span "Edit HTML" at bounding box center [924, 177] width 48 height 16
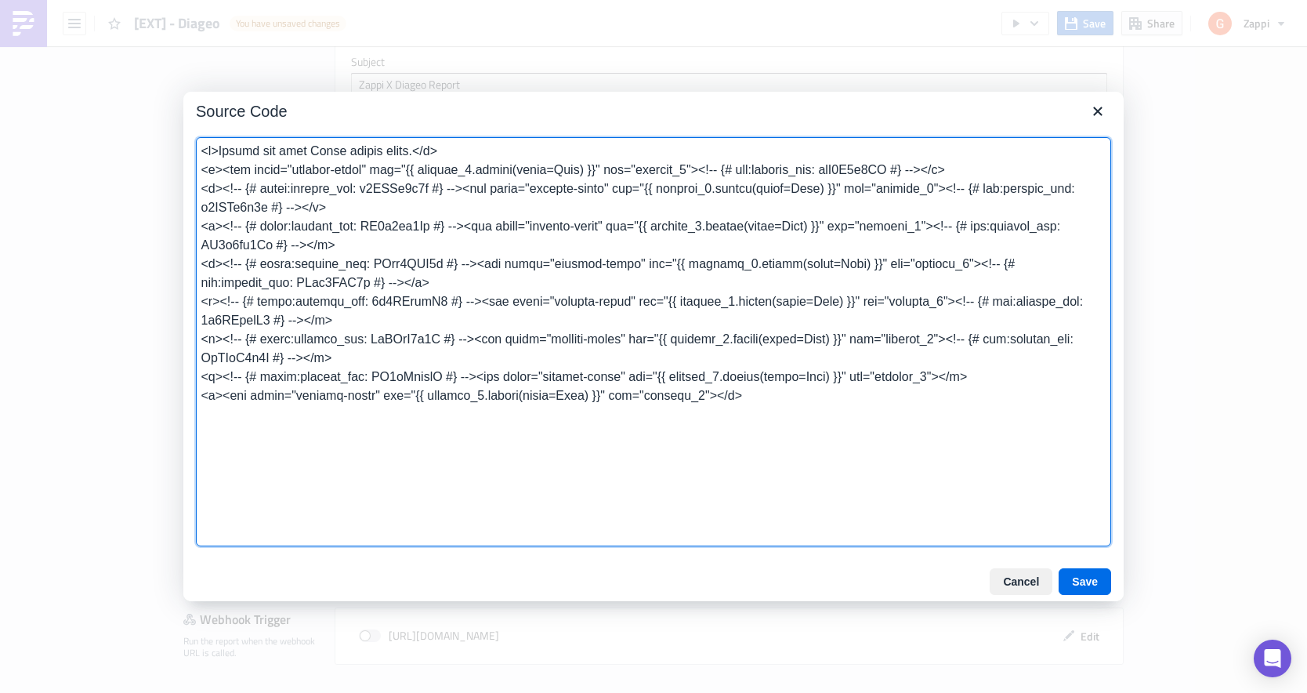
click at [879, 353] on textarea at bounding box center [654, 341] width 916 height 409
drag, startPoint x: 1050, startPoint y: 376, endPoint x: 83, endPoint y: 369, distance: 966.5
click at [83, 369] on div "Source Code Cancel Save" at bounding box center [653, 346] width 1307 height 693
click at [1091, 573] on button "Save" at bounding box center [1085, 581] width 53 height 27
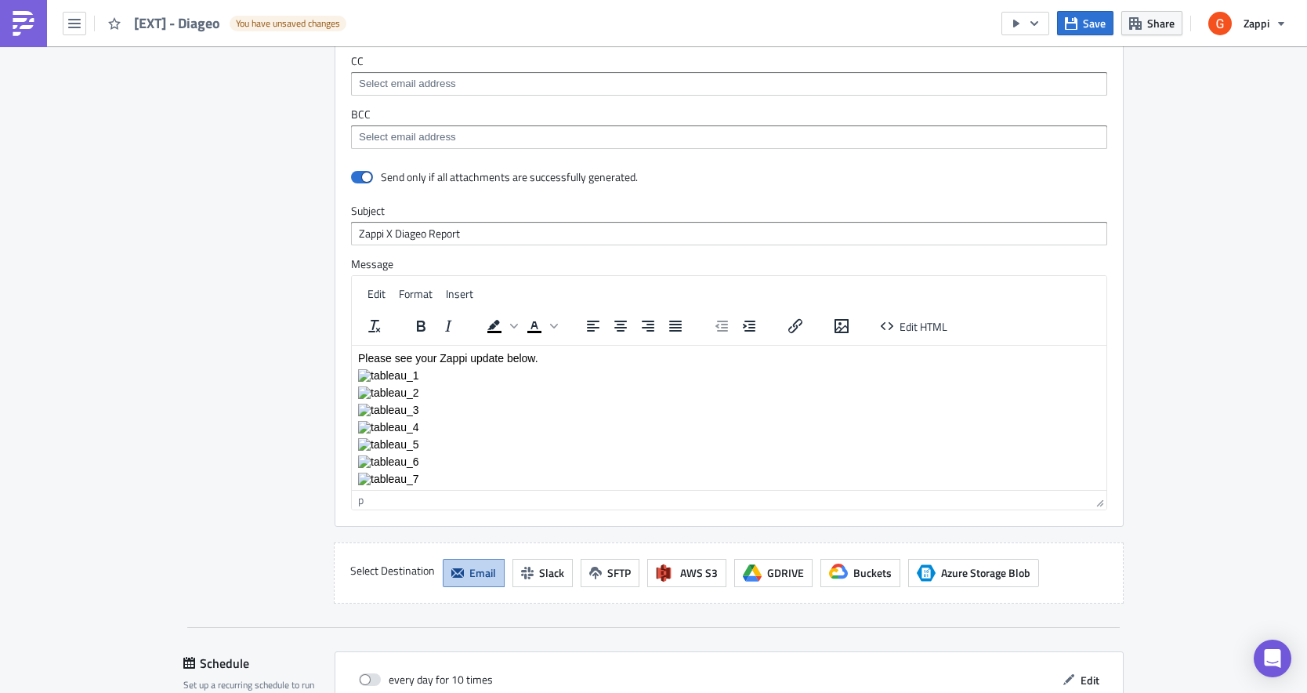
scroll to position [3617, 0]
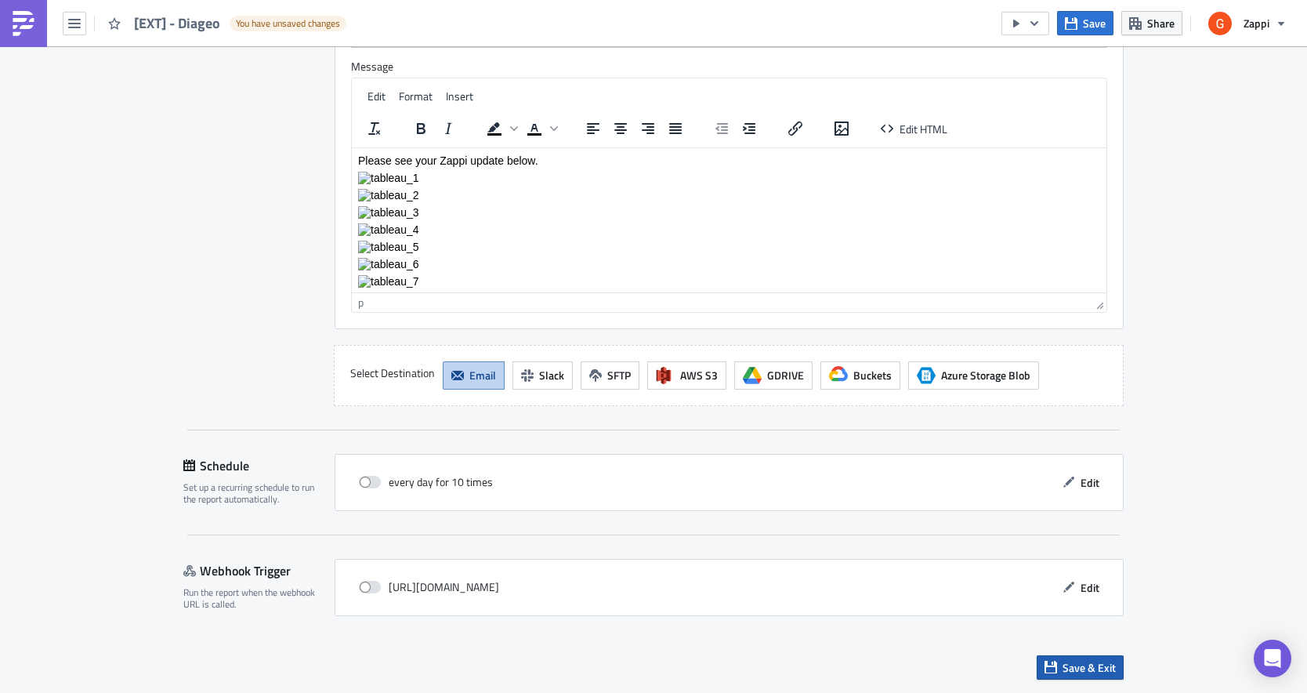
click at [1070, 666] on span "Save & Exit" at bounding box center [1089, 667] width 53 height 16
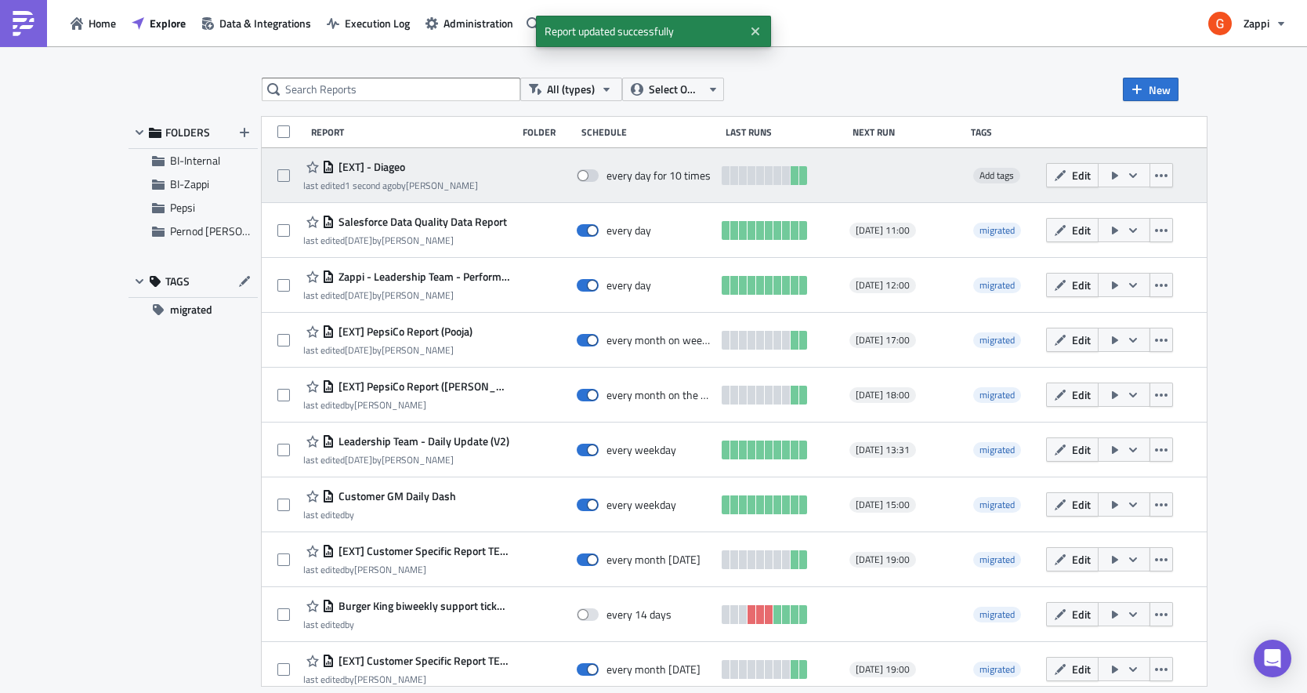
click at [1122, 171] on icon "button" at bounding box center [1115, 175] width 13 height 13
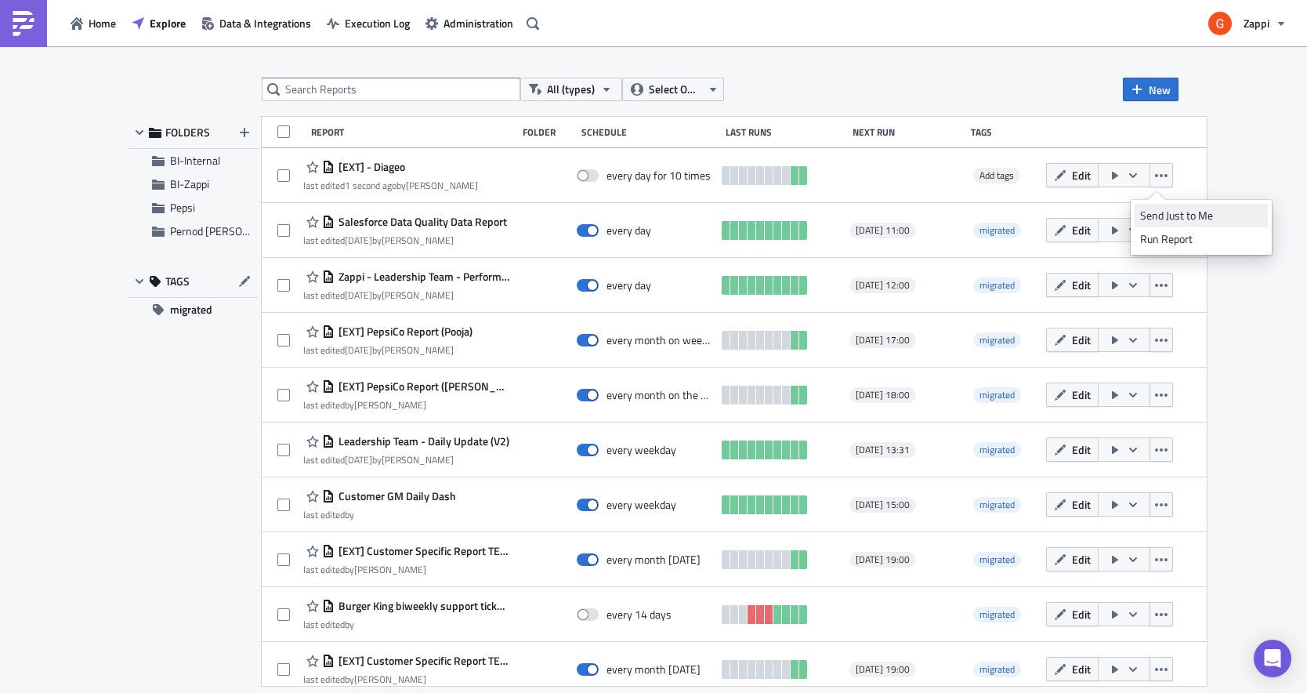
click at [1168, 219] on div "Send Just to Me" at bounding box center [1201, 216] width 122 height 16
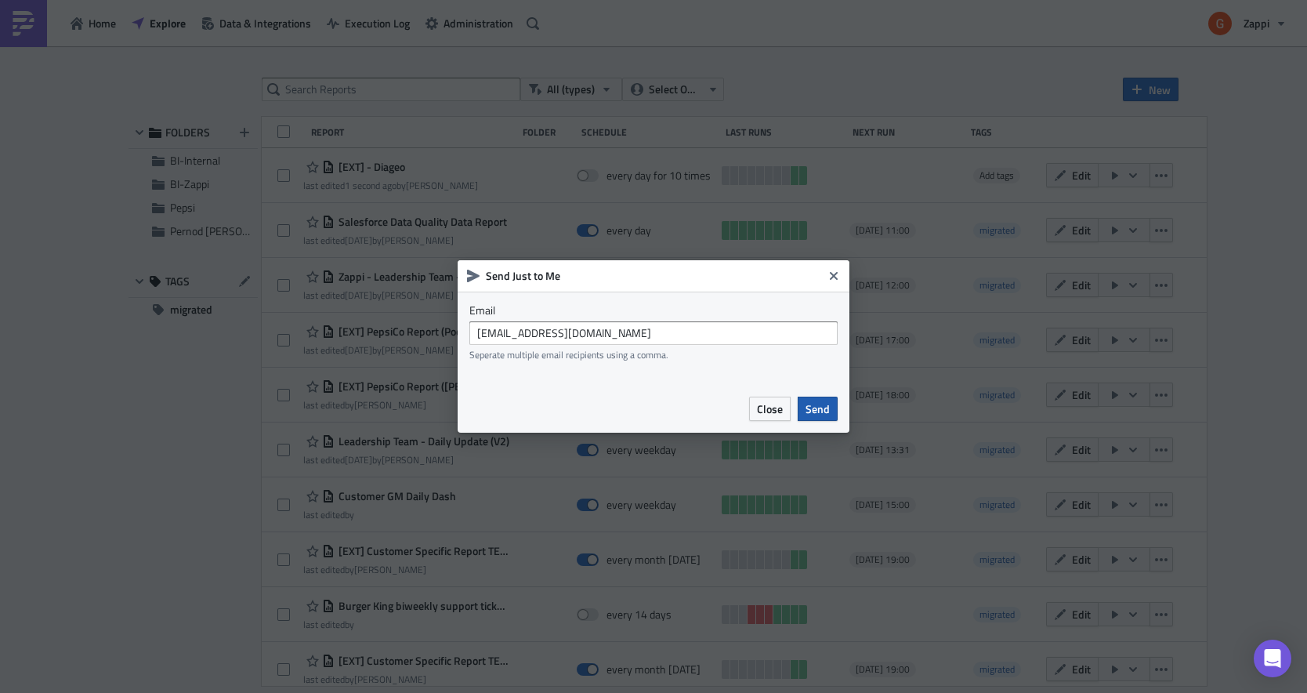
click at [819, 406] on span "Send" at bounding box center [818, 409] width 24 height 16
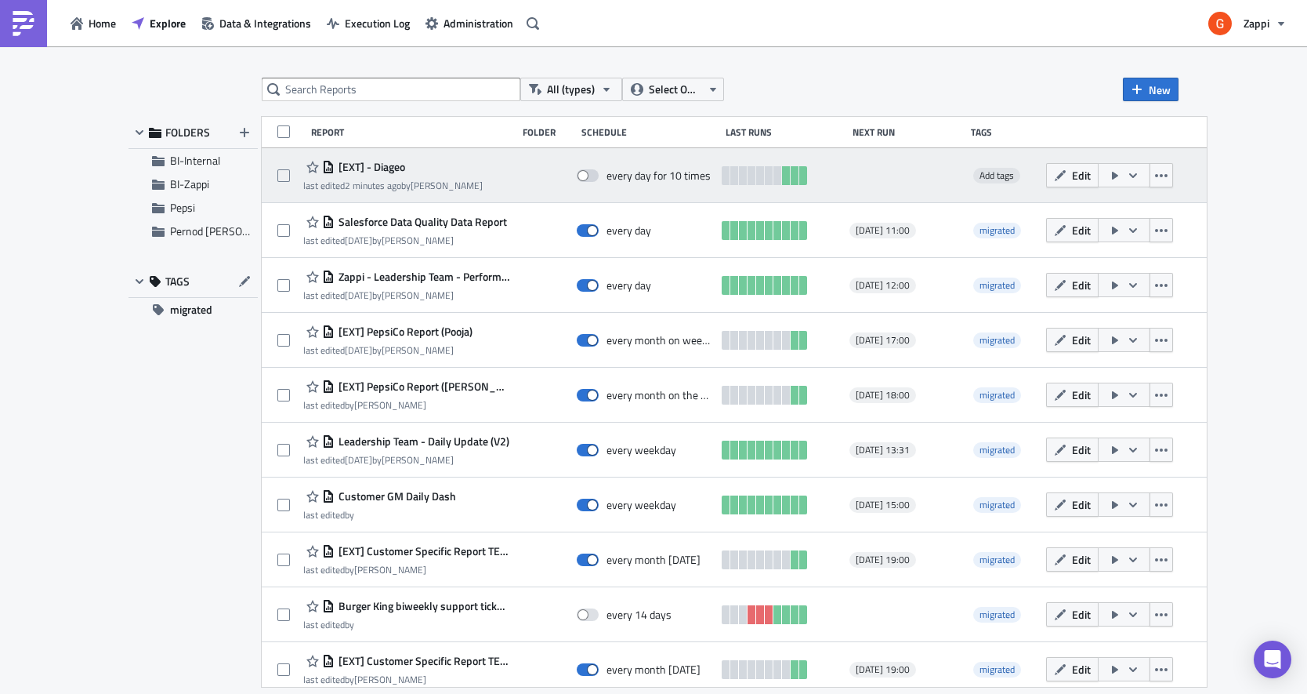
click at [456, 162] on div "[EXT] - Diageo" at bounding box center [392, 167] width 179 height 19
click at [1091, 177] on span "Edit" at bounding box center [1081, 175] width 19 height 16
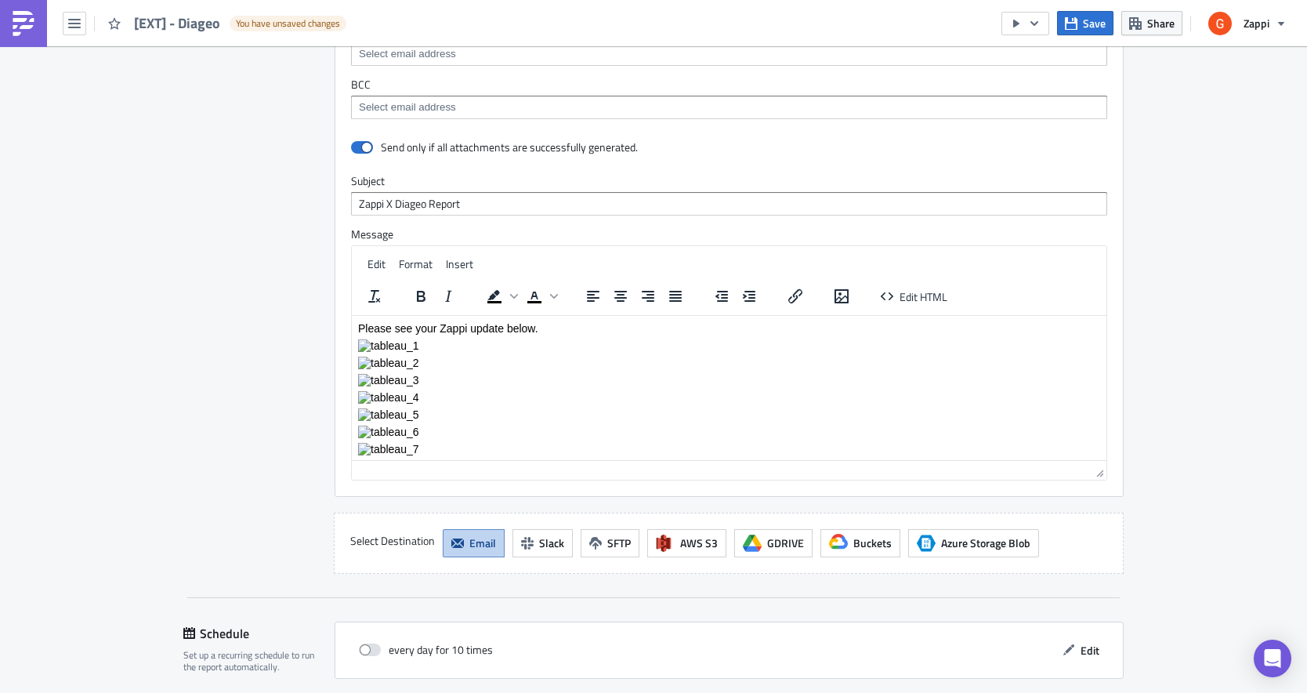
scroll to position [19, 0]
click at [522, 469] on div at bounding box center [729, 470] width 755 height 20
drag, startPoint x: 514, startPoint y: 445, endPoint x: 281, endPoint y: 445, distance: 232.8
click at [352, 445] on html "Please see your Zappi update below." at bounding box center [729, 377] width 755 height 163
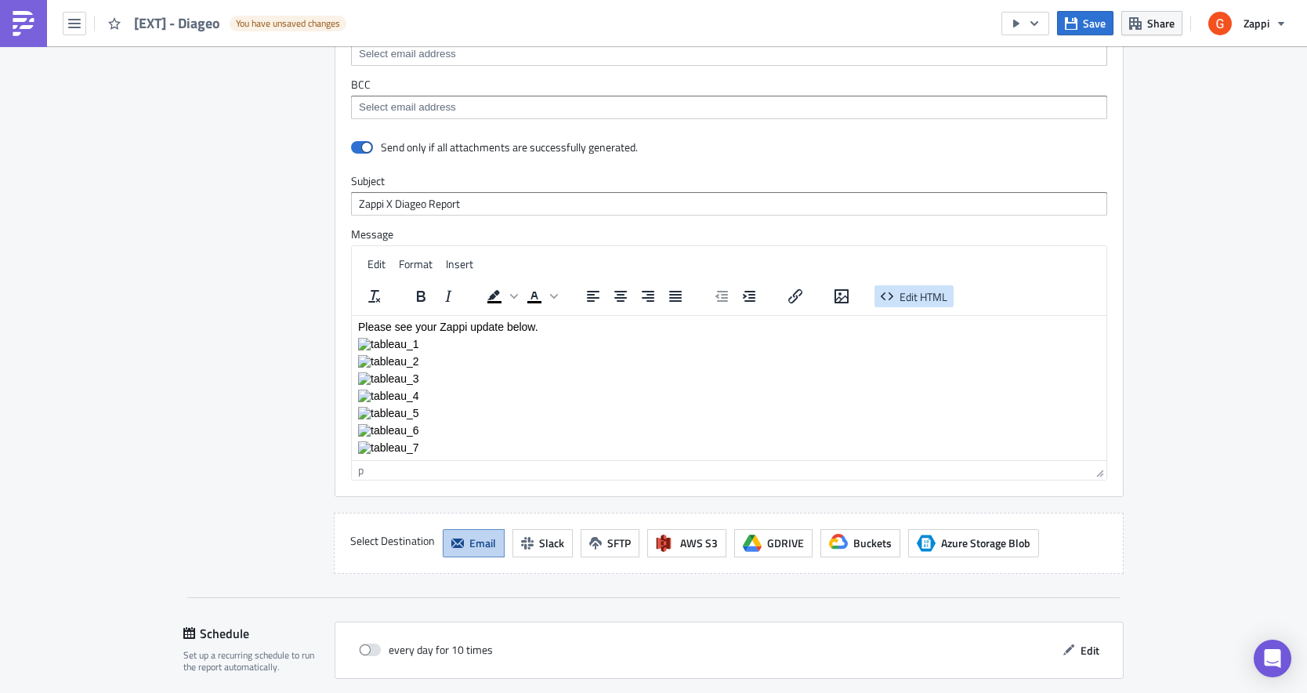
click at [915, 292] on span "Edit HTML" at bounding box center [924, 296] width 48 height 16
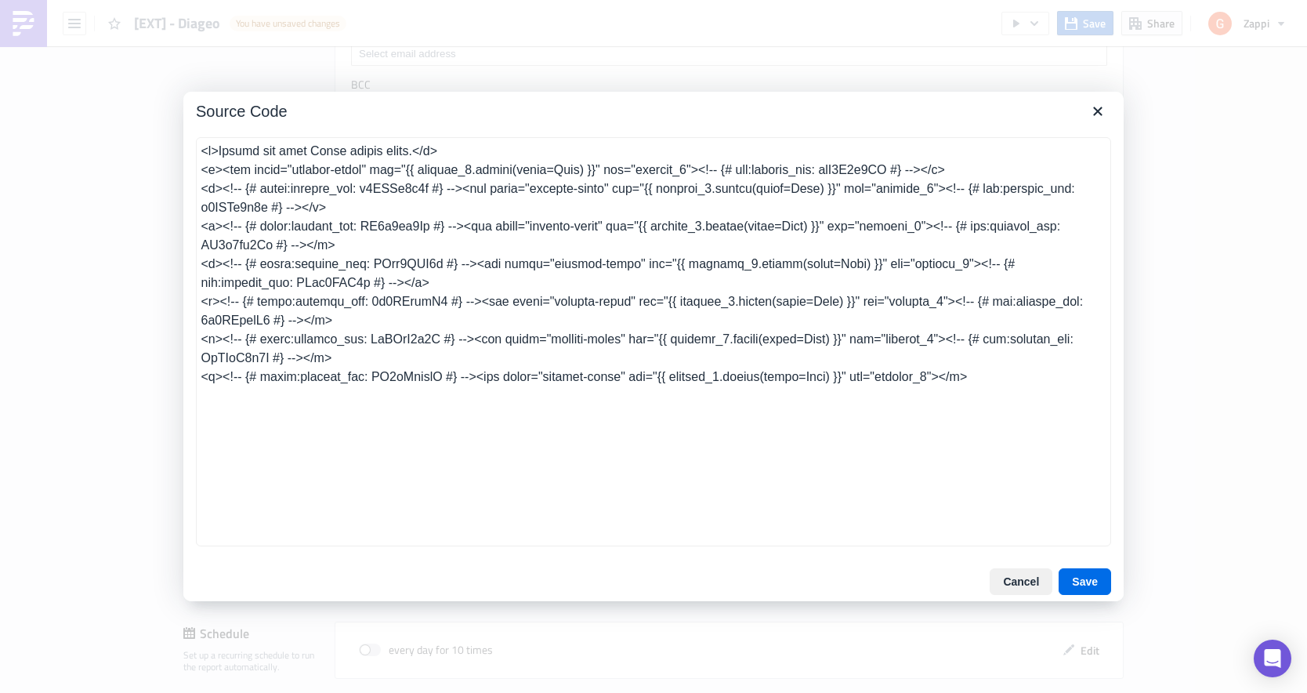
drag, startPoint x: 1082, startPoint y: 370, endPoint x: 158, endPoint y: 364, distance: 924.2
click at [158, 364] on div "Source Code Cancel Save" at bounding box center [653, 346] width 1307 height 693
click at [1039, 361] on textarea at bounding box center [654, 341] width 916 height 409
click at [1038, 372] on textarea at bounding box center [654, 341] width 916 height 409
click at [604, 168] on textarea at bounding box center [654, 341] width 916 height 409
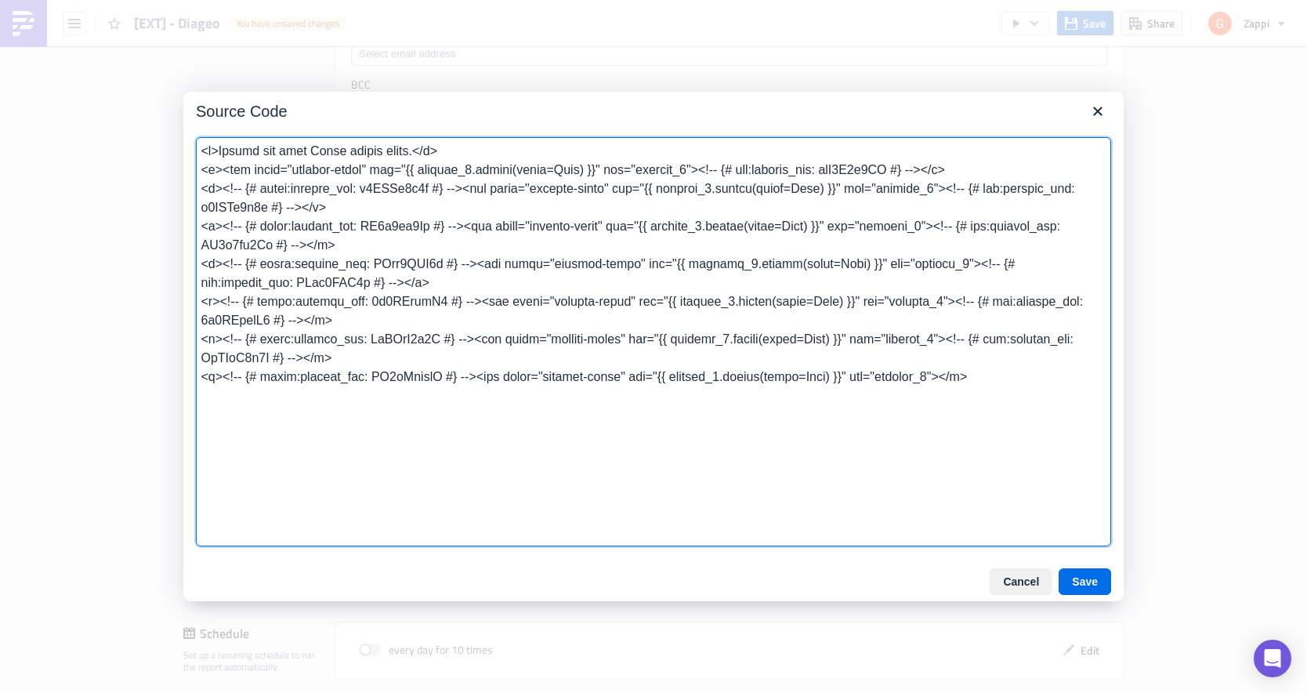
click at [331, 115] on div "Source Code" at bounding box center [653, 108] width 941 height 33
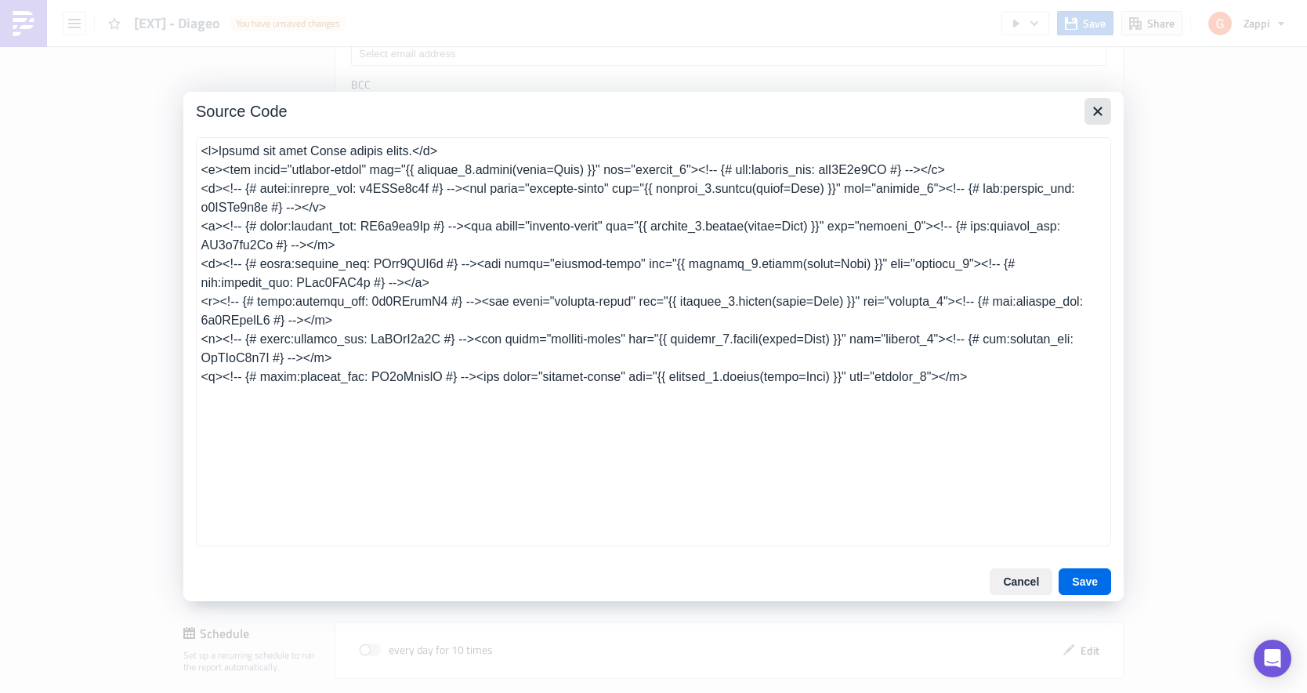
click at [1101, 109] on icon "Close" at bounding box center [1097, 111] width 9 height 9
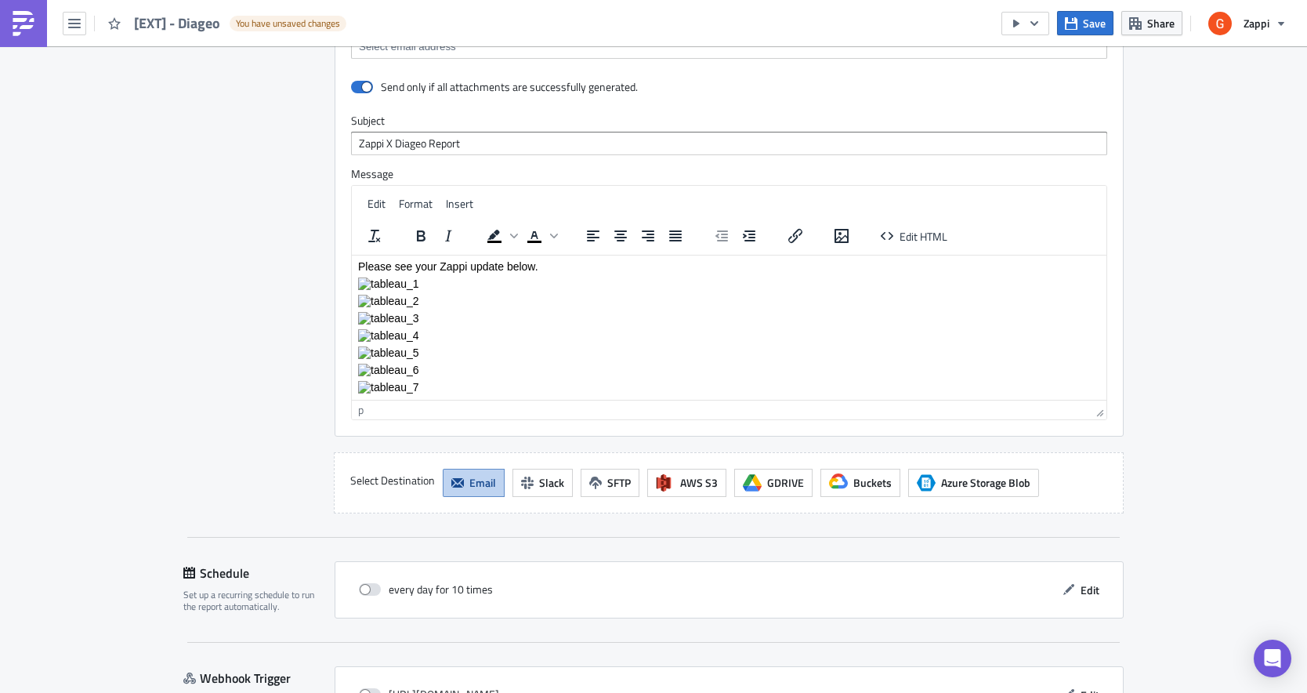
scroll to position [3511, 0]
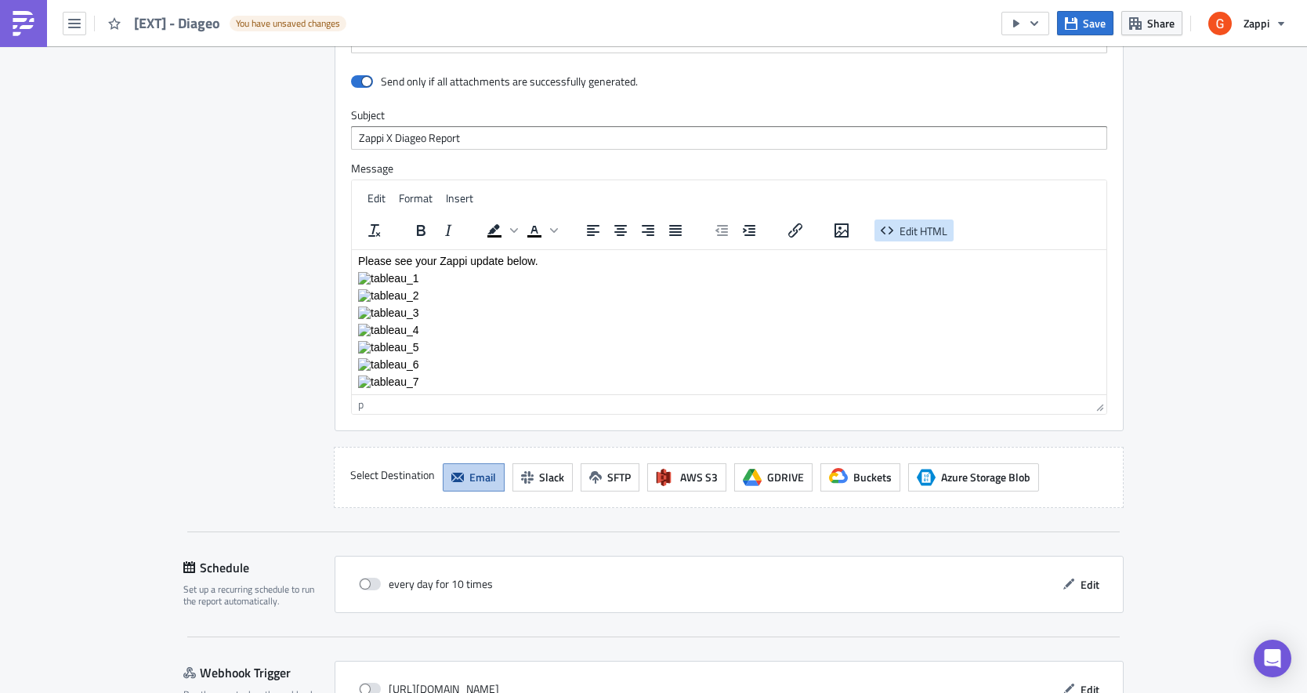
click at [907, 238] on span "Edit HTML" at bounding box center [924, 230] width 48 height 16
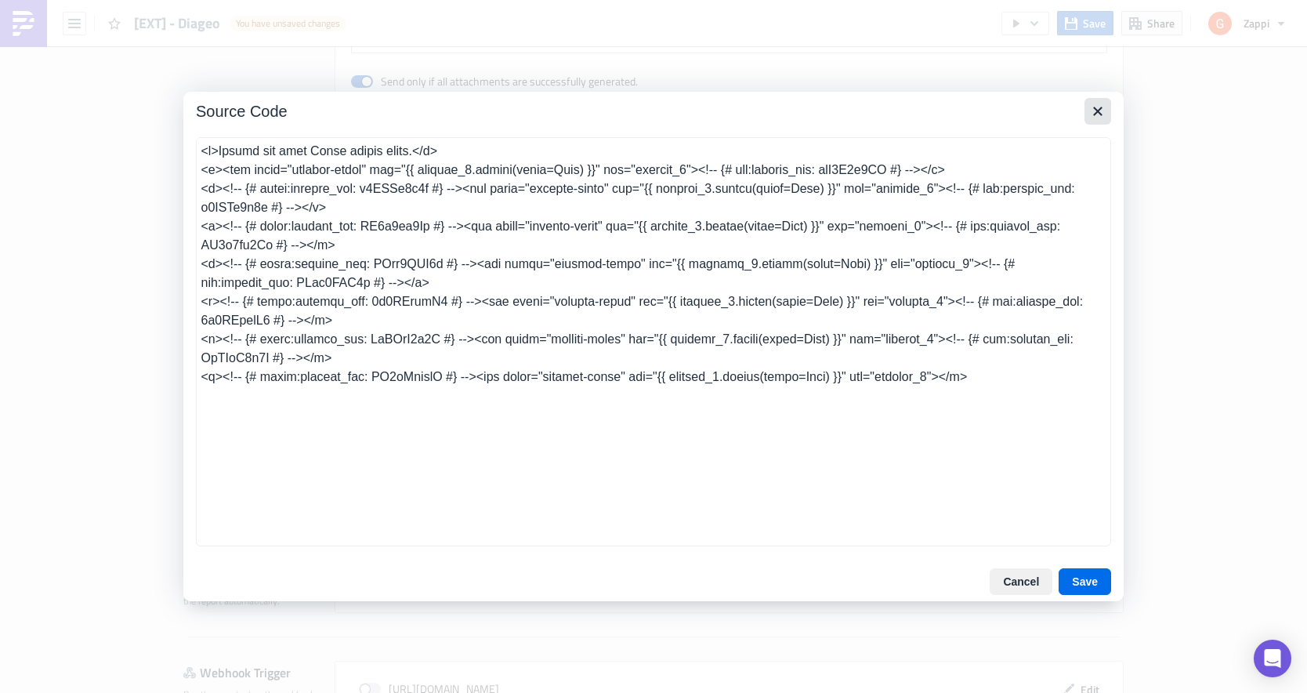
click at [1092, 114] on icon "Close" at bounding box center [1098, 111] width 19 height 19
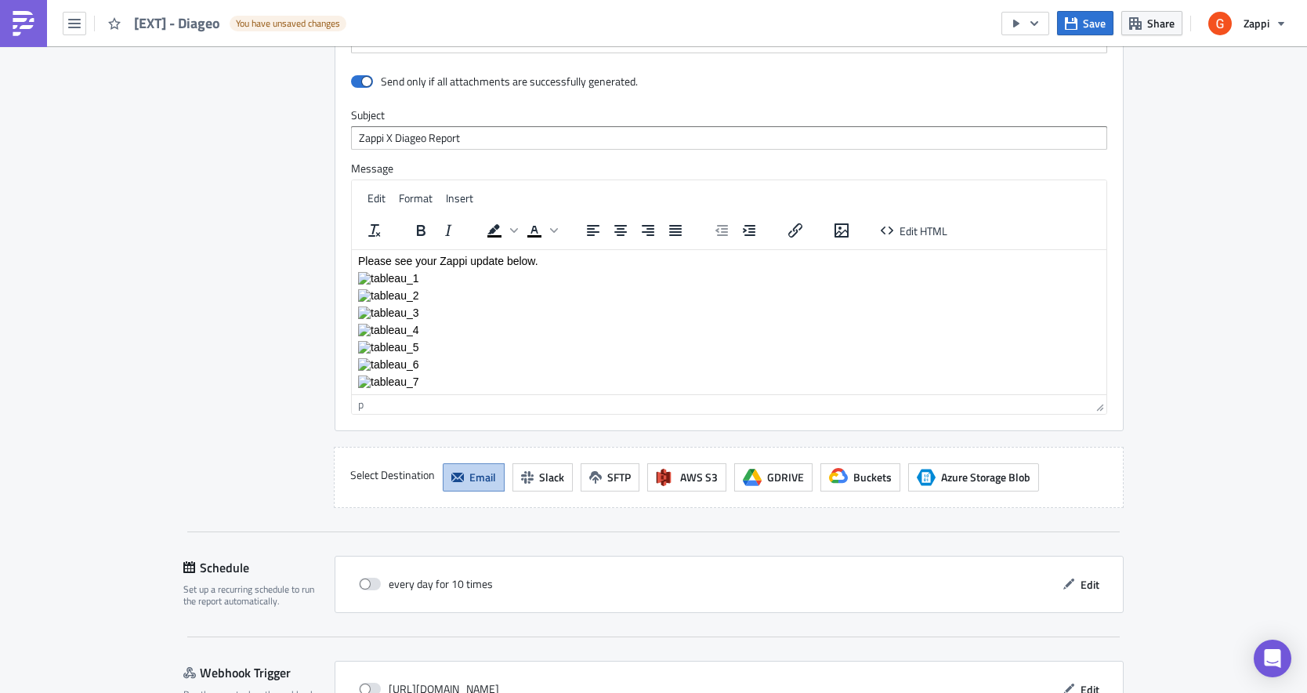
click at [564, 332] on p "Rich Text Area. Press ALT-0 for help." at bounding box center [729, 329] width 742 height 13
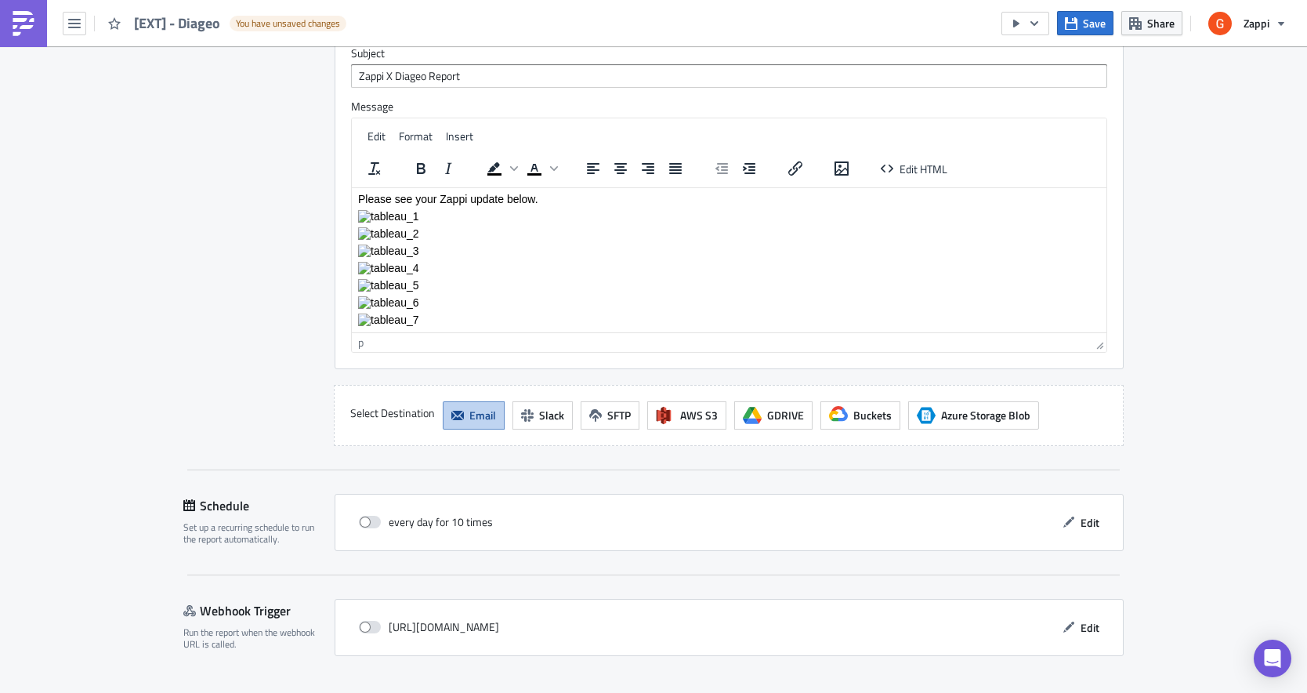
scroll to position [3574, 0]
click at [494, 302] on p "Rich Text Area. Press ALT-0 for help." at bounding box center [729, 300] width 742 height 13
click at [444, 323] on p "Rich Text Area. Press ALT-0 for help." at bounding box center [729, 317] width 742 height 13
click at [355, 344] on div "p" at bounding box center [729, 341] width 755 height 20
click at [360, 345] on div "p" at bounding box center [360, 340] width 5 height 16
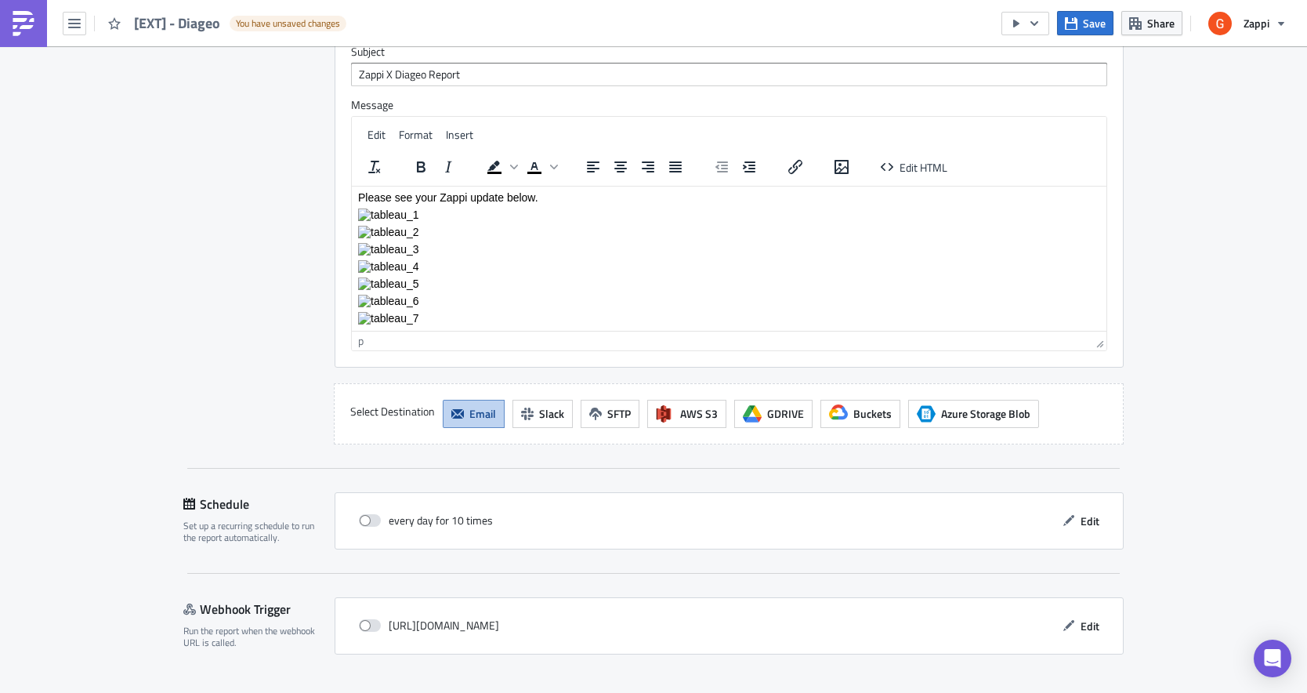
click at [427, 311] on p "Rich Text Area. Press ALT-0 for help." at bounding box center [729, 317] width 742 height 13
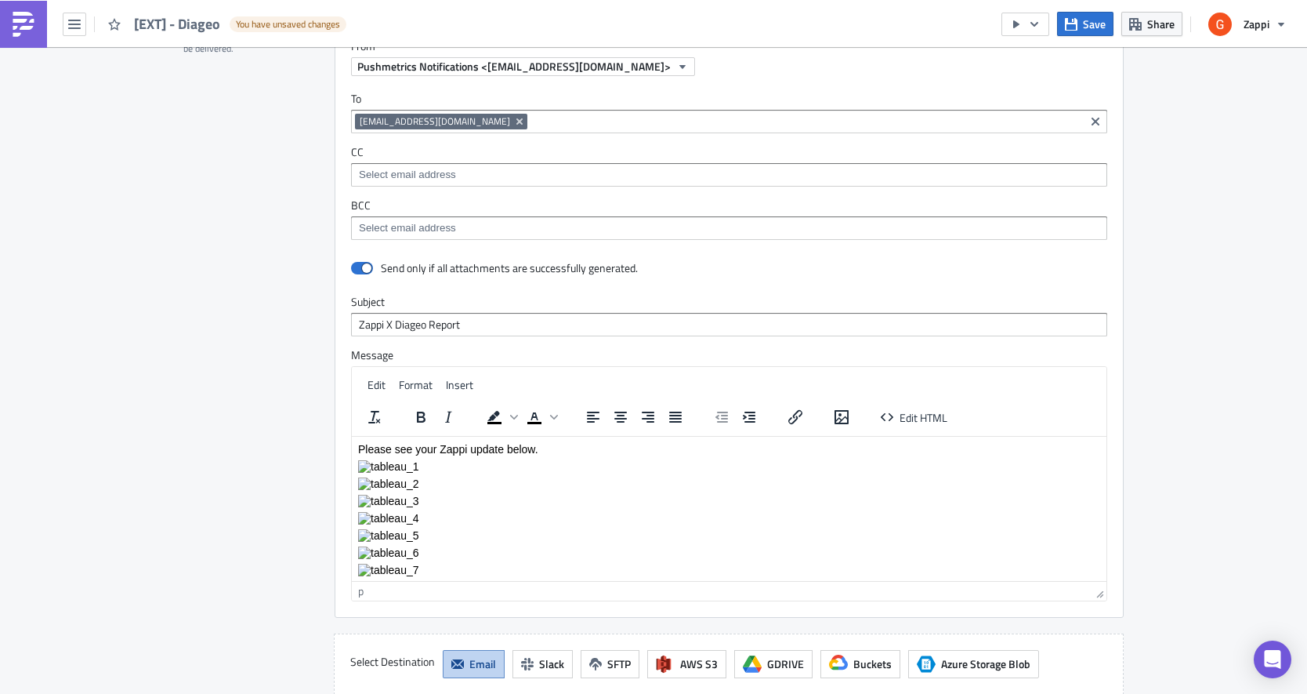
scroll to position [3167, 0]
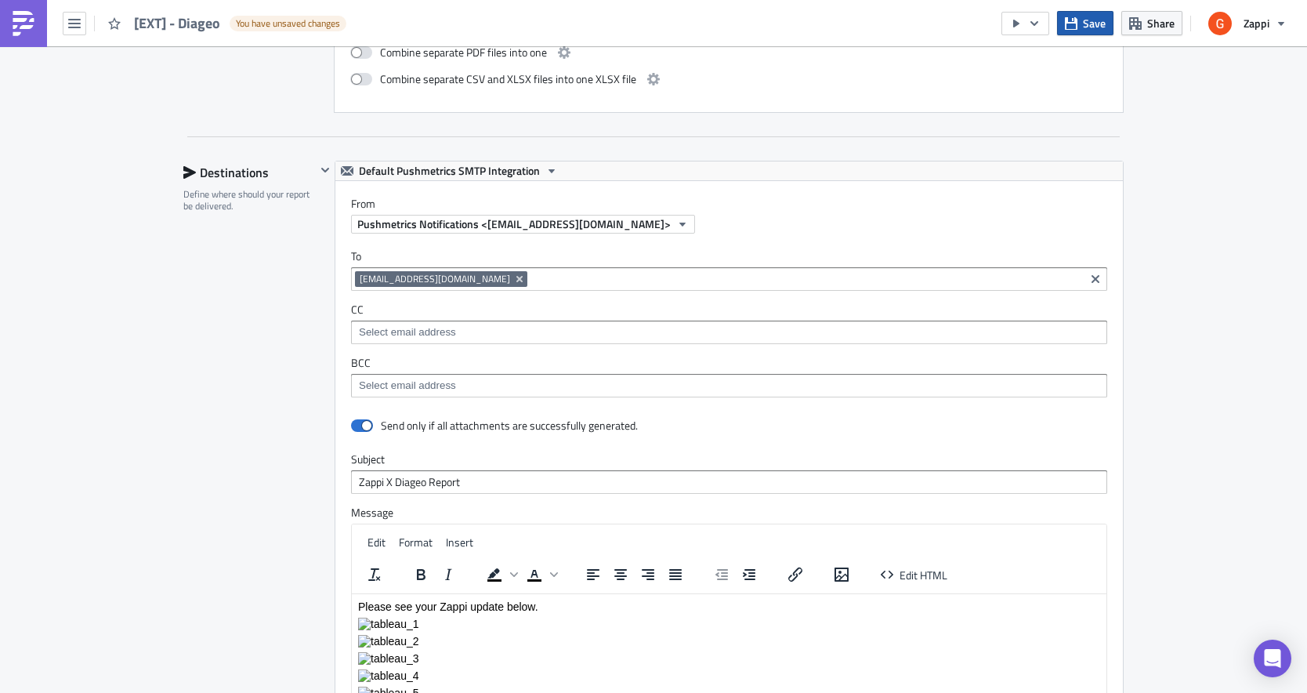
click at [1097, 21] on span "Save" at bounding box center [1094, 23] width 23 height 16
click at [263, 444] on div "Destinations Define where should your report be delivered." at bounding box center [249, 506] width 132 height 691
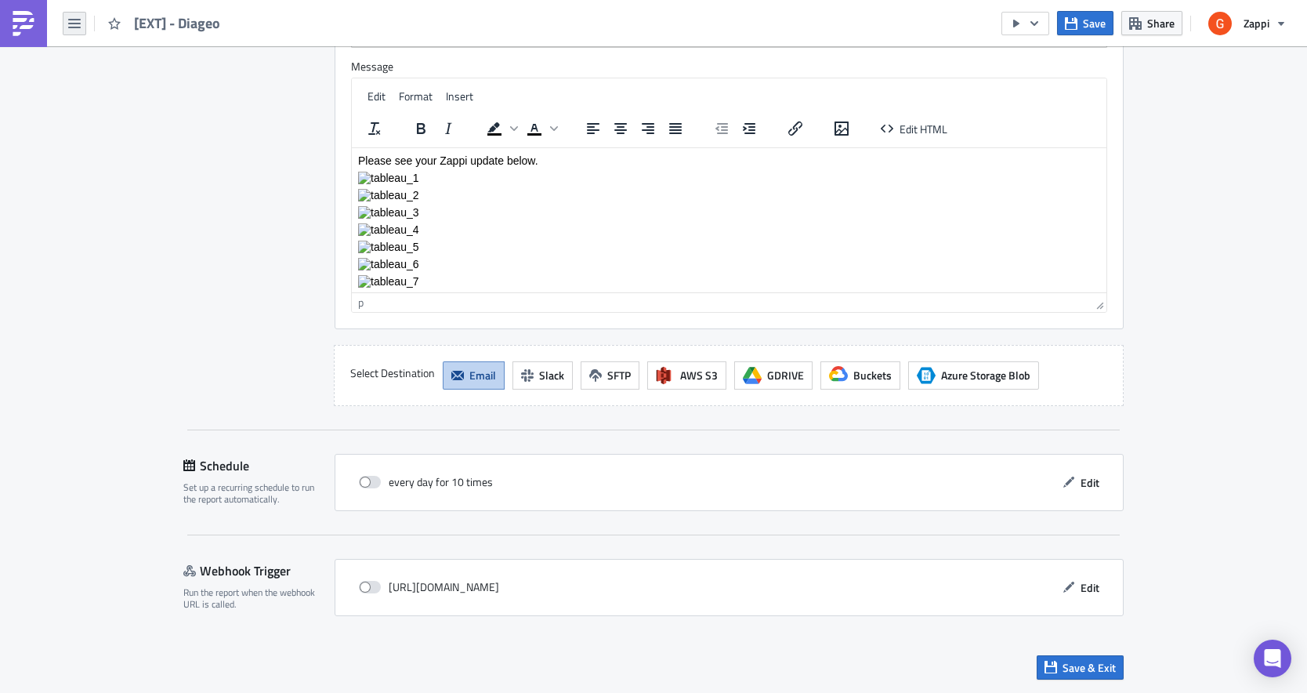
click at [82, 31] on button "button" at bounding box center [75, 24] width 24 height 24
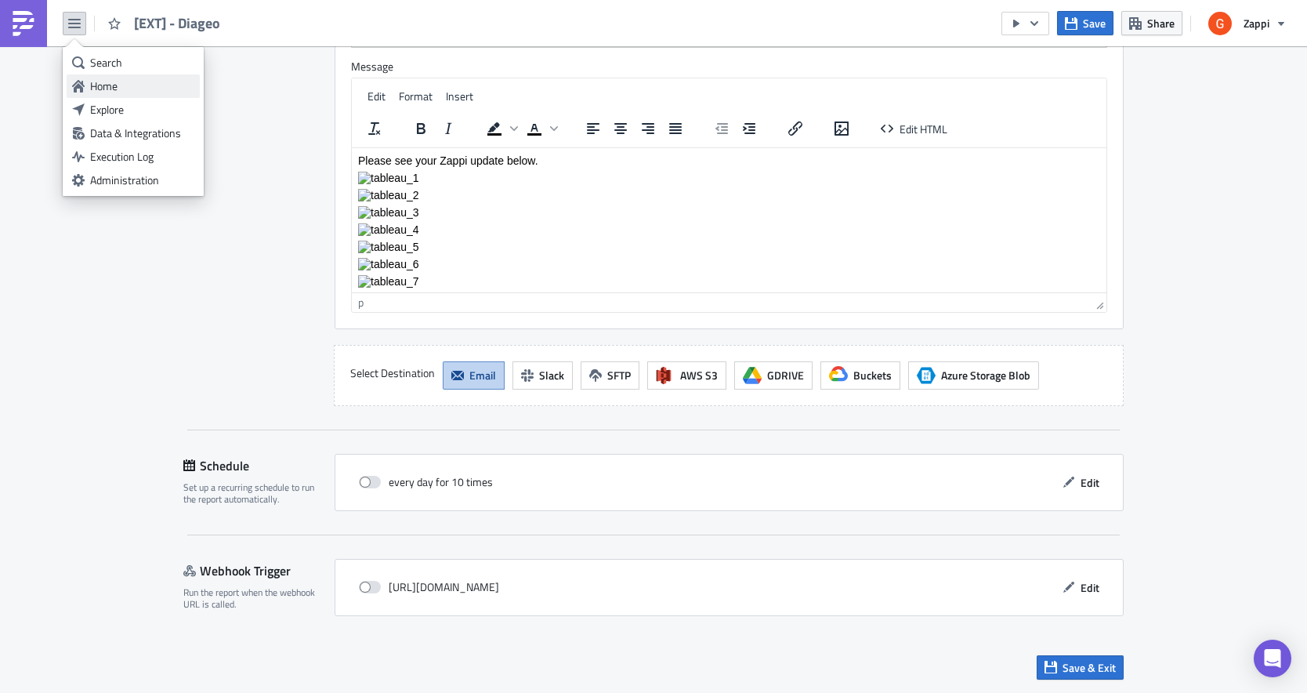
click at [103, 87] on div "Home" at bounding box center [142, 86] width 104 height 16
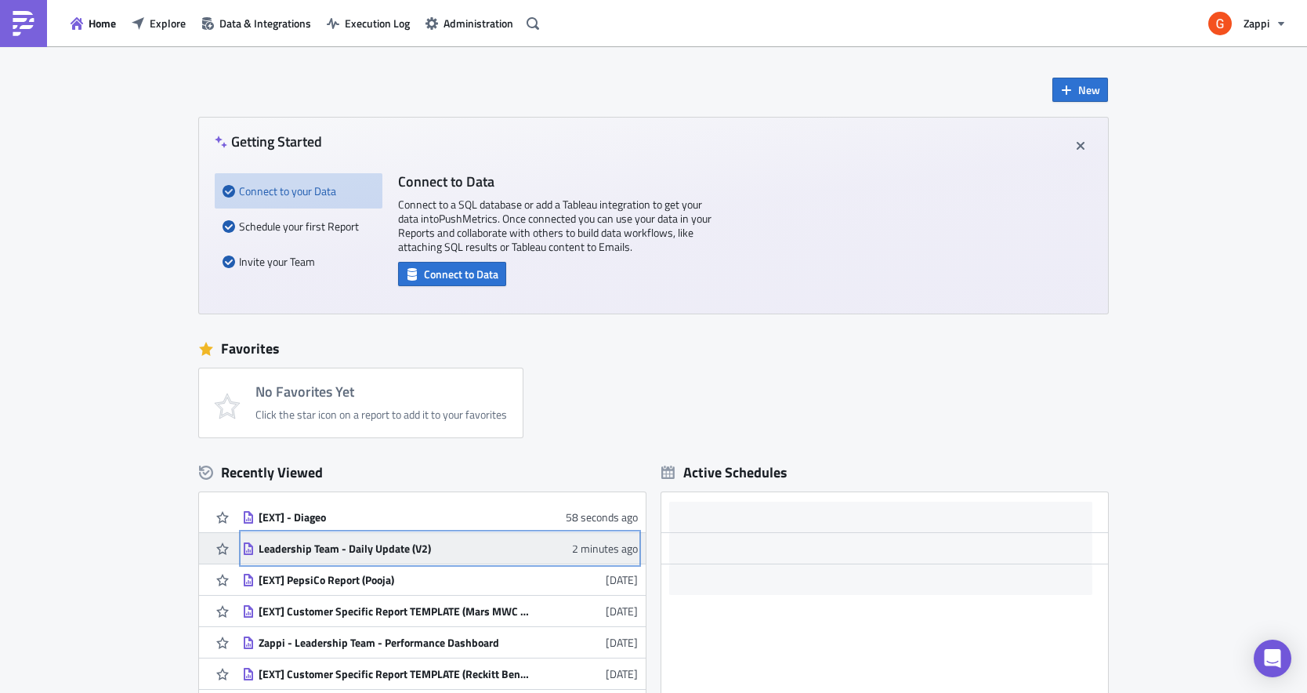
click at [348, 554] on div "Leadership Team - Daily Update (V2)" at bounding box center [396, 549] width 274 height 14
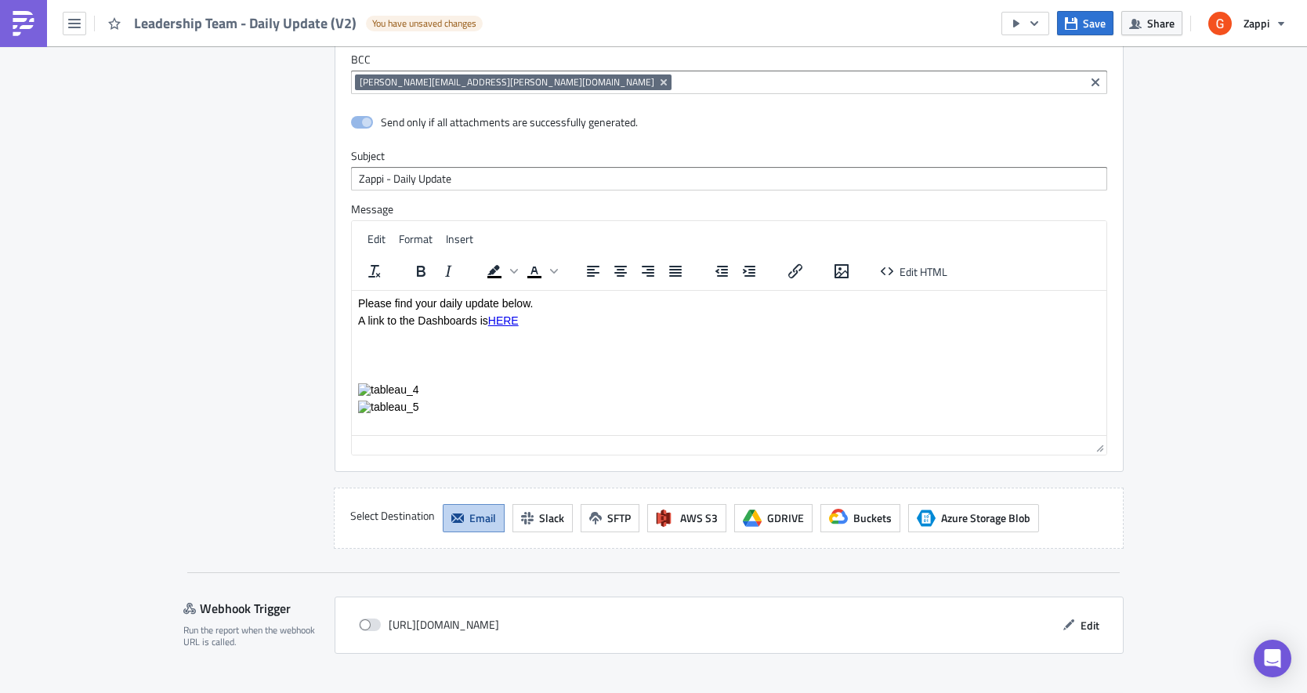
click at [453, 424] on p "Rich Text Area. Press ALT-0 for help." at bounding box center [729, 423] width 742 height 13
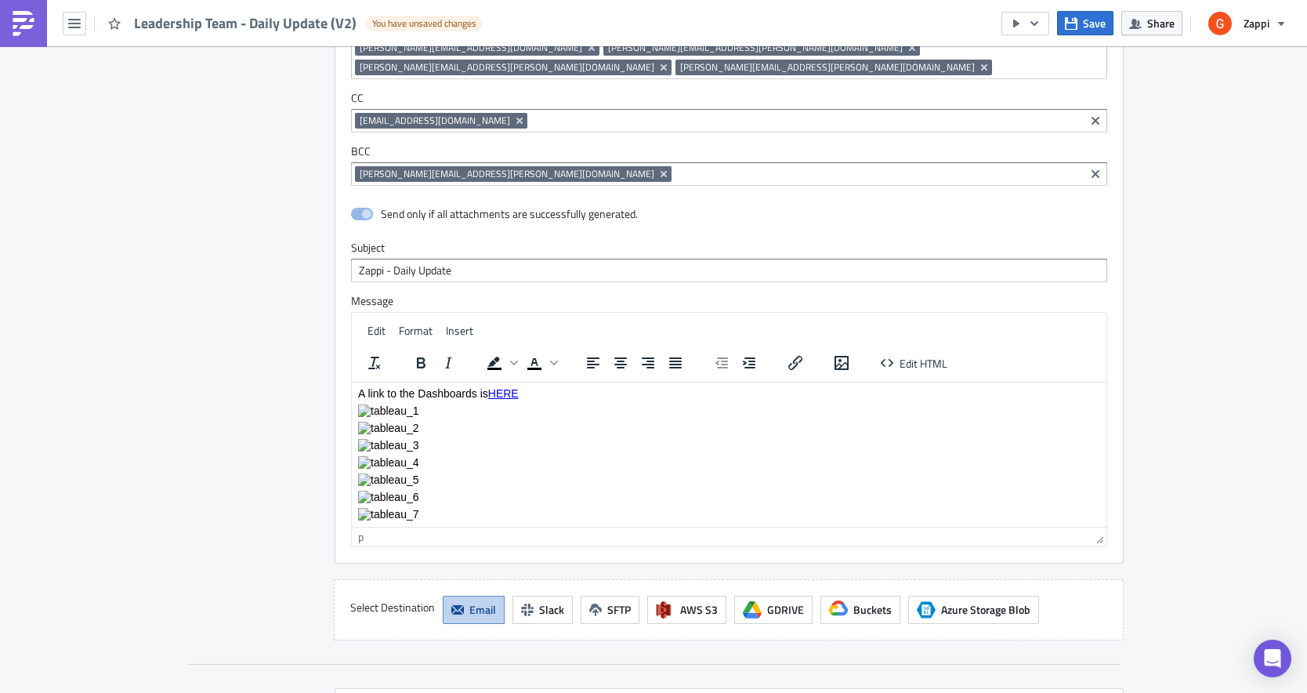
scroll to position [3254, 0]
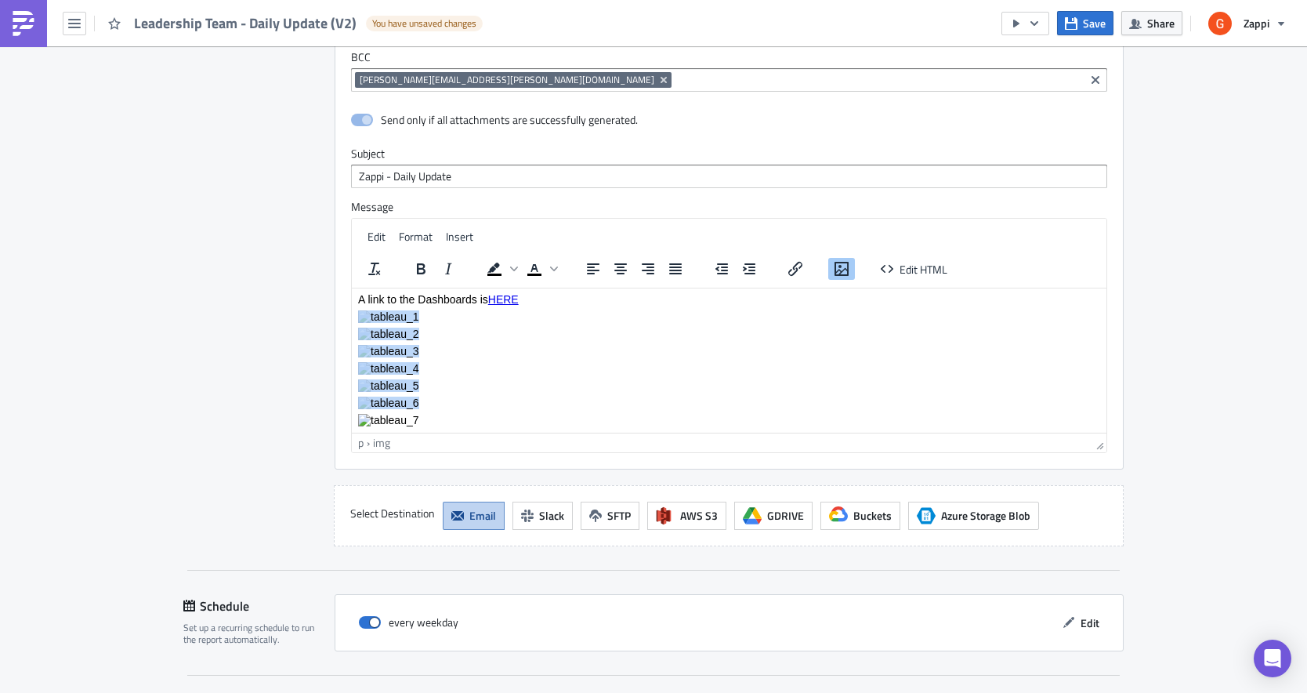
drag, startPoint x: 441, startPoint y: 422, endPoint x: 283, endPoint y: 310, distance: 194.0
click at [352, 310] on html "Please find your daily update below. A link to the Dashboards is HERE" at bounding box center [729, 350] width 755 height 163
copy body "Rich Text Area. Press ALT-0 for help."
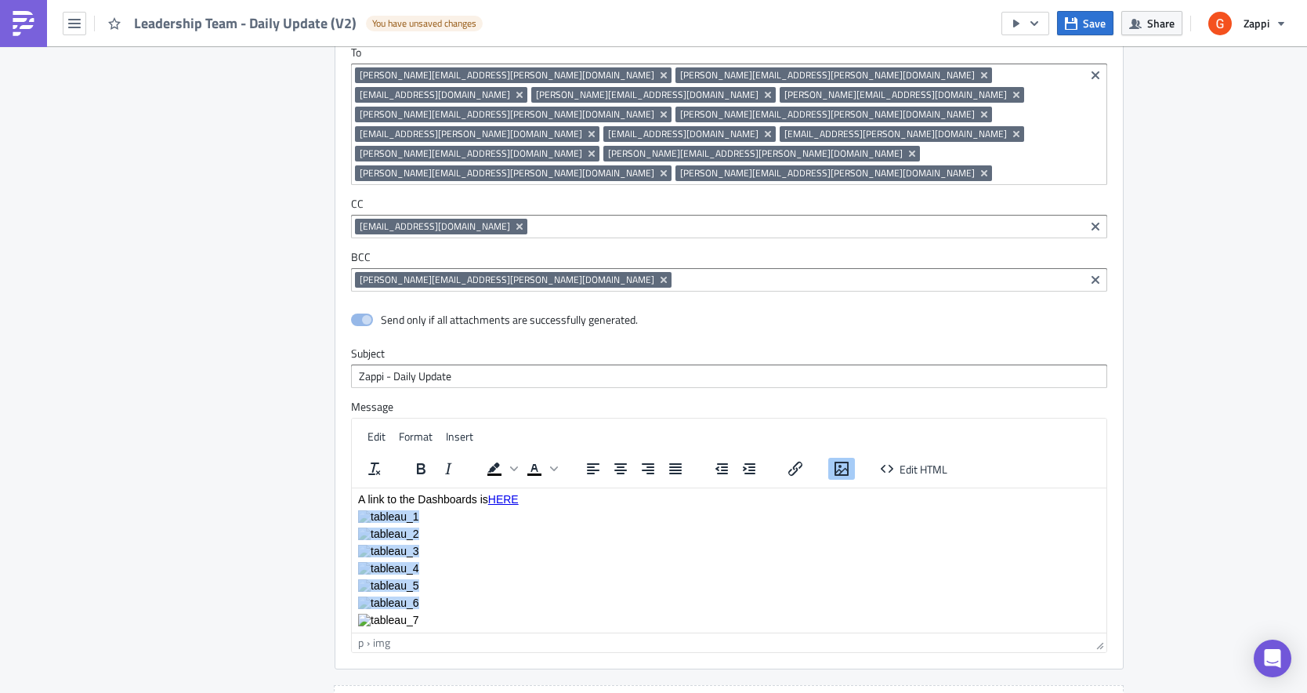
scroll to position [3112, 0]
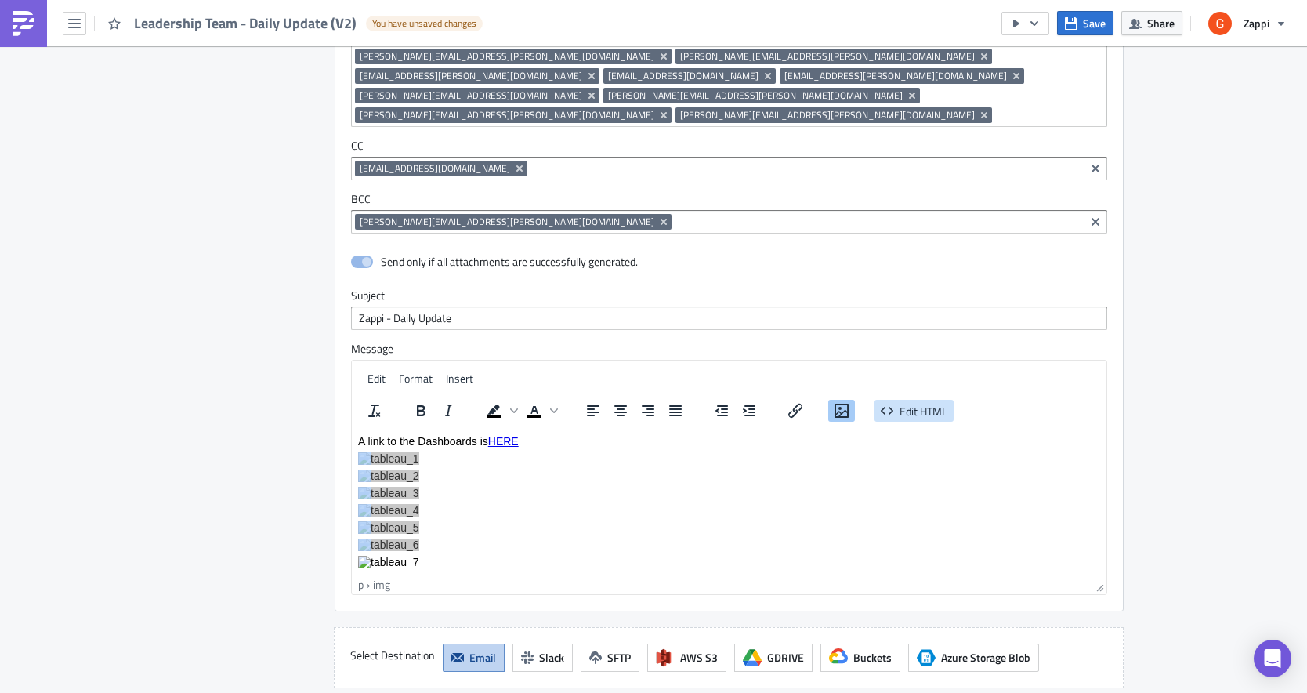
click at [912, 402] on span "Edit HTML" at bounding box center [924, 410] width 48 height 16
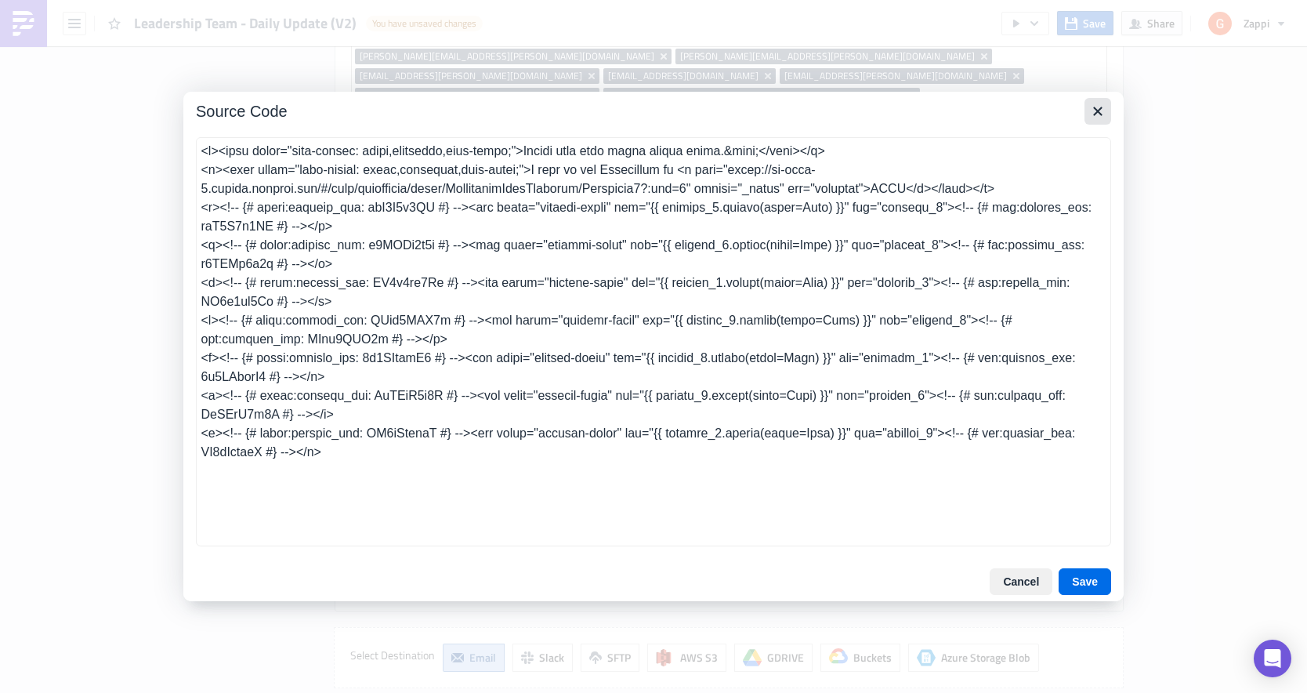
click at [1097, 108] on icon "Close" at bounding box center [1098, 111] width 19 height 19
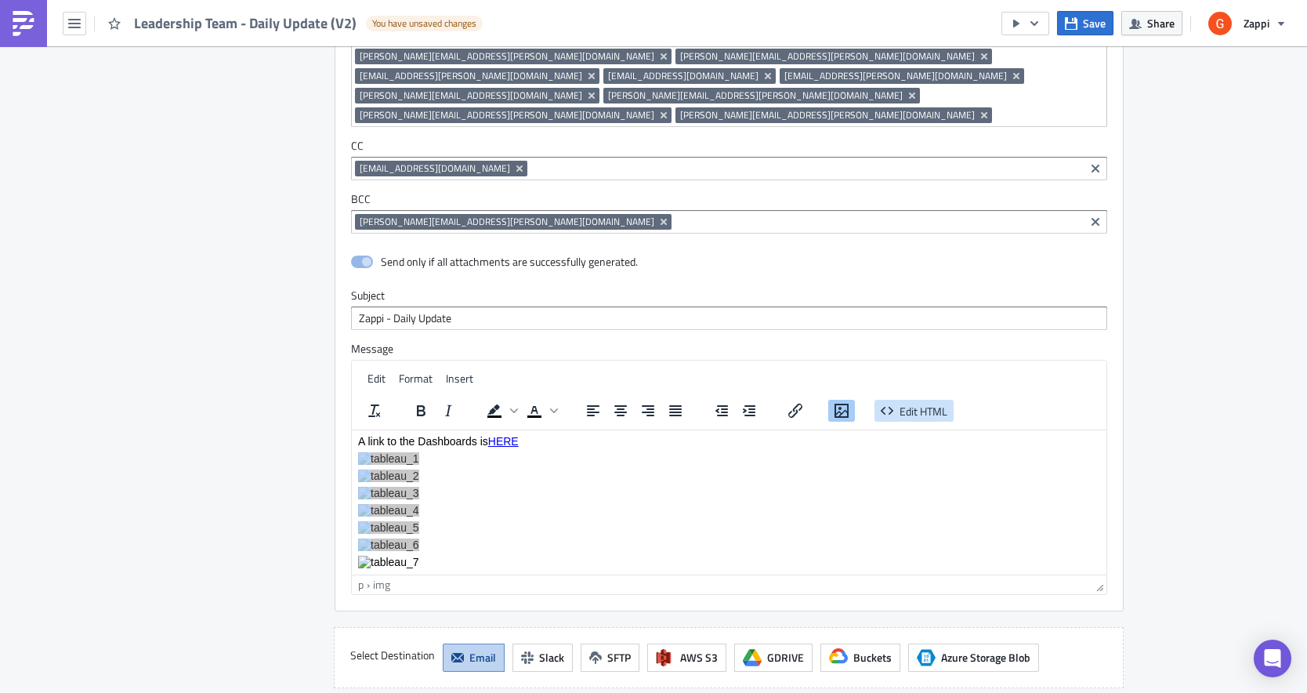
click at [917, 402] on span "Edit HTML" at bounding box center [924, 410] width 48 height 16
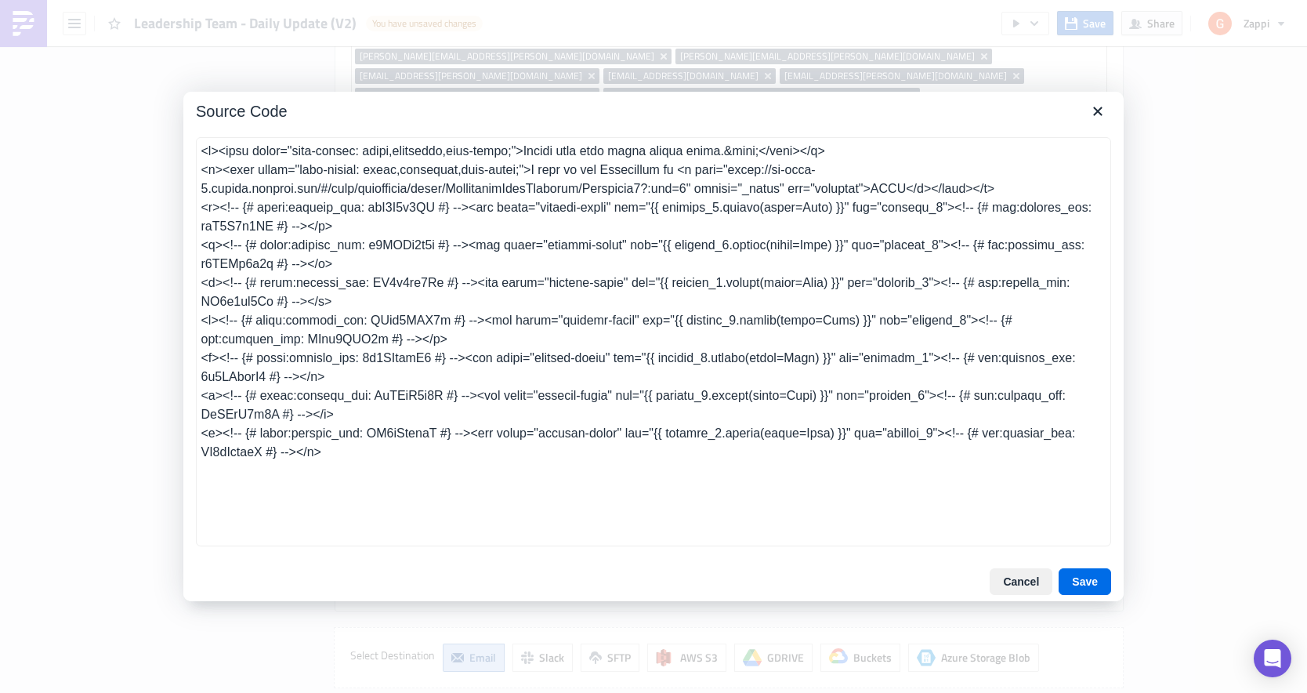
drag, startPoint x: 526, startPoint y: 457, endPoint x: 78, endPoint y: 94, distance: 576.2
click at [78, 94] on div "Source Code Cancel Save" at bounding box center [653, 346] width 1307 height 693
copy body "Rich Text Area. Press ALT-0 for help."
click at [359, 223] on textarea at bounding box center [654, 341] width 916 height 409
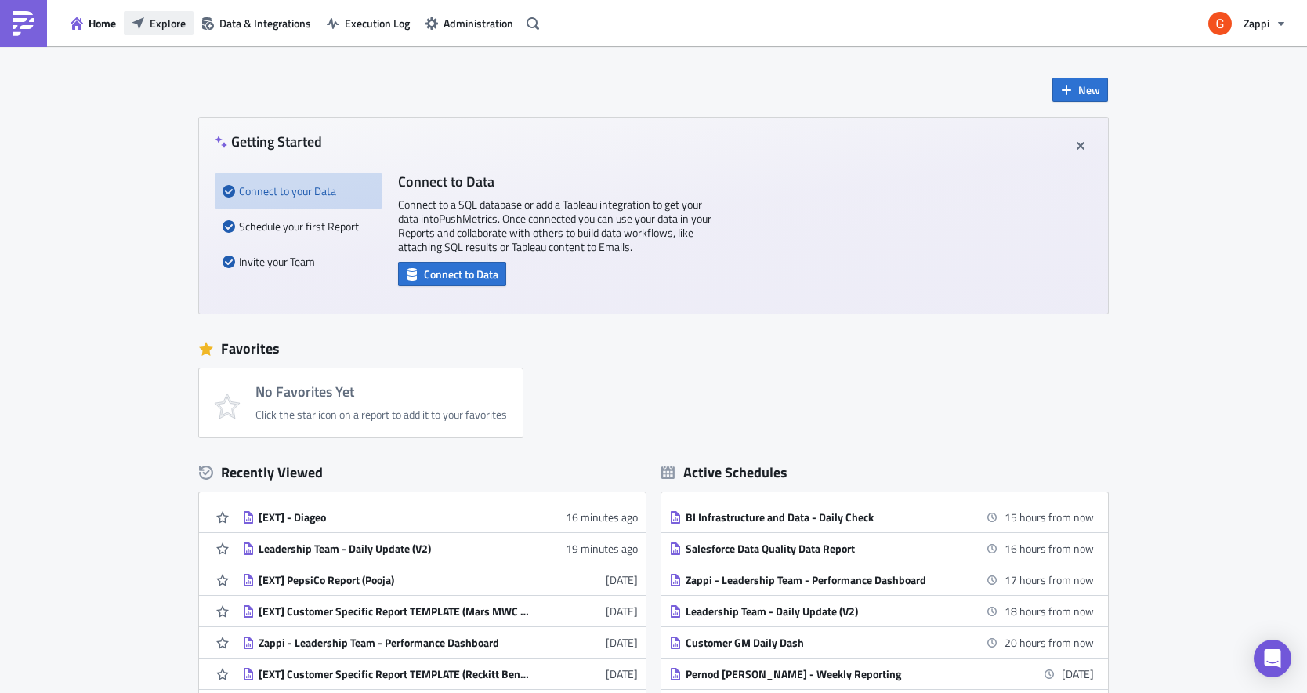
click at [156, 31] on span "Explore" at bounding box center [168, 23] width 36 height 16
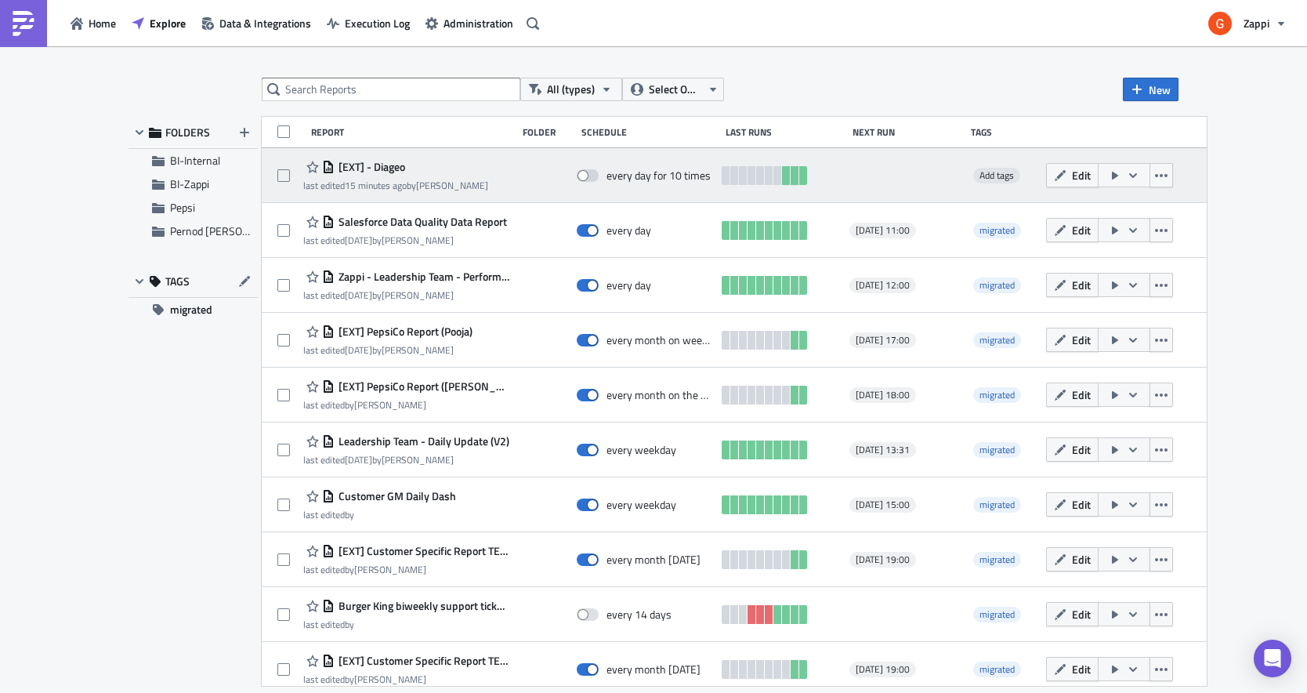
click at [1119, 175] on icon "button" at bounding box center [1115, 176] width 6 height 8
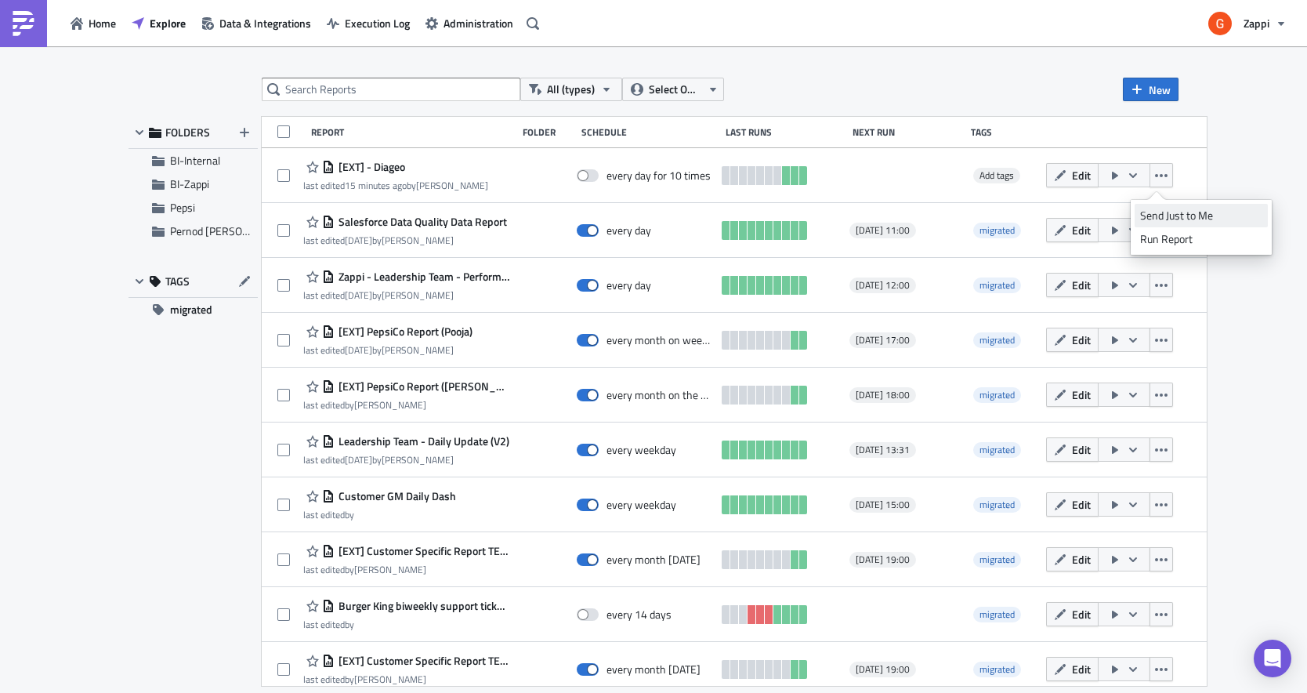
click at [1158, 210] on div "Send Just to Me" at bounding box center [1201, 216] width 122 height 16
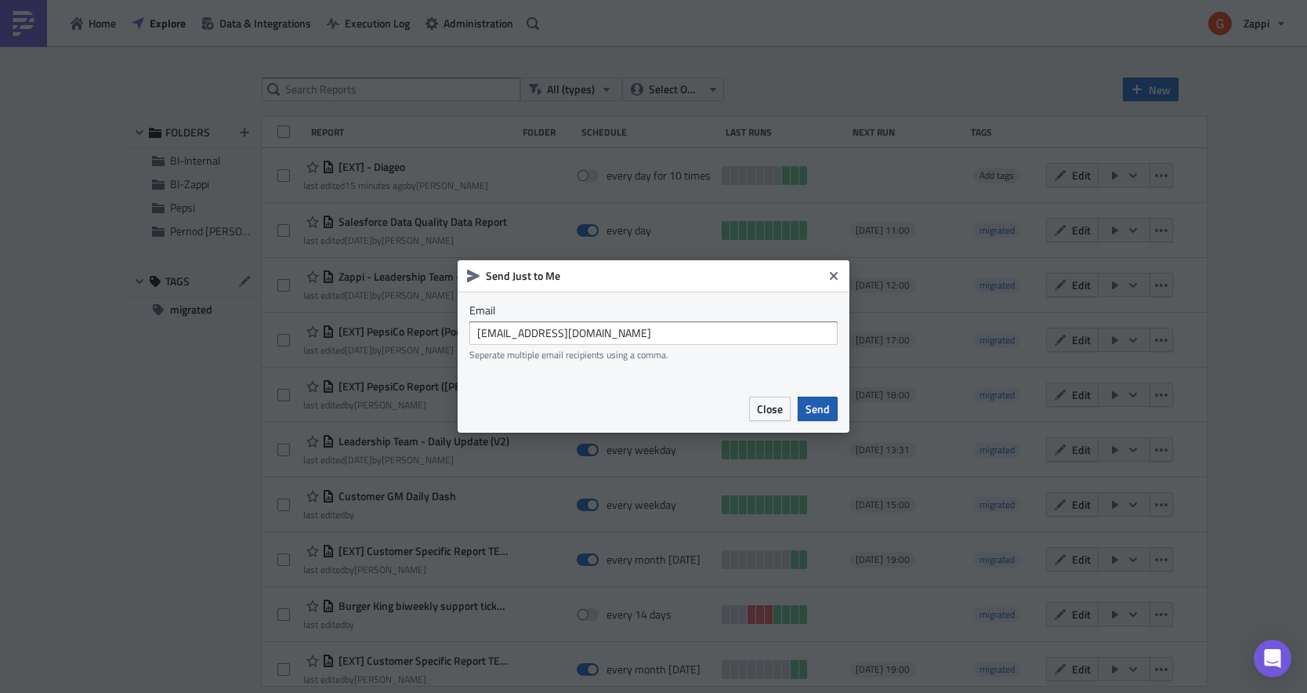
click at [814, 416] on span "Send" at bounding box center [818, 409] width 24 height 16
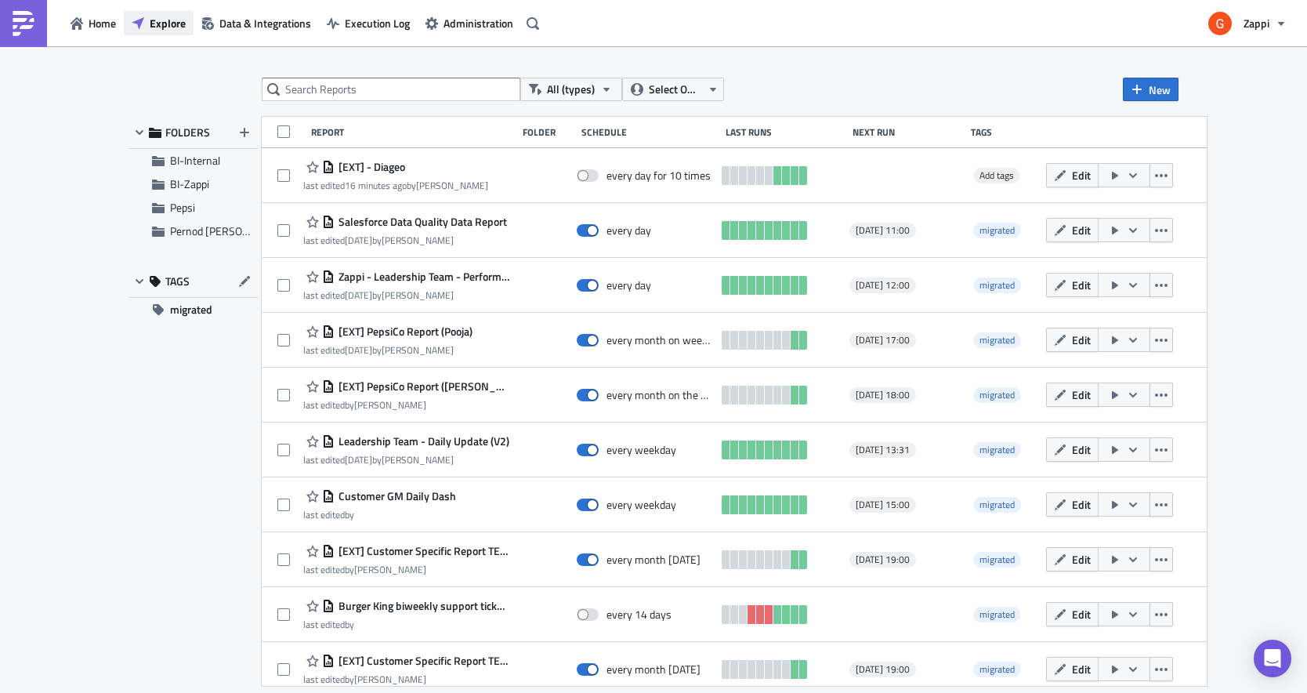
click at [169, 24] on span "Explore" at bounding box center [168, 23] width 36 height 16
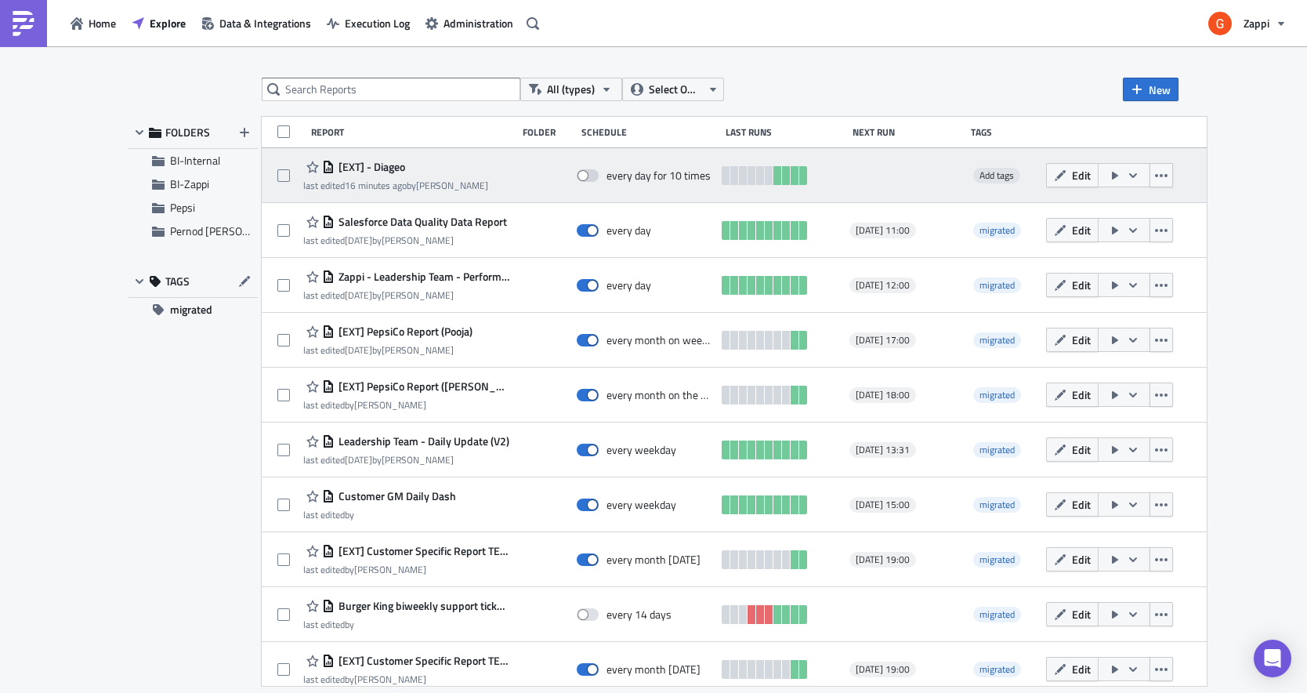
click at [375, 165] on span "[EXT] - Diageo" at bounding box center [370, 167] width 71 height 14
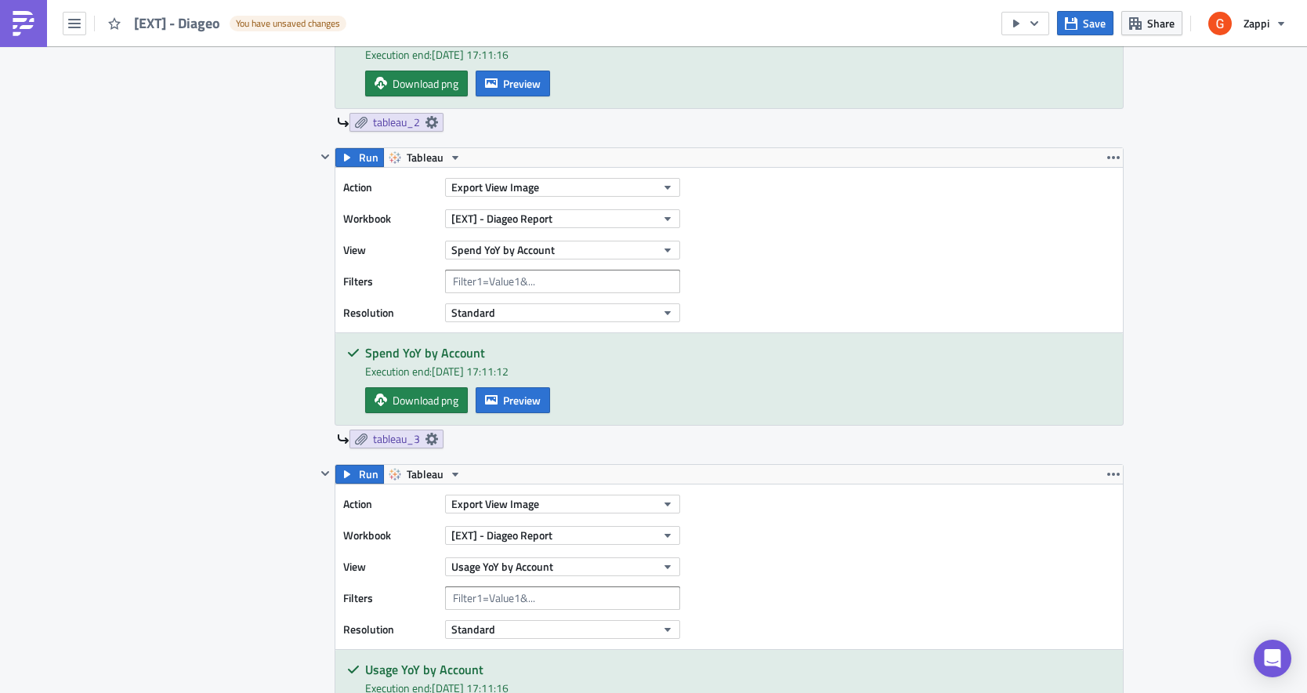
scroll to position [1014, 0]
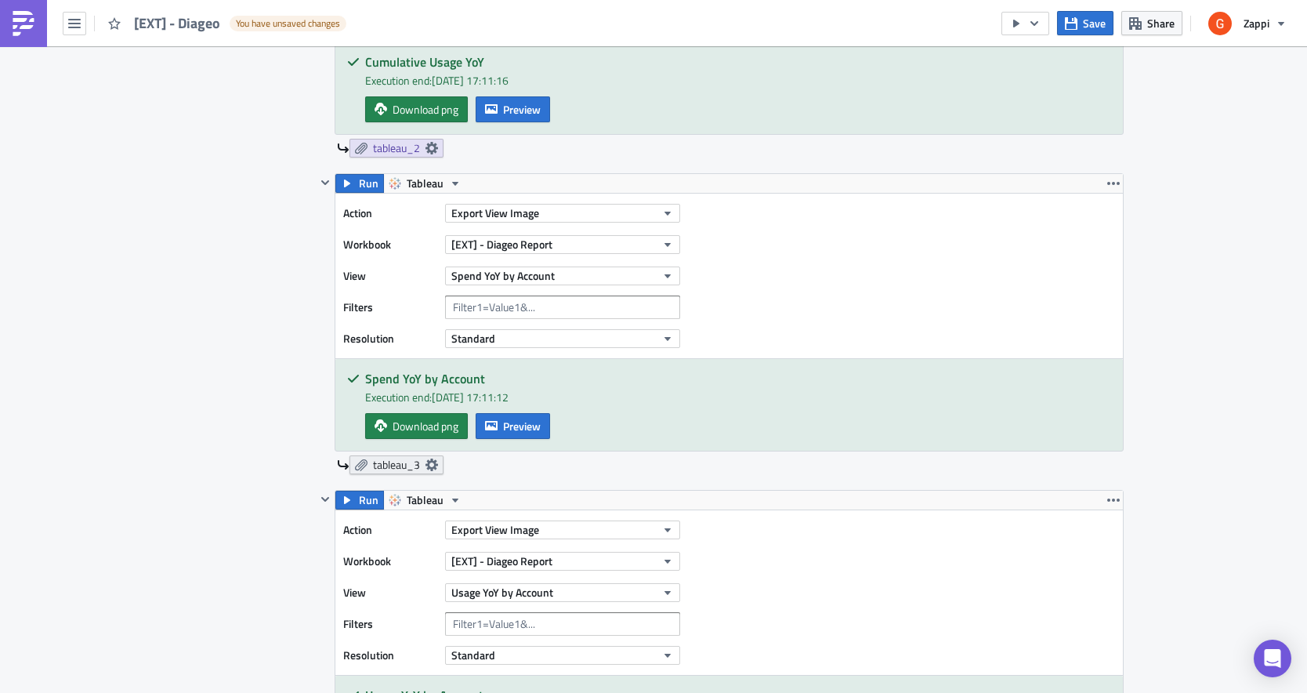
click at [359, 466] on icon at bounding box center [361, 465] width 13 height 13
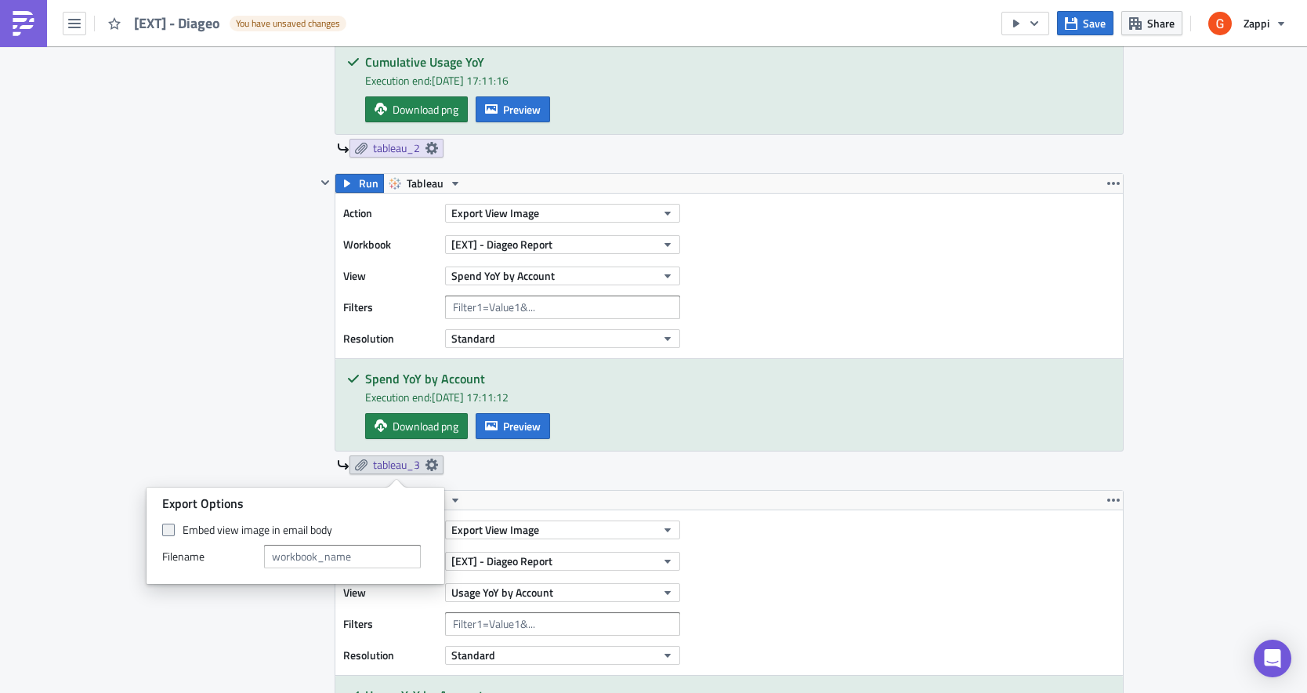
click at [171, 530] on span at bounding box center [168, 530] width 13 height 13
click at [171, 530] on input "Embed view image in email body" at bounding box center [170, 530] width 10 height 10
checkbox input "true"
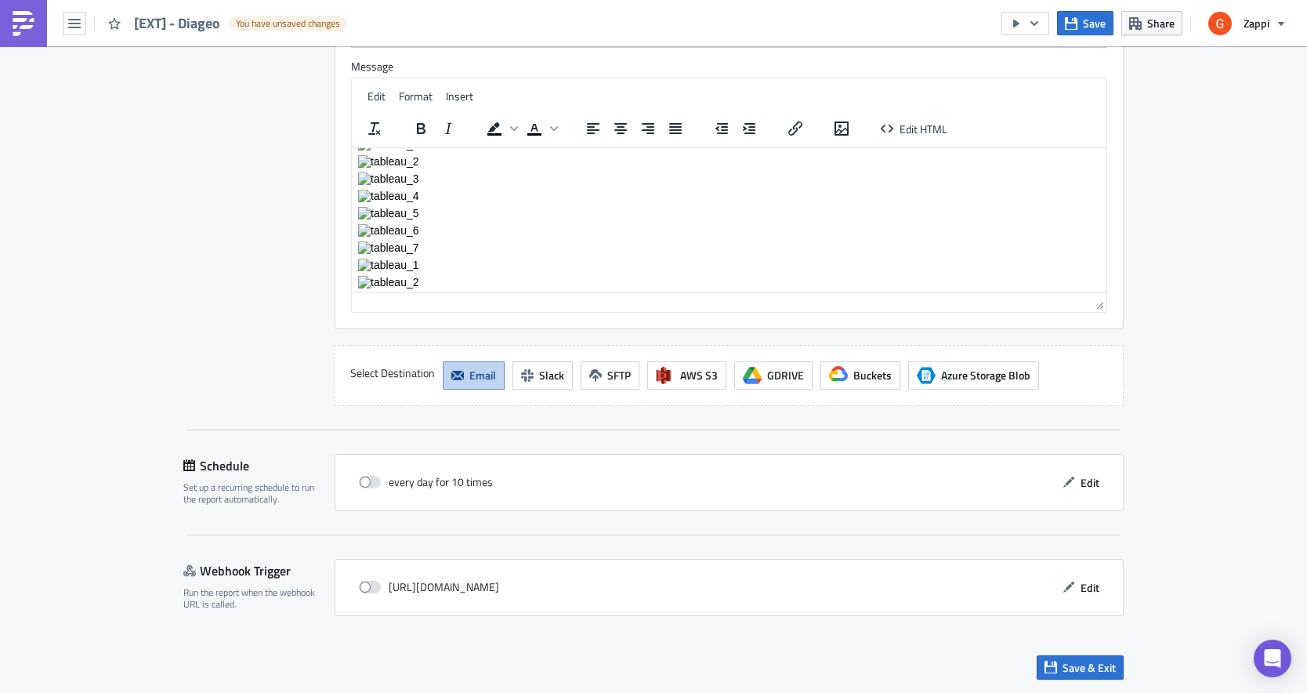
scroll to position [0, 0]
click at [936, 126] on span "Edit HTML" at bounding box center [924, 128] width 48 height 16
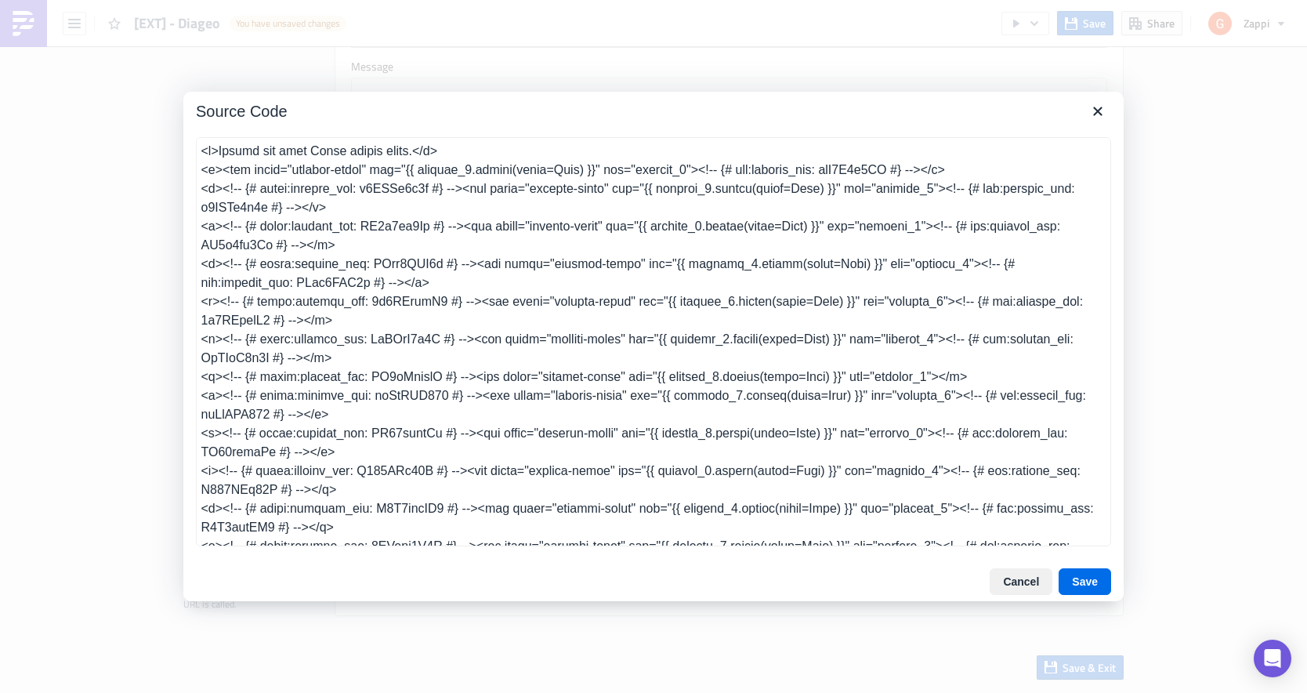
scroll to position [146, 0]
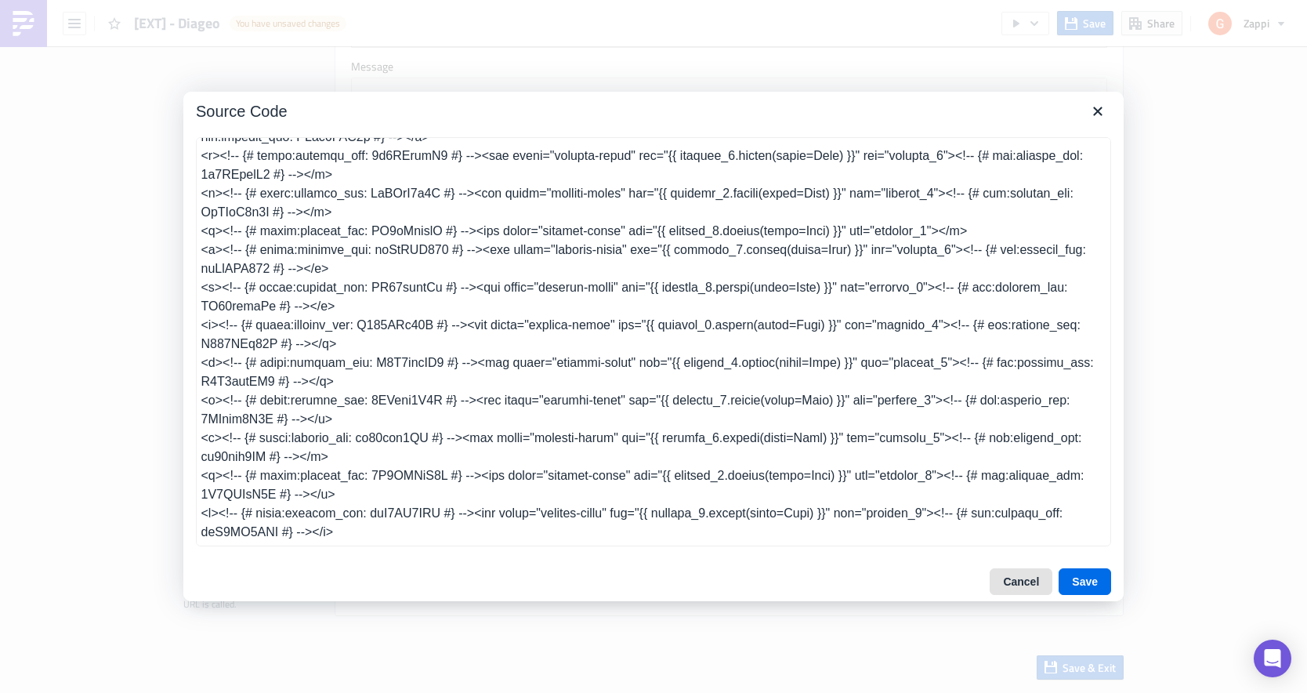
click at [1025, 578] on button "Cancel" at bounding box center [1021, 581] width 63 height 27
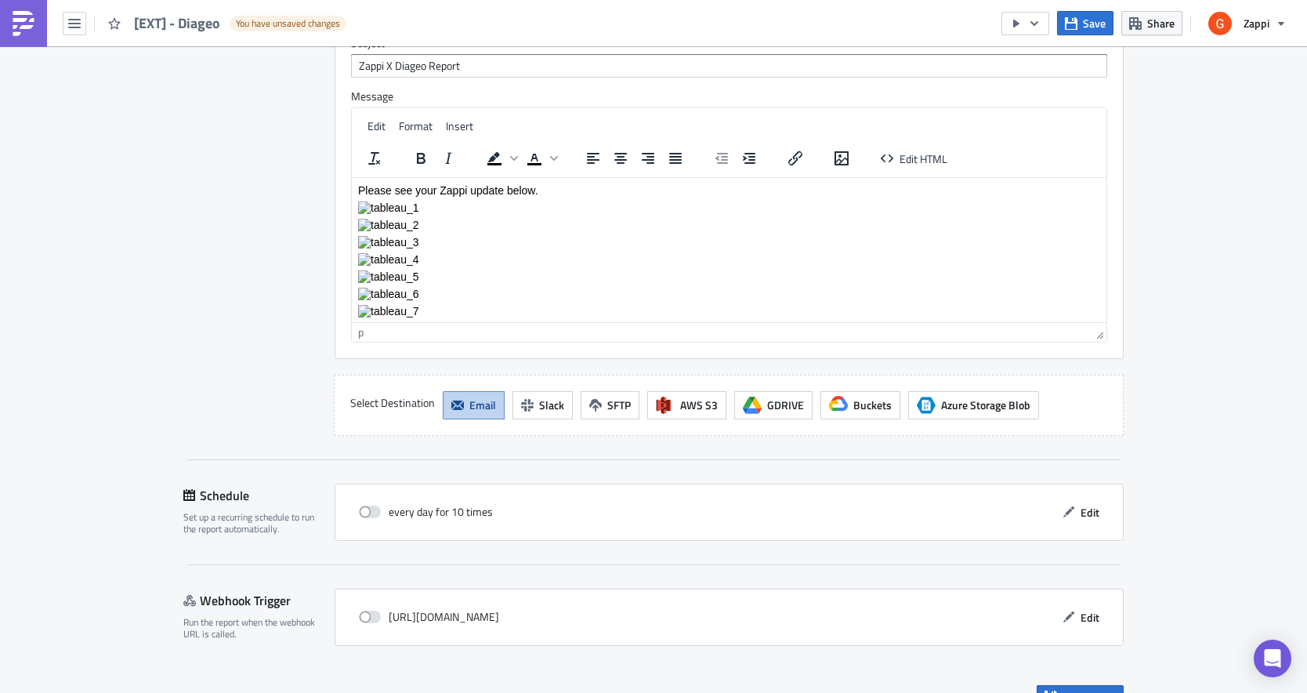
scroll to position [3569, 0]
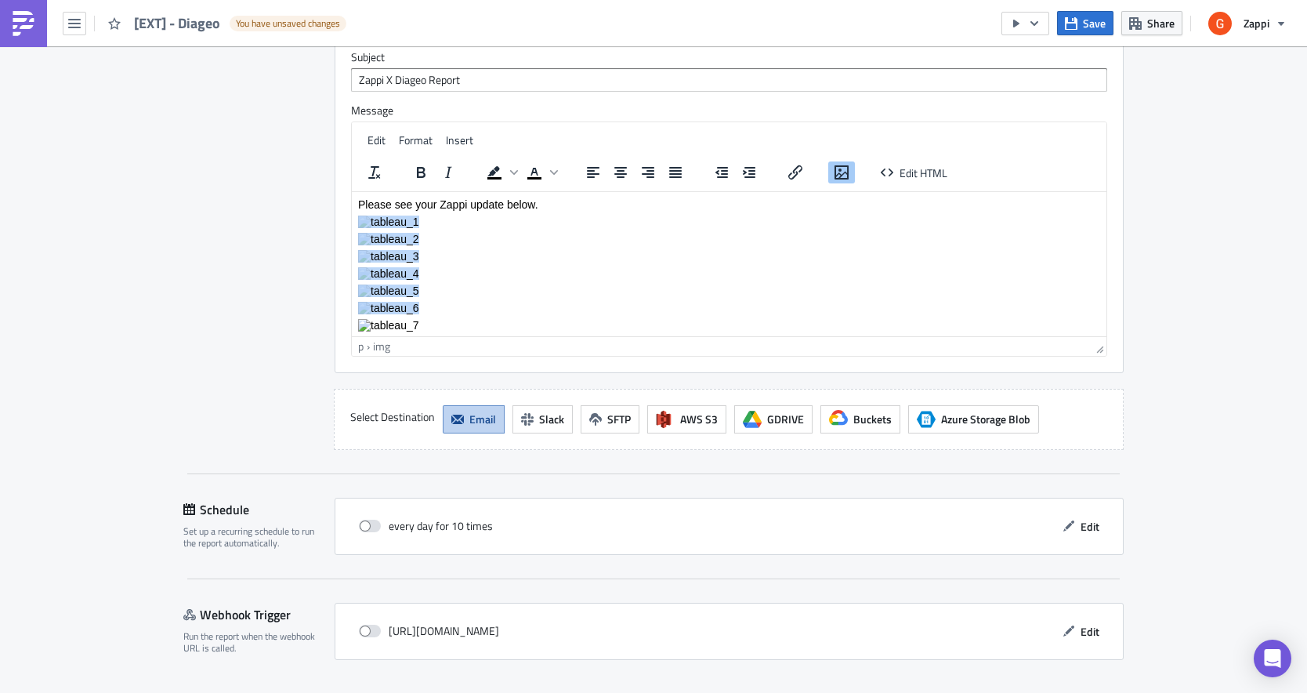
drag, startPoint x: 435, startPoint y: 321, endPoint x: 257, endPoint y: 215, distance: 207.0
click at [352, 215] on html "Please see your Zappi update below." at bounding box center [729, 333] width 755 height 284
click at [275, 285] on div "Destinations Define where should your report be delivered." at bounding box center [249, 104] width 132 height 691
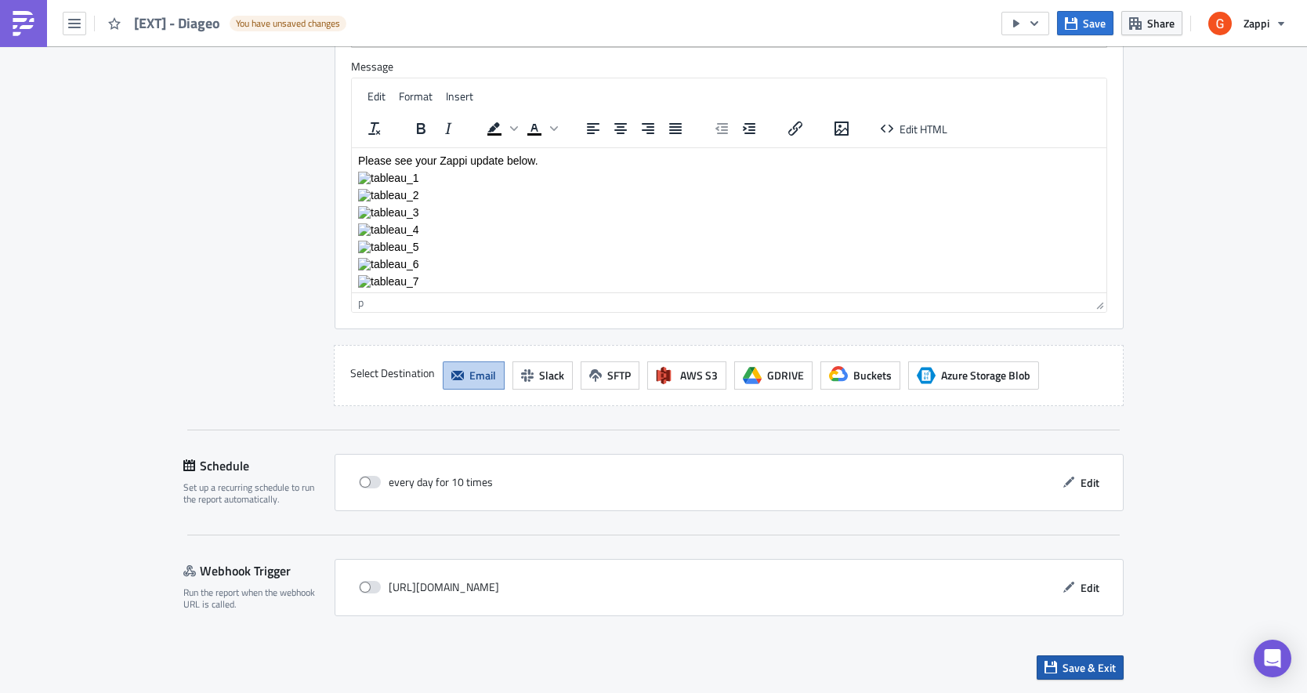
click at [1061, 665] on button "Save & Exit" at bounding box center [1080, 667] width 87 height 24
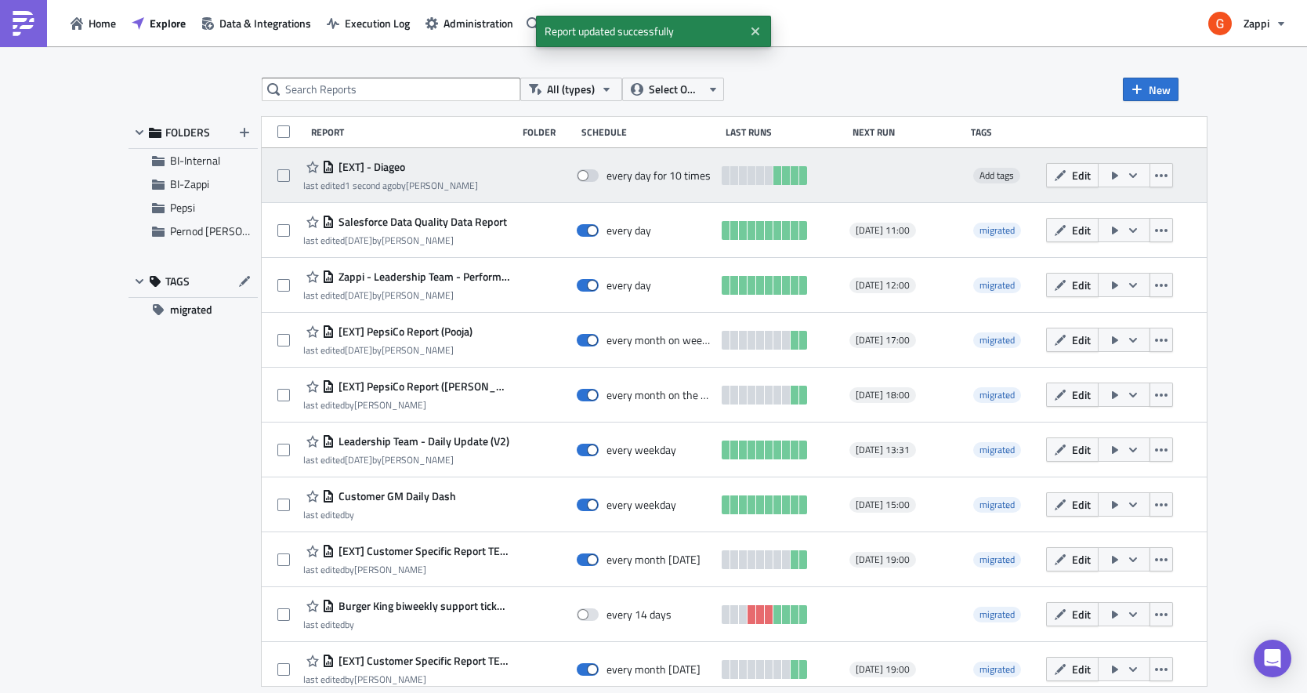
click at [1119, 176] on icon "button" at bounding box center [1115, 176] width 6 height 8
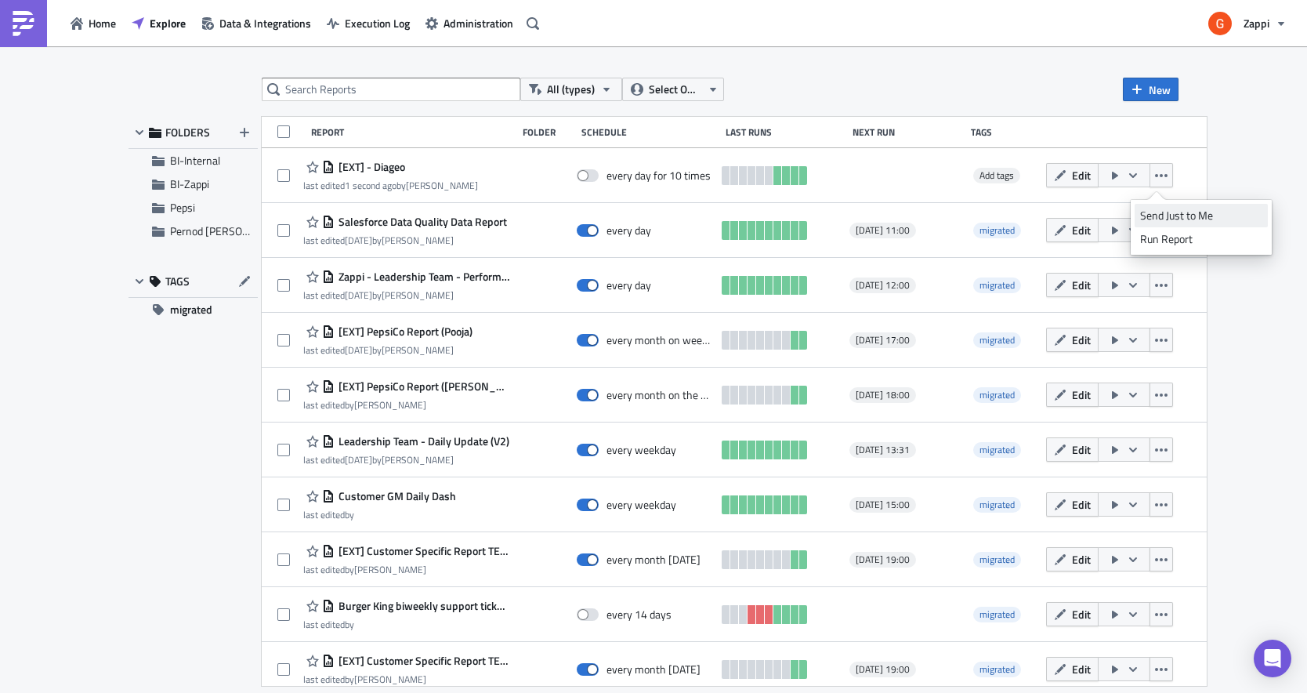
click at [1164, 212] on div "Send Just to Me" at bounding box center [1201, 216] width 122 height 16
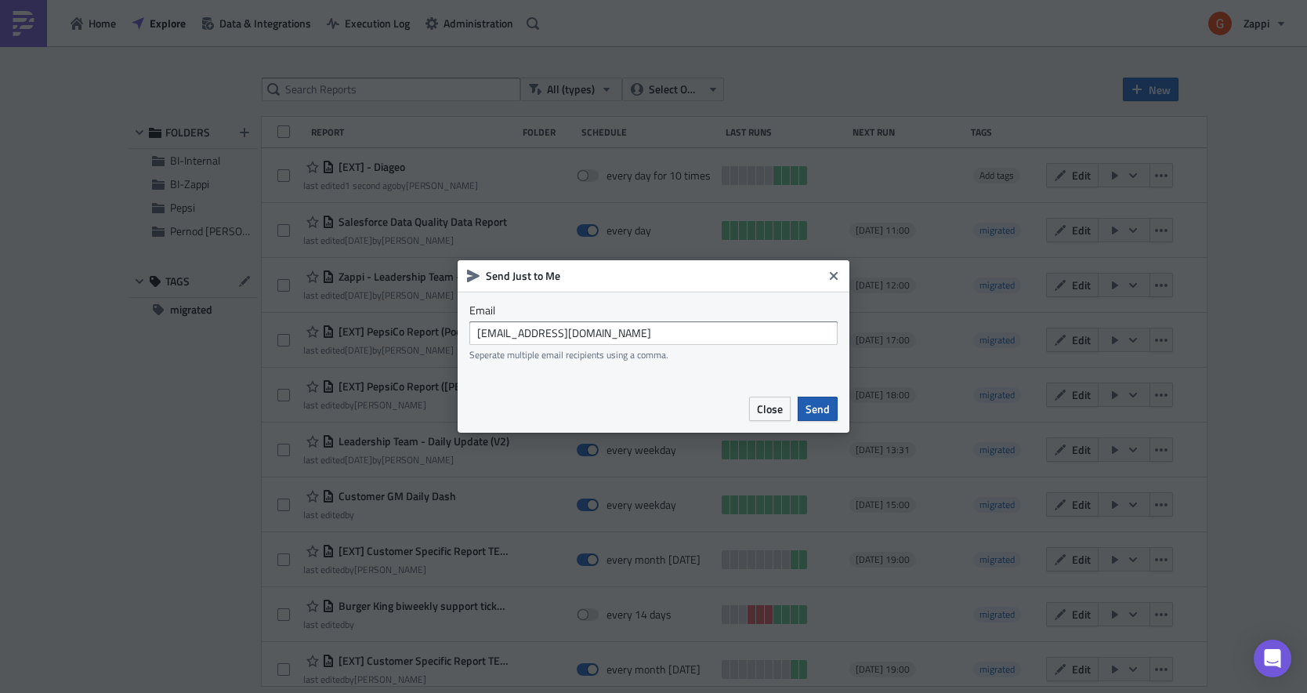
click at [820, 405] on span "Send" at bounding box center [818, 409] width 24 height 16
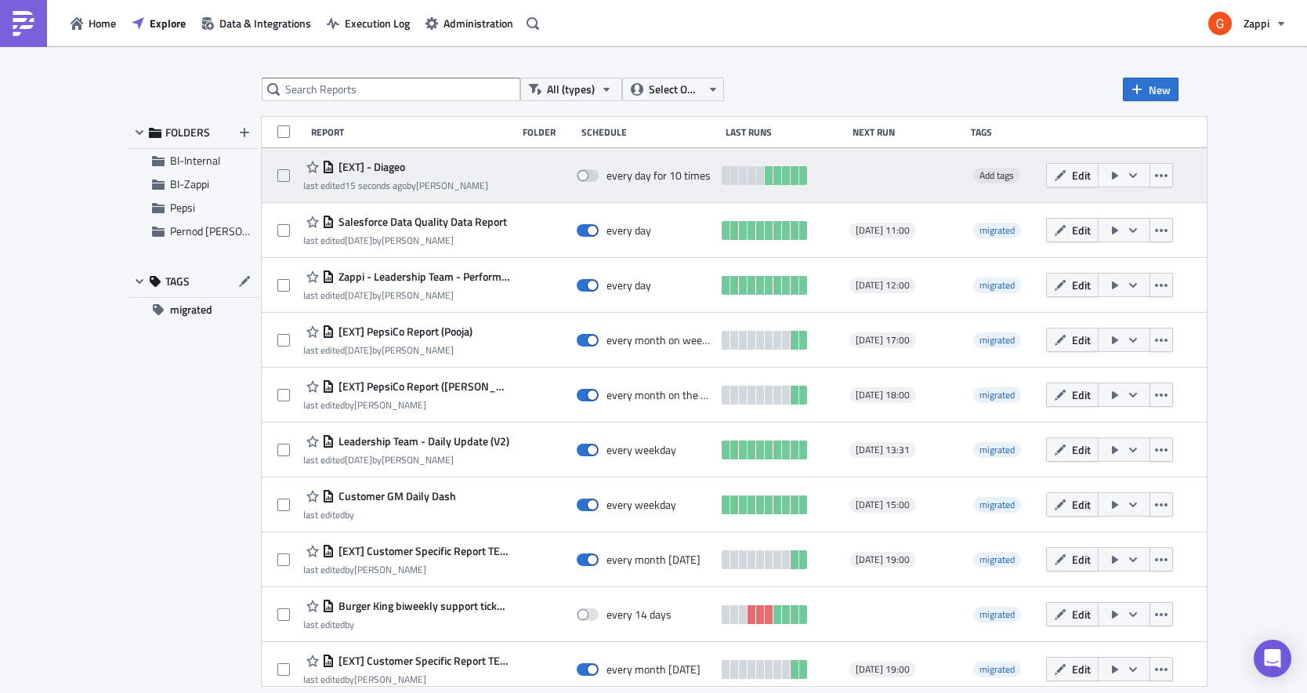
click at [1119, 172] on icon "button" at bounding box center [1115, 176] width 6 height 8
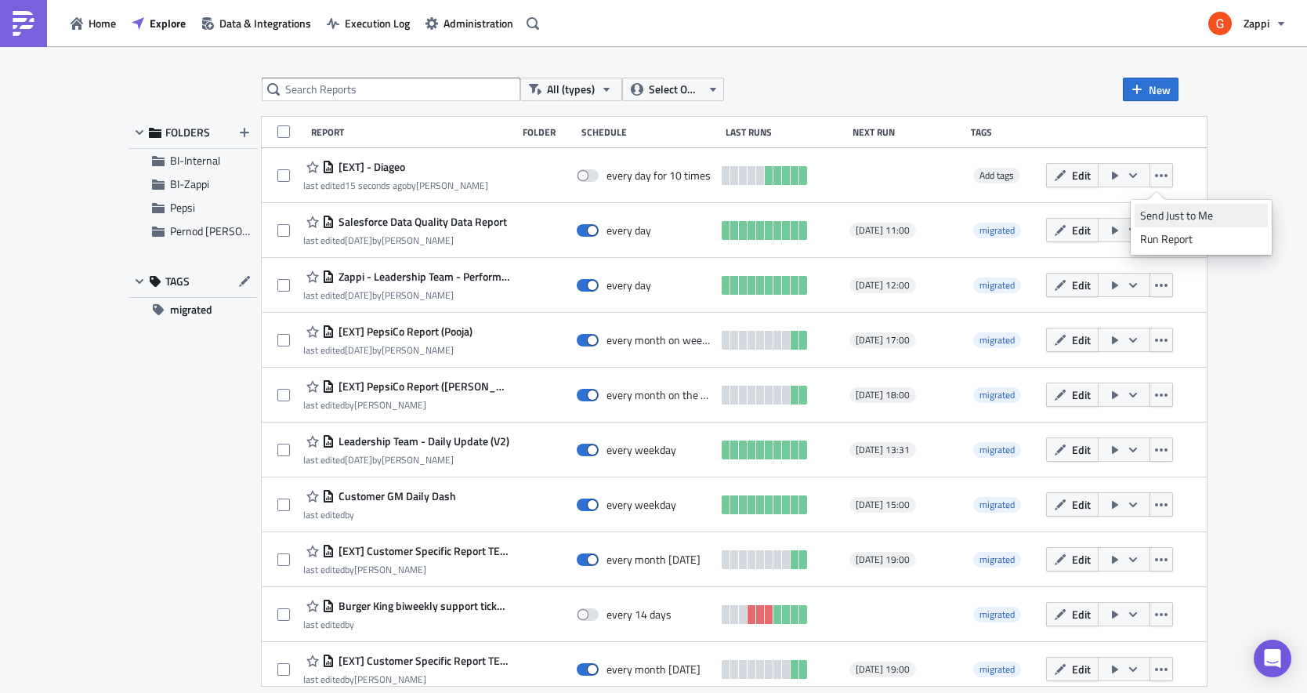
click at [1156, 217] on div "Send Just to Me" at bounding box center [1201, 216] width 122 height 16
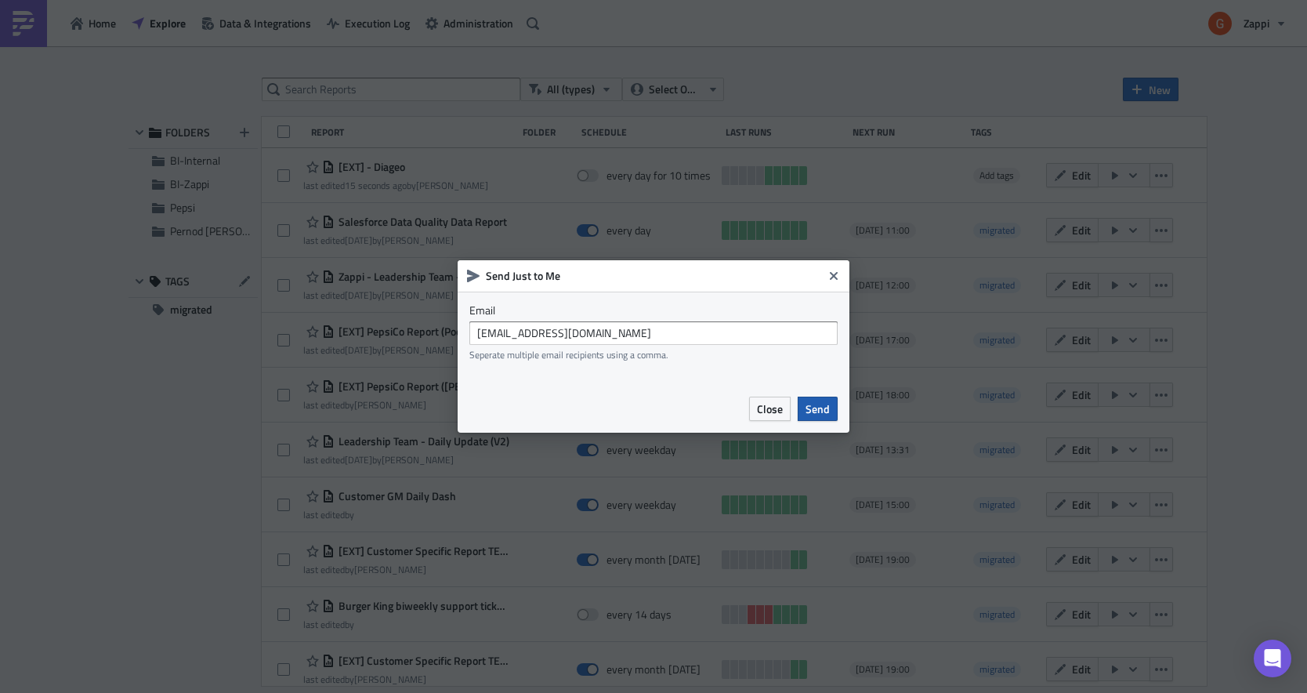
click at [831, 397] on button "Send" at bounding box center [818, 409] width 40 height 24
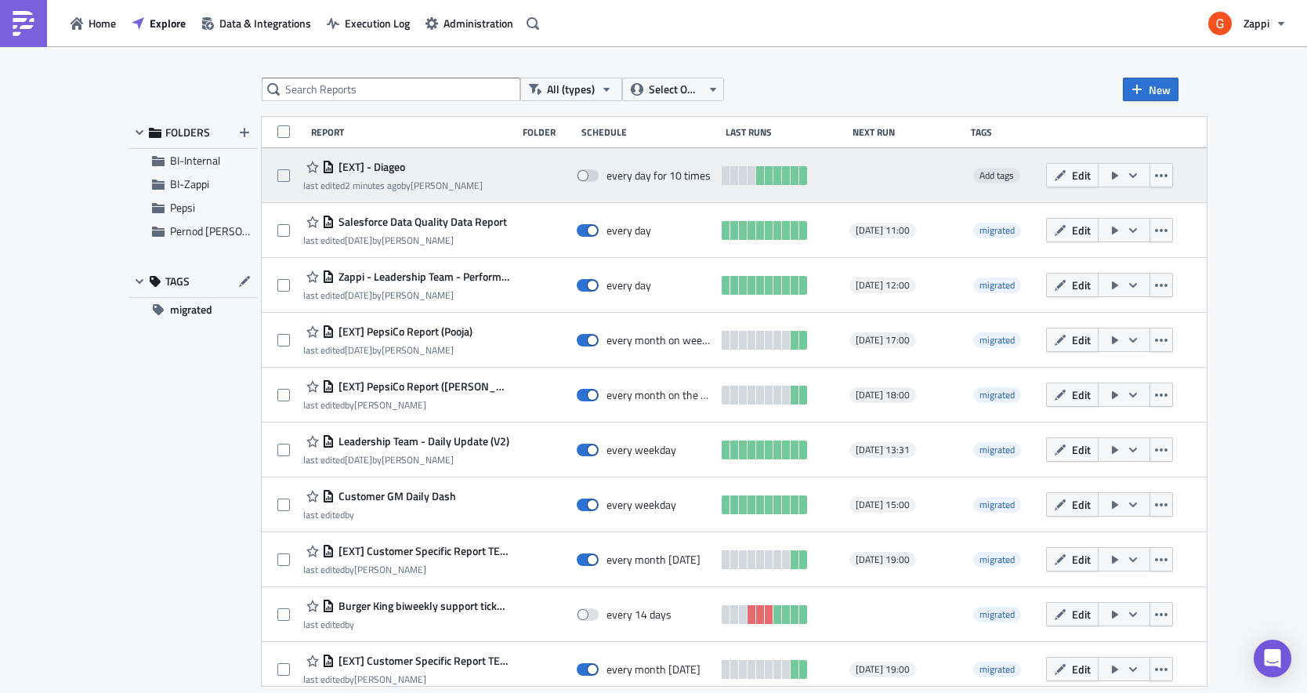
click at [1122, 176] on icon "button" at bounding box center [1115, 175] width 13 height 13
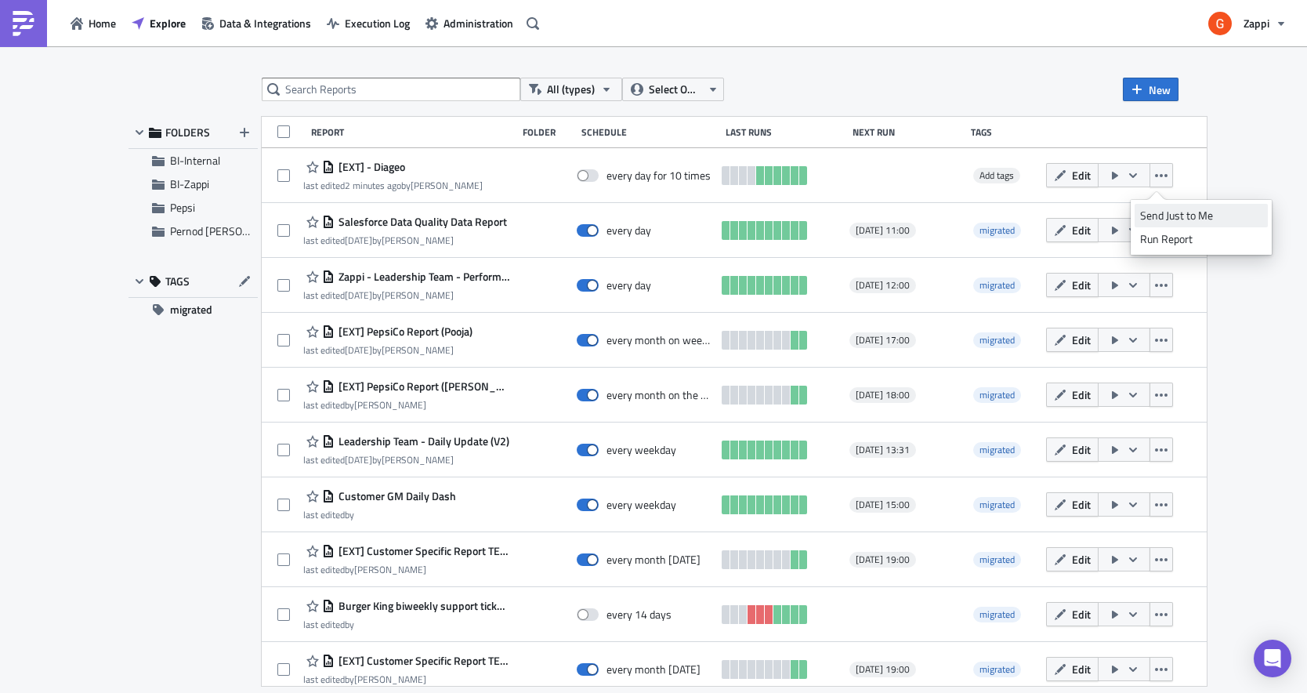
click at [1162, 210] on div "Send Just to Me" at bounding box center [1201, 216] width 122 height 16
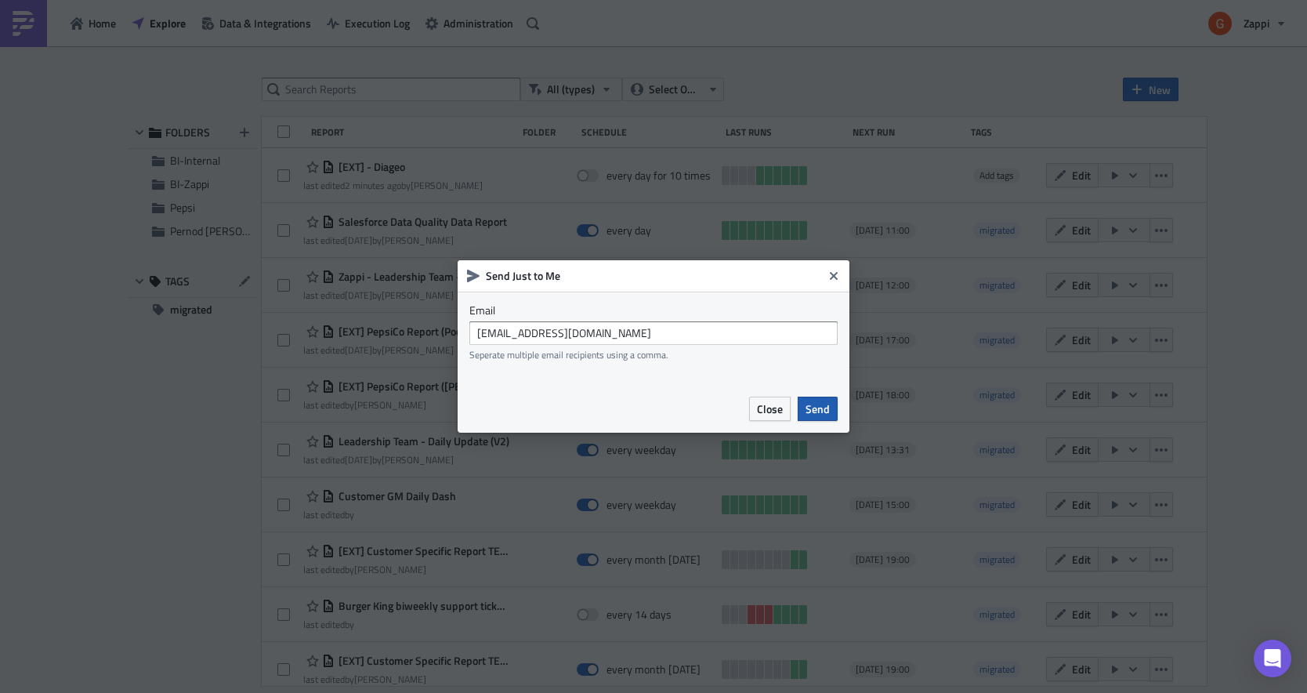
click at [812, 415] on span "Send" at bounding box center [818, 409] width 24 height 16
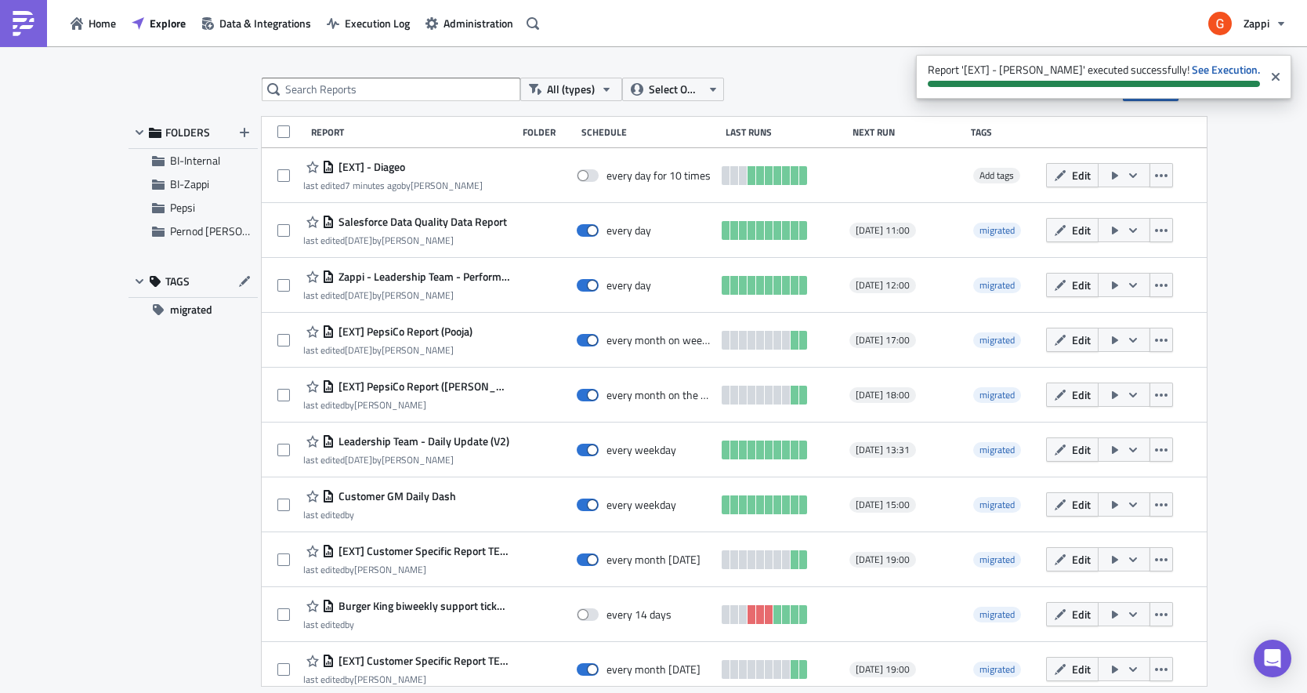
click at [887, 67] on div "All (types) Select Owner New FOLDERS BI-Internal BI-Zappi Pepsi Pernod [PERSON_…" at bounding box center [653, 370] width 1307 height 649
